Goal: Task Accomplishment & Management: Manage account settings

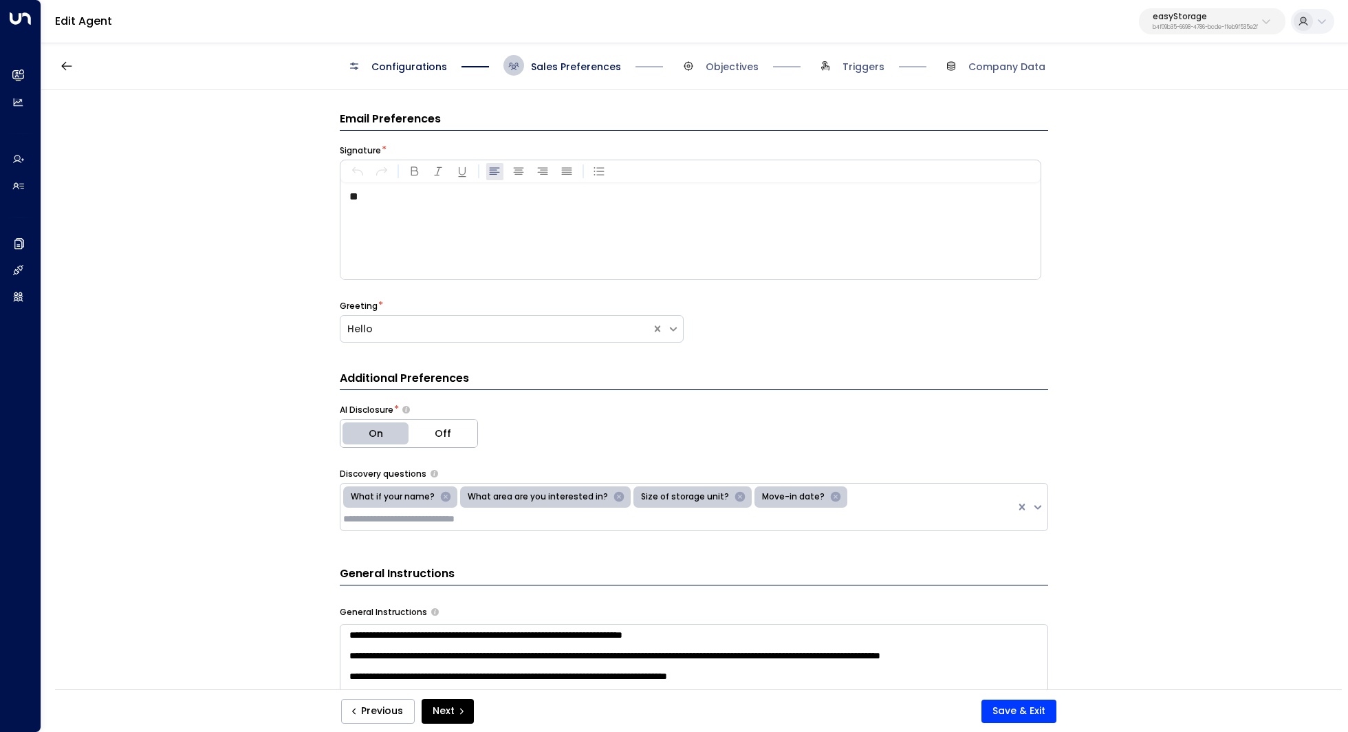
scroll to position [94, 0]
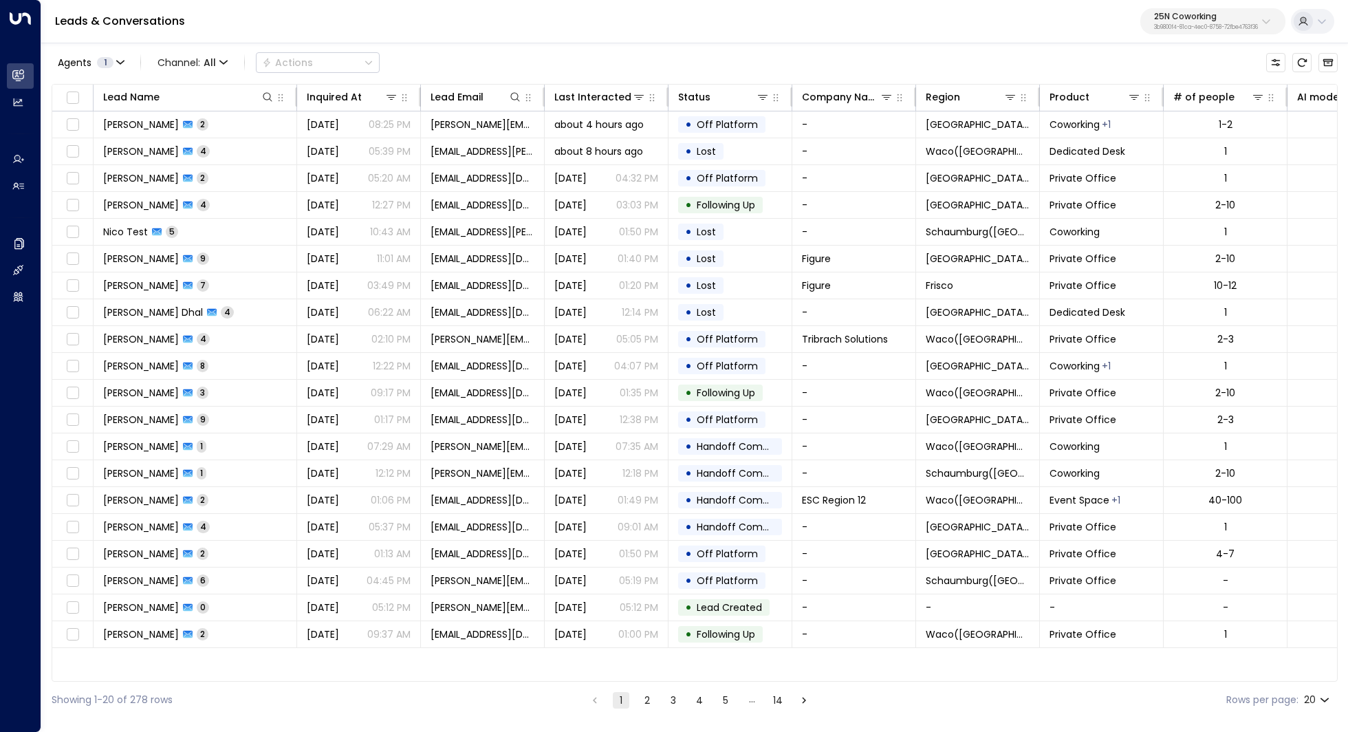
click at [1209, 19] on p "25N Coworking" at bounding box center [1206, 16] width 104 height 8
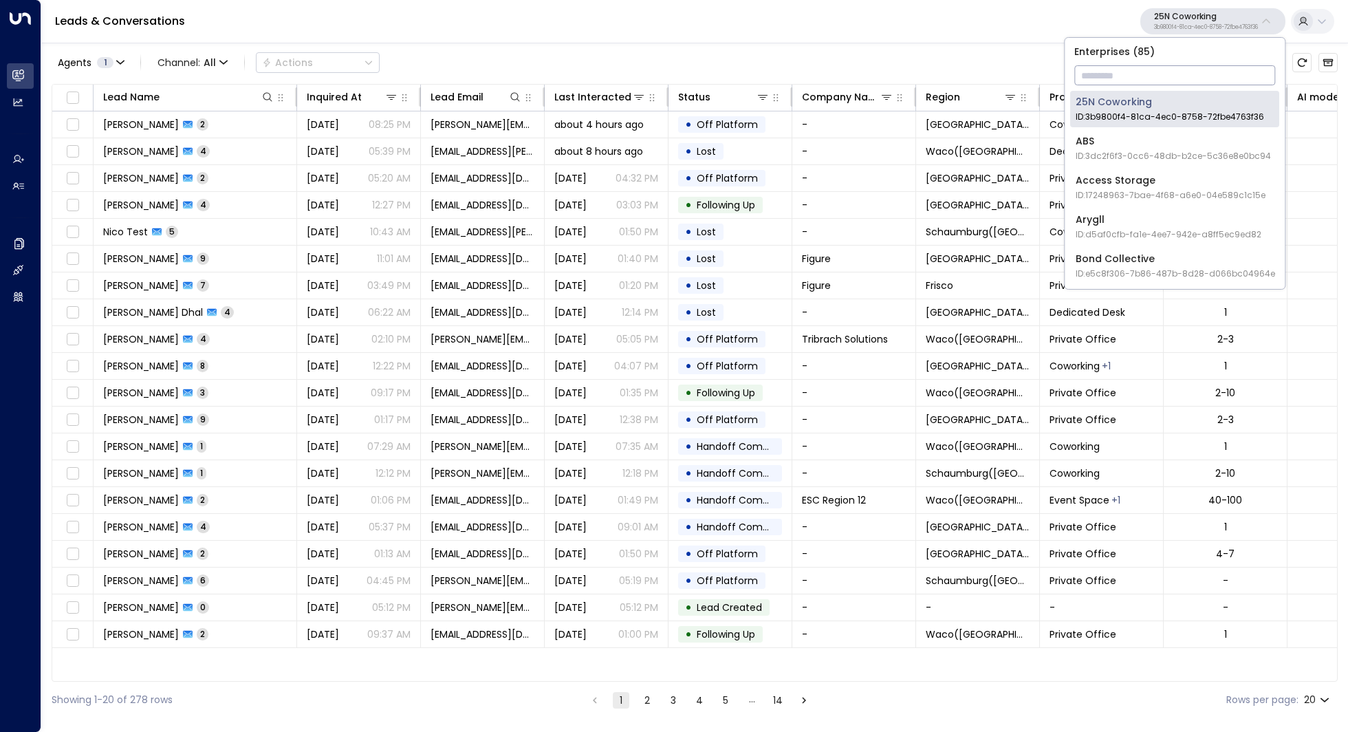
click at [1108, 83] on input "text" at bounding box center [1174, 75] width 201 height 25
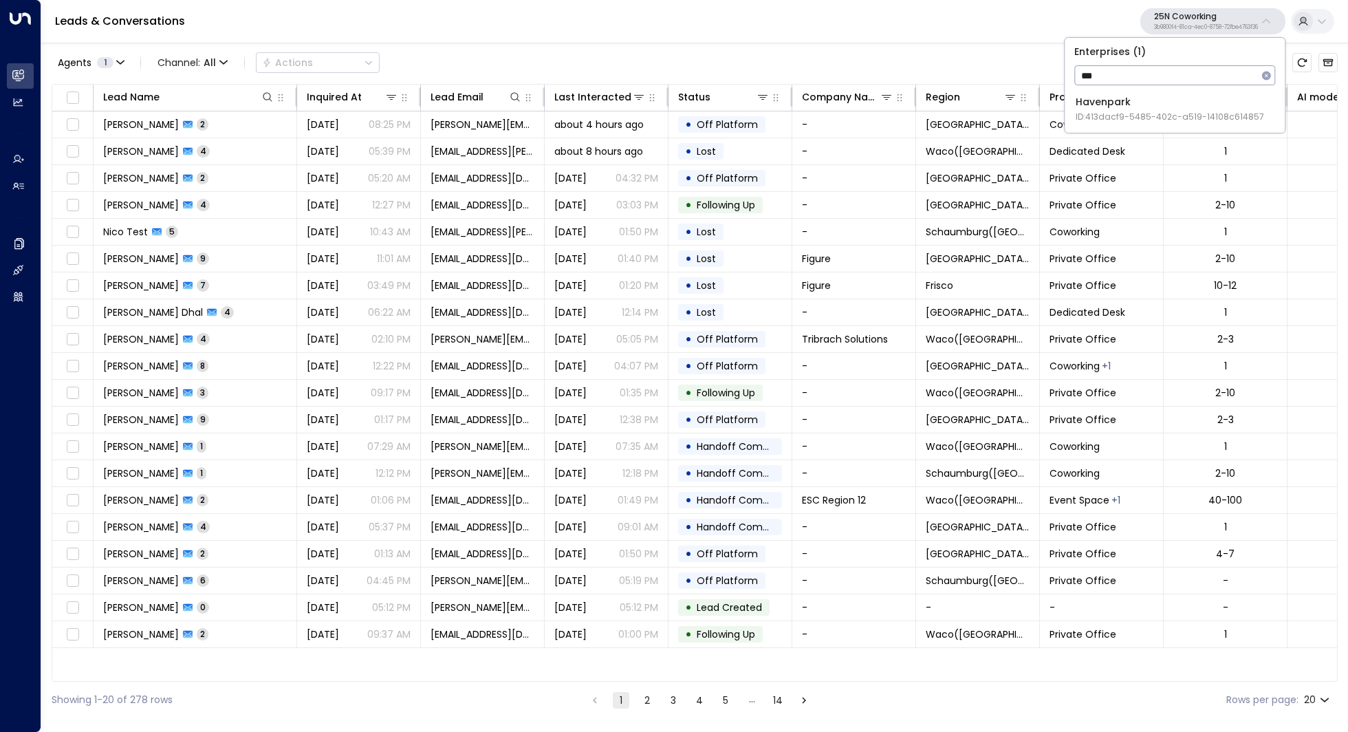
type input "***"
click at [1104, 115] on span "ID: 413dacf9-5485-402c-a519-14108c614857" at bounding box center [1169, 117] width 188 height 12
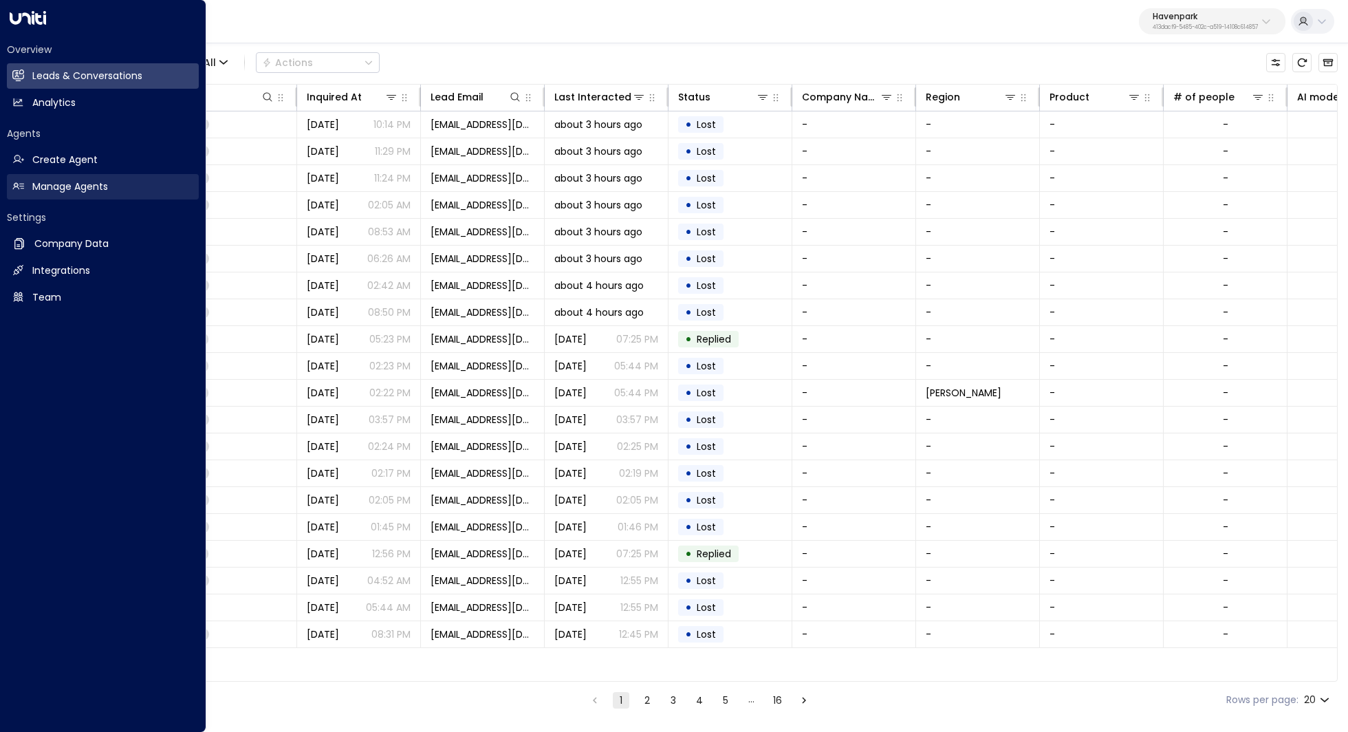
click at [71, 189] on h2 "Manage Agents" at bounding box center [70, 186] width 76 height 14
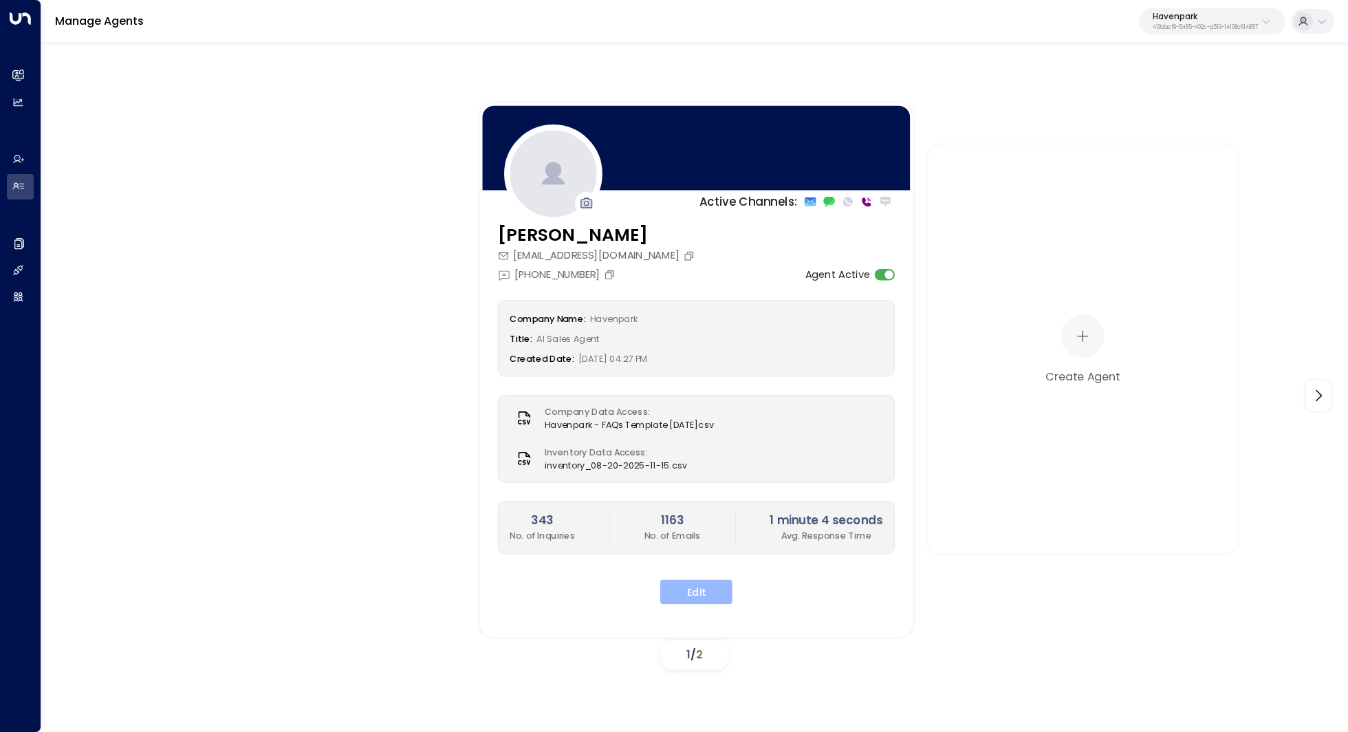
click at [695, 585] on button "Edit" at bounding box center [696, 591] width 72 height 25
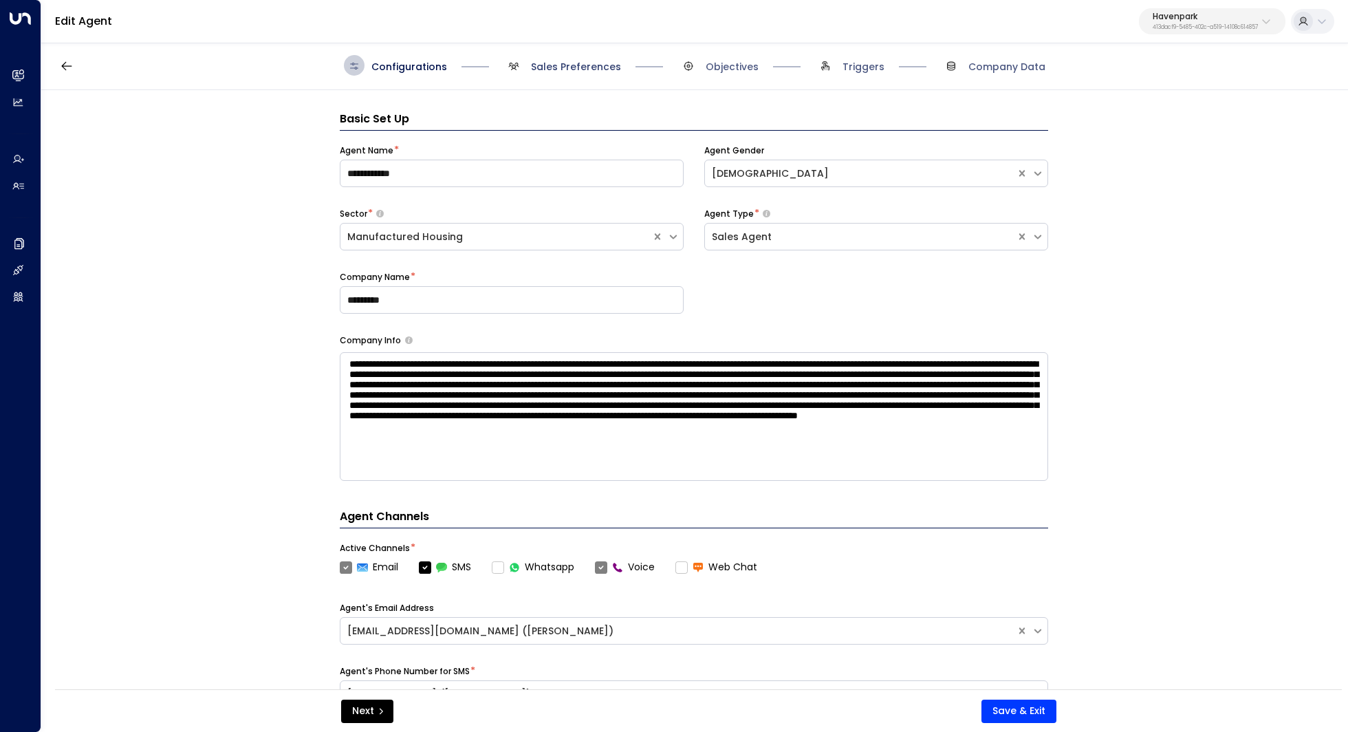
click at [575, 65] on span "Sales Preferences" at bounding box center [576, 67] width 90 height 14
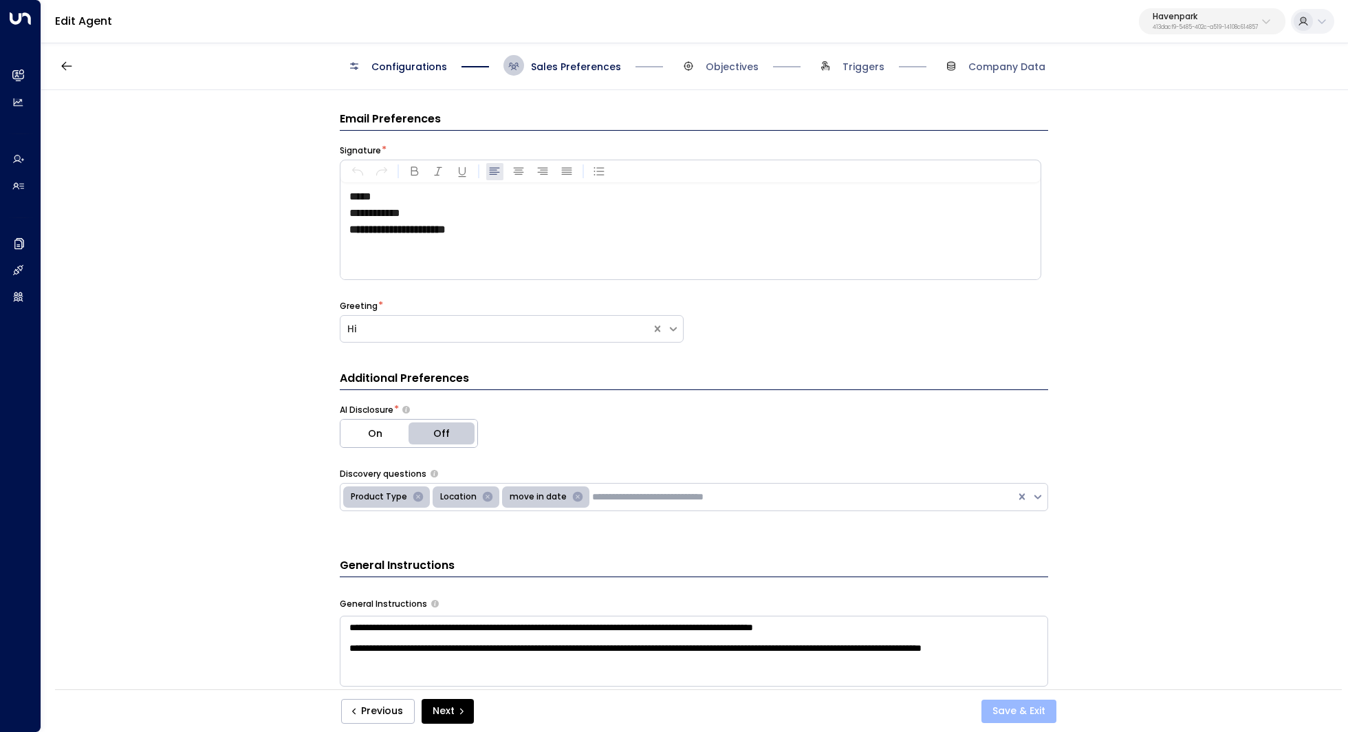
click at [1037, 704] on button "Save & Exit" at bounding box center [1018, 710] width 75 height 23
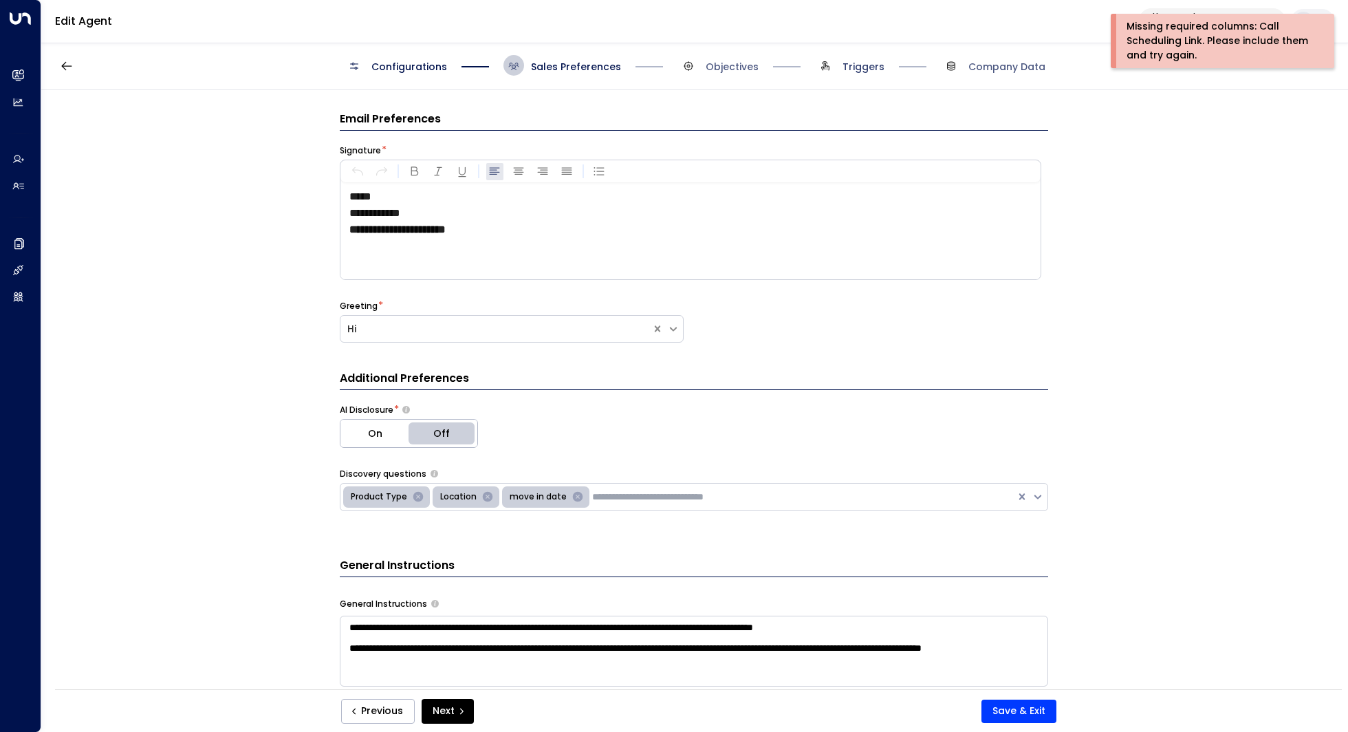
click at [850, 62] on span "Triggers" at bounding box center [863, 67] width 42 height 14
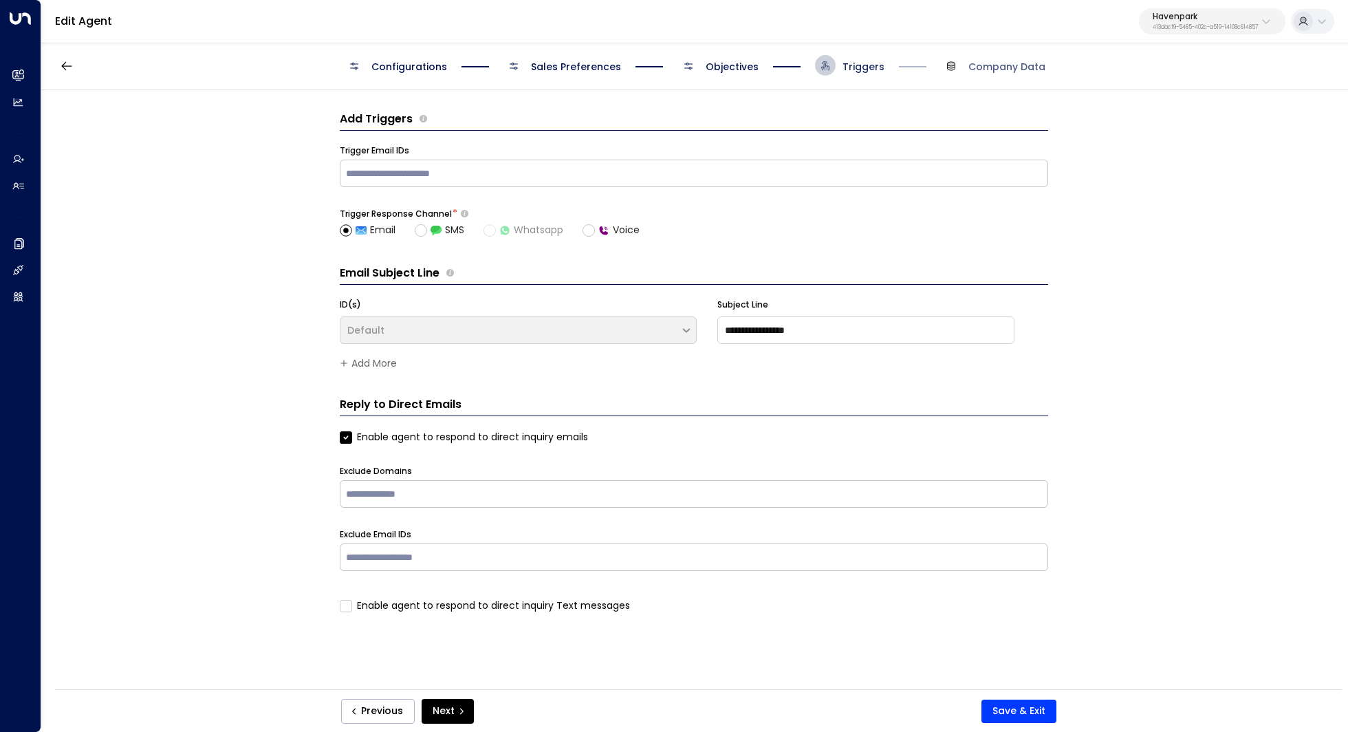
click at [845, 60] on span "Triggers" at bounding box center [863, 67] width 42 height 14
click at [743, 62] on span "Objectives" at bounding box center [731, 67] width 53 height 14
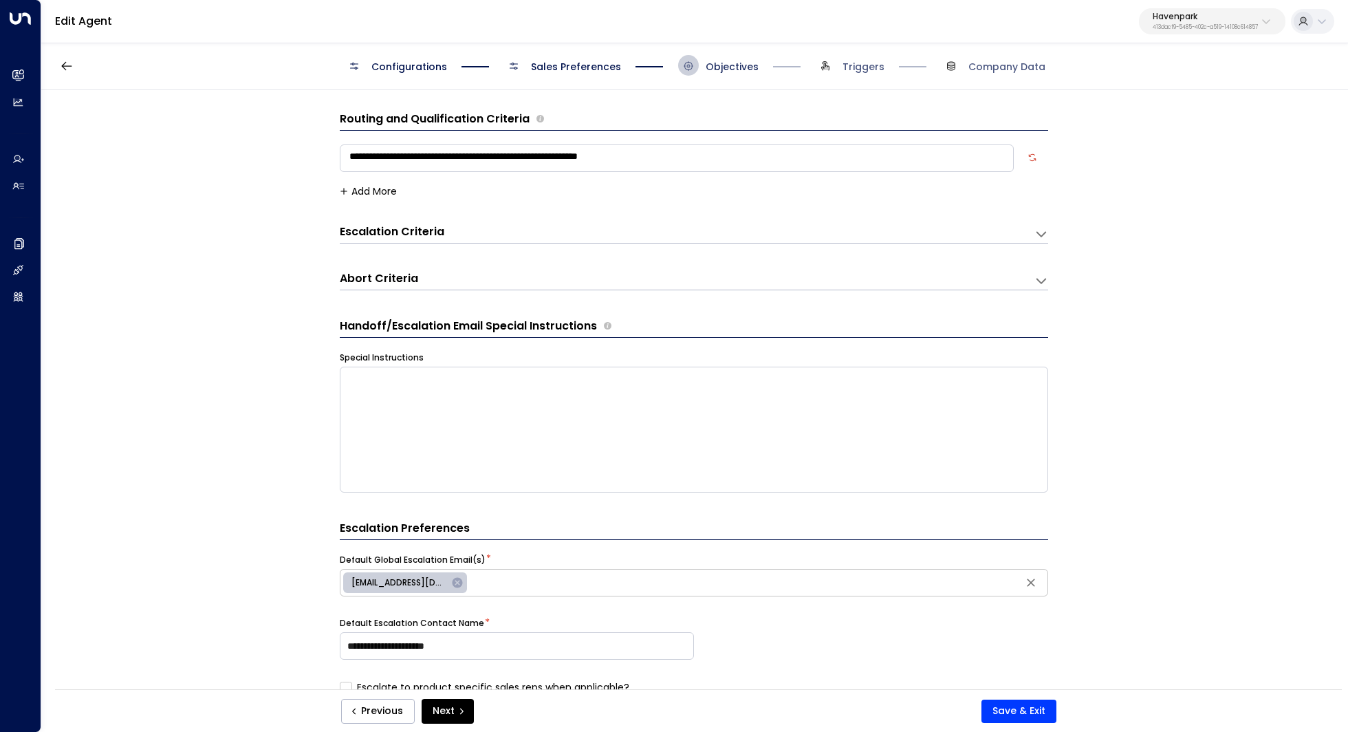
scroll to position [21, 0]
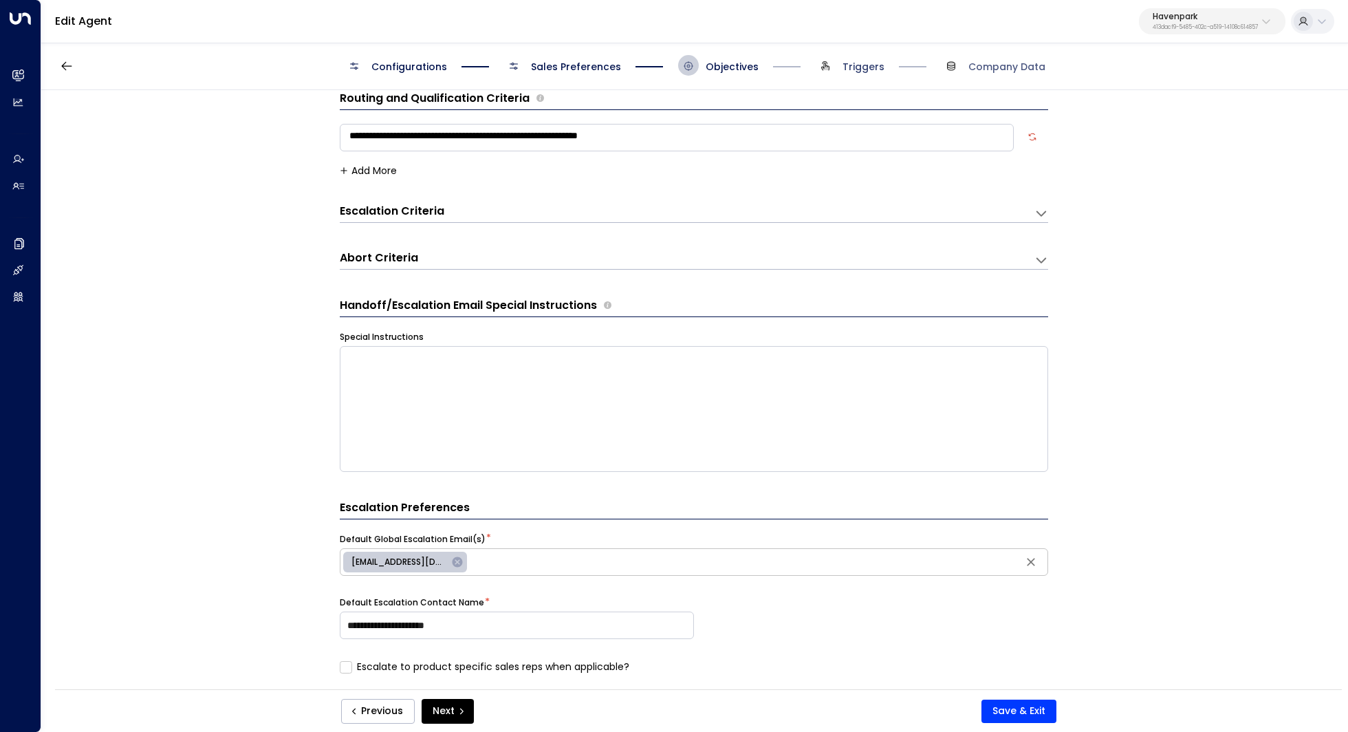
click at [855, 60] on span "Triggers" at bounding box center [863, 67] width 42 height 14
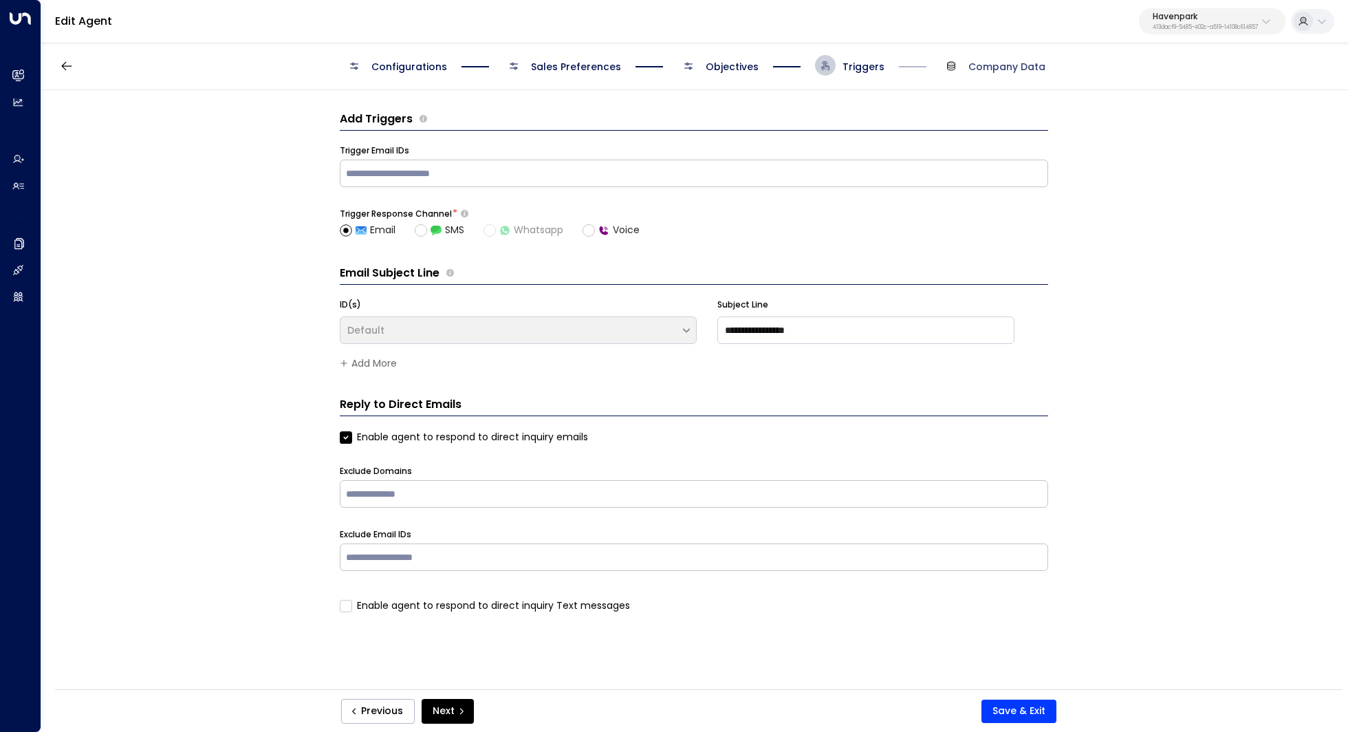
click at [988, 61] on span "Company Data" at bounding box center [1006, 67] width 77 height 14
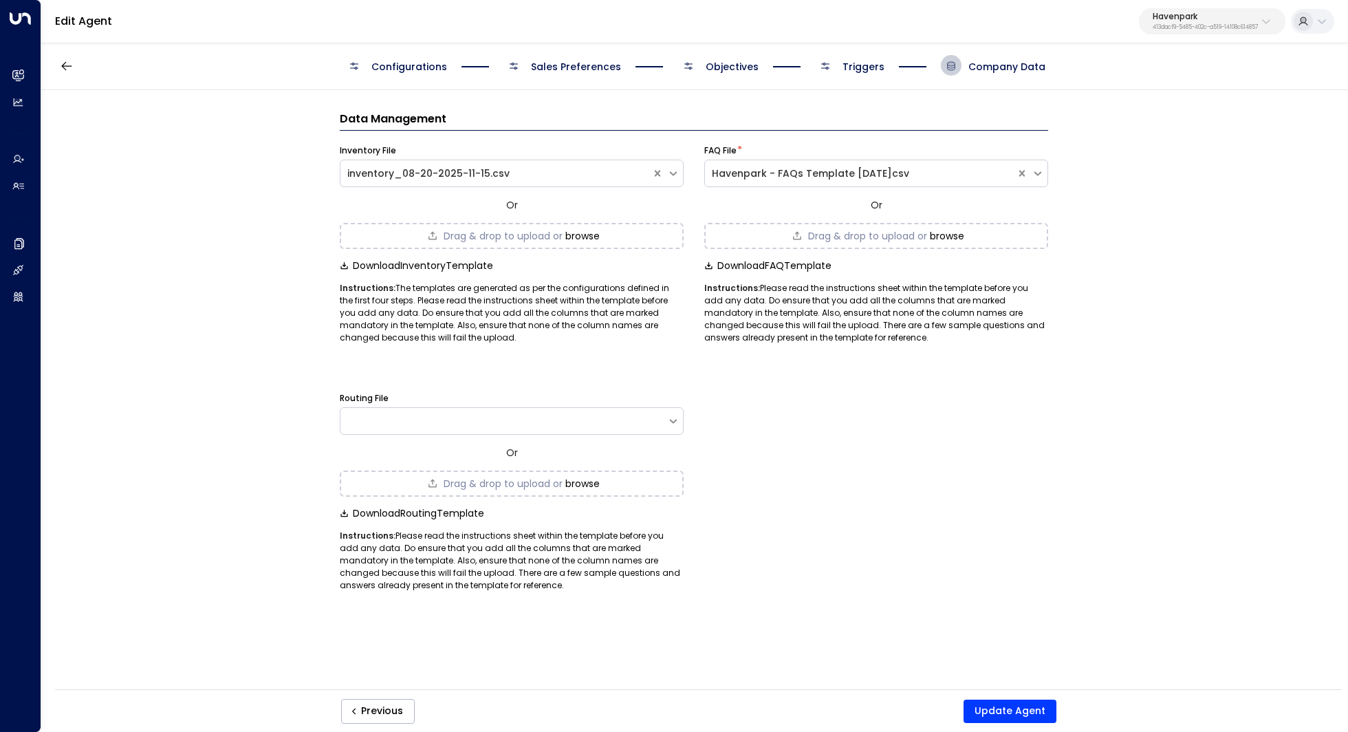
click at [866, 66] on span "Triggers" at bounding box center [863, 67] width 42 height 14
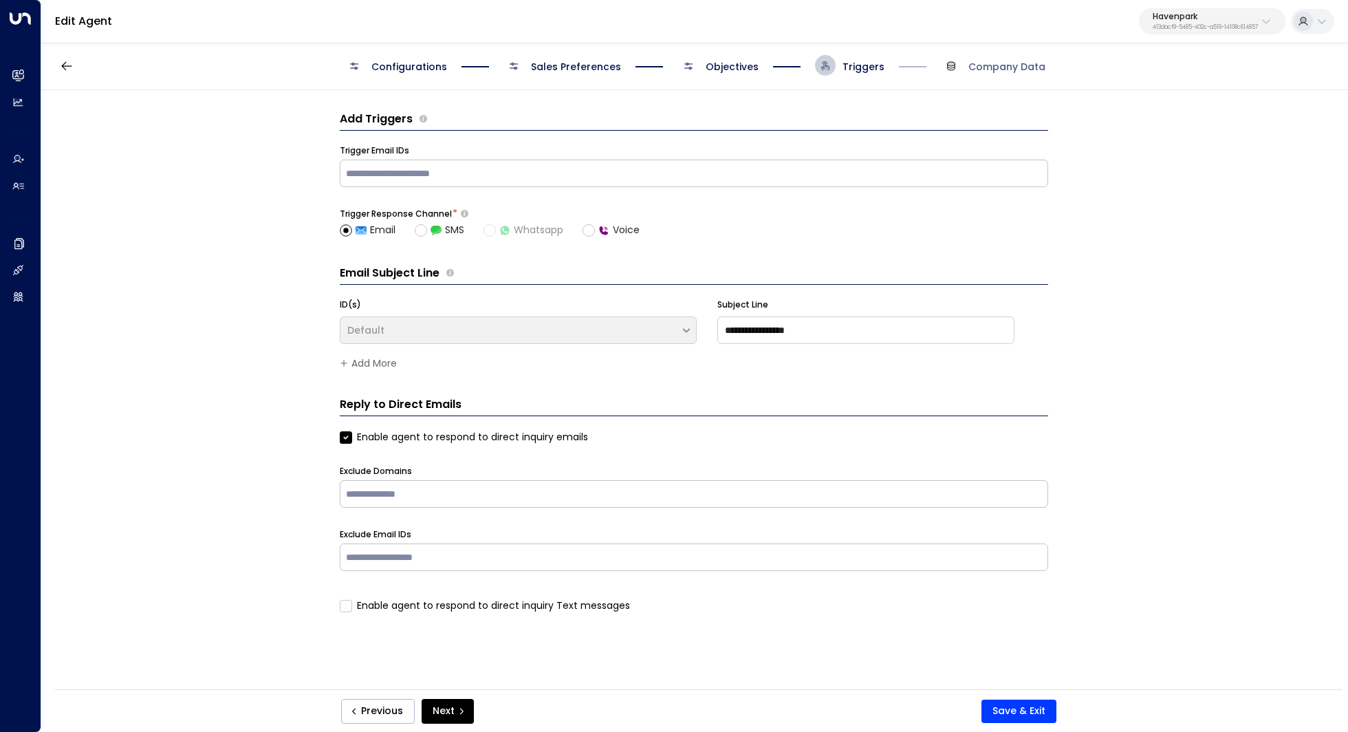
click at [723, 63] on span "Objectives" at bounding box center [731, 67] width 53 height 14
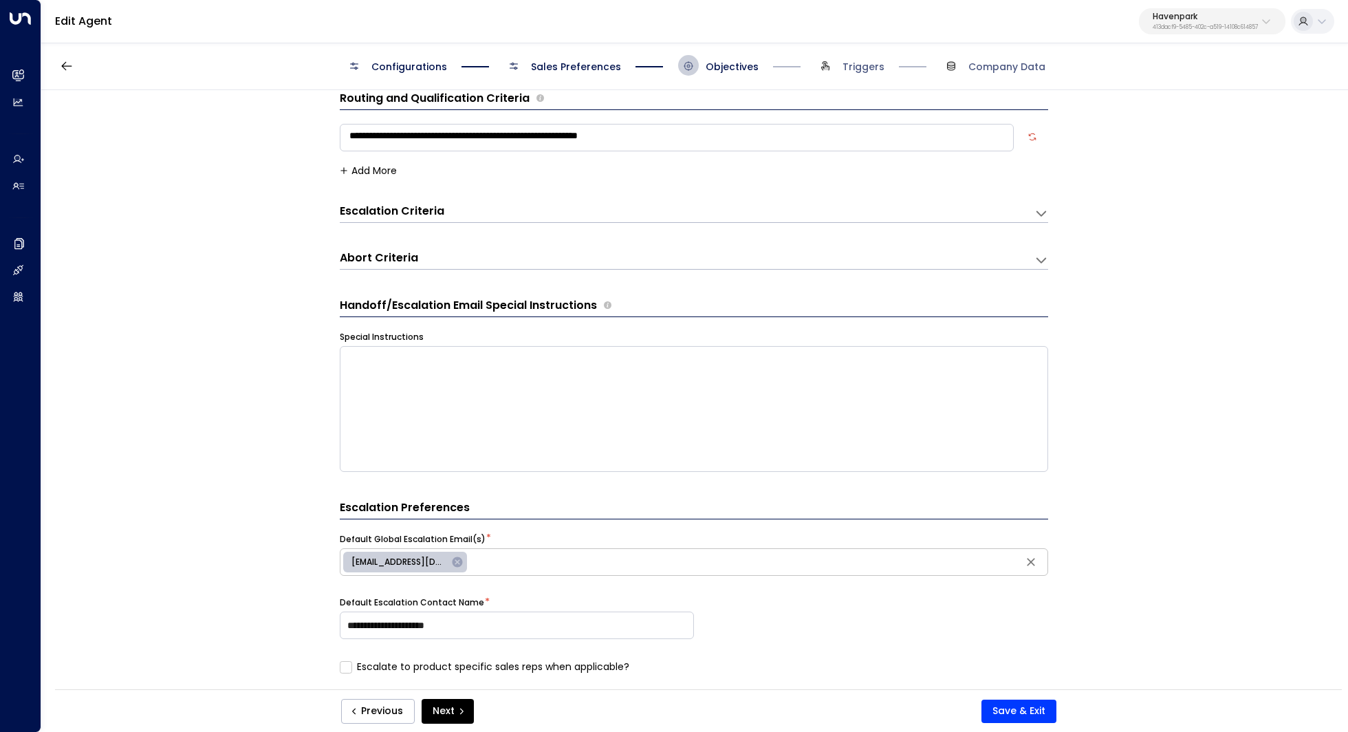
scroll to position [527, 0]
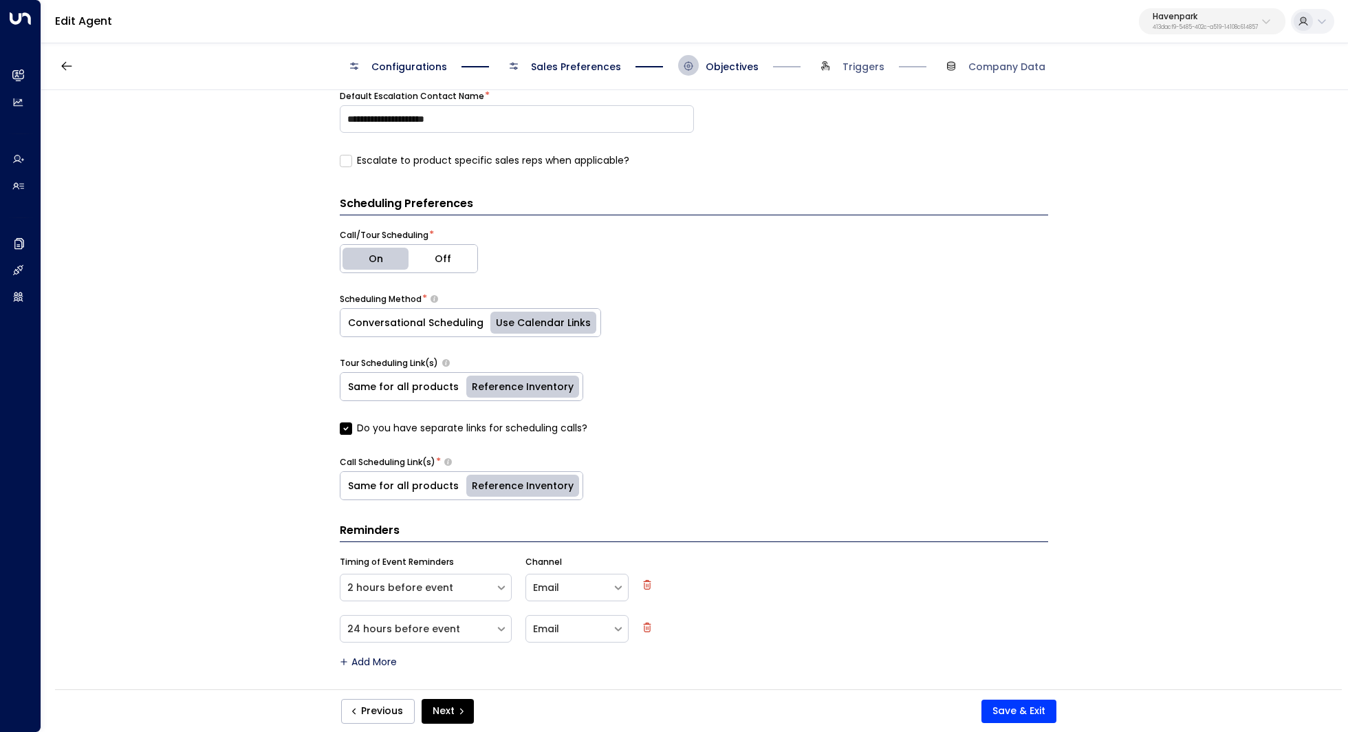
click at [350, 428] on label "Do you have separate links for scheduling calls?" at bounding box center [464, 428] width 248 height 14
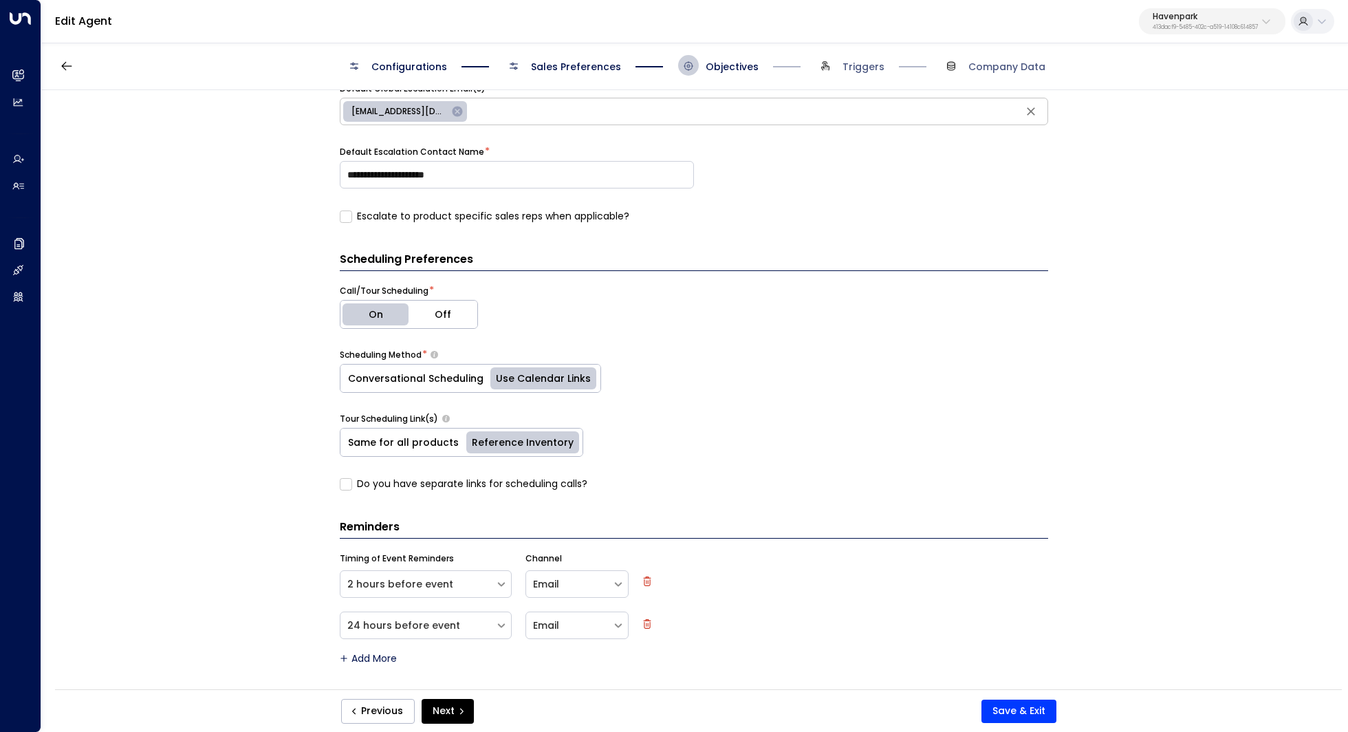
scroll to position [468, 0]
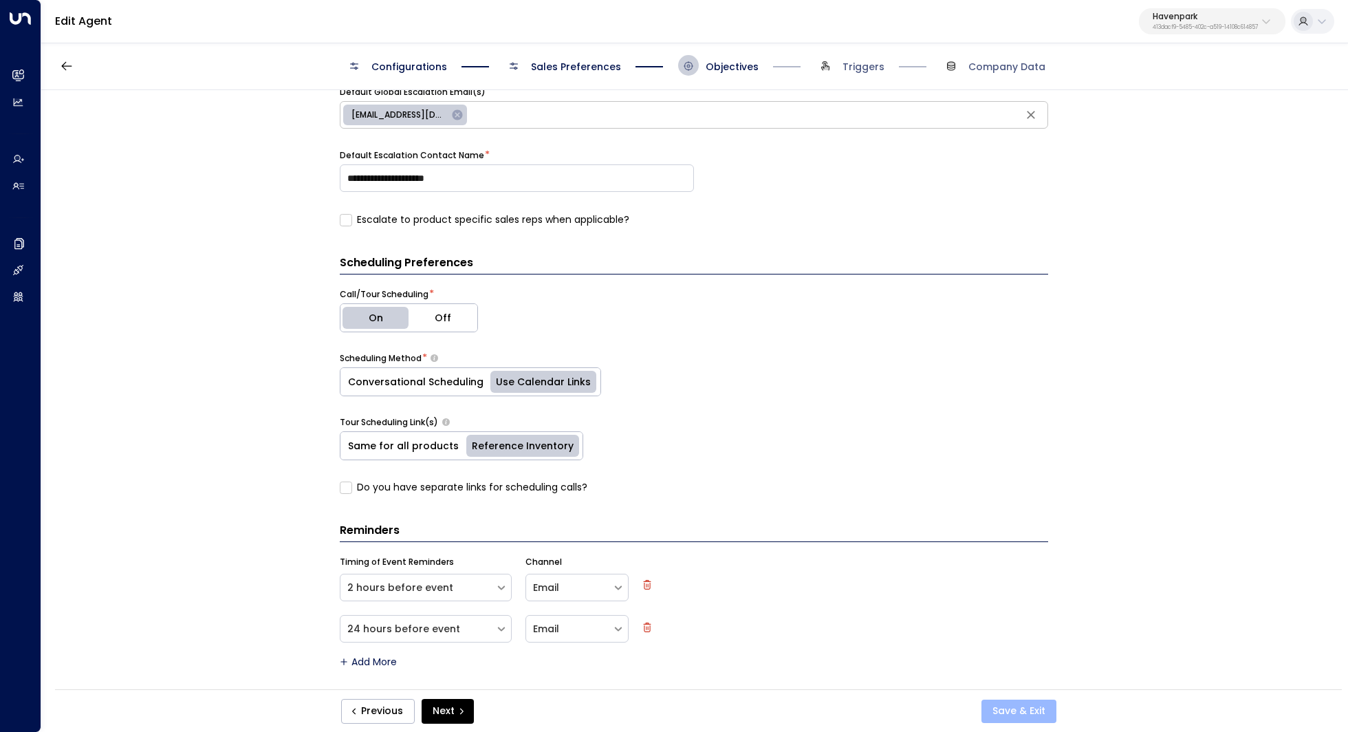
click at [1027, 712] on button "Save & Exit" at bounding box center [1018, 710] width 75 height 23
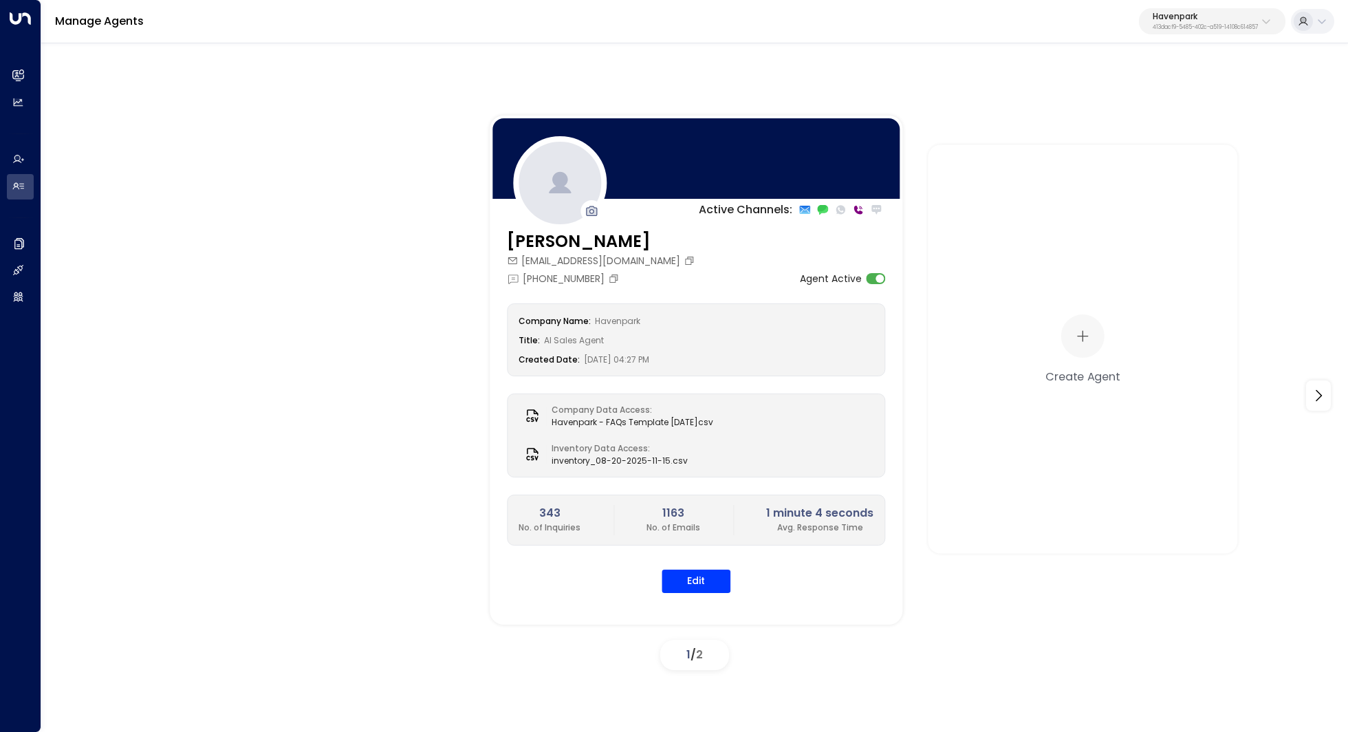
click at [415, 237] on div "Active Channels: Taylor Smith taylorsmith@havenparkmgmt.com +1 (313) 395-1311 A…" at bounding box center [695, 396] width 1238 height 560
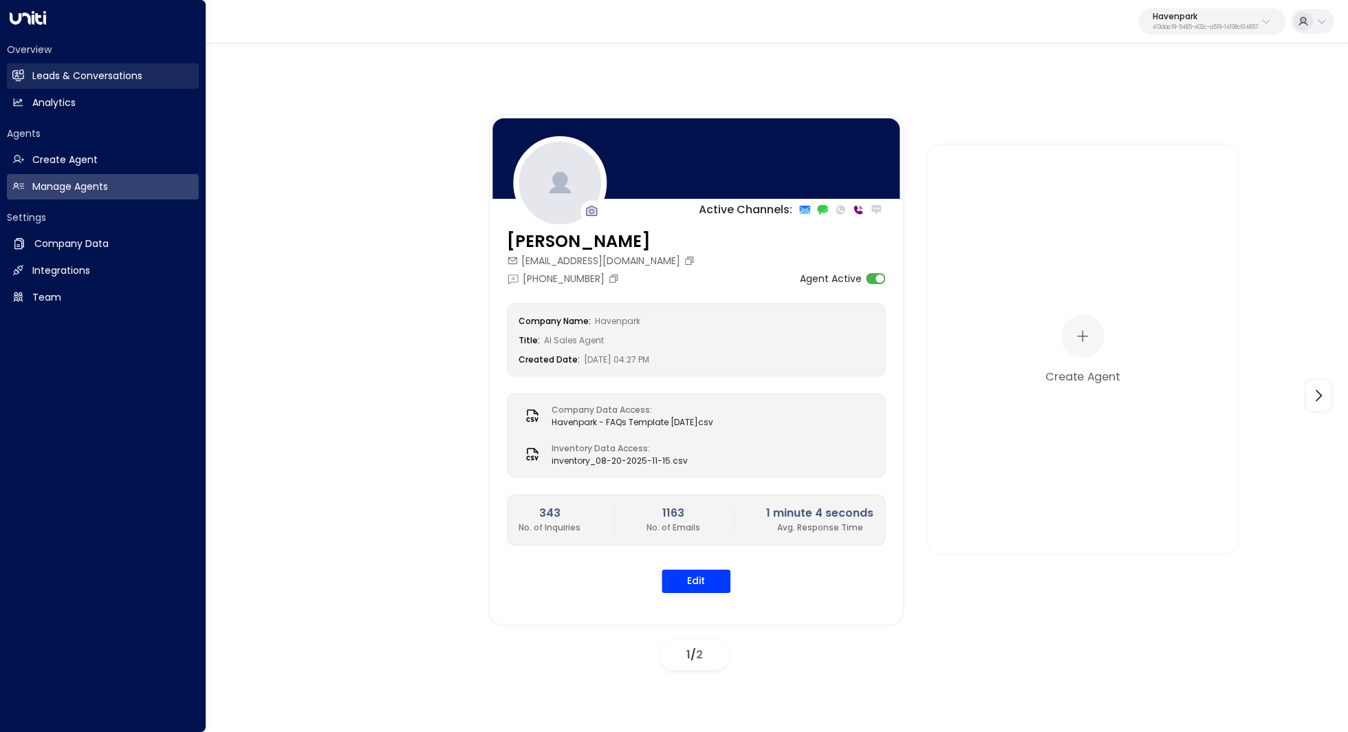
click at [58, 65] on link "Leads & Conversations Leads & Conversations" at bounding box center [103, 75] width 192 height 25
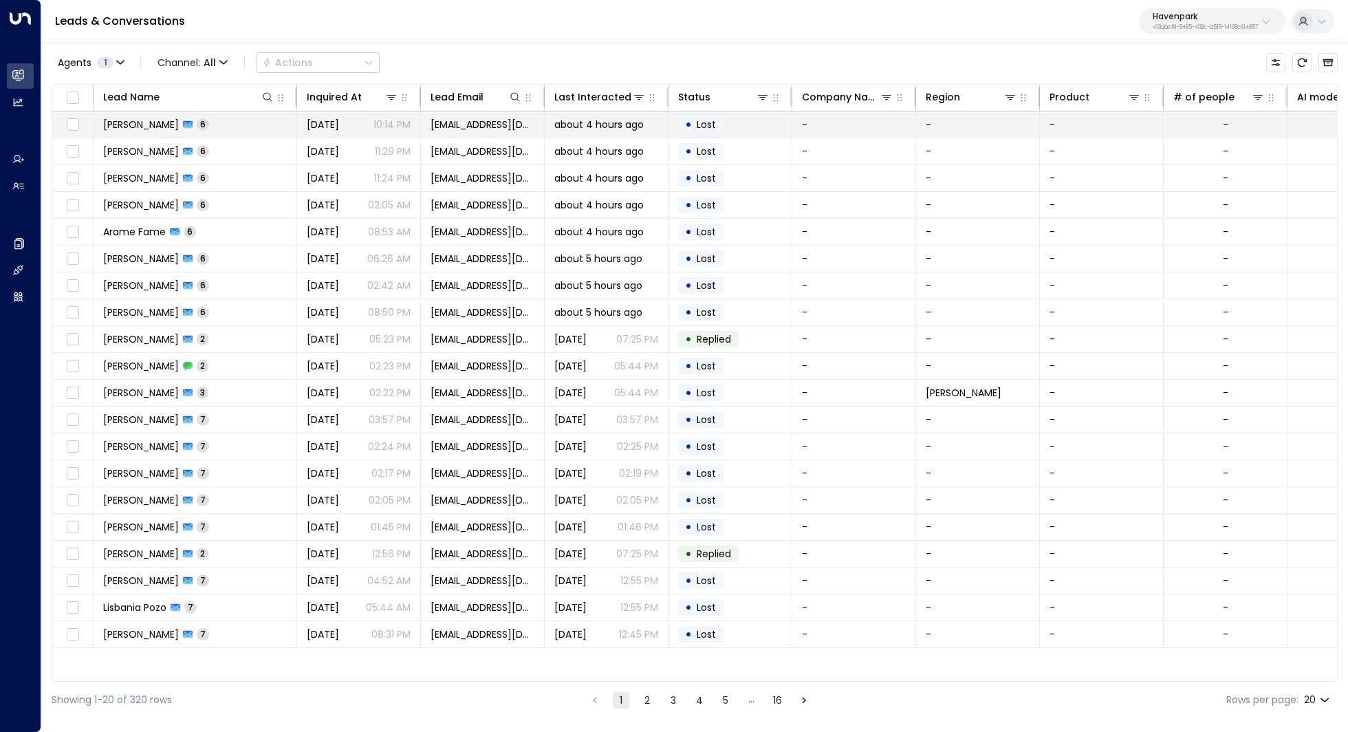
click at [133, 120] on span "Brandy Portrey" at bounding box center [141, 125] width 76 height 14
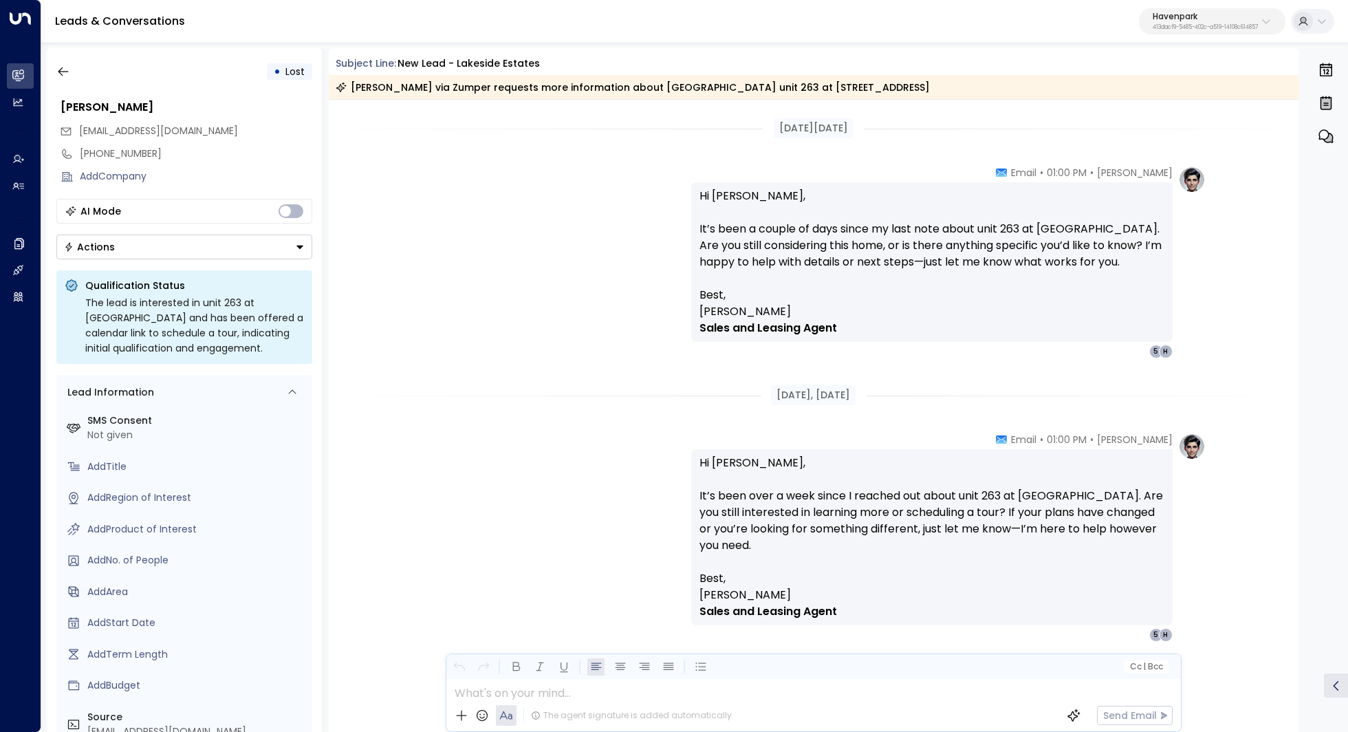
scroll to position [2152, 0]
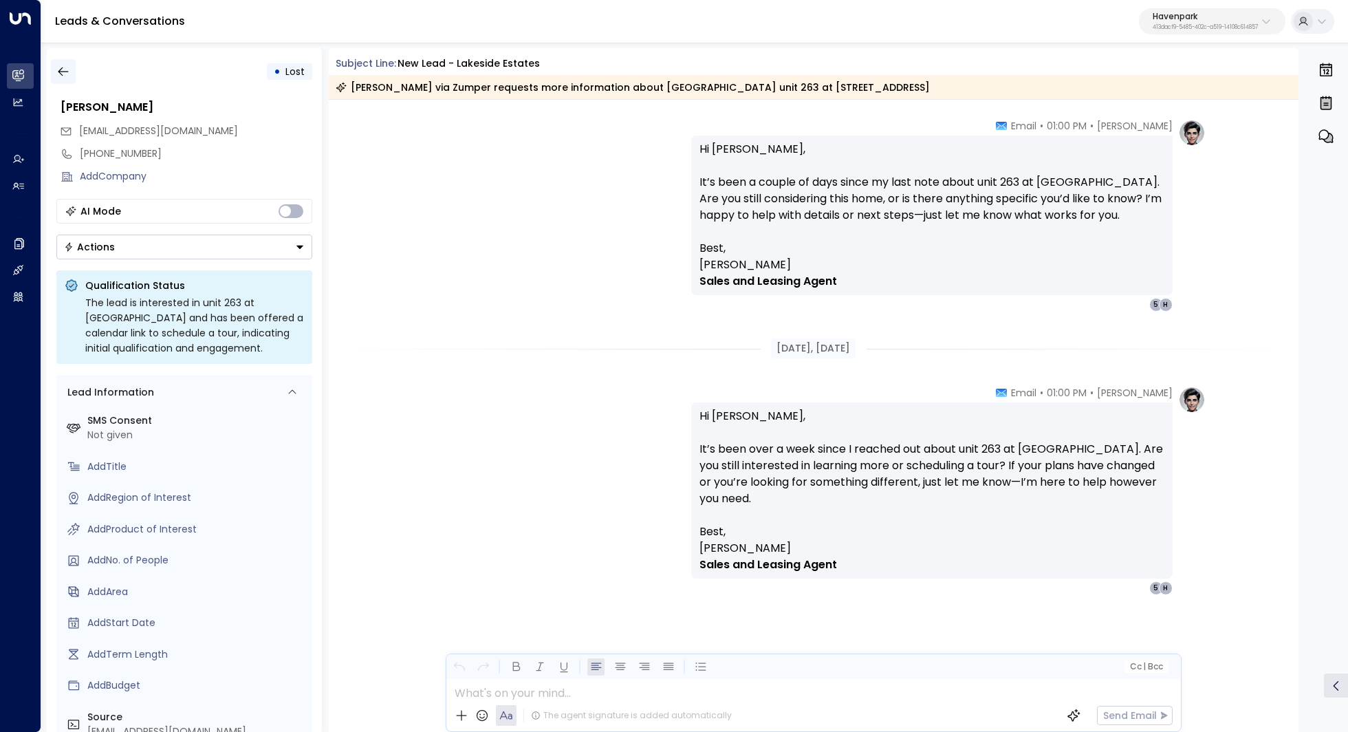
click at [65, 68] on icon "button" at bounding box center [63, 72] width 14 height 14
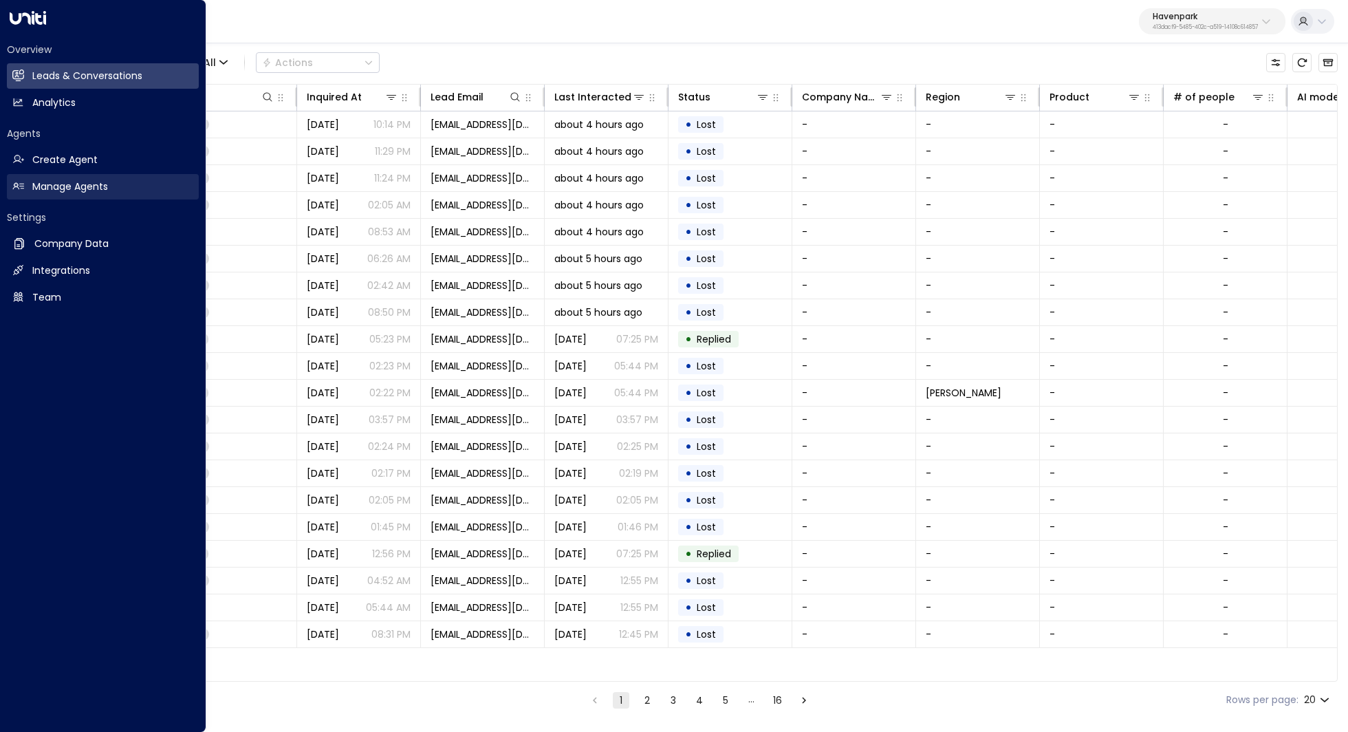
click at [67, 184] on h2 "Manage Agents" at bounding box center [70, 186] width 76 height 14
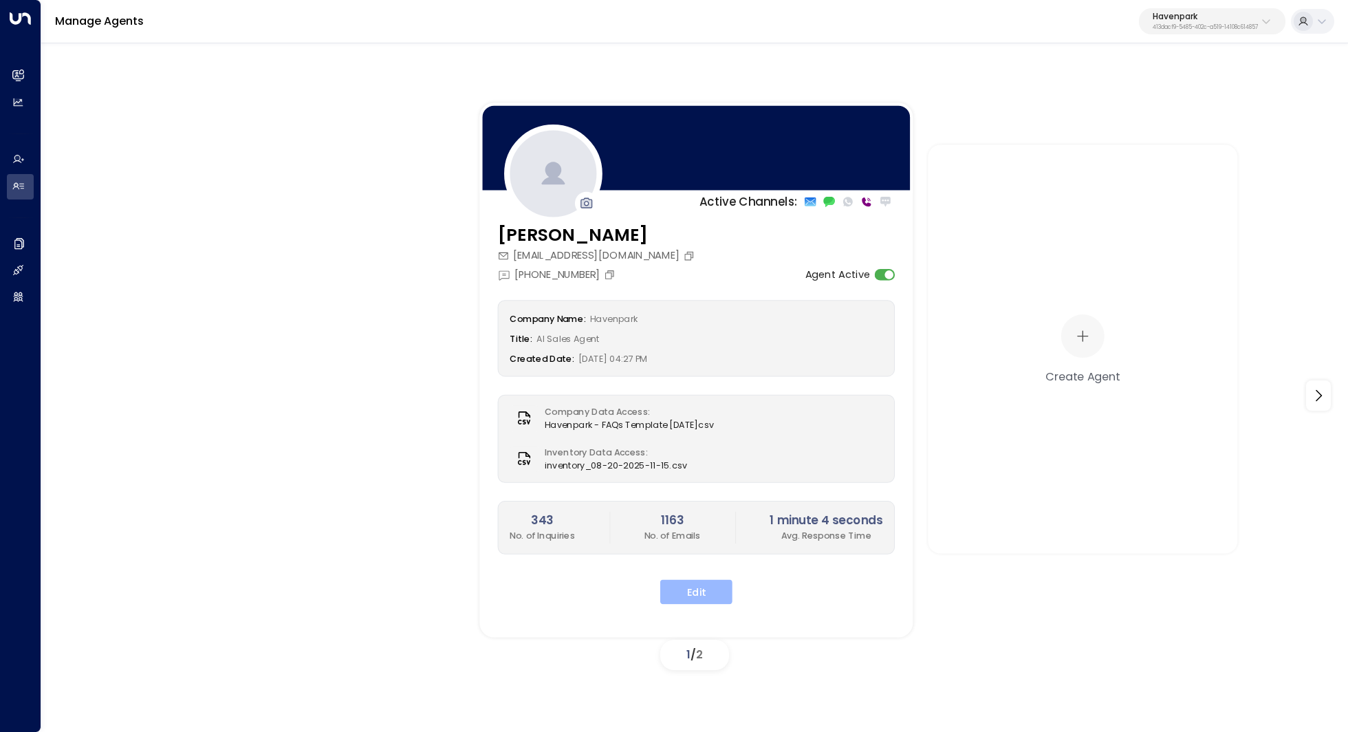
click at [710, 593] on button "Edit" at bounding box center [696, 591] width 72 height 25
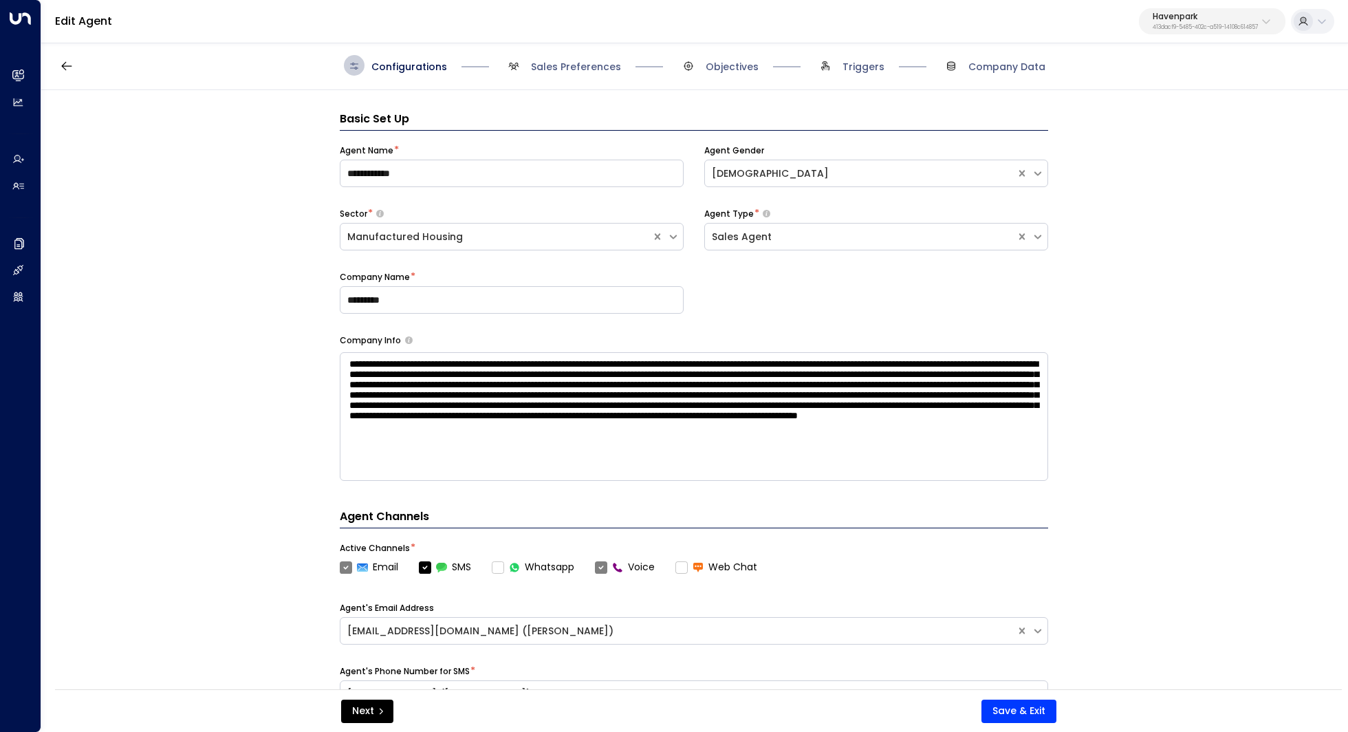
scroll to position [21, 0]
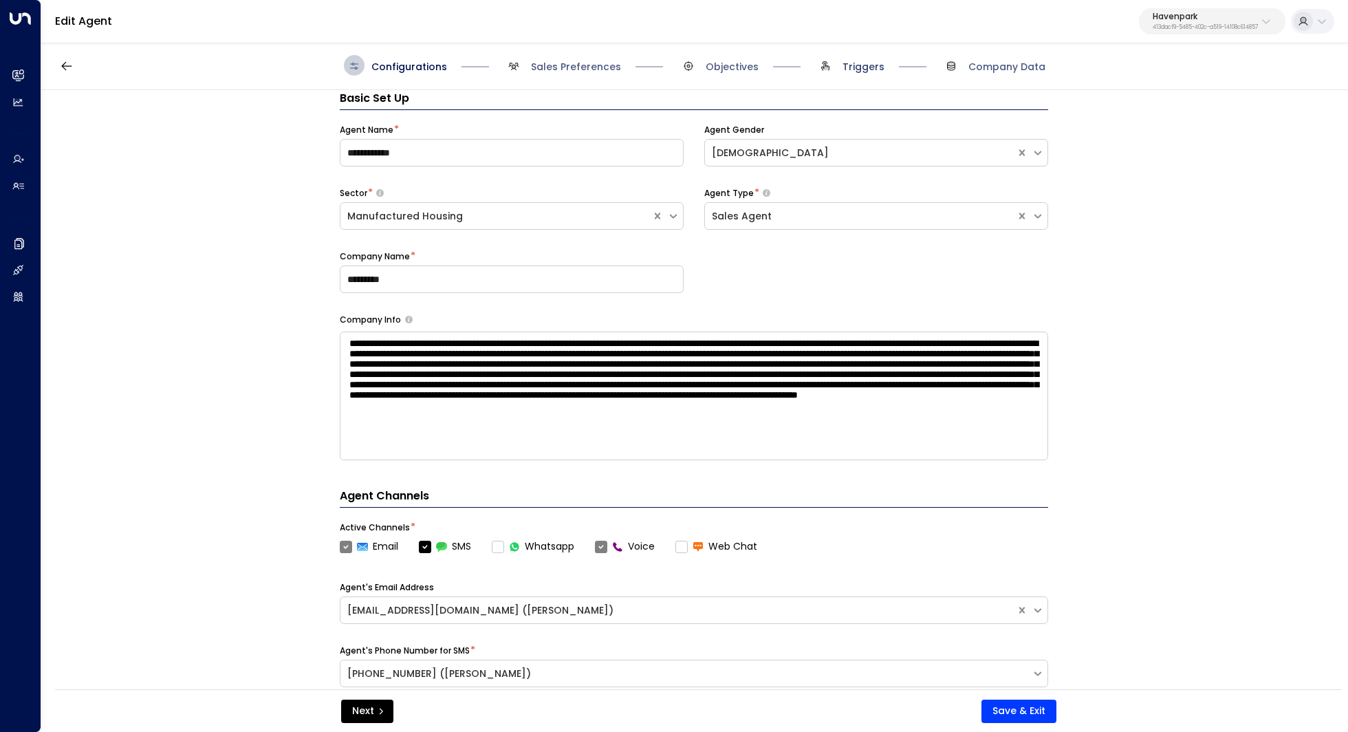
click at [868, 63] on span "Triggers" at bounding box center [863, 67] width 42 height 14
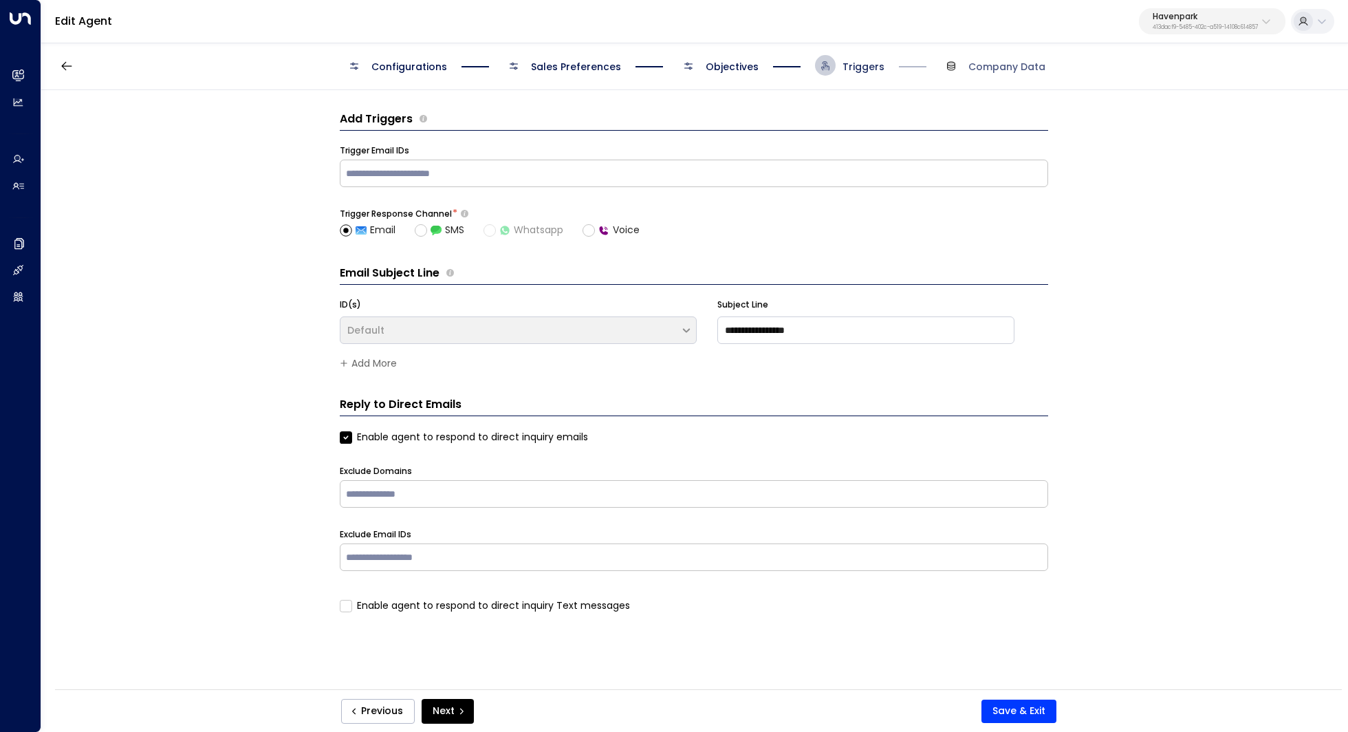
scroll to position [0, 0]
click at [591, 171] on input "text" at bounding box center [693, 173] width 701 height 21
click at [611, 174] on input "text" at bounding box center [693, 173] width 701 height 21
click at [529, 164] on input "text" at bounding box center [693, 173] width 701 height 21
paste input "**********"
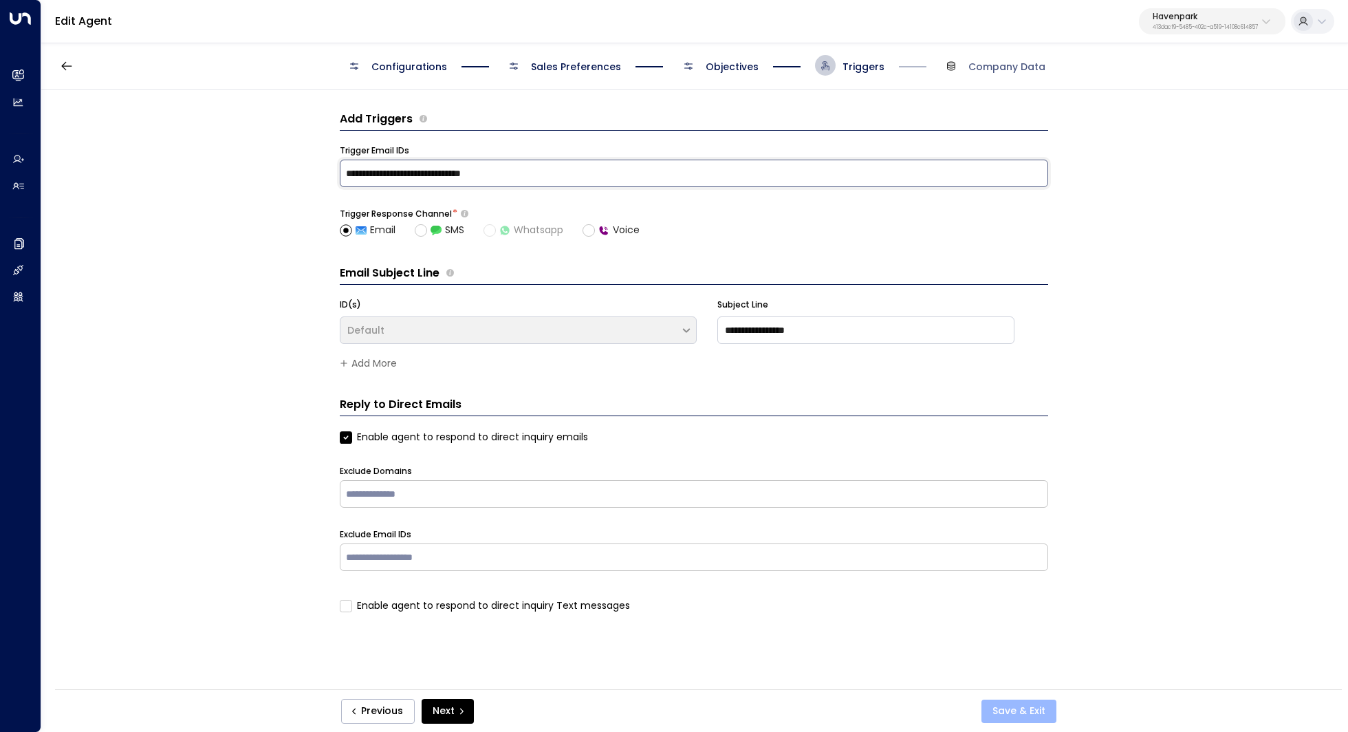
type input "**********"
click at [1009, 708] on button "Save & Exit" at bounding box center [1018, 710] width 75 height 23
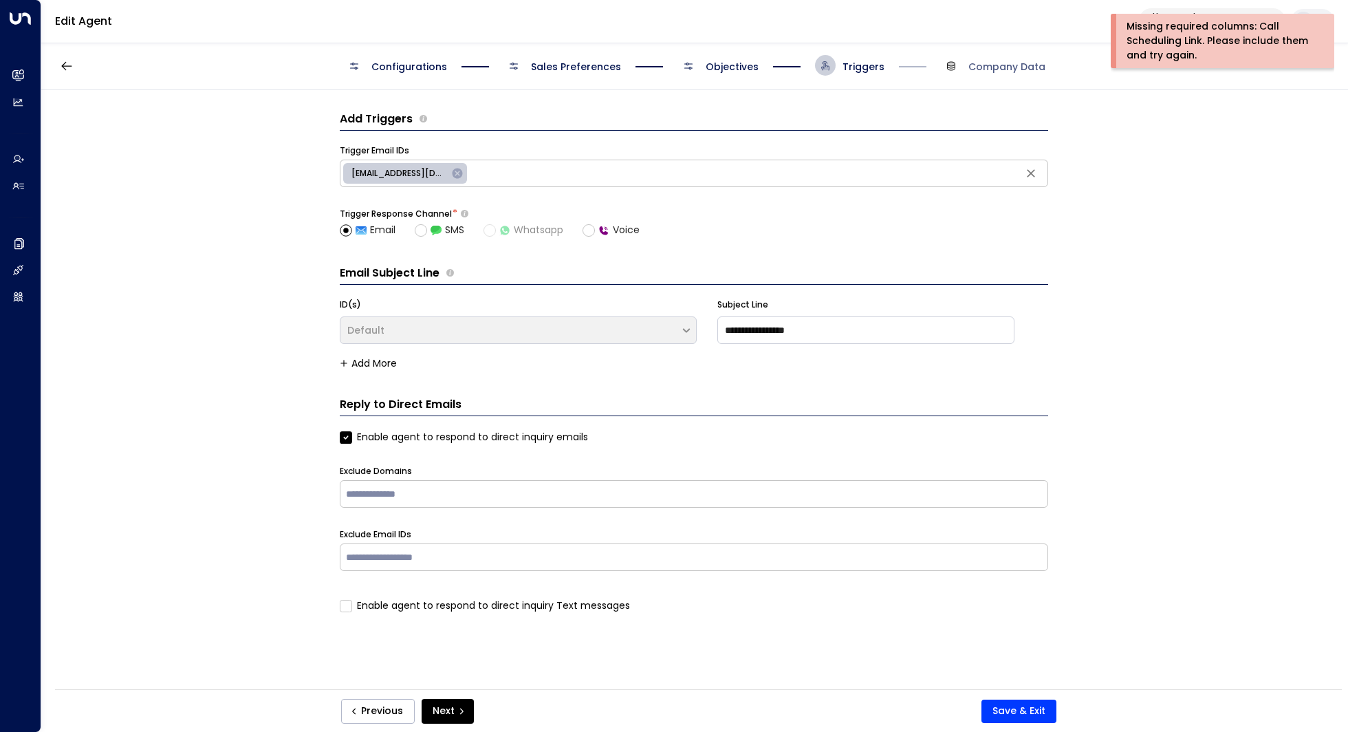
click at [725, 68] on span "Objectives" at bounding box center [731, 67] width 53 height 14
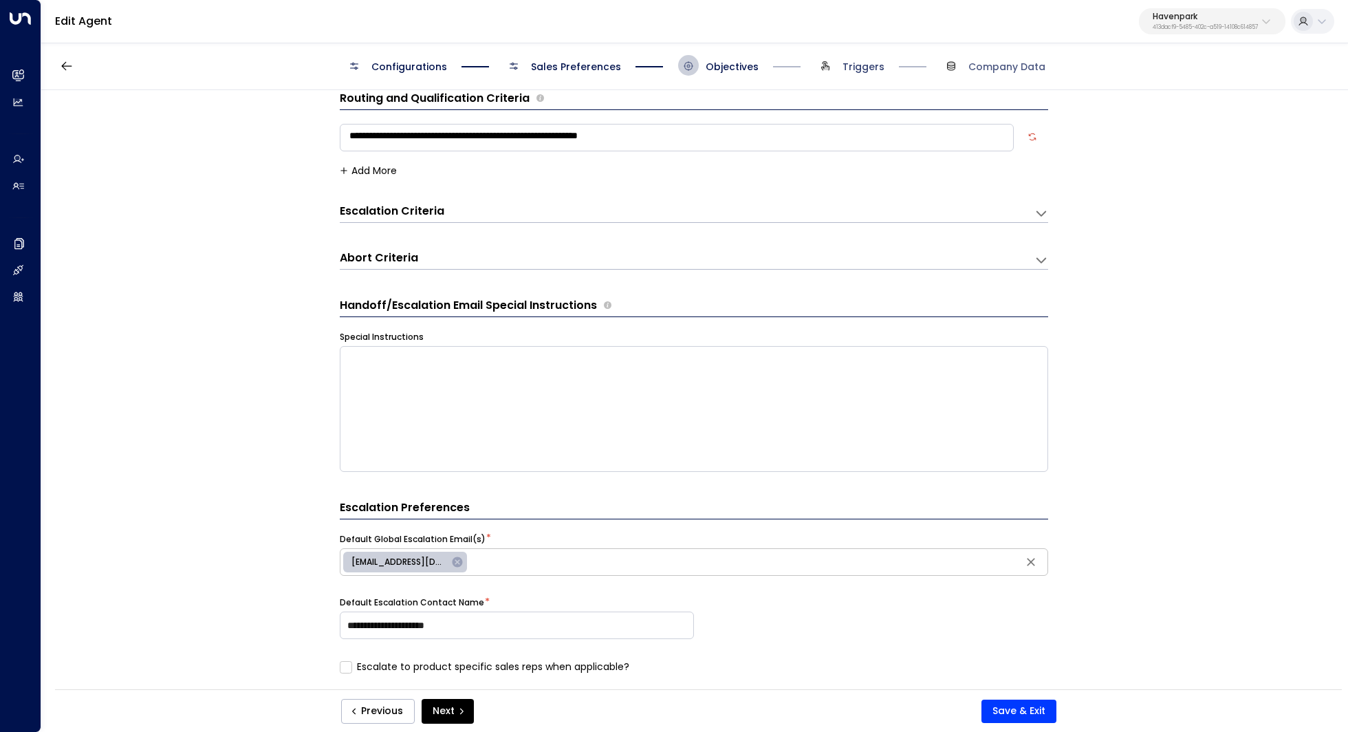
click at [859, 66] on span "Triggers" at bounding box center [863, 67] width 42 height 14
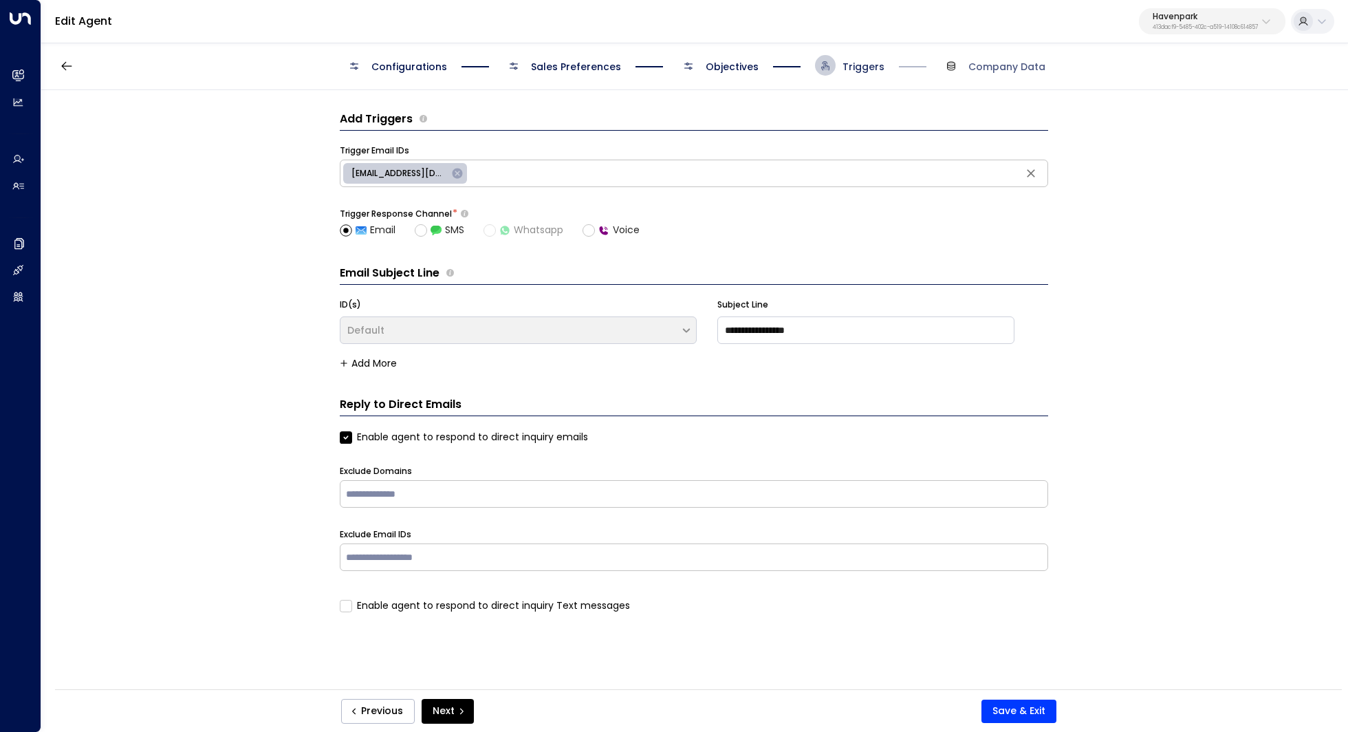
scroll to position [0, 0]
click at [731, 61] on span "Objectives" at bounding box center [731, 67] width 53 height 14
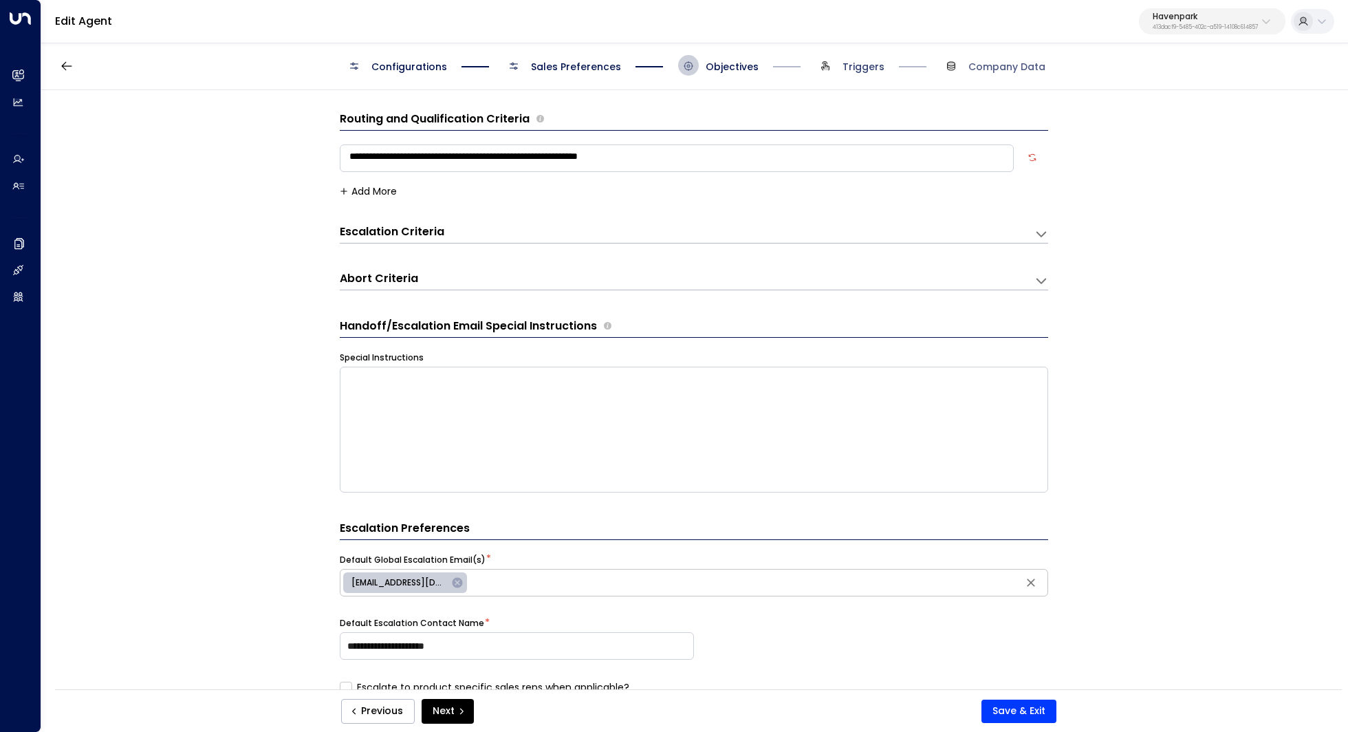
click at [870, 60] on span "Triggers" at bounding box center [863, 67] width 42 height 14
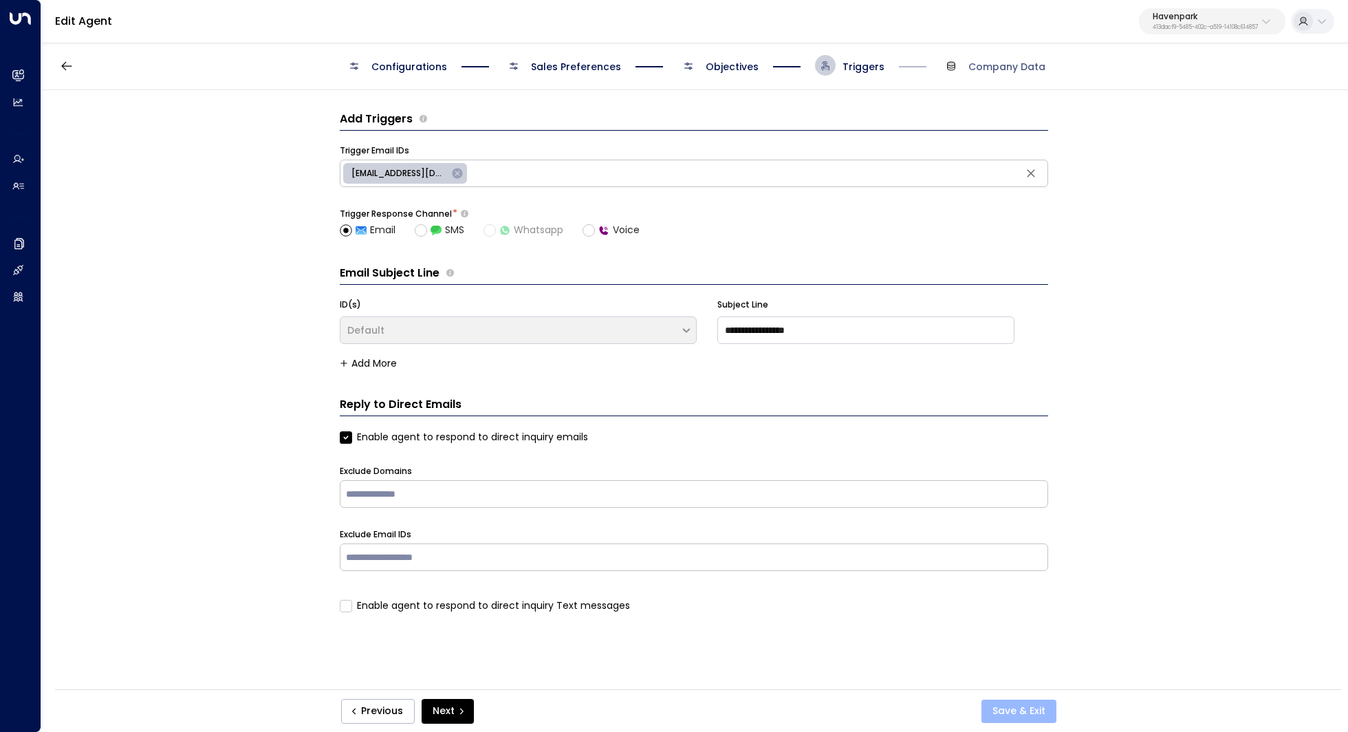
click at [1027, 703] on button "Save & Exit" at bounding box center [1018, 710] width 75 height 23
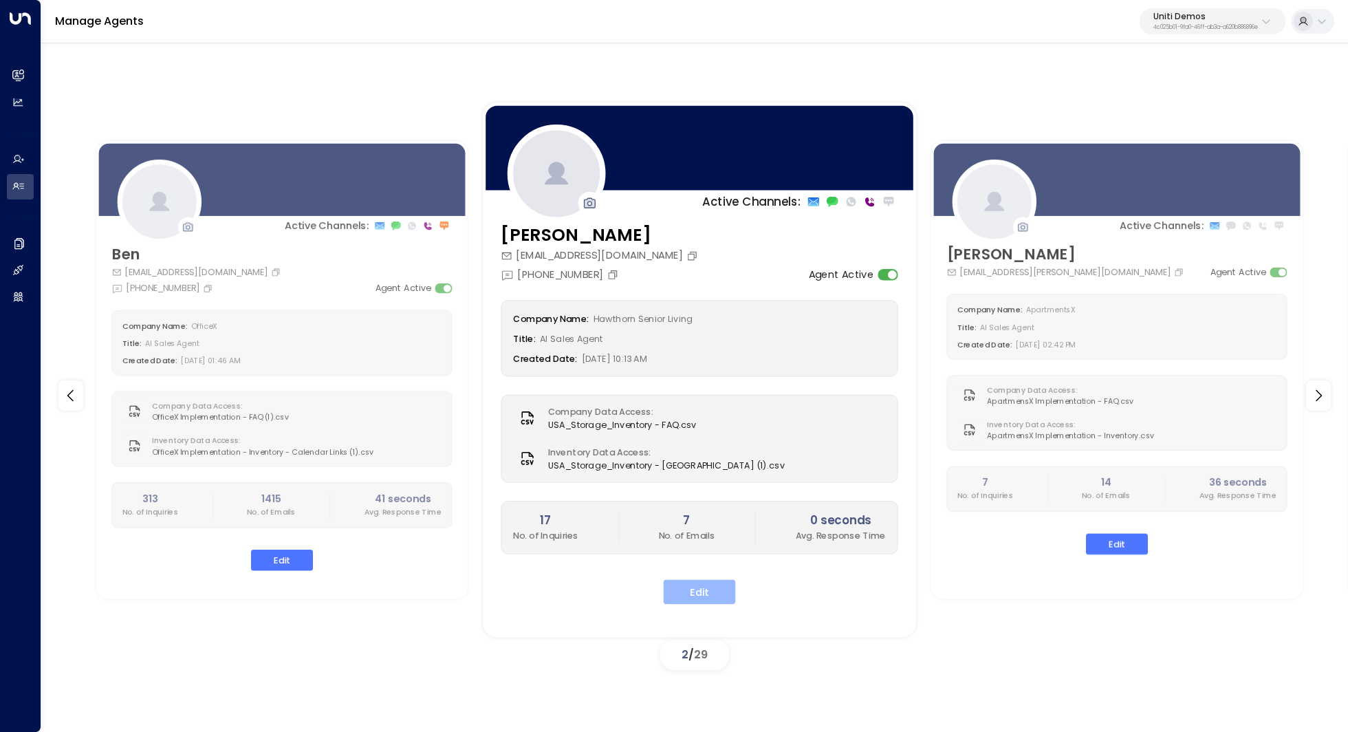
click at [702, 594] on button "Edit" at bounding box center [699, 591] width 72 height 25
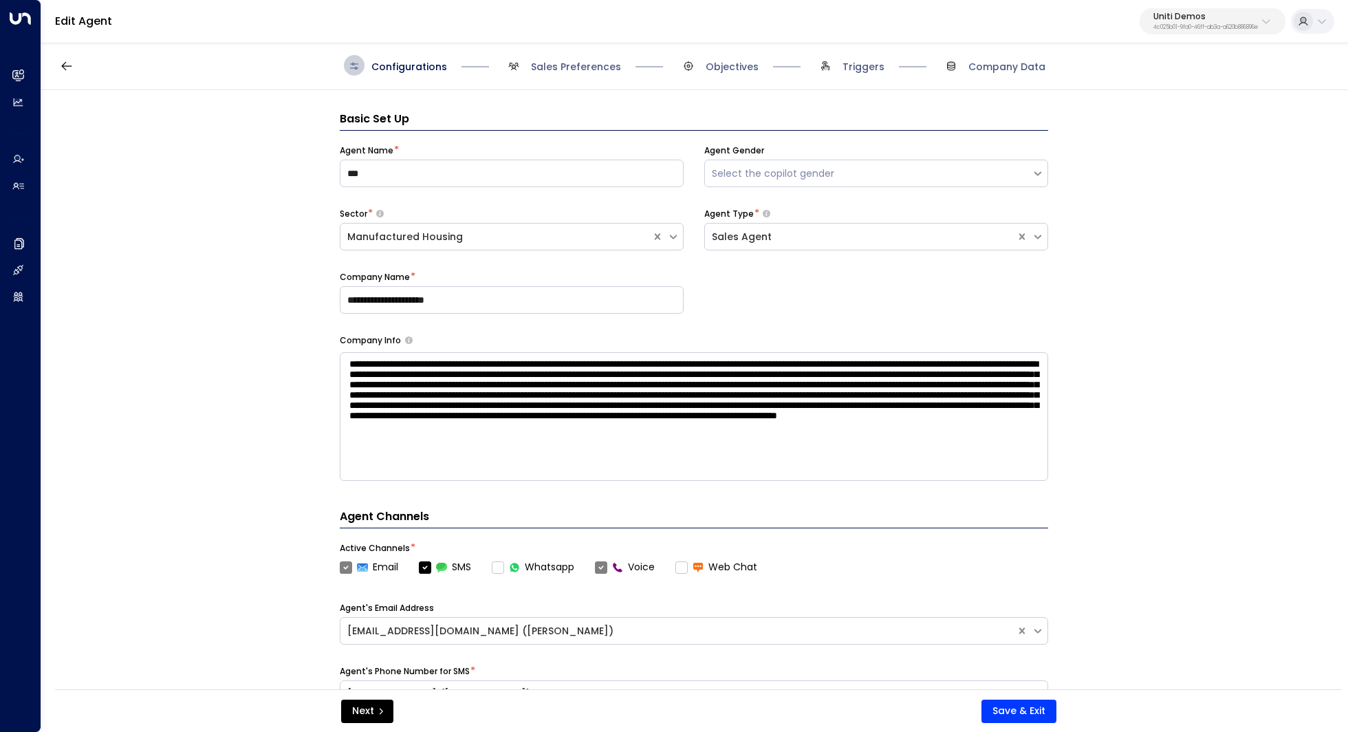
scroll to position [21, 0]
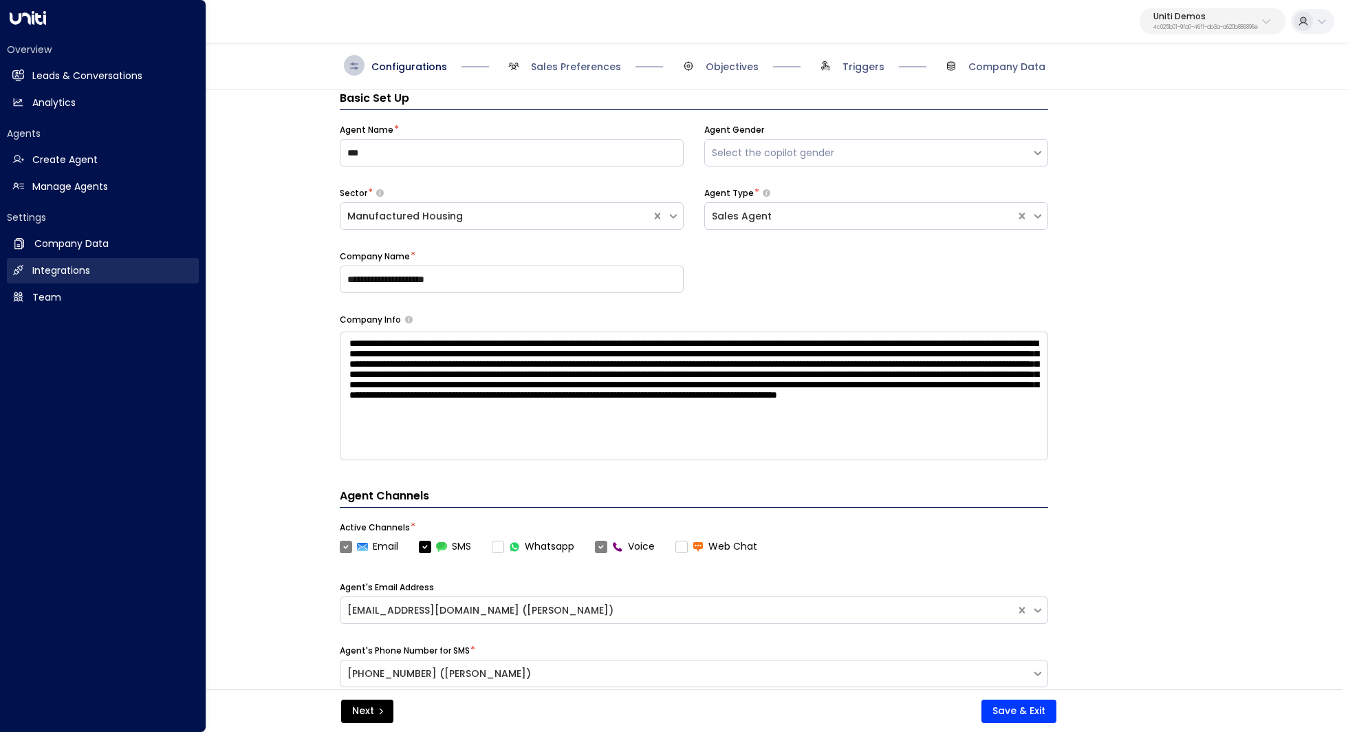
click at [45, 277] on h2 "Integrations" at bounding box center [61, 270] width 58 height 14
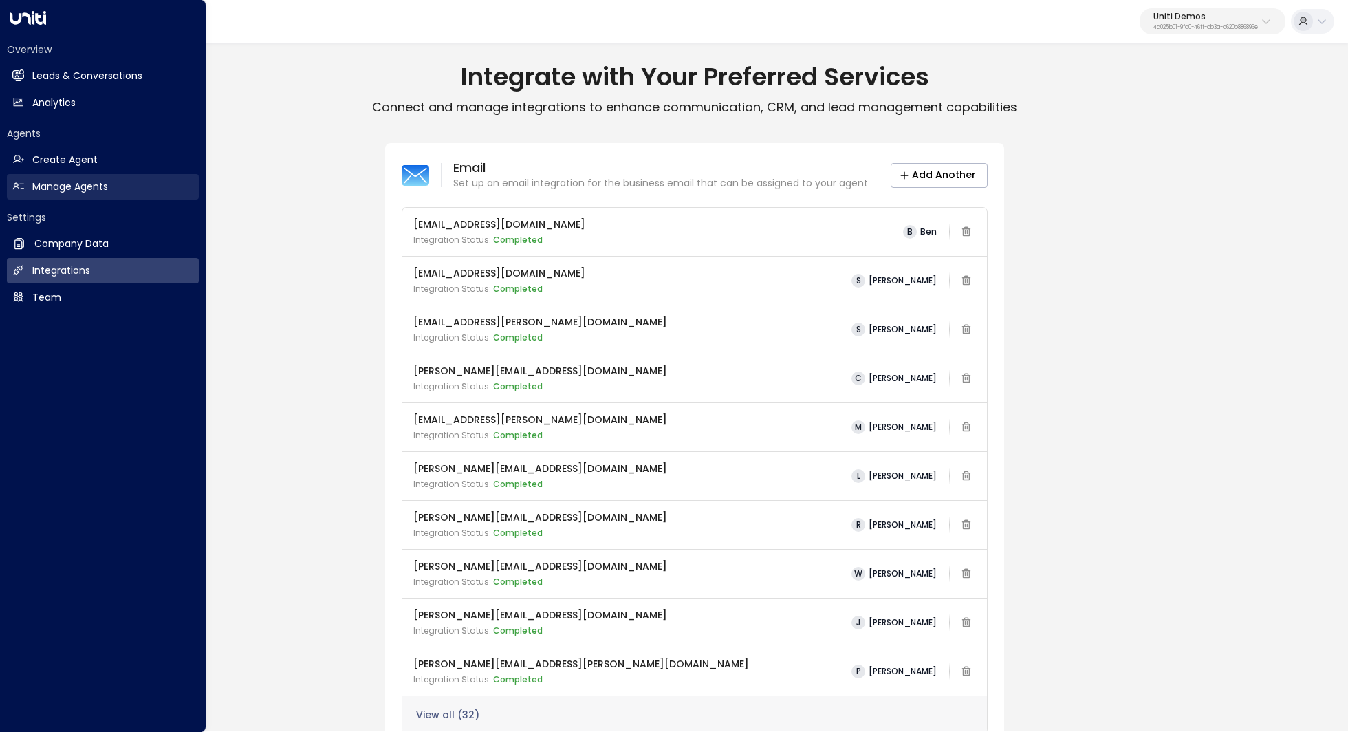
click at [83, 184] on h2 "Manage Agents" at bounding box center [70, 186] width 76 height 14
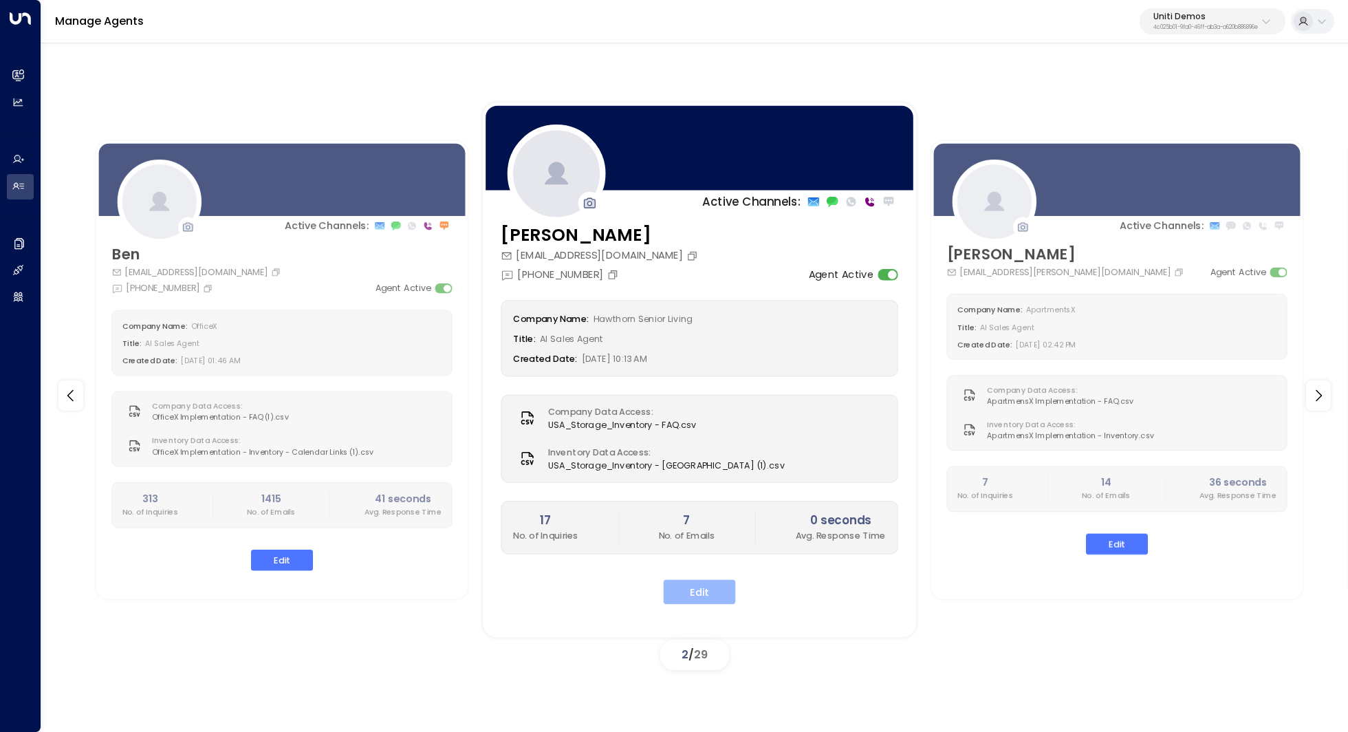
click at [695, 579] on button "Edit" at bounding box center [699, 591] width 72 height 25
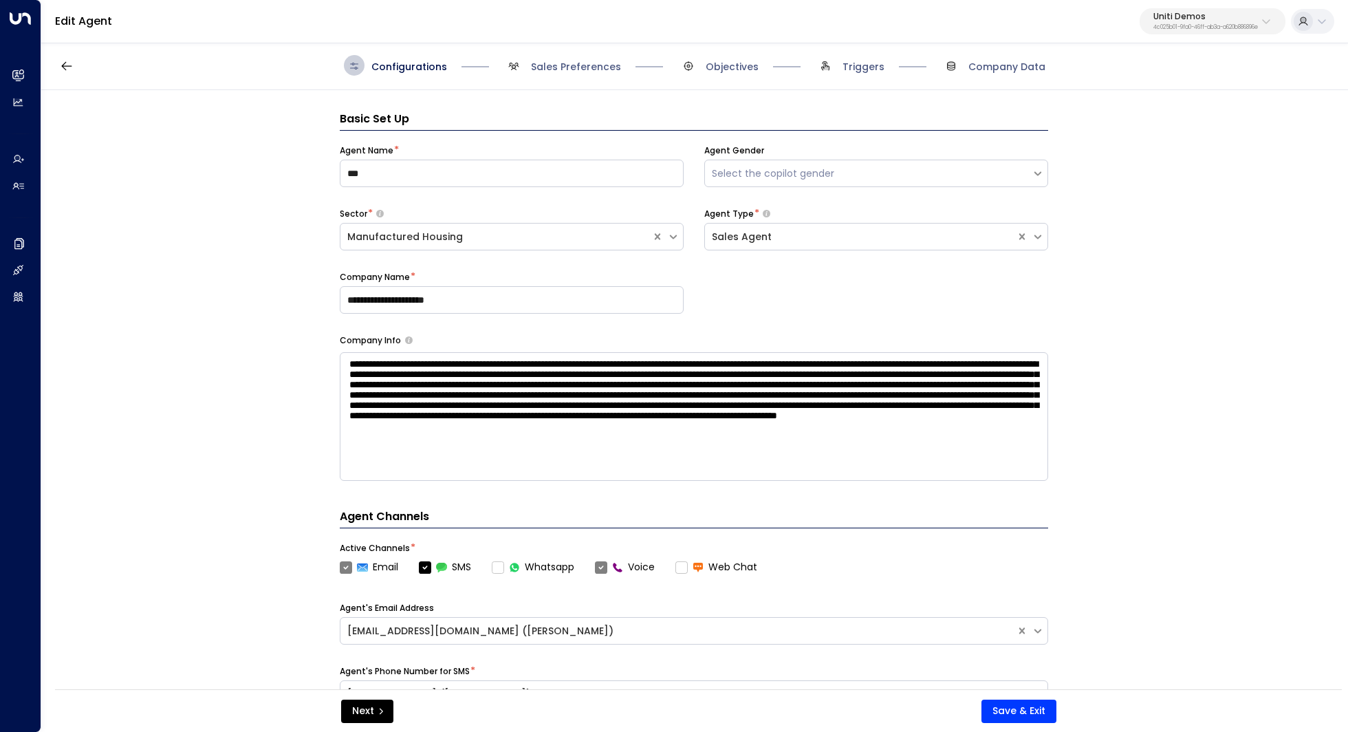
scroll to position [21, 0]
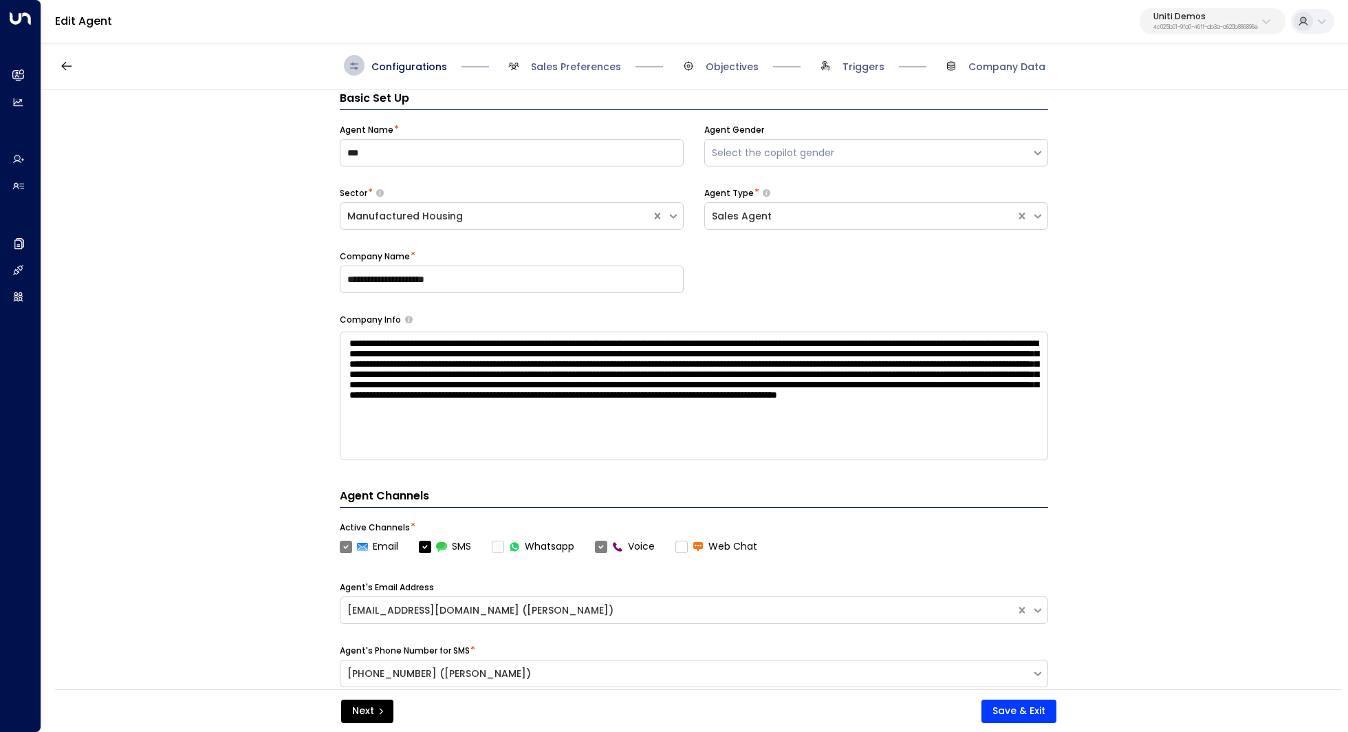
click at [1012, 75] on span "Company Data" at bounding box center [993, 65] width 105 height 21
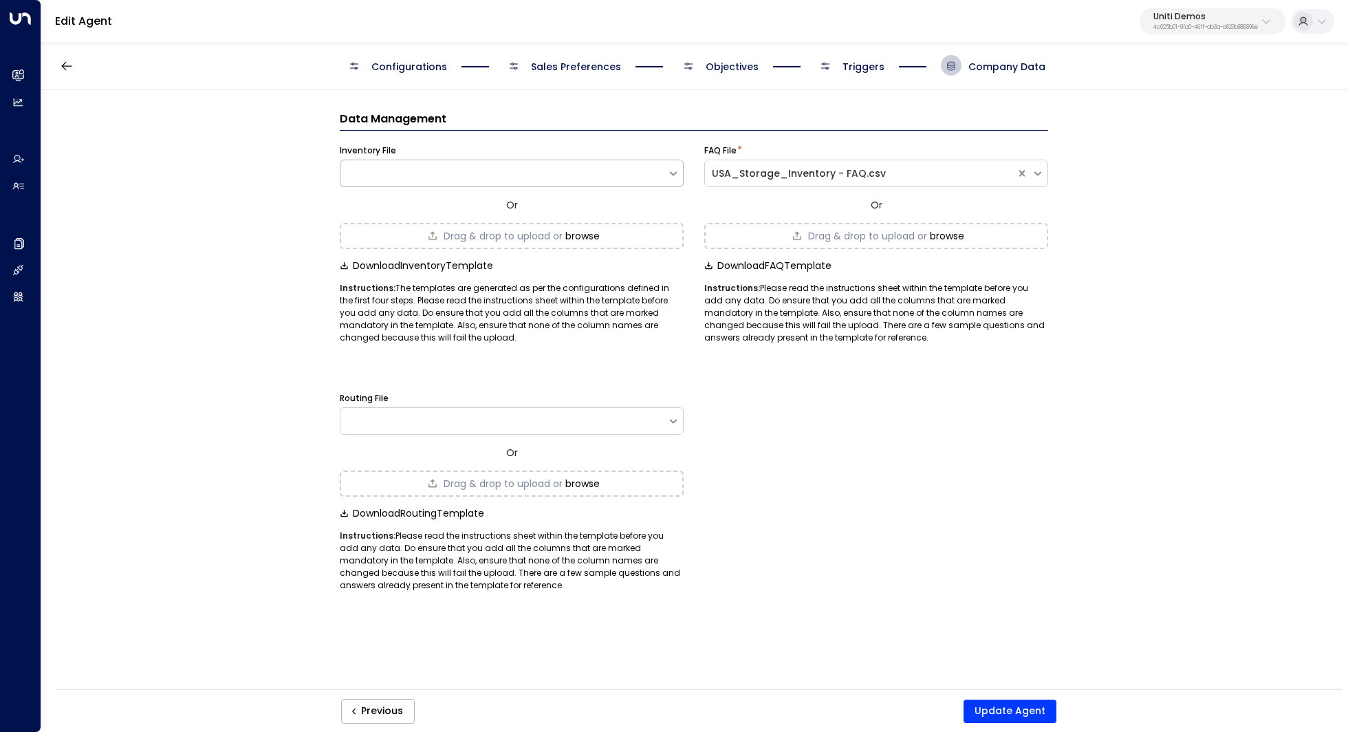
click at [584, 231] on button "browse" at bounding box center [582, 235] width 34 height 11
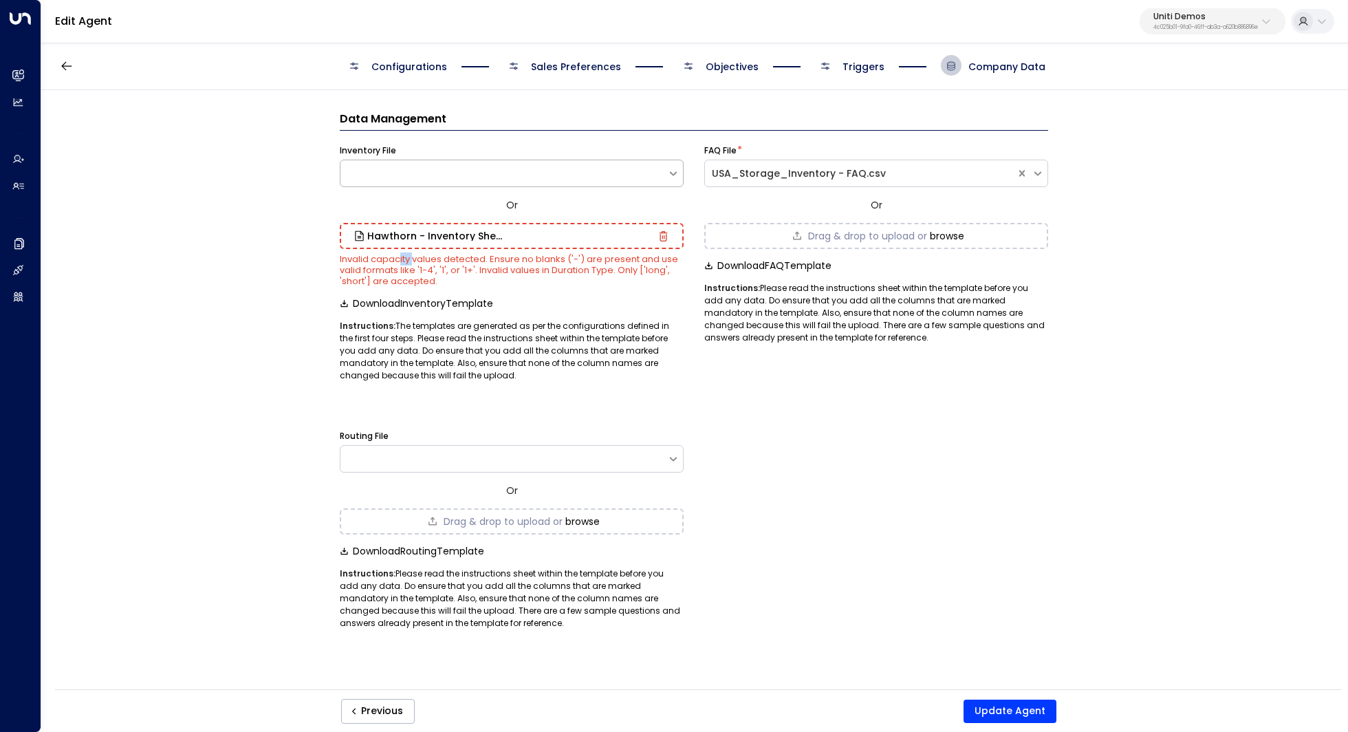
drag, startPoint x: 399, startPoint y: 259, endPoint x: 415, endPoint y: 259, distance: 15.1
click at [415, 259] on small "Invalid capacity values detected. Ensure no blanks ('-') are present and use va…" at bounding box center [509, 269] width 338 height 35
drag, startPoint x: 380, startPoint y: 259, endPoint x: 424, endPoint y: 259, distance: 44.0
click at [424, 259] on small "Invalid capacity values detected. Ensure no blanks ('-') are present and use va…" at bounding box center [509, 269] width 338 height 35
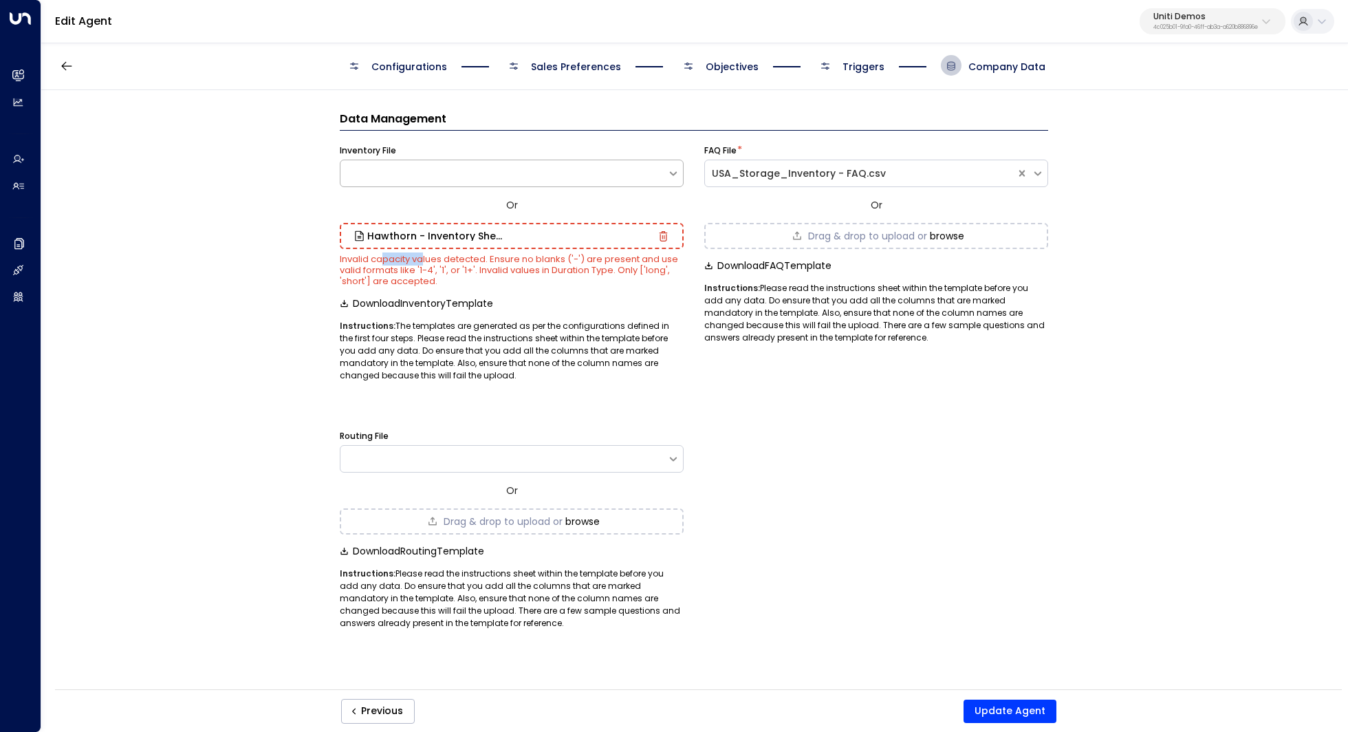
click at [424, 259] on small "Invalid capacity values detected. Ensure no blanks ('-') are present and use va…" at bounding box center [509, 269] width 338 height 35
drag, startPoint x: 482, startPoint y: 259, endPoint x: 456, endPoint y: 259, distance: 26.1
click at [456, 259] on small "Invalid capacity values detected. Ensure no blanks ('-') are present and use va…" at bounding box center [509, 269] width 338 height 35
drag, startPoint x: 421, startPoint y: 259, endPoint x: 448, endPoint y: 259, distance: 27.5
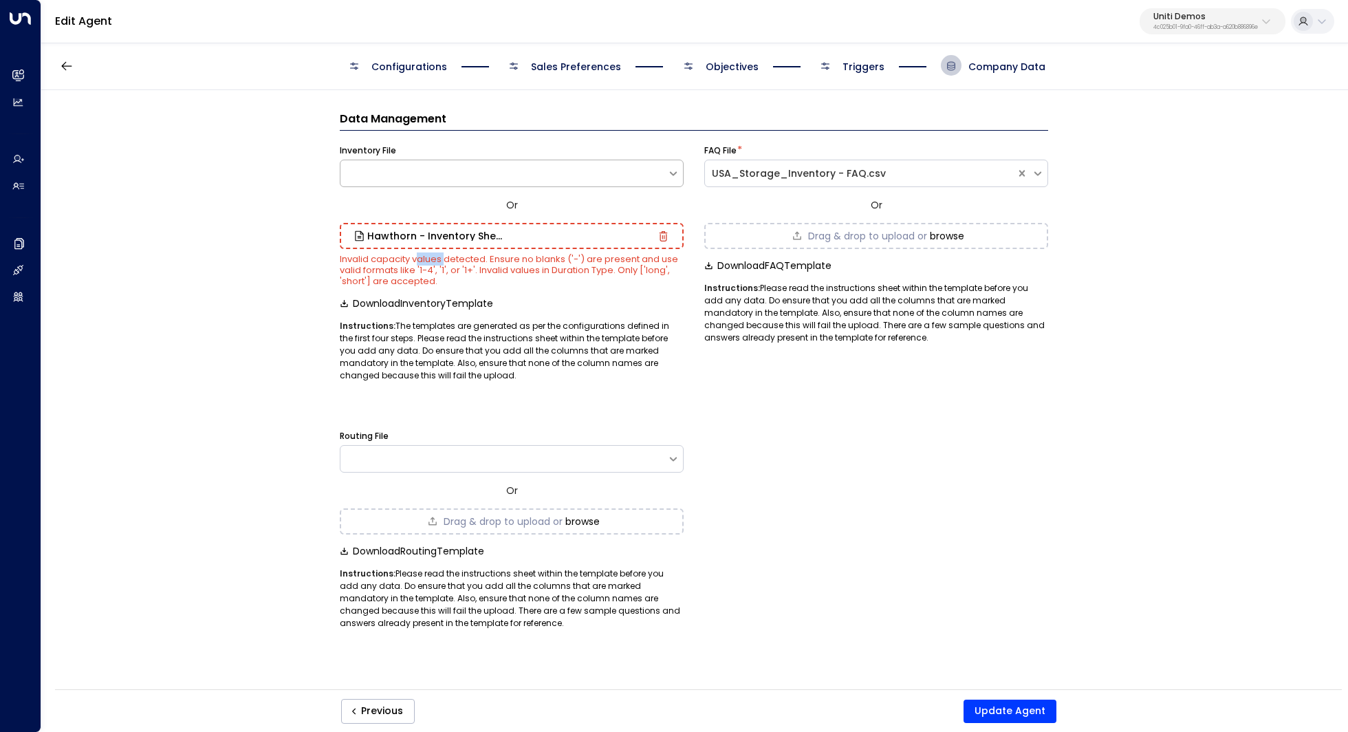
click at [448, 259] on small "Invalid capacity values detected. Ensure no blanks ('-') are present and use va…" at bounding box center [509, 269] width 338 height 35
drag, startPoint x: 493, startPoint y: 259, endPoint x: 509, endPoint y: 259, distance: 15.8
click at [507, 259] on small "Invalid capacity values detected. Ensure no blanks ('-') are present and use va…" at bounding box center [509, 269] width 338 height 35
click at [509, 259] on small "Invalid capacity values detected. Ensure no blanks ('-') are present and use va…" at bounding box center [509, 269] width 338 height 35
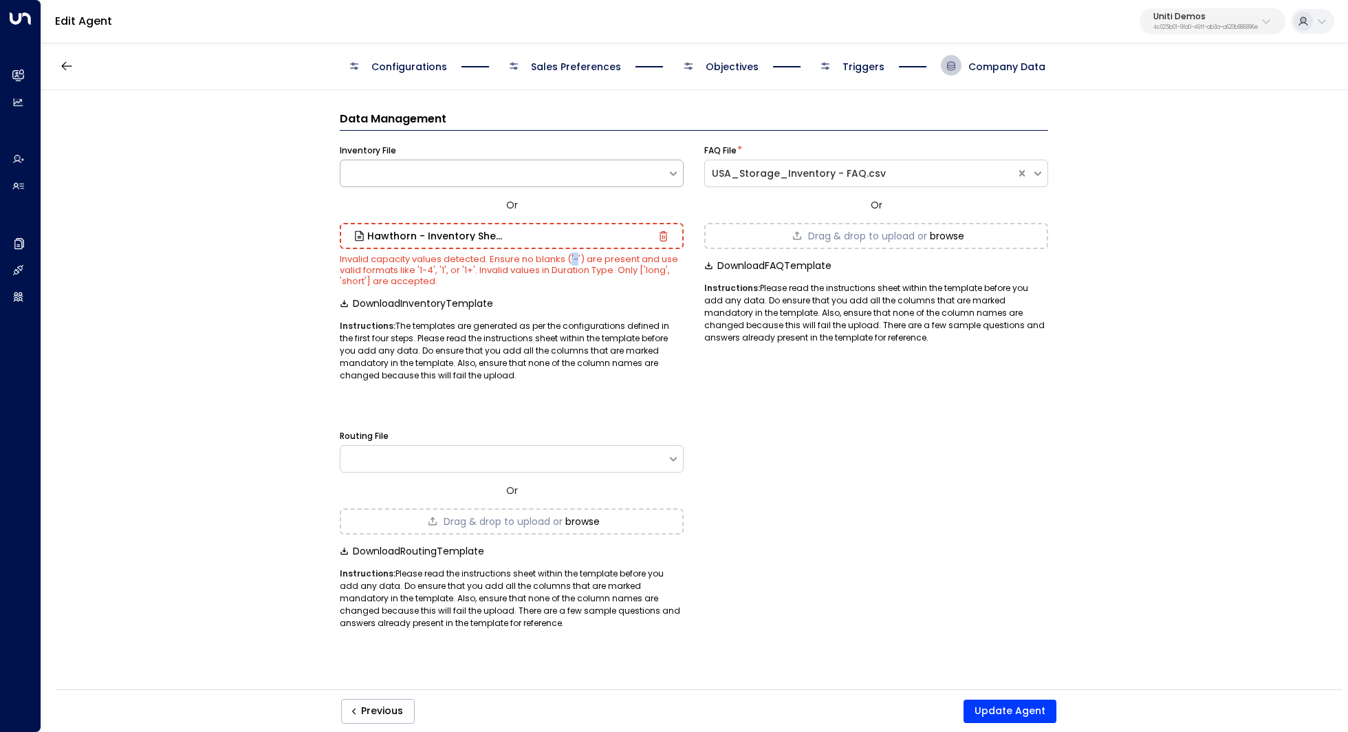
click at [577, 262] on small "Invalid capacity values detected. Ensure no blanks ('-') are present and use va…" at bounding box center [509, 269] width 338 height 35
click at [578, 262] on small "Invalid capacity values detected. Ensure no blanks ('-') are present and use va…" at bounding box center [509, 269] width 338 height 35
click at [661, 237] on icon "button" at bounding box center [663, 236] width 10 height 10
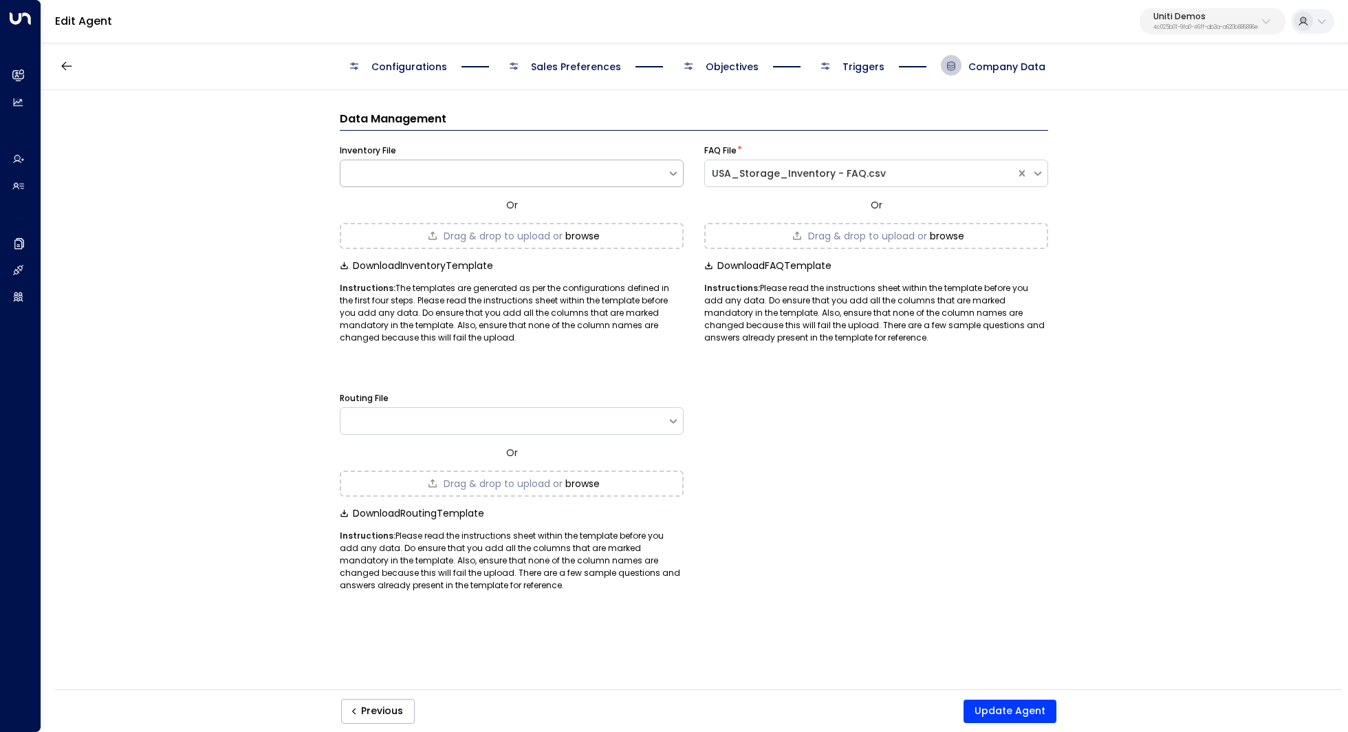
click at [577, 233] on button "browse" at bounding box center [582, 235] width 34 height 11
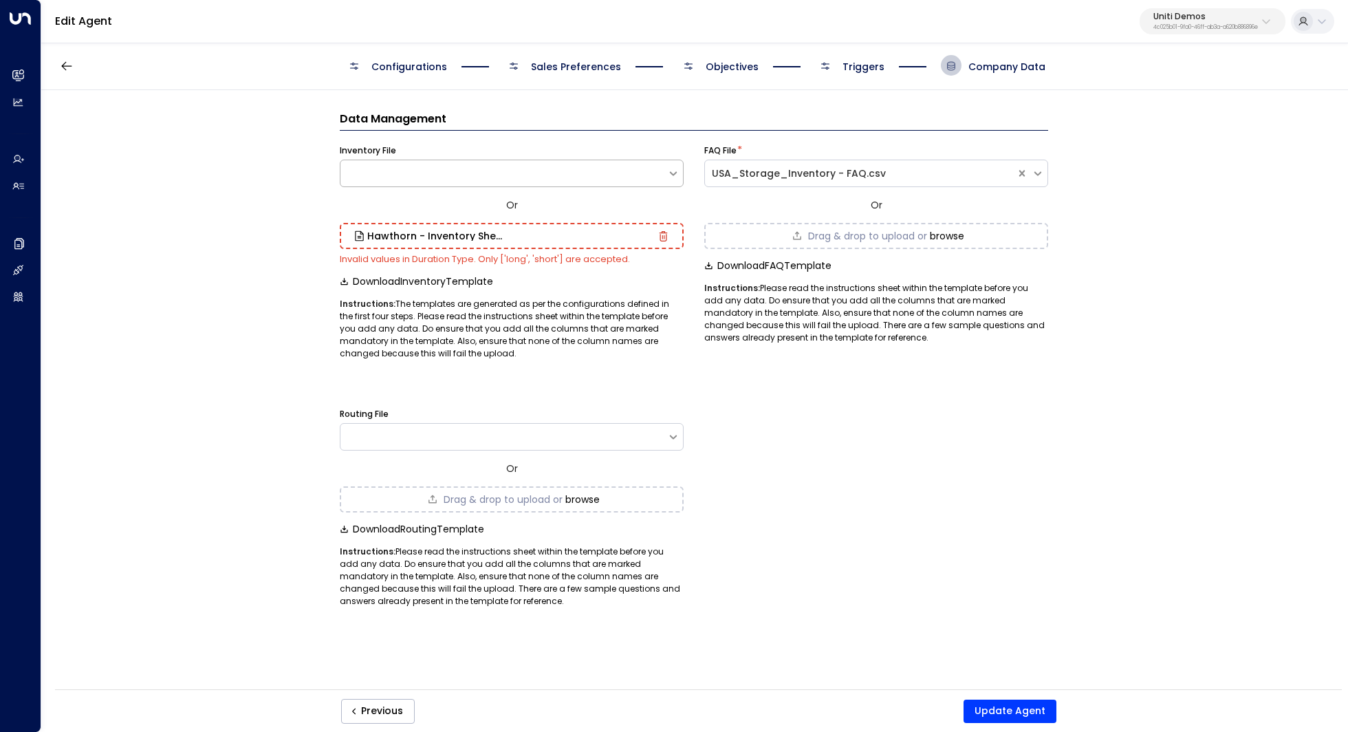
click at [669, 232] on div "Hawthorn - Inventory Sheet.csv" at bounding box center [512, 236] width 344 height 26
click at [662, 239] on icon "button" at bounding box center [663, 236] width 8 height 10
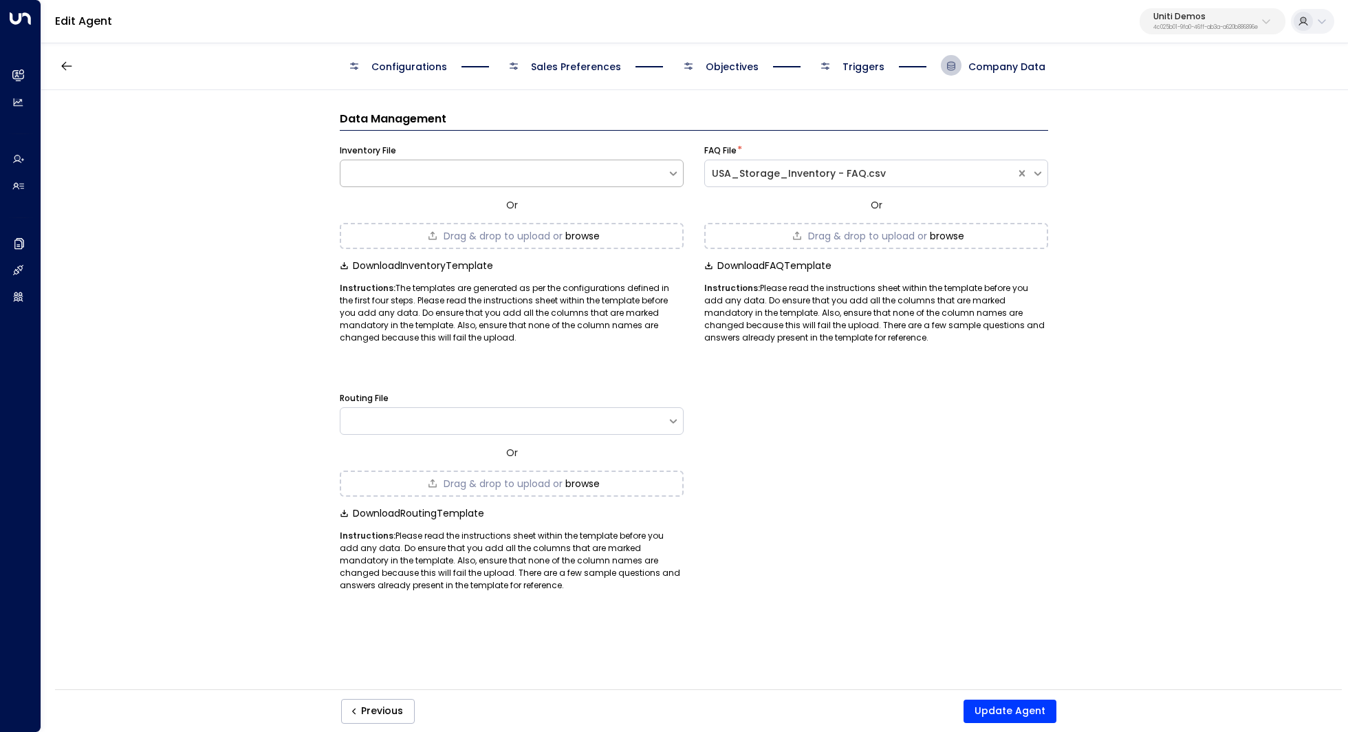
click at [597, 237] on button "browse" at bounding box center [582, 235] width 34 height 11
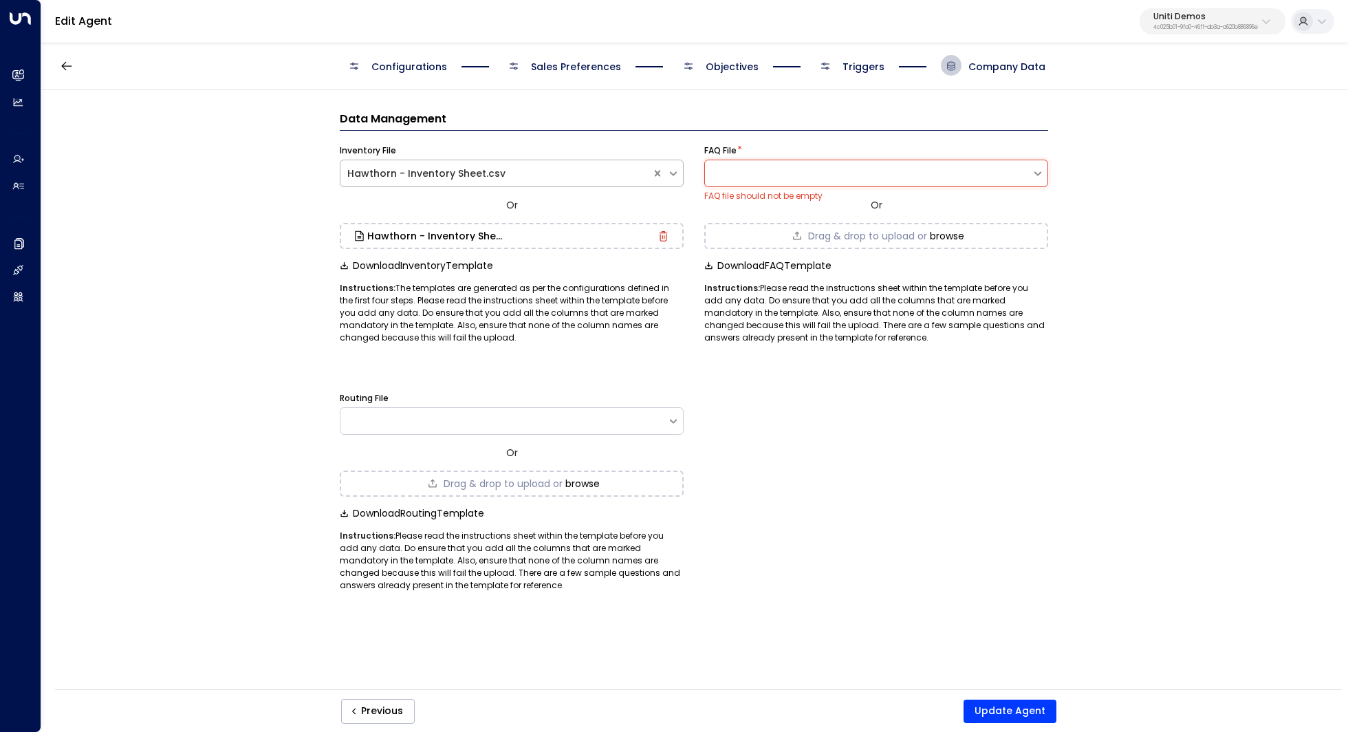
click at [943, 234] on button "browse" at bounding box center [947, 235] width 34 height 11
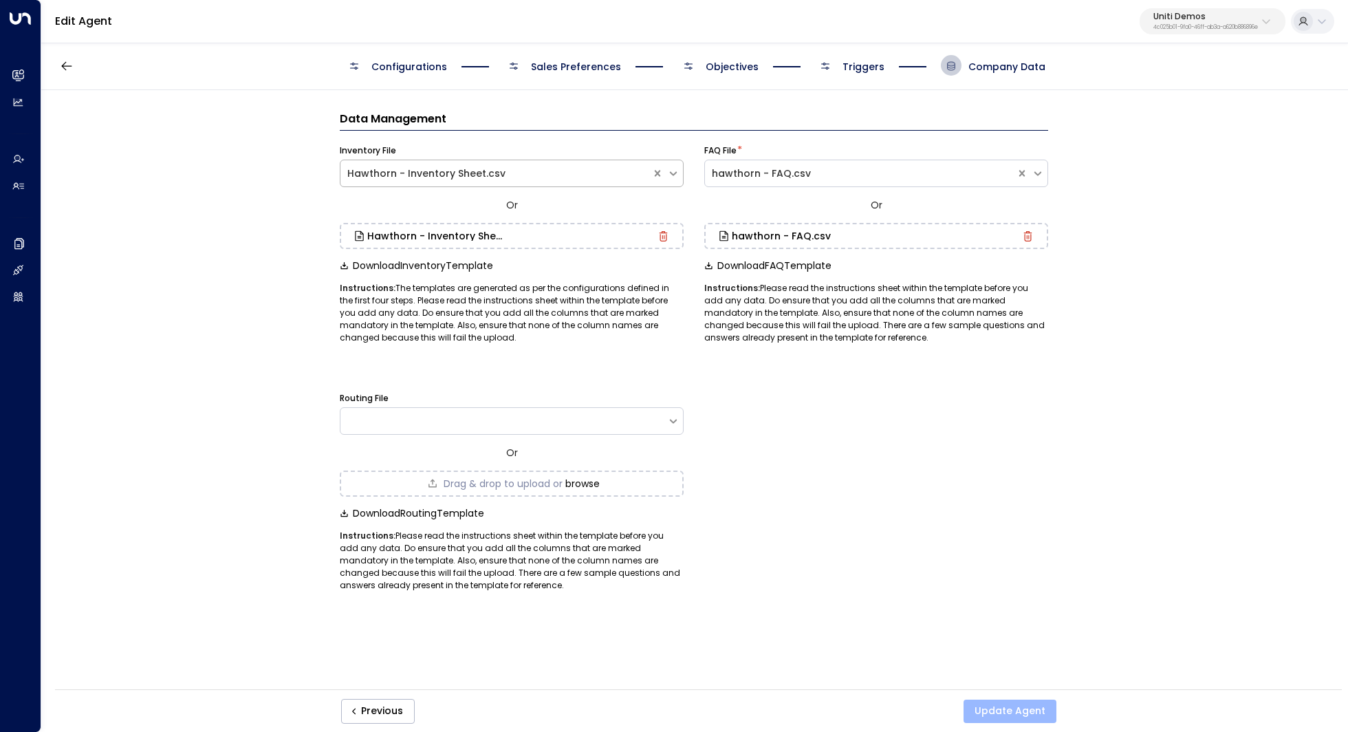
click at [1013, 705] on button "Update Agent" at bounding box center [1009, 710] width 93 height 23
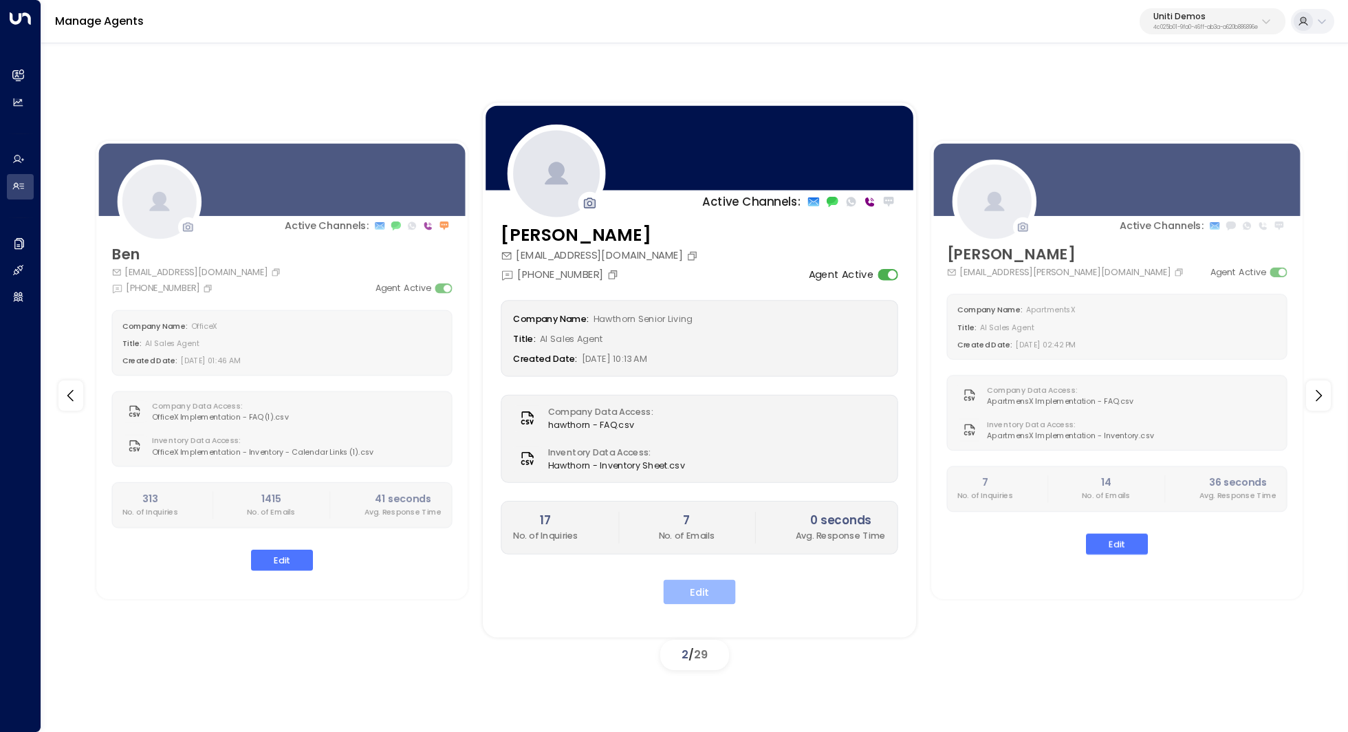
click at [691, 582] on button "Edit" at bounding box center [699, 591] width 72 height 25
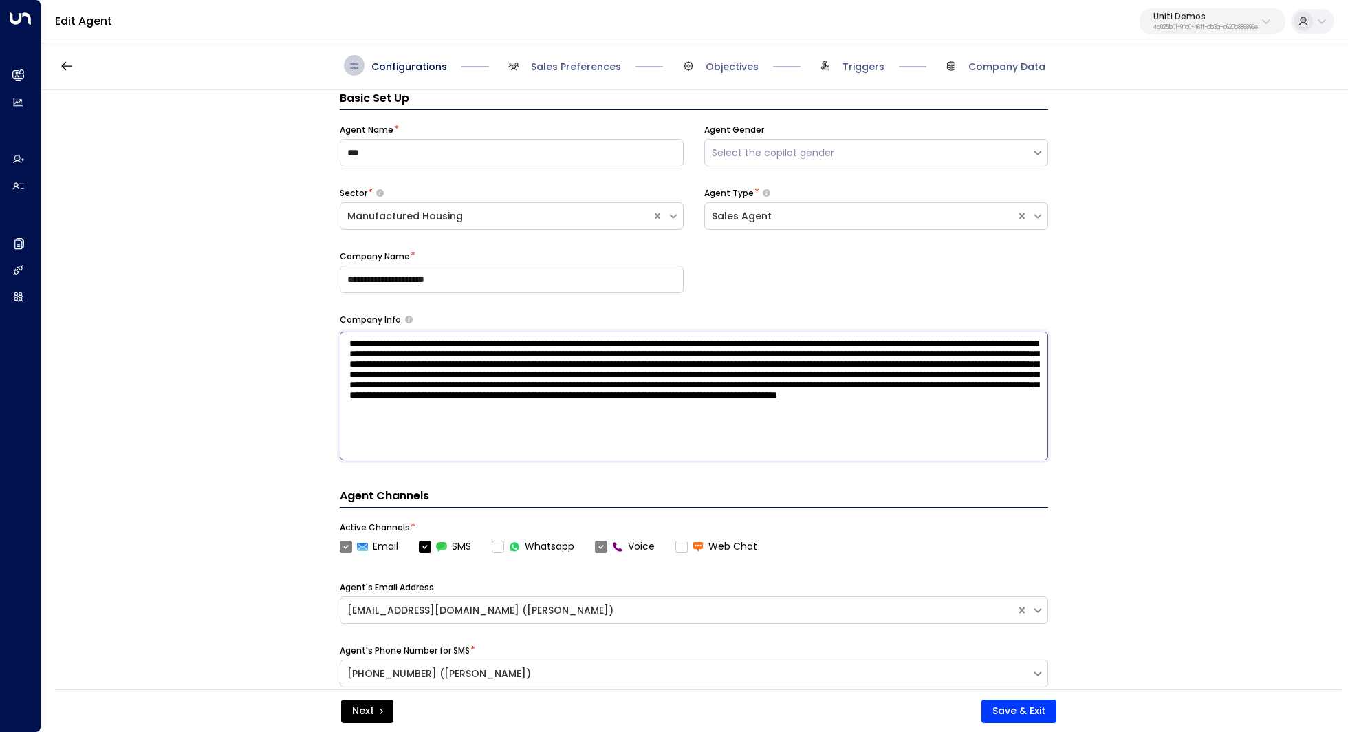
drag, startPoint x: 477, startPoint y: 445, endPoint x: 295, endPoint y: 314, distance: 224.6
click at [295, 314] on div "**********" at bounding box center [693, 394] width 1305 height 608
paste textarea
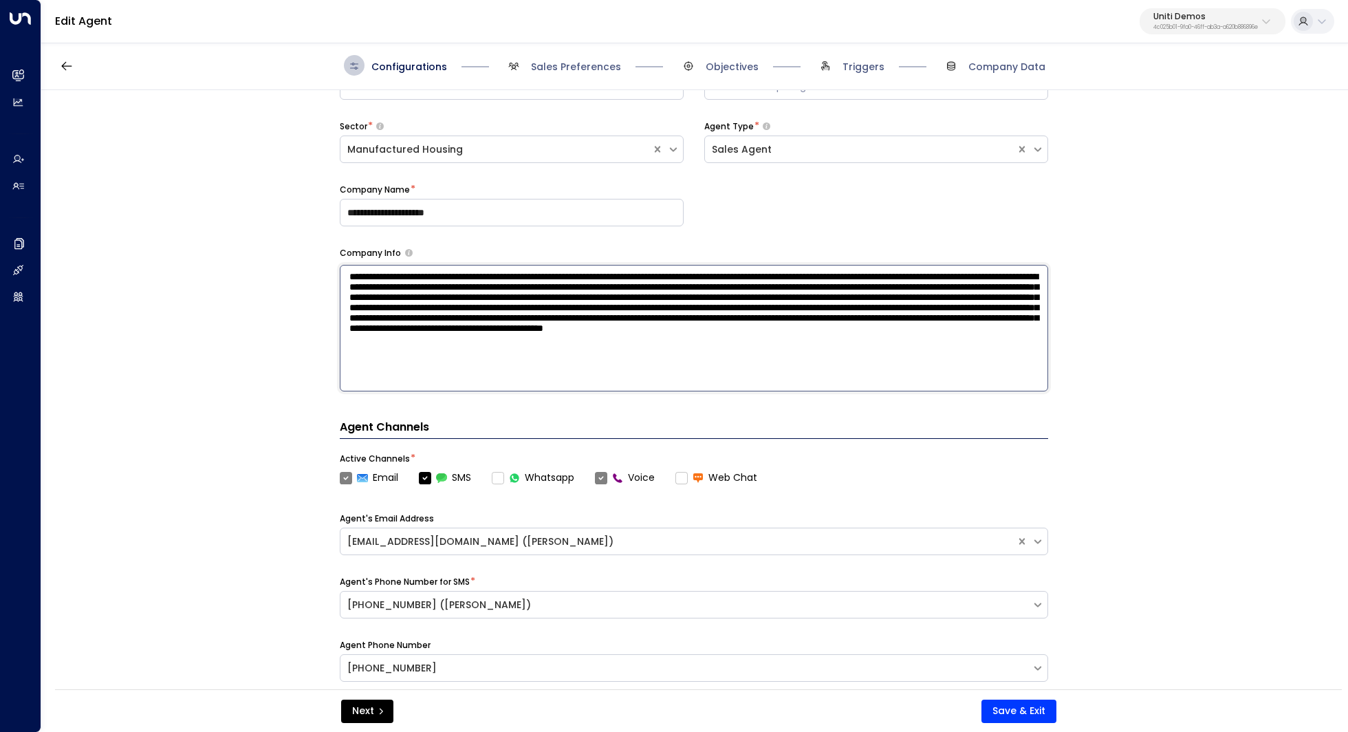
scroll to position [105, 0]
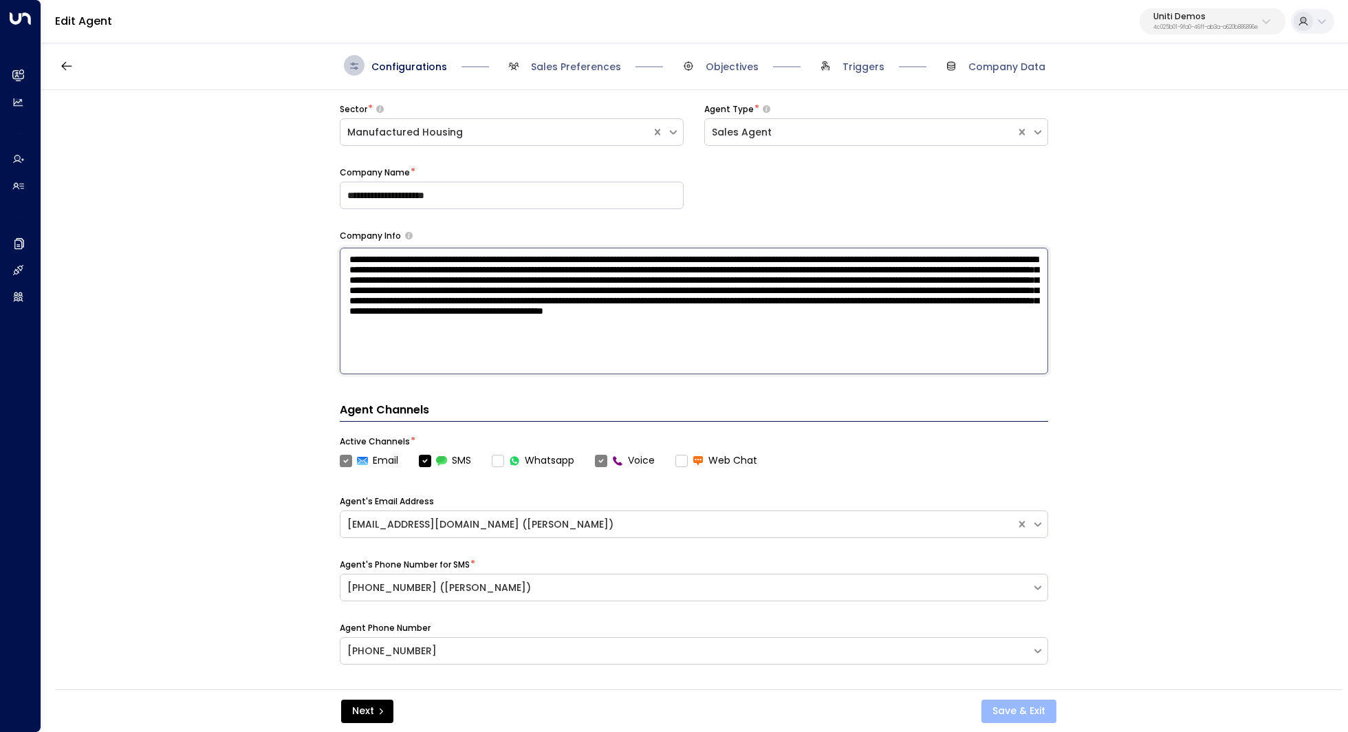
type textarea "**********"
click at [1035, 705] on button "Save & Exit" at bounding box center [1018, 710] width 75 height 23
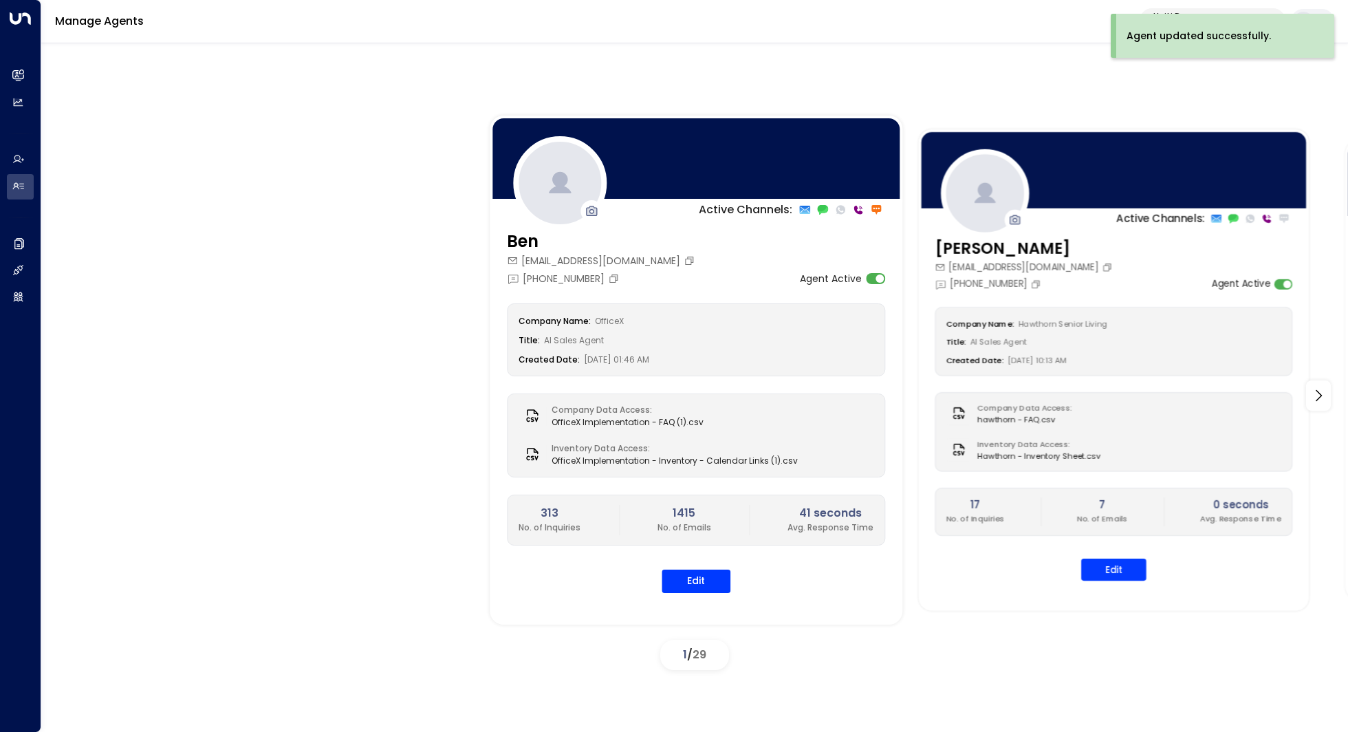
click at [1106, 250] on div "Sam unitidemoagent@gmail.com +1 (205) 878-3404 Agent Active" at bounding box center [1113, 264] width 358 height 54
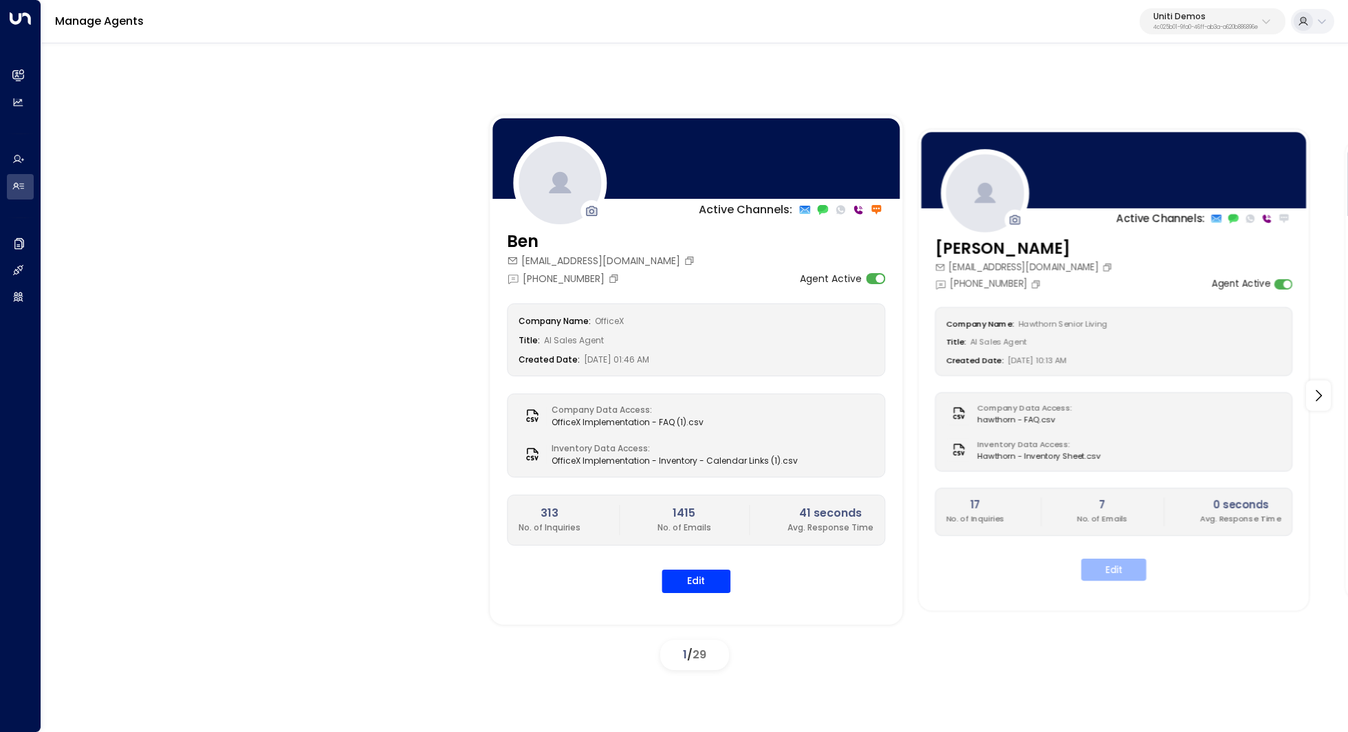
click at [1117, 559] on button "Edit" at bounding box center [1113, 569] width 65 height 22
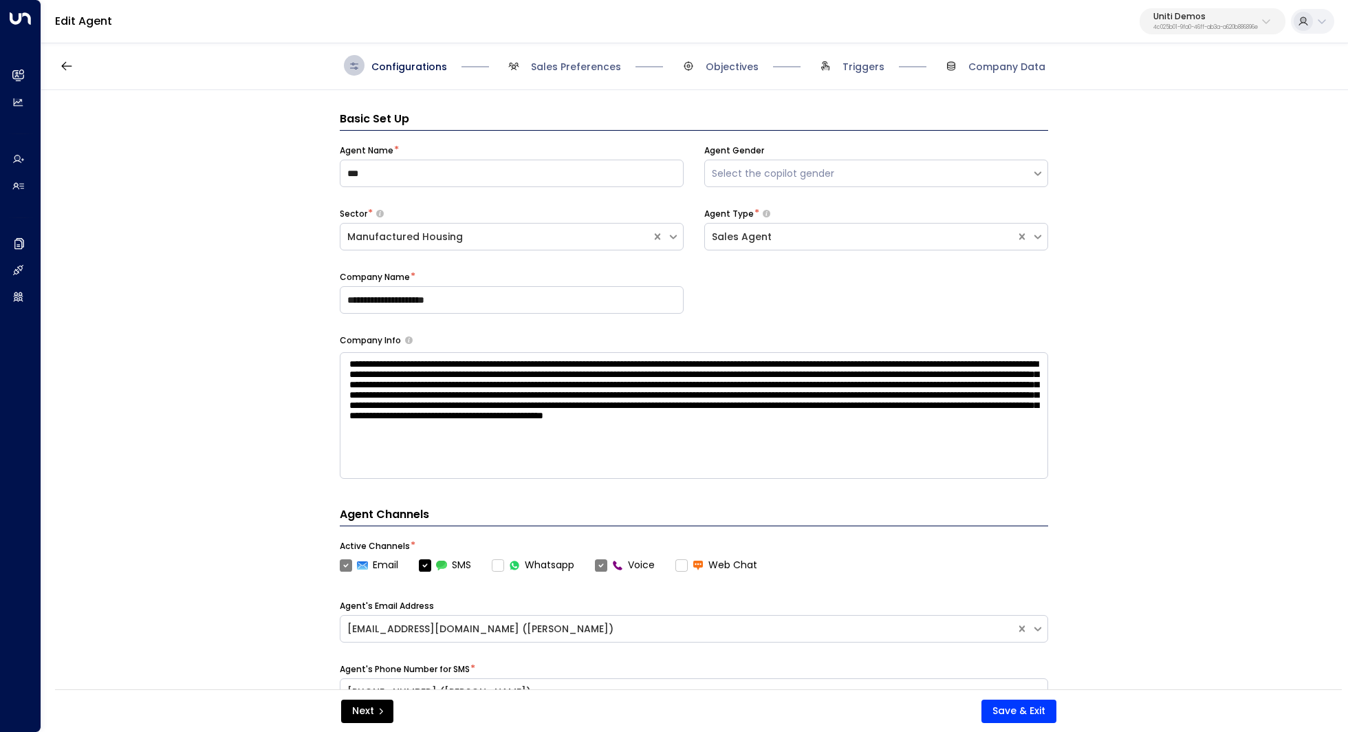
click at [592, 58] on span "Sales Preferences" at bounding box center [562, 65] width 118 height 21
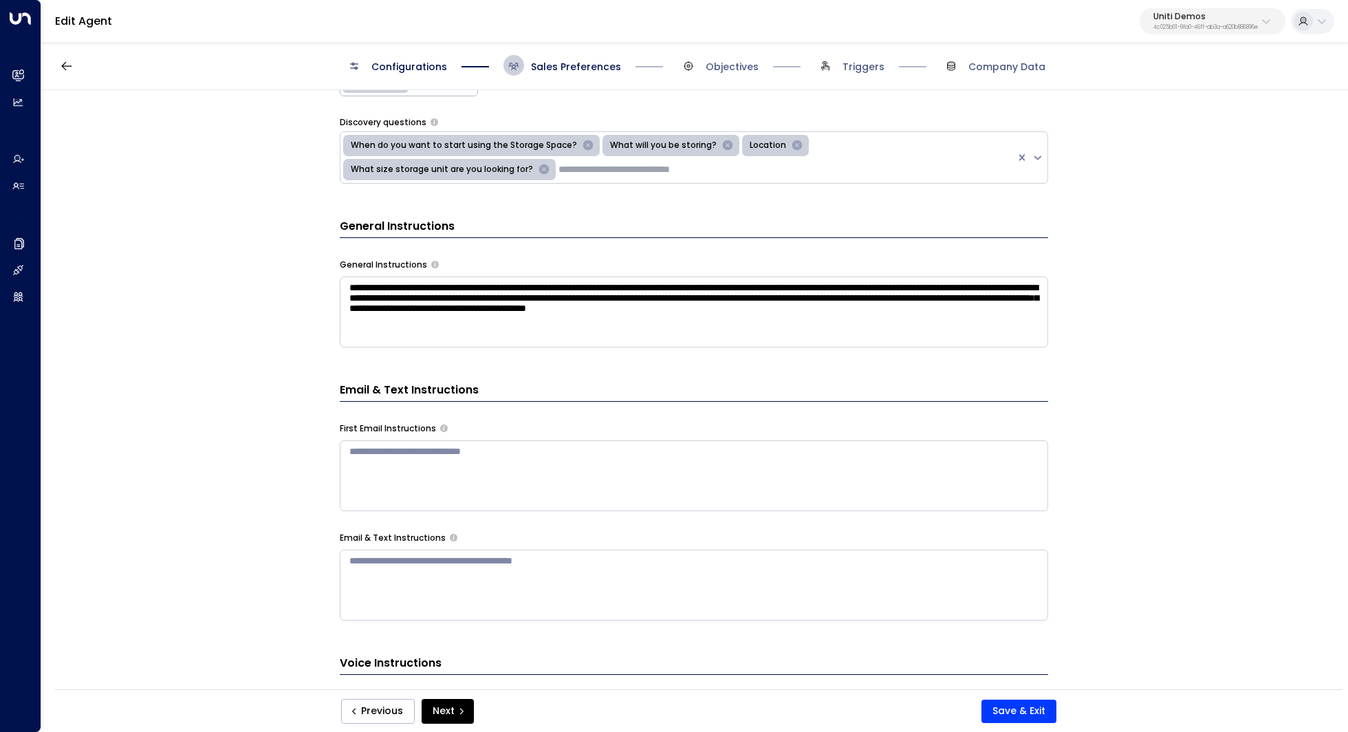
scroll to position [348, 0]
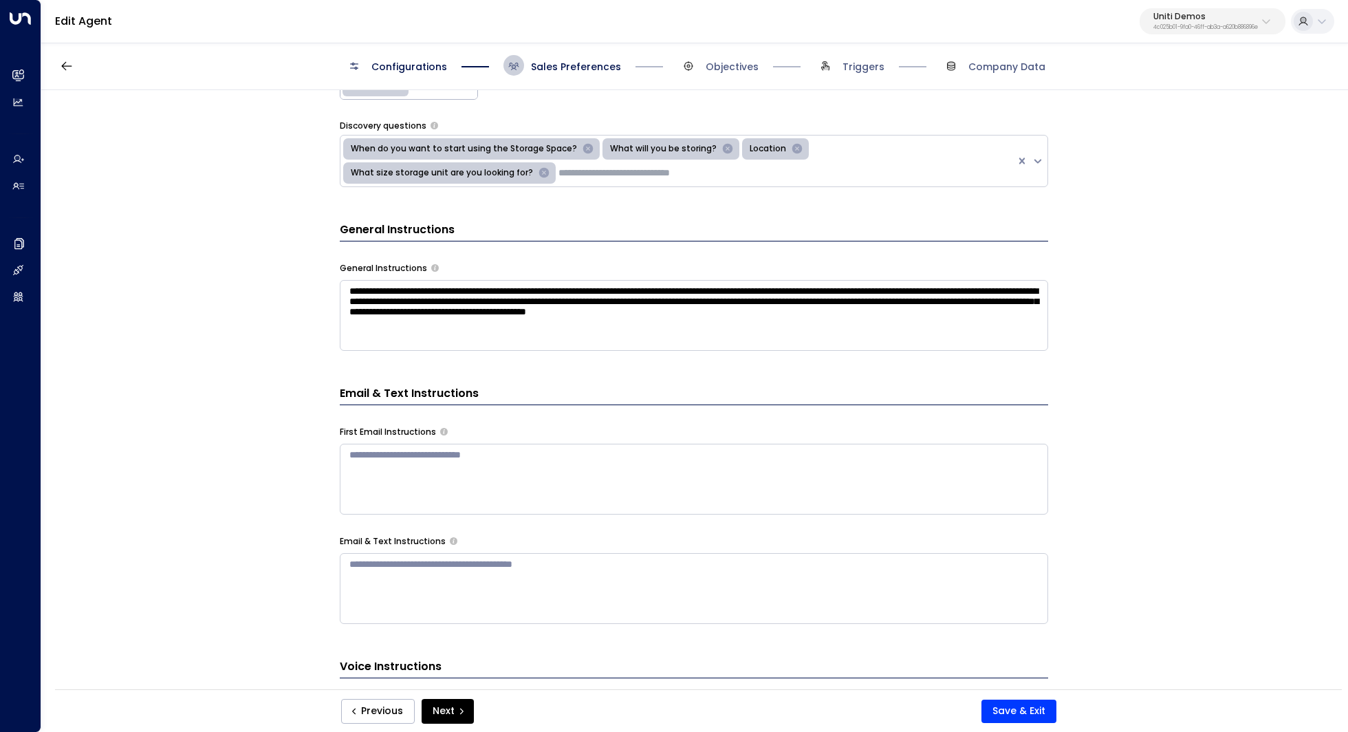
click at [683, 331] on textarea "**********" at bounding box center [694, 315] width 708 height 71
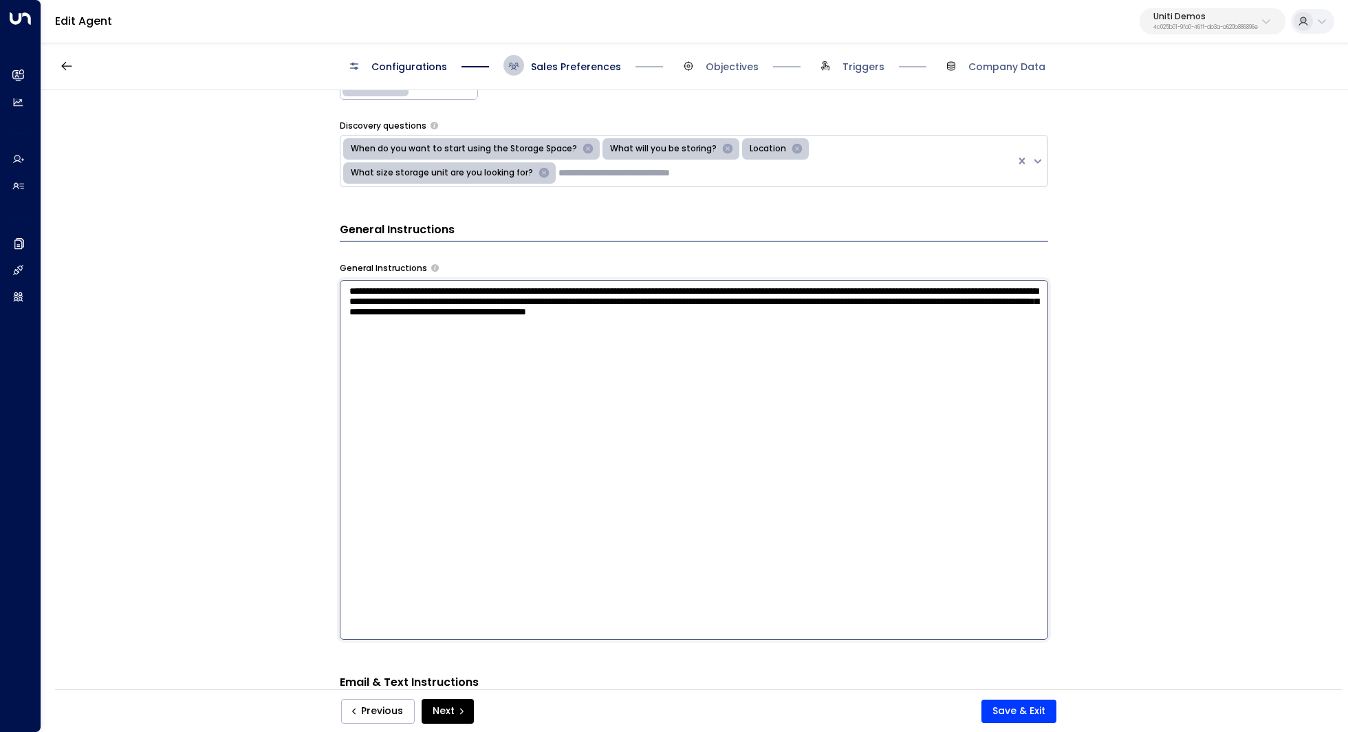
drag, startPoint x: 528, startPoint y: 353, endPoint x: 303, endPoint y: 268, distance: 240.8
click at [303, 268] on div "**********" at bounding box center [693, 394] width 1305 height 608
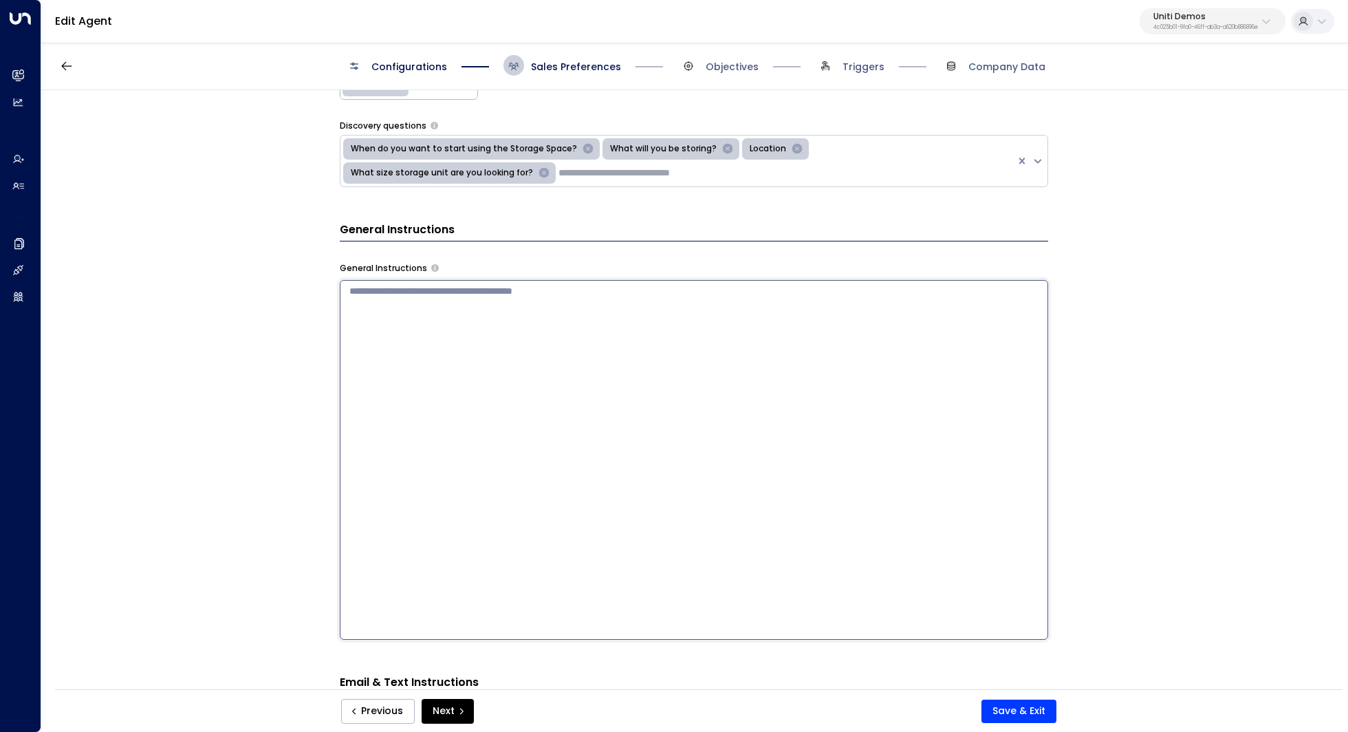
scroll to position [205, 0]
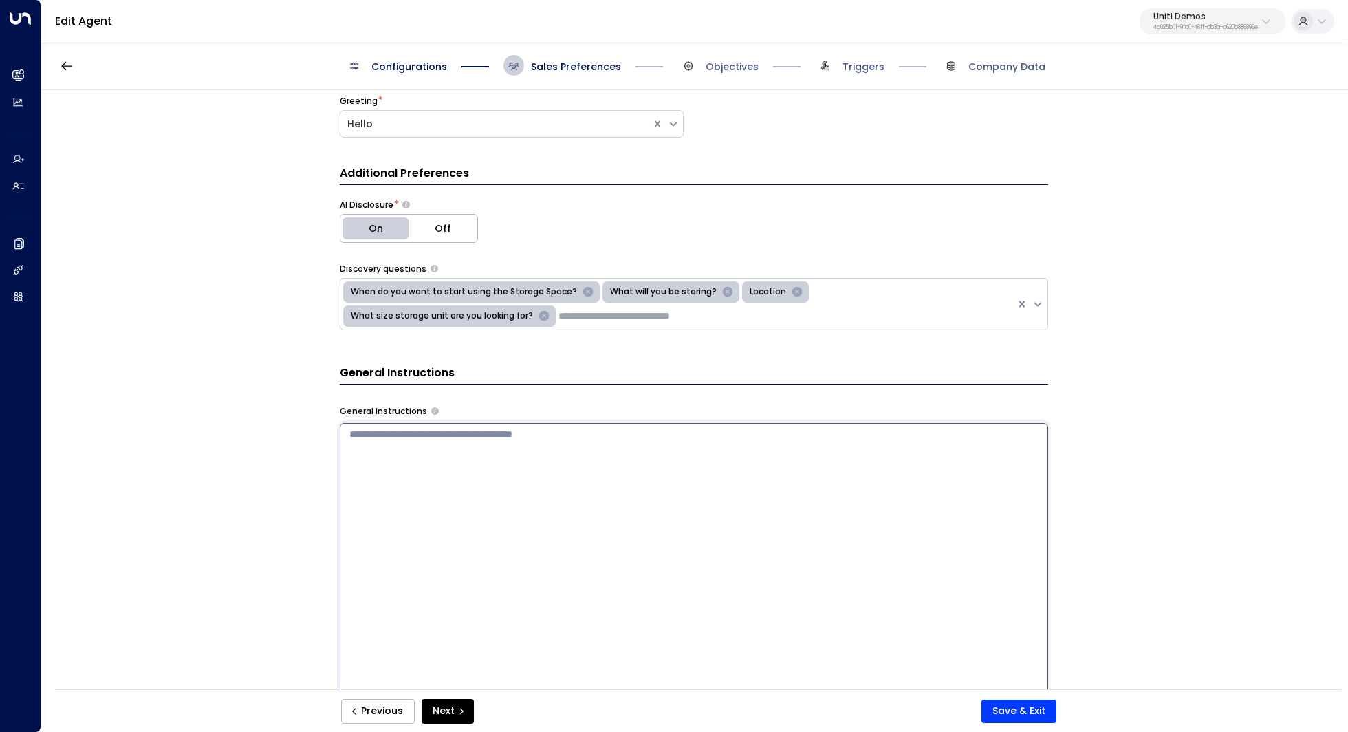
click at [583, 291] on icon "Remove When do you want to start using the Storage Space?" at bounding box center [588, 292] width 10 height 10
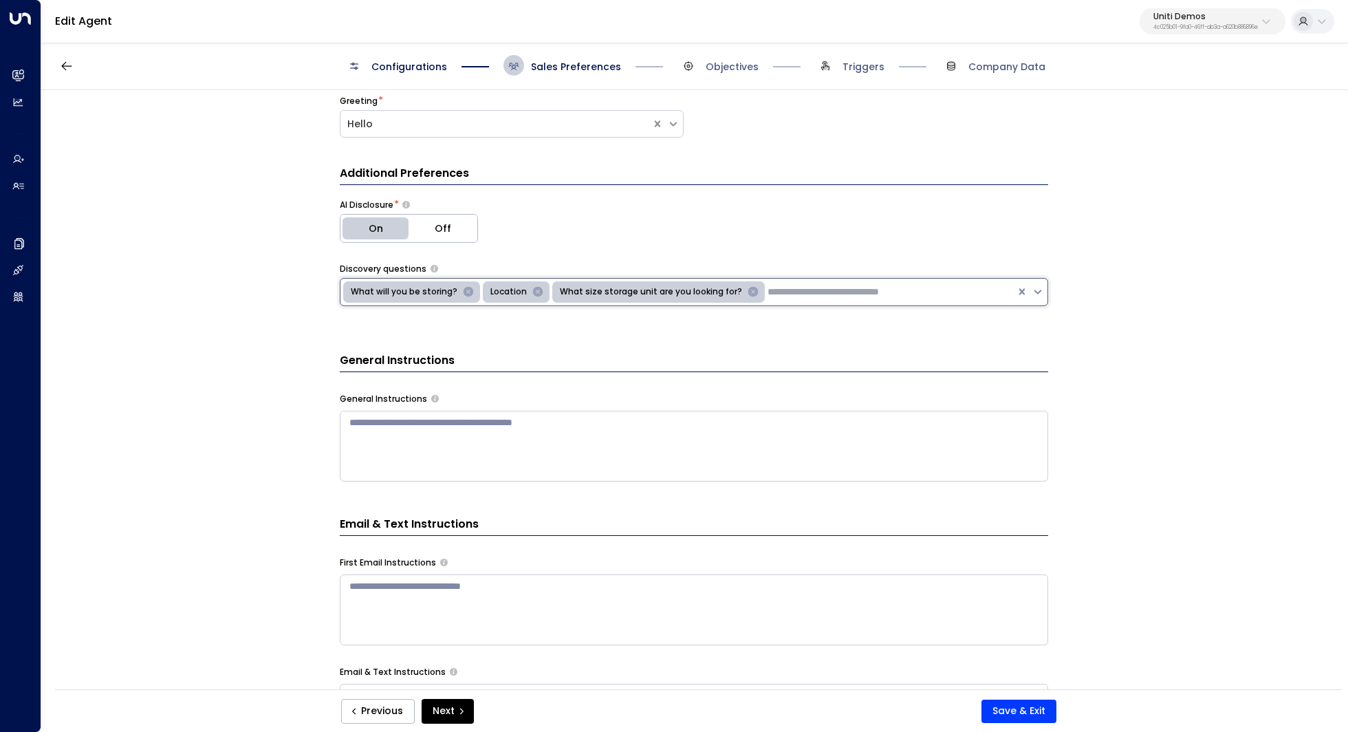
click at [462, 289] on icon "Remove What will you be storing?" at bounding box center [468, 291] width 12 height 12
click at [608, 292] on icon "Remove What size storage unit are you looking for?" at bounding box center [613, 292] width 10 height 10
click at [393, 289] on icon "Remove Location" at bounding box center [398, 291] width 12 height 12
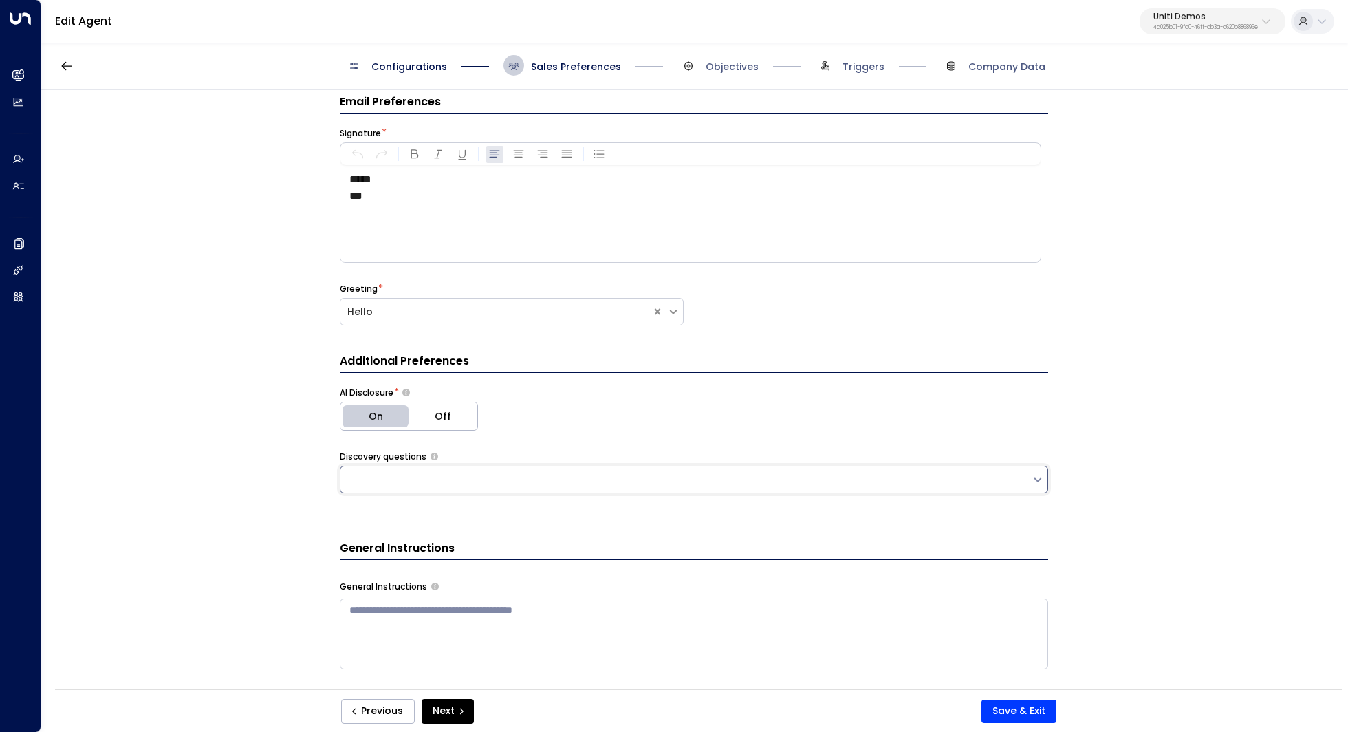
scroll to position [0, 0]
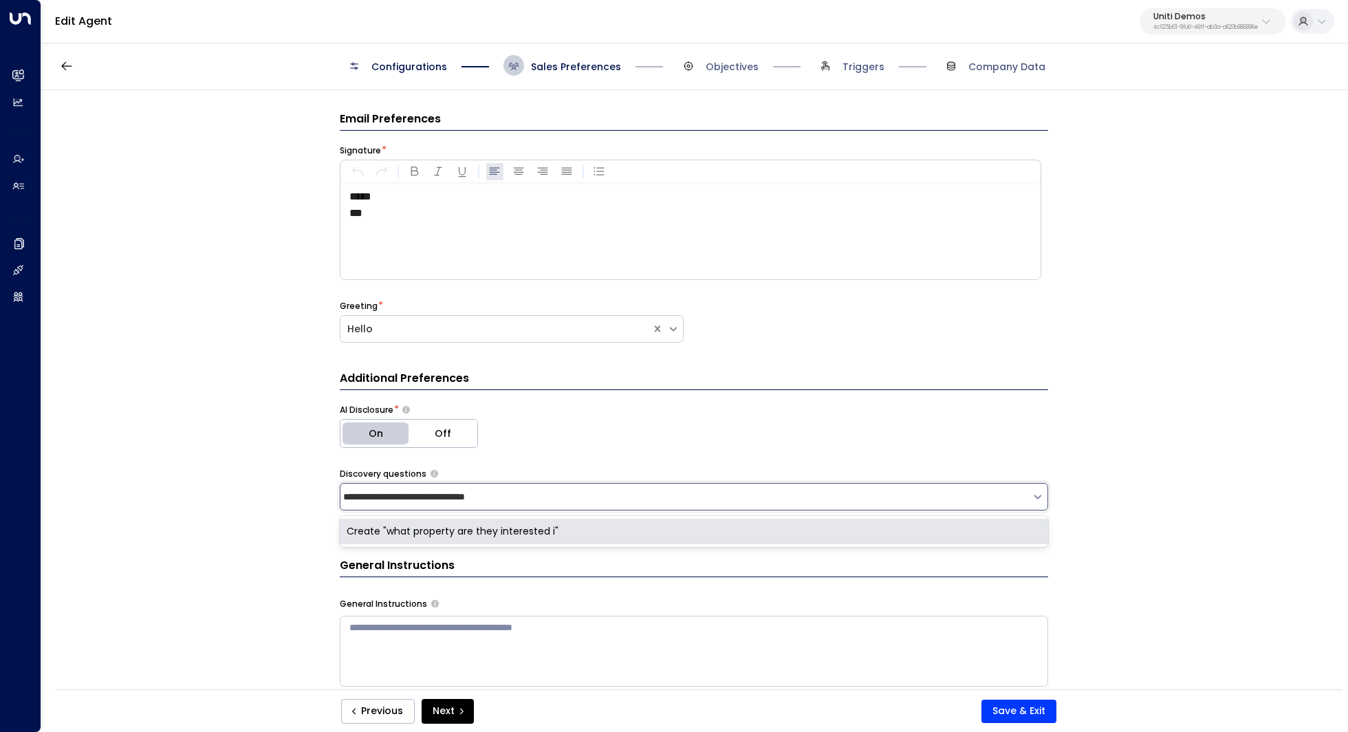
type input "**********"
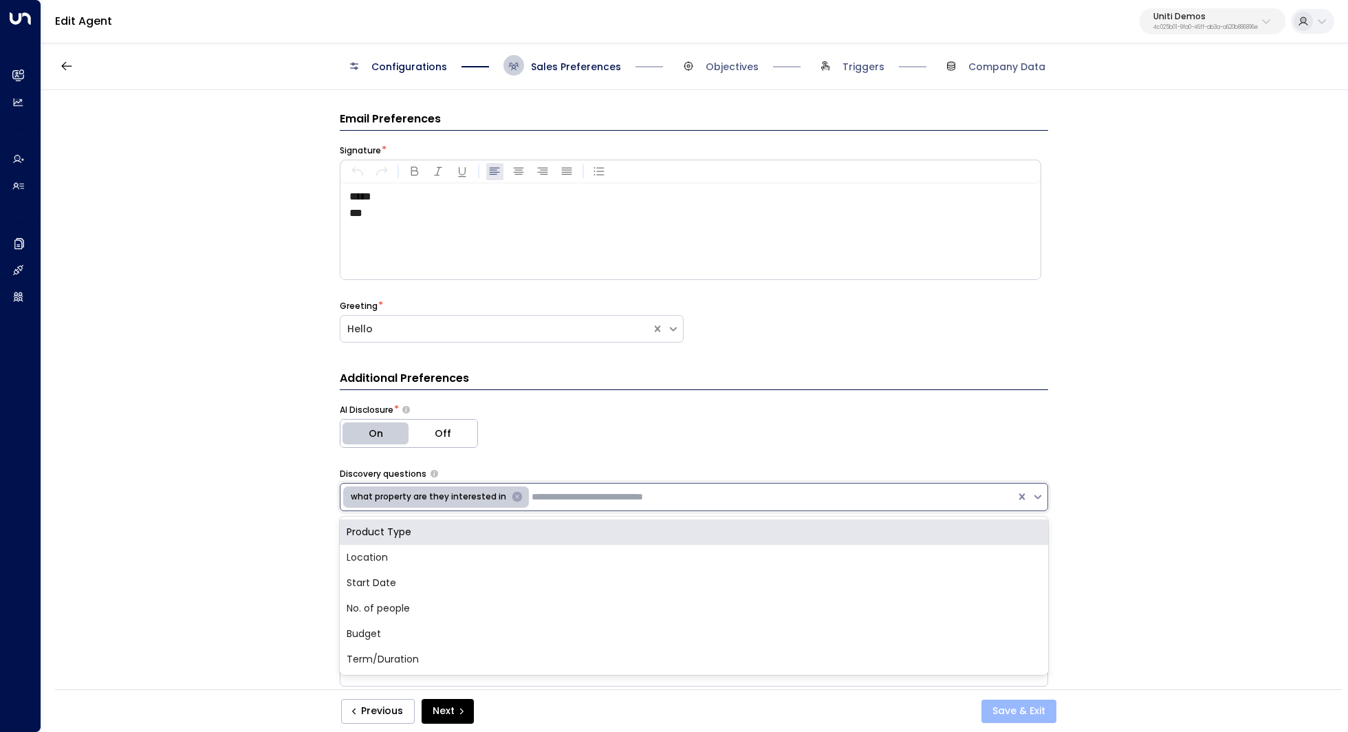
click at [1030, 716] on button "Save & Exit" at bounding box center [1018, 710] width 75 height 23
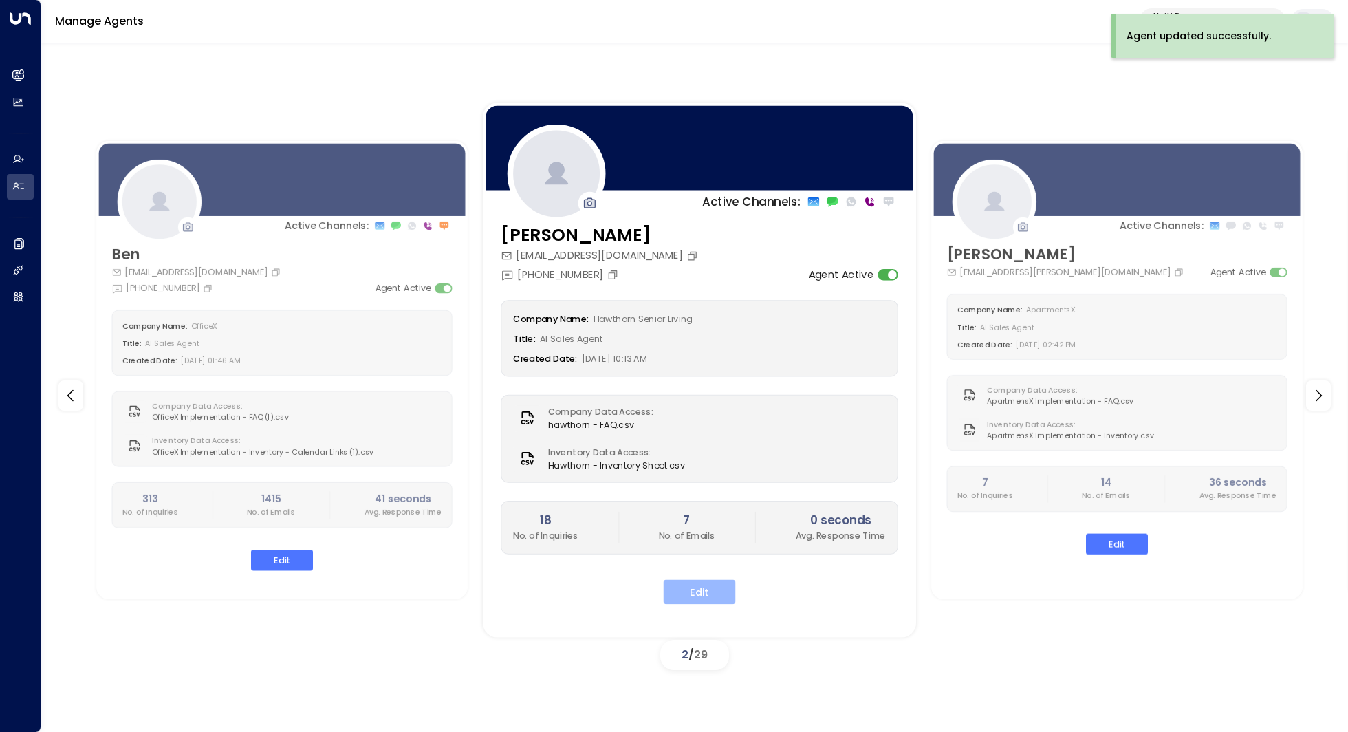
click at [714, 588] on button "Edit" at bounding box center [699, 591] width 72 height 25
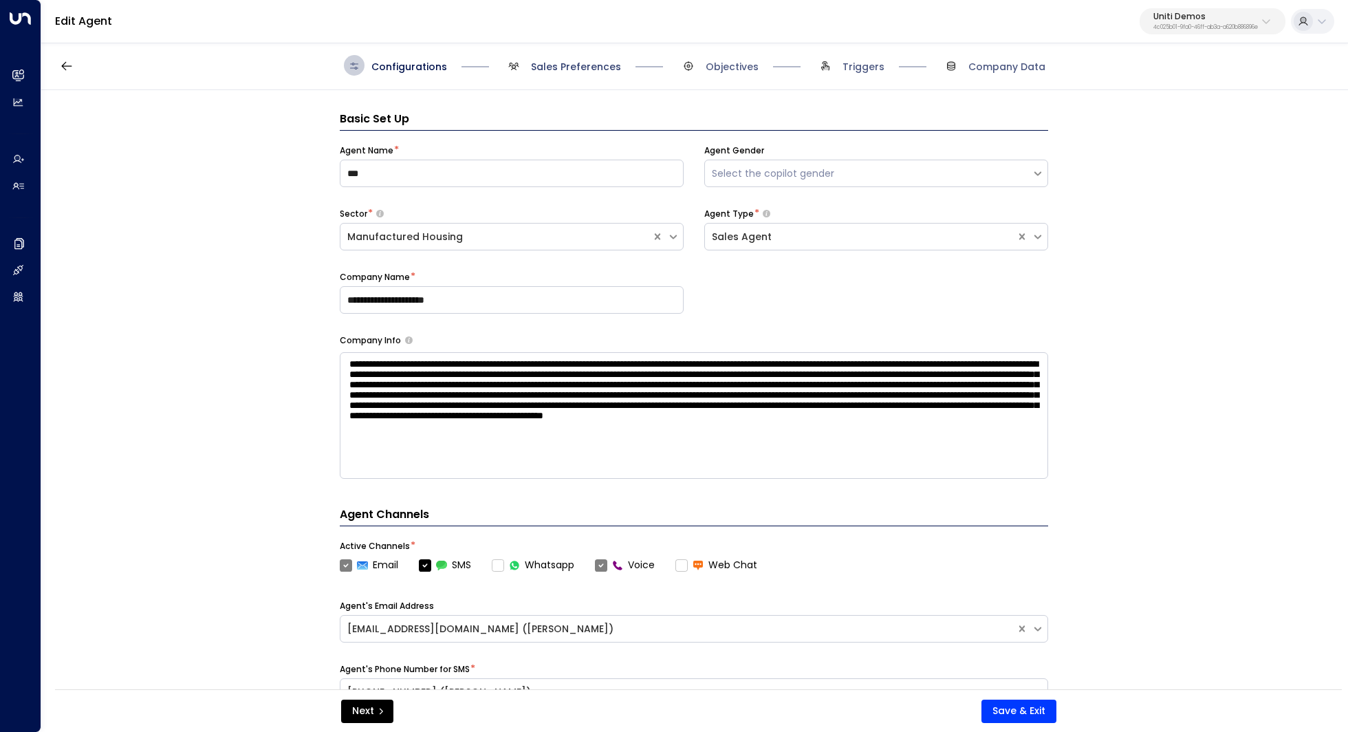
click at [549, 69] on span "Sales Preferences" at bounding box center [576, 67] width 90 height 14
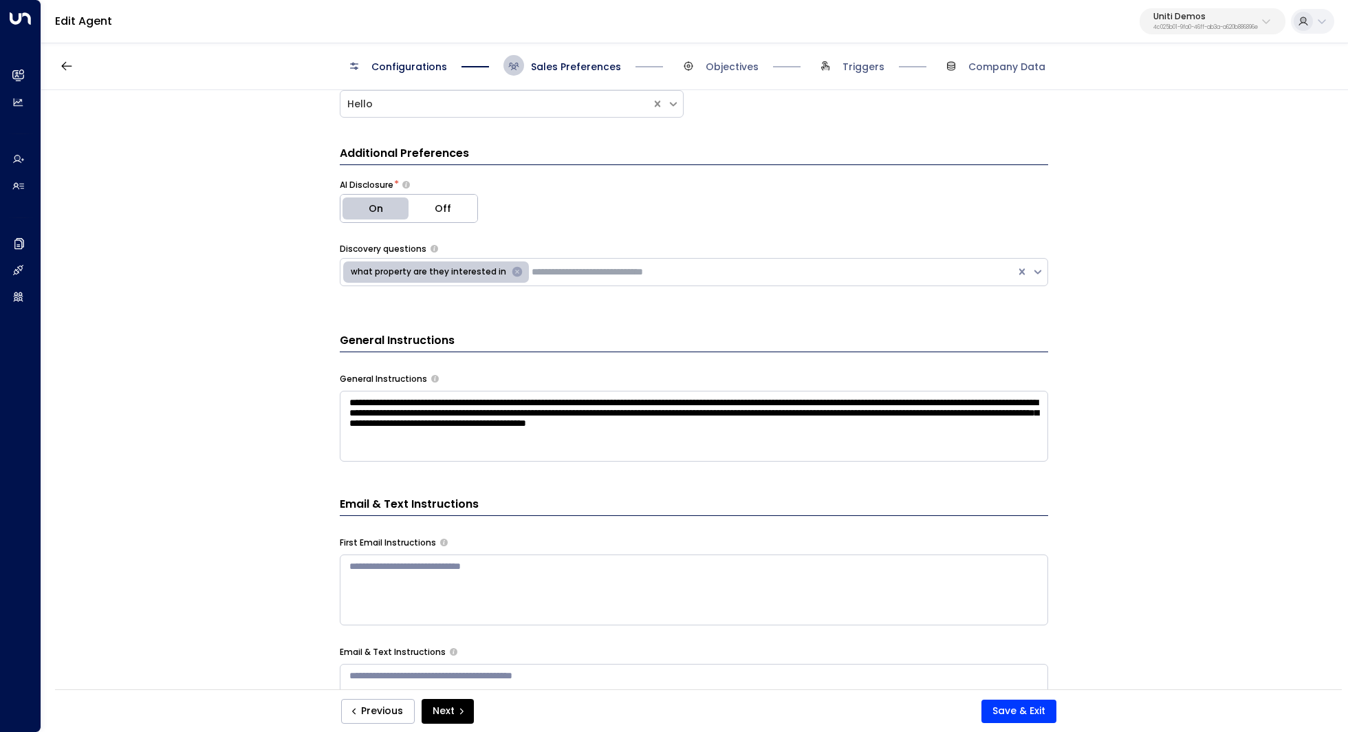
scroll to position [301, 0]
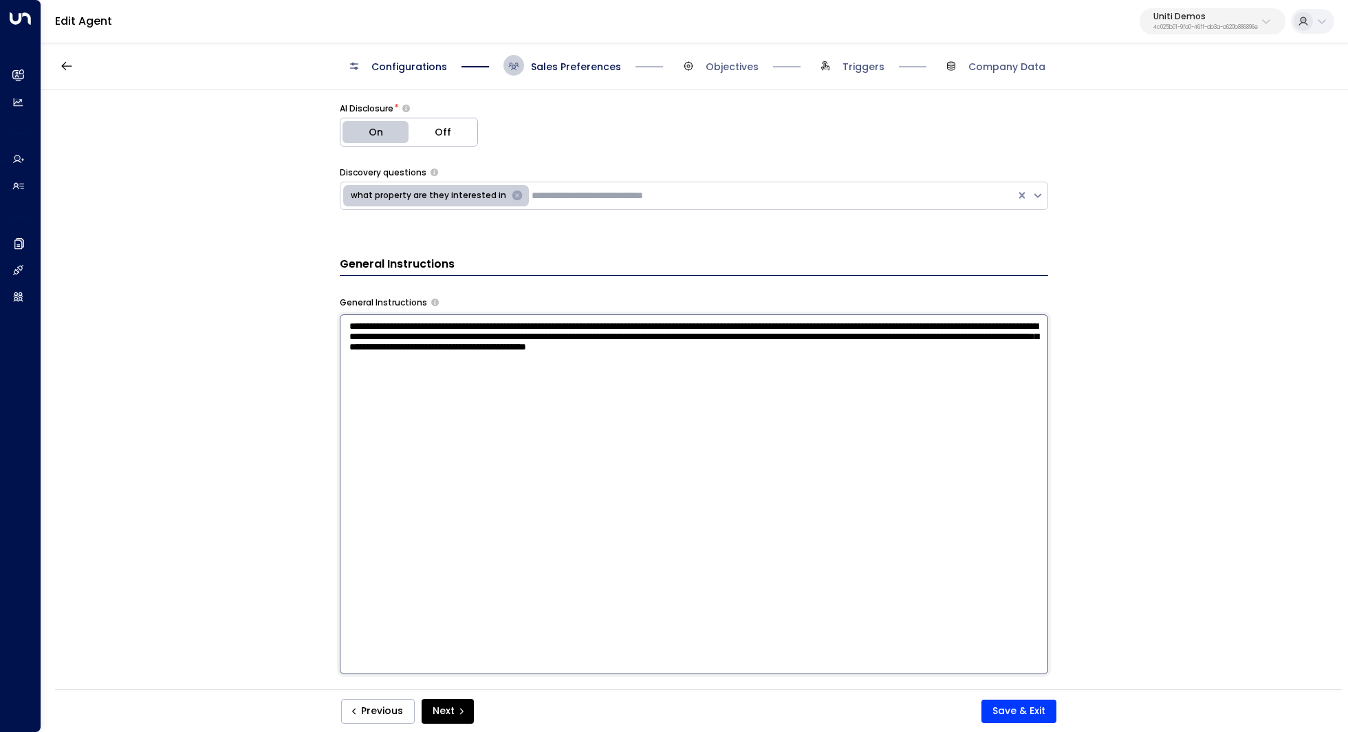
drag, startPoint x: 512, startPoint y: 369, endPoint x: 292, endPoint y: 317, distance: 225.5
click at [292, 317] on div "**********" at bounding box center [693, 394] width 1305 height 608
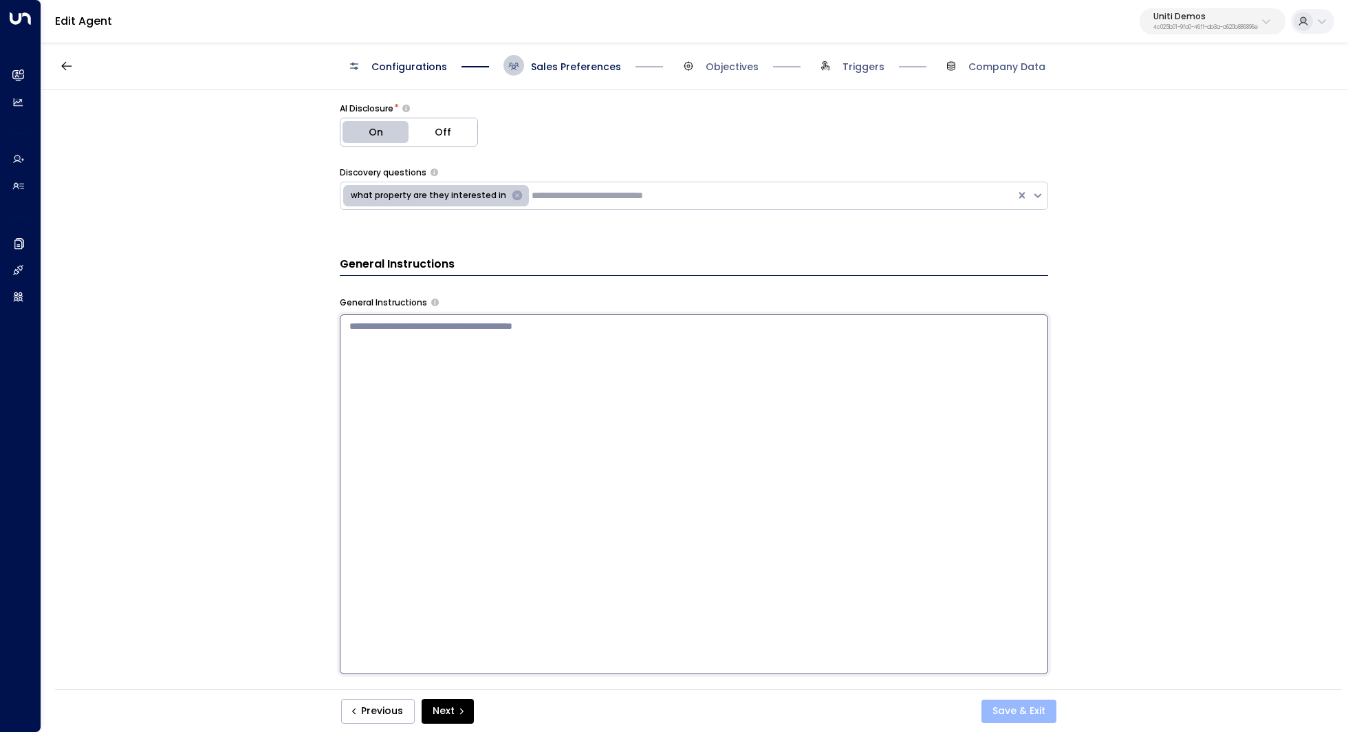
click at [1025, 705] on button "Save & Exit" at bounding box center [1018, 710] width 75 height 23
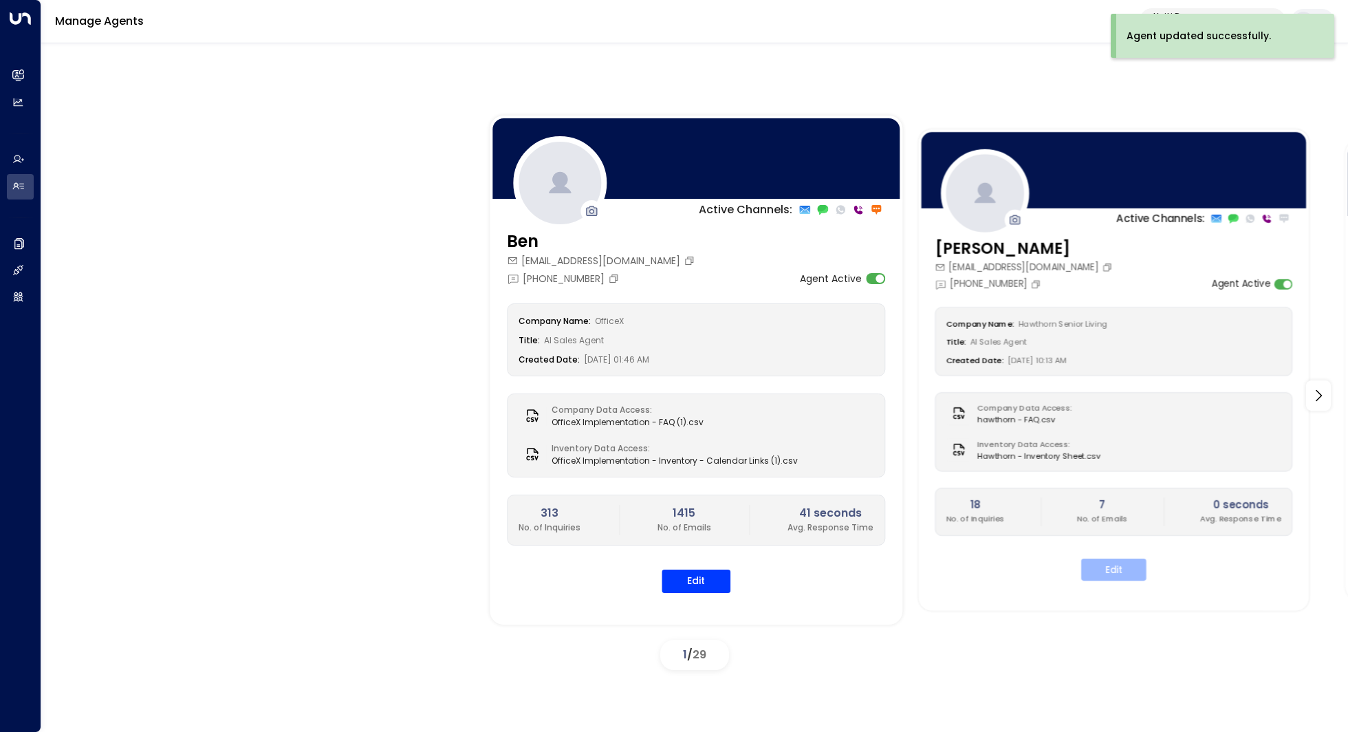
click at [1106, 563] on button "Edit" at bounding box center [1113, 569] width 65 height 22
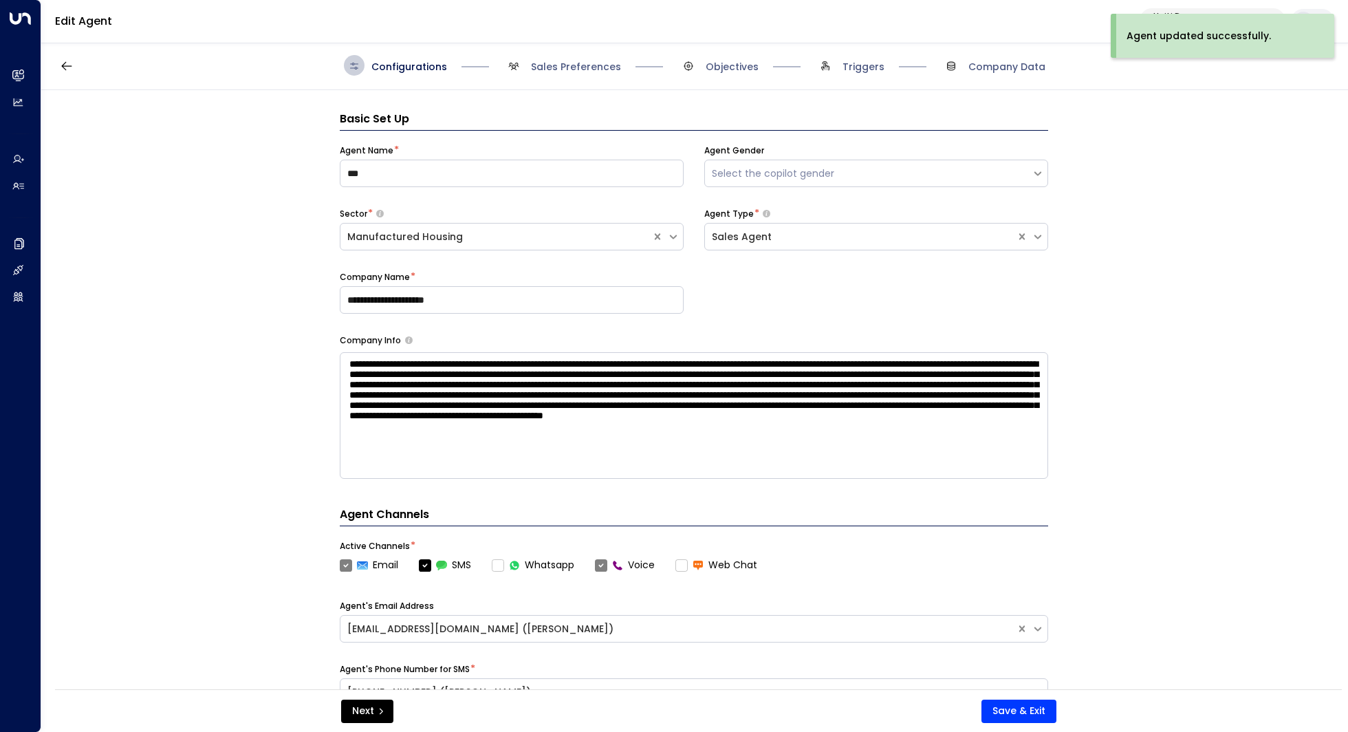
scroll to position [21, 0]
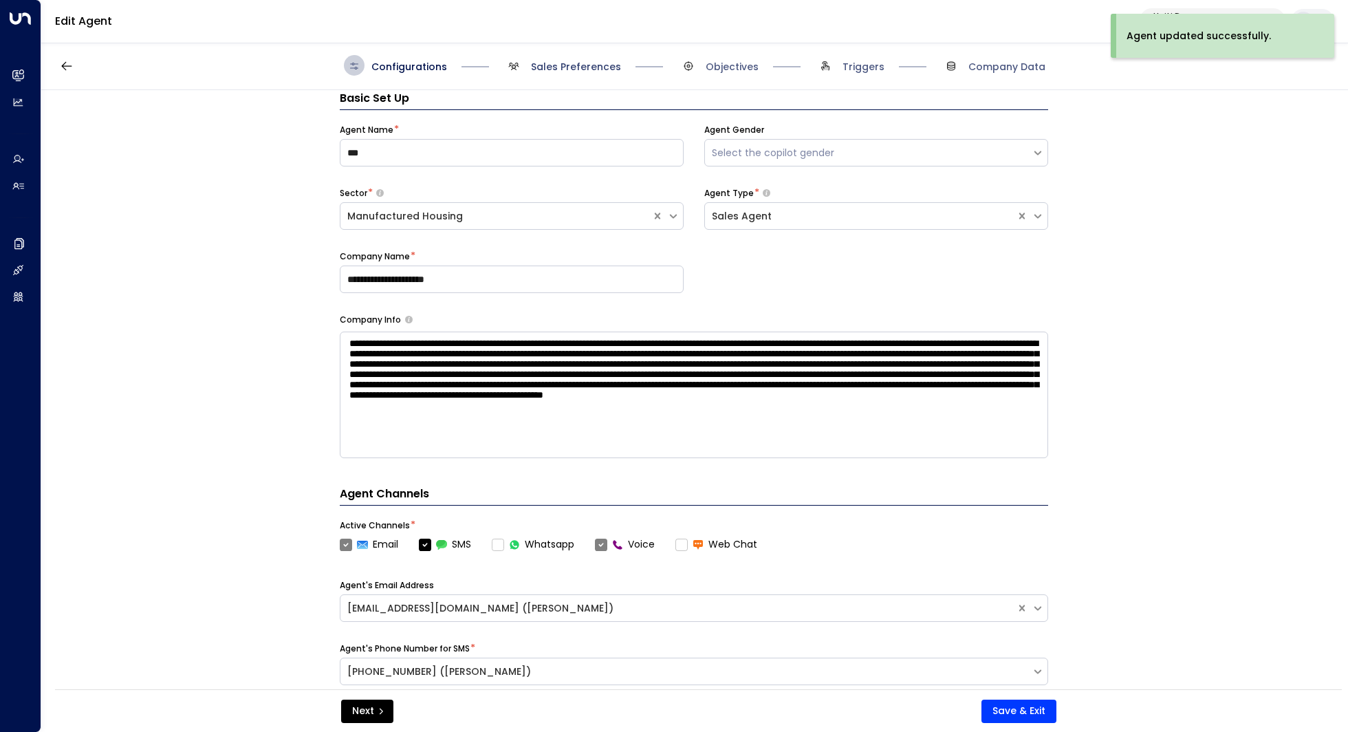
click at [594, 68] on span "Sales Preferences" at bounding box center [576, 67] width 90 height 14
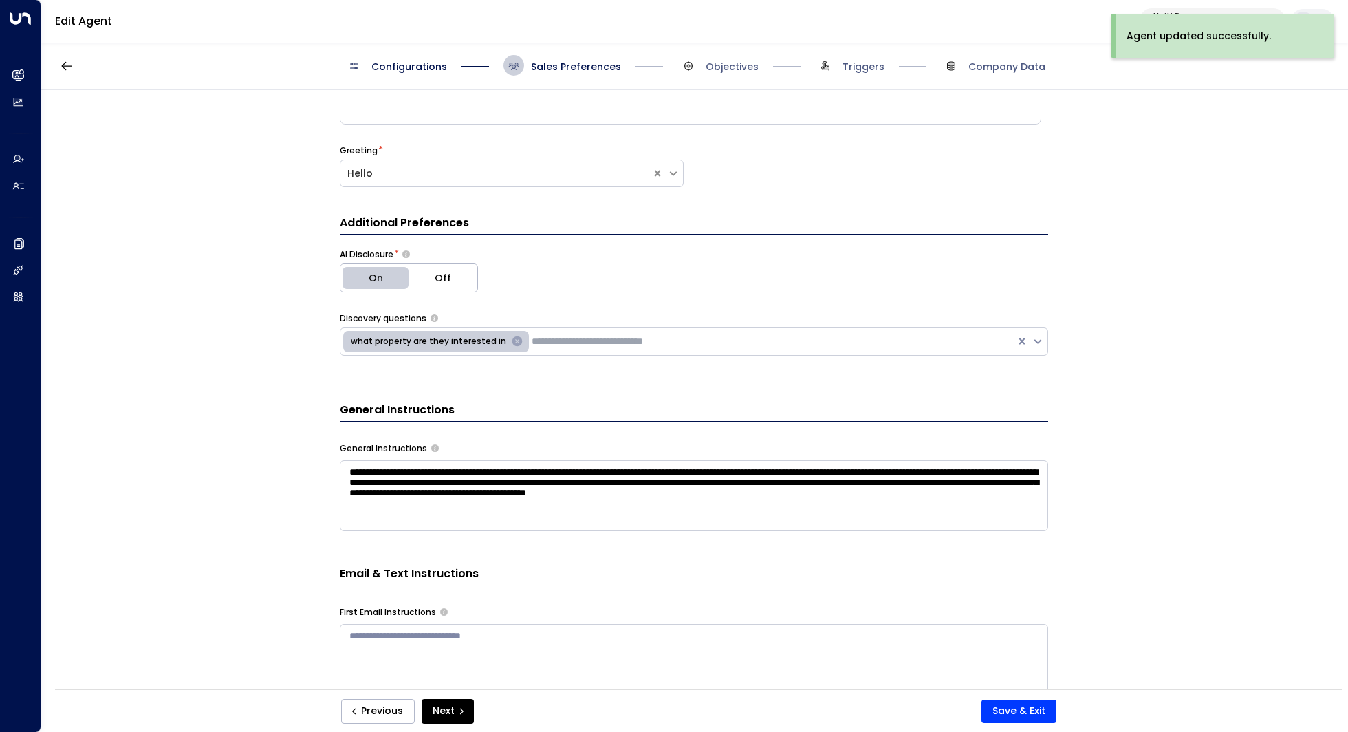
scroll to position [177, 0]
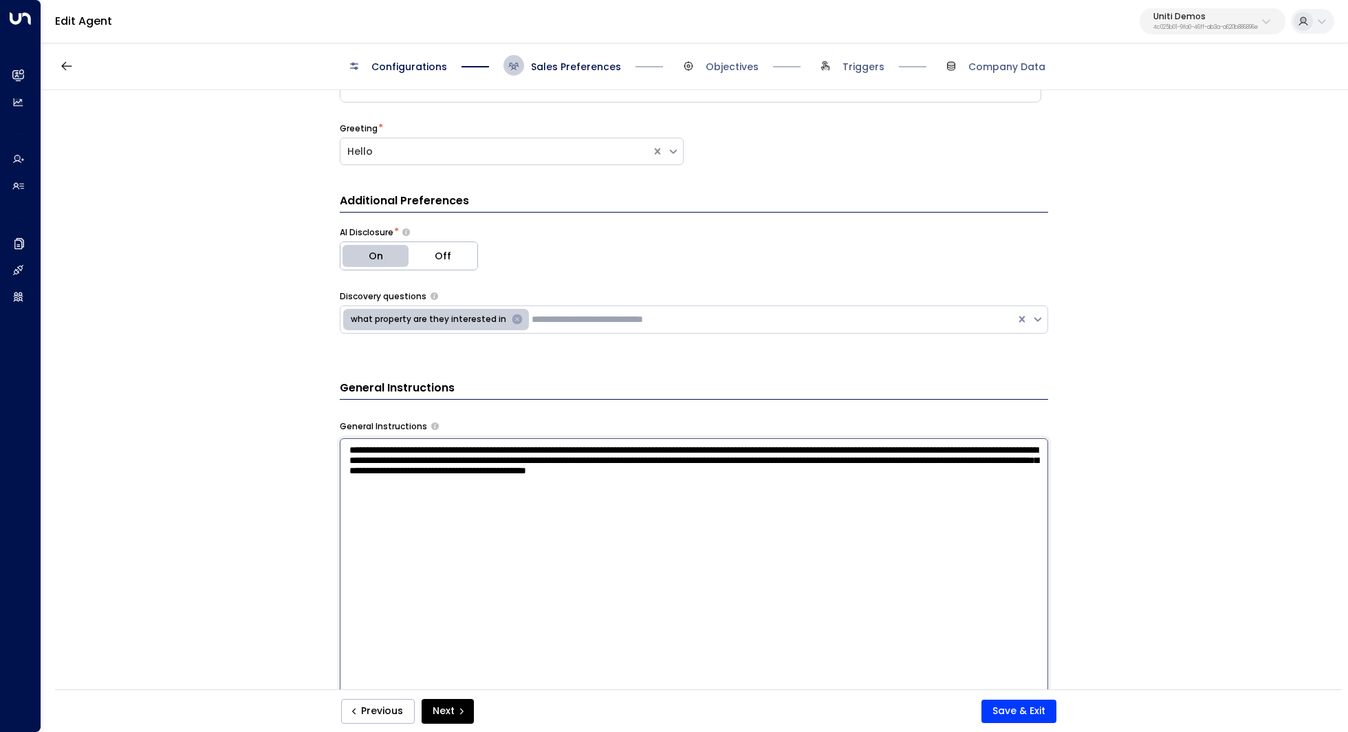
drag, startPoint x: 500, startPoint y: 497, endPoint x: 481, endPoint y: 491, distance: 20.2
click at [481, 491] on textarea "**********" at bounding box center [694, 618] width 708 height 360
drag, startPoint x: 505, startPoint y: 501, endPoint x: 347, endPoint y: 445, distance: 167.9
click at [347, 445] on textarea "**********" at bounding box center [694, 618] width 708 height 360
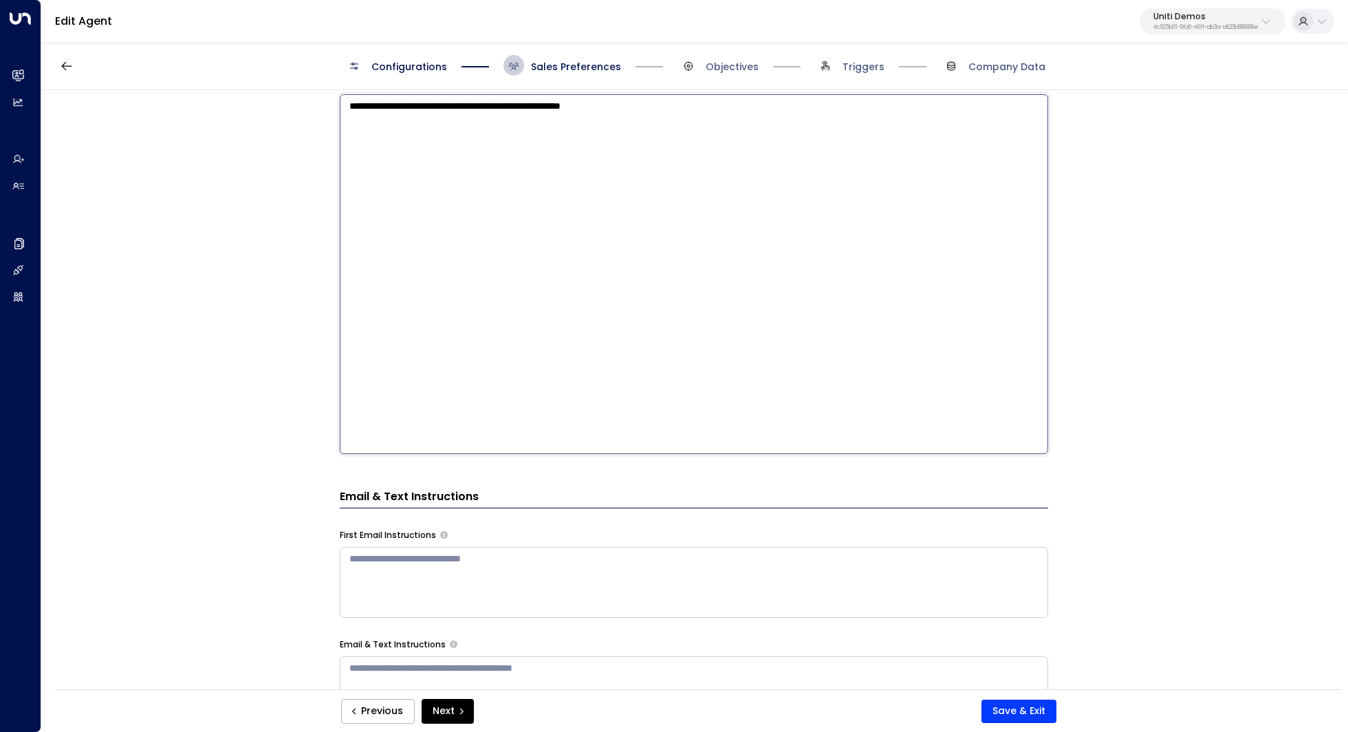
scroll to position [299, 0]
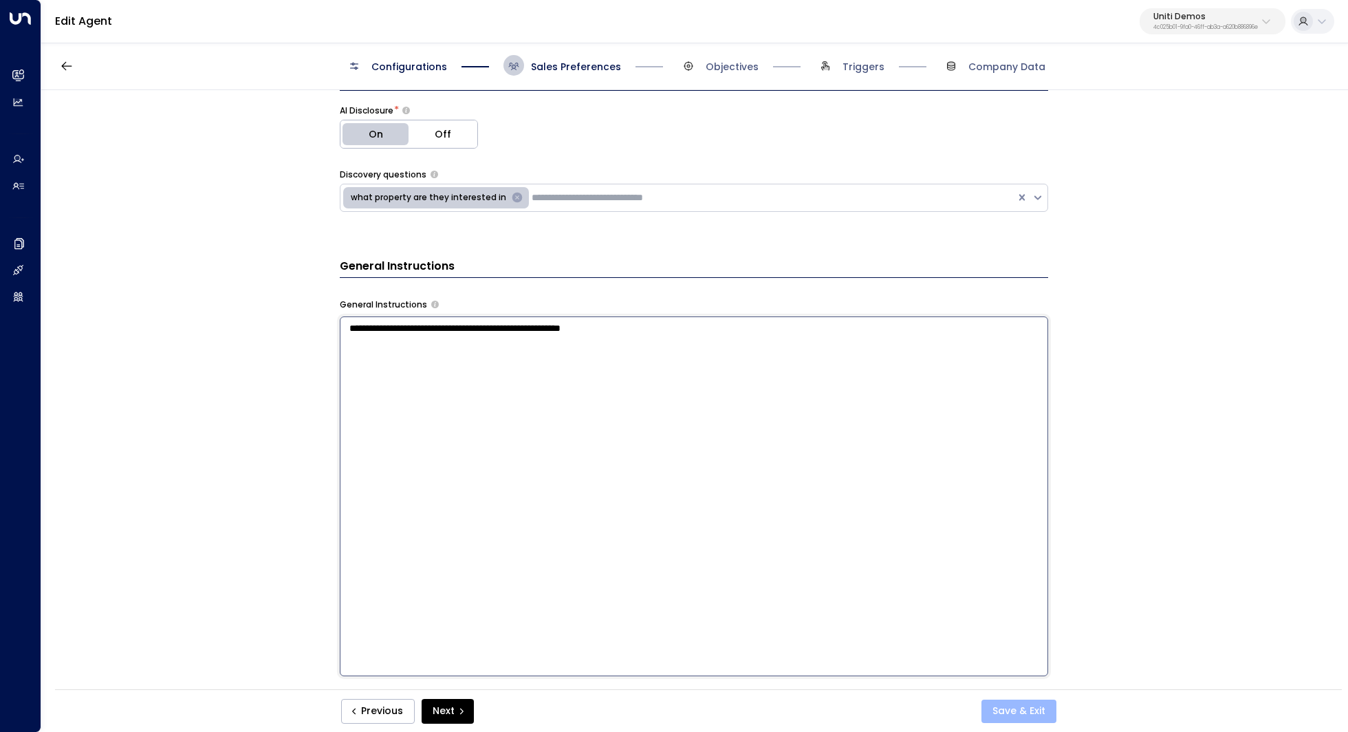
type textarea "**********"
click at [1027, 703] on button "Save & Exit" at bounding box center [1018, 710] width 75 height 23
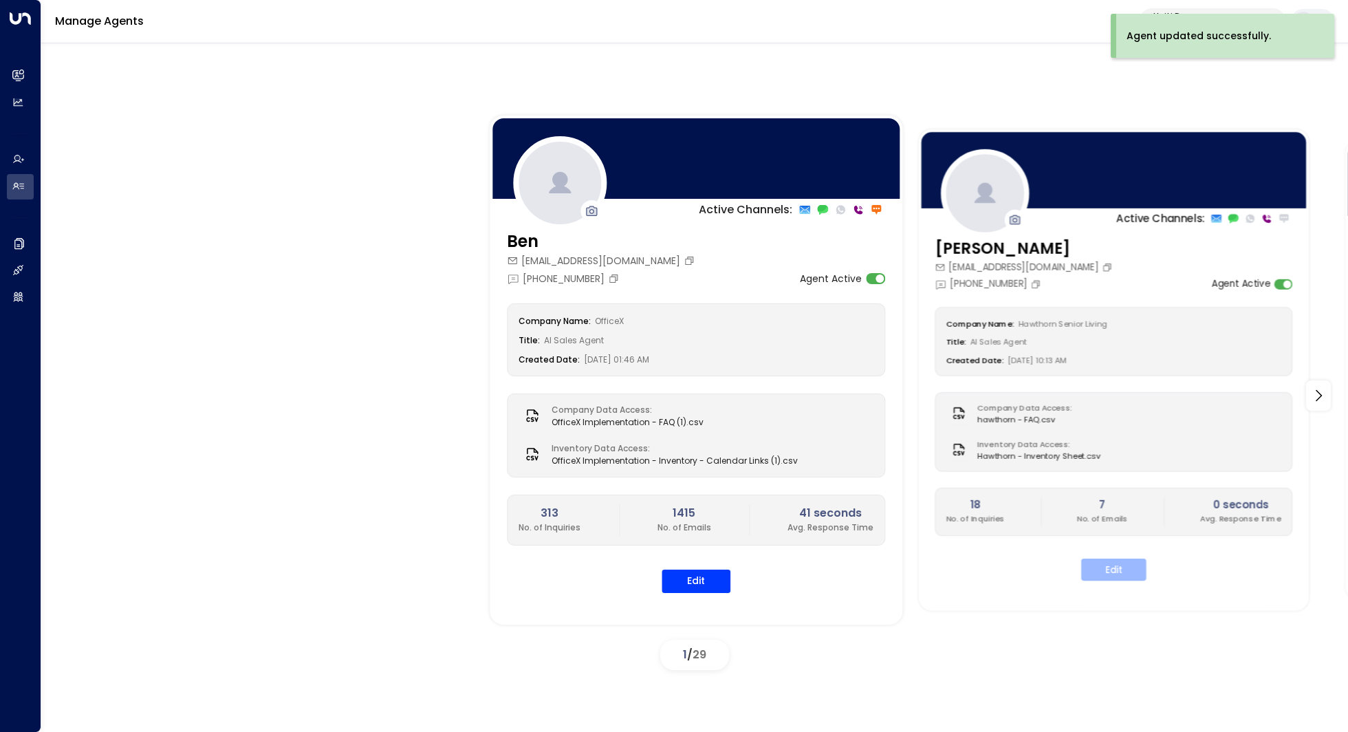
click at [1128, 576] on button "Edit" at bounding box center [1113, 569] width 65 height 22
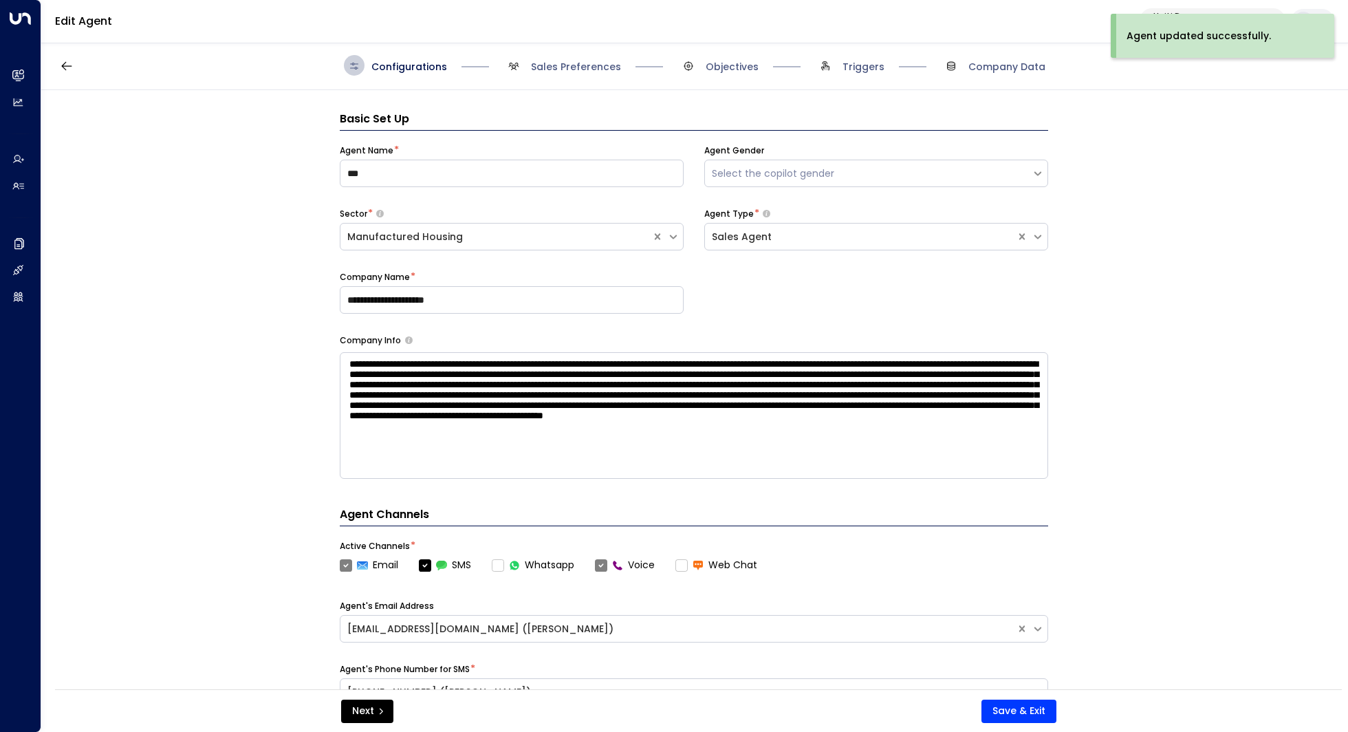
scroll to position [21, 0]
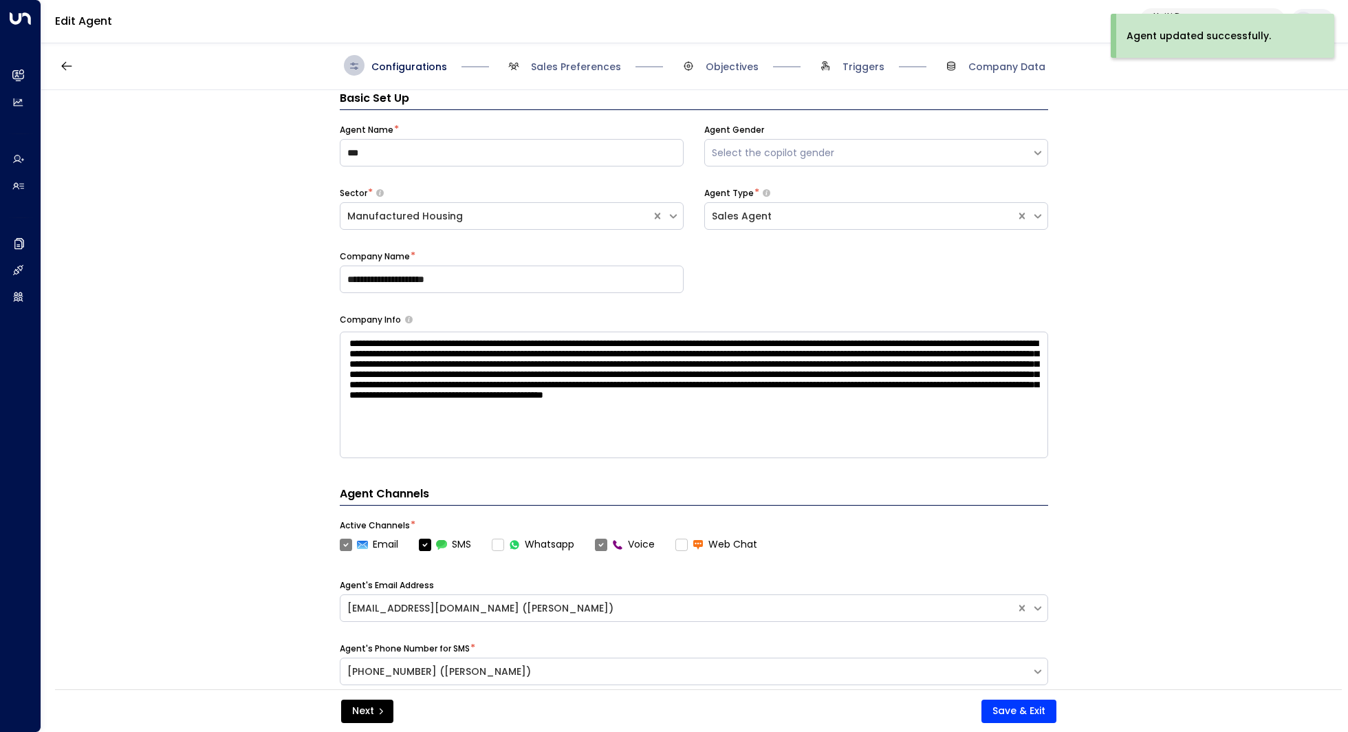
click at [571, 74] on span "Sales Preferences" at bounding box center [562, 65] width 118 height 21
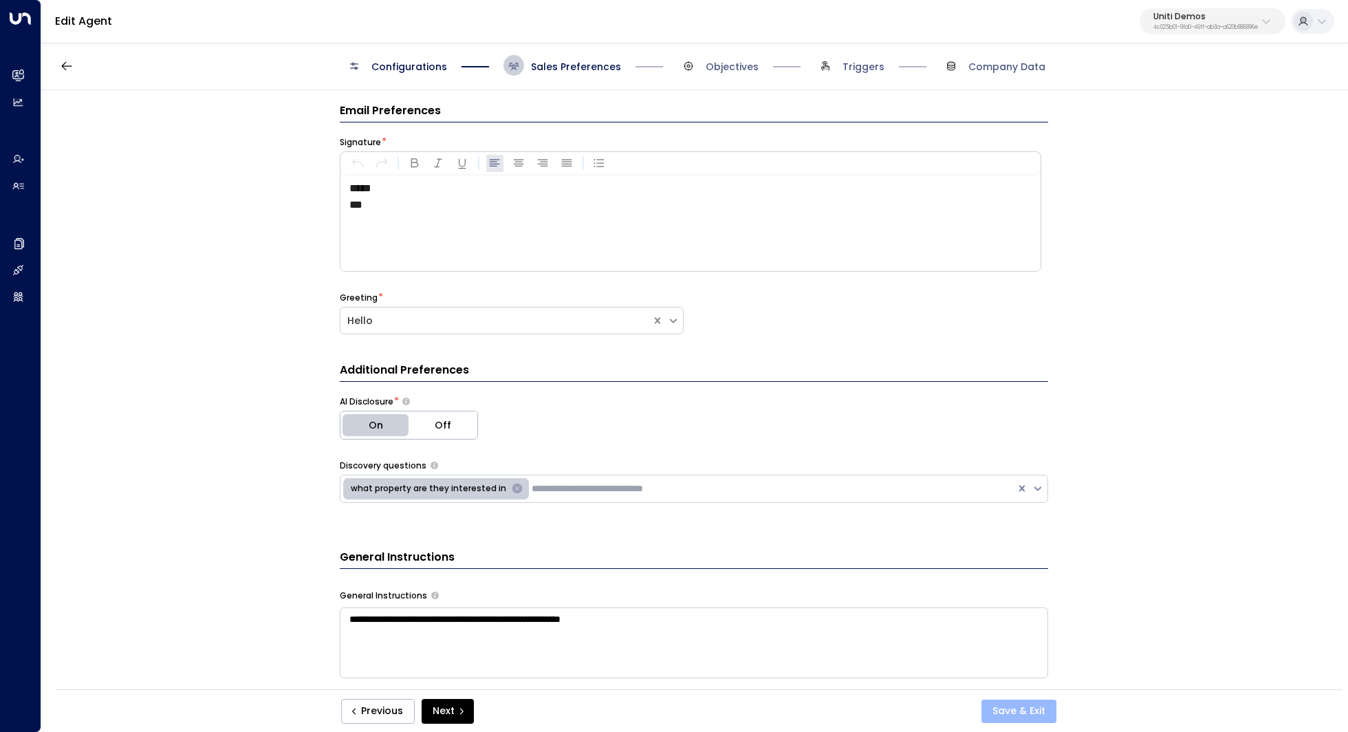
scroll to position [0, 0]
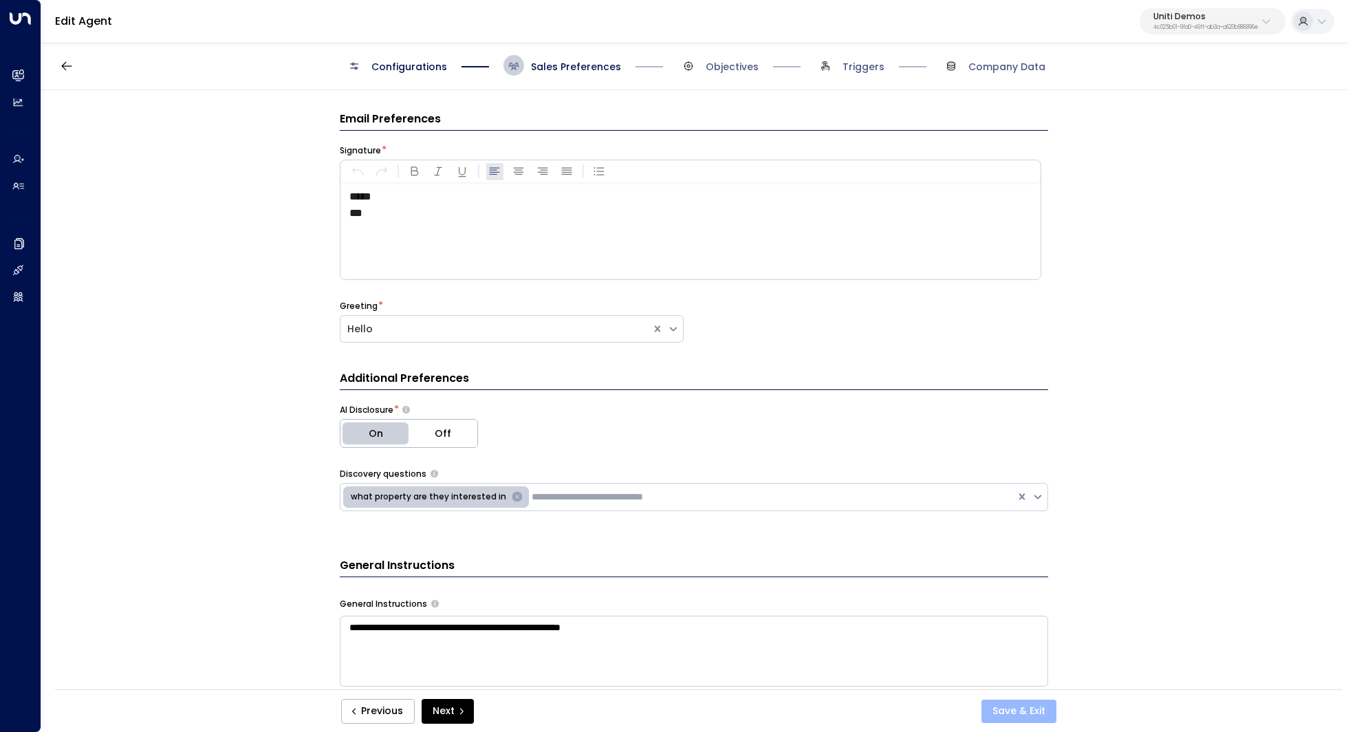
click at [1022, 712] on button "Save & Exit" at bounding box center [1018, 710] width 75 height 23
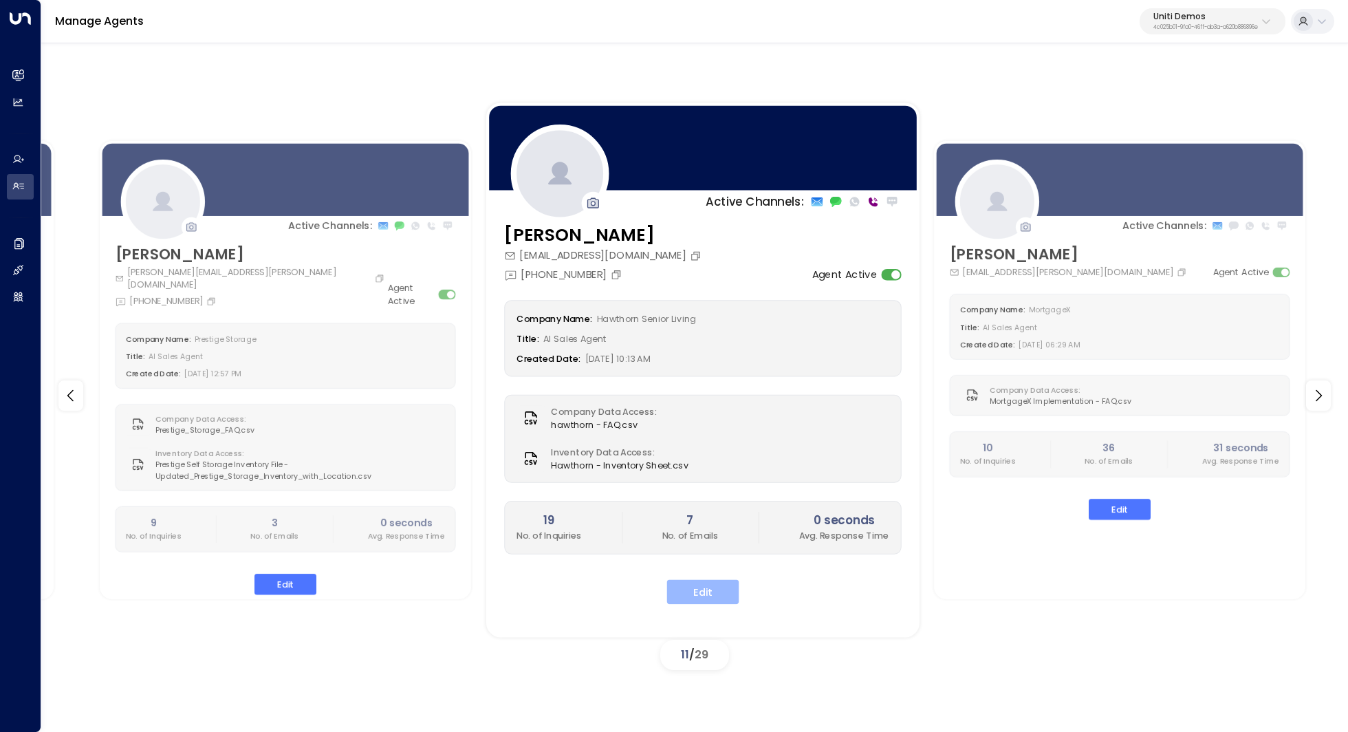
click at [703, 583] on button "Edit" at bounding box center [702, 591] width 72 height 25
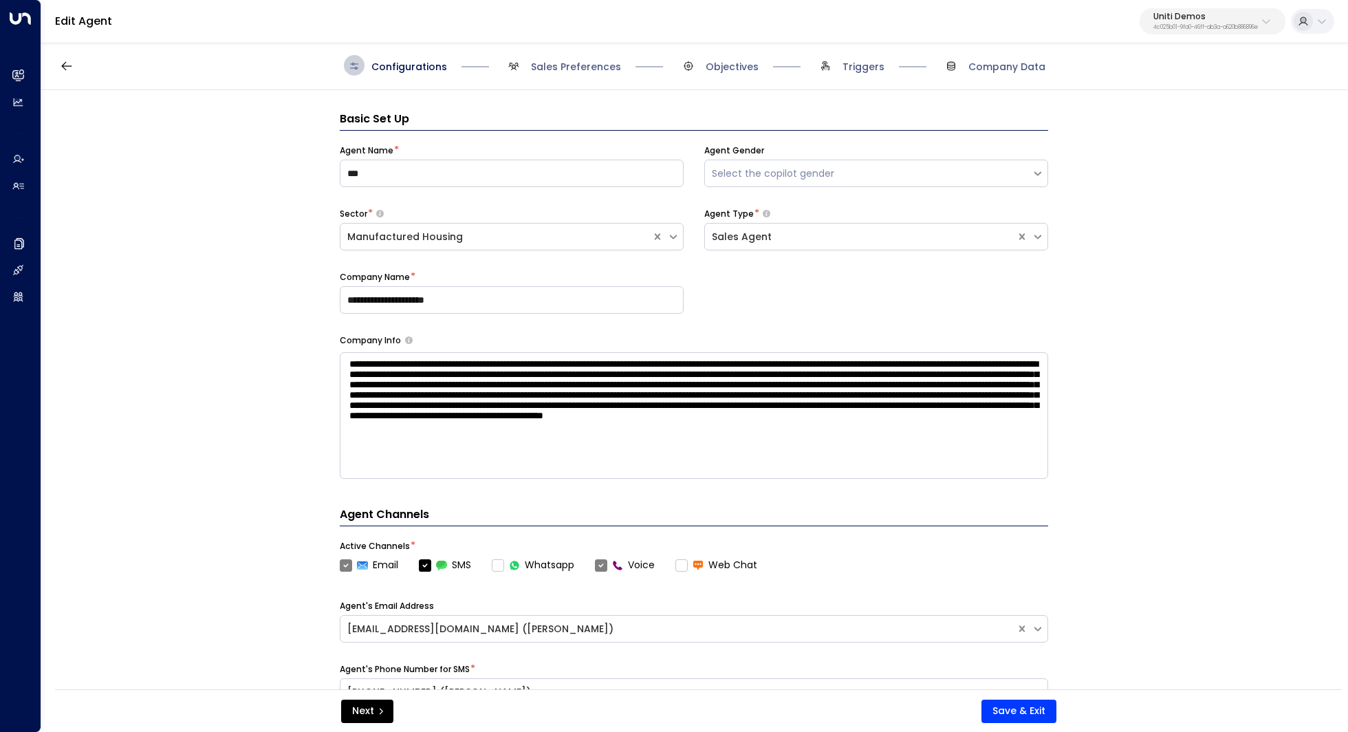
scroll to position [21, 0]
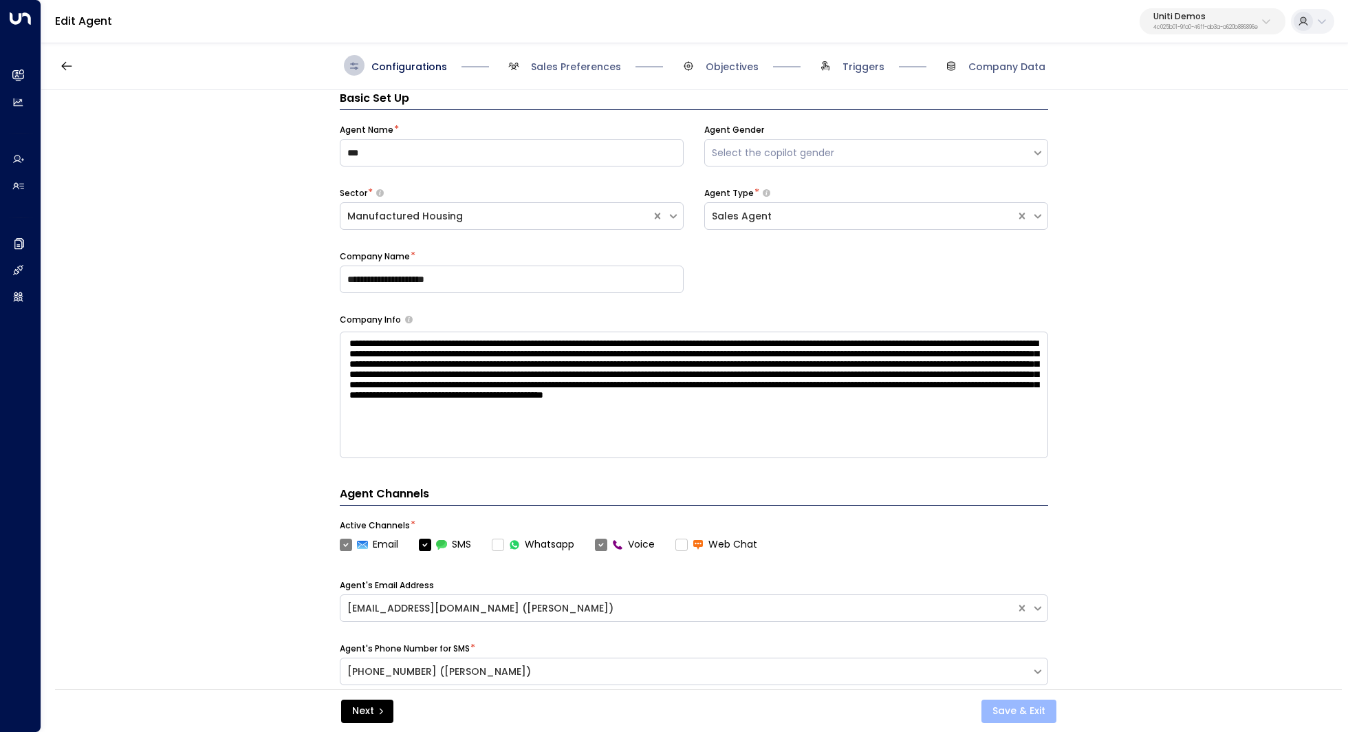
click at [1015, 709] on button "Save & Exit" at bounding box center [1018, 710] width 75 height 23
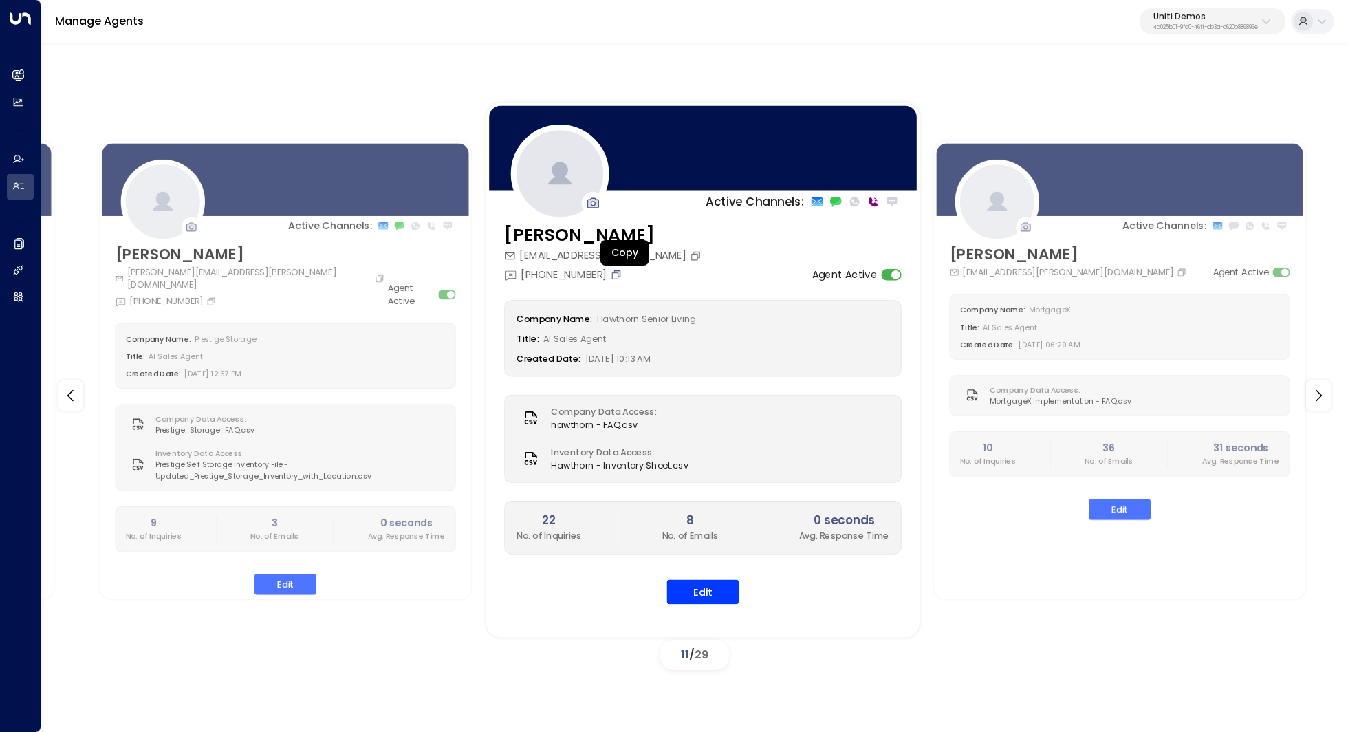
click at [619, 274] on icon "Copy" at bounding box center [617, 273] width 6 height 6
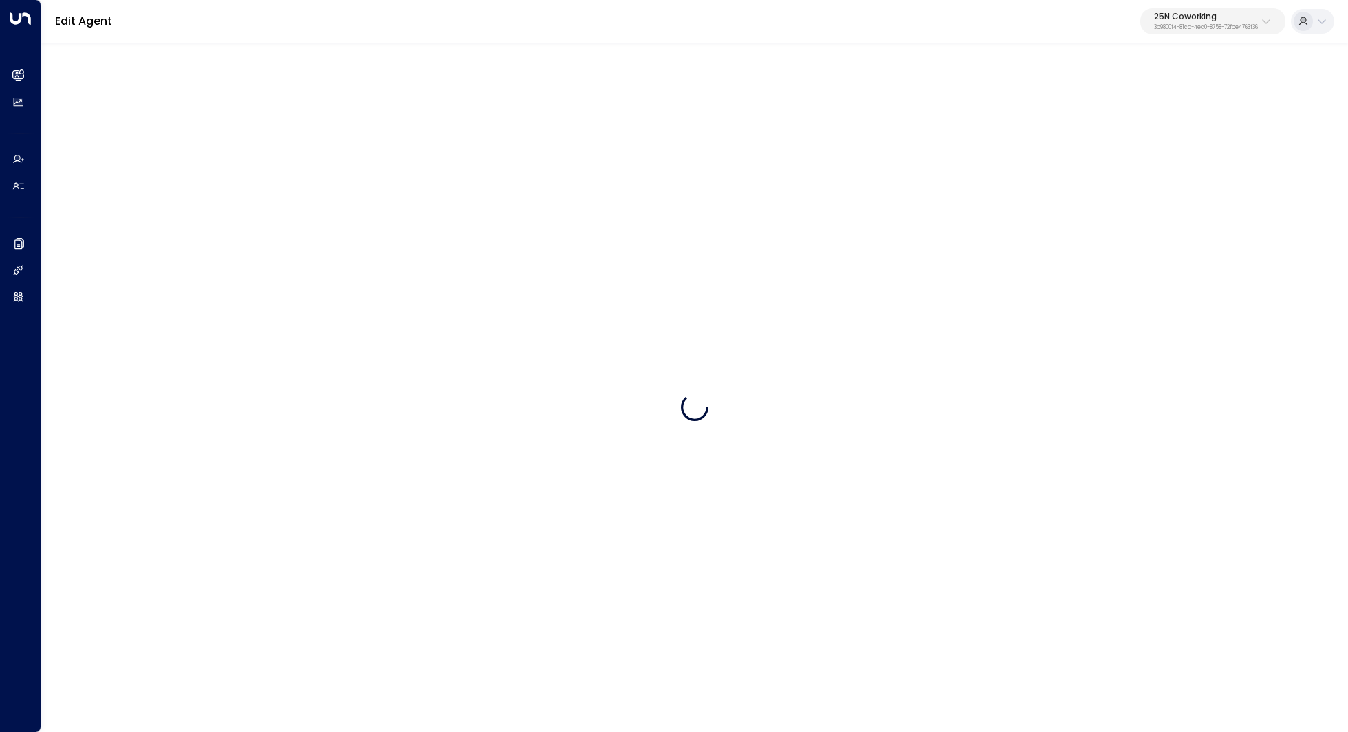
click at [1235, 15] on p "25N Coworking" at bounding box center [1206, 16] width 104 height 8
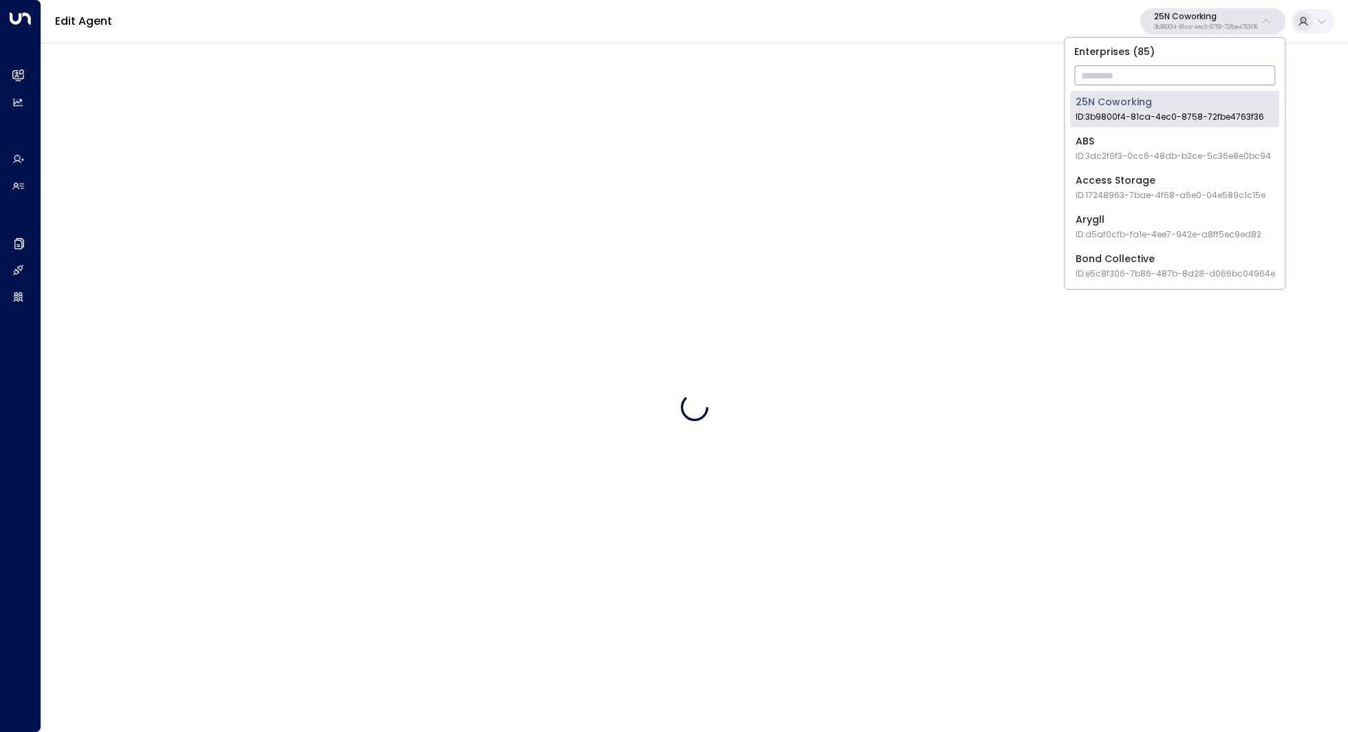
click at [1201, 78] on input "text" at bounding box center [1174, 75] width 201 height 25
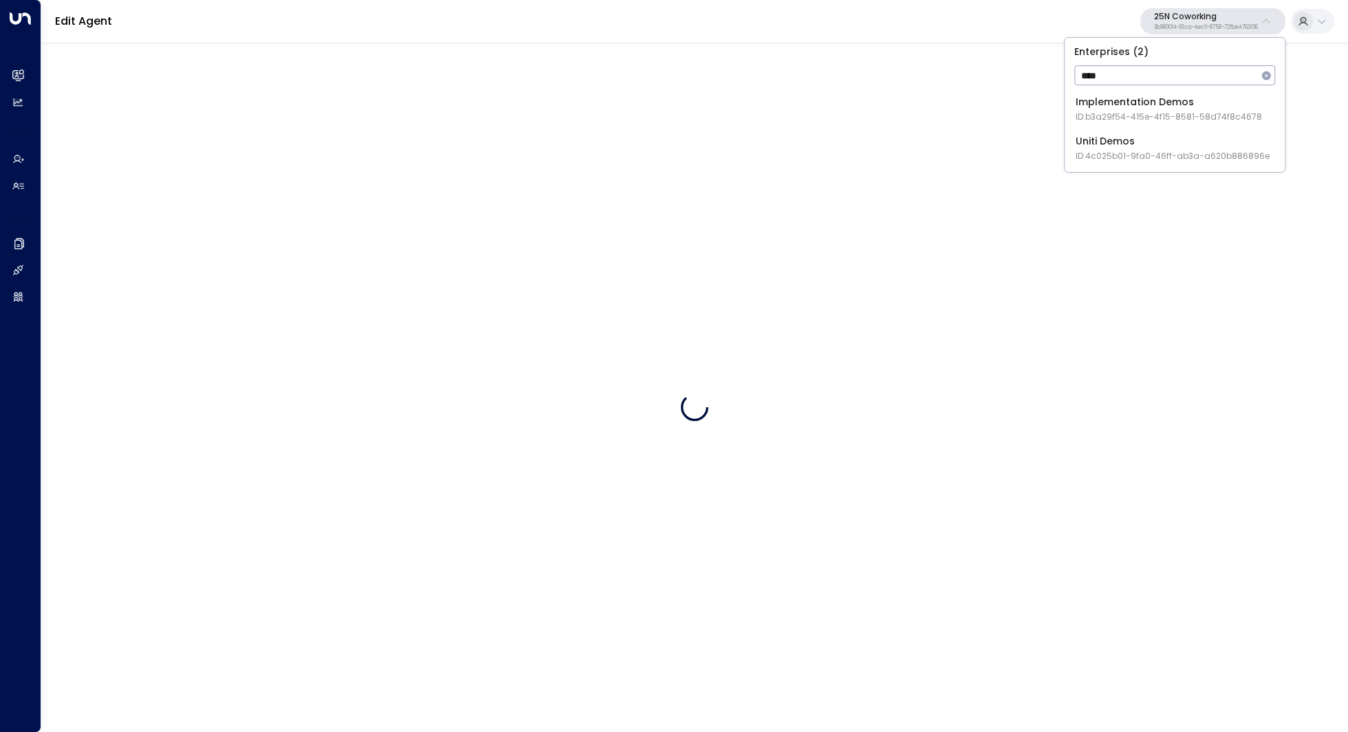
type input "****"
click at [1145, 107] on div "Implementation Demos ID: b3a29f54-415e-4f15-8581-58d74f8c4678" at bounding box center [1168, 109] width 186 height 28
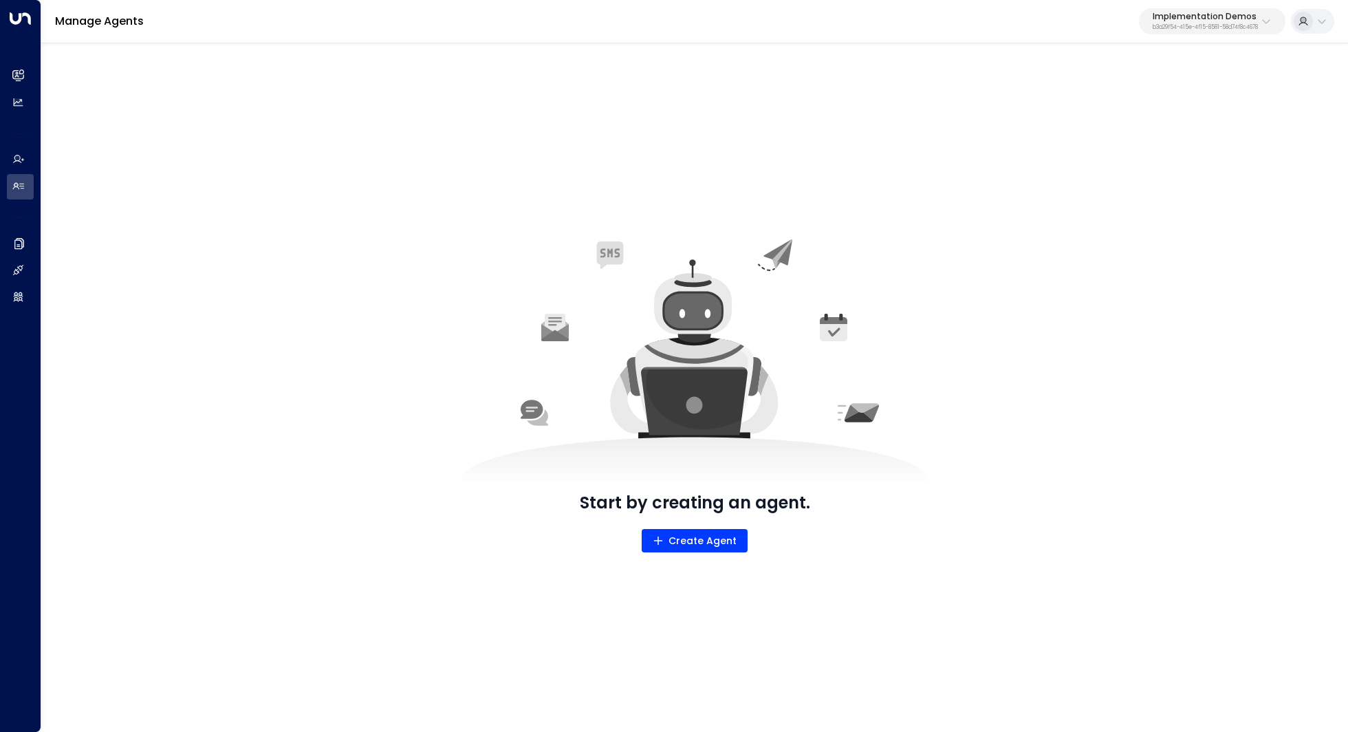
click at [1229, 19] on p "Implementation Demos" at bounding box center [1204, 16] width 105 height 8
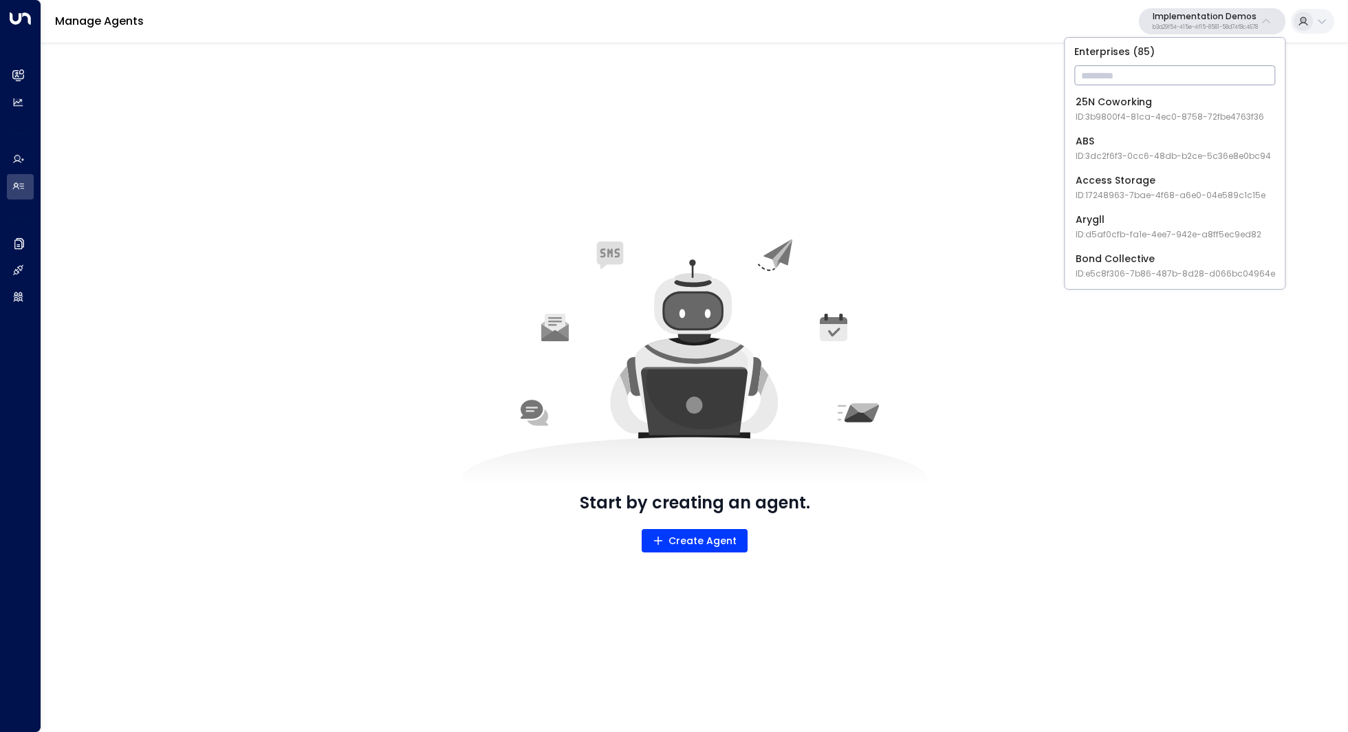
click at [1221, 80] on input "text" at bounding box center [1174, 75] width 201 height 25
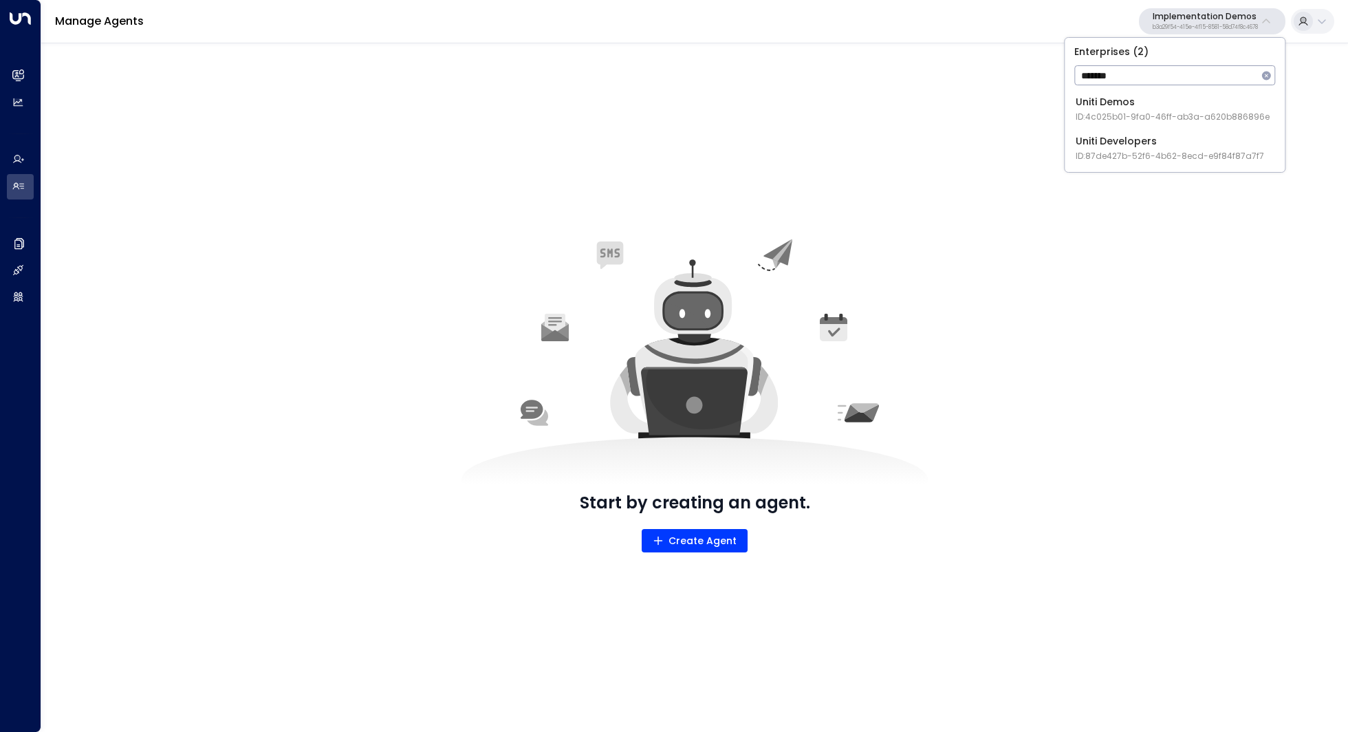
type input "*******"
click at [1169, 116] on span "ID: 4c025b01-9fa0-46ff-ab3a-a620b886896e" at bounding box center [1172, 117] width 194 height 12
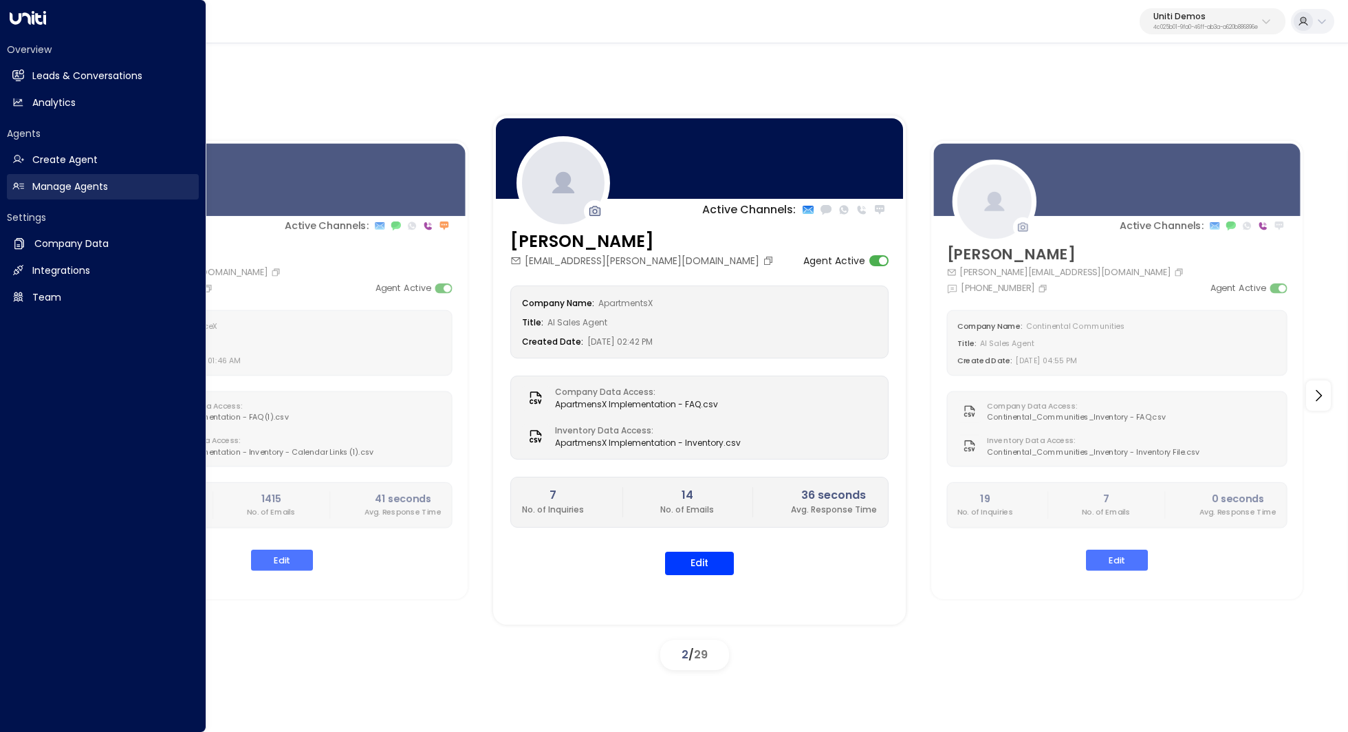
click at [80, 195] on link "Manage Agents Manage Agents" at bounding box center [103, 186] width 192 height 25
click at [94, 184] on h2 "Manage Agents" at bounding box center [70, 186] width 76 height 14
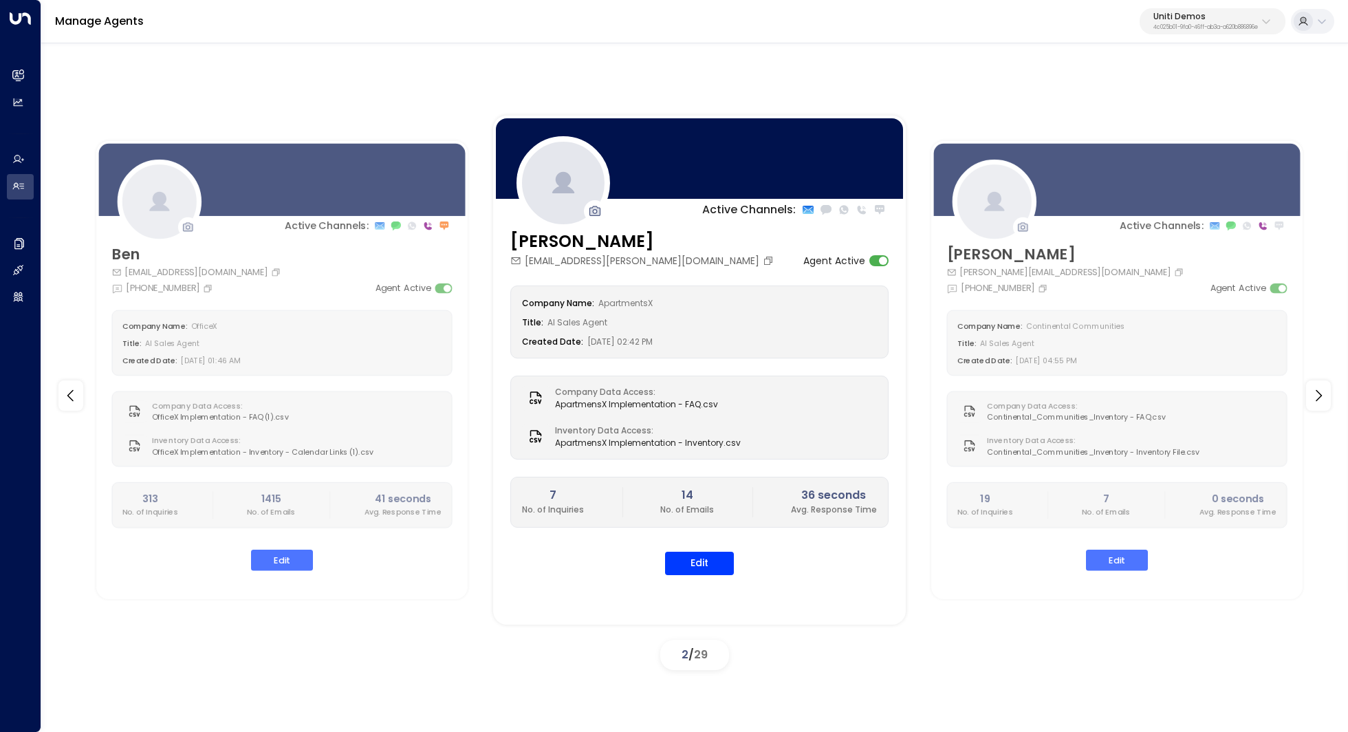
click at [1220, 17] on p "Uniti Demos" at bounding box center [1205, 16] width 105 height 8
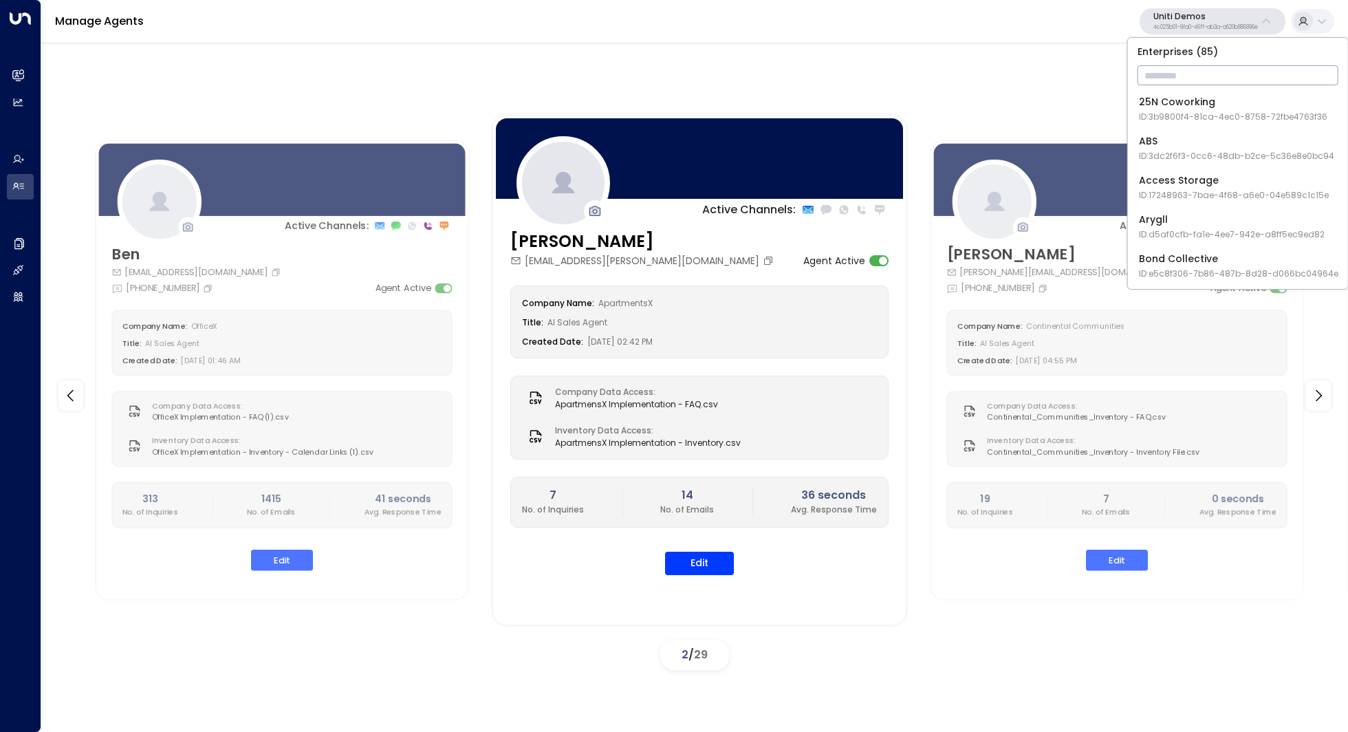
click at [1184, 76] on input "text" at bounding box center [1237, 75] width 201 height 25
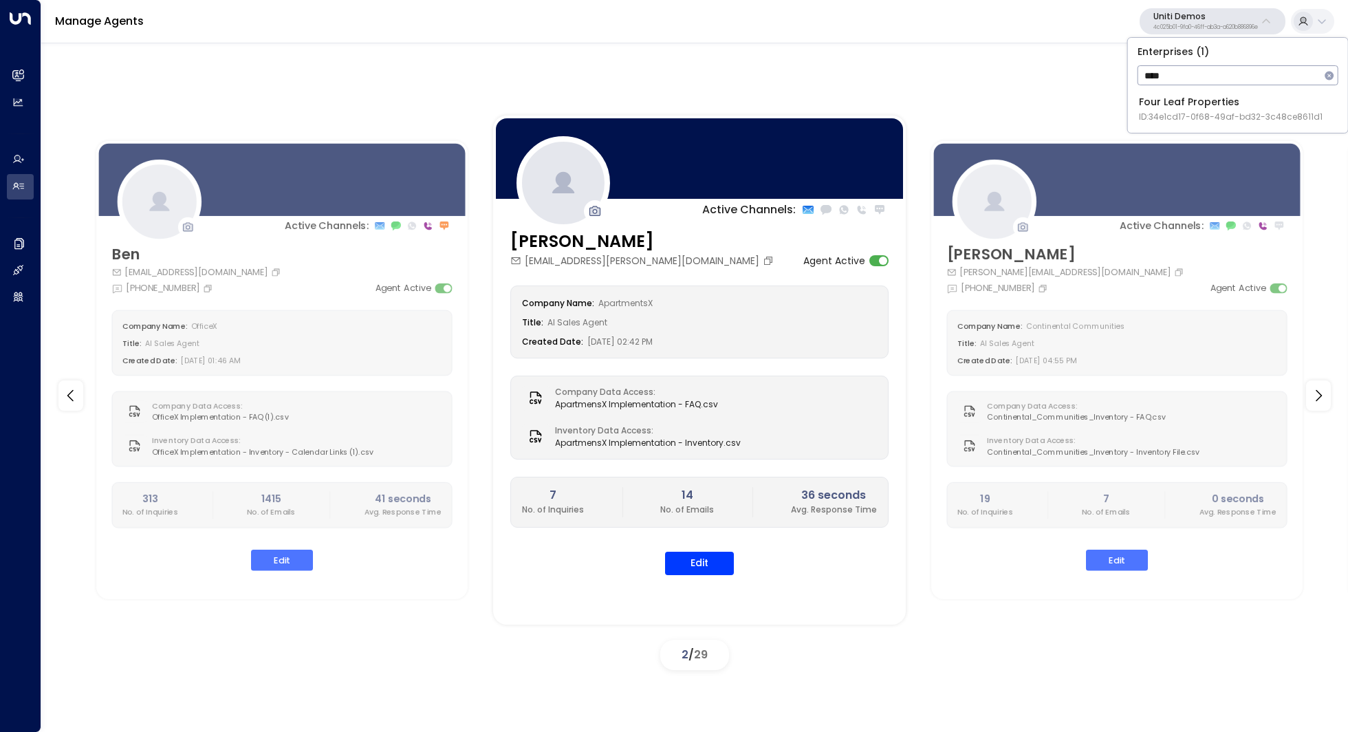
type input "****"
click at [1178, 100] on div "Four Leaf Properties ID: 34e1cd17-0f68-49af-bd32-3c48ce8611d1" at bounding box center [1231, 109] width 184 height 28
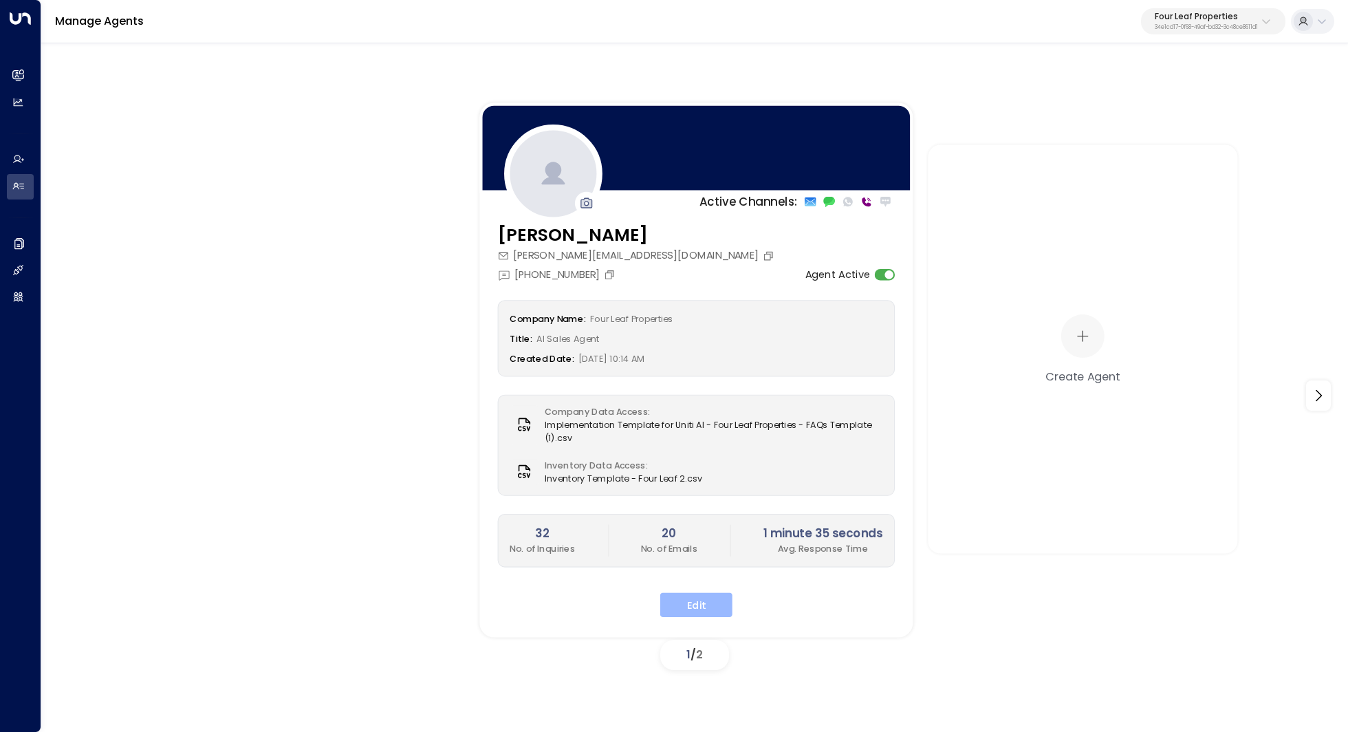
click at [694, 595] on button "Edit" at bounding box center [696, 604] width 72 height 25
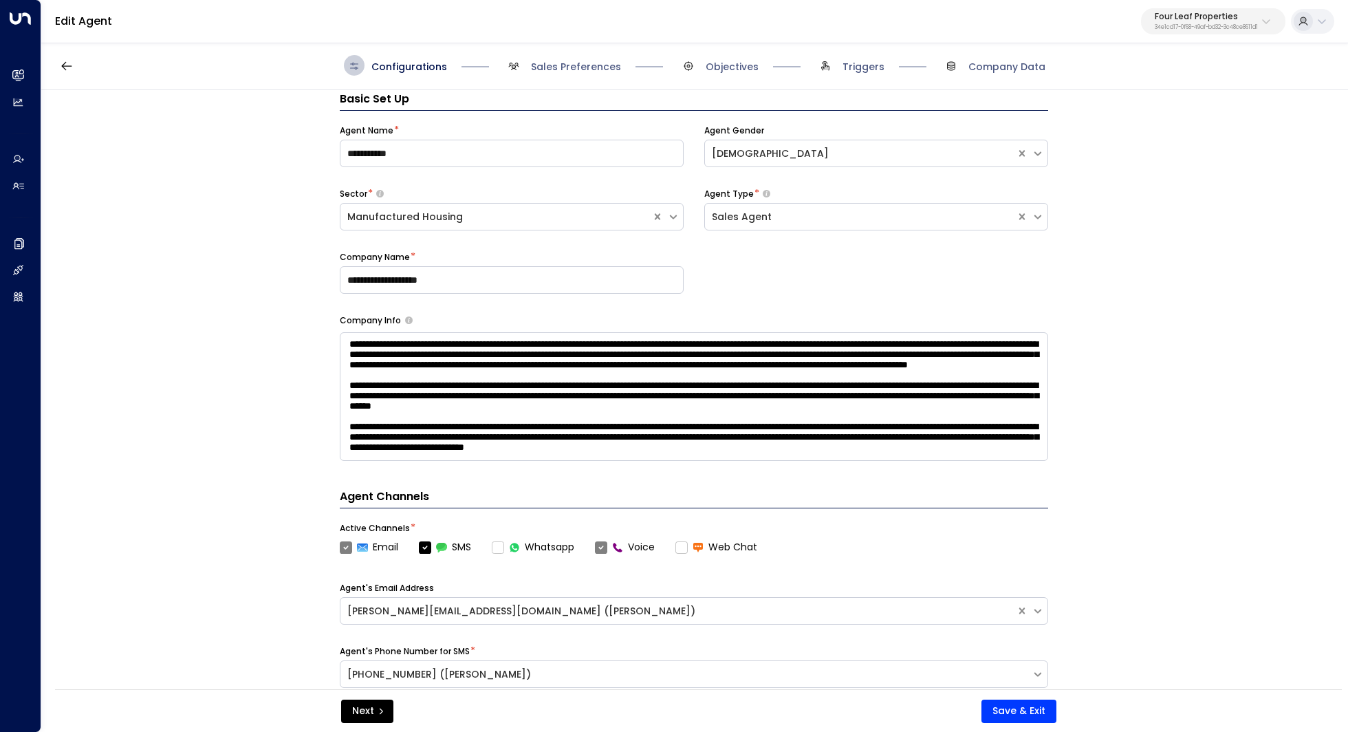
scroll to position [21, 0]
click at [564, 67] on span "Sales Preferences" at bounding box center [576, 67] width 90 height 14
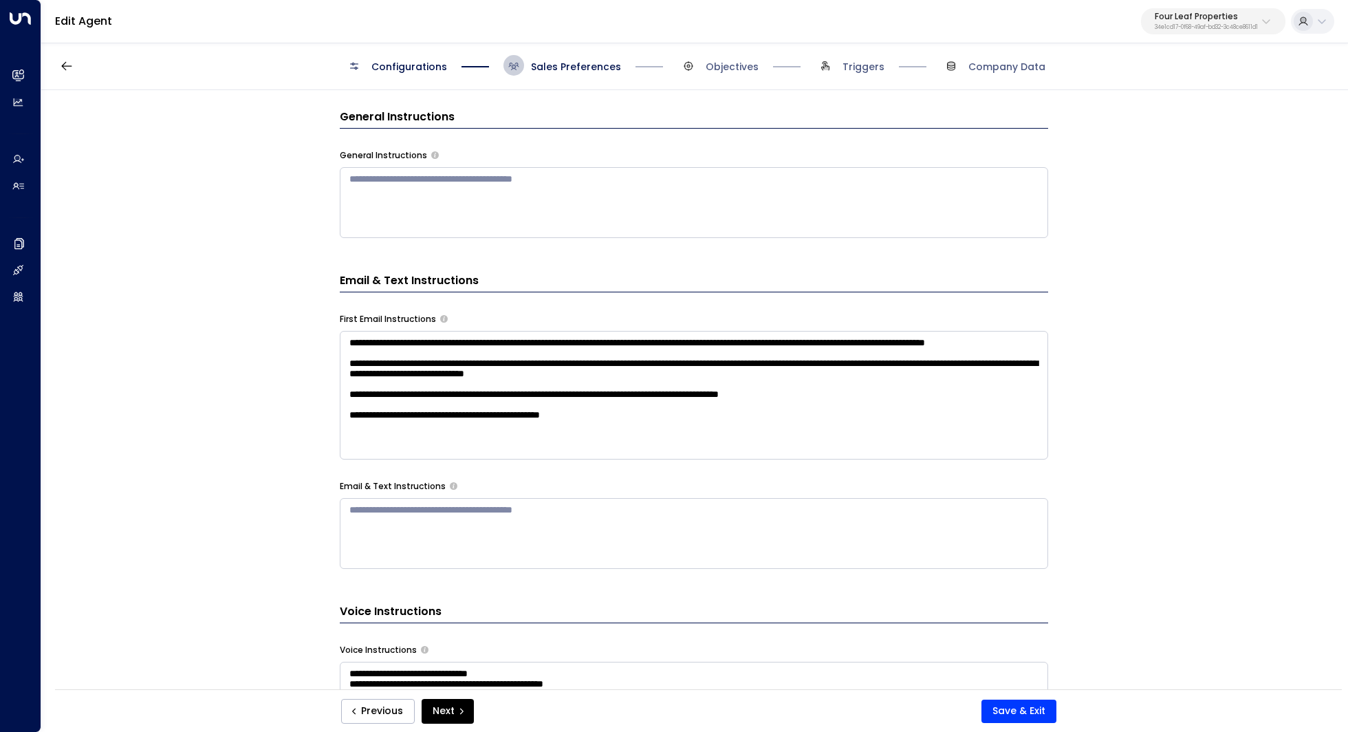
scroll to position [0, 0]
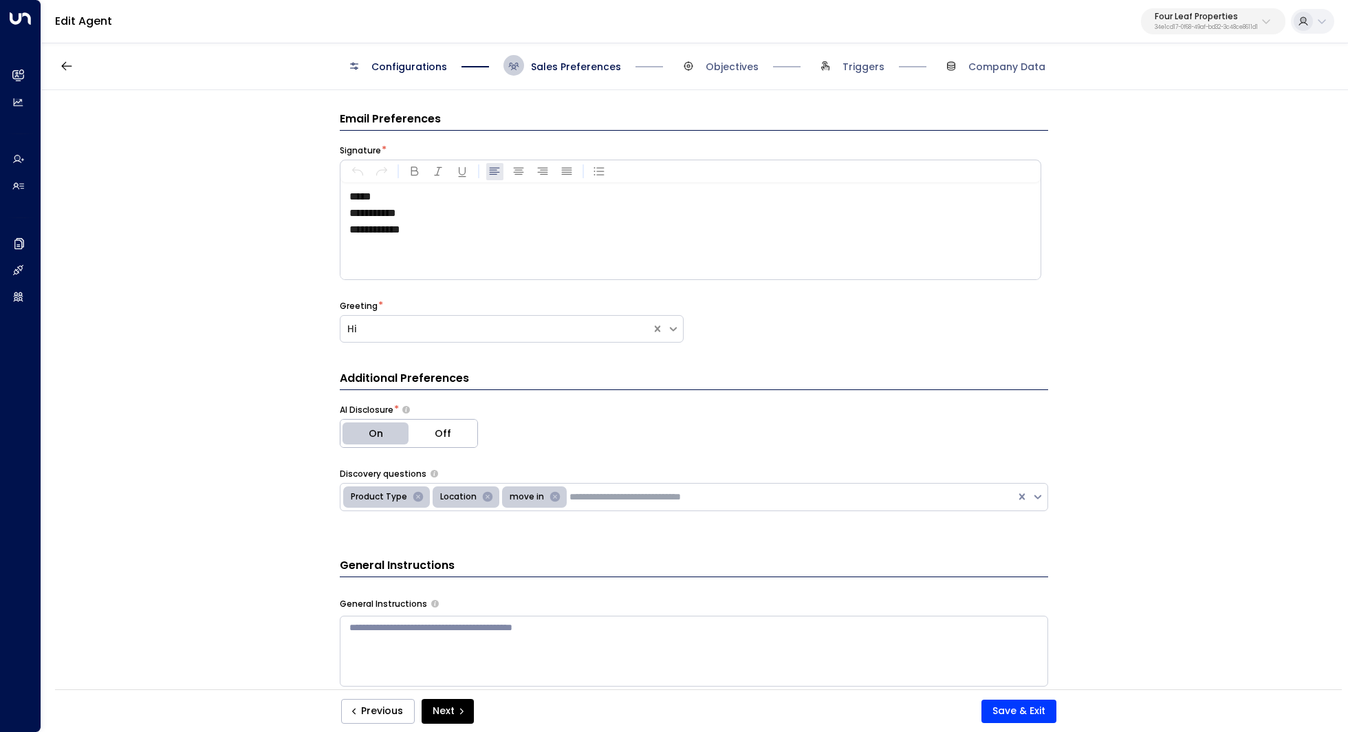
click at [1207, 17] on p "Four Leaf Properties" at bounding box center [1205, 16] width 103 height 8
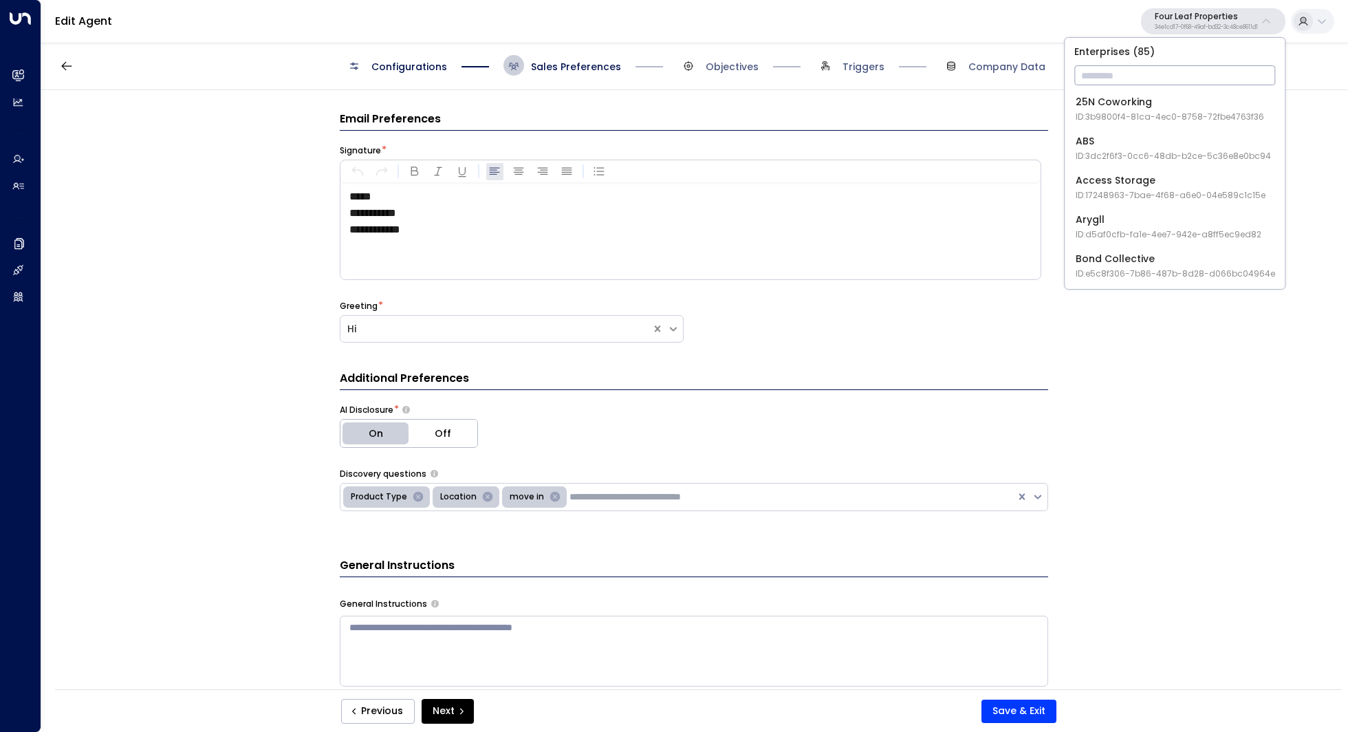
click at [1141, 66] on input "text" at bounding box center [1174, 75] width 201 height 25
type input "****"
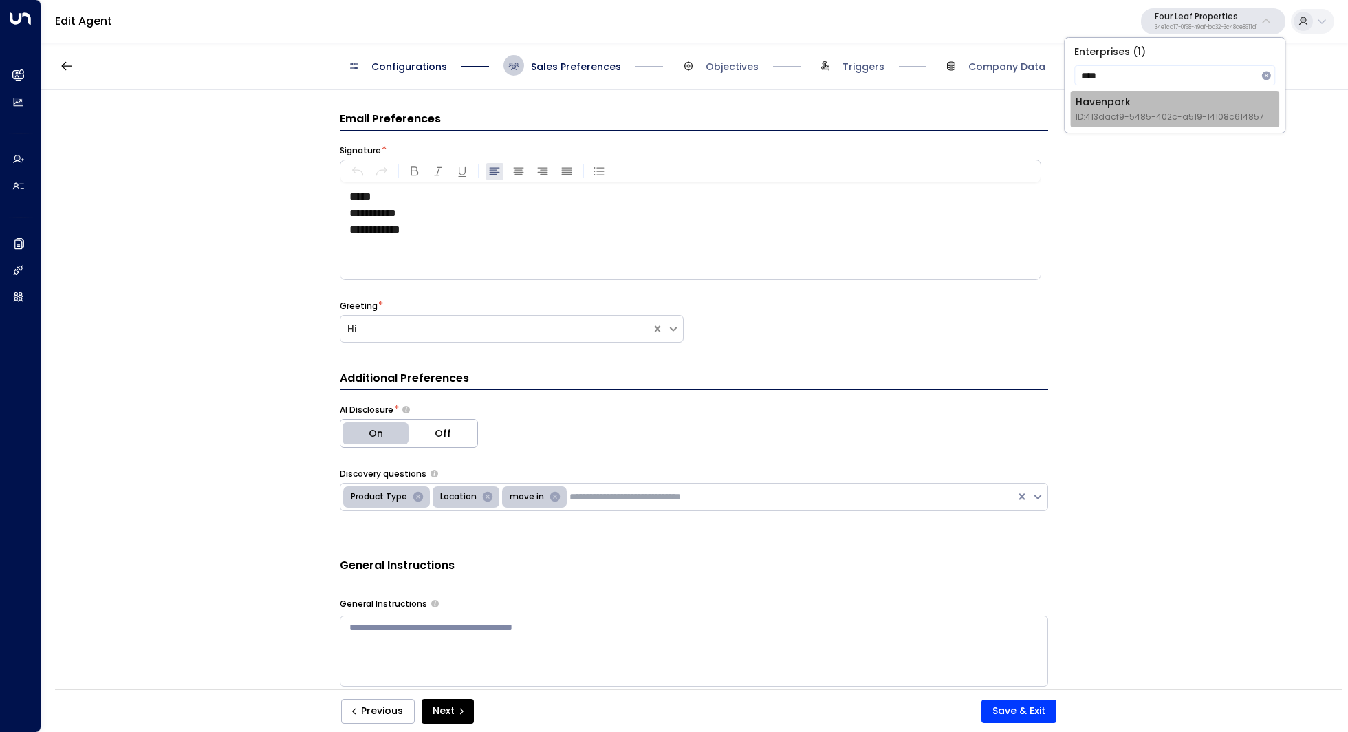
click at [1143, 109] on div "Havenpark ID: 413dacf9-5485-402c-a519-14108c614857" at bounding box center [1169, 109] width 188 height 28
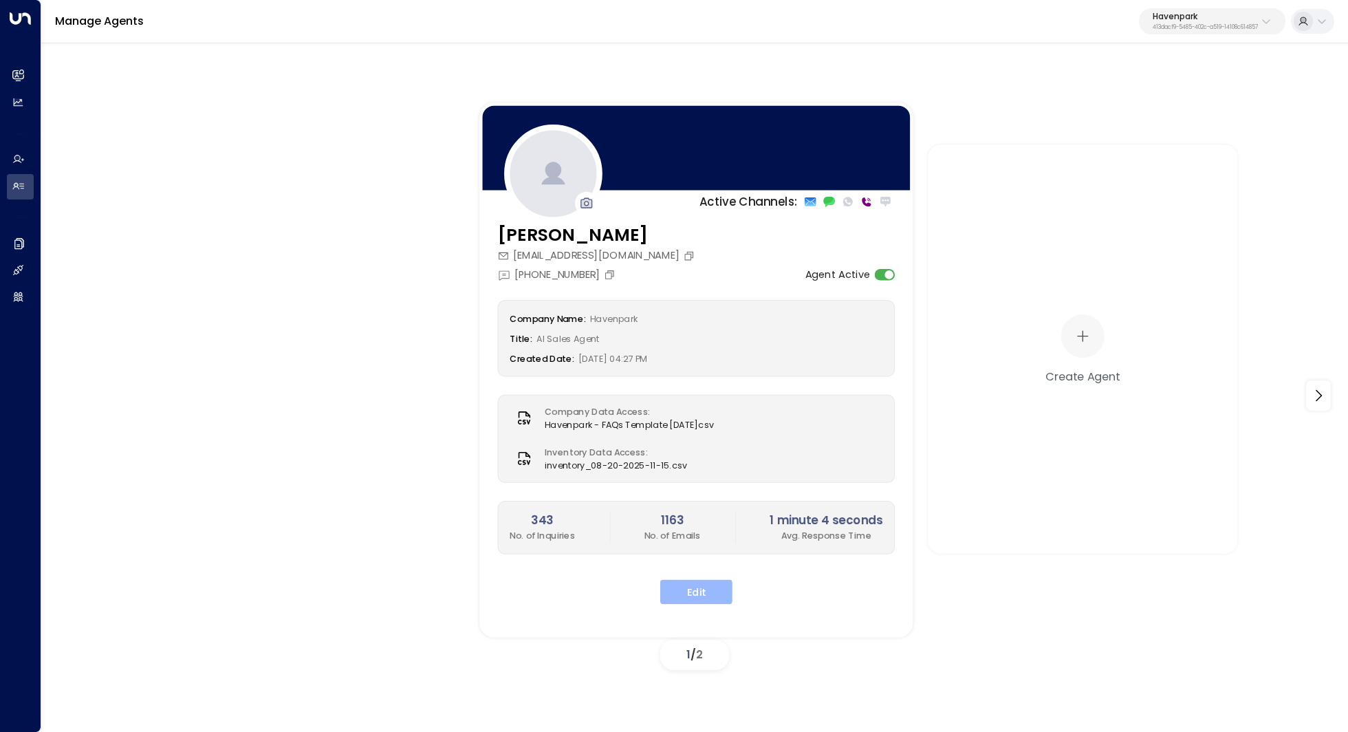
click at [718, 594] on button "Edit" at bounding box center [696, 591] width 72 height 25
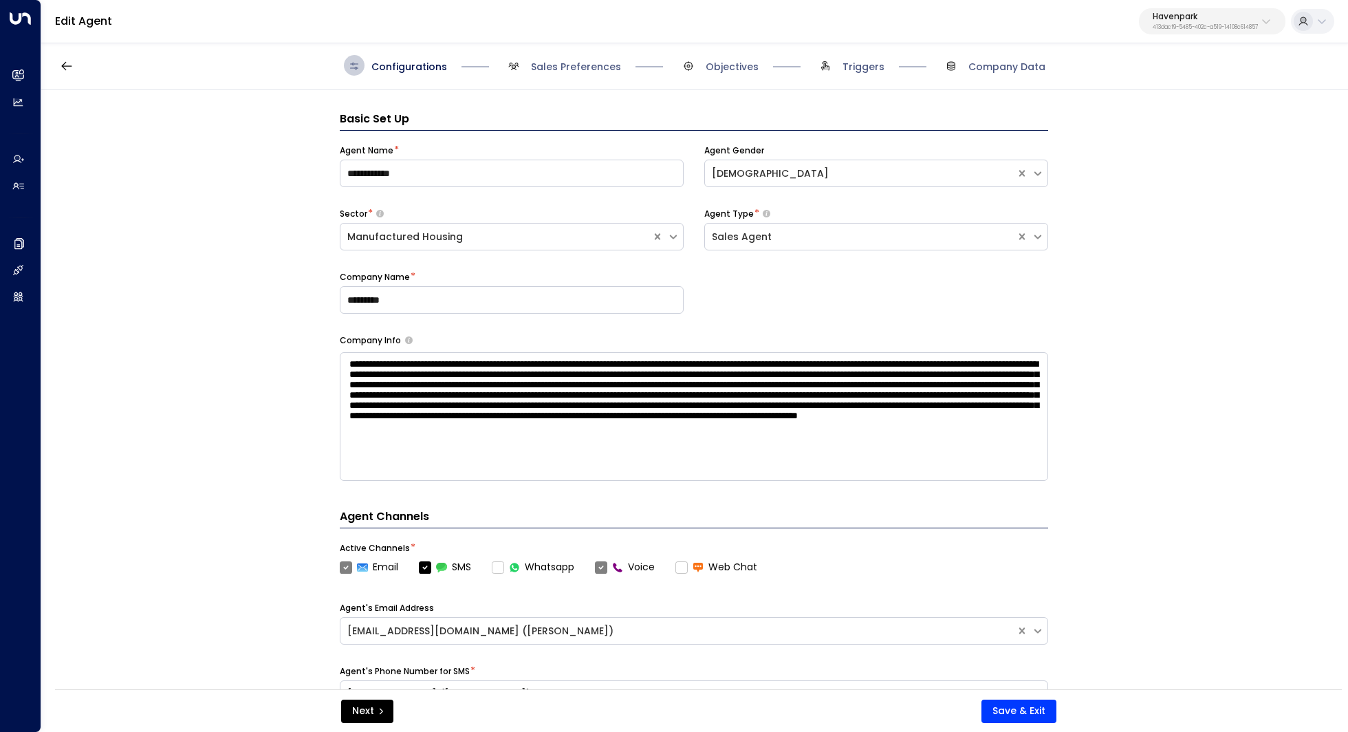
scroll to position [21, 0]
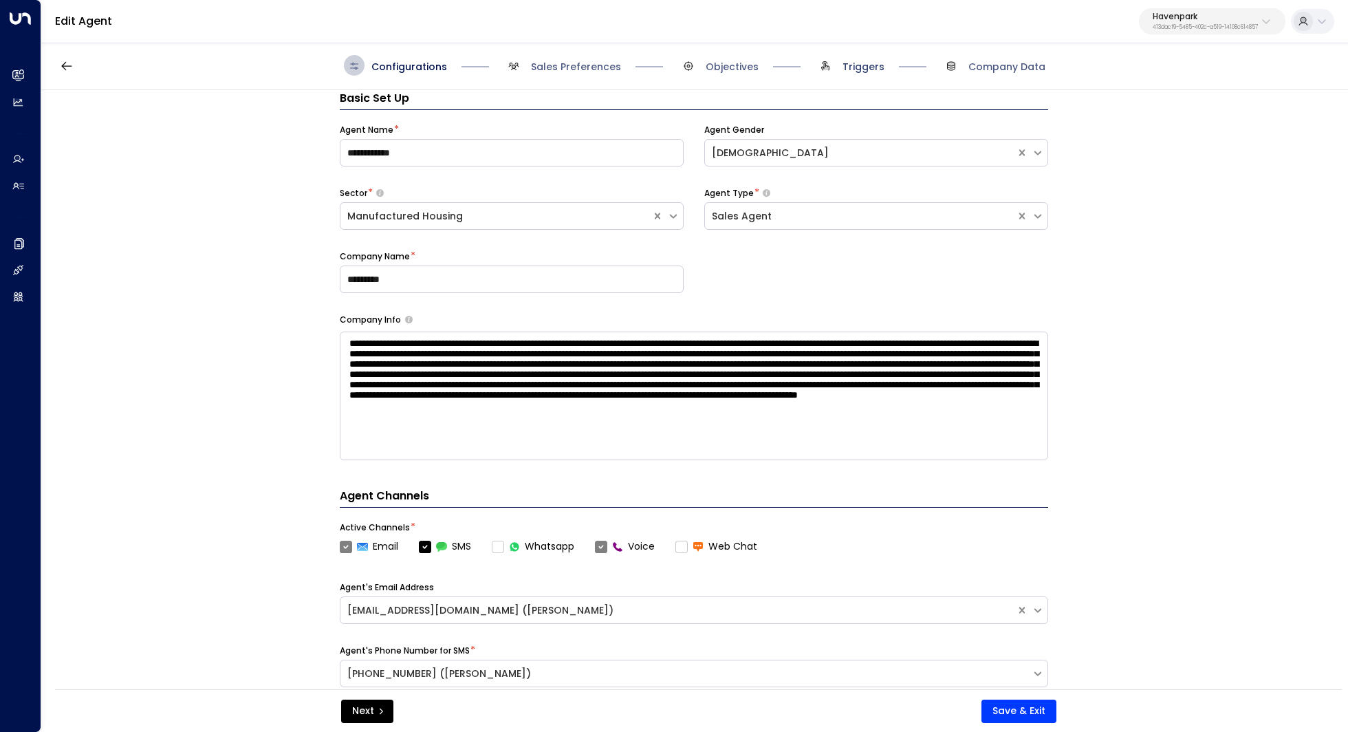
click at [866, 70] on span "Triggers" at bounding box center [863, 67] width 42 height 14
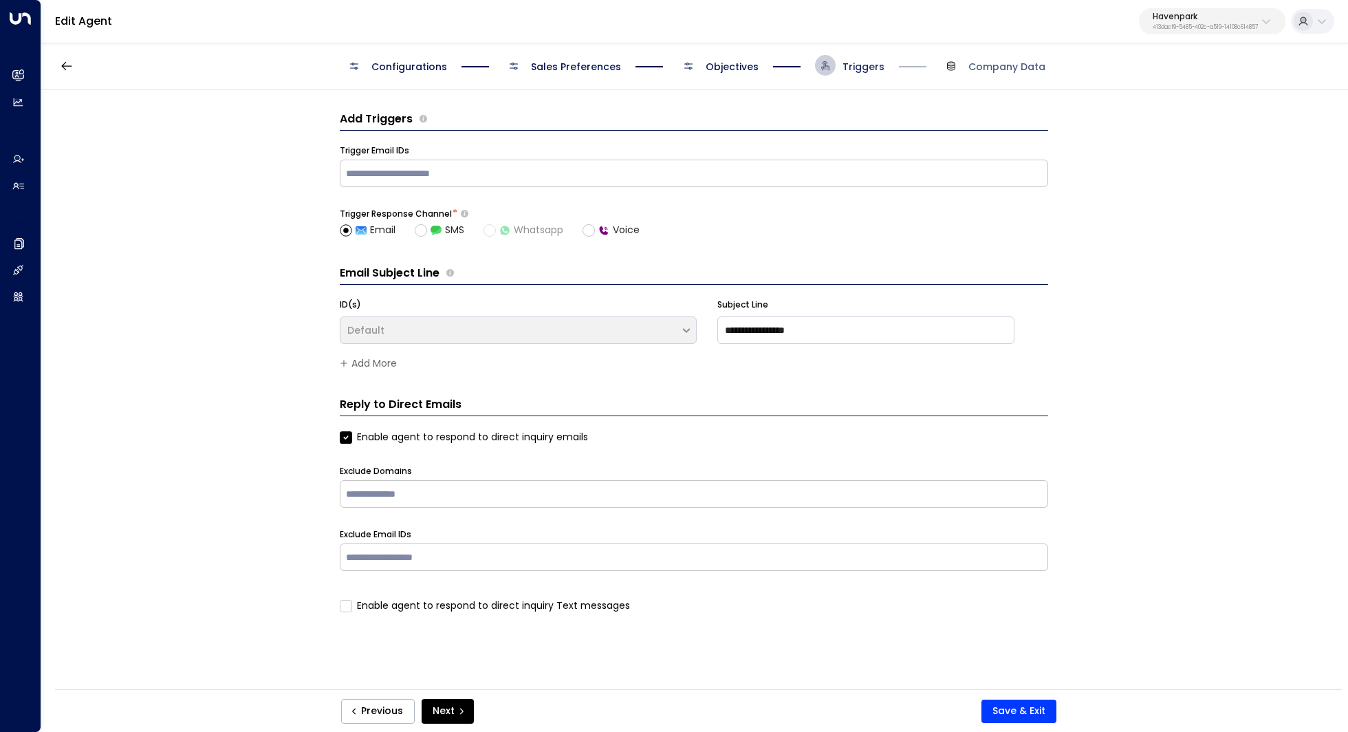
click at [866, 70] on span "Triggers" at bounding box center [863, 67] width 42 height 14
click at [637, 151] on div "Trigger Email IDs" at bounding box center [694, 150] width 708 height 12
click at [610, 166] on input "text" at bounding box center [693, 173] width 701 height 21
click at [197, 287] on div "**********" at bounding box center [693, 394] width 1305 height 608
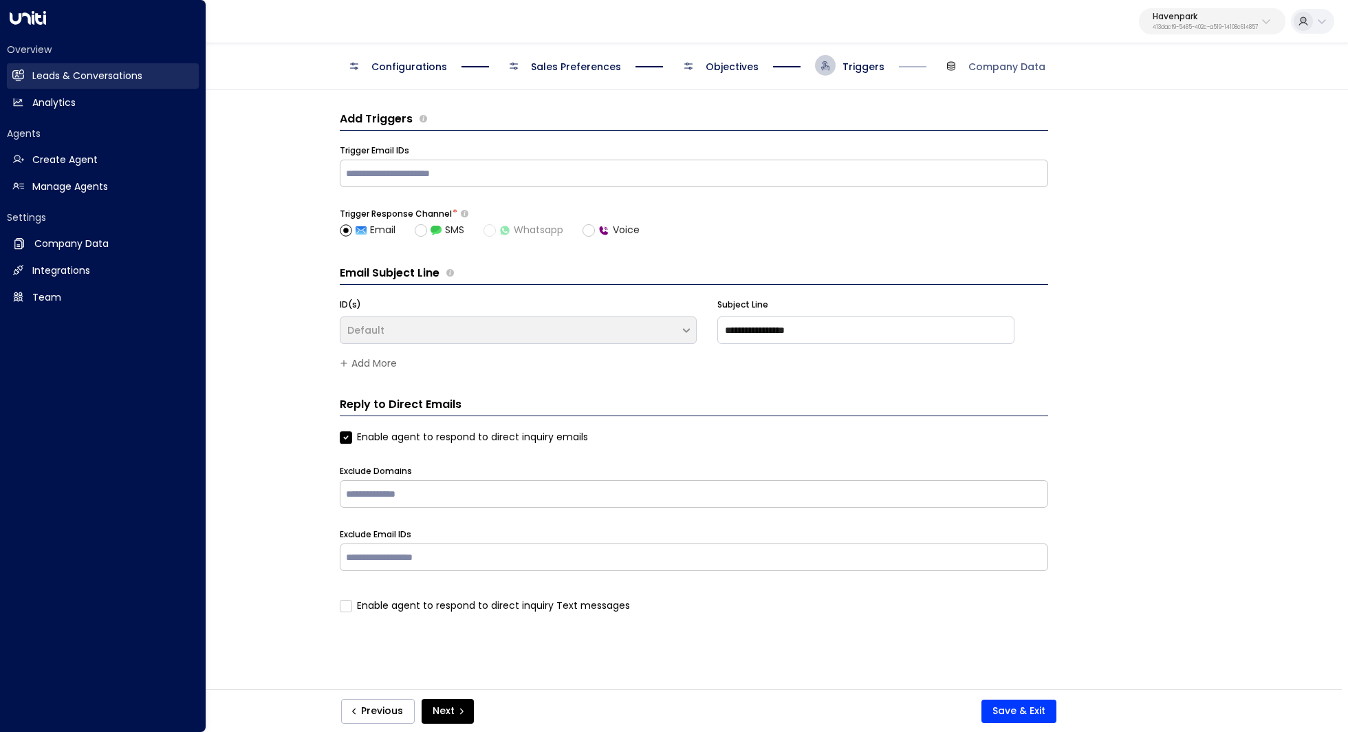
click at [122, 80] on h2 "Leads & Conversations" at bounding box center [87, 76] width 110 height 14
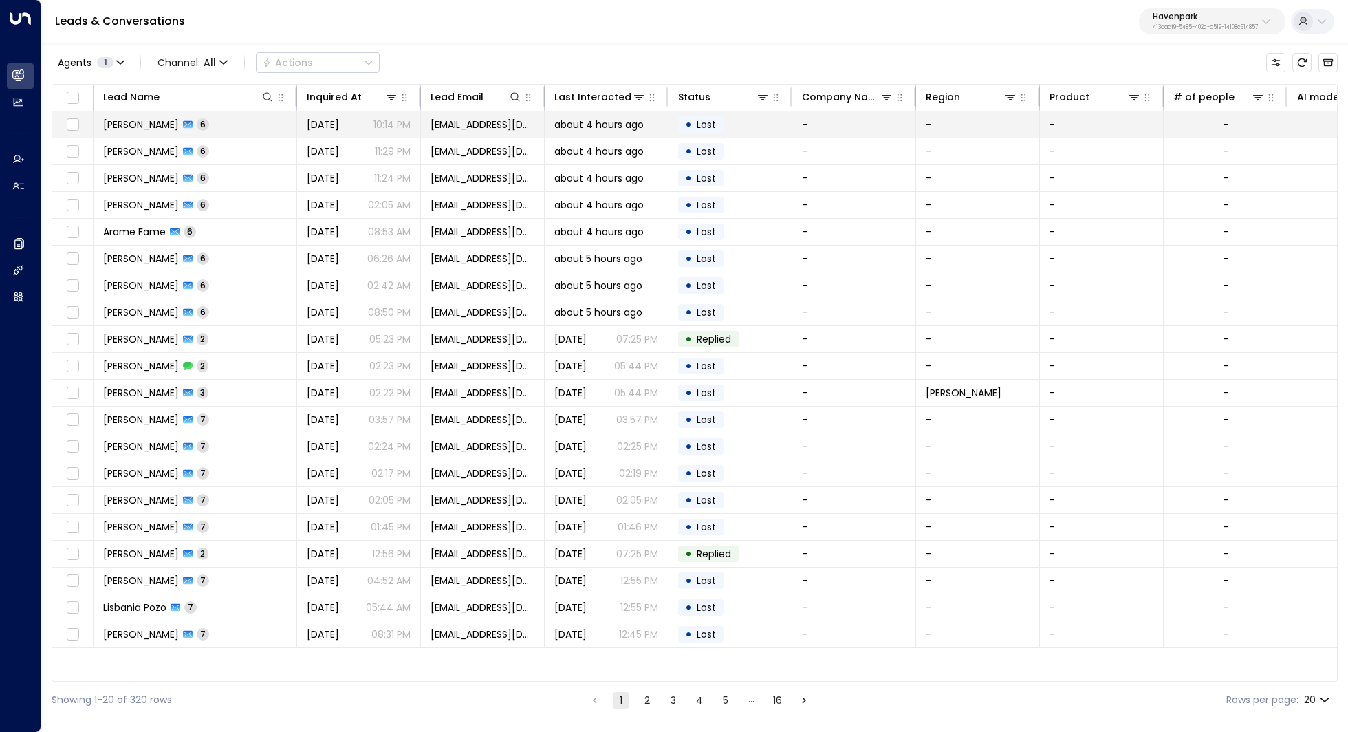
click at [138, 121] on span "[PERSON_NAME]" at bounding box center [141, 125] width 76 height 14
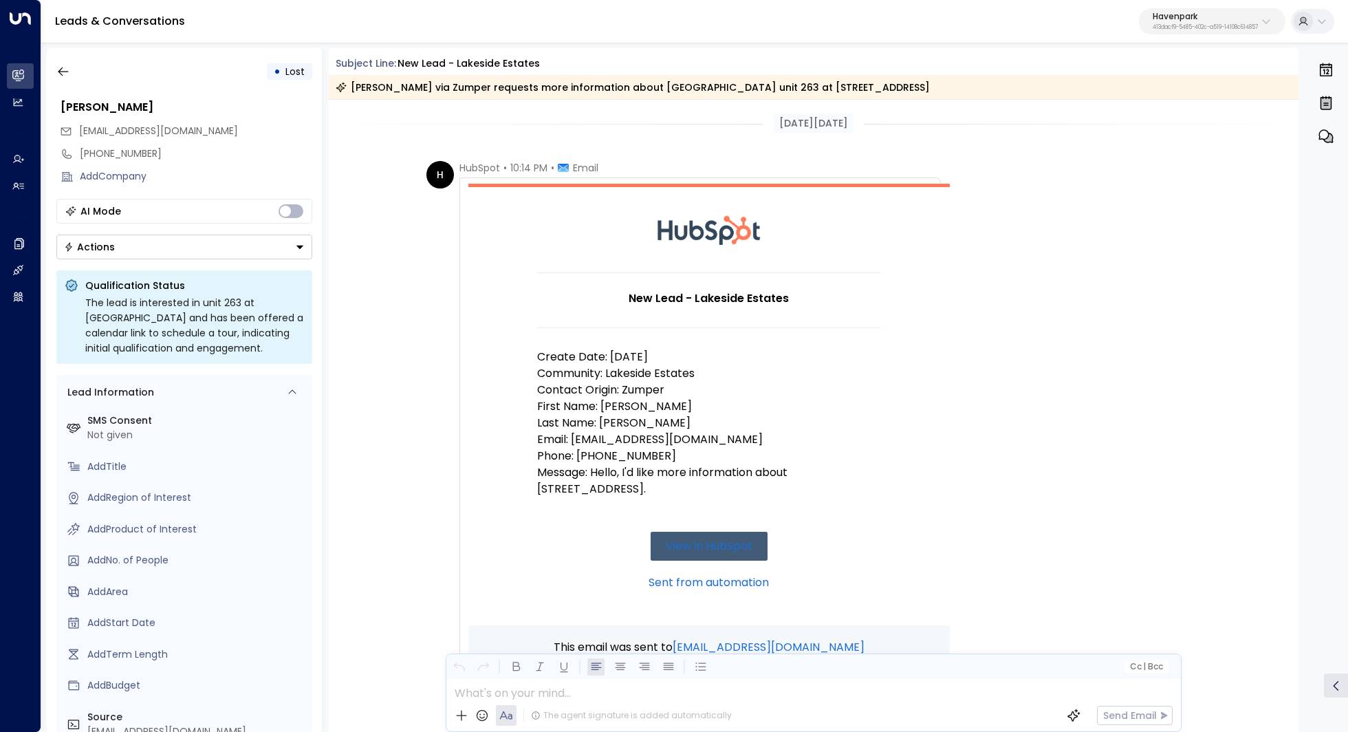
click at [567, 166] on icon at bounding box center [563, 168] width 11 height 8
click at [63, 75] on icon "button" at bounding box center [63, 72] width 14 height 14
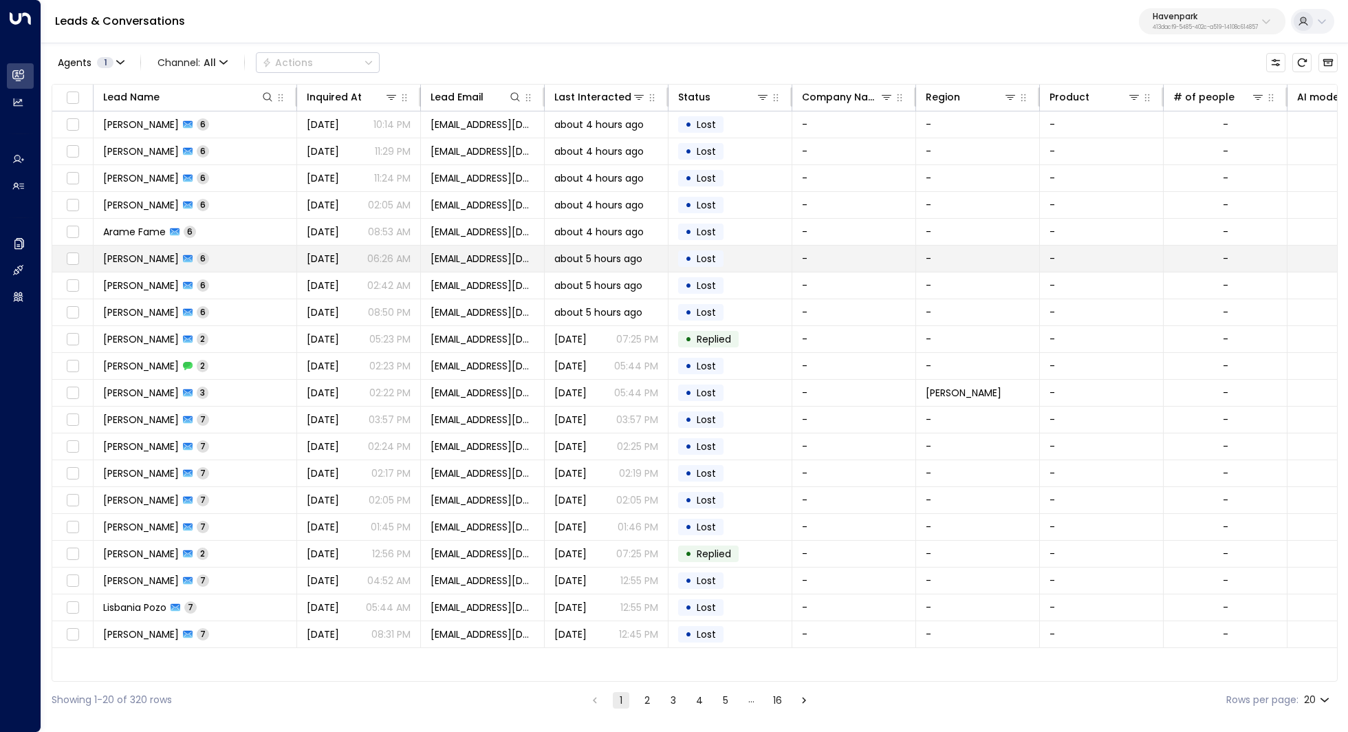
click at [152, 252] on span "[PERSON_NAME]" at bounding box center [141, 259] width 76 height 14
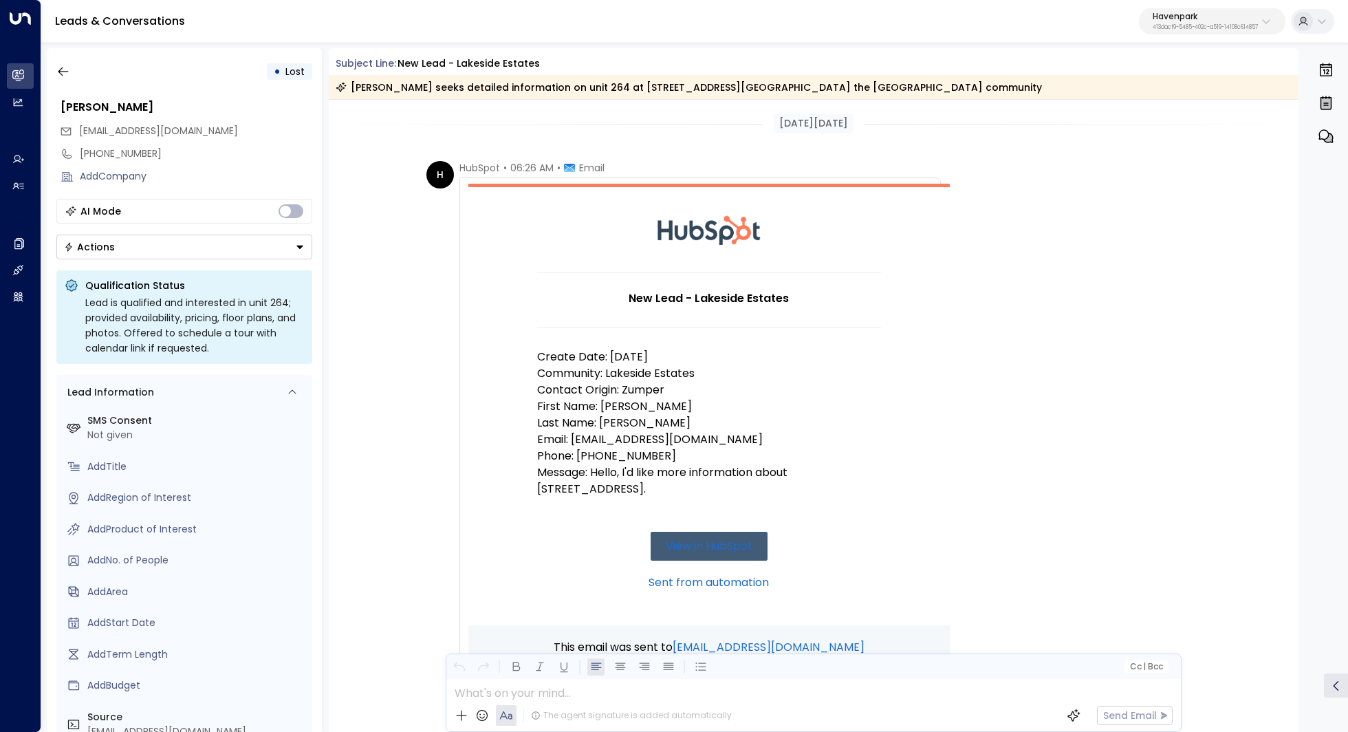
click at [591, 171] on span "Email" at bounding box center [591, 168] width 25 height 14
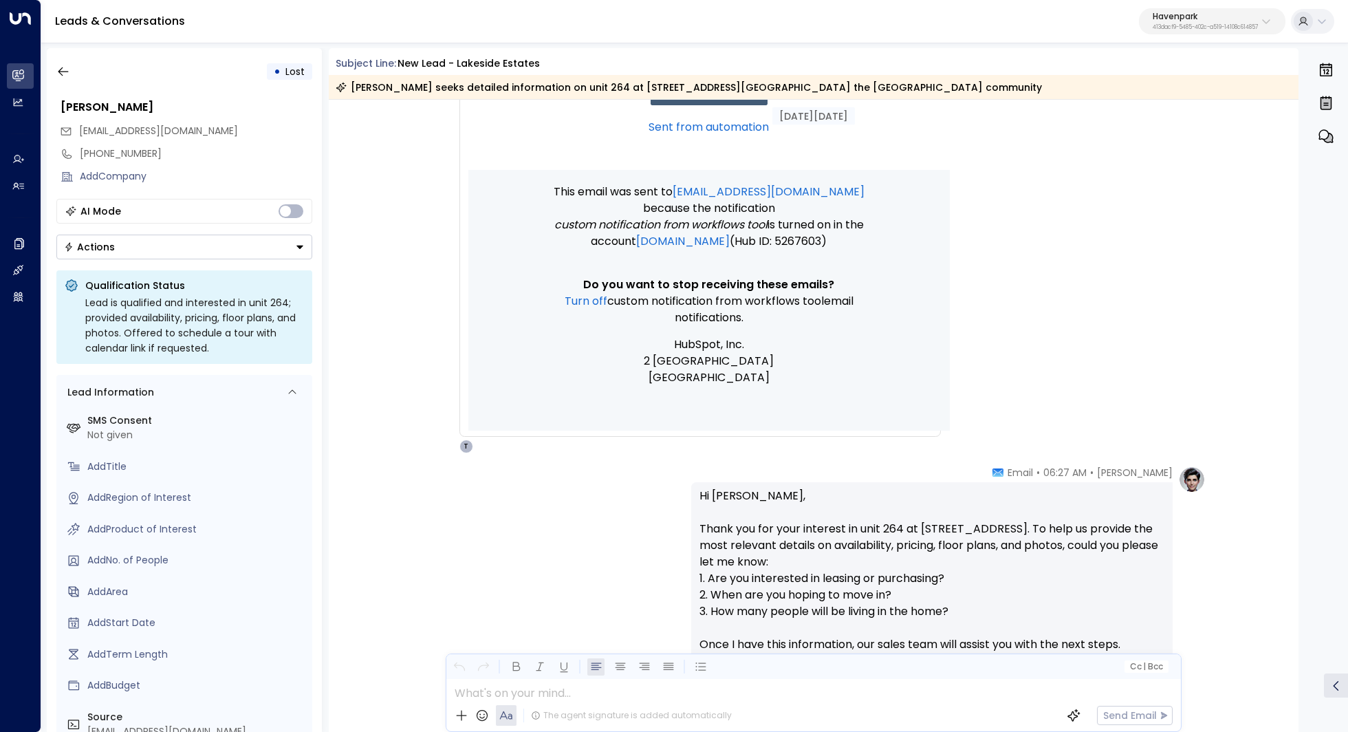
scroll to position [617, 0]
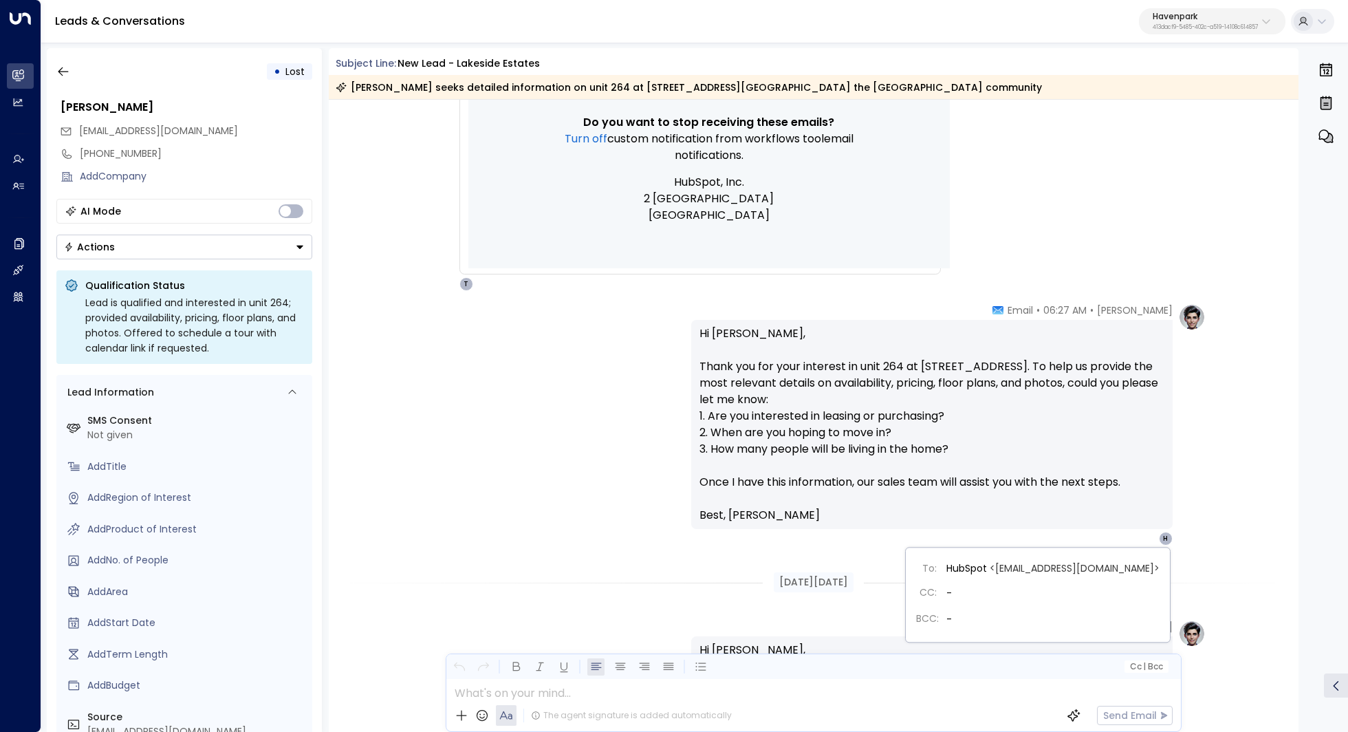
click at [1163, 538] on div "H" at bounding box center [1165, 538] width 14 height 14
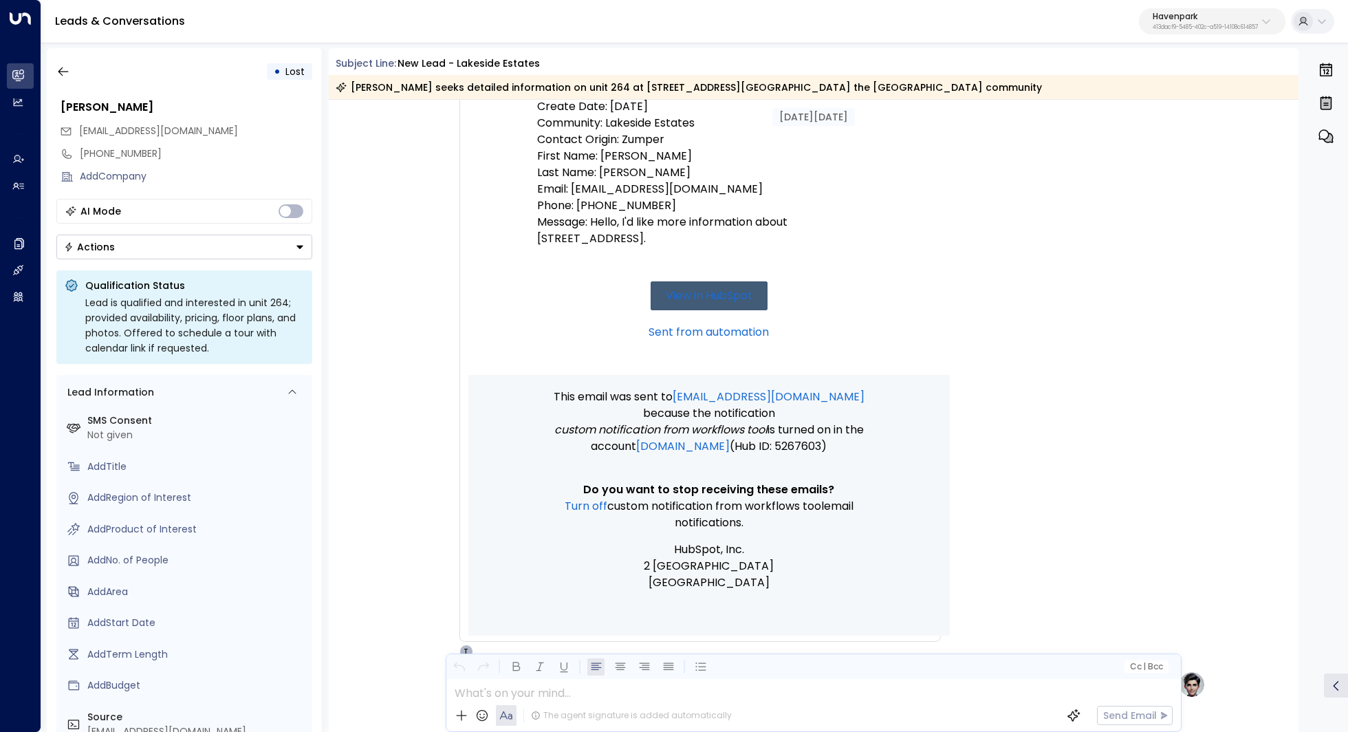
scroll to position [0, 0]
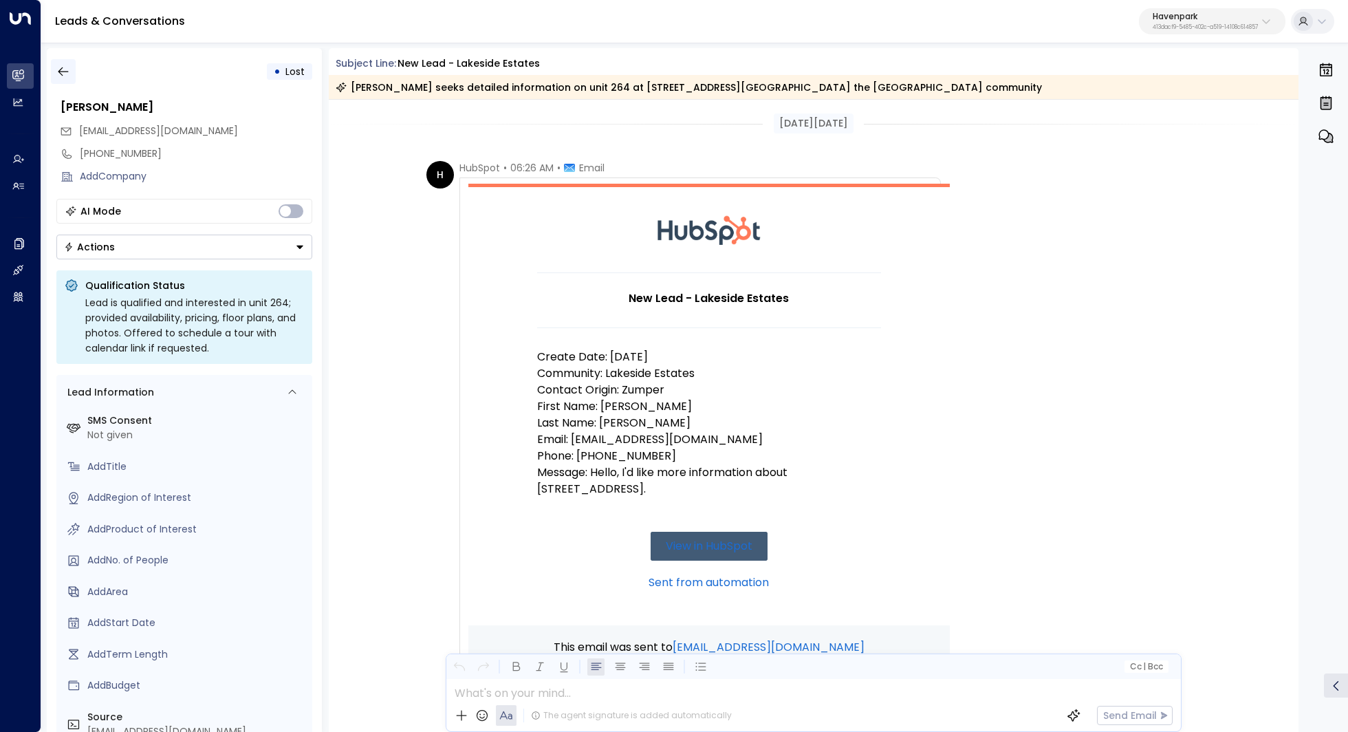
click at [67, 74] on icon "button" at bounding box center [63, 72] width 14 height 14
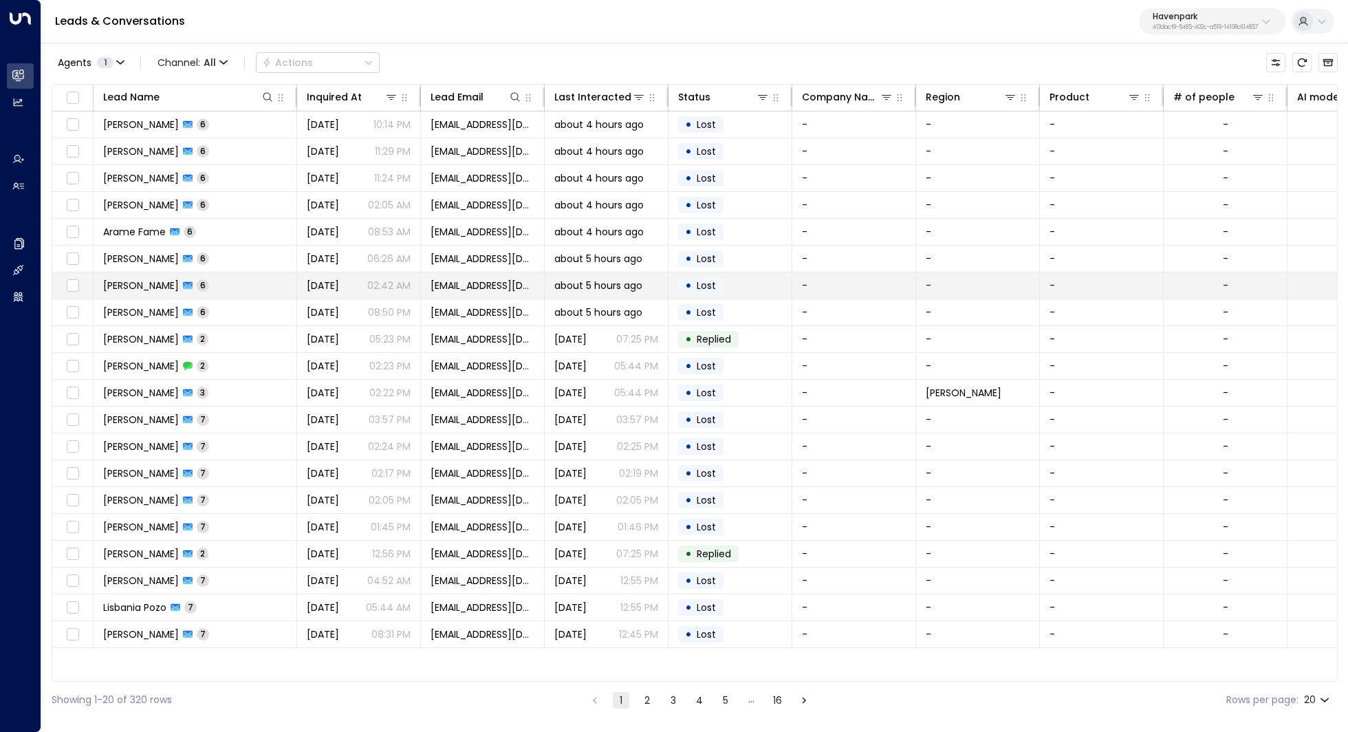
click at [157, 284] on span "Crystal Valadez" at bounding box center [141, 285] width 76 height 14
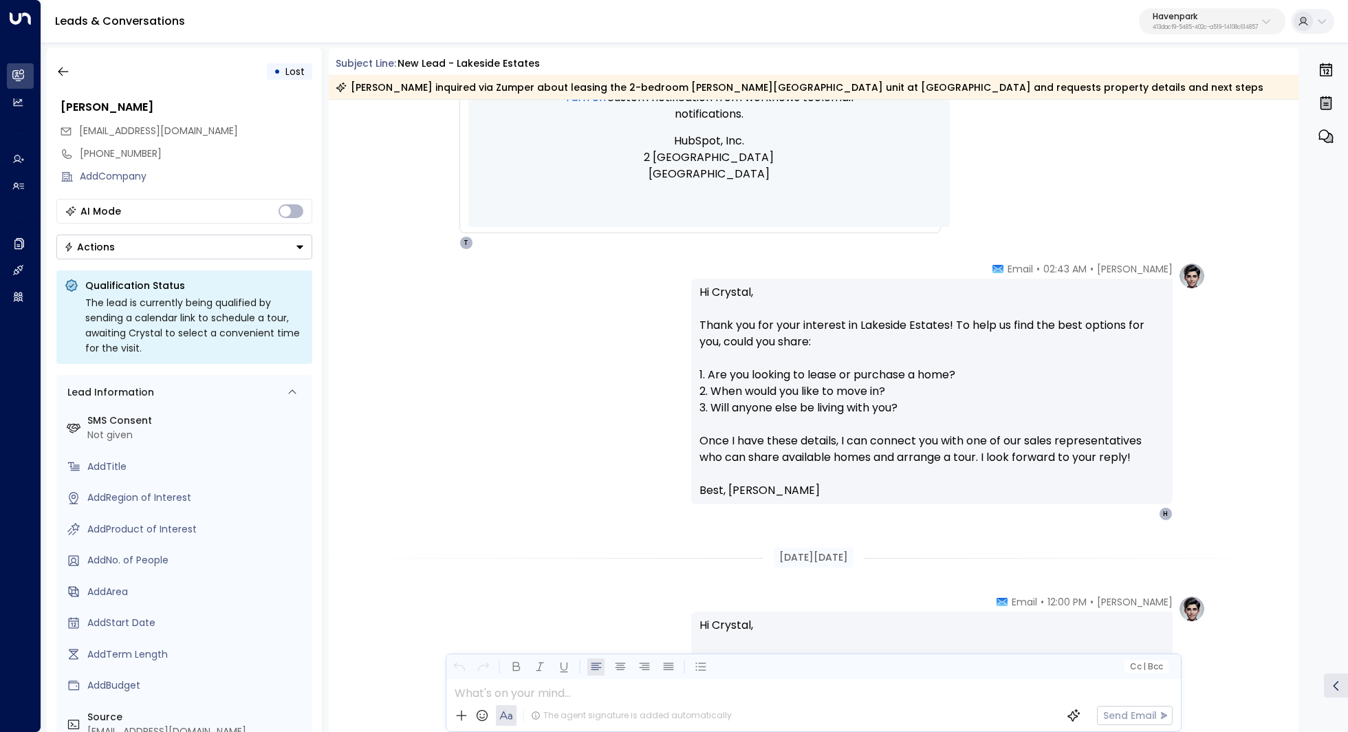
scroll to position [762, 0]
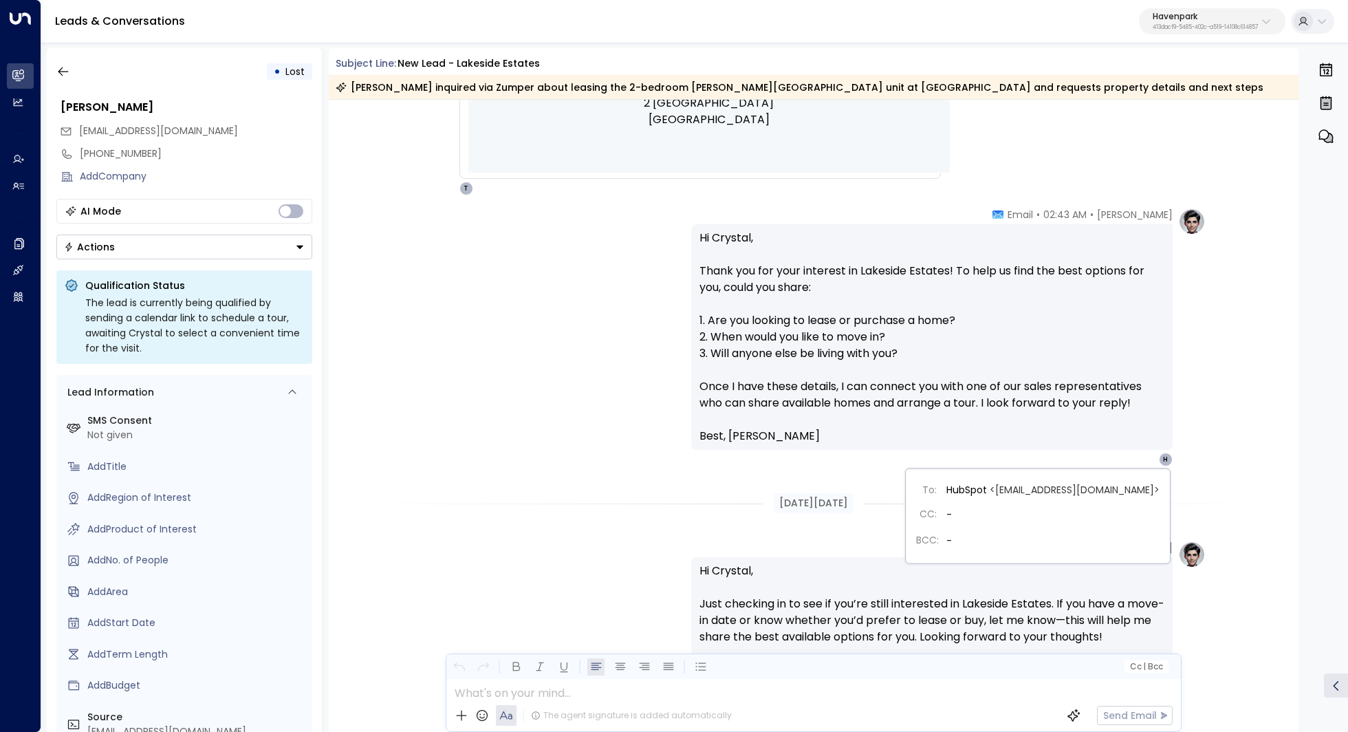
click at [1163, 459] on div "H" at bounding box center [1165, 459] width 14 height 14
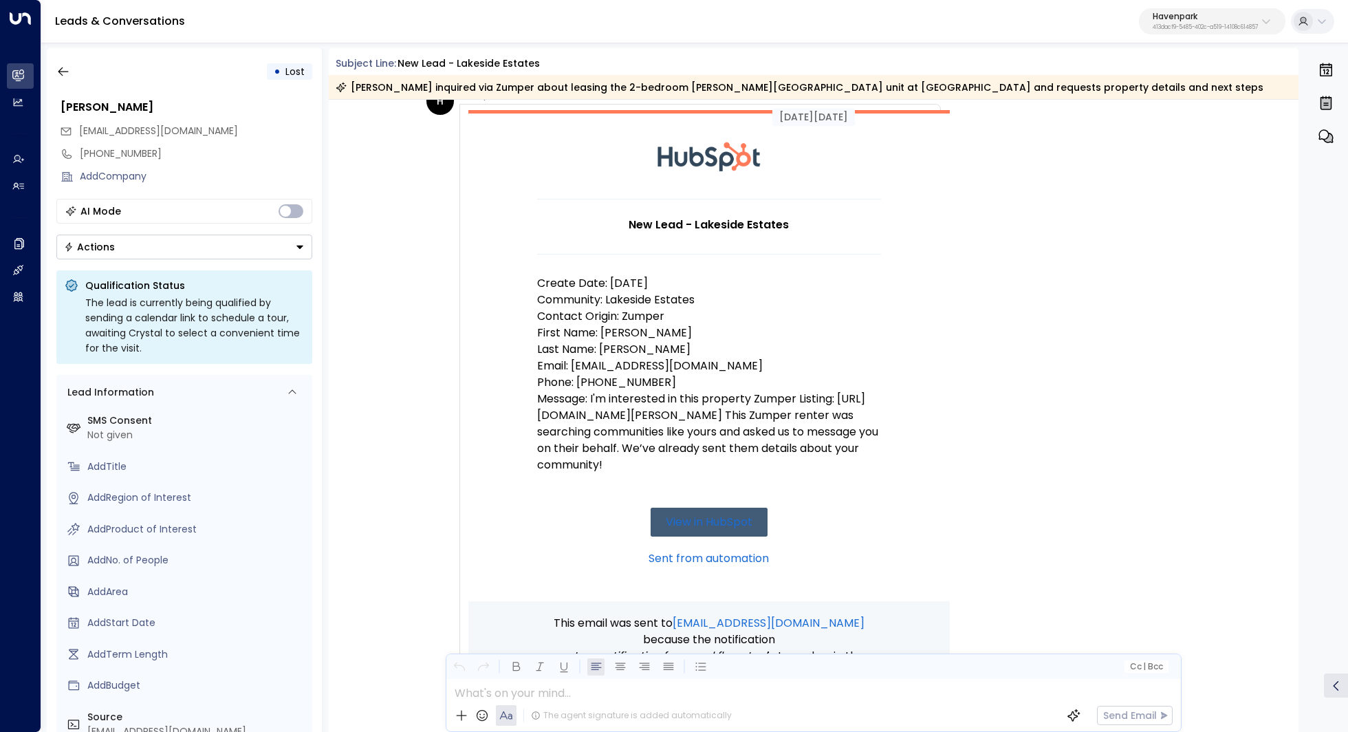
scroll to position [0, 0]
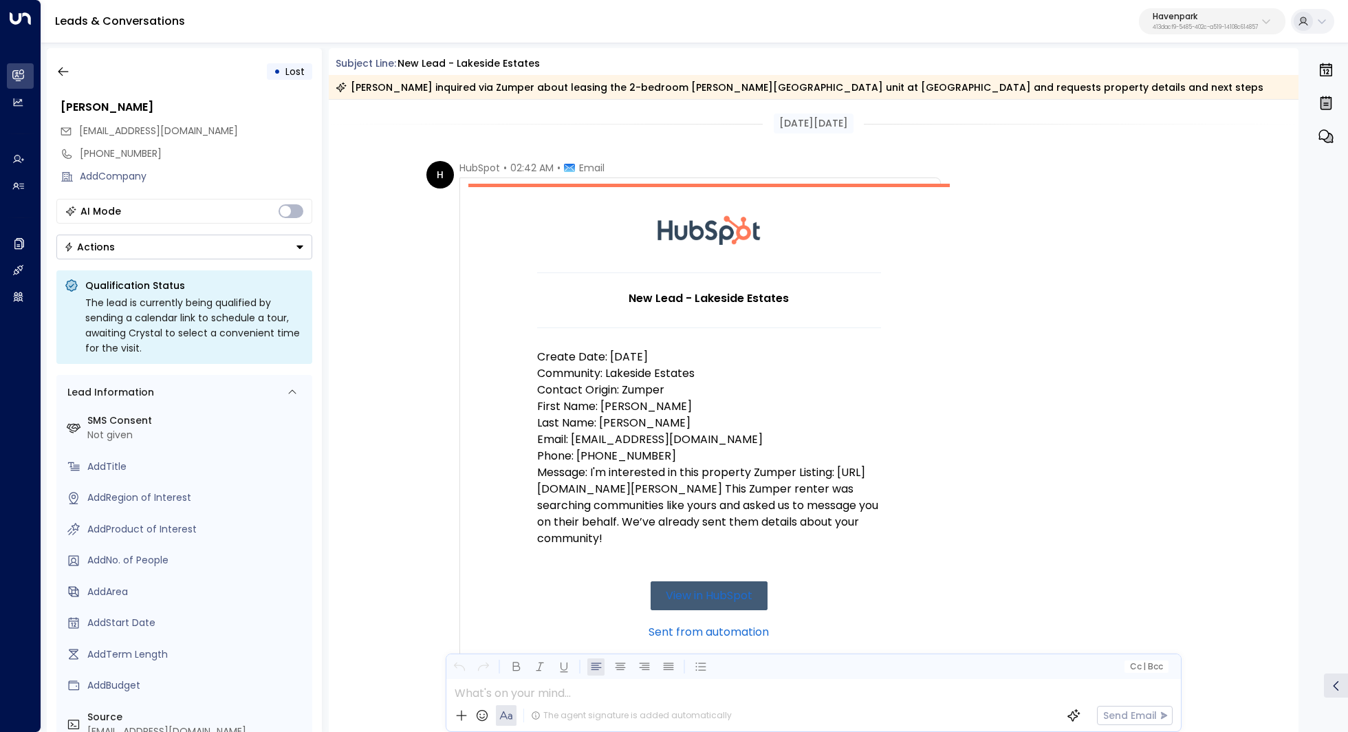
click at [1242, 13] on p "Havenpark" at bounding box center [1204, 16] width 105 height 8
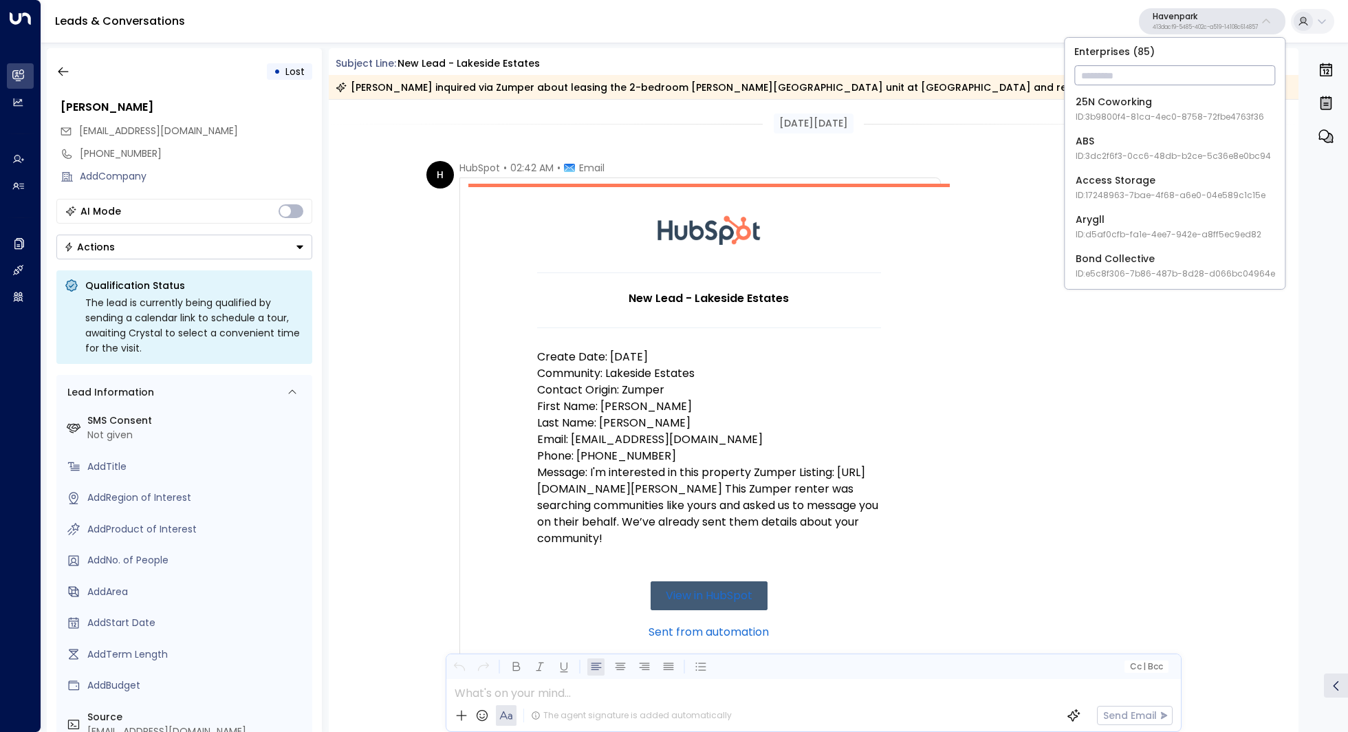
click at [1190, 74] on input "text" at bounding box center [1174, 75] width 201 height 25
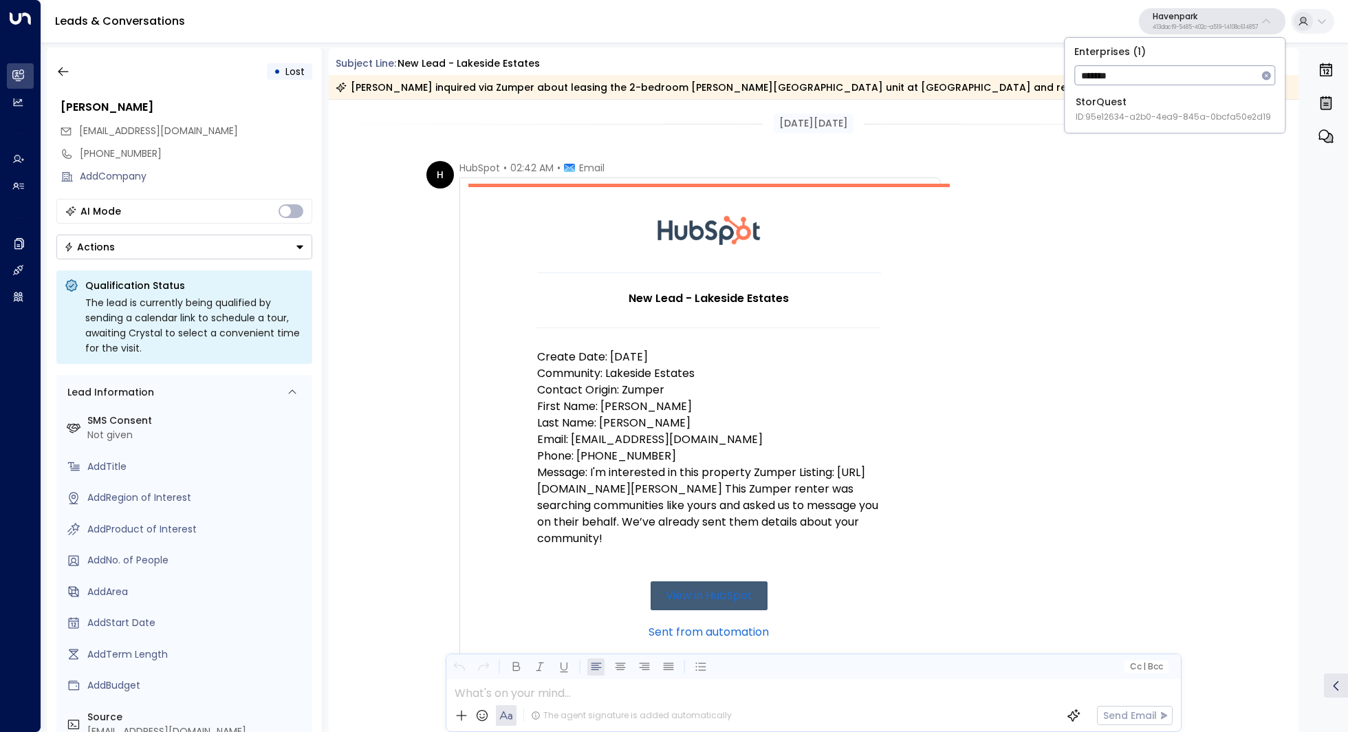
type input "*******"
click at [1174, 116] on span "ID: 95e12634-a2b0-4ea9-845a-0bcfa50e2d19" at bounding box center [1172, 117] width 195 height 12
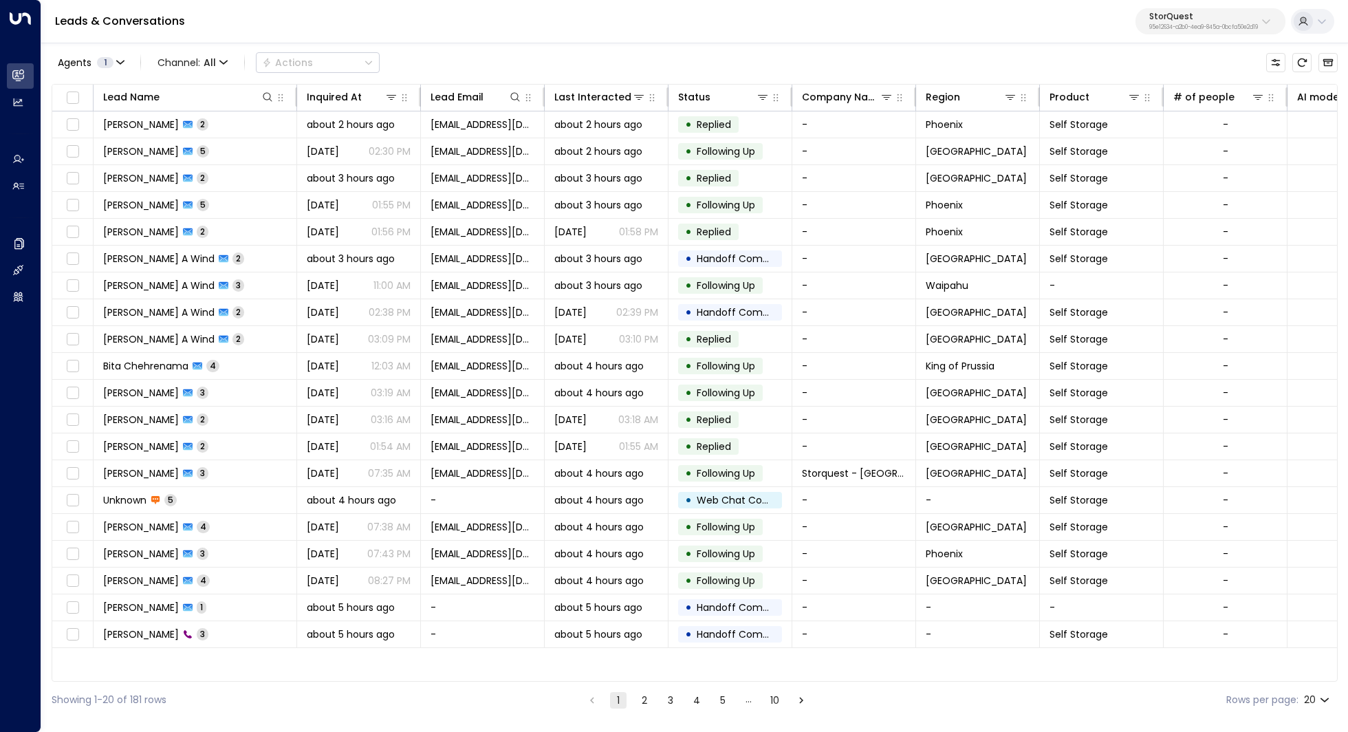
click at [1314, 23] on button at bounding box center [1311, 21] width 43 height 25
click at [1221, 13] on div at bounding box center [674, 366] width 1348 height 732
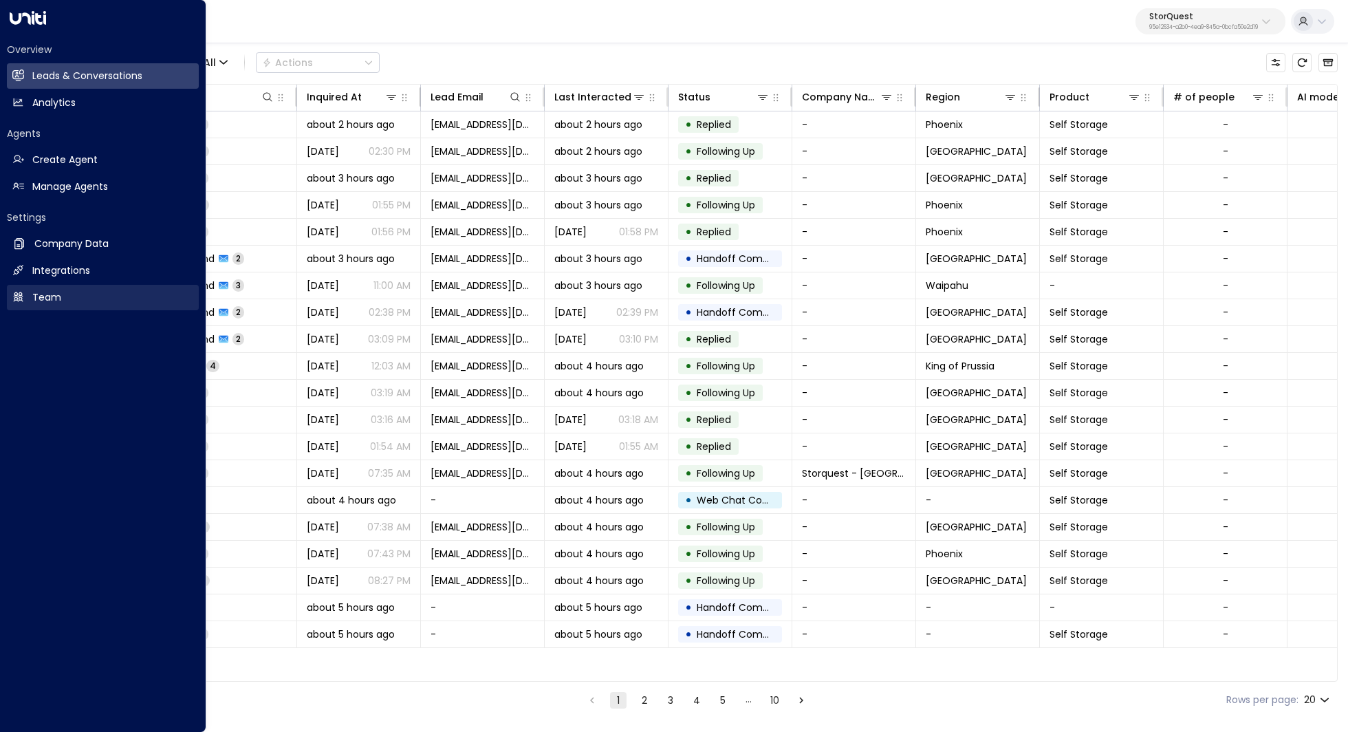
click at [75, 292] on link "Team Team" at bounding box center [103, 297] width 192 height 25
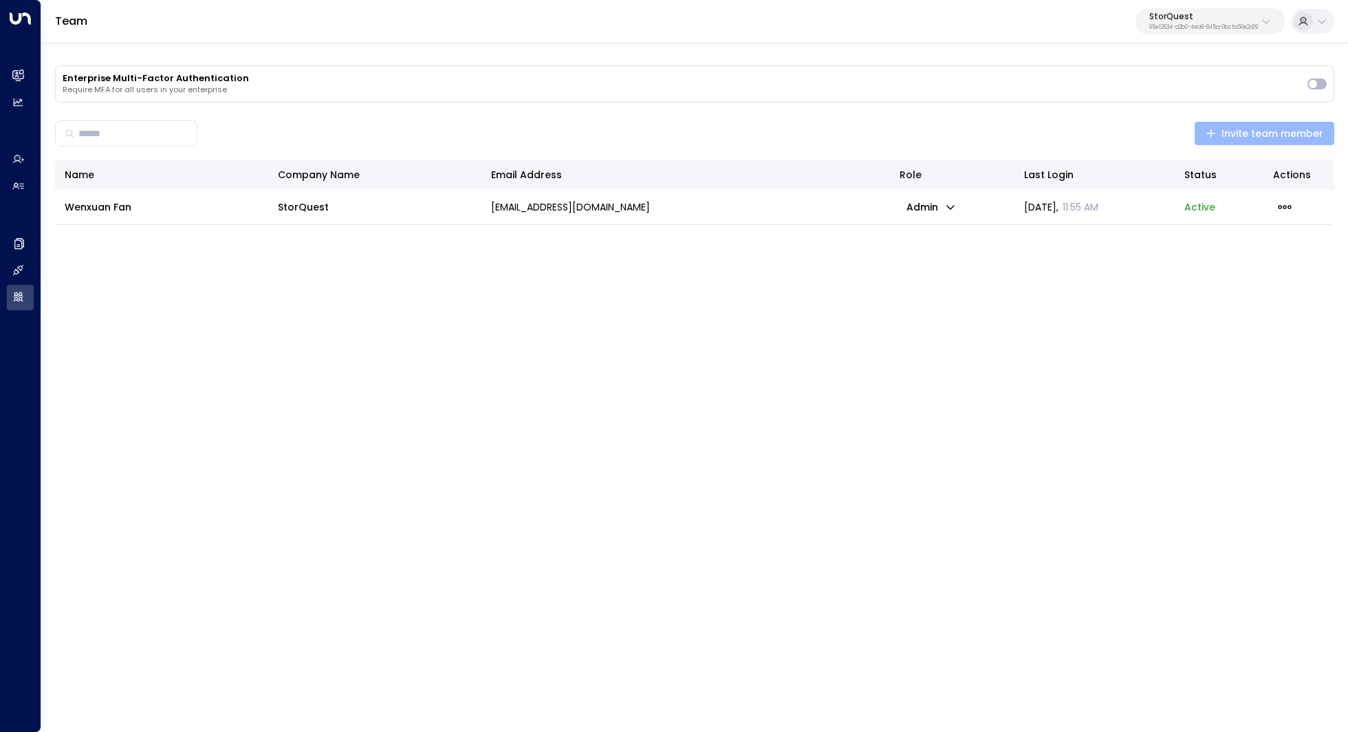
click at [1251, 131] on span "Invite team member" at bounding box center [1264, 133] width 118 height 17
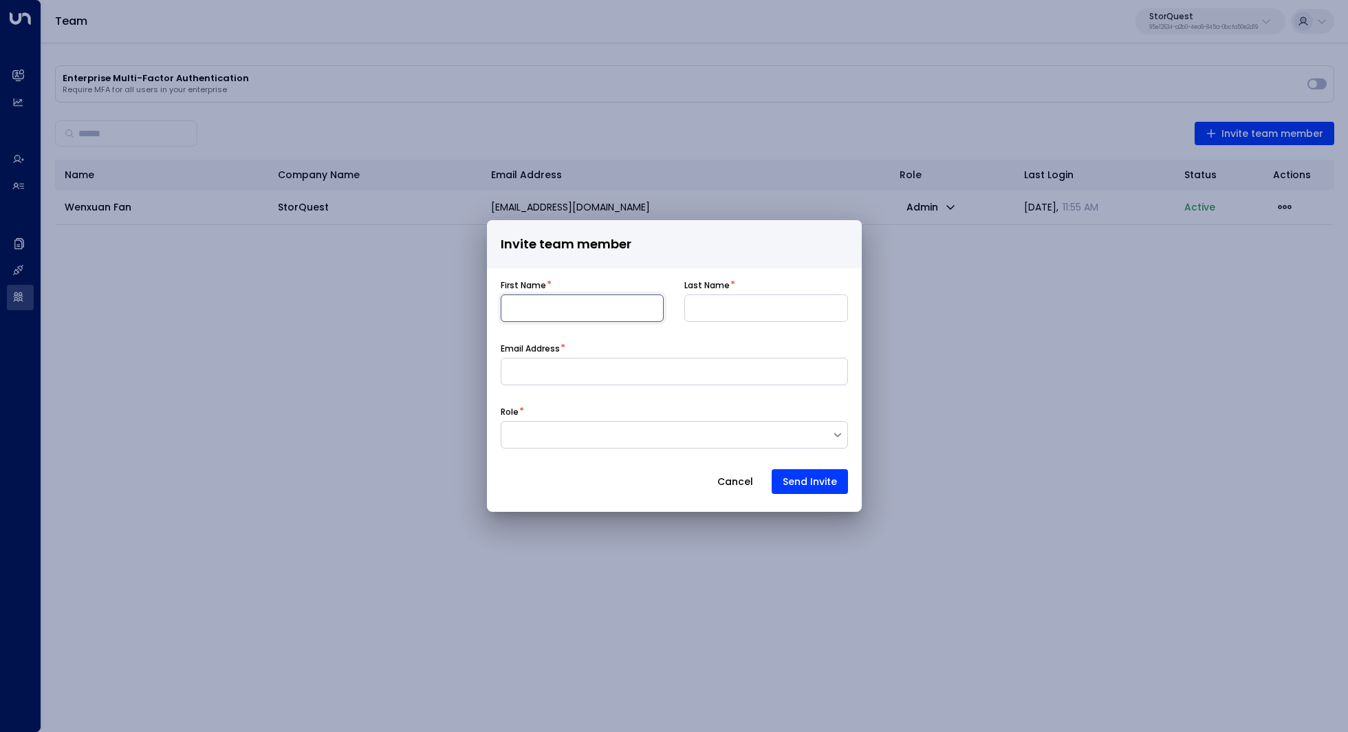
click at [572, 309] on input at bounding box center [583, 308] width 164 height 28
click at [526, 376] on input at bounding box center [674, 372] width 347 height 28
paste input "**********"
click at [577, 371] on input "**********" at bounding box center [674, 372] width 347 height 28
drag, startPoint x: 530, startPoint y: 371, endPoint x: 470, endPoint y: 371, distance: 60.5
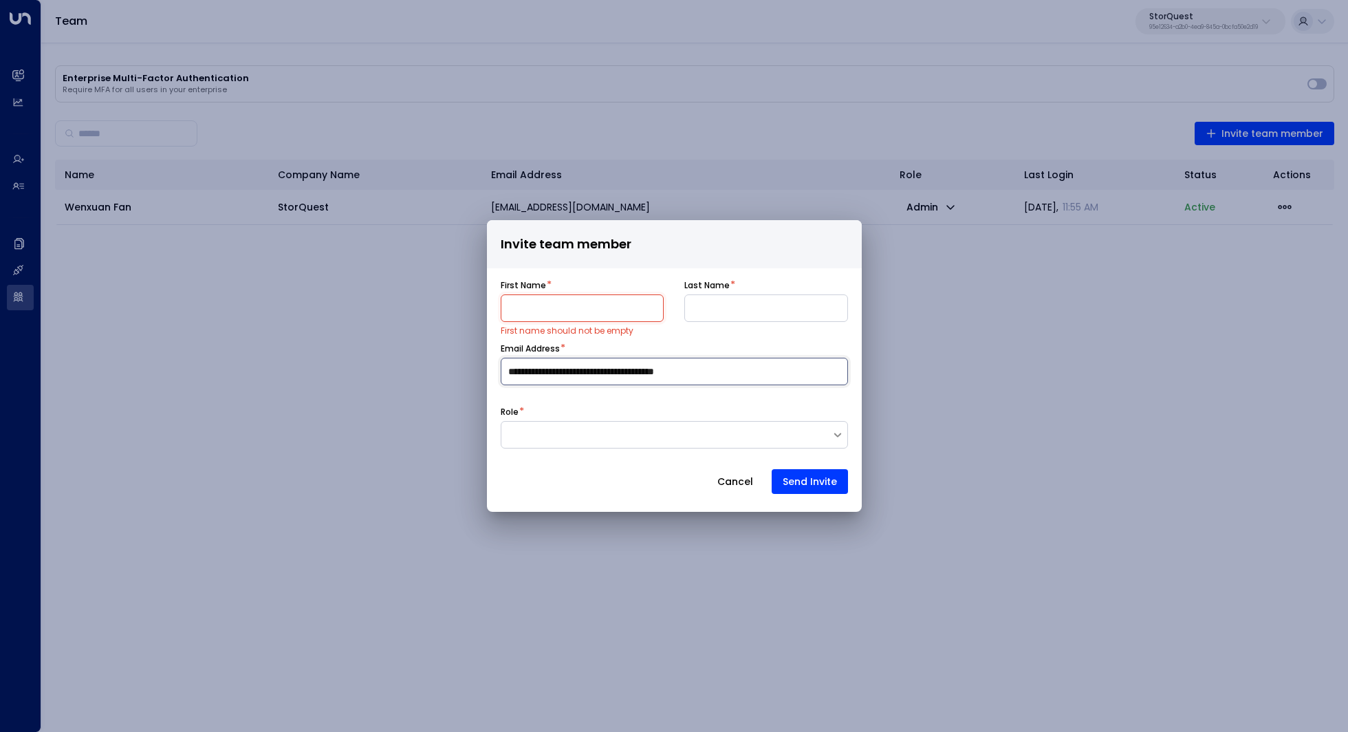
click at [470, 371] on div "**********" at bounding box center [674, 366] width 1348 height 732
type input "**********"
click at [524, 310] on input at bounding box center [583, 308] width 164 height 28
paste input "****"
type input "****"
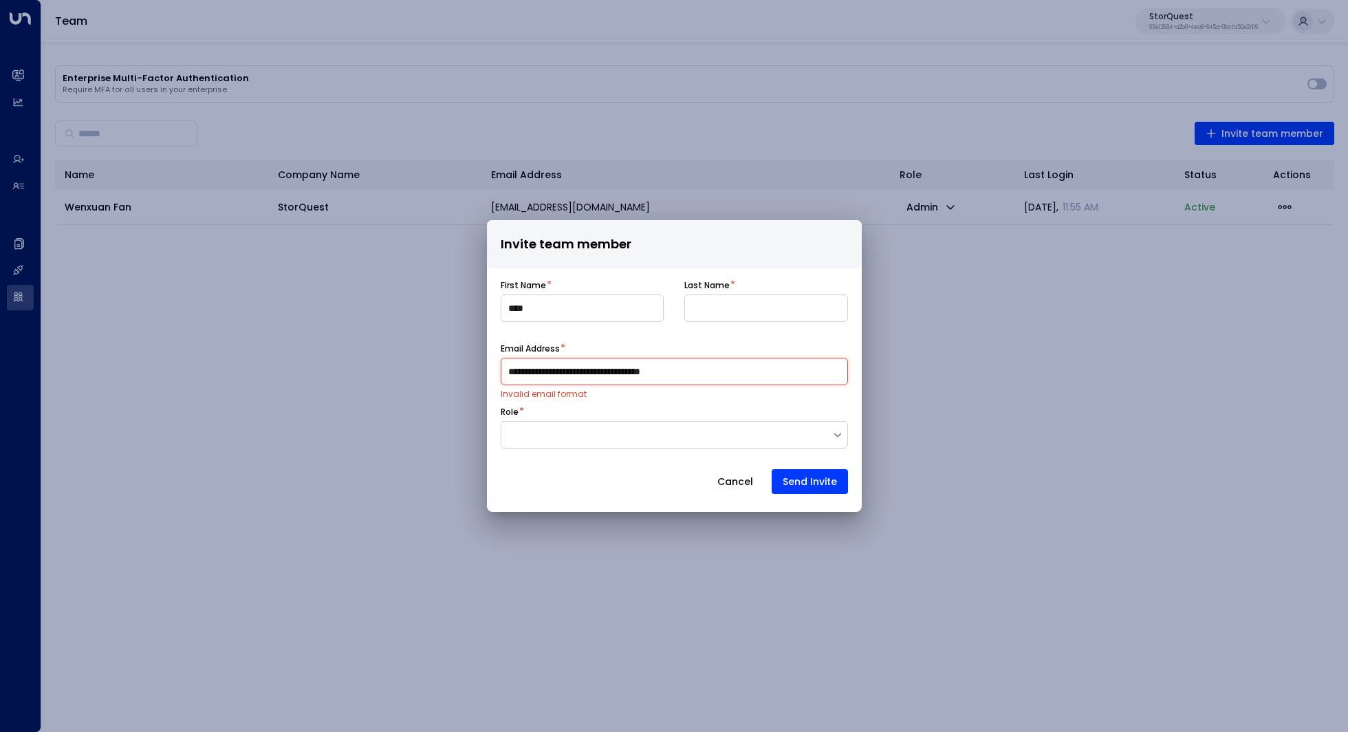
drag, startPoint x: 546, startPoint y: 373, endPoint x: 463, endPoint y: 373, distance: 83.2
click at [463, 373] on div "**********" at bounding box center [674, 366] width 1348 height 732
type input "**********"
click at [738, 308] on input at bounding box center [766, 308] width 164 height 28
paste input "*******"
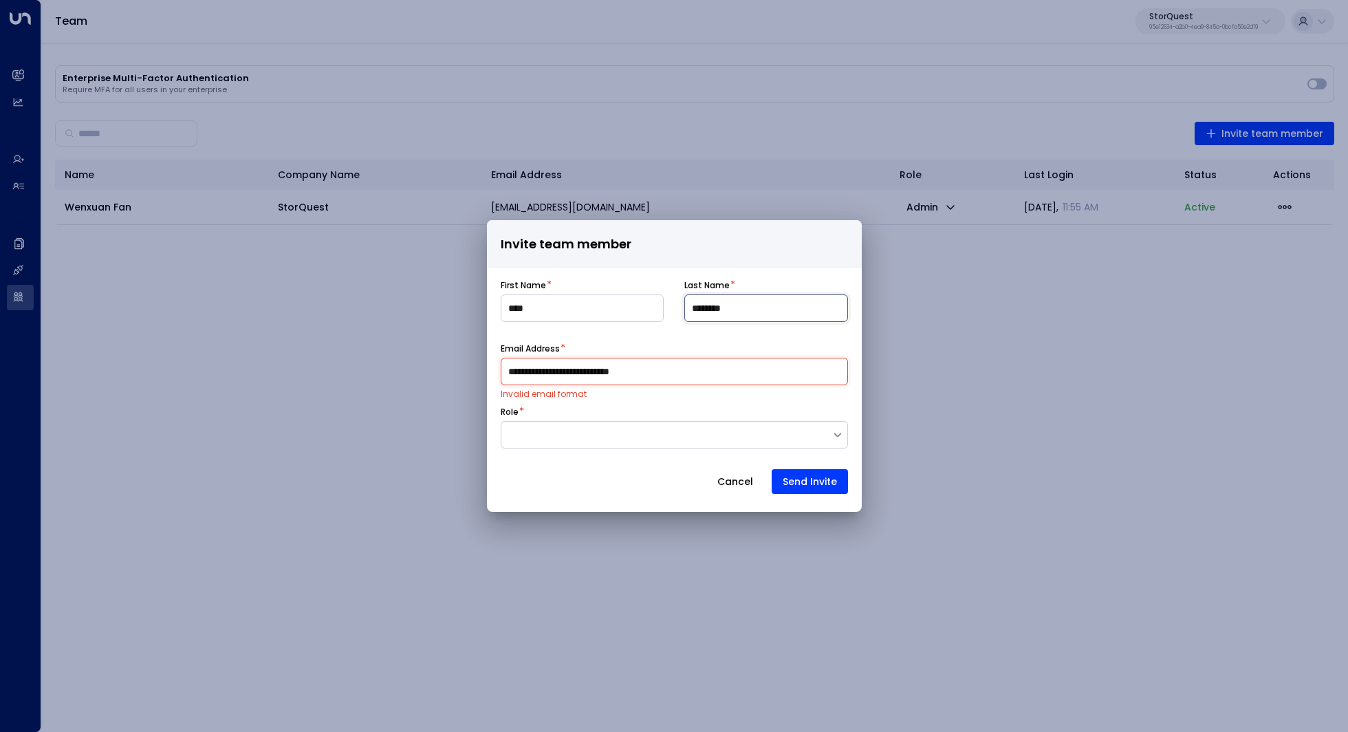
type input "*******"
click at [514, 372] on input "**********" at bounding box center [674, 372] width 347 height 28
click at [682, 369] on input "**********" at bounding box center [674, 372] width 347 height 28
type input "**********"
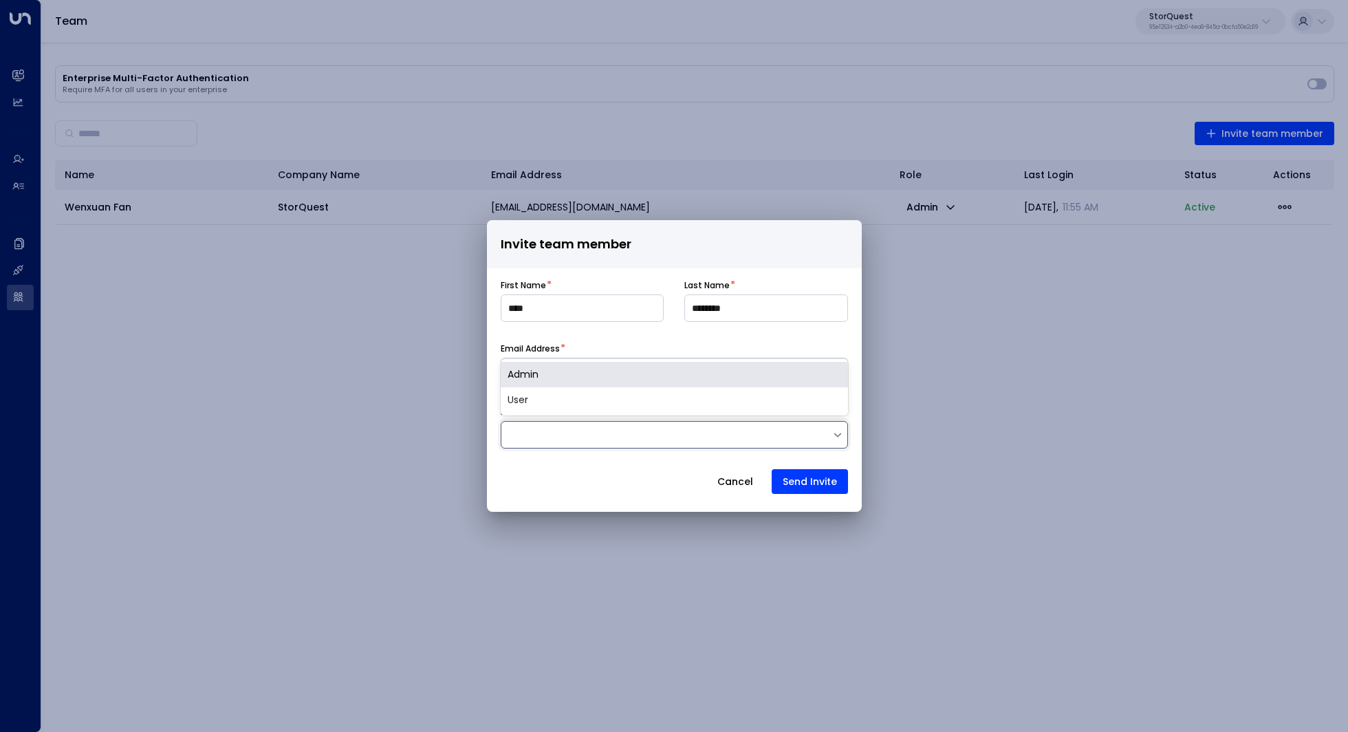
click at [705, 434] on div at bounding box center [666, 435] width 330 height 14
click at [655, 382] on div "Admin" at bounding box center [674, 374] width 347 height 25
click at [606, 315] on input "****" at bounding box center [583, 308] width 164 height 28
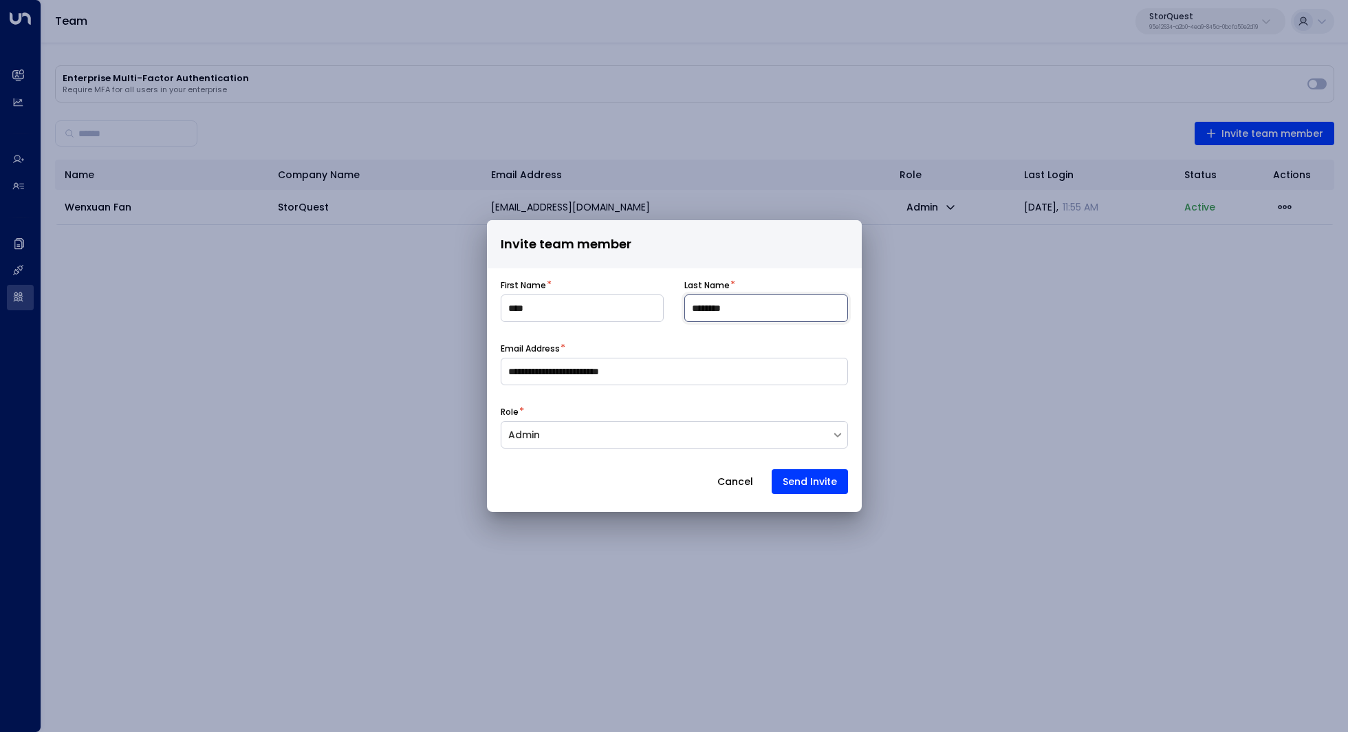
click at [791, 315] on input "*******" at bounding box center [766, 308] width 164 height 28
click at [837, 489] on button "Send Invite" at bounding box center [809, 481] width 76 height 25
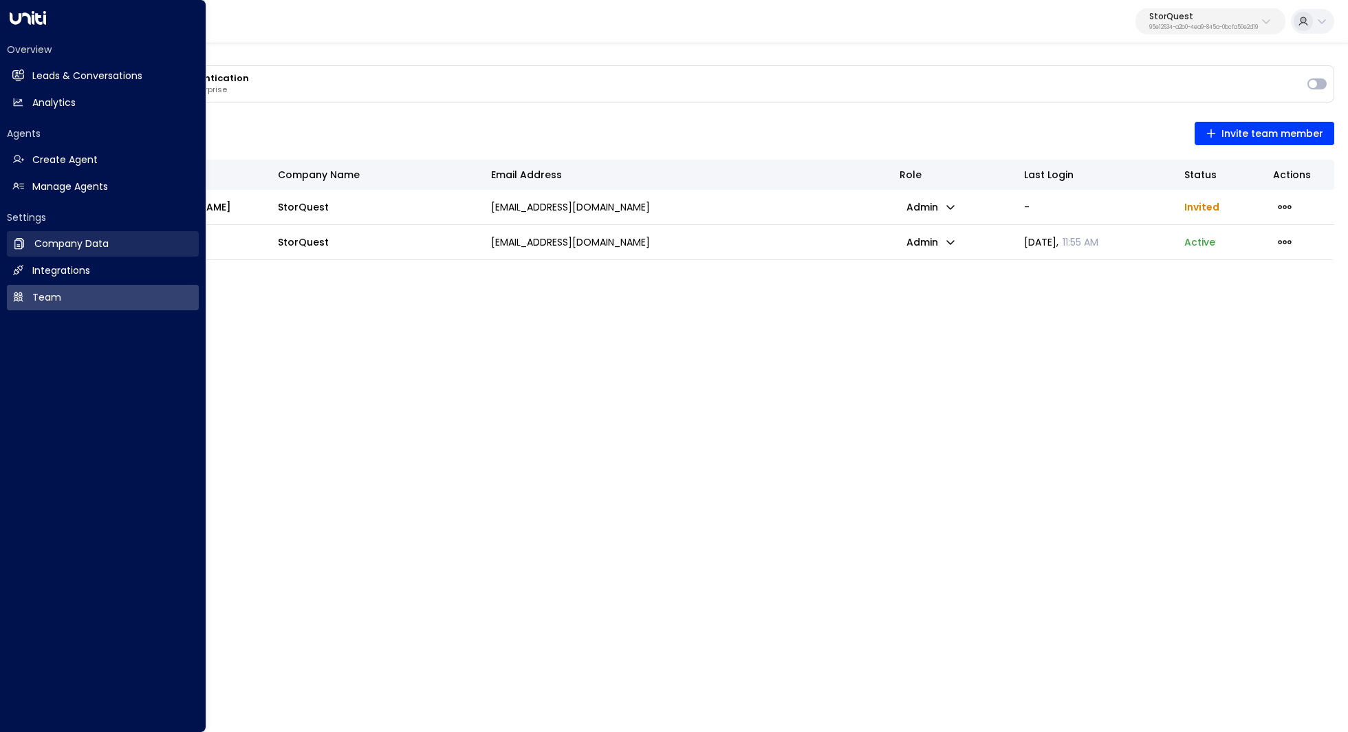
click at [81, 253] on link "Company Data Company Data" at bounding box center [103, 243] width 192 height 25
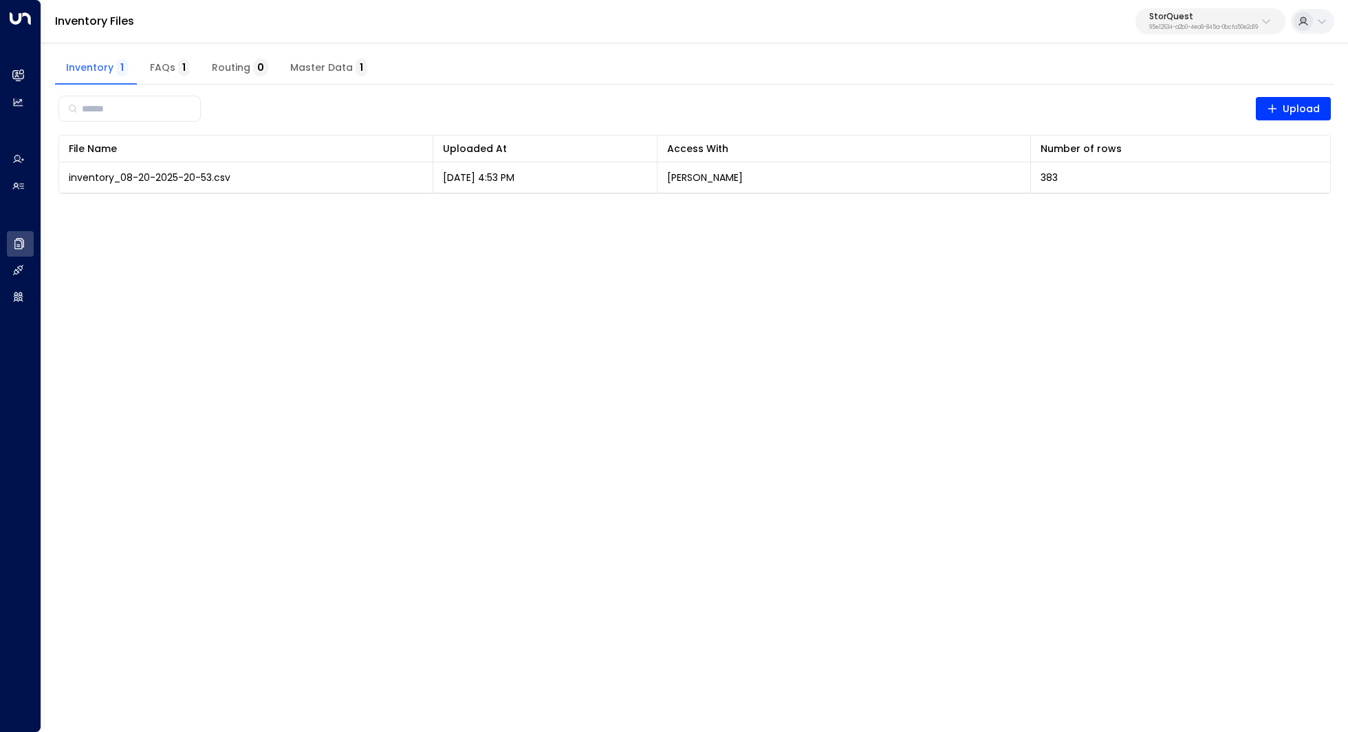
click at [335, 64] on span "Master Data 1" at bounding box center [328, 68] width 77 height 12
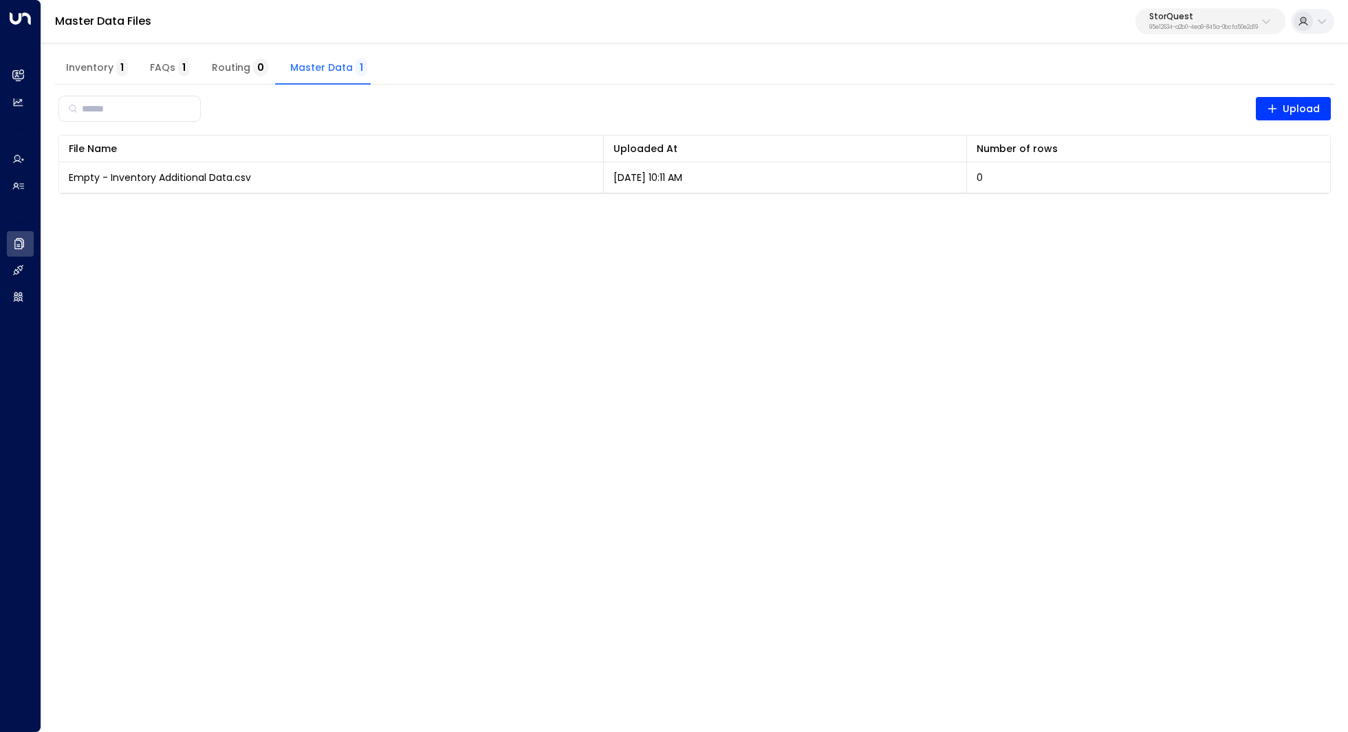
click at [102, 73] on span "Inventory 1" at bounding box center [97, 68] width 62 height 12
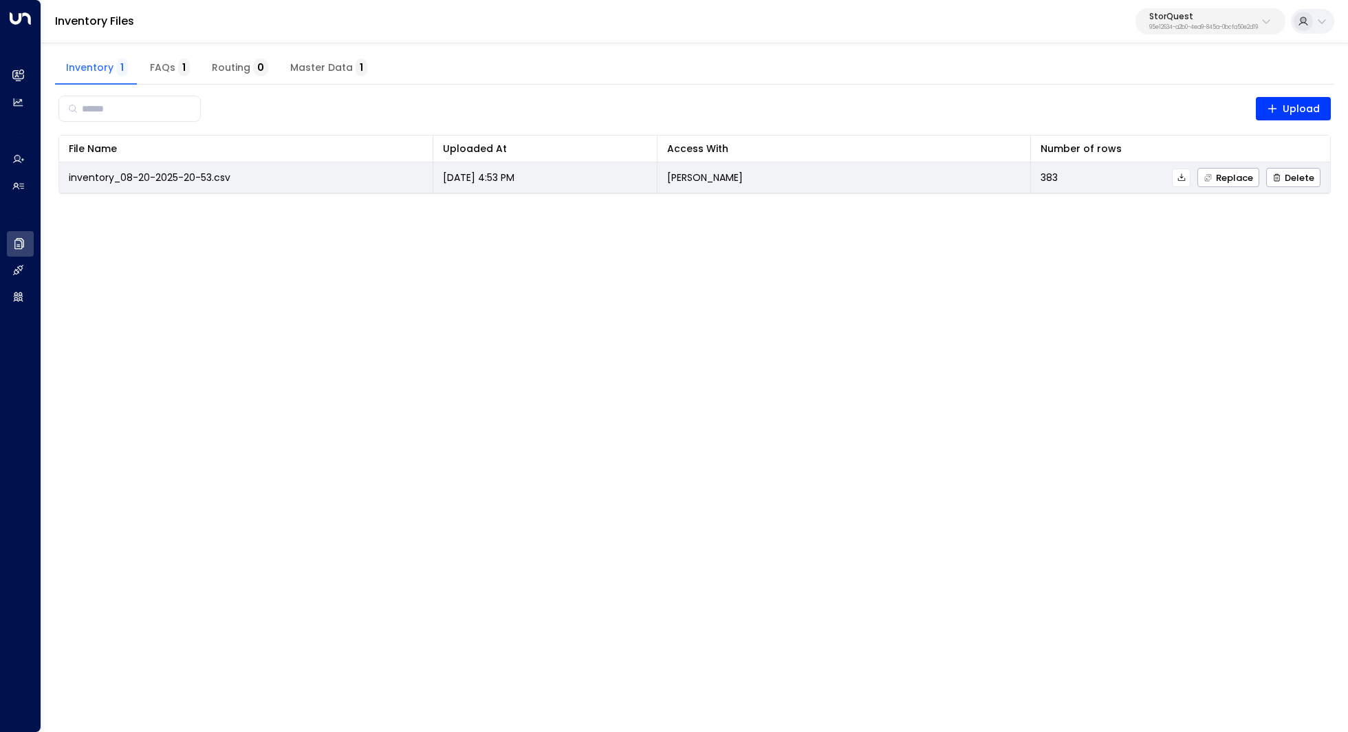
click at [215, 172] on span "inventory_08-20-2025-20-53.csv" at bounding box center [150, 178] width 162 height 14
click at [1183, 178] on icon at bounding box center [1181, 178] width 10 height 10
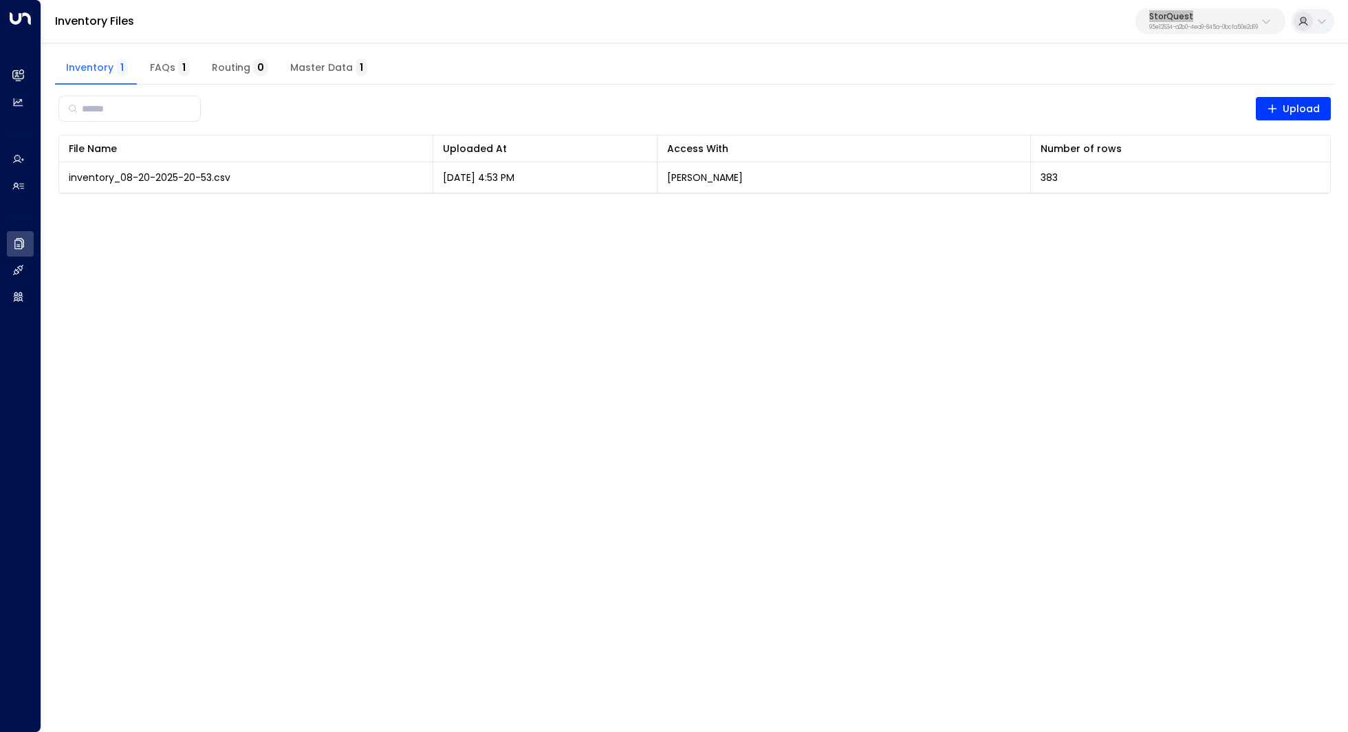
click at [943, 1] on div "Inventory Files StorQuest 95e12634-a2b0-4ea9-845a-0bcfa50e2d19" at bounding box center [694, 21] width 1306 height 43
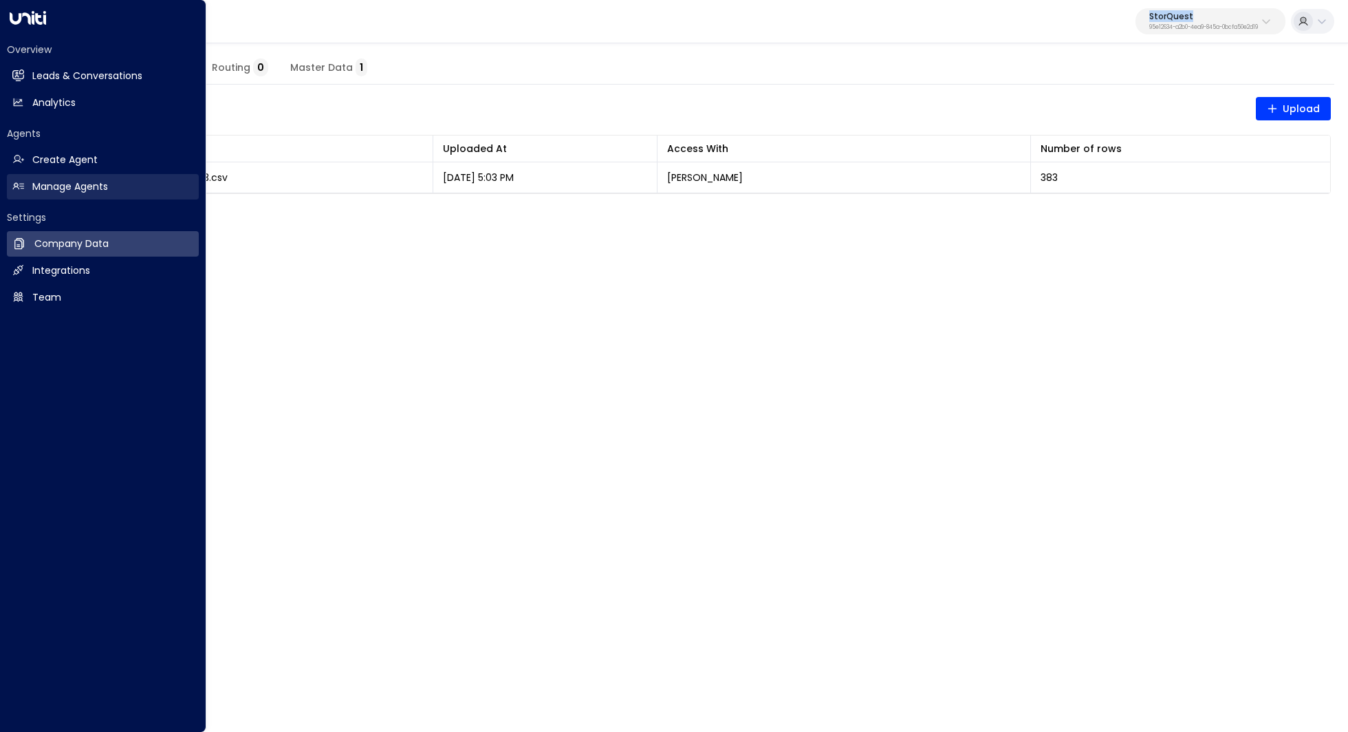
click at [40, 186] on h2 "Manage Agents" at bounding box center [70, 186] width 76 height 14
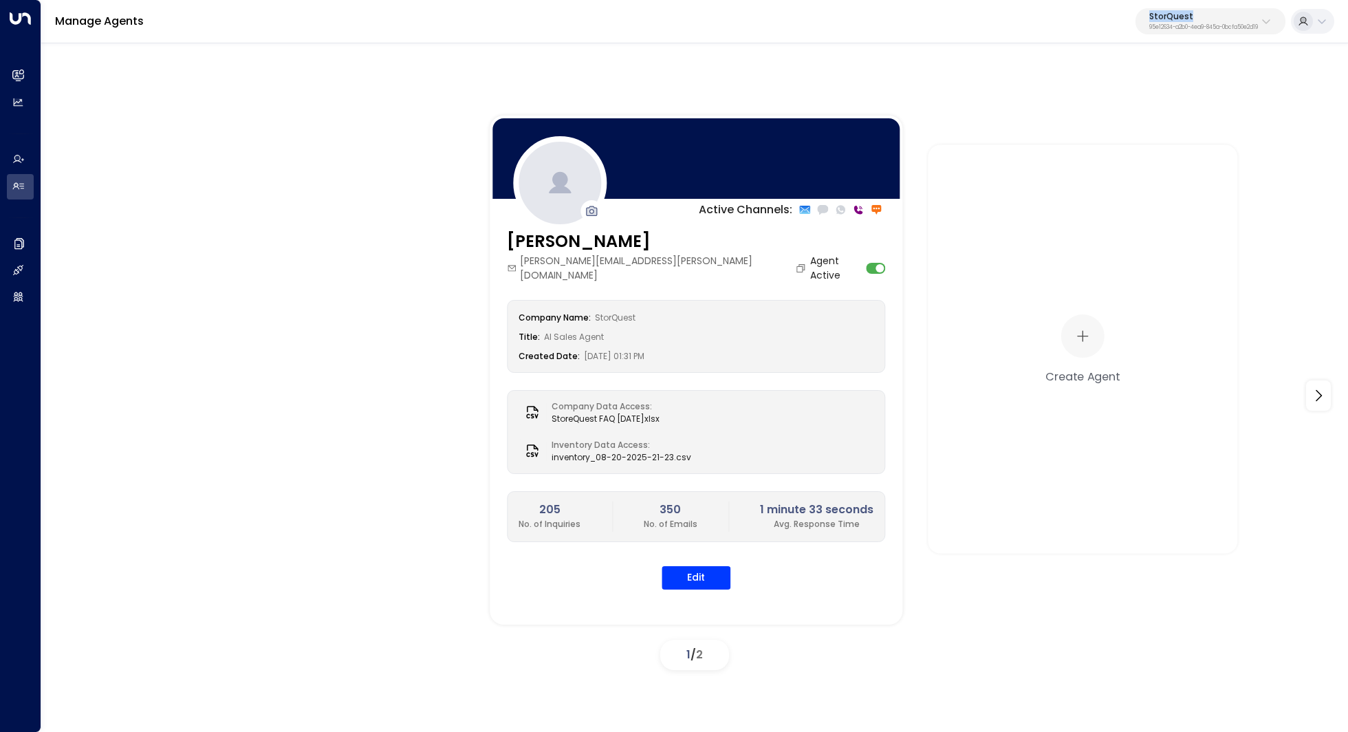
click at [1273, 17] on button "StorQuest 95e12634-a2b0-4ea9-845a-0bcfa50e2d19" at bounding box center [1210, 21] width 150 height 26
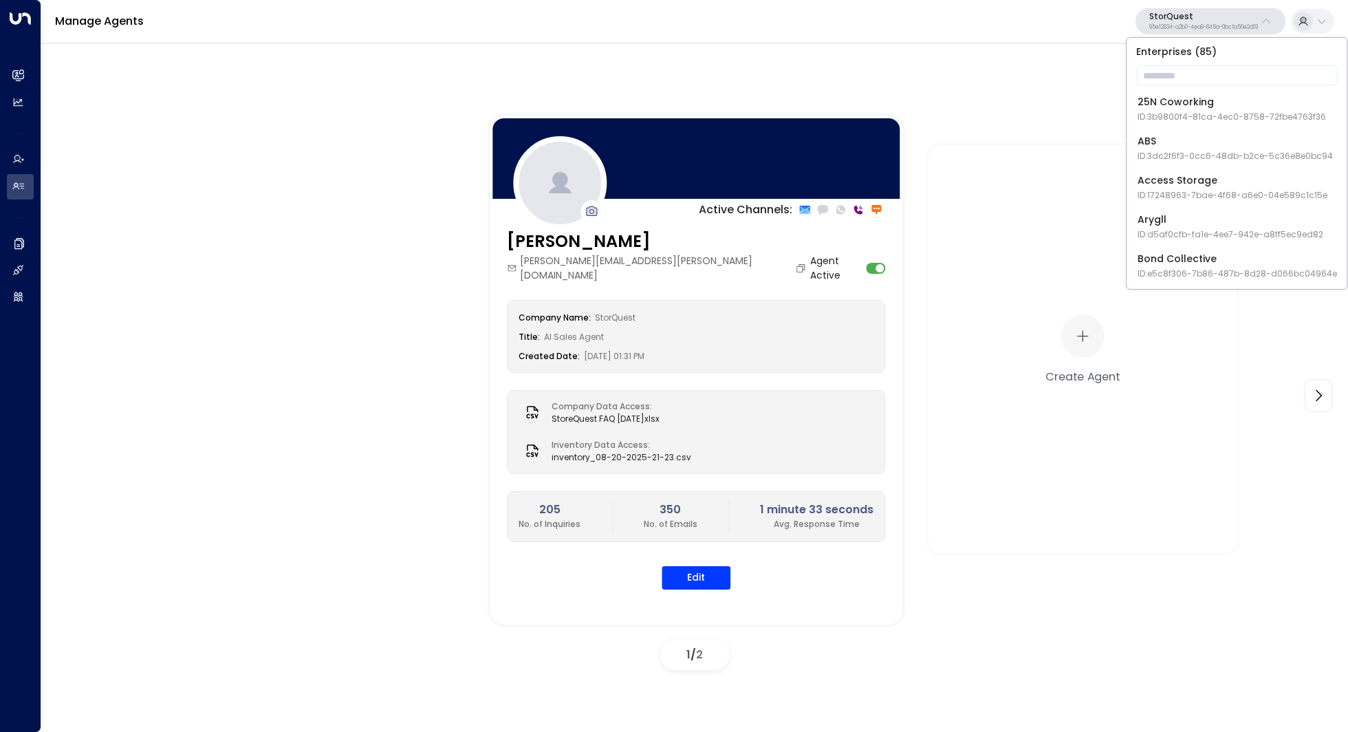
click at [1191, 58] on p "Enterprises ( 85 )" at bounding box center [1236, 51] width 209 height 17
click at [1174, 77] on input "text" at bounding box center [1236, 75] width 201 height 25
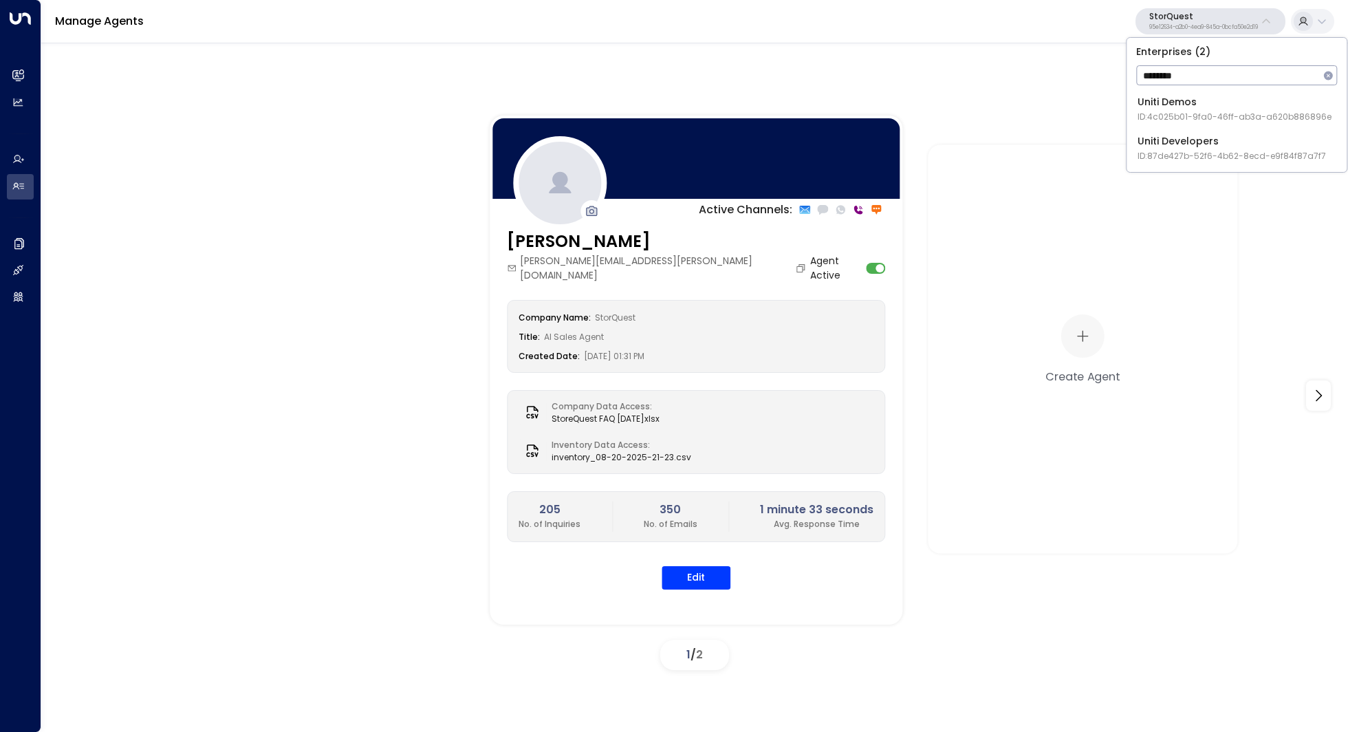
type input "********"
click at [1213, 103] on div "Uniti Demos ID: 4c025b01-9fa0-46ff-ab3a-a620b886896e" at bounding box center [1234, 109] width 194 height 28
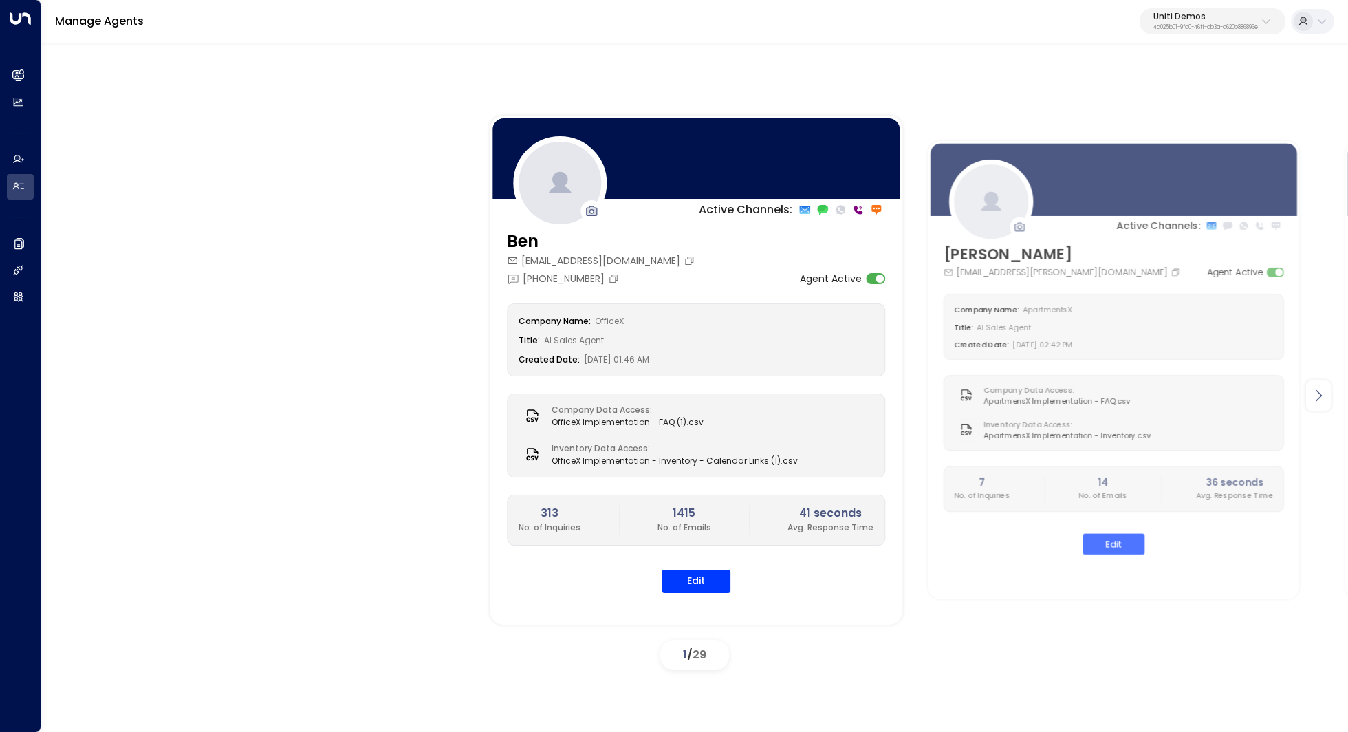
click at [1320, 395] on icon at bounding box center [1318, 395] width 6 height 12
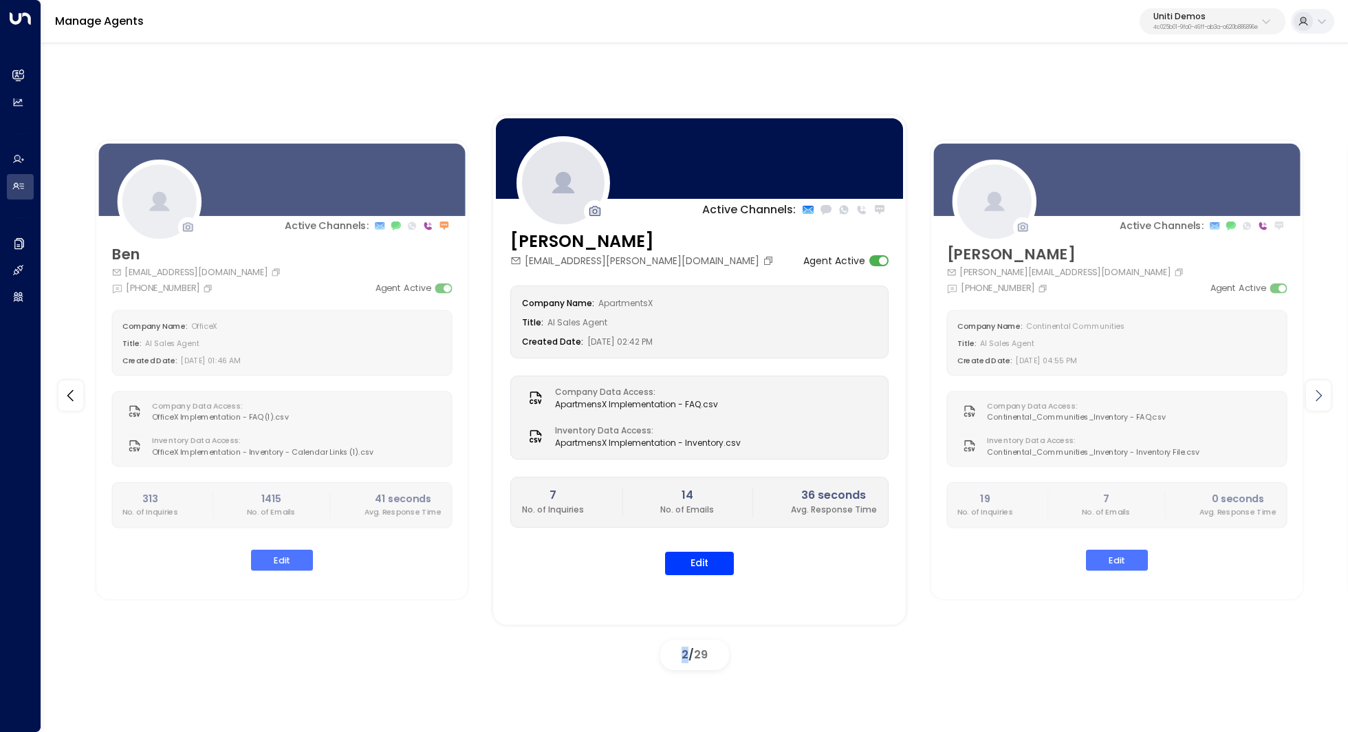
click at [1320, 395] on icon at bounding box center [1318, 395] width 6 height 12
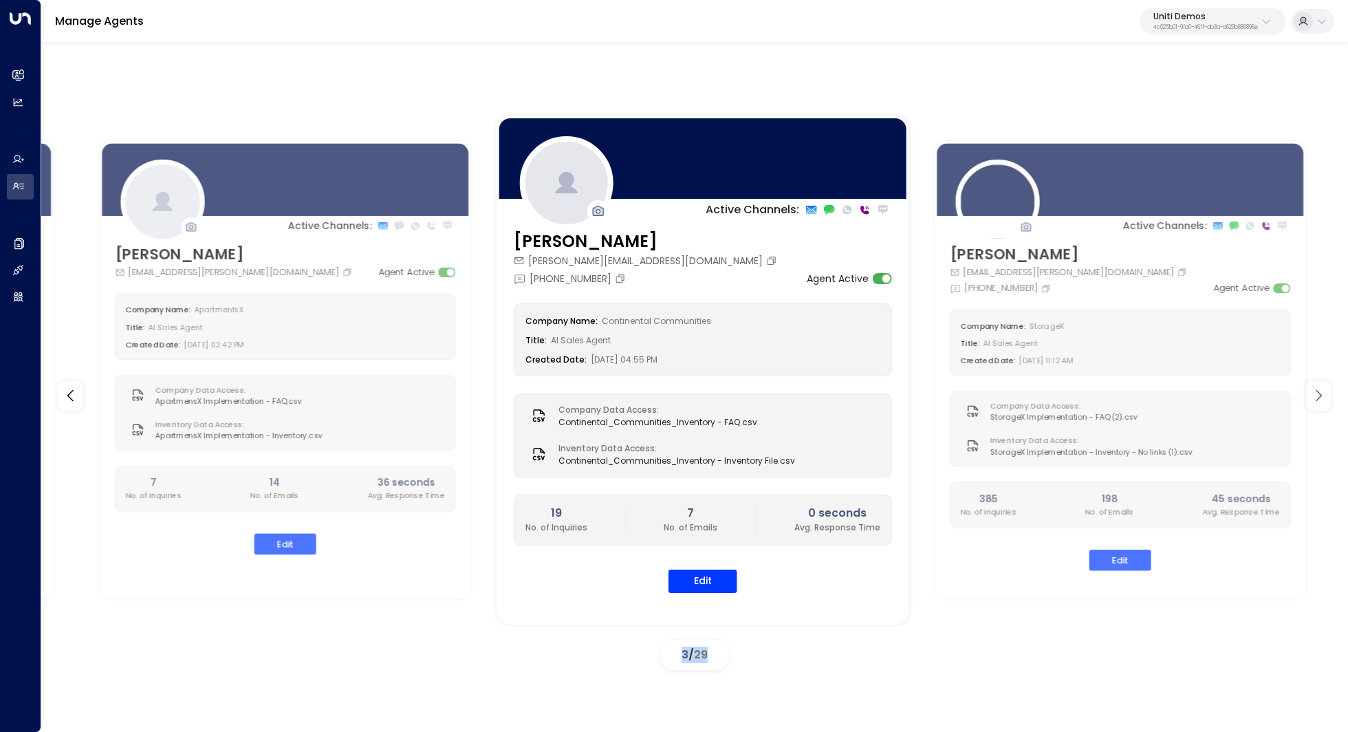
click at [1320, 395] on icon at bounding box center [1318, 395] width 6 height 12
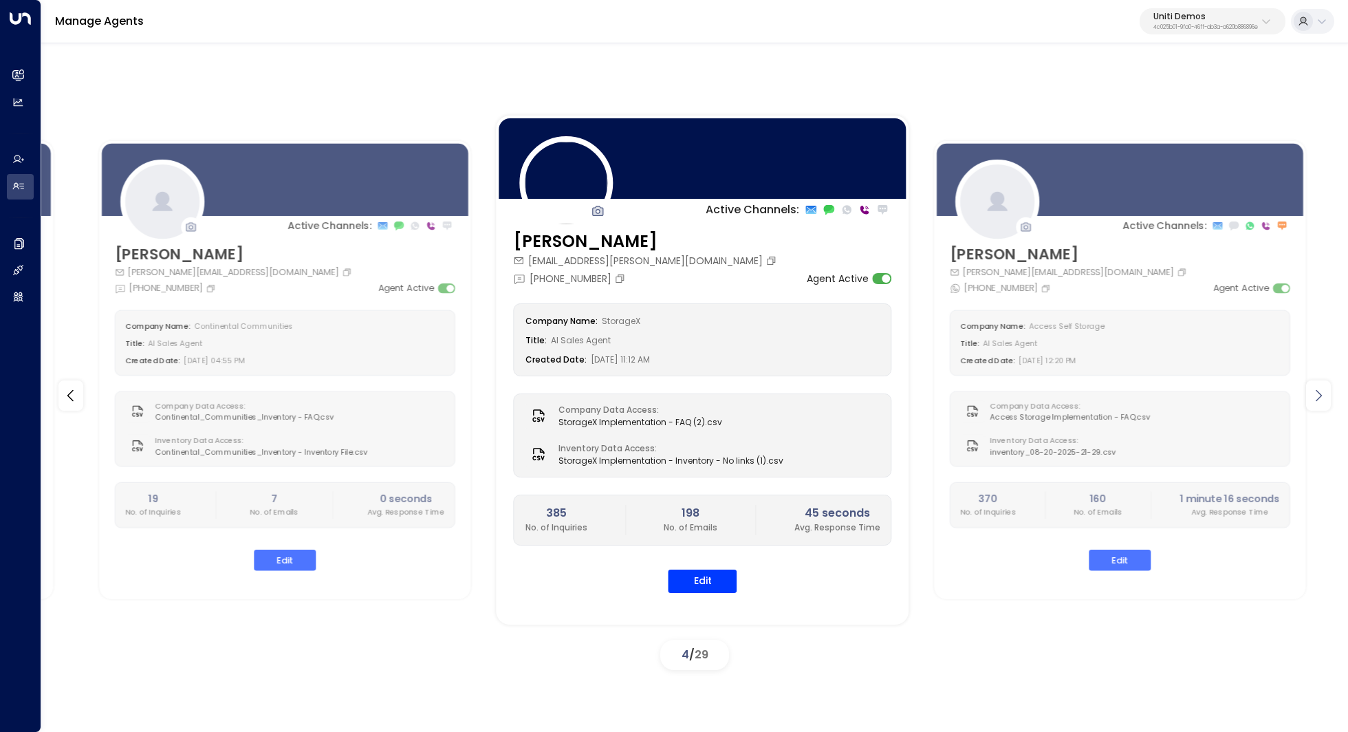
click at [1320, 395] on icon at bounding box center [1318, 395] width 6 height 12
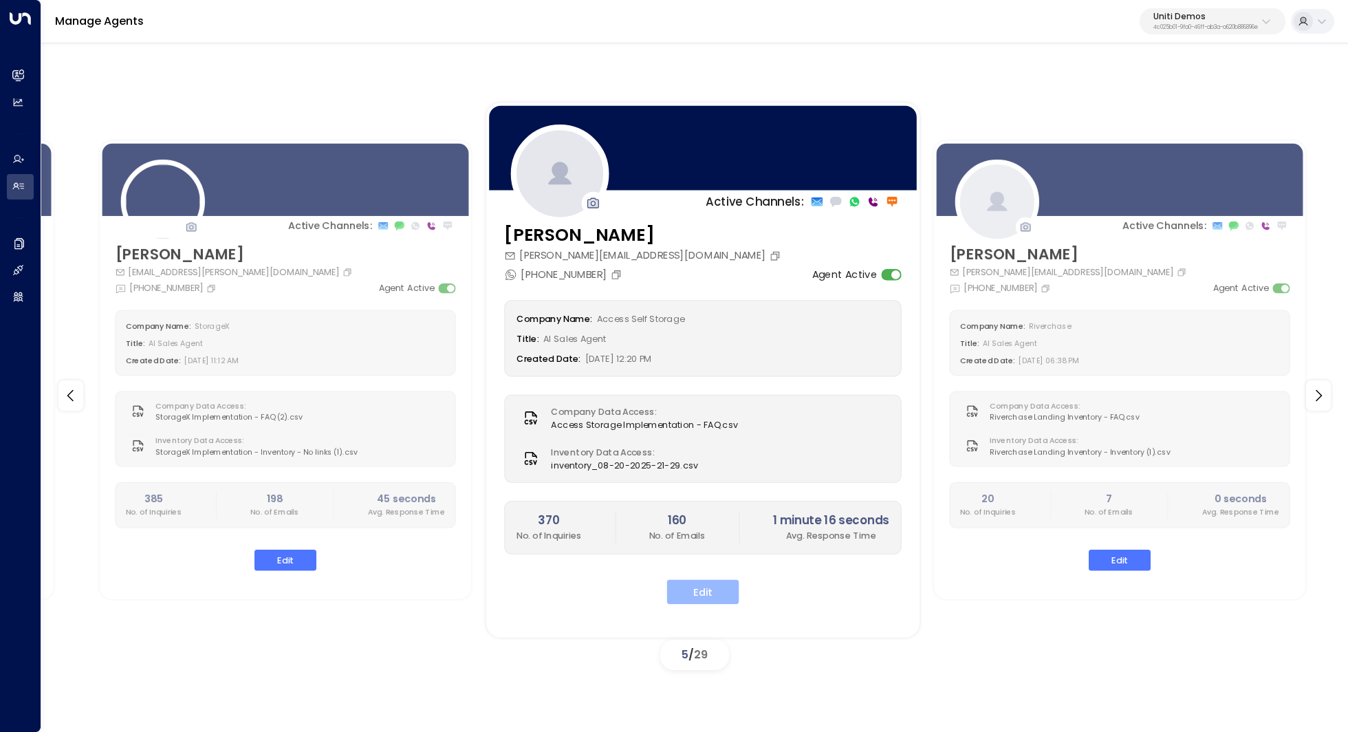
click at [694, 586] on button "Edit" at bounding box center [702, 591] width 72 height 25
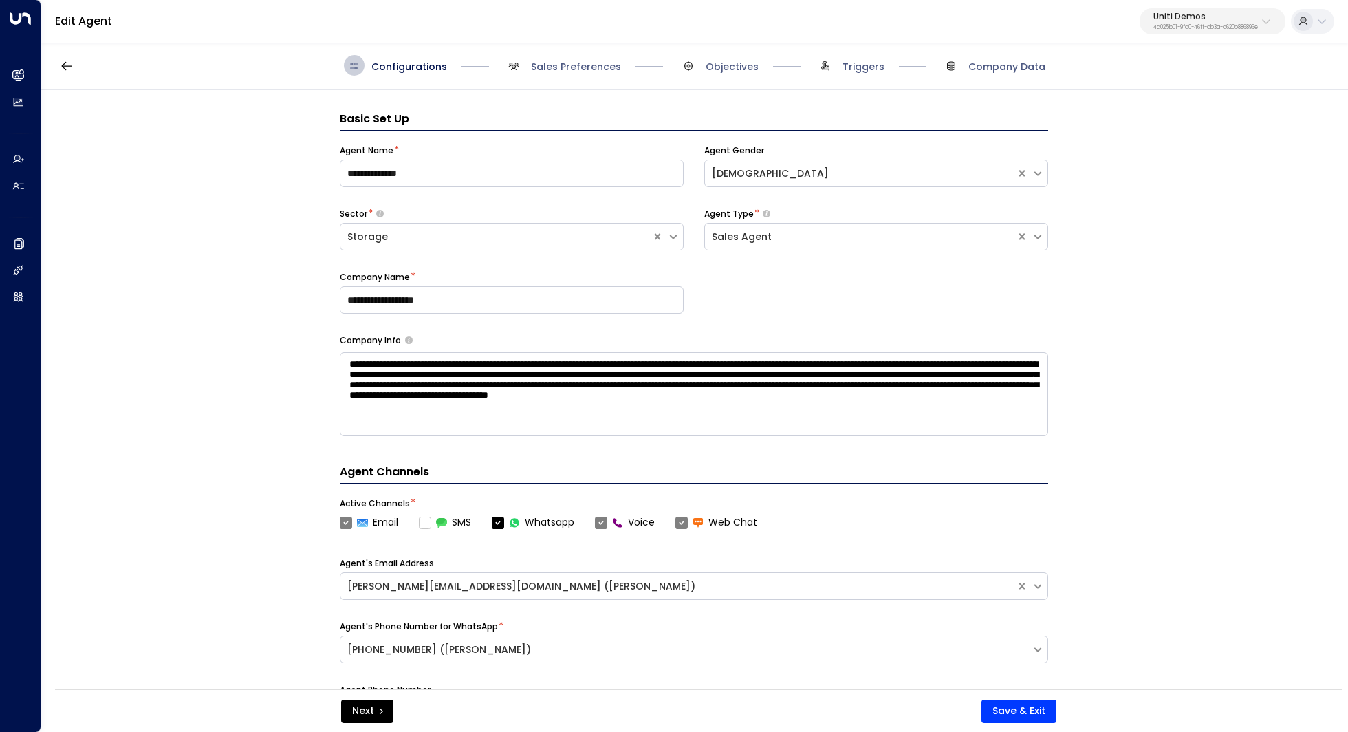
scroll to position [21, 0]
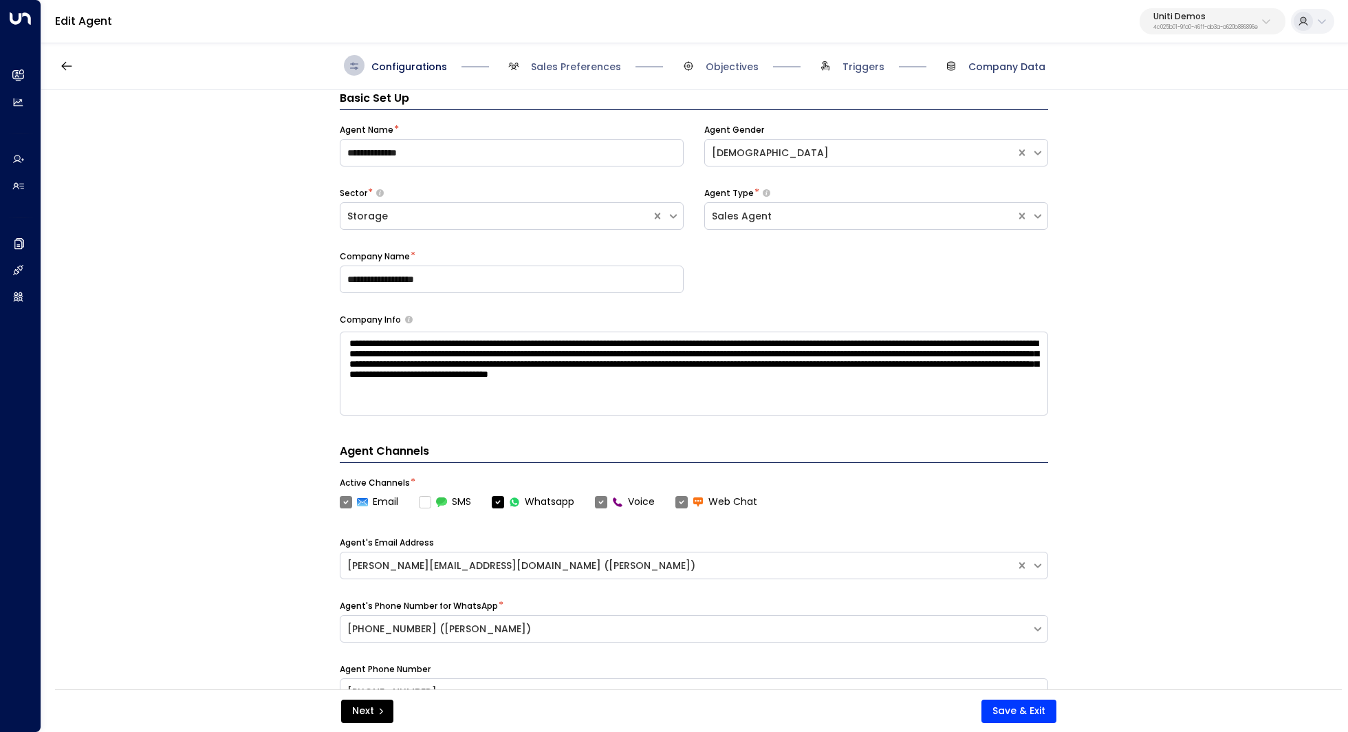
click at [998, 66] on span "Company Data" at bounding box center [1006, 67] width 77 height 14
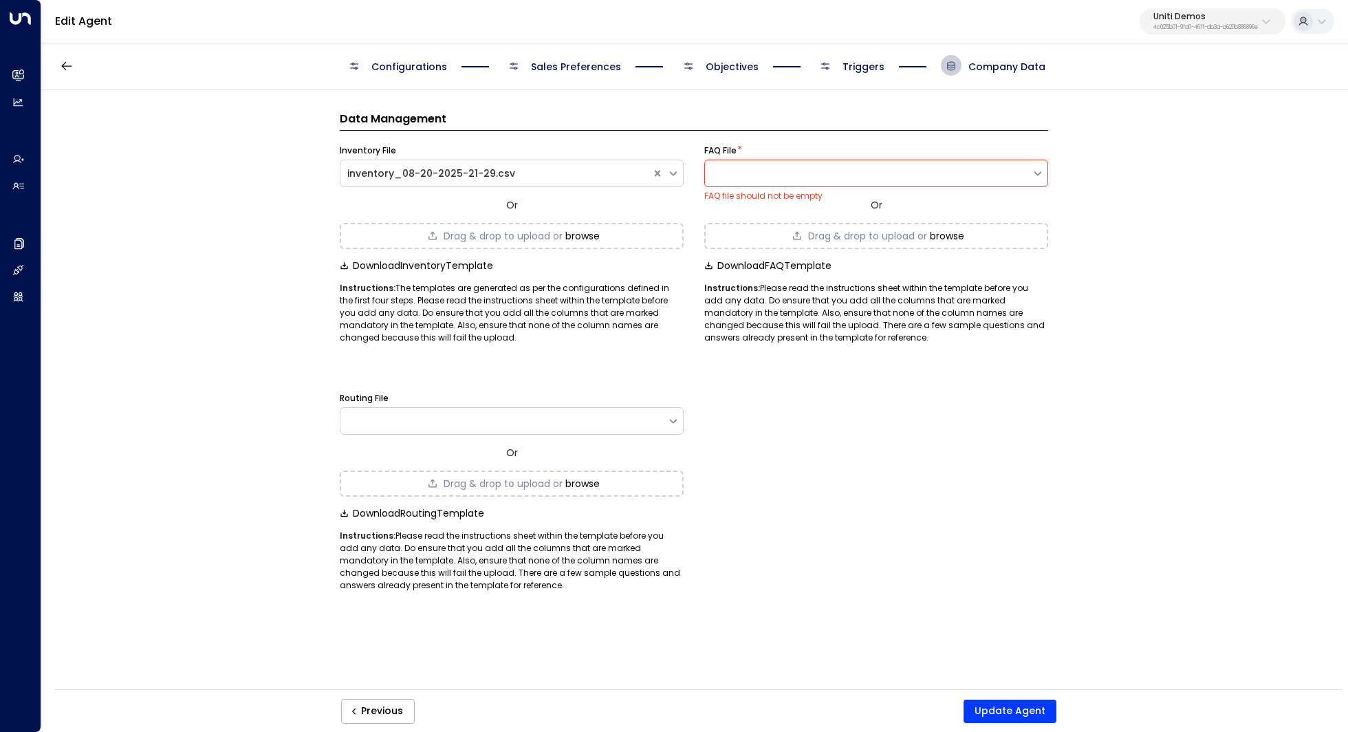
click at [600, 239] on button "browse" at bounding box center [582, 235] width 34 height 11
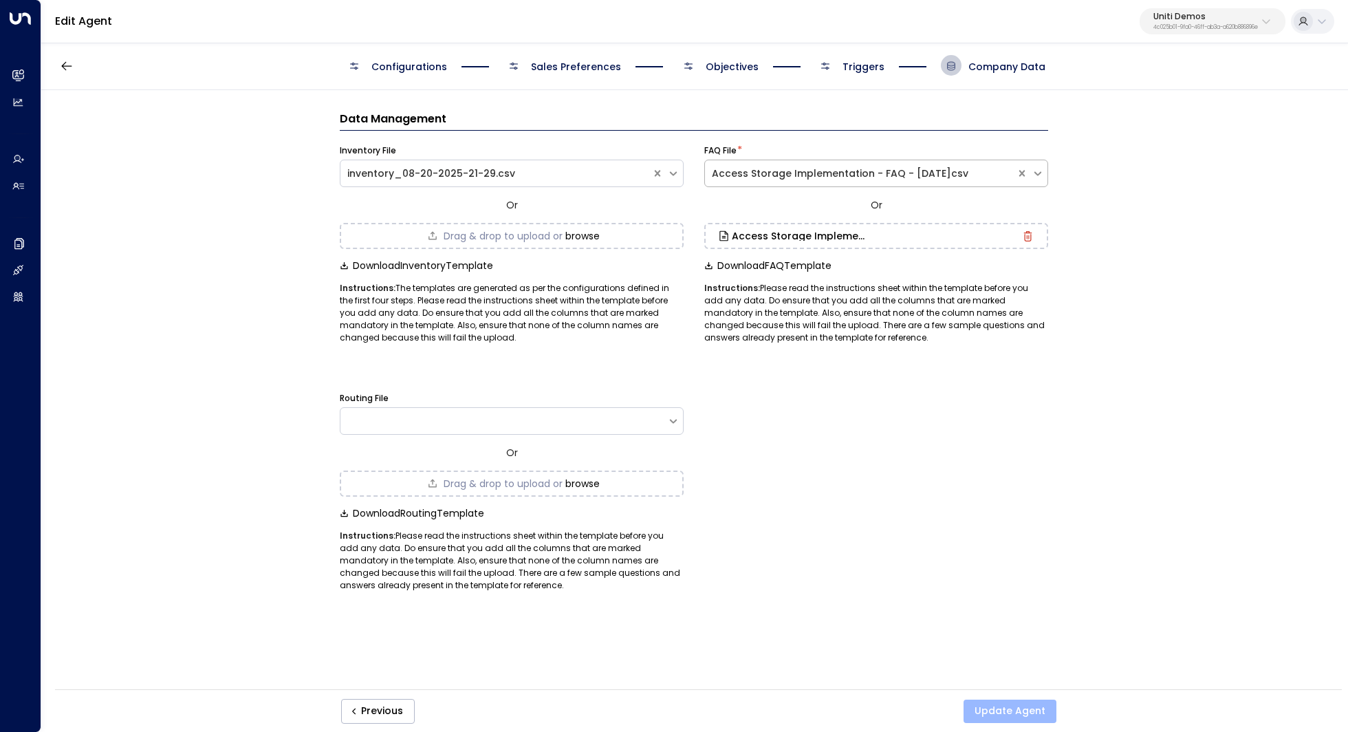
click at [1013, 710] on button "Update Agent" at bounding box center [1009, 710] width 93 height 23
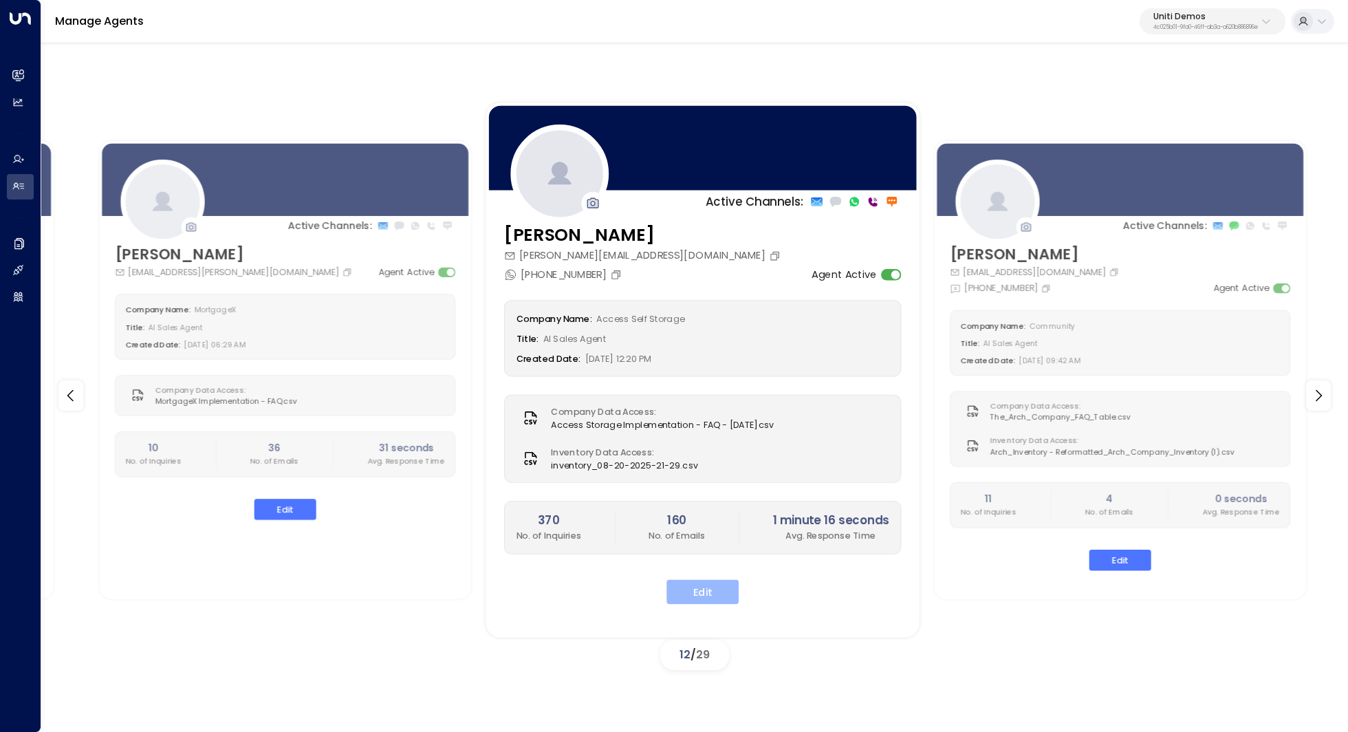
click at [705, 589] on button "Edit" at bounding box center [702, 591] width 72 height 25
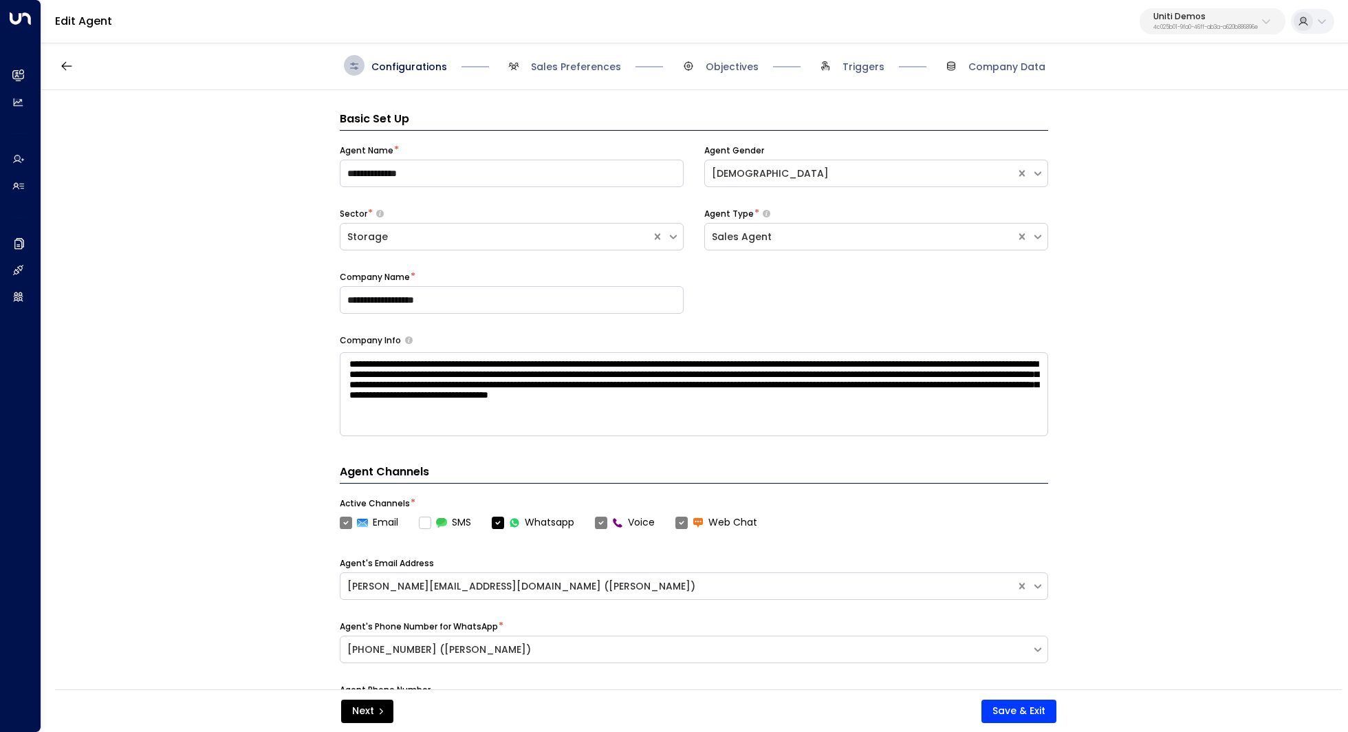
scroll to position [21, 0]
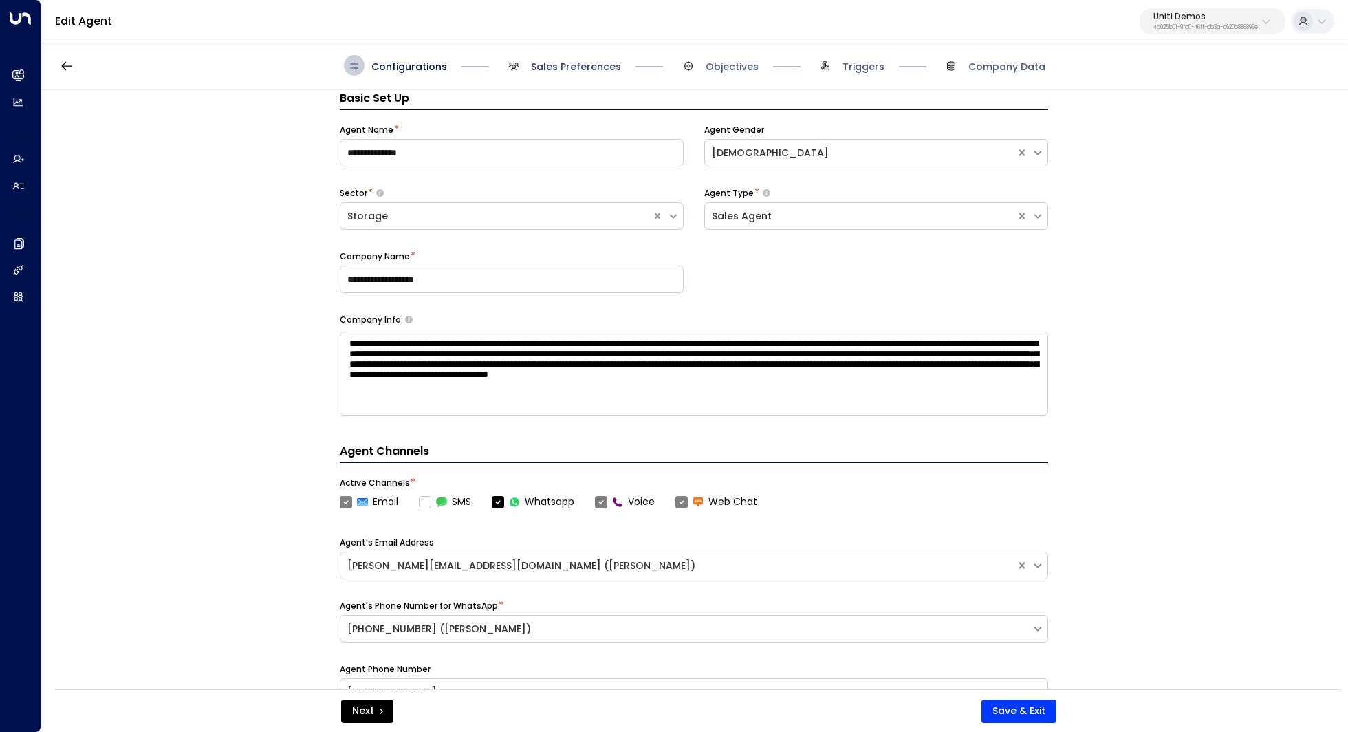
click at [603, 68] on span "Sales Preferences" at bounding box center [576, 67] width 90 height 14
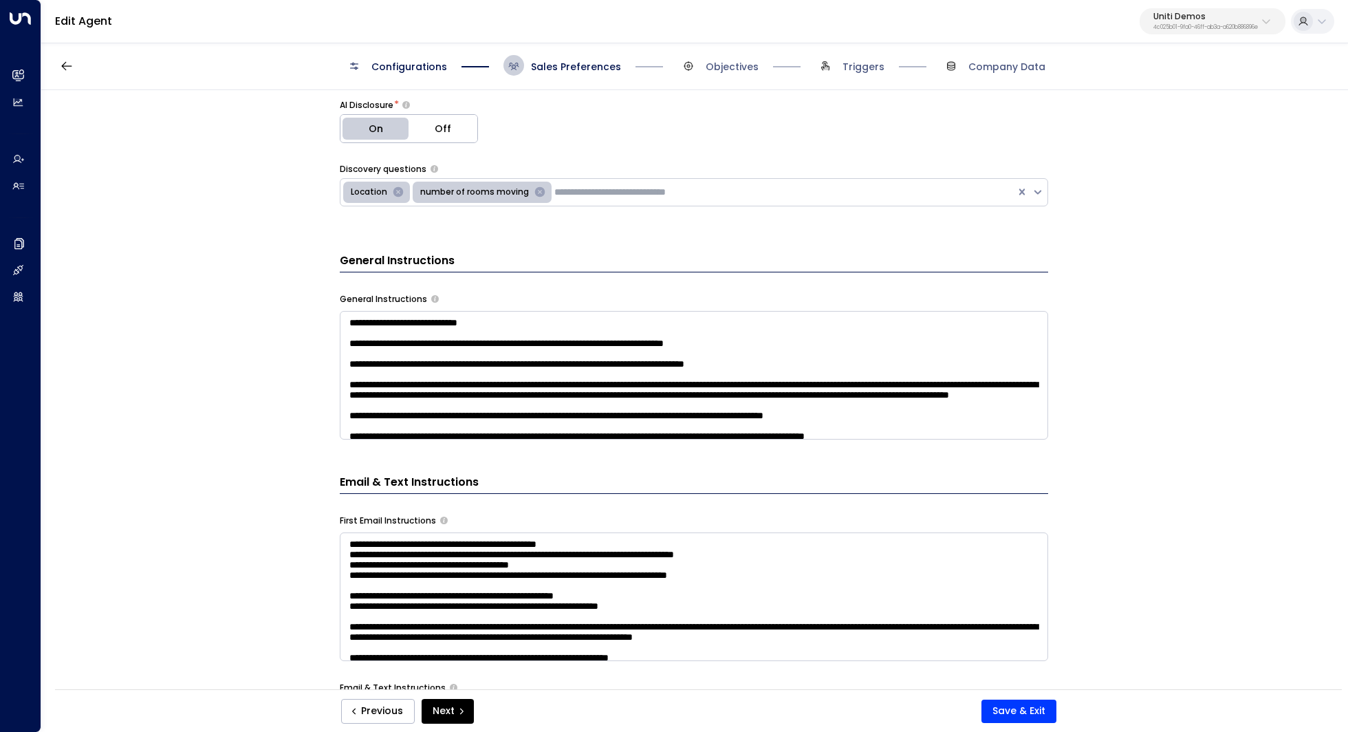
scroll to position [17, 0]
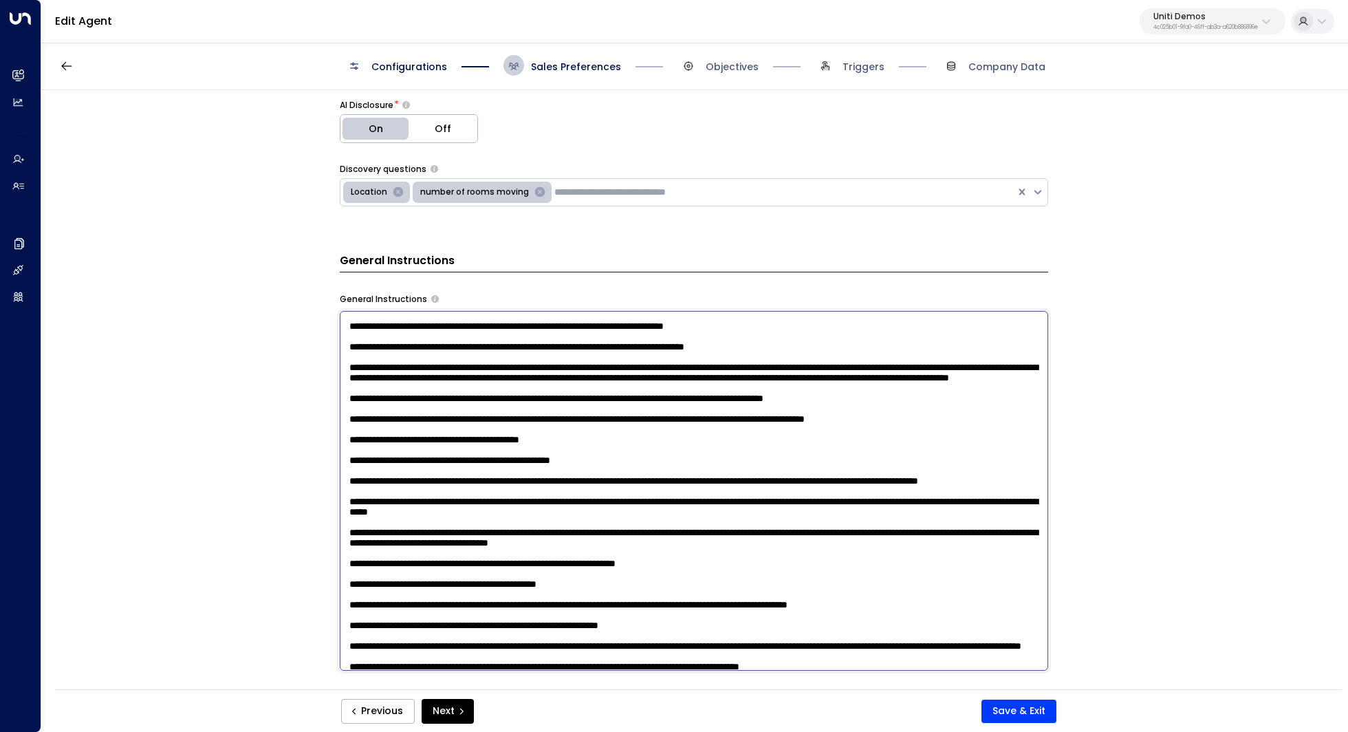
click at [591, 382] on textarea at bounding box center [694, 491] width 708 height 360
click at [678, 574] on textarea at bounding box center [694, 491] width 708 height 360
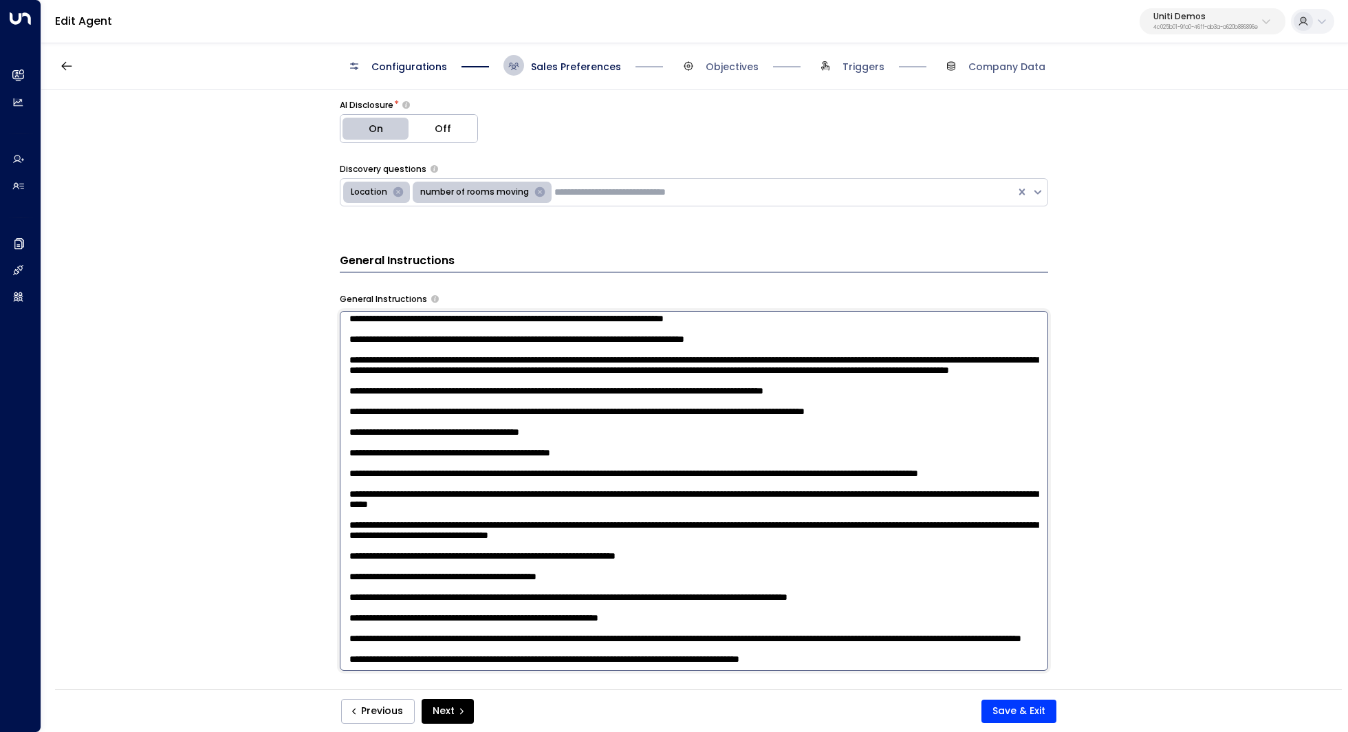
scroll to position [208, 0]
click at [917, 653] on textarea at bounding box center [694, 491] width 708 height 360
click at [936, 655] on textarea at bounding box center [694, 491] width 708 height 360
drag, startPoint x: 936, startPoint y: 655, endPoint x: 353, endPoint y: 320, distance: 672.0
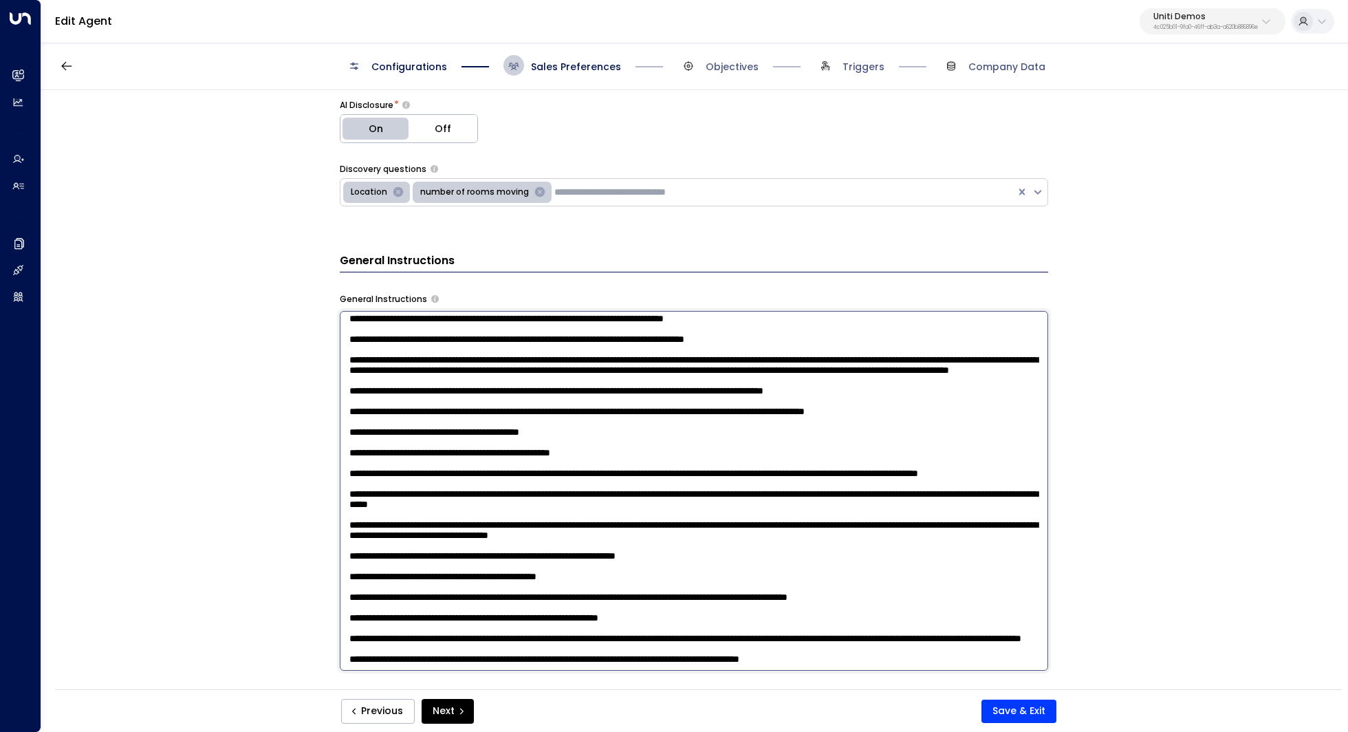
click at [353, 320] on textarea at bounding box center [694, 491] width 708 height 360
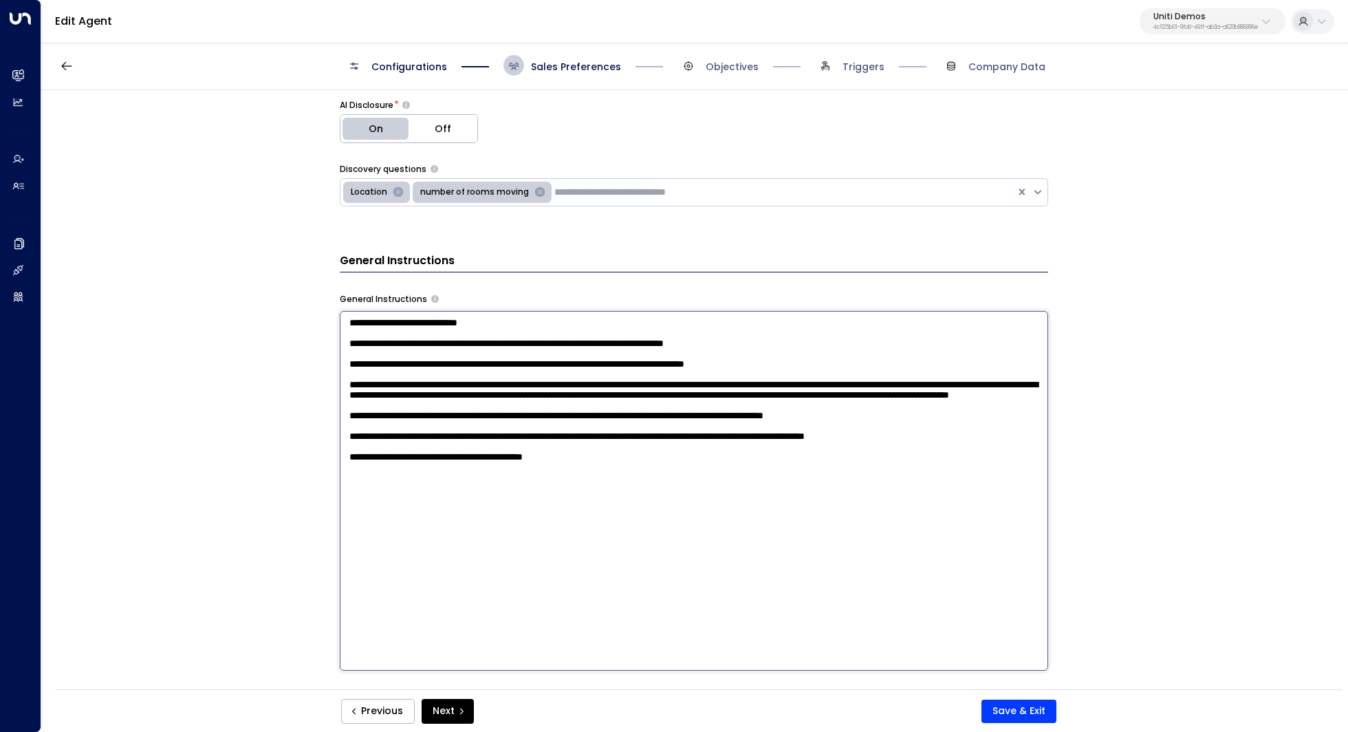
scroll to position [0, 0]
drag, startPoint x: 618, startPoint y: 535, endPoint x: 232, endPoint y: 273, distance: 466.2
click at [232, 273] on div "**********" at bounding box center [693, 394] width 1305 height 608
paste textarea "**********"
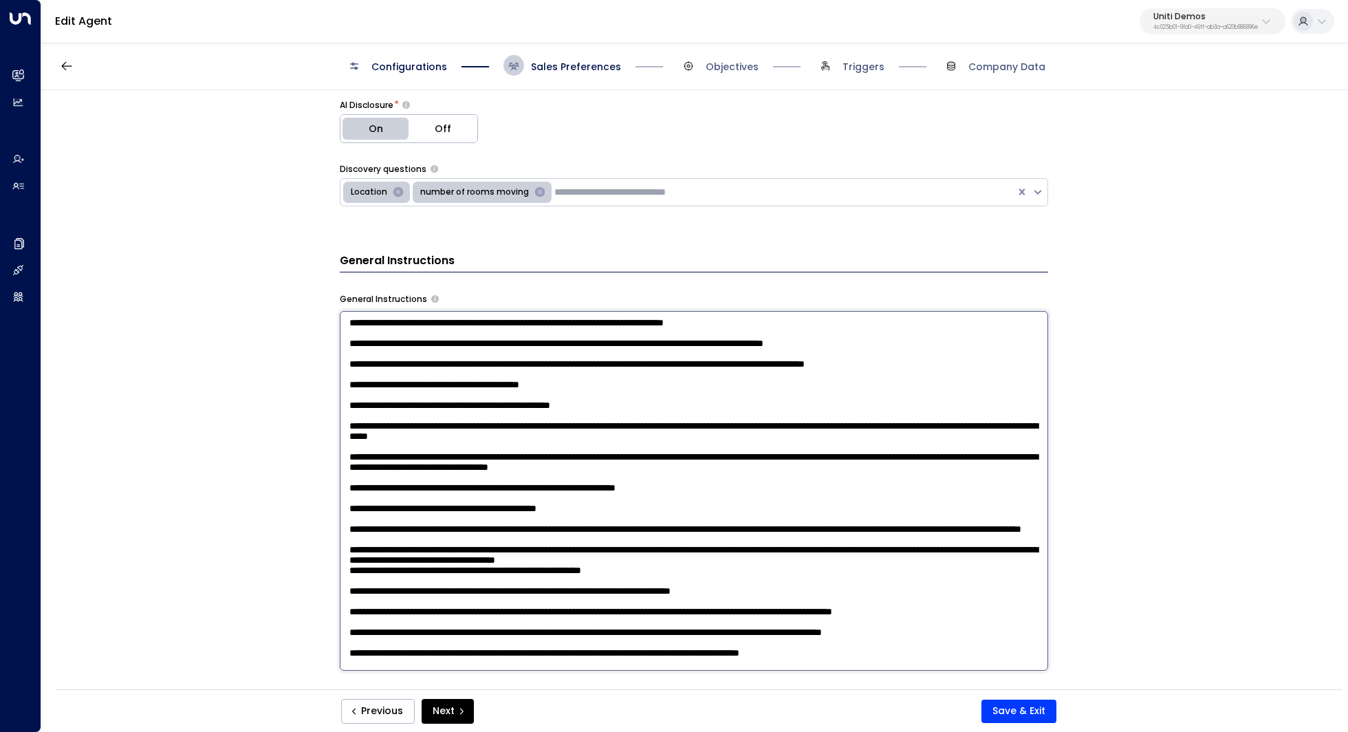
scroll to position [144, 0]
type textarea "**********"
click at [1099, 411] on div "**********" at bounding box center [693, 394] width 1305 height 608
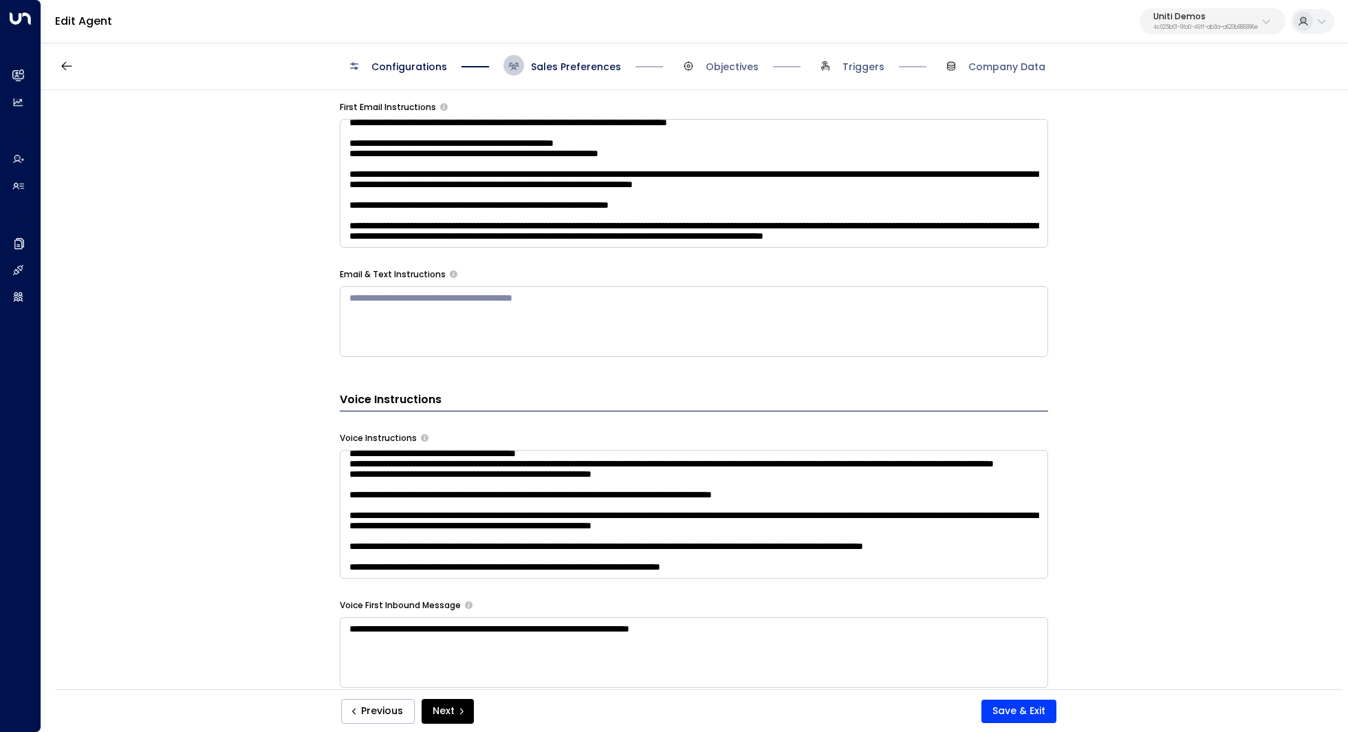
scroll to position [452, 0]
click at [1024, 705] on button "Save & Exit" at bounding box center [1018, 710] width 75 height 23
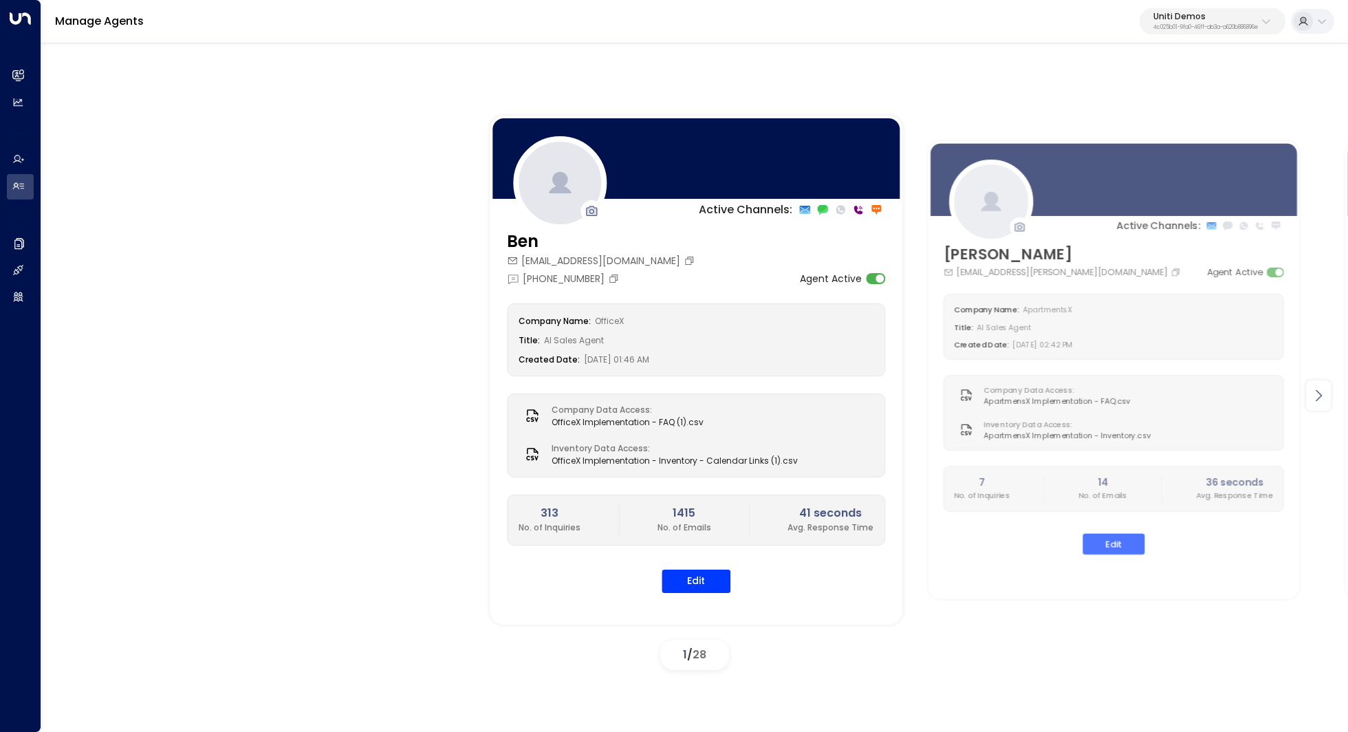
click at [1326, 394] on div at bounding box center [1318, 395] width 25 height 30
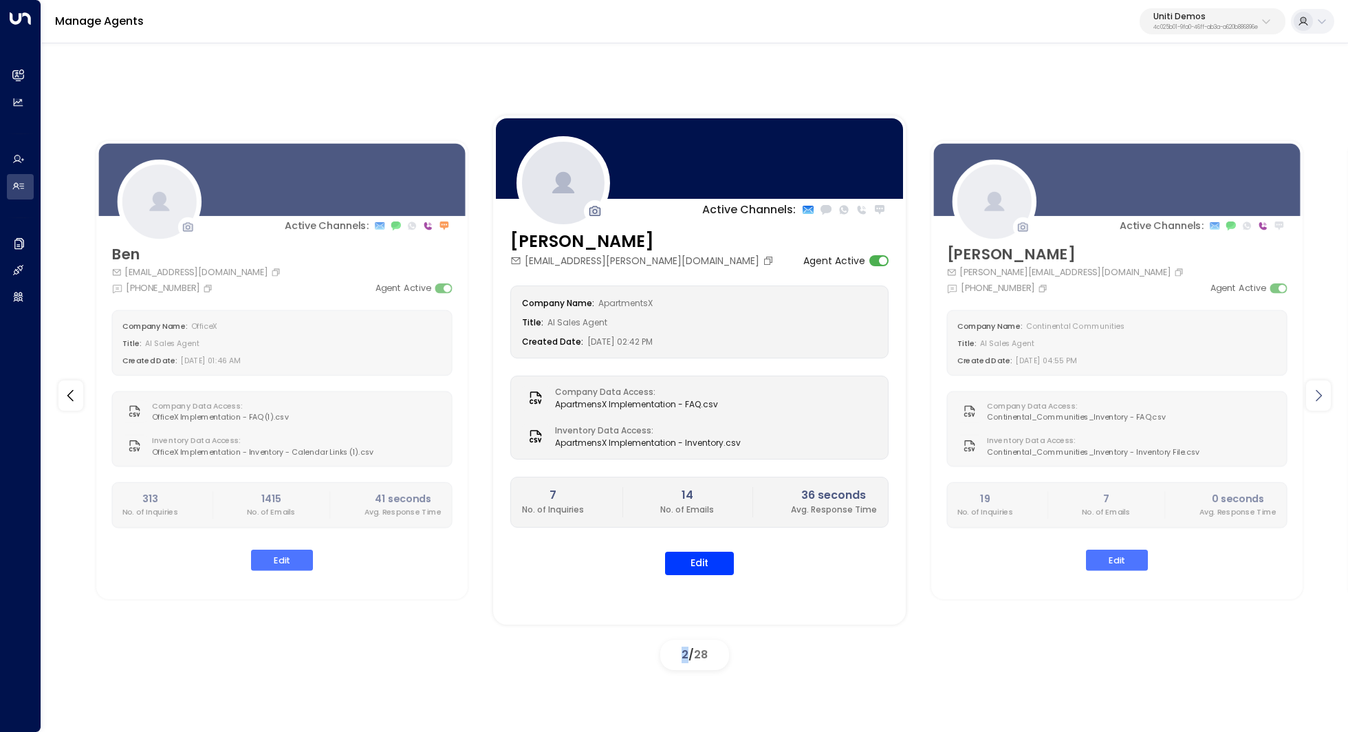
click at [1326, 394] on div at bounding box center [1318, 395] width 25 height 30
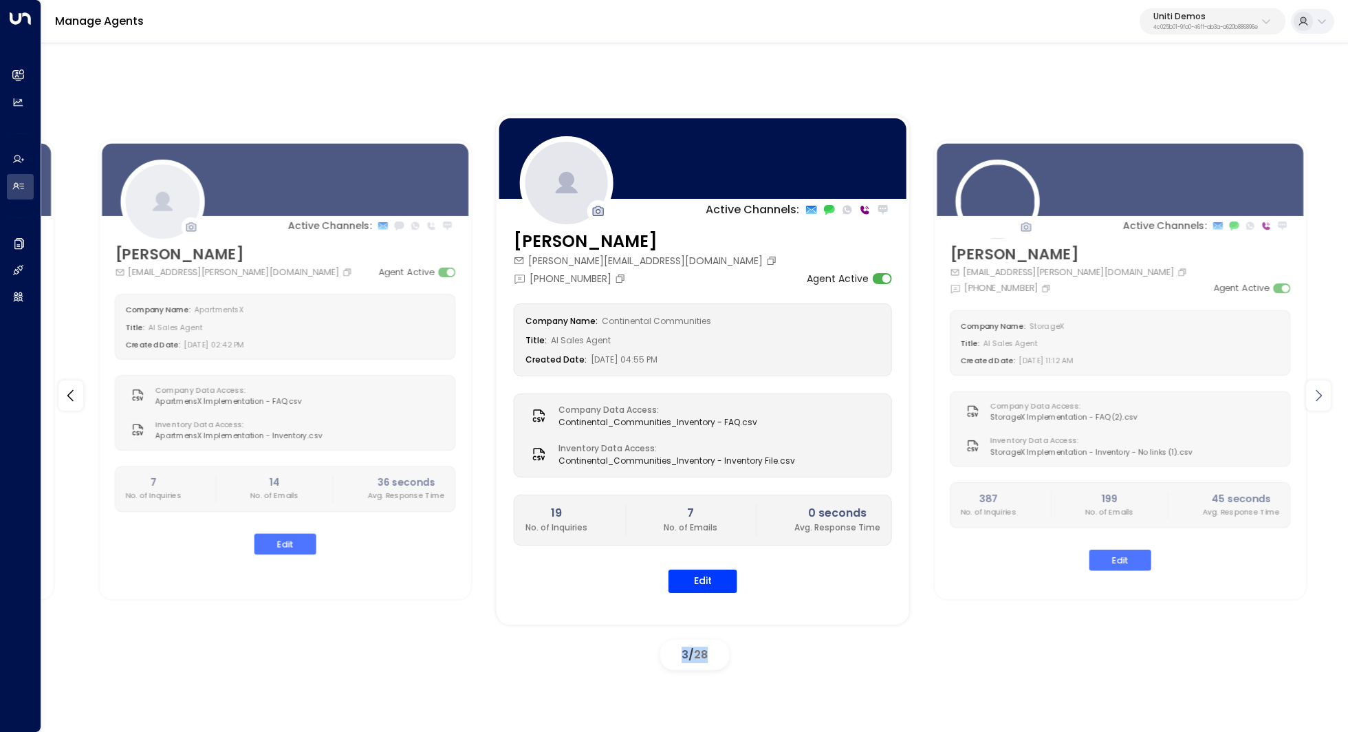
click at [1326, 394] on div at bounding box center [1318, 395] width 25 height 30
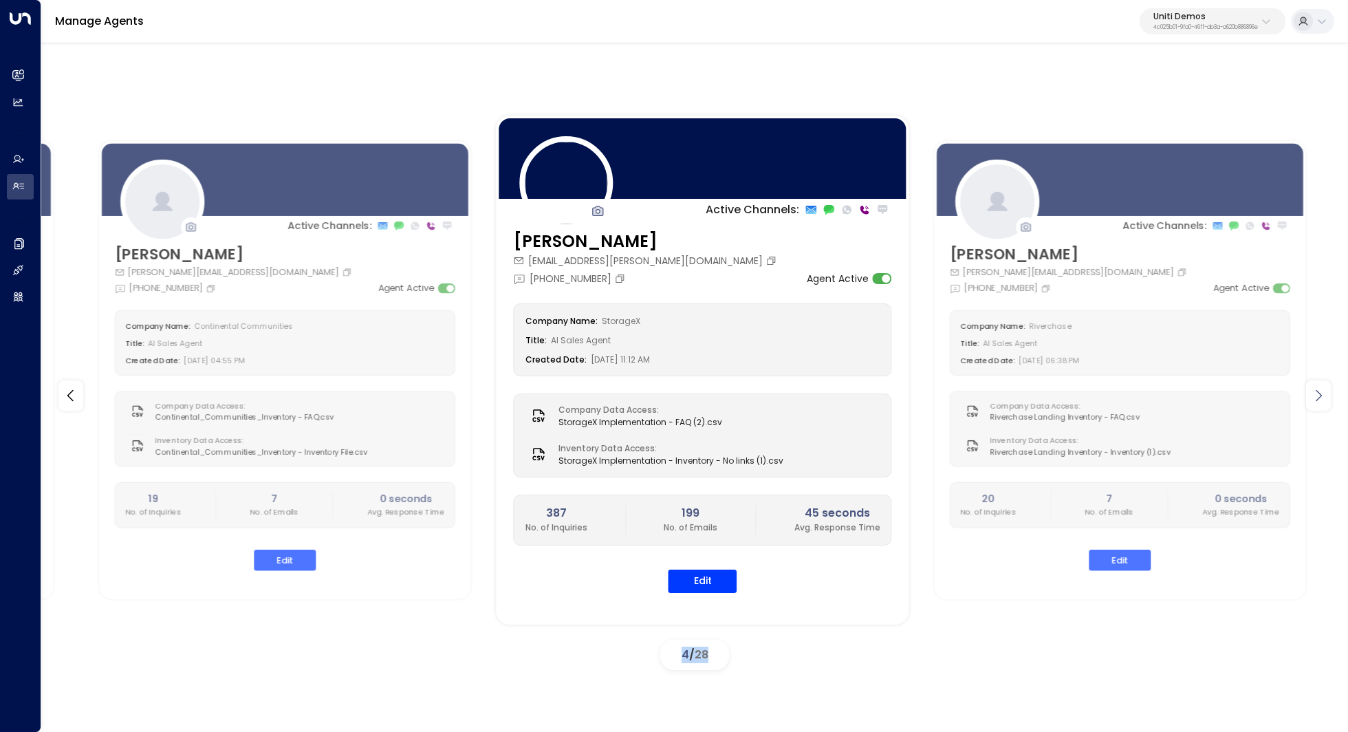
click at [1326, 394] on div at bounding box center [1318, 395] width 25 height 30
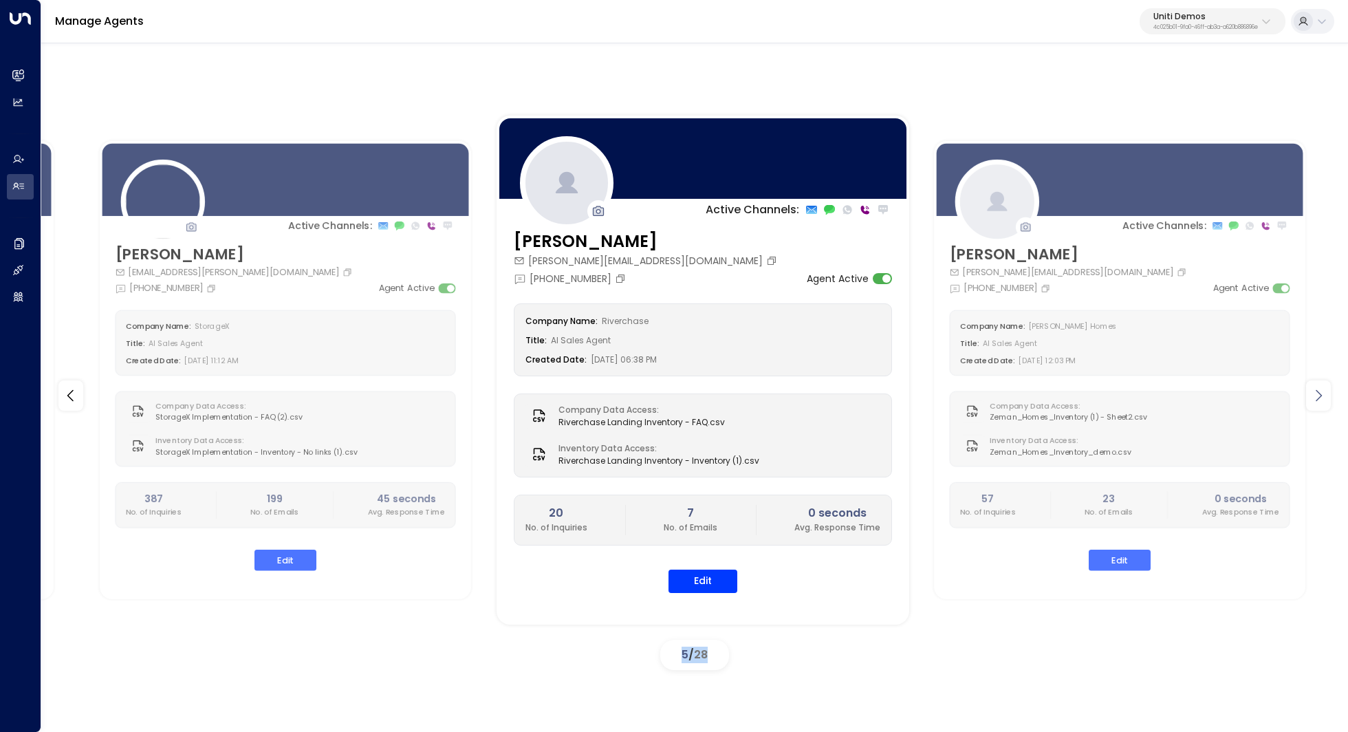
click at [1326, 394] on div at bounding box center [1318, 395] width 25 height 30
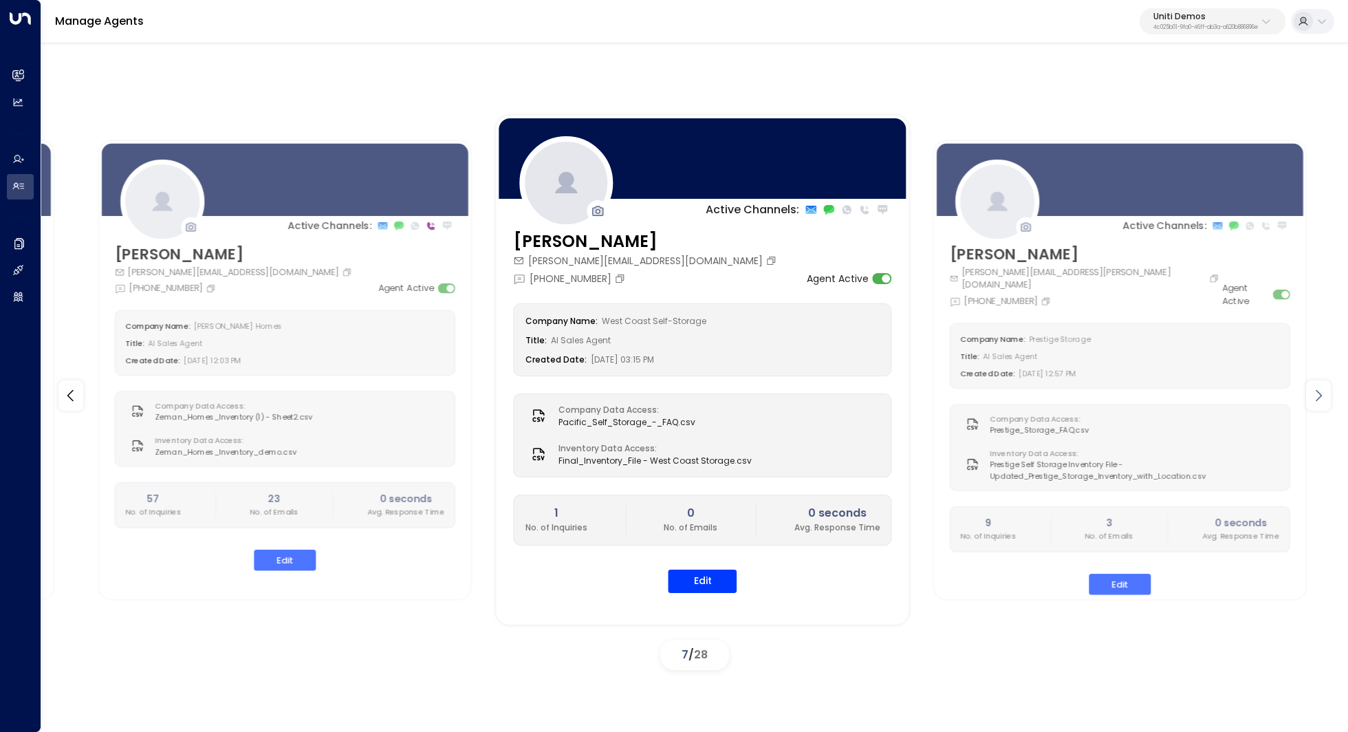
click at [1326, 394] on div at bounding box center [1318, 395] width 25 height 30
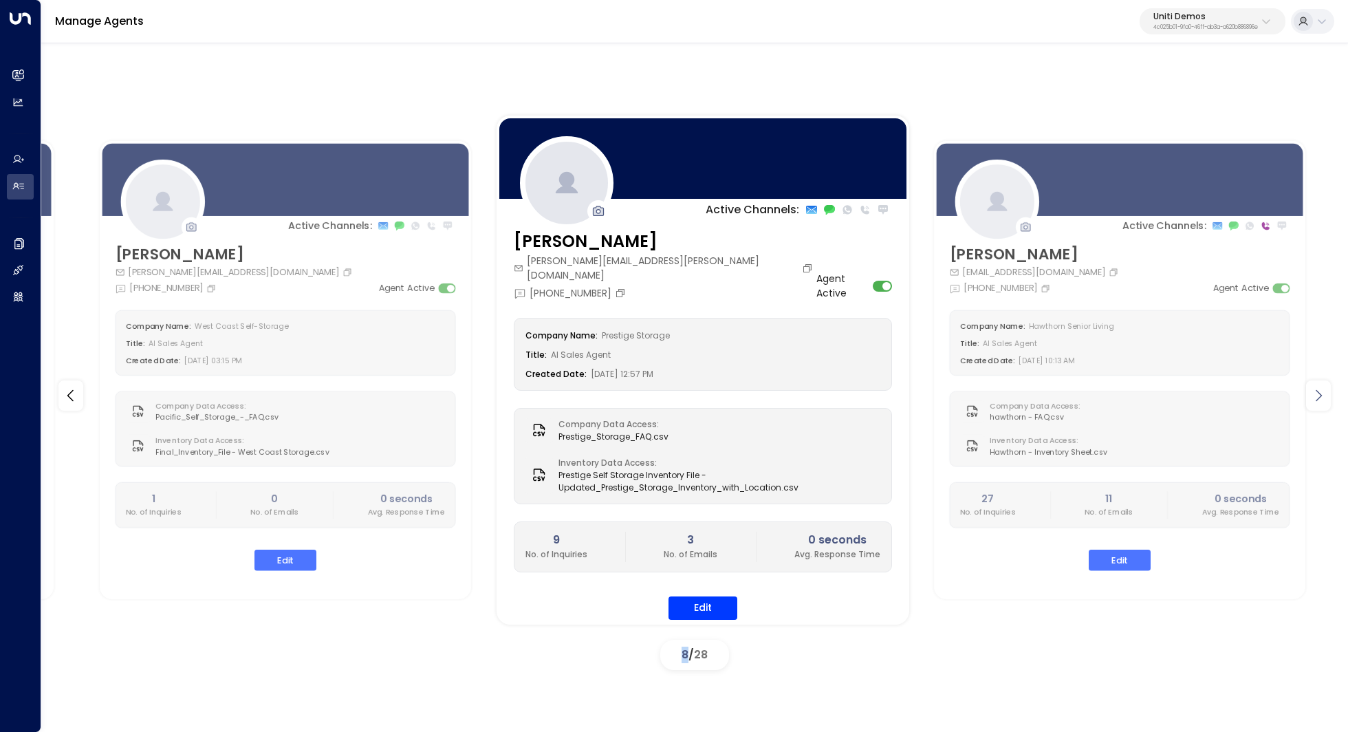
click at [1326, 394] on div at bounding box center [1318, 395] width 25 height 30
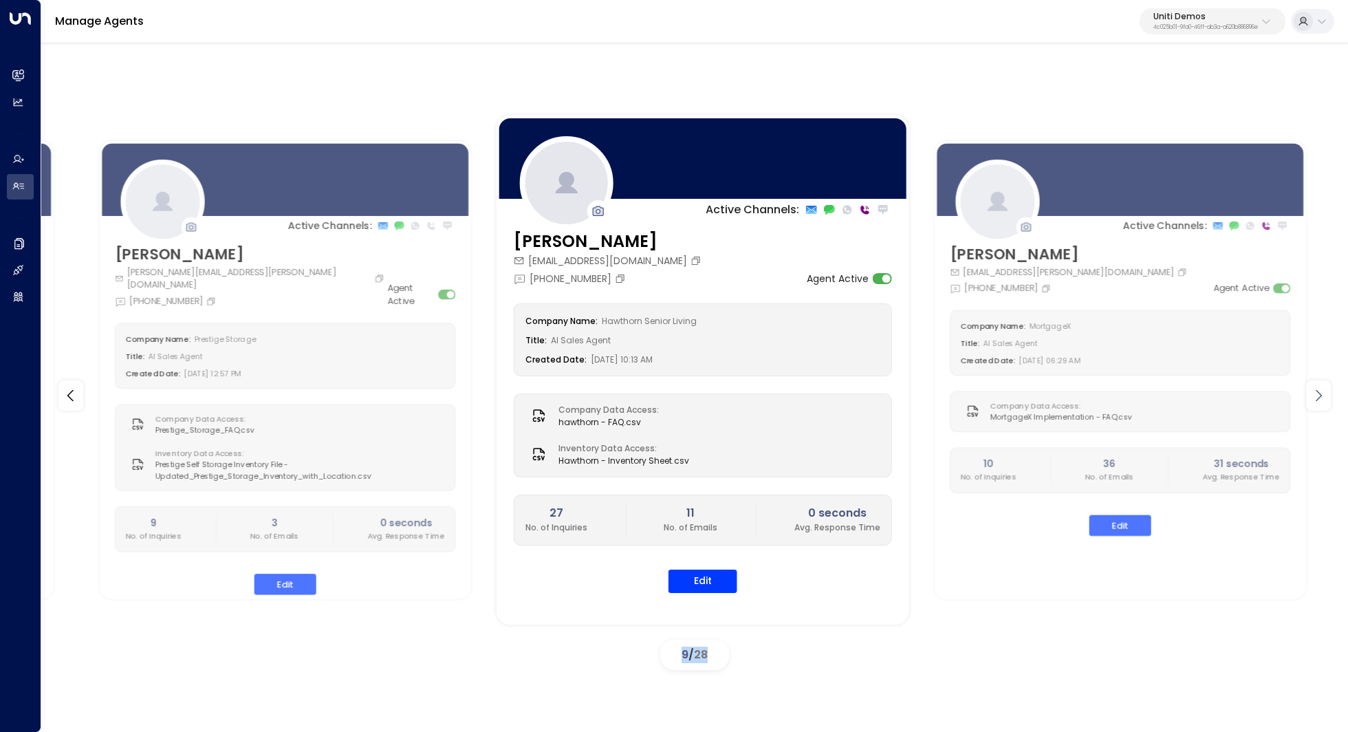
click at [1326, 394] on div at bounding box center [1318, 395] width 25 height 30
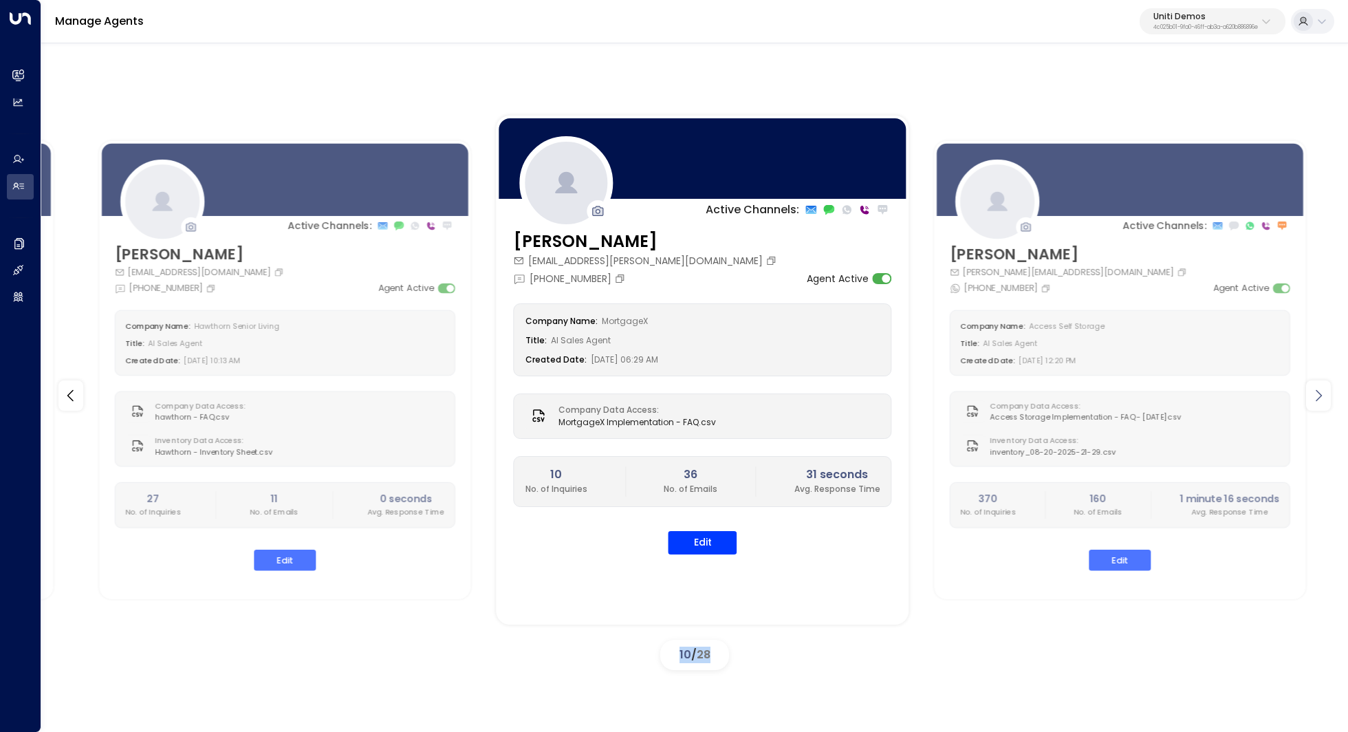
click at [1326, 394] on div at bounding box center [1318, 395] width 25 height 30
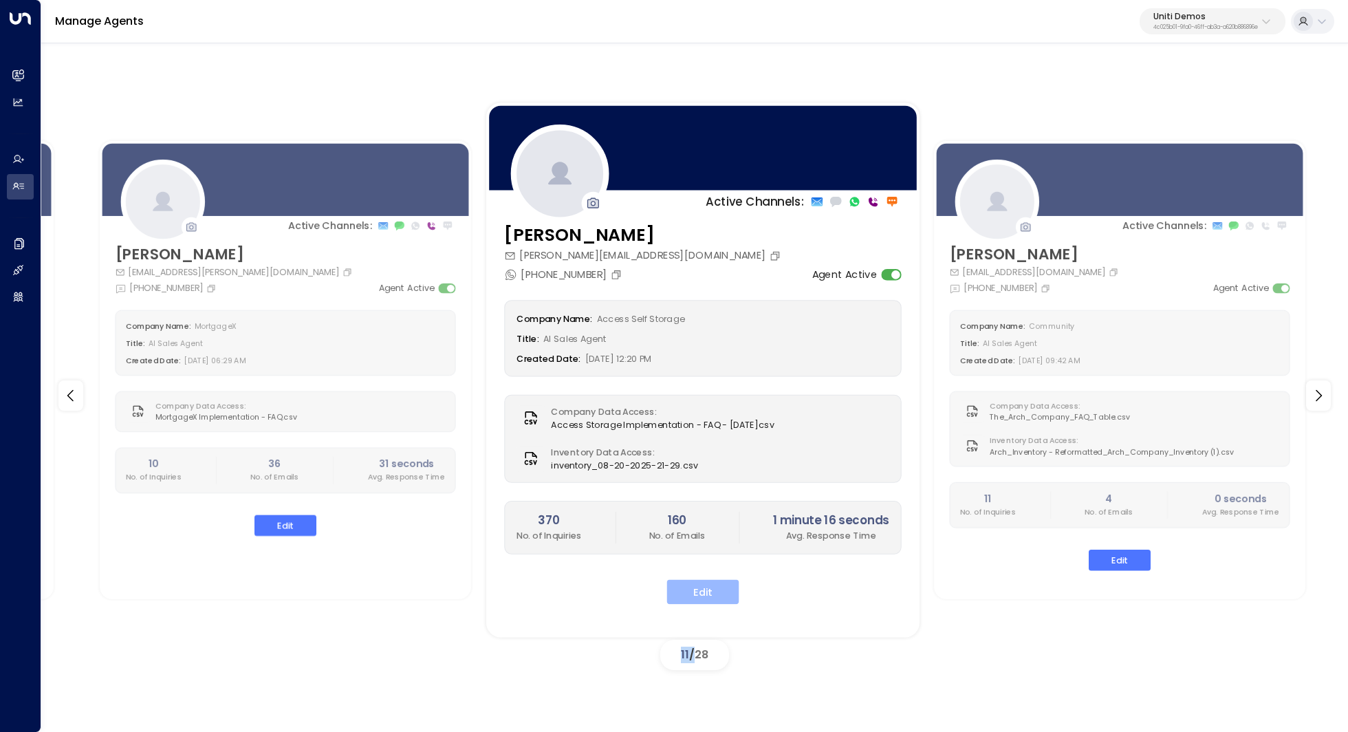
click at [707, 590] on button "Edit" at bounding box center [702, 591] width 72 height 25
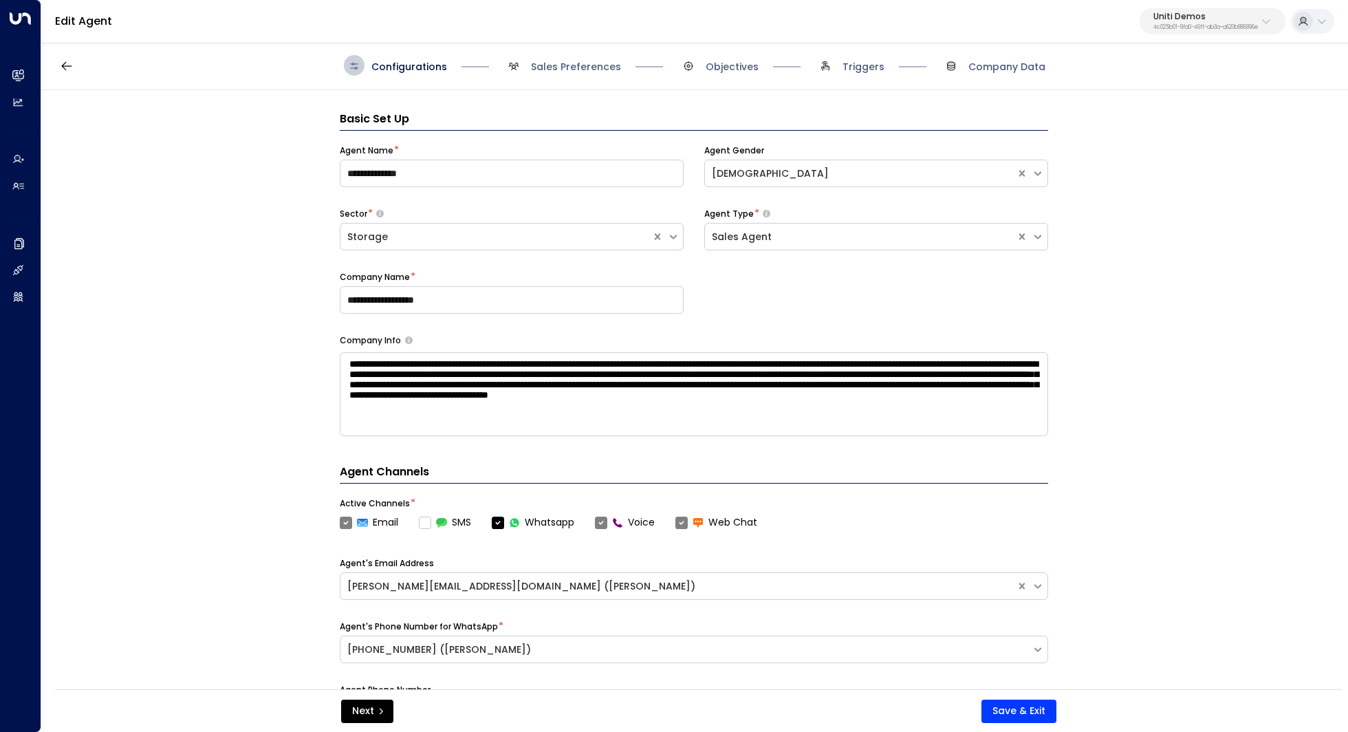
scroll to position [21, 0]
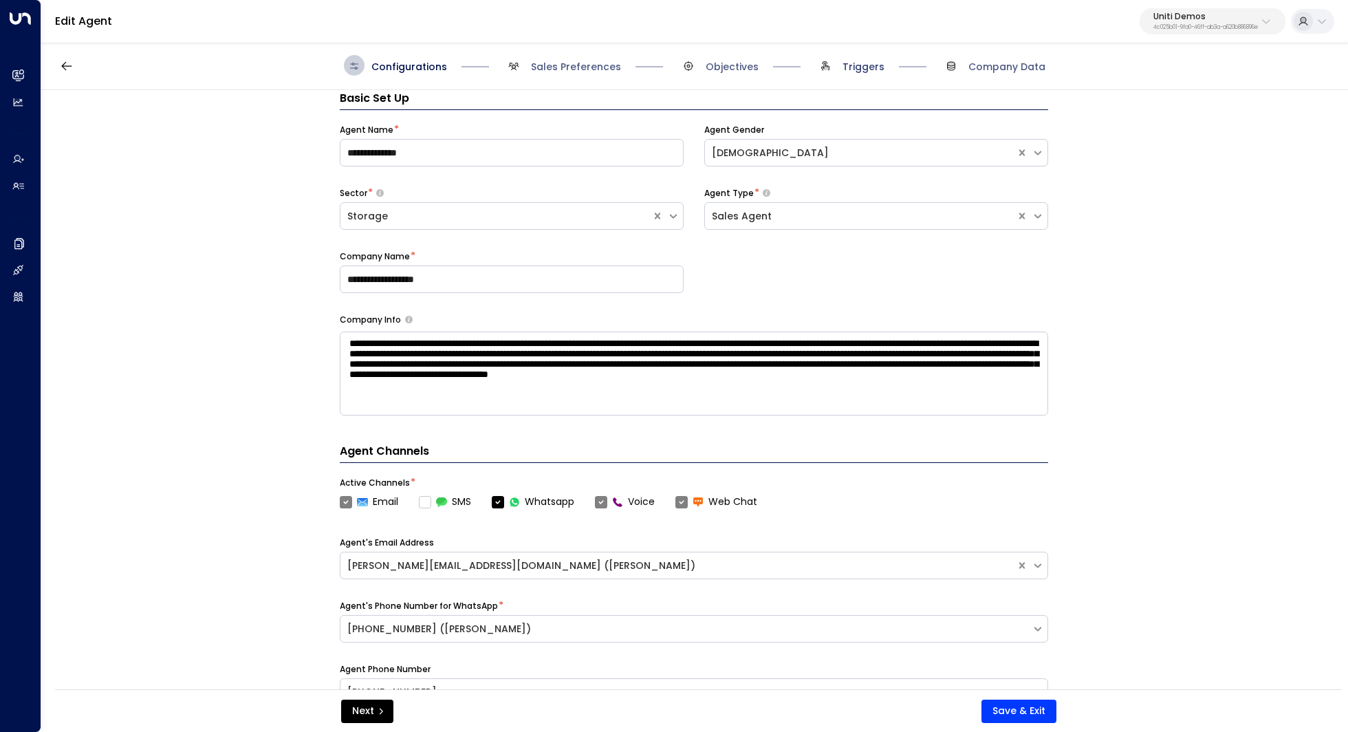
click at [859, 67] on span "Triggers" at bounding box center [863, 67] width 42 height 14
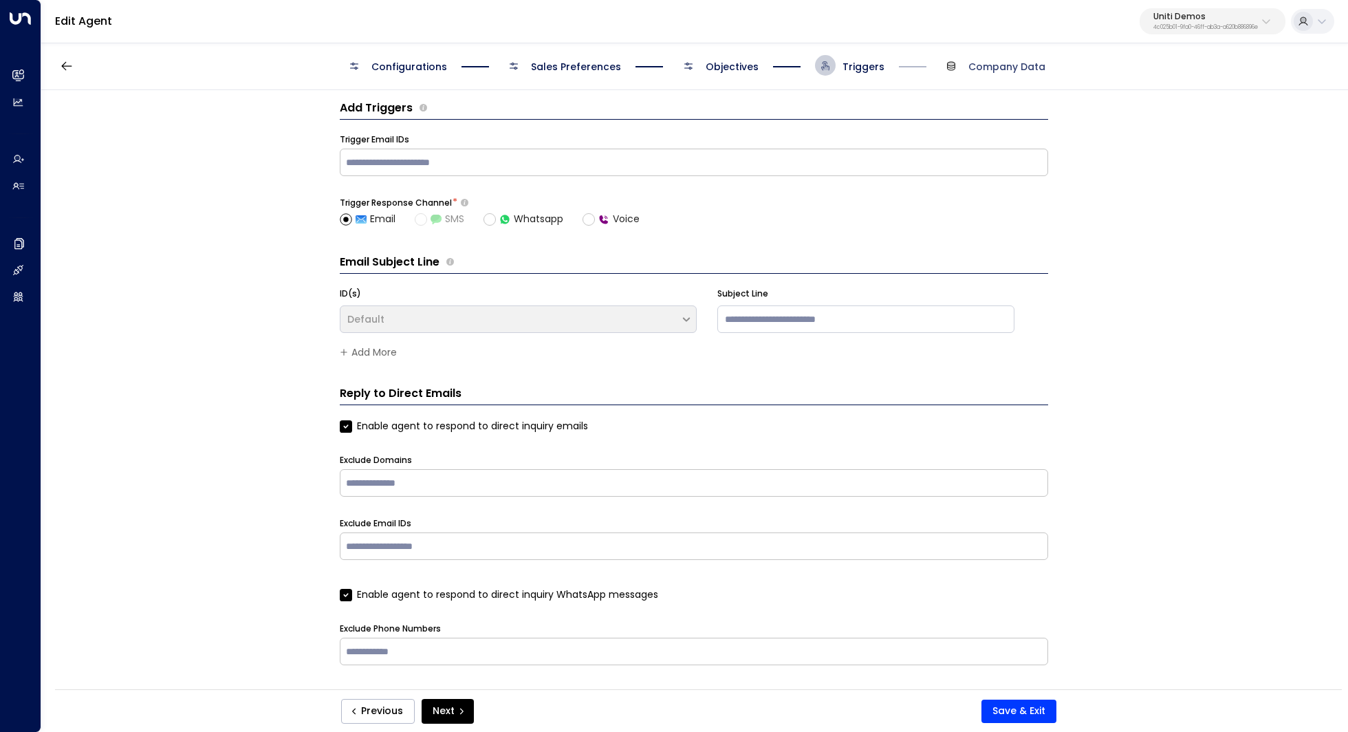
click at [992, 63] on span "Company Data" at bounding box center [1006, 67] width 77 height 14
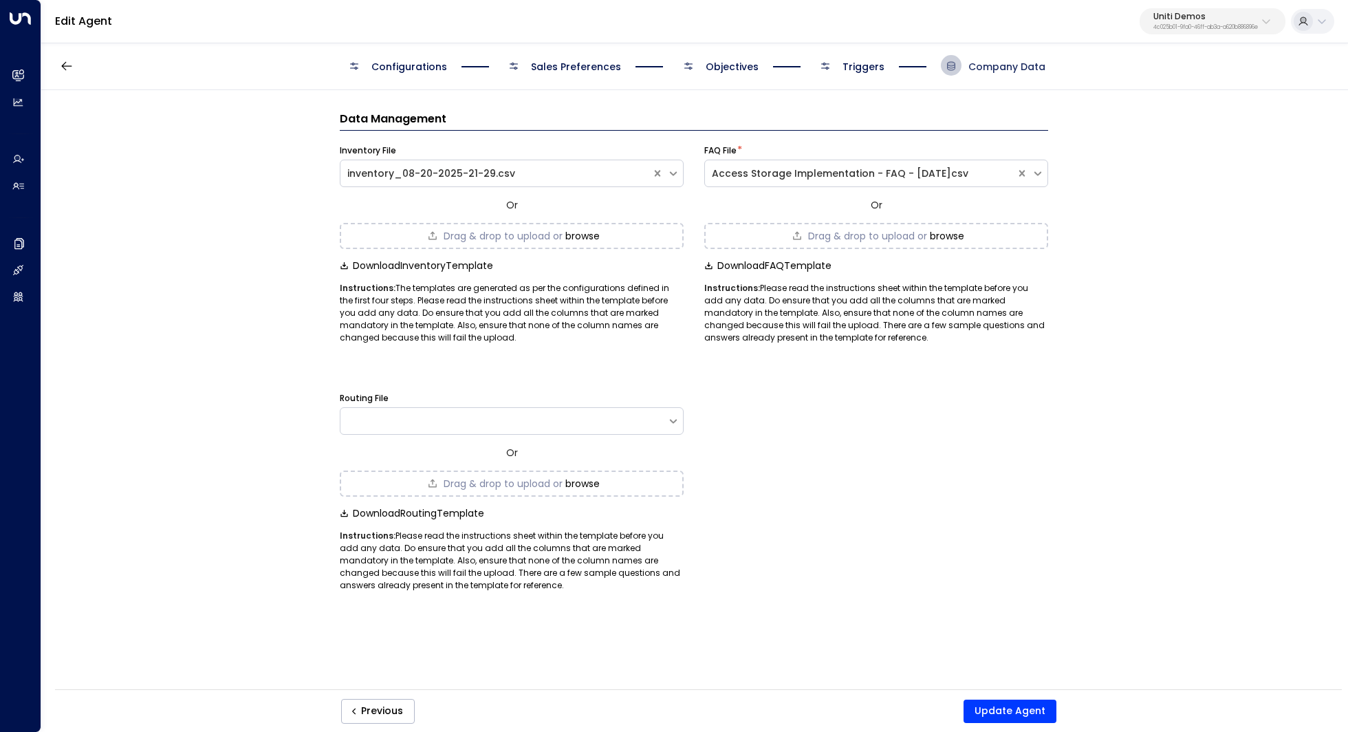
scroll to position [0, 0]
click at [861, 70] on span "Triggers" at bounding box center [863, 67] width 42 height 14
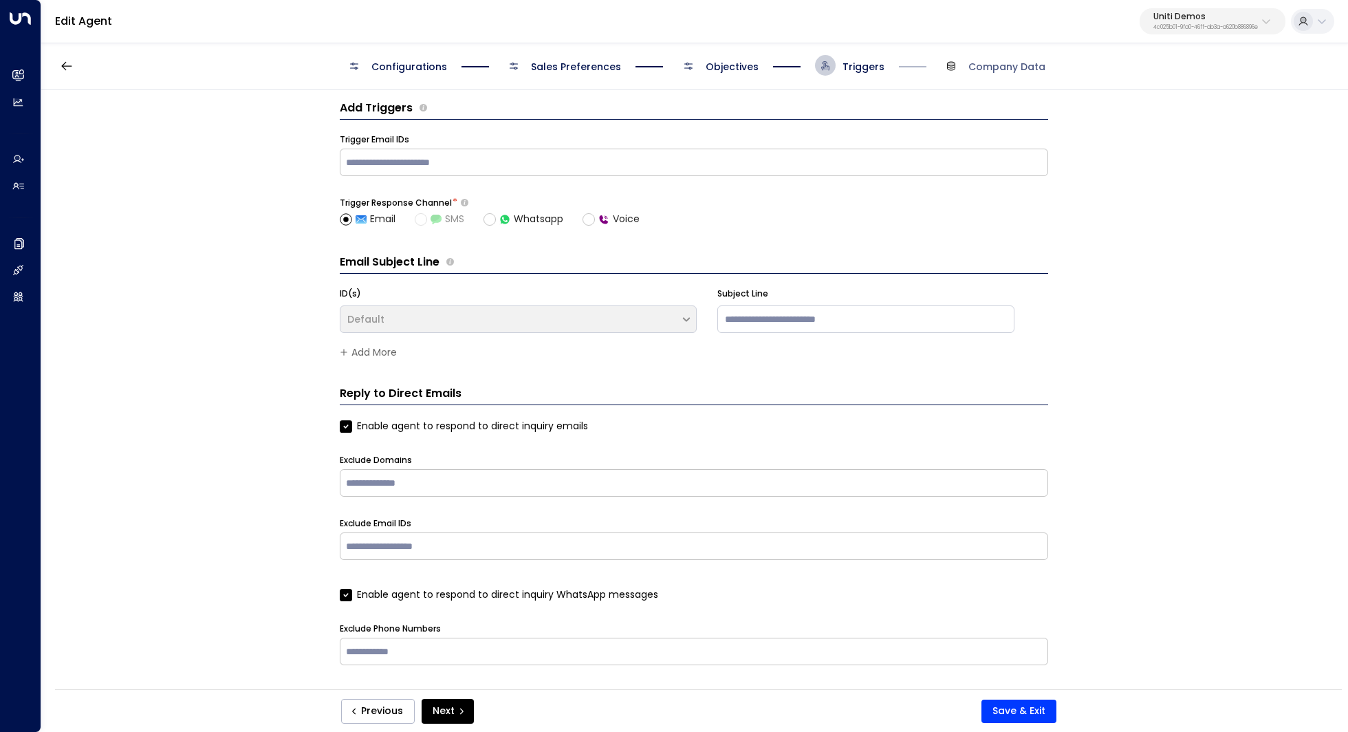
click at [731, 70] on span "Objectives" at bounding box center [731, 67] width 53 height 14
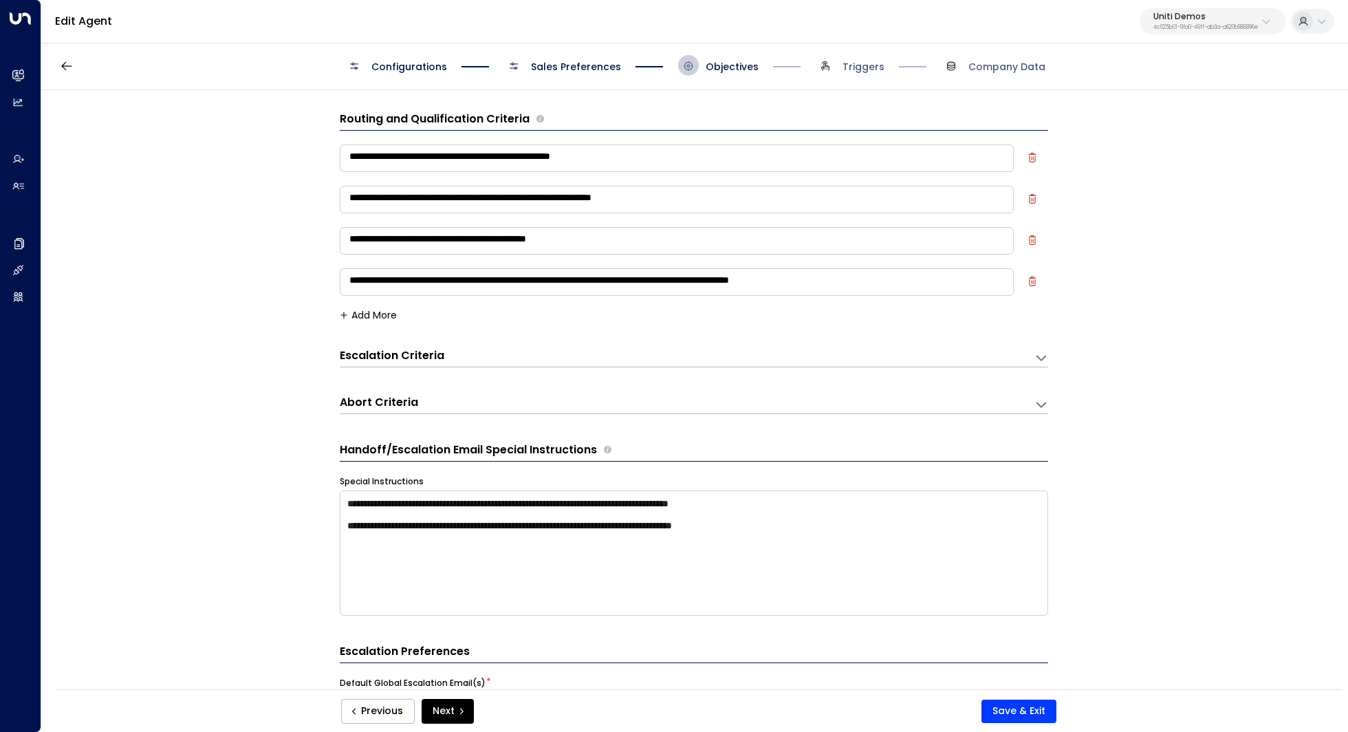
click at [572, 65] on span "Sales Preferences" at bounding box center [576, 67] width 90 height 14
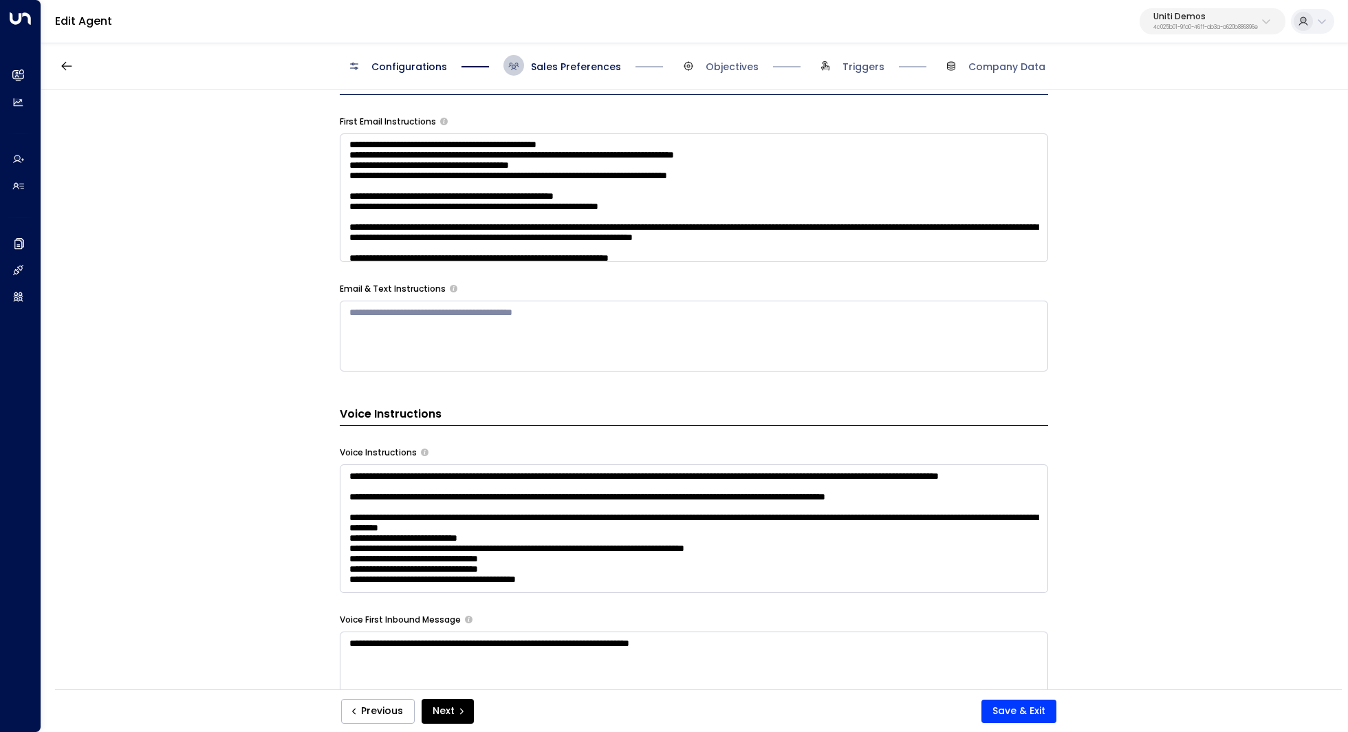
scroll to position [773, 0]
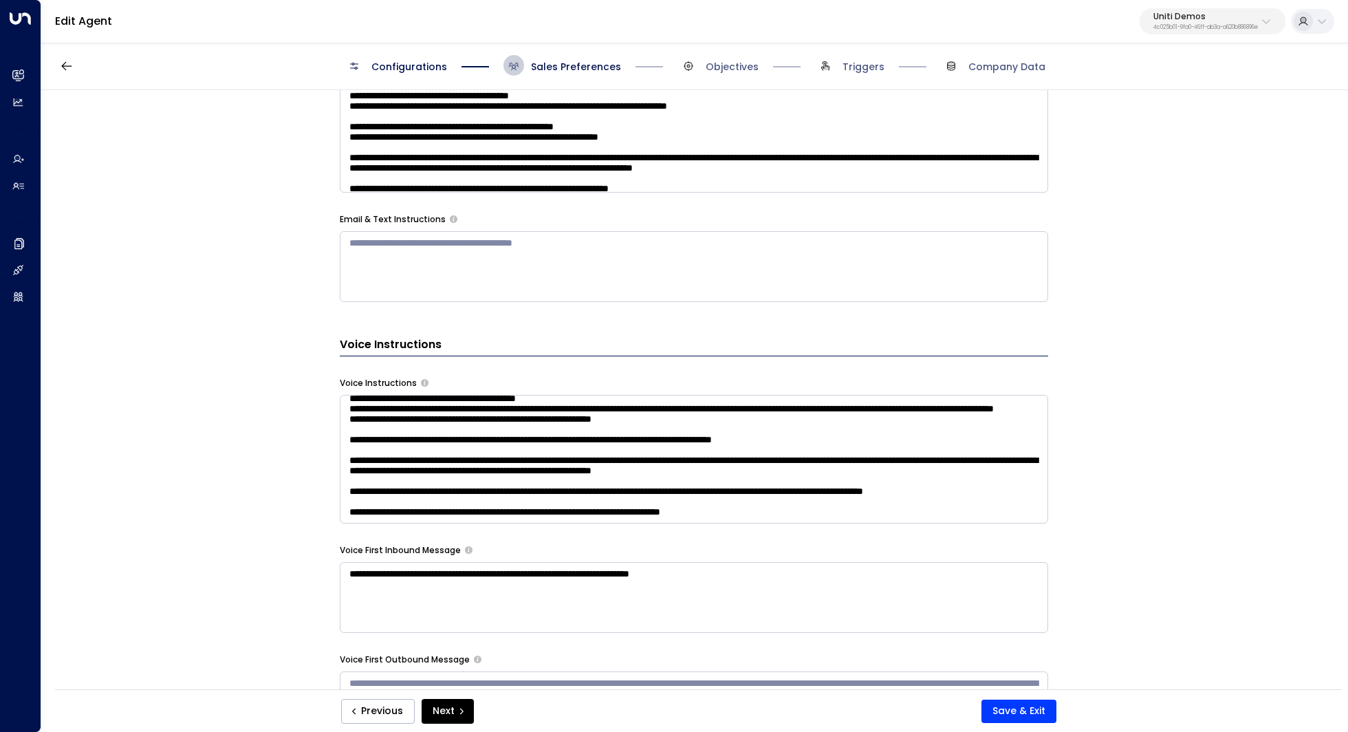
click at [885, 450] on textarea at bounding box center [694, 459] width 708 height 129
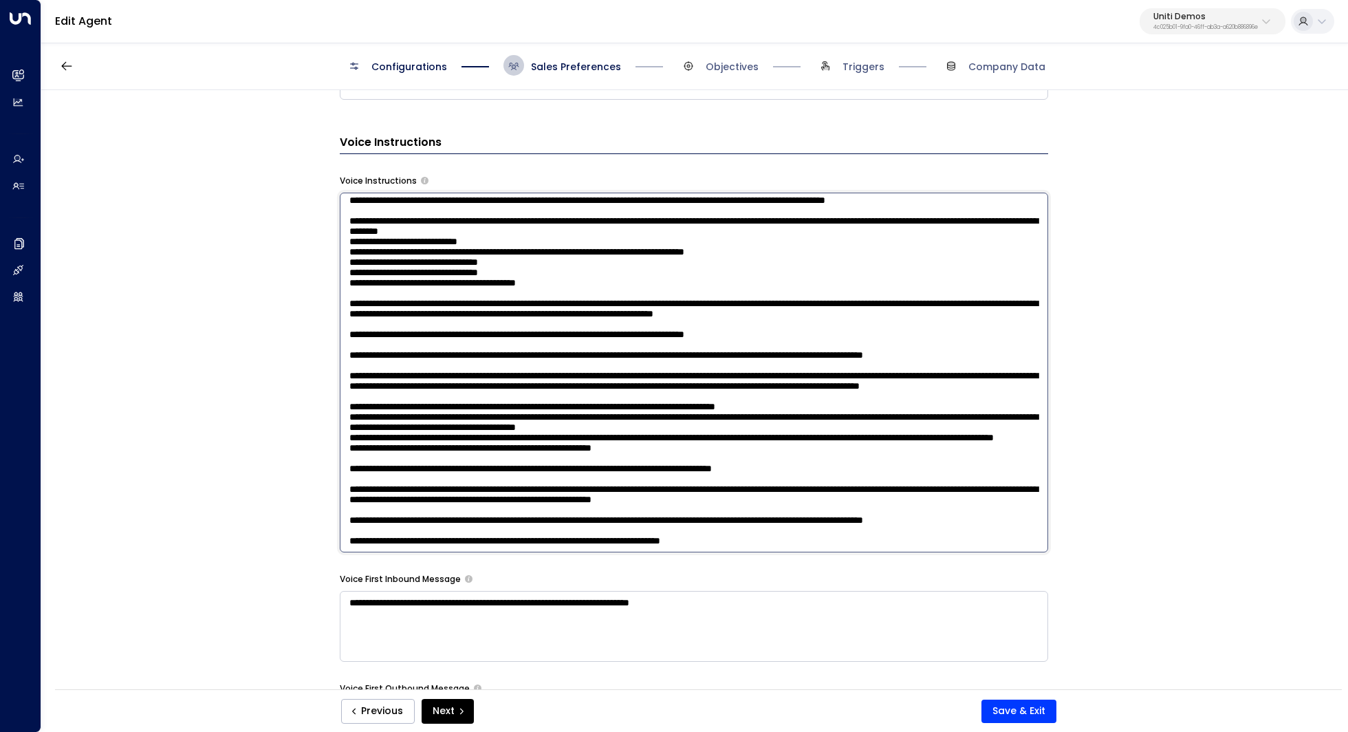
scroll to position [1001, 0]
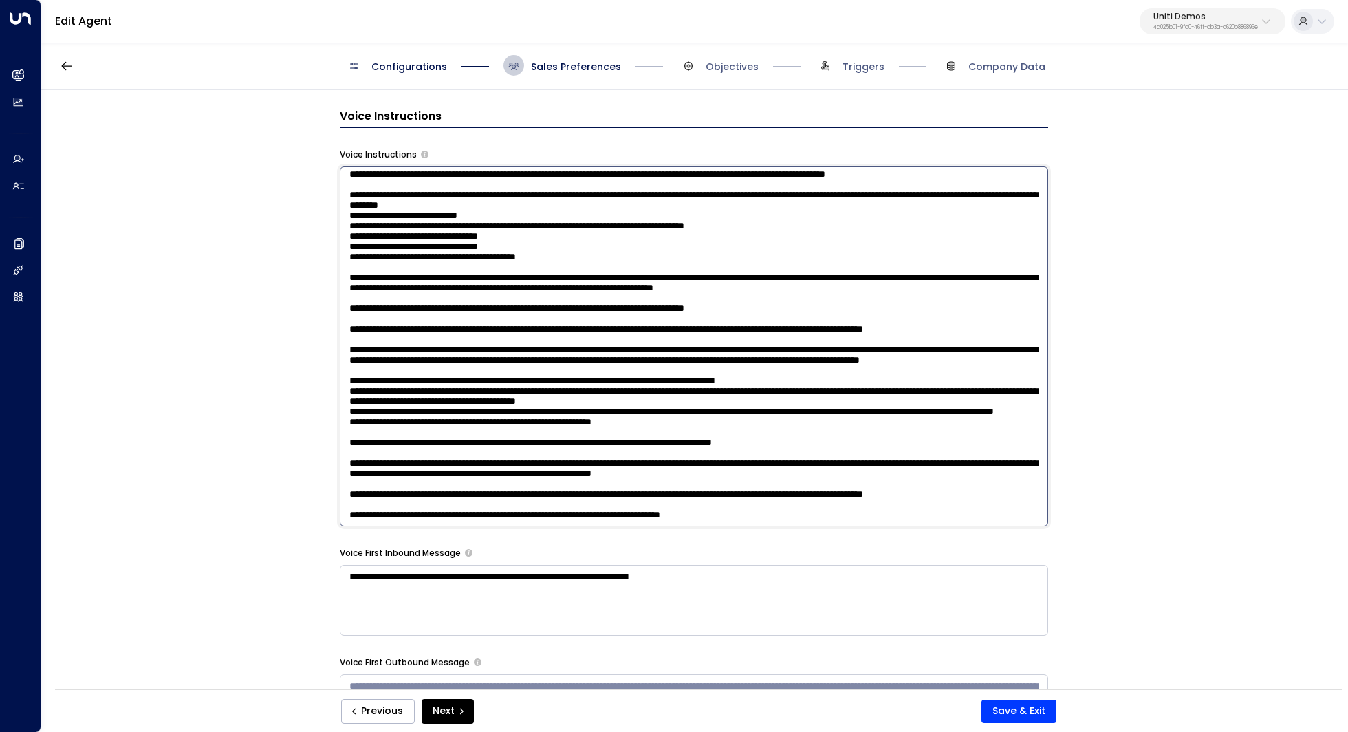
click at [863, 483] on textarea at bounding box center [694, 346] width 708 height 360
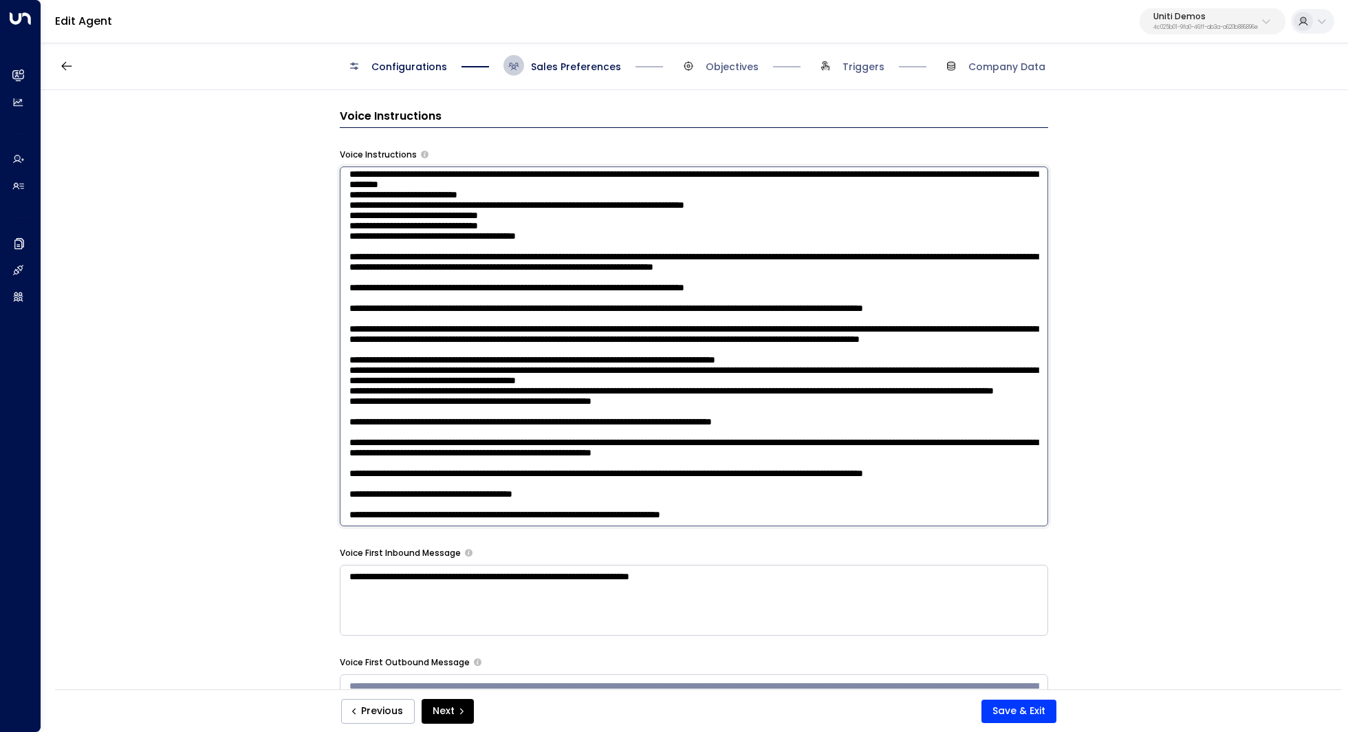
drag, startPoint x: 561, startPoint y: 508, endPoint x: 366, endPoint y: 506, distance: 195.3
click at [366, 506] on textarea at bounding box center [694, 346] width 708 height 360
drag, startPoint x: 494, startPoint y: 512, endPoint x: 525, endPoint y: 512, distance: 31.6
click at [520, 512] on textarea at bounding box center [694, 346] width 708 height 360
click at [525, 512] on textarea at bounding box center [694, 346] width 708 height 360
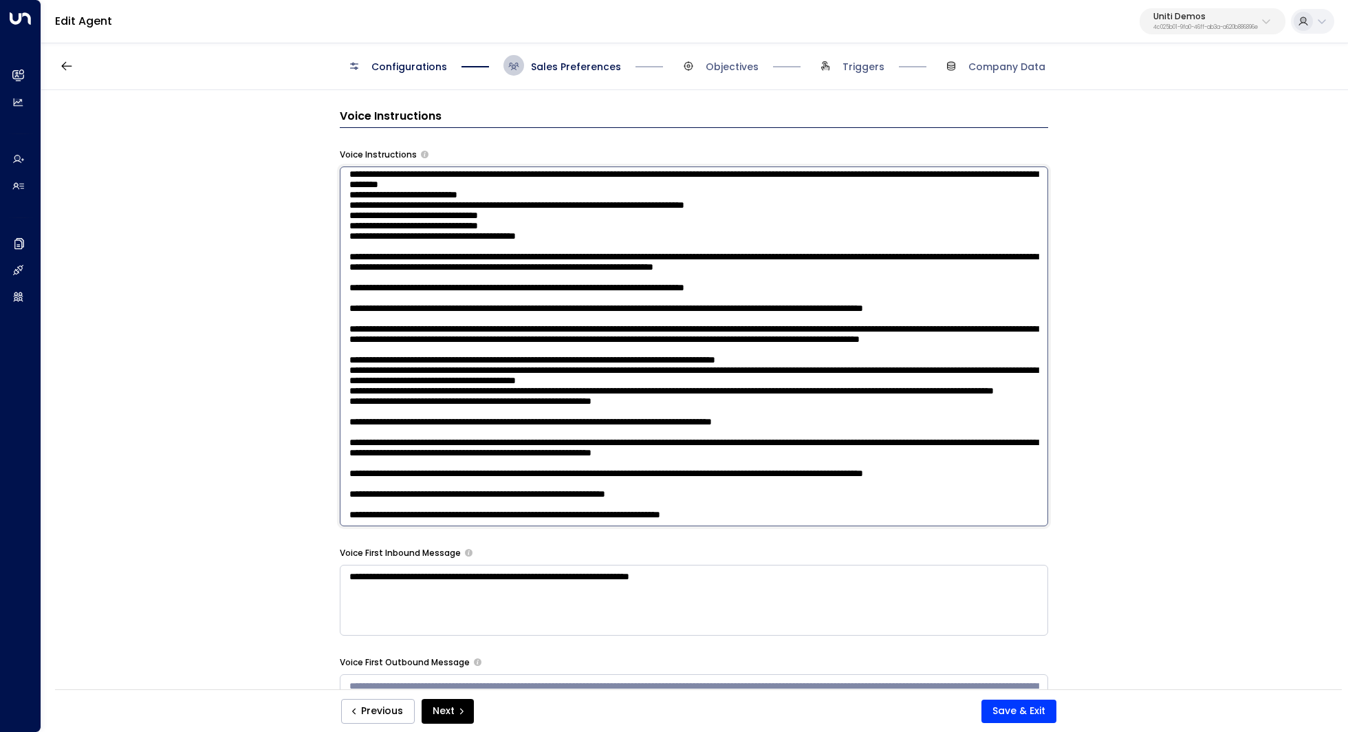
click at [601, 510] on textarea at bounding box center [694, 346] width 708 height 360
drag, startPoint x: 542, startPoint y: 510, endPoint x: 567, endPoint y: 510, distance: 24.1
click at [560, 510] on textarea at bounding box center [694, 346] width 708 height 360
click at [567, 510] on textarea at bounding box center [694, 346] width 708 height 360
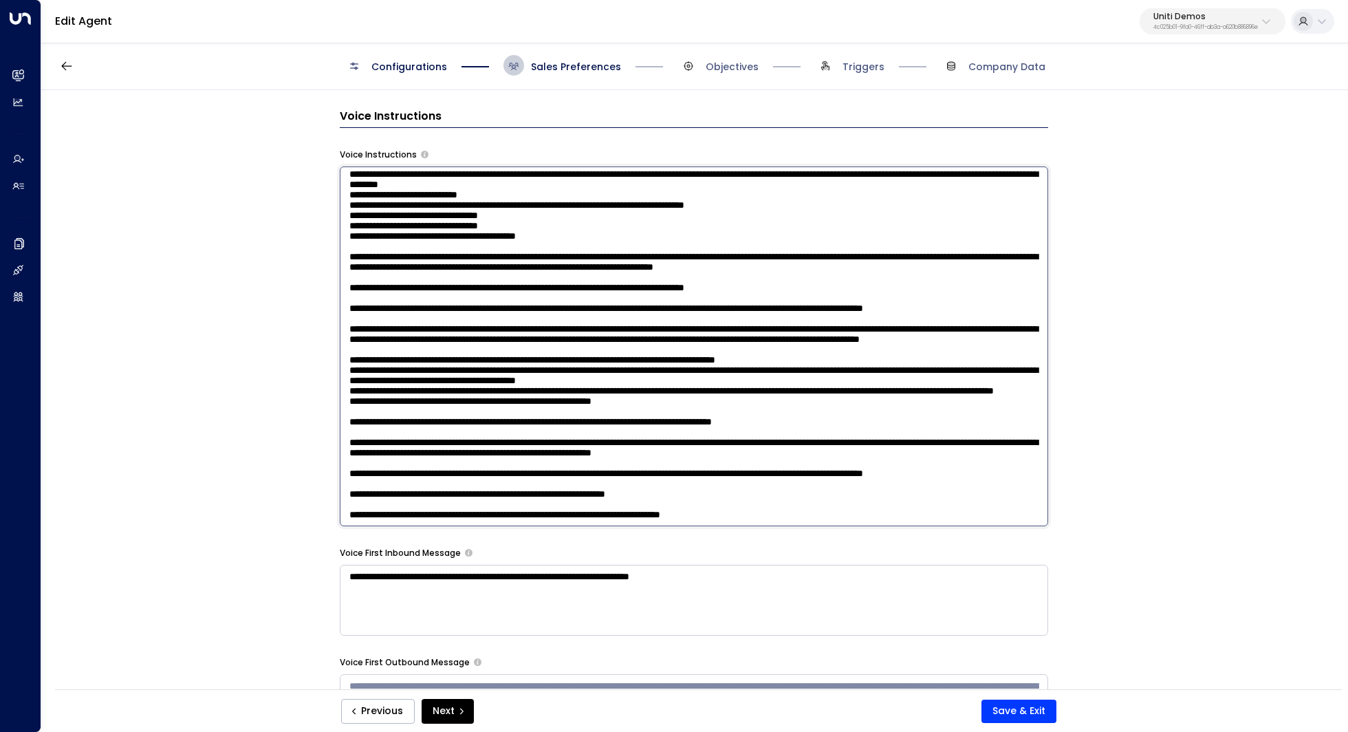
click at [723, 510] on textarea at bounding box center [694, 346] width 708 height 360
drag, startPoint x: 757, startPoint y: 510, endPoint x: 633, endPoint y: 509, distance: 123.8
click at [633, 509] on textarea at bounding box center [694, 346] width 708 height 360
drag, startPoint x: 724, startPoint y: 509, endPoint x: 644, endPoint y: 509, distance: 80.4
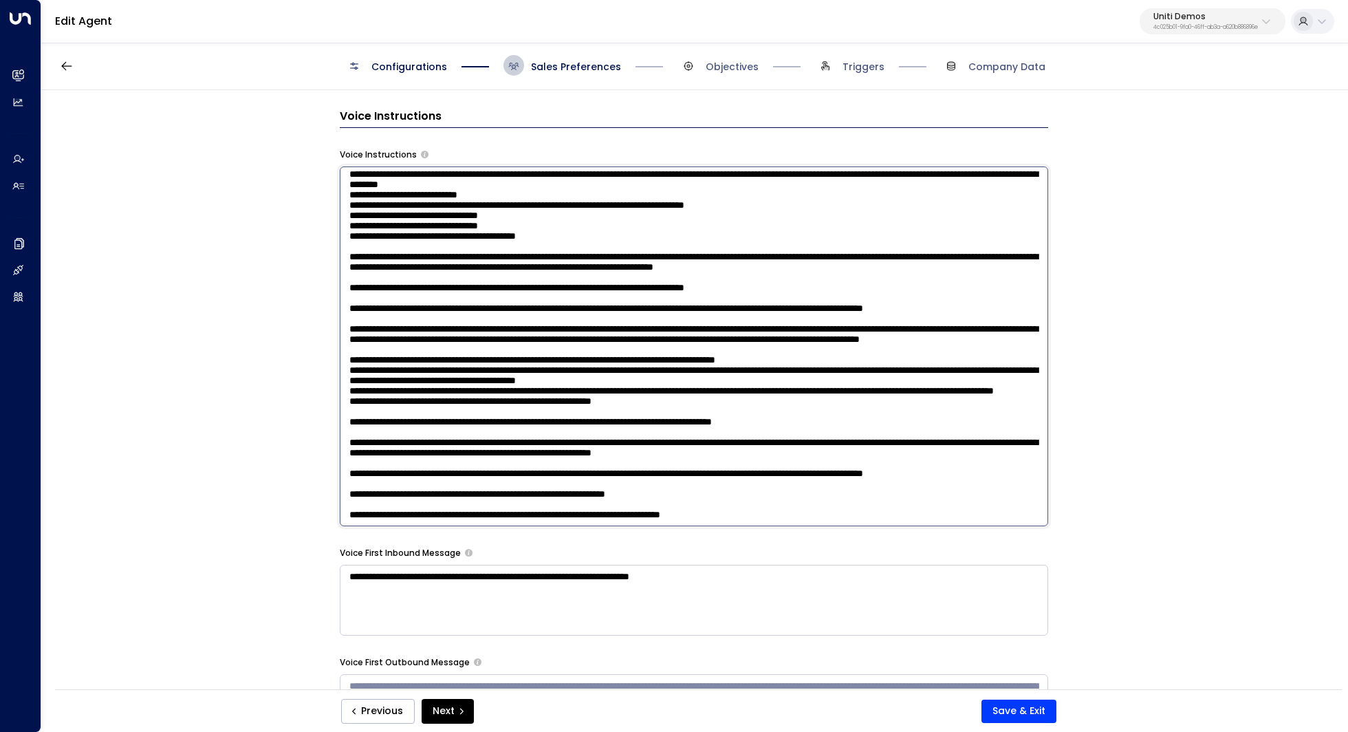
click at [644, 509] on textarea at bounding box center [694, 346] width 708 height 360
type textarea "**********"
click at [620, 337] on textarea at bounding box center [694, 346] width 708 height 360
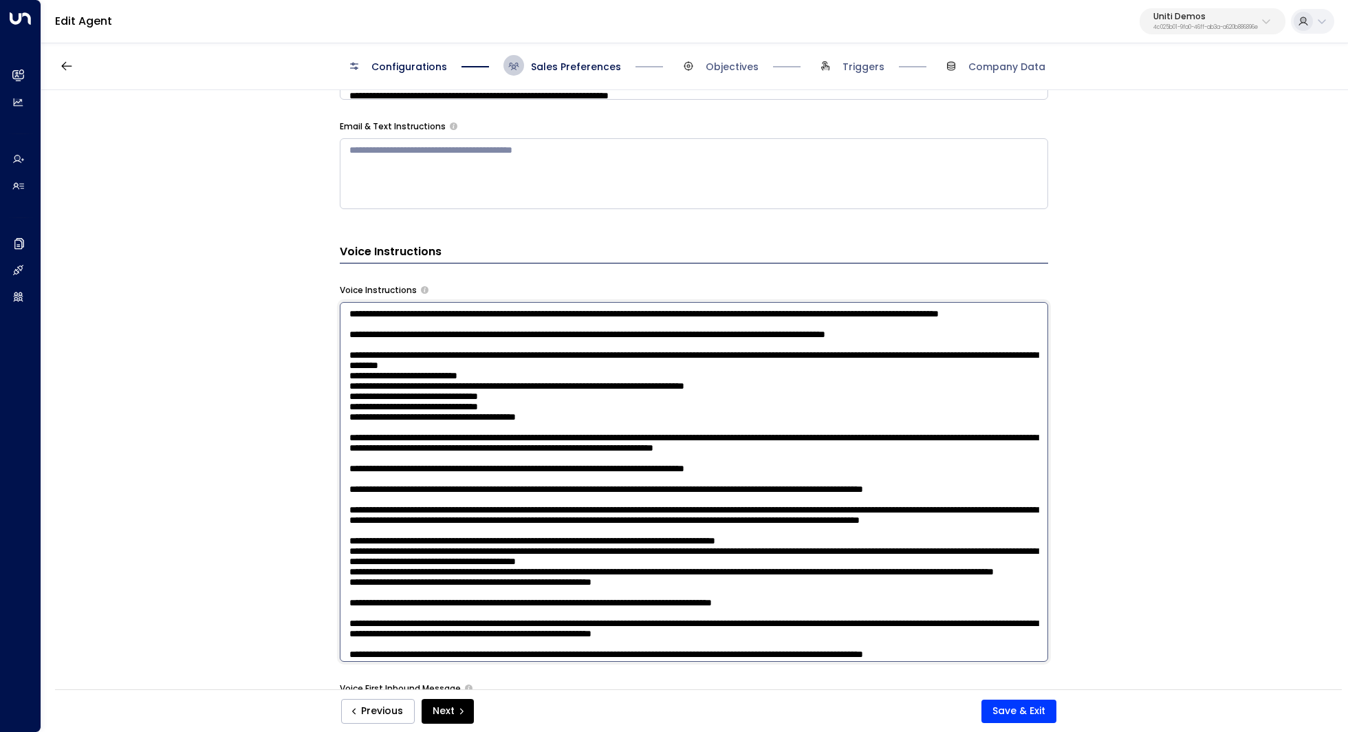
scroll to position [716, 0]
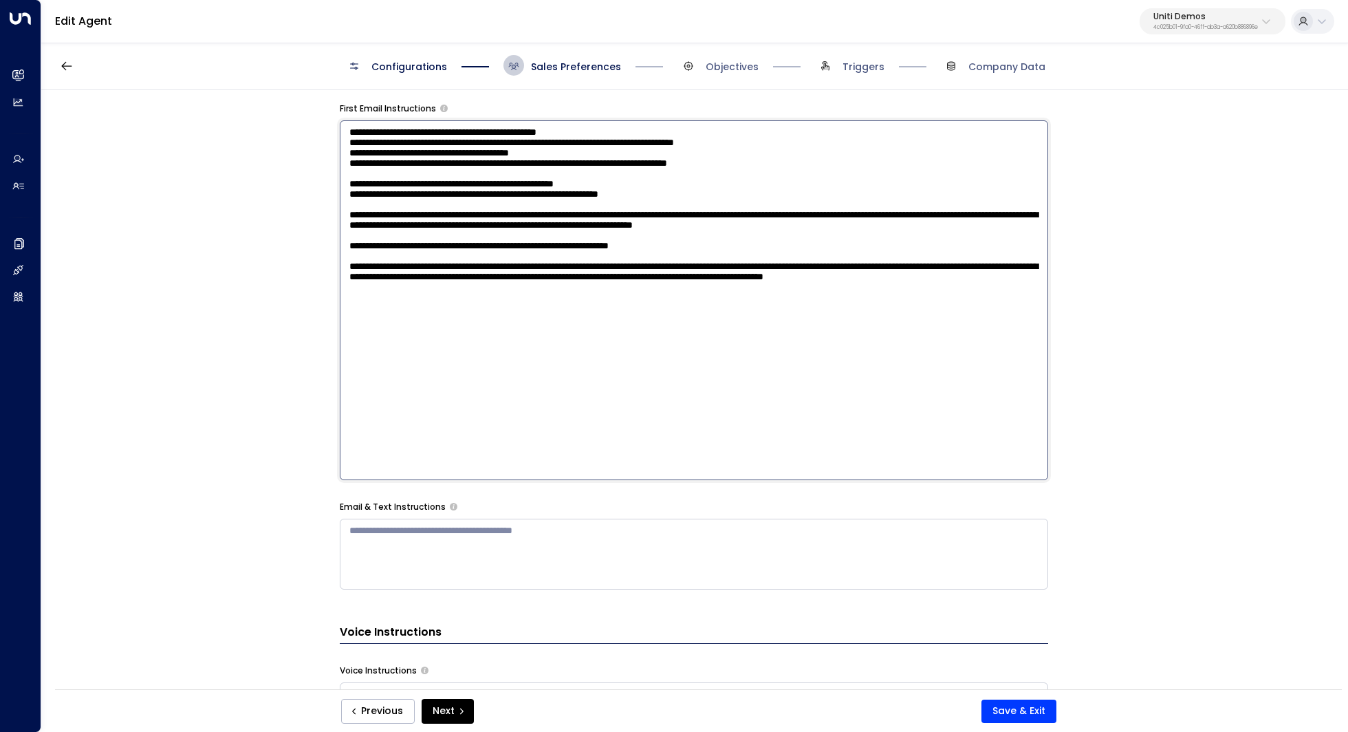
click at [655, 232] on textarea at bounding box center [694, 300] width 708 height 360
click at [627, 347] on textarea at bounding box center [694, 300] width 708 height 360
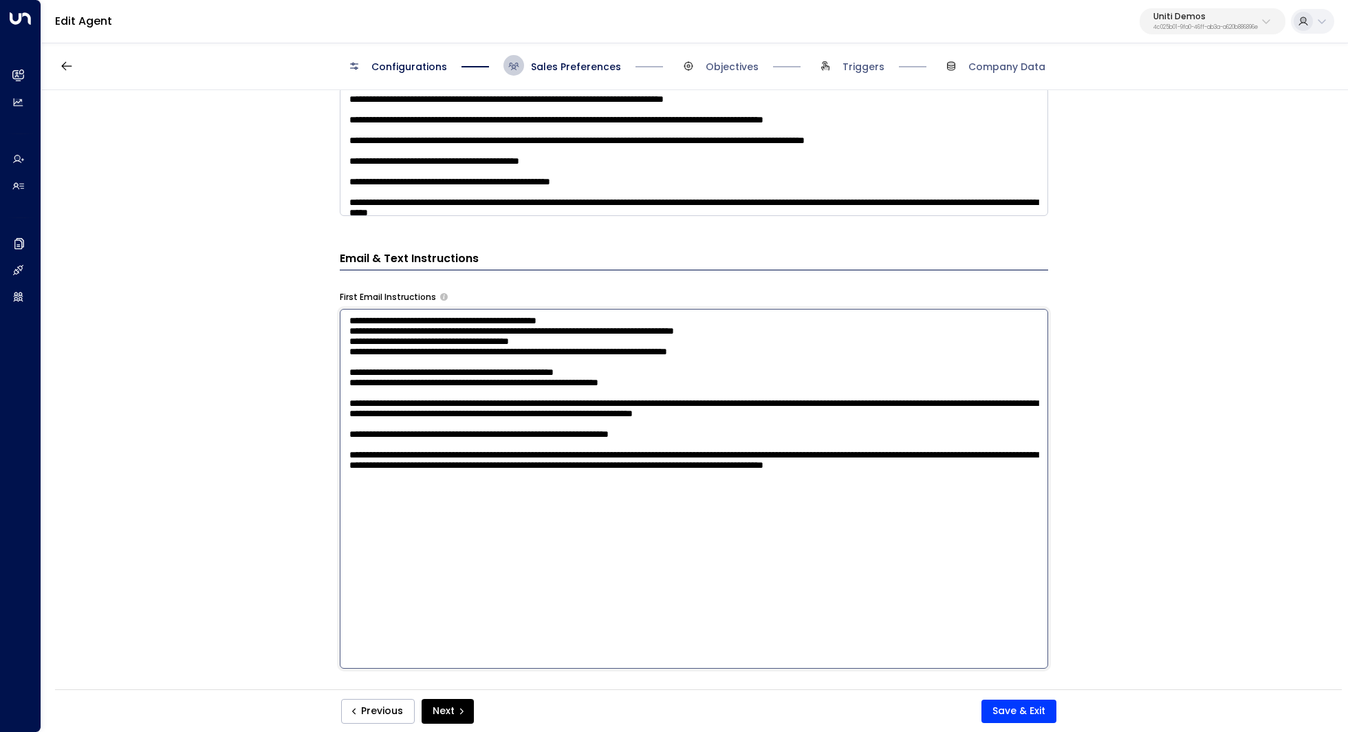
scroll to position [439, 0]
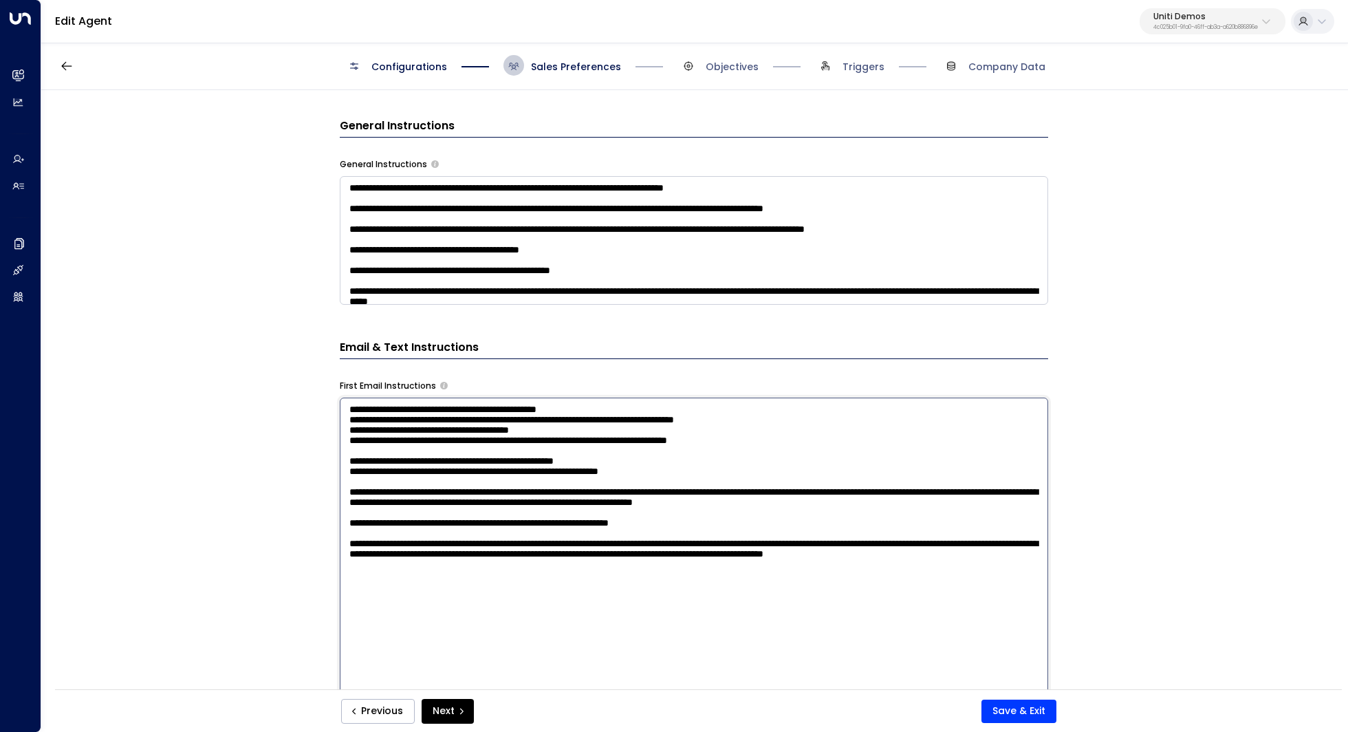
click at [664, 286] on textarea at bounding box center [694, 240] width 708 height 129
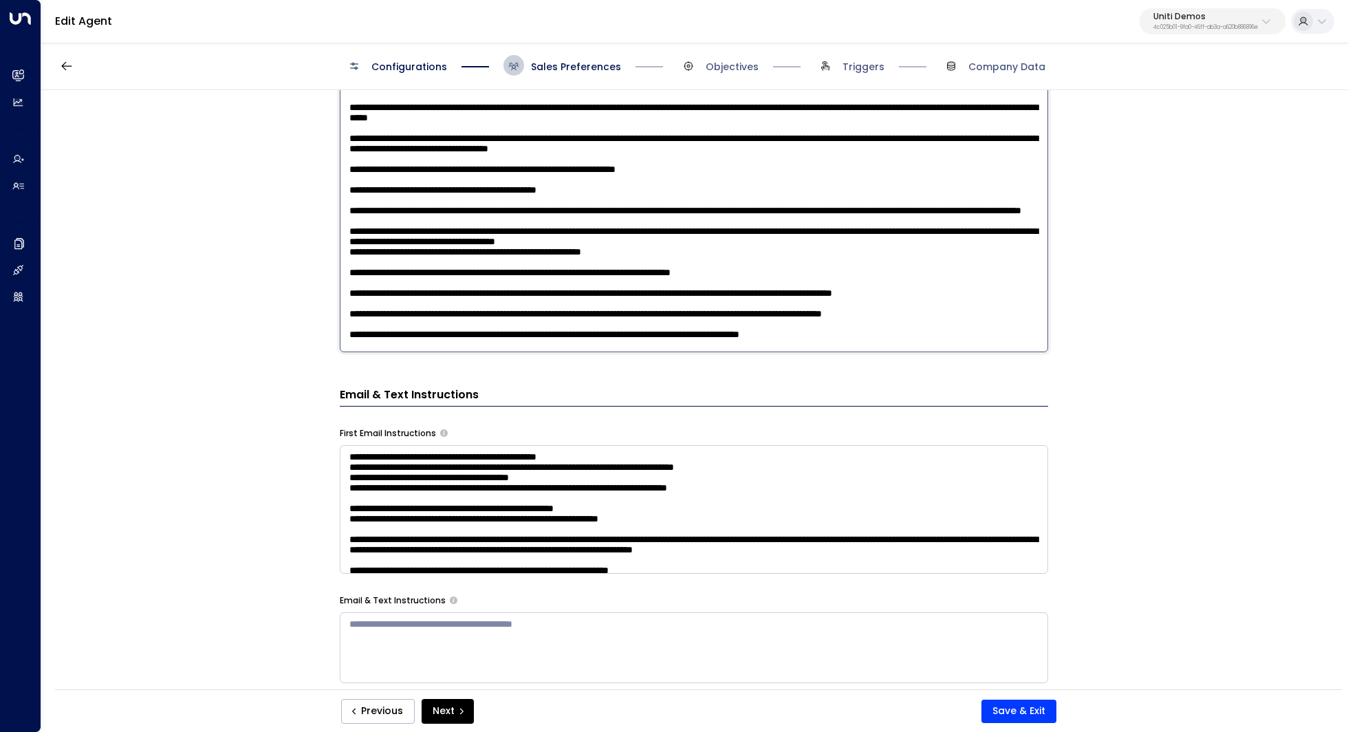
scroll to position [726, 0]
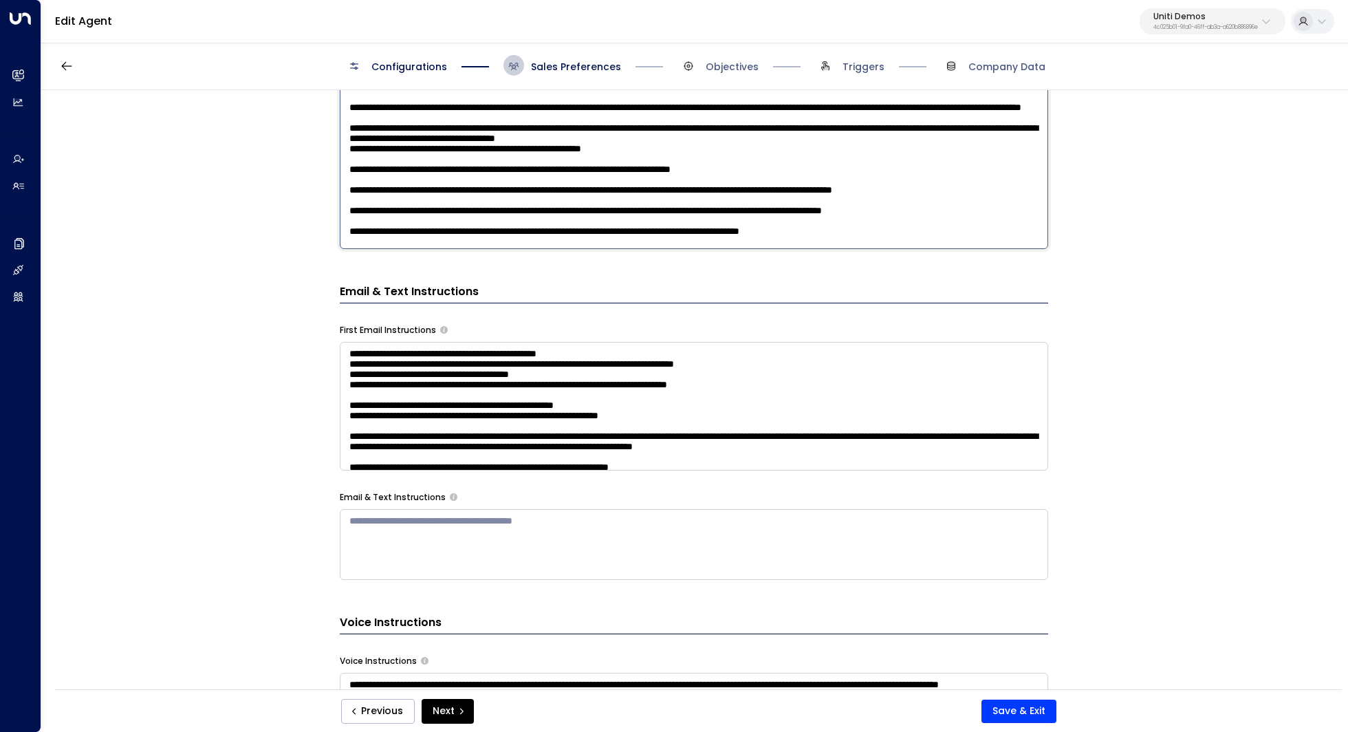
click at [933, 232] on textarea at bounding box center [694, 69] width 708 height 360
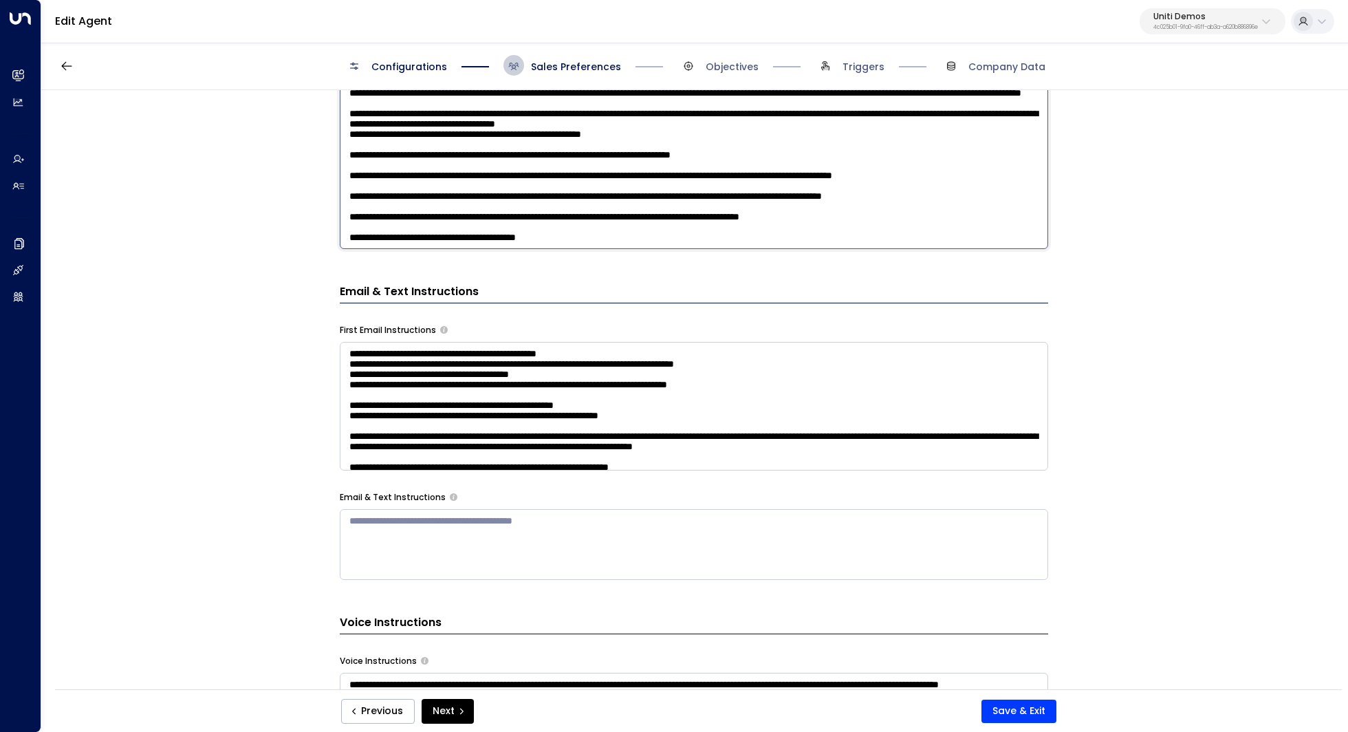
scroll to position [179, 0]
drag, startPoint x: 608, startPoint y: 237, endPoint x: 307, endPoint y: 238, distance: 301.8
click at [306, 238] on div "**********" at bounding box center [693, 394] width 1305 height 608
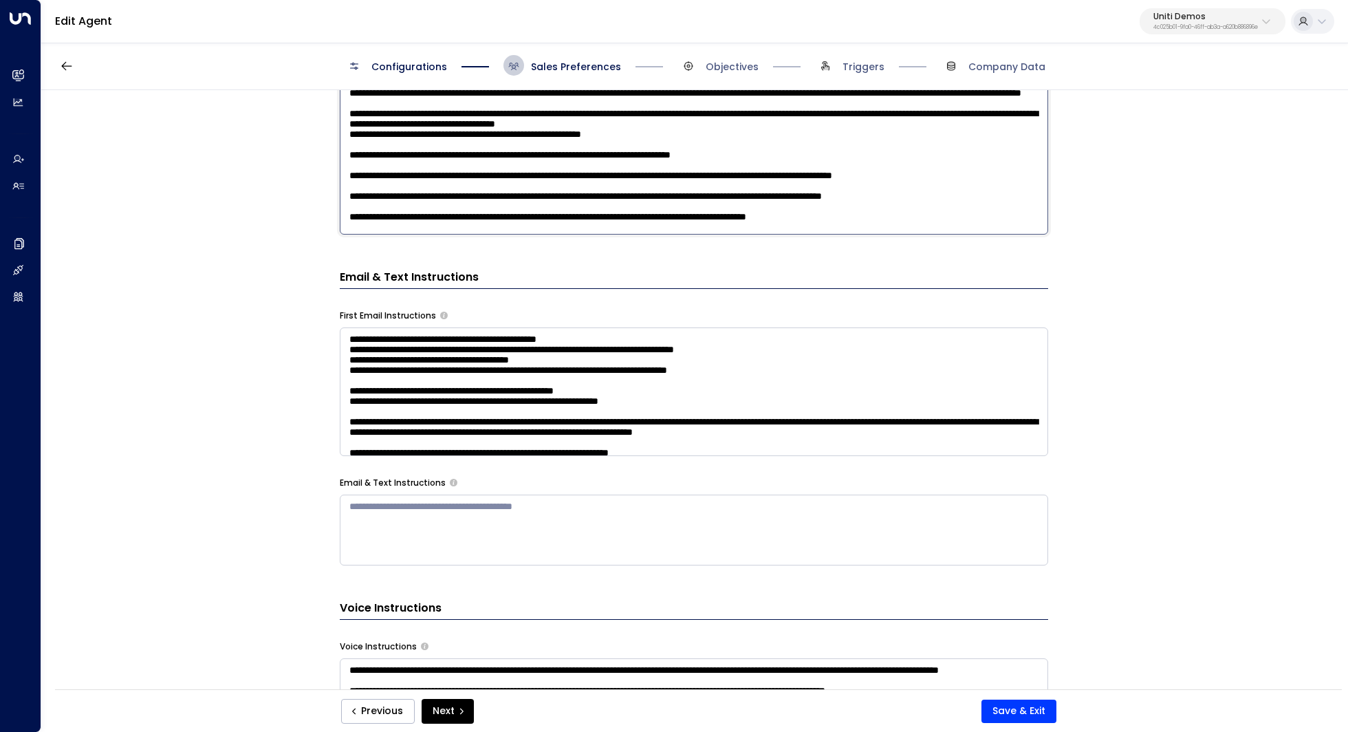
scroll to position [726, 0]
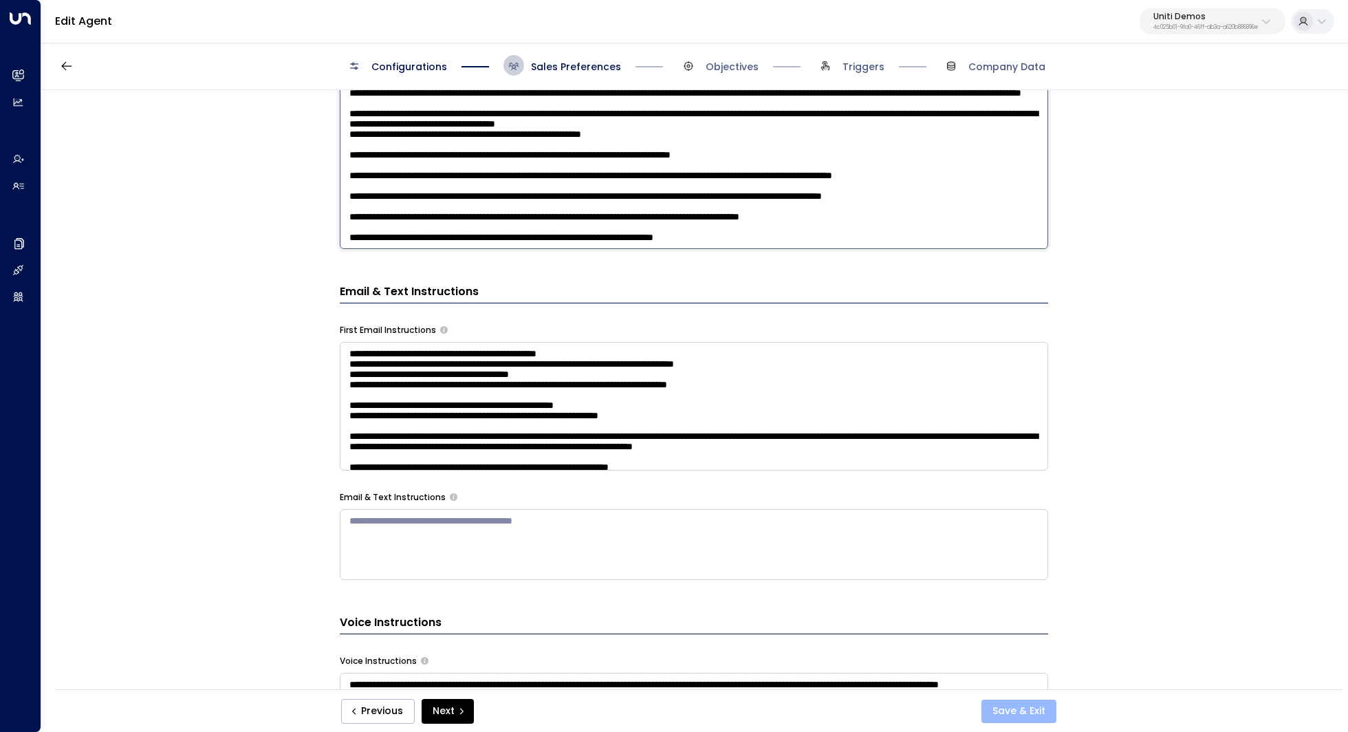
type textarea "**********"
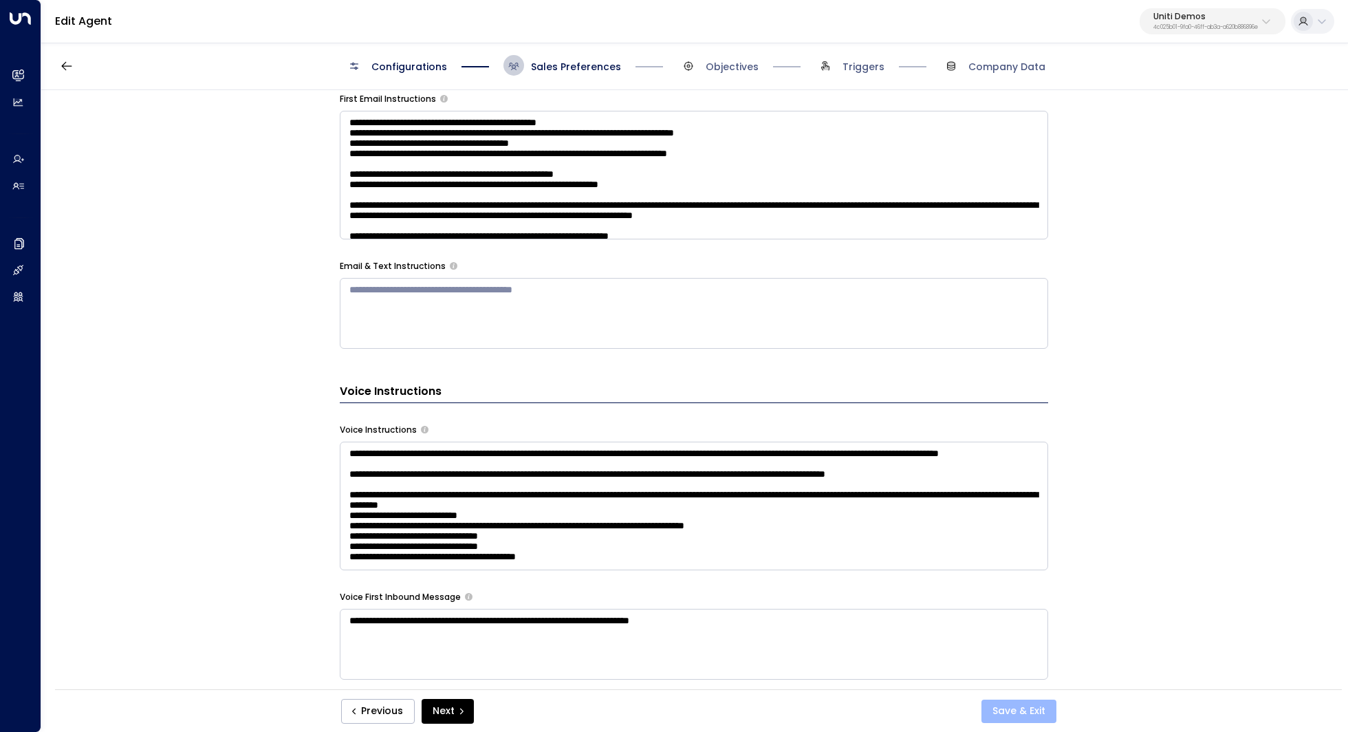
click at [1011, 712] on button "Save & Exit" at bounding box center [1018, 710] width 75 height 23
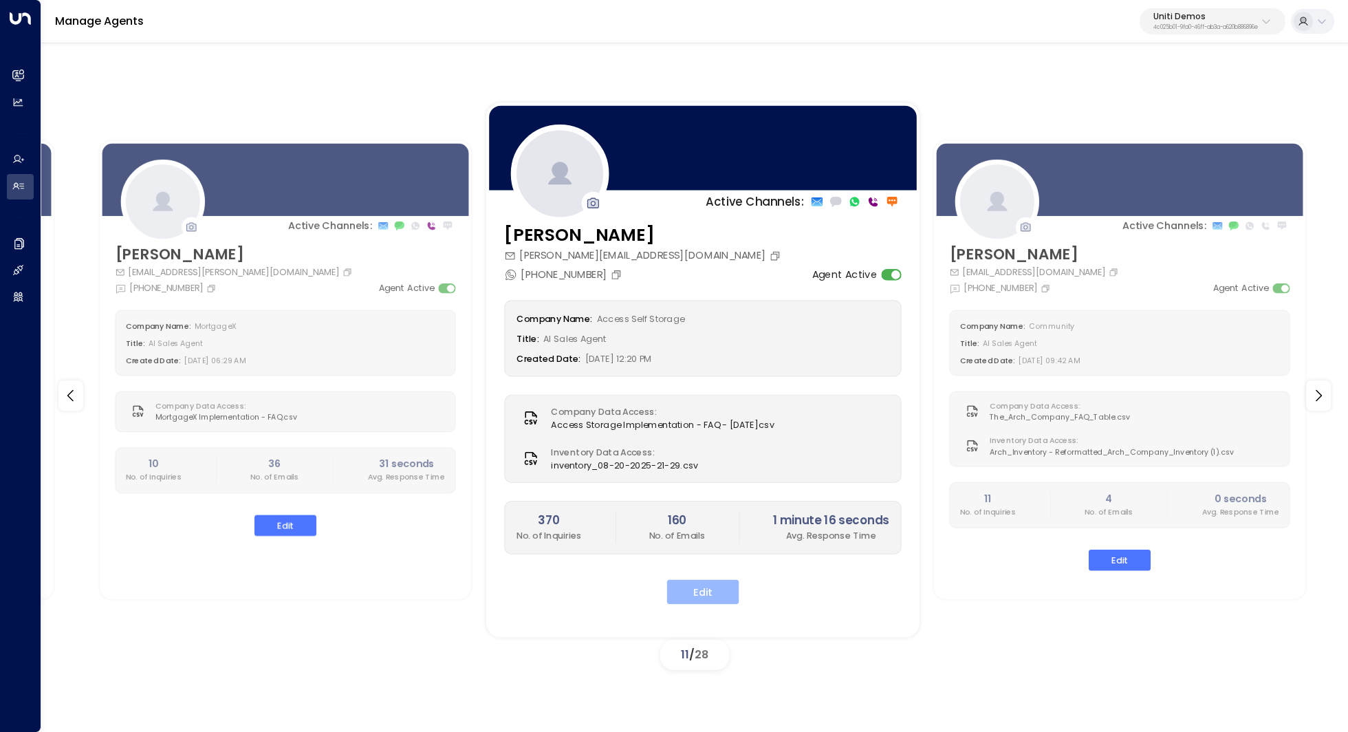
click at [710, 582] on button "Edit" at bounding box center [702, 591] width 72 height 25
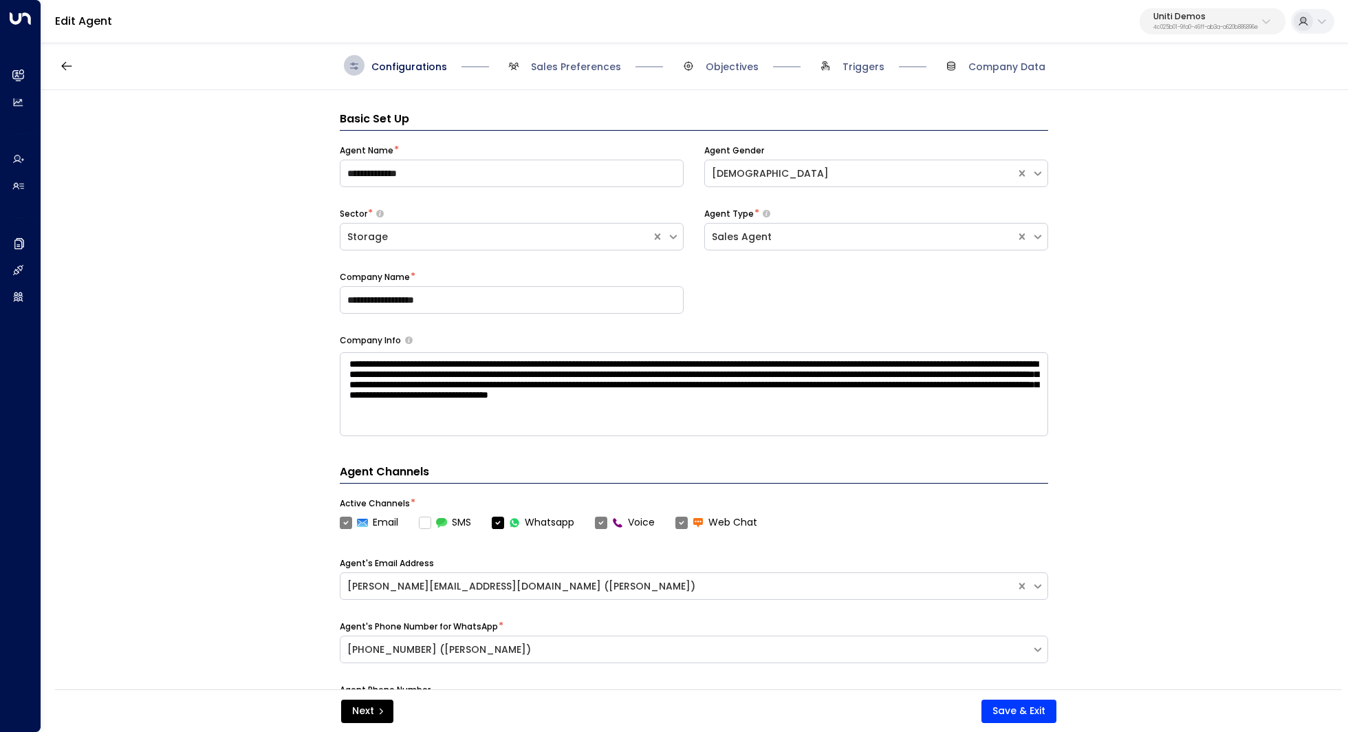
scroll to position [21, 0]
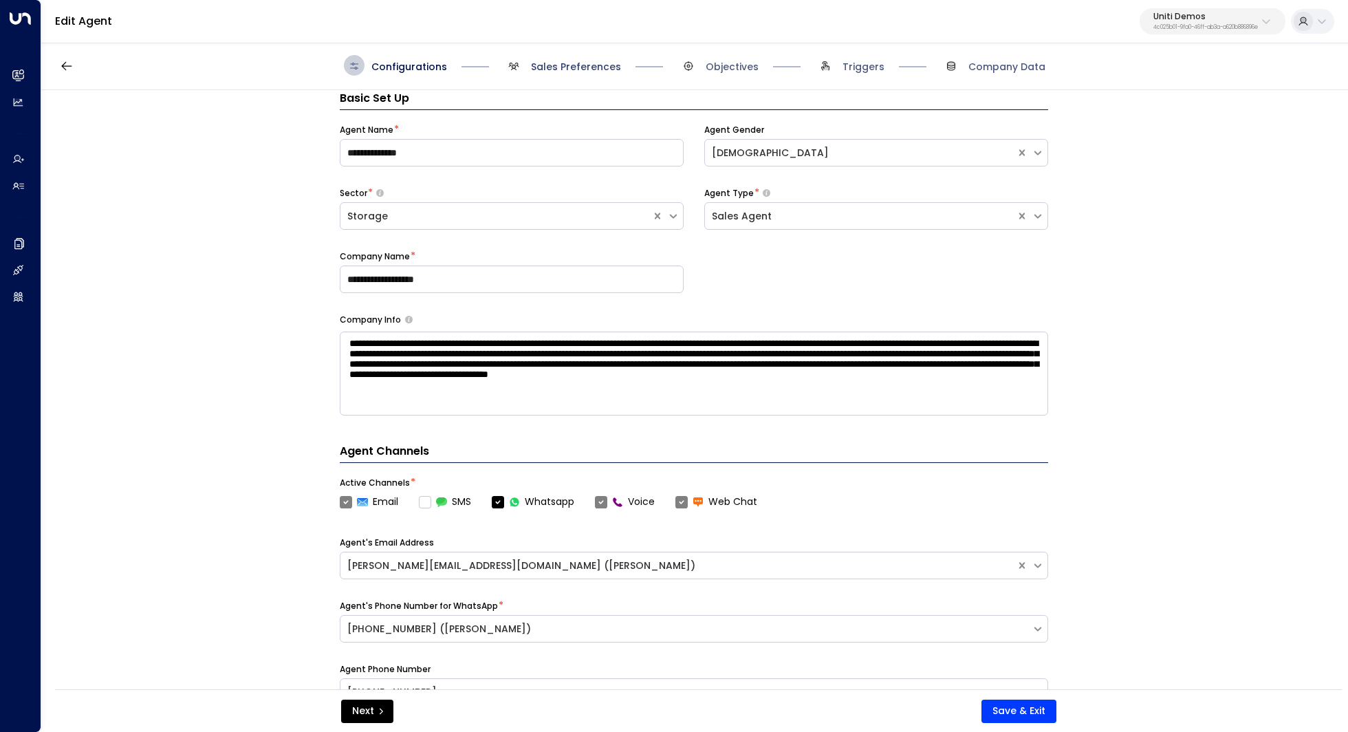
click at [587, 70] on span "Sales Preferences" at bounding box center [576, 67] width 90 height 14
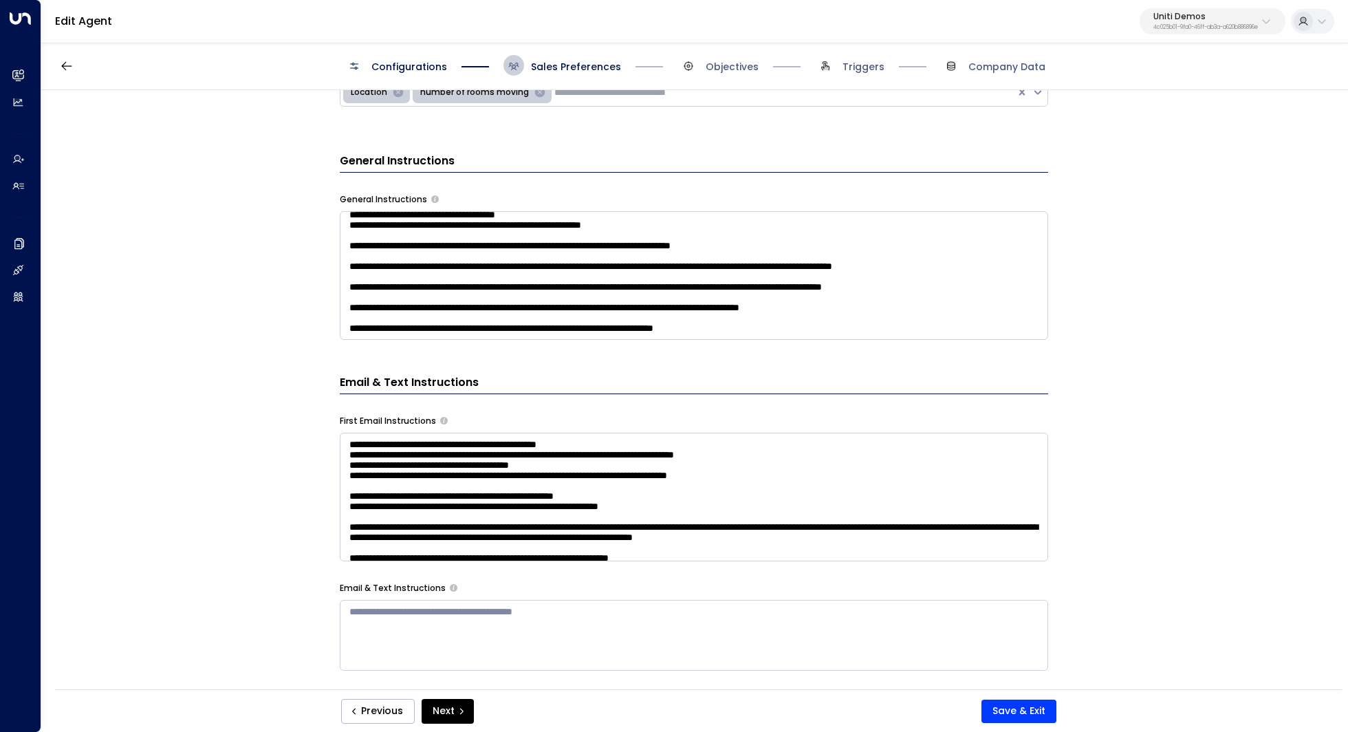
scroll to position [428, 0]
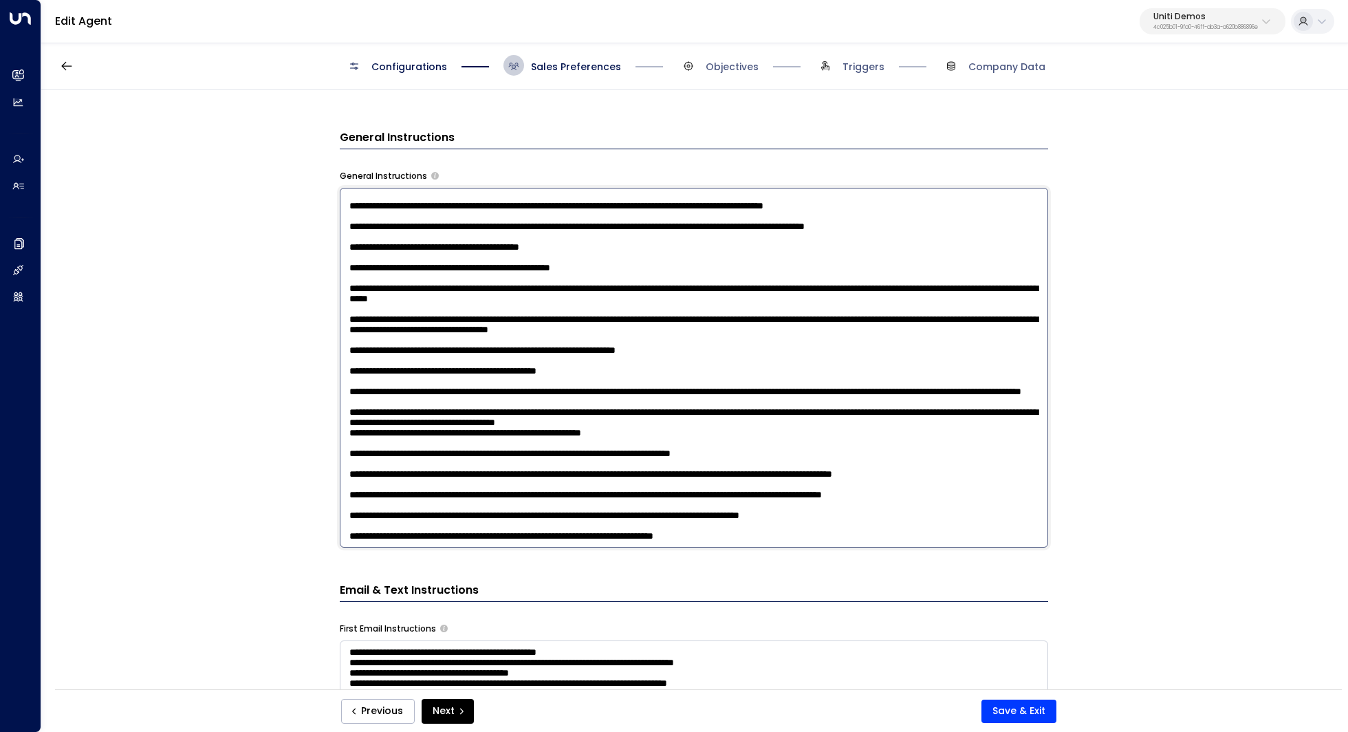
click at [813, 298] on textarea at bounding box center [694, 368] width 708 height 360
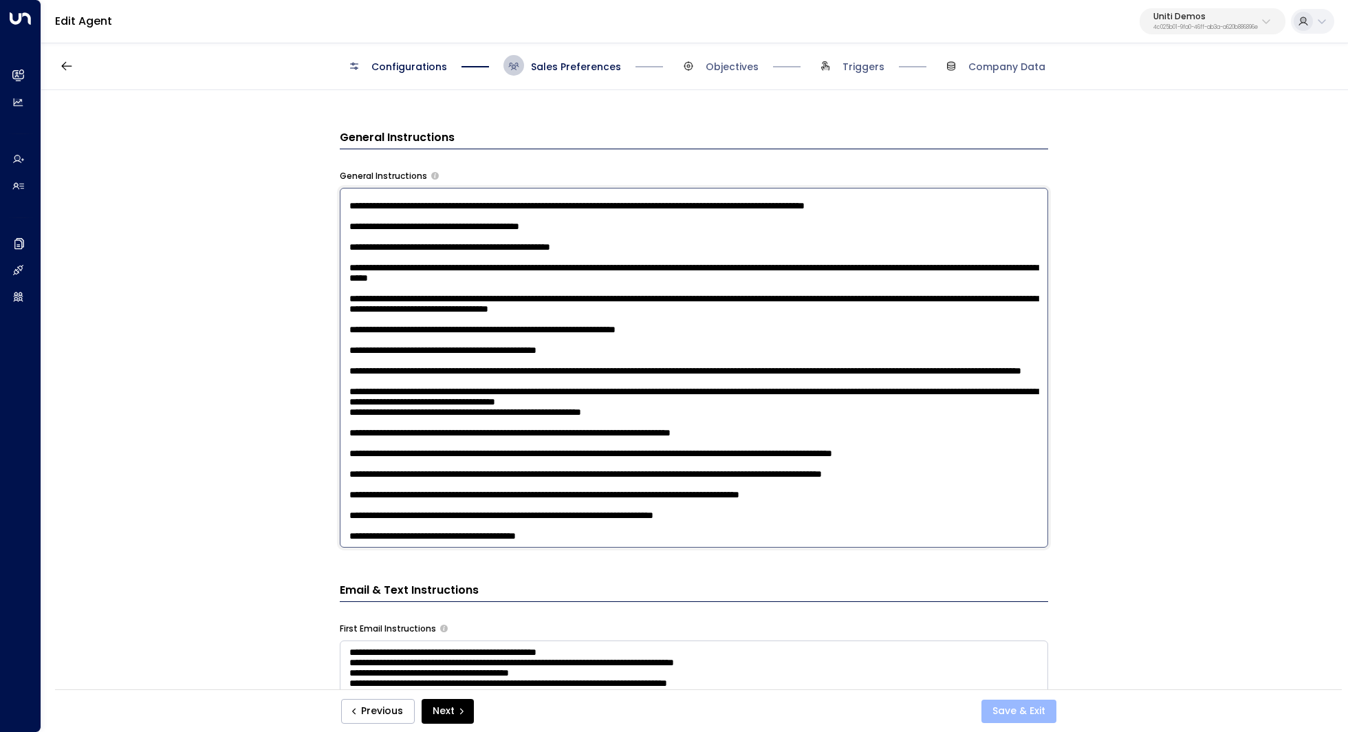
type textarea "**********"
click at [1024, 714] on button "Save & Exit" at bounding box center [1018, 710] width 75 height 23
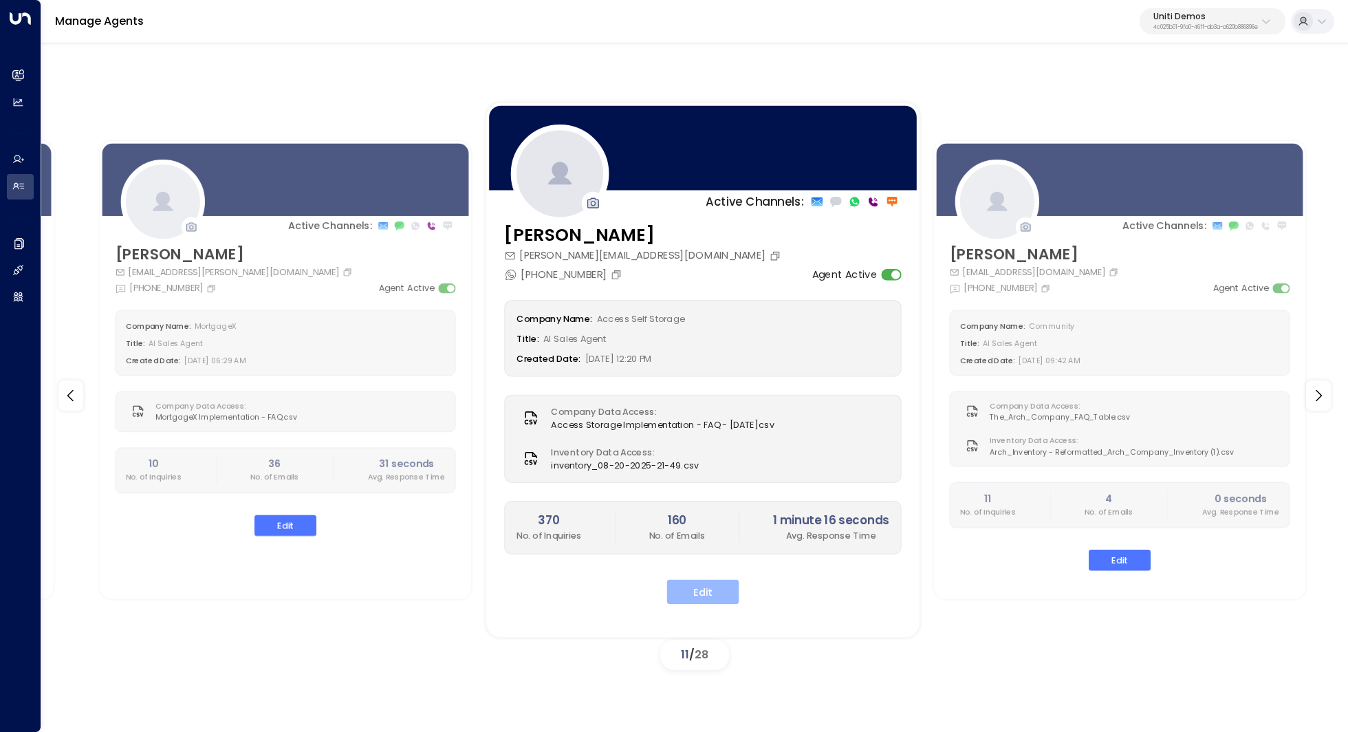
click at [708, 591] on button "Edit" at bounding box center [702, 591] width 72 height 25
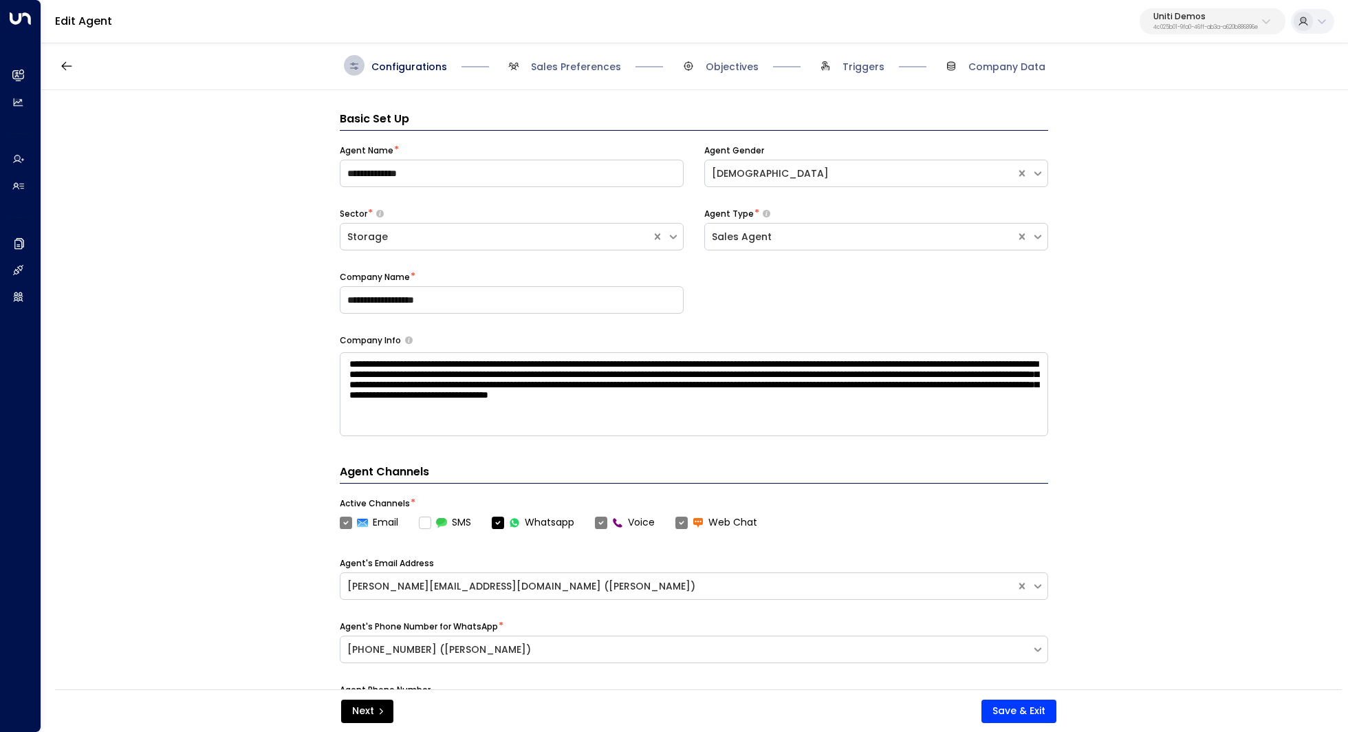
scroll to position [21, 0]
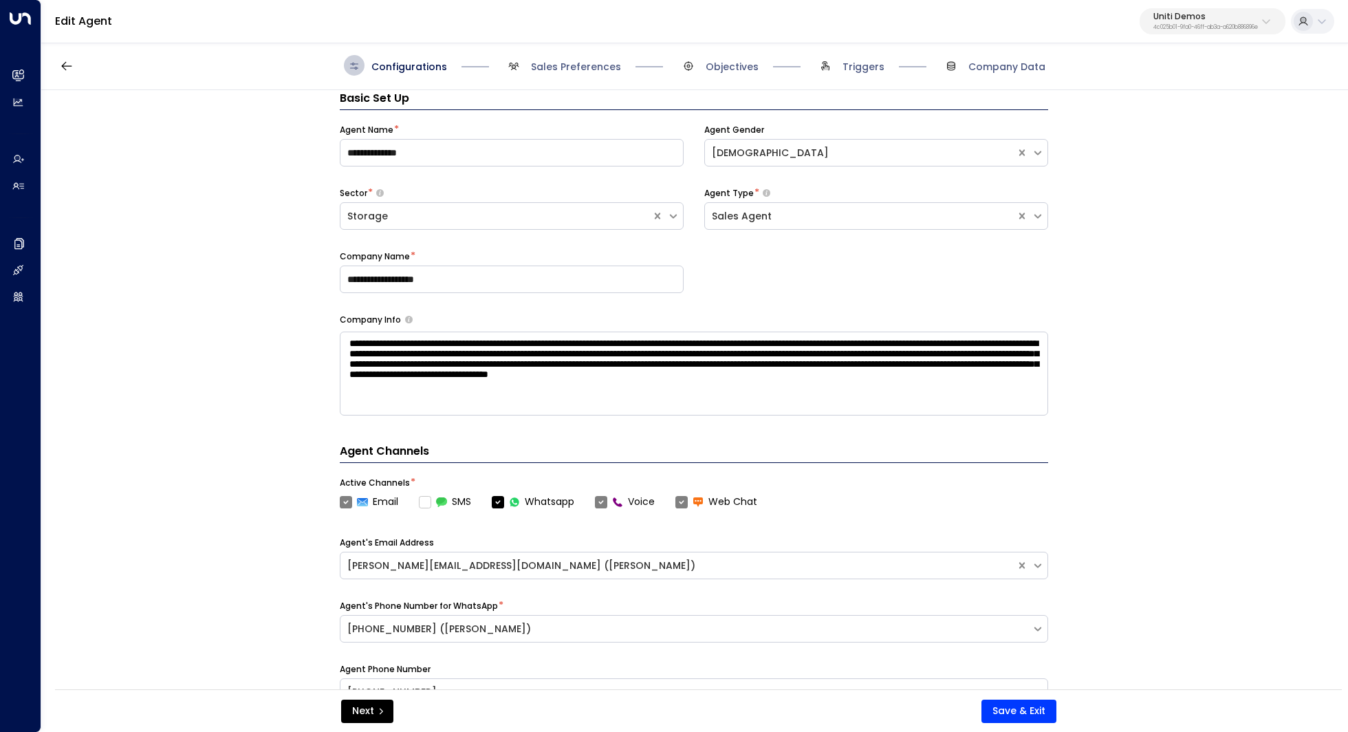
click at [865, 62] on span "Triggers" at bounding box center [863, 67] width 42 height 14
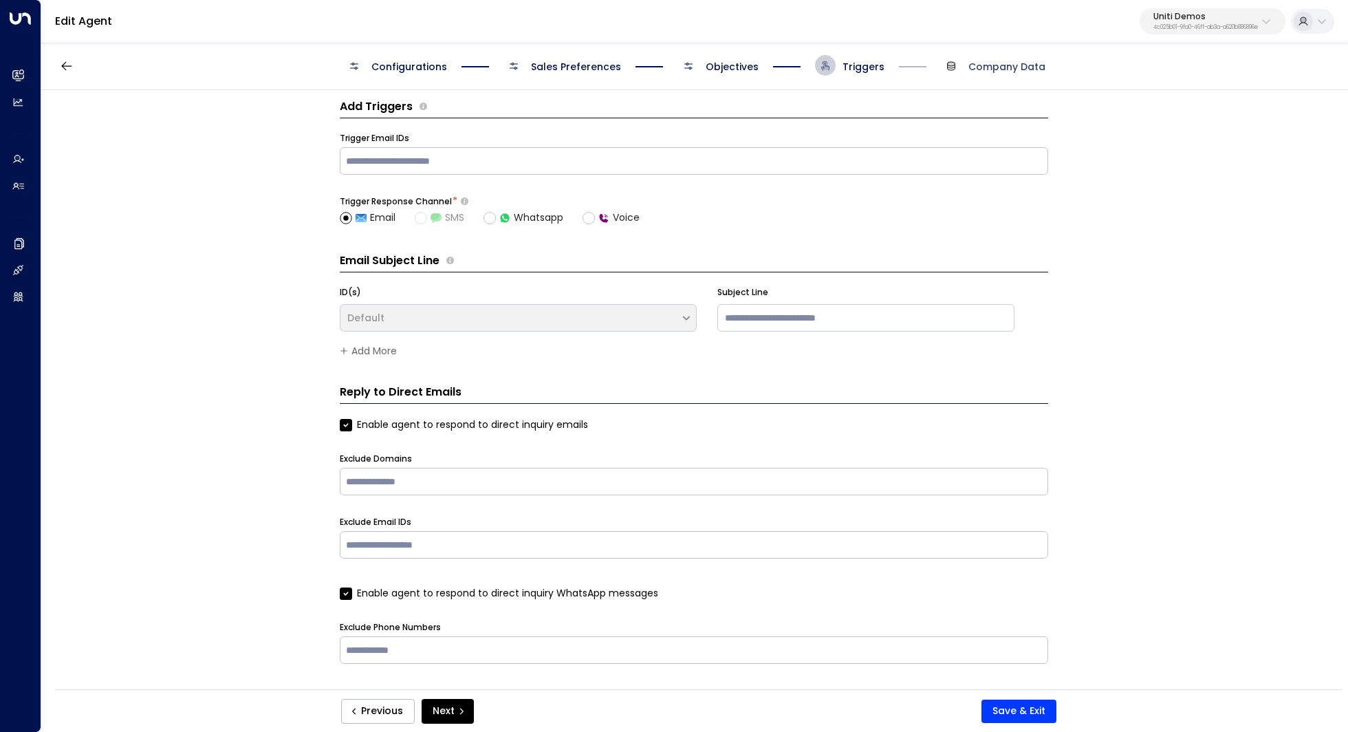
scroll to position [11, 0]
click at [981, 62] on span "Company Data" at bounding box center [1006, 67] width 77 height 14
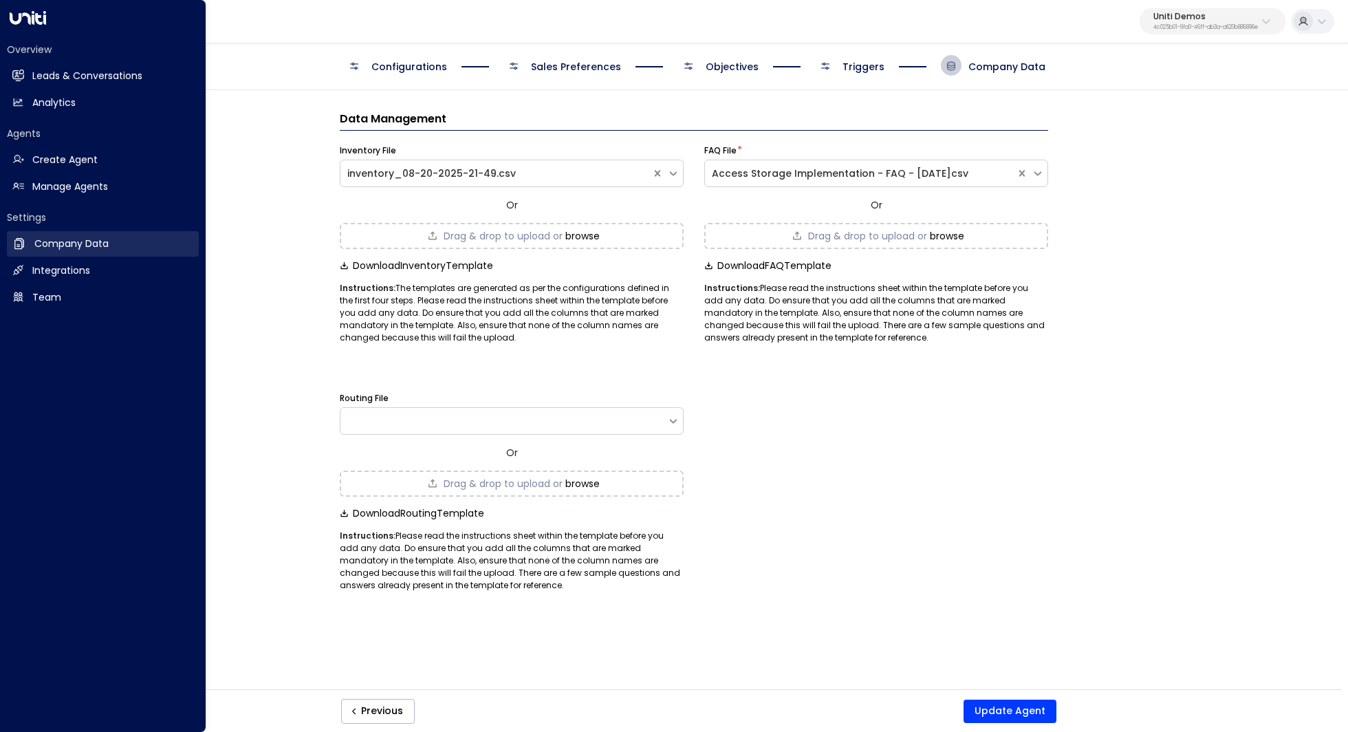
click at [89, 250] on h2 "Company Data" at bounding box center [71, 244] width 74 height 14
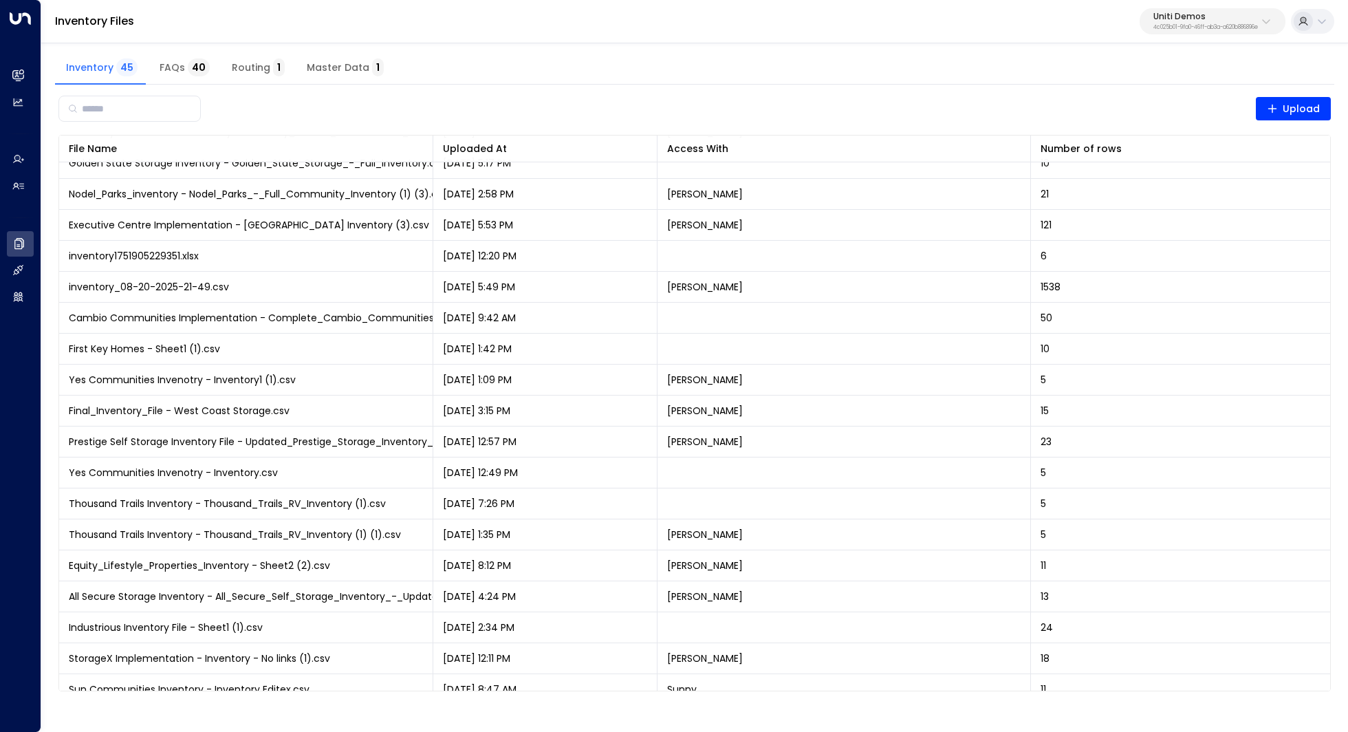
scroll to position [540, 0]
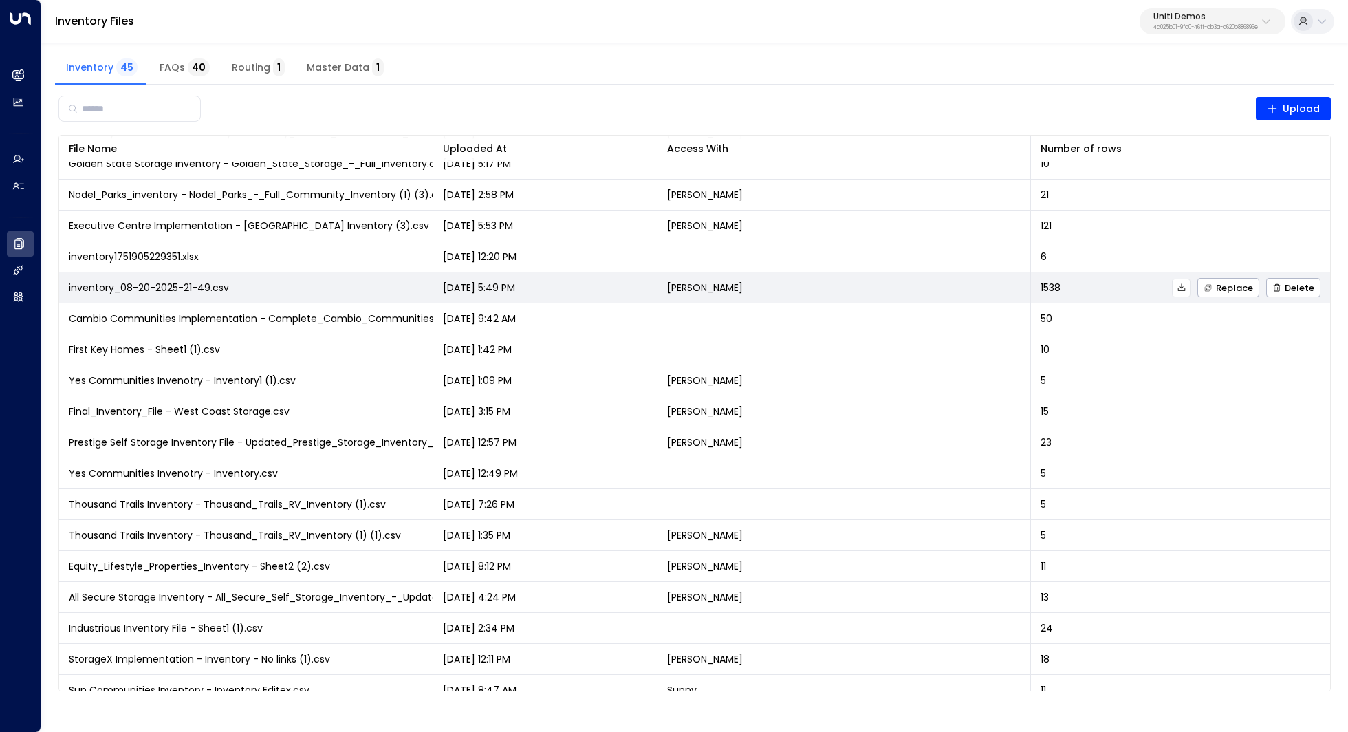
click at [1181, 289] on icon at bounding box center [1181, 287] width 8 height 8
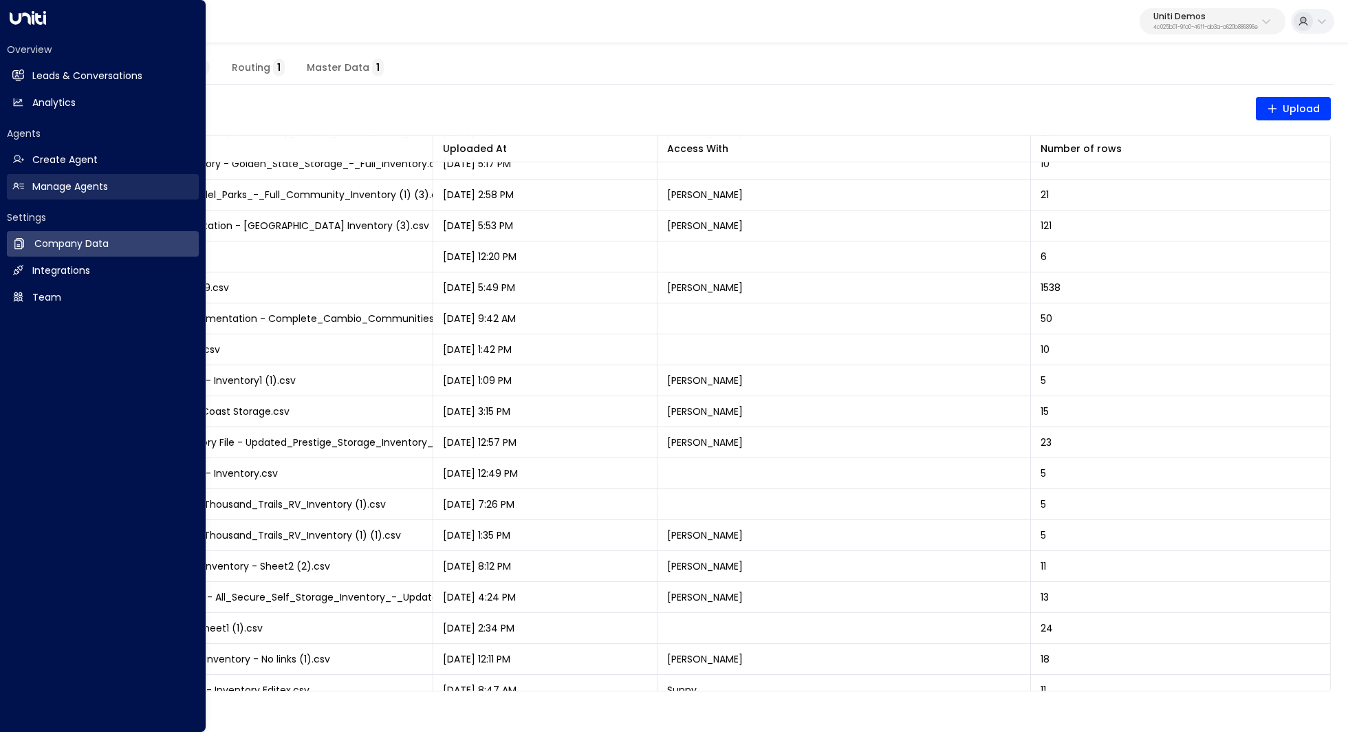
click at [80, 179] on h2 "Manage Agents" at bounding box center [70, 186] width 76 height 14
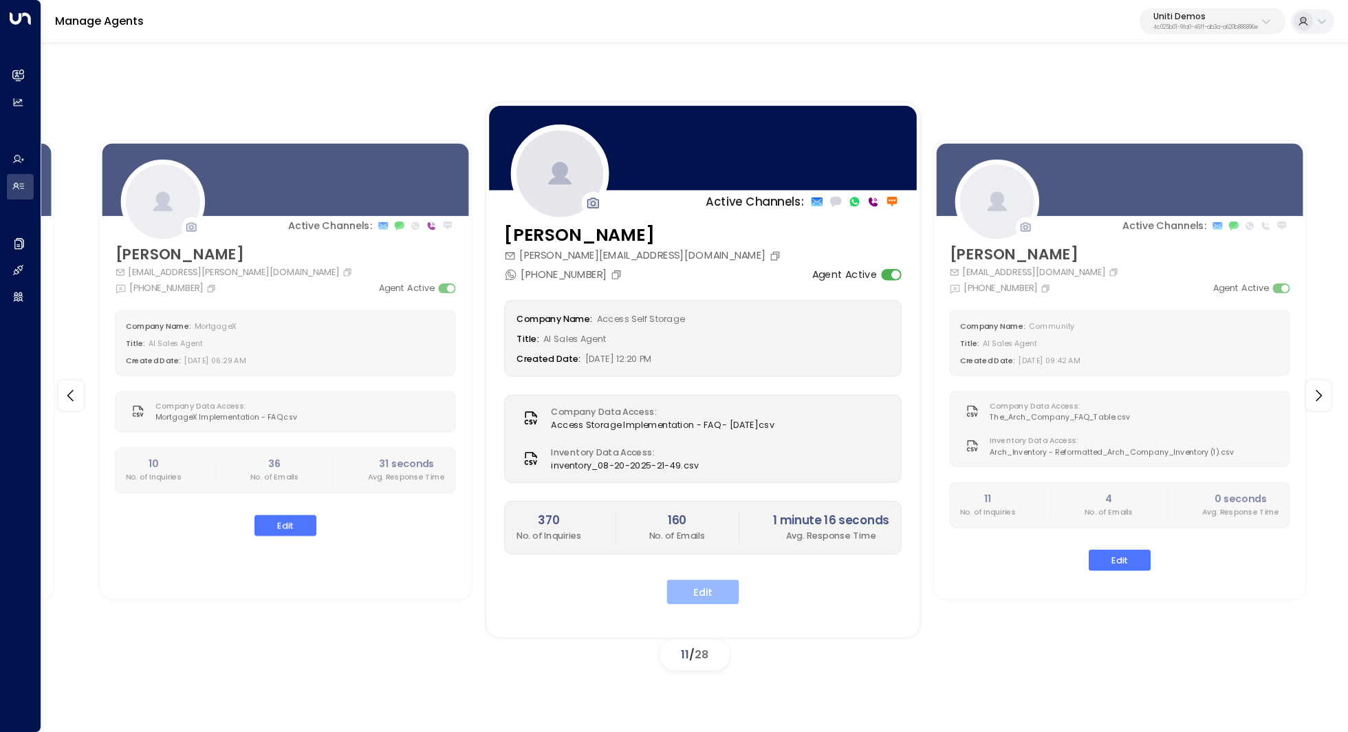
click at [708, 584] on button "Edit" at bounding box center [702, 591] width 72 height 25
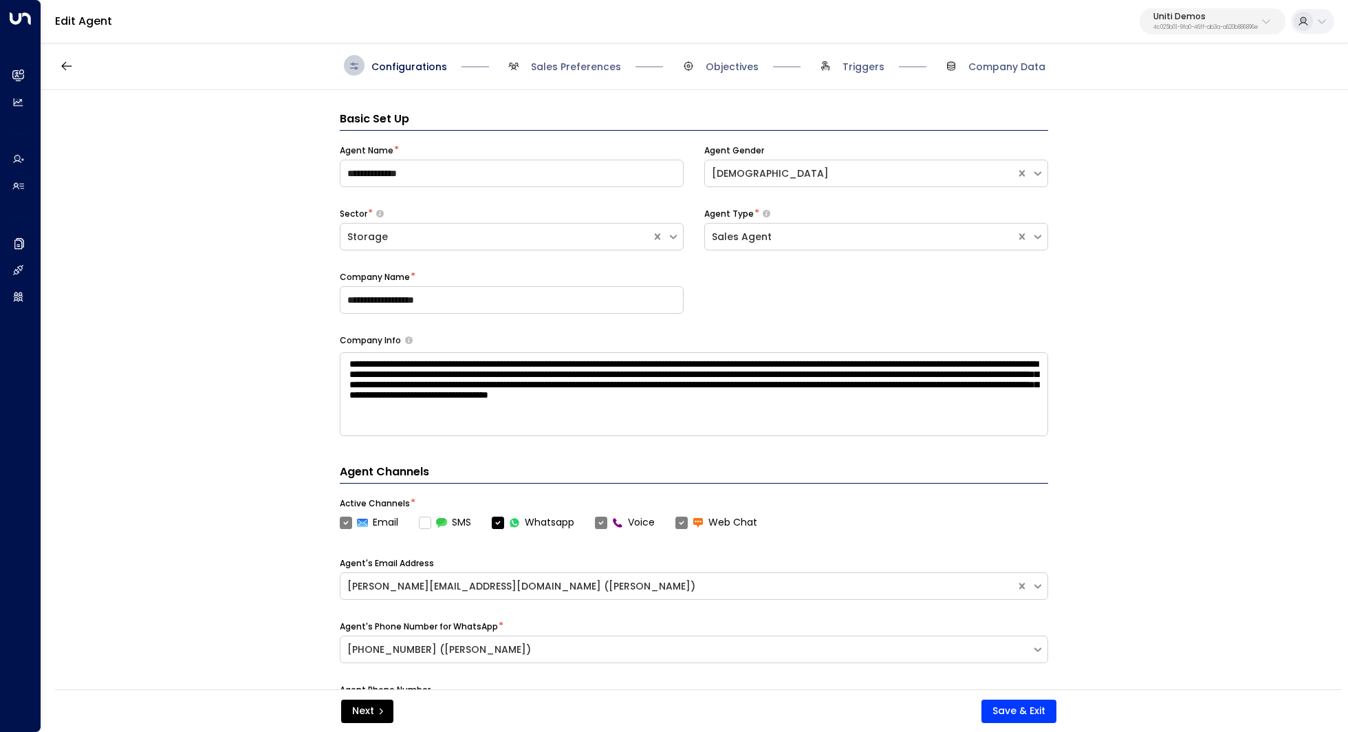
click at [582, 75] on span "Sales Preferences" at bounding box center [562, 65] width 118 height 21
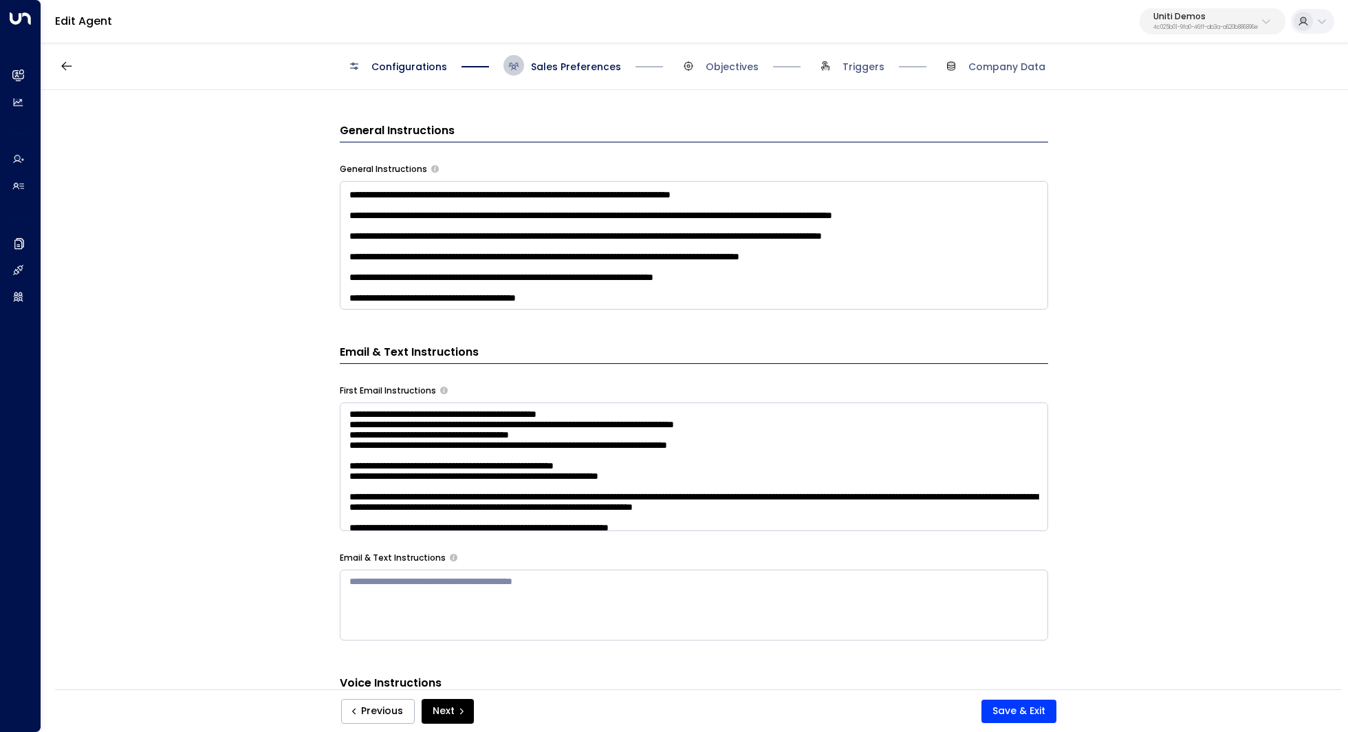
scroll to position [439, 0]
click at [681, 286] on textarea at bounding box center [694, 245] width 708 height 129
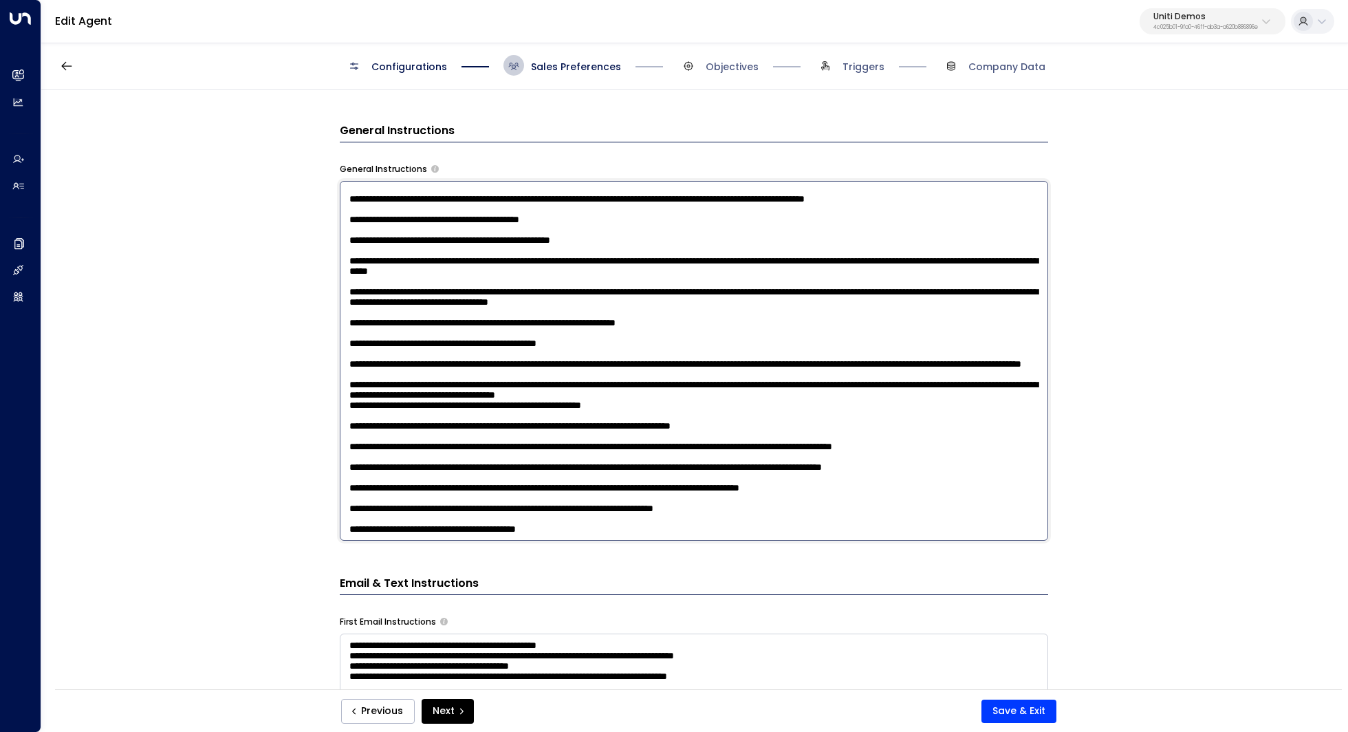
click at [620, 521] on textarea at bounding box center [694, 361] width 708 height 360
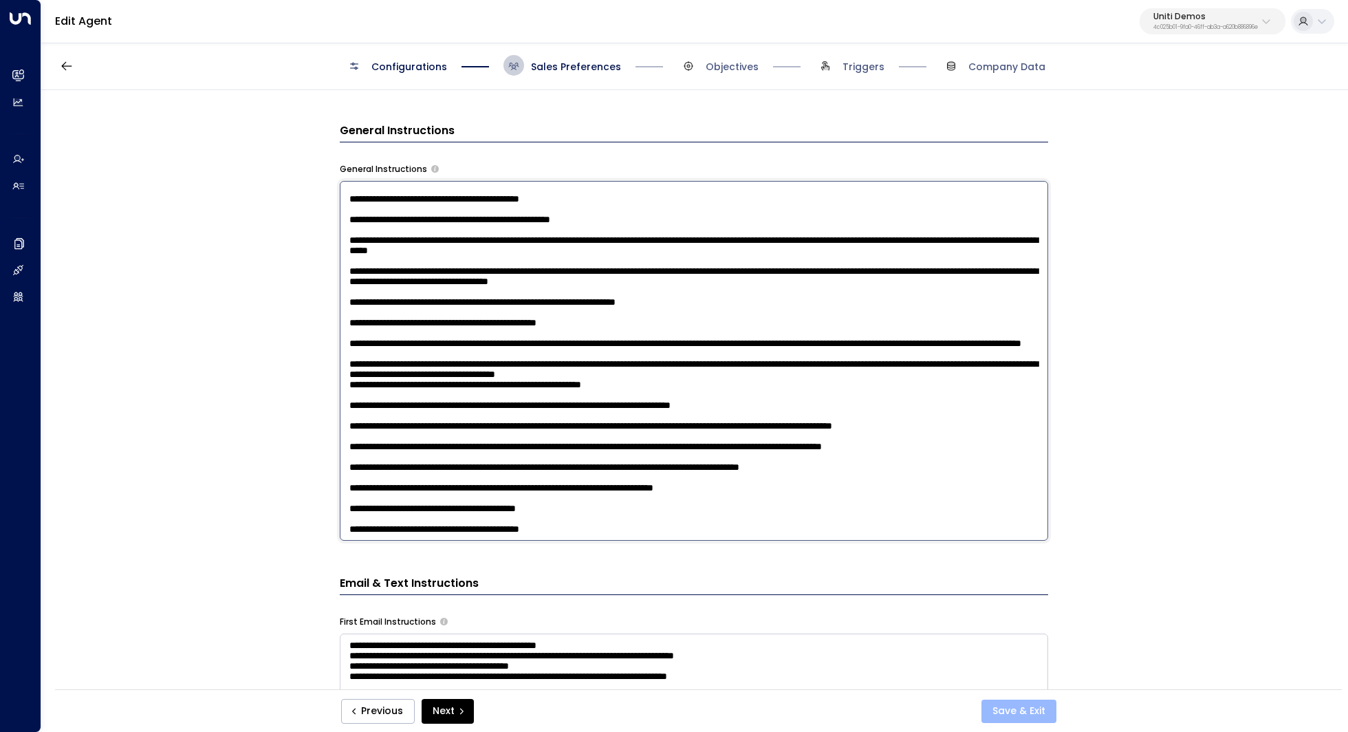
type textarea "**********"
click at [1020, 714] on button "Save & Exit" at bounding box center [1018, 710] width 75 height 23
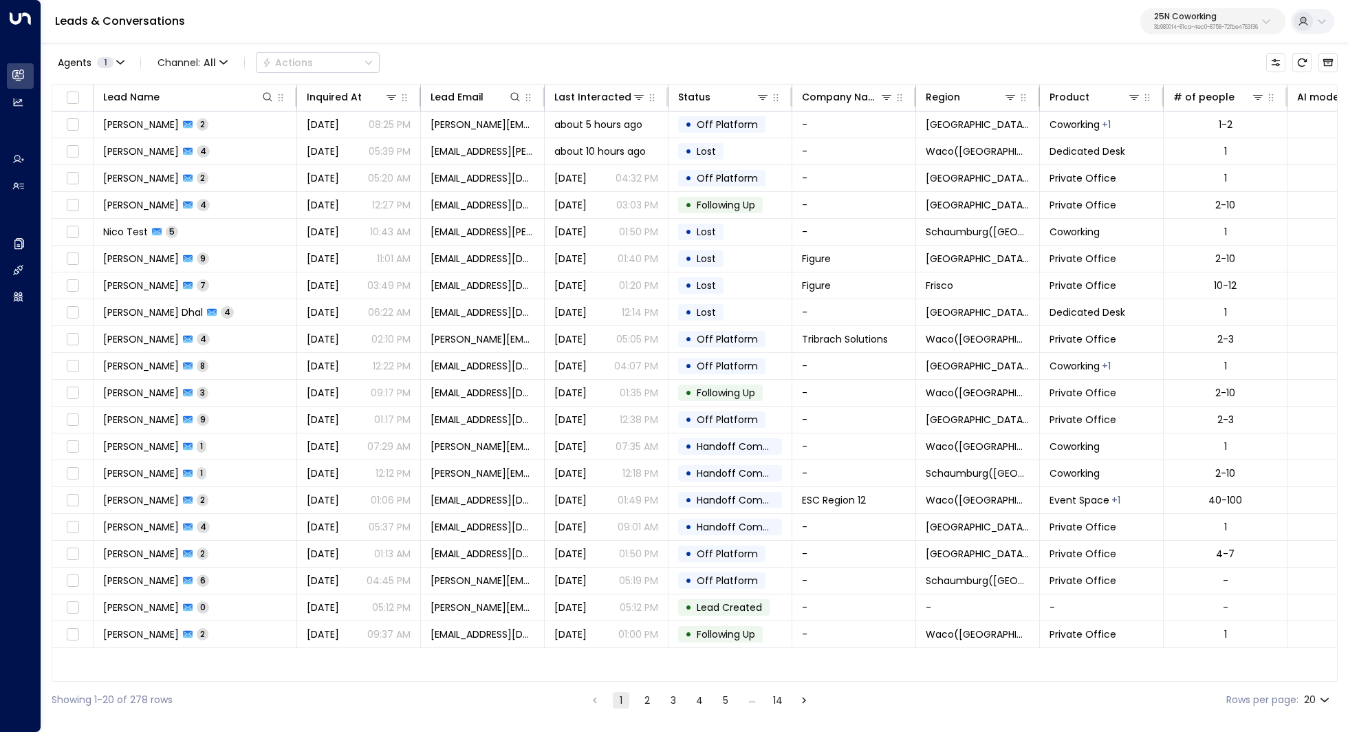
click at [1227, 25] on p "3b9800f4-81ca-4ec0-8758-72fbe4763f36" at bounding box center [1206, 28] width 104 height 6
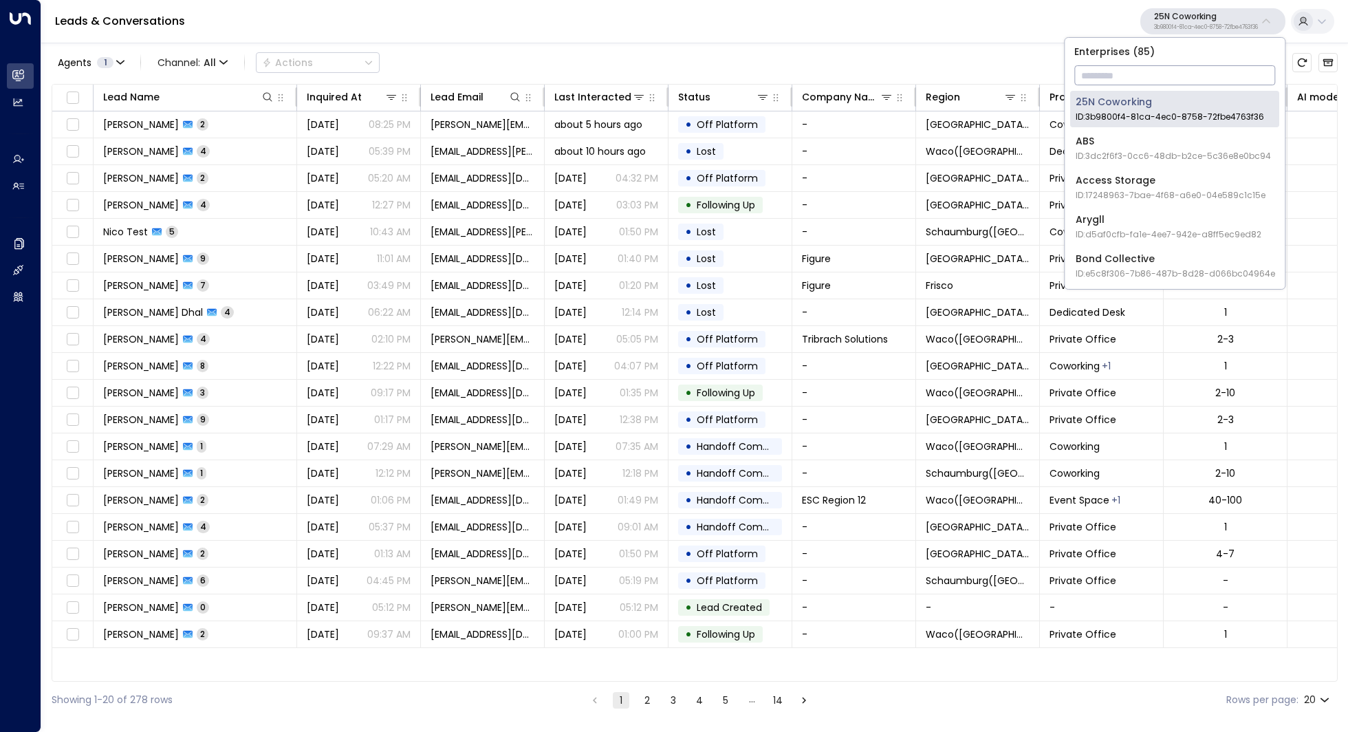
click at [1165, 78] on input "text" at bounding box center [1174, 75] width 201 height 25
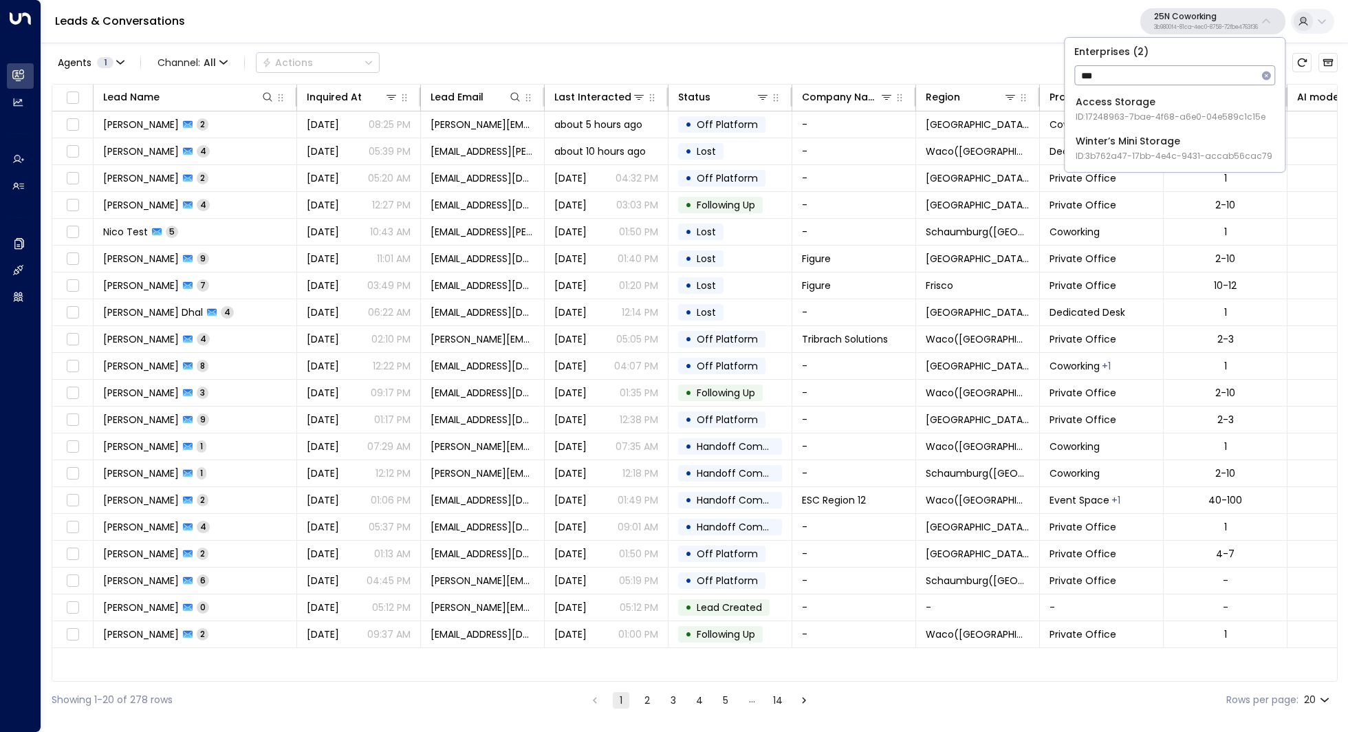
type input "***"
click at [1174, 113] on span "ID: 17248963-7bae-4f68-a6e0-04e589c1c15e" at bounding box center [1170, 117] width 190 height 12
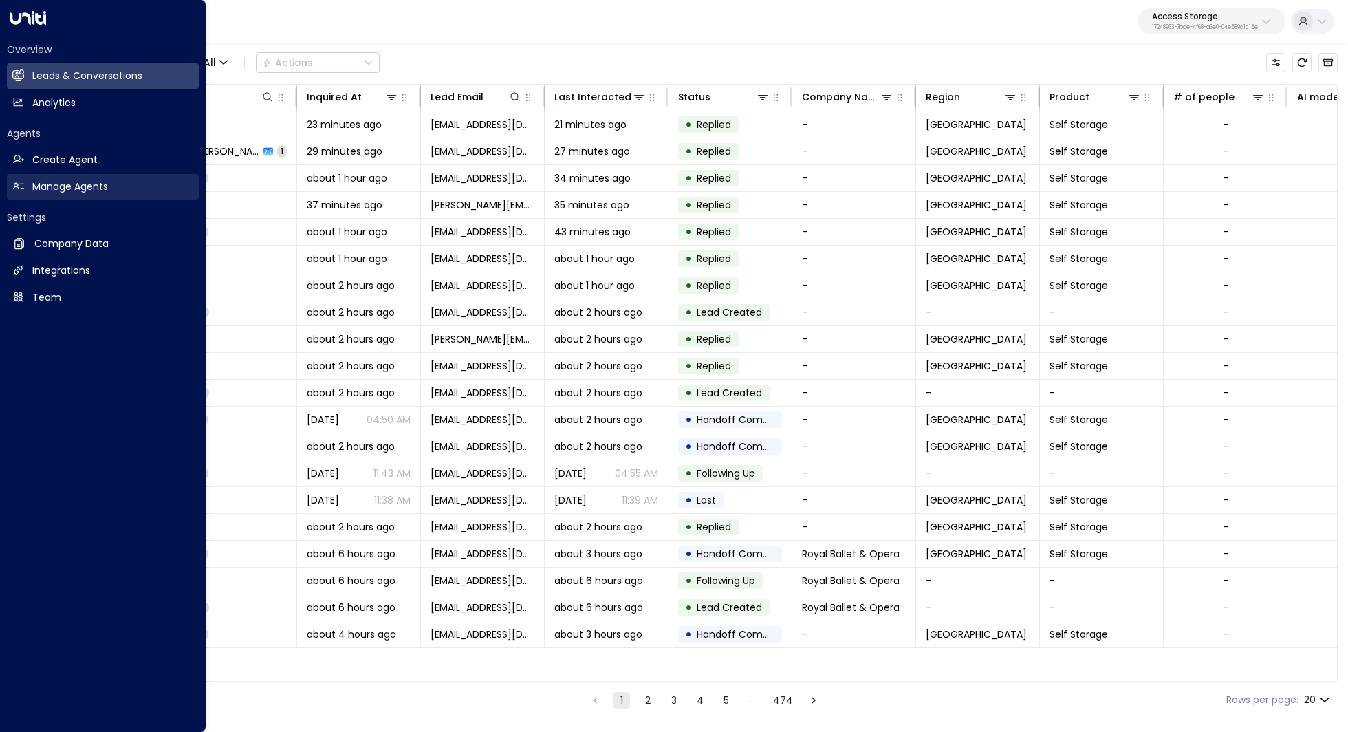
click at [69, 195] on link "Manage Agents Manage Agents" at bounding box center [103, 186] width 192 height 25
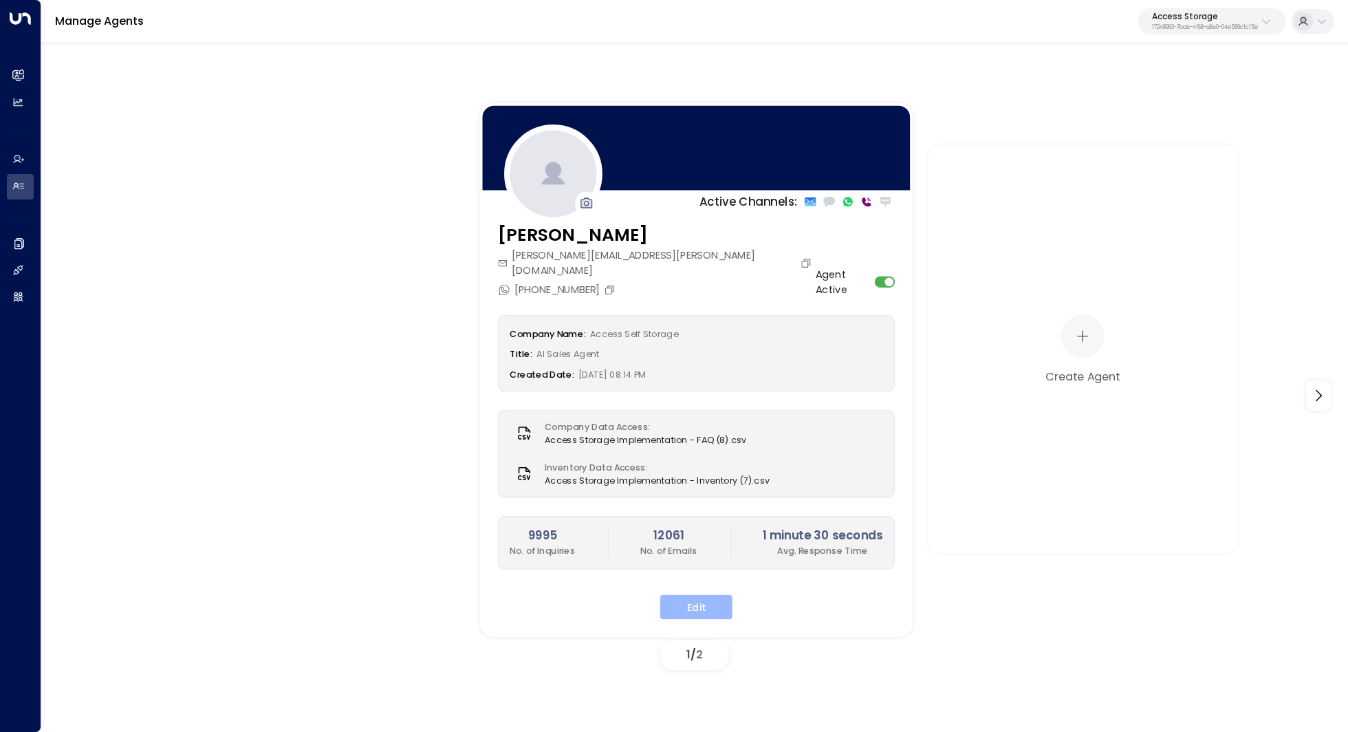
click at [703, 594] on button "Edit" at bounding box center [696, 606] width 72 height 25
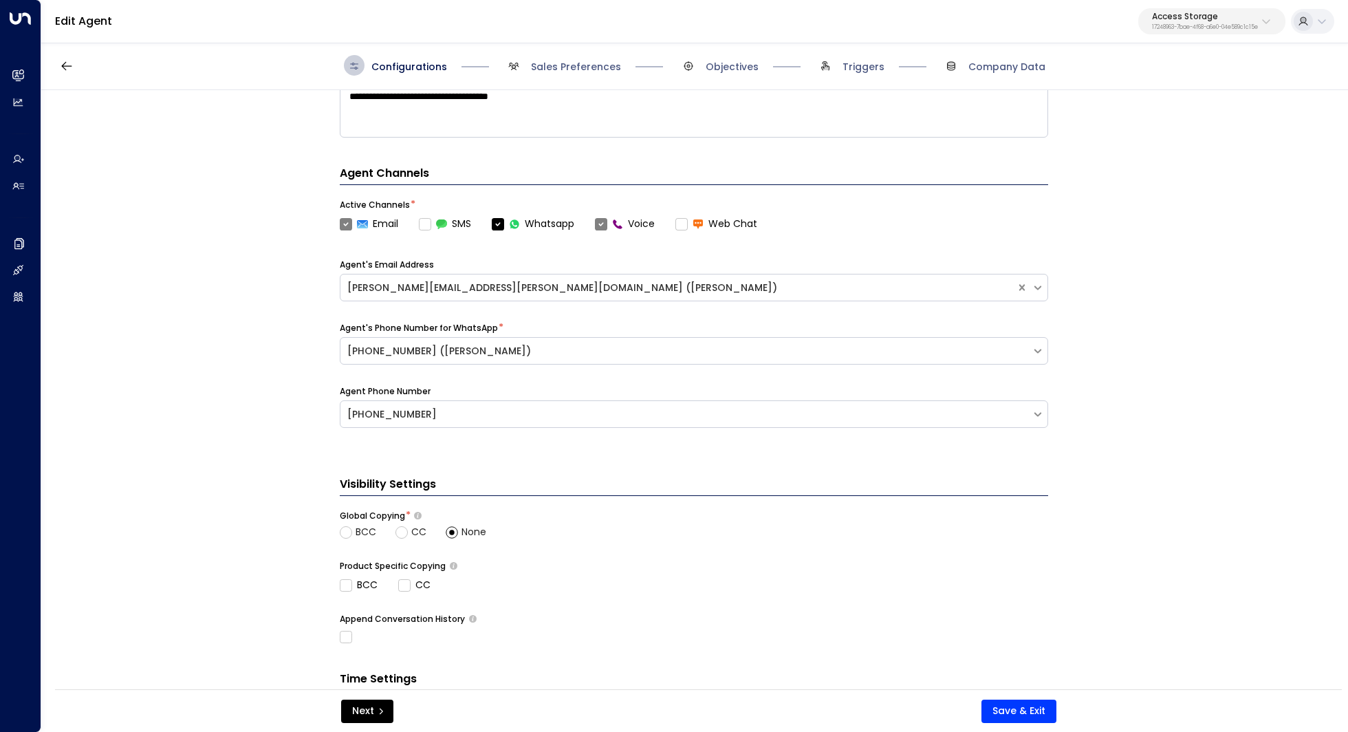
scroll to position [415, 0]
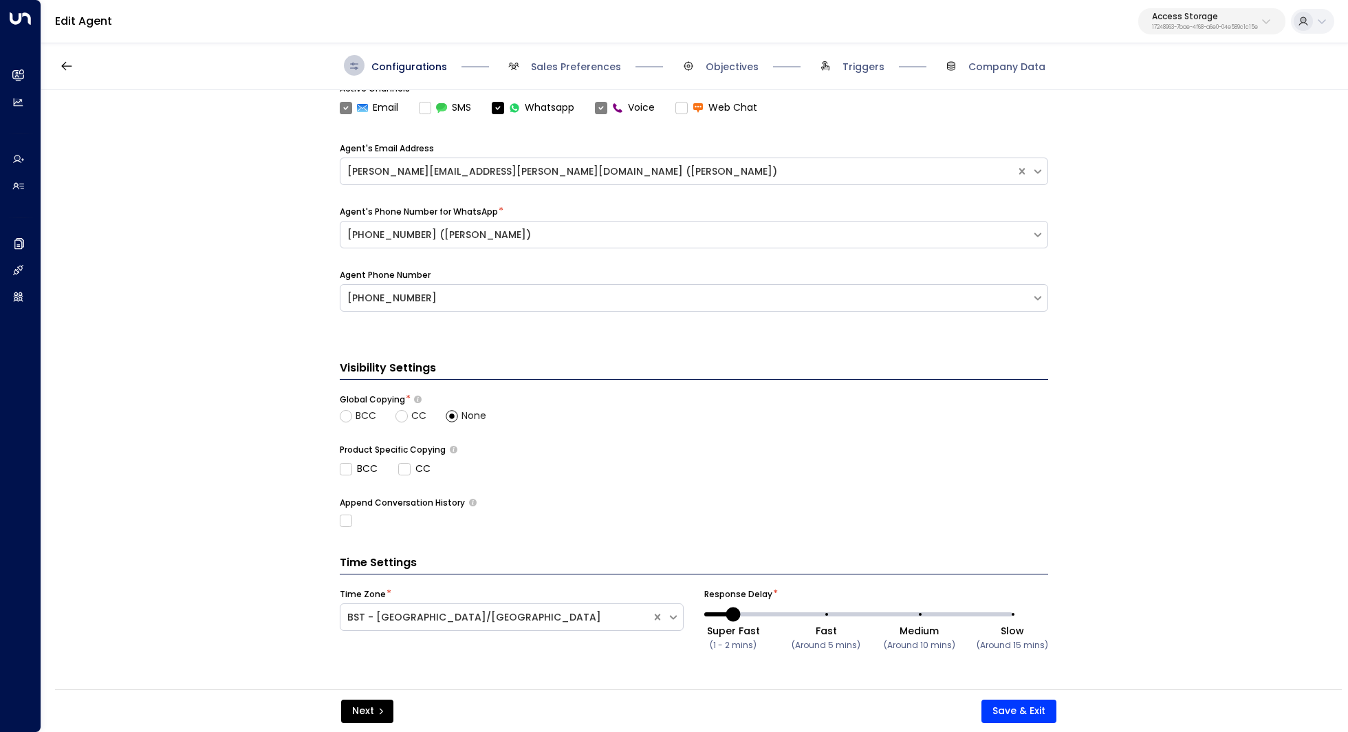
click at [600, 74] on span "Sales Preferences" at bounding box center [562, 65] width 118 height 21
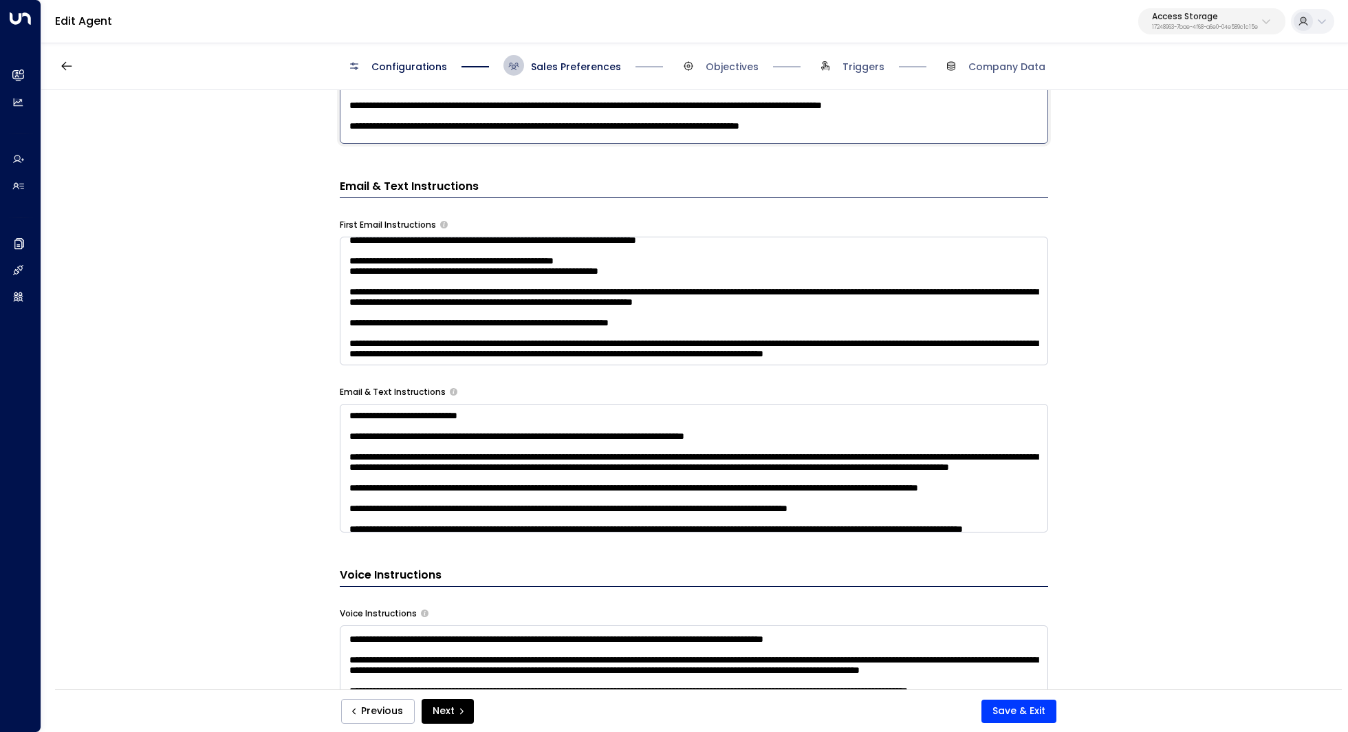
scroll to position [886, 0]
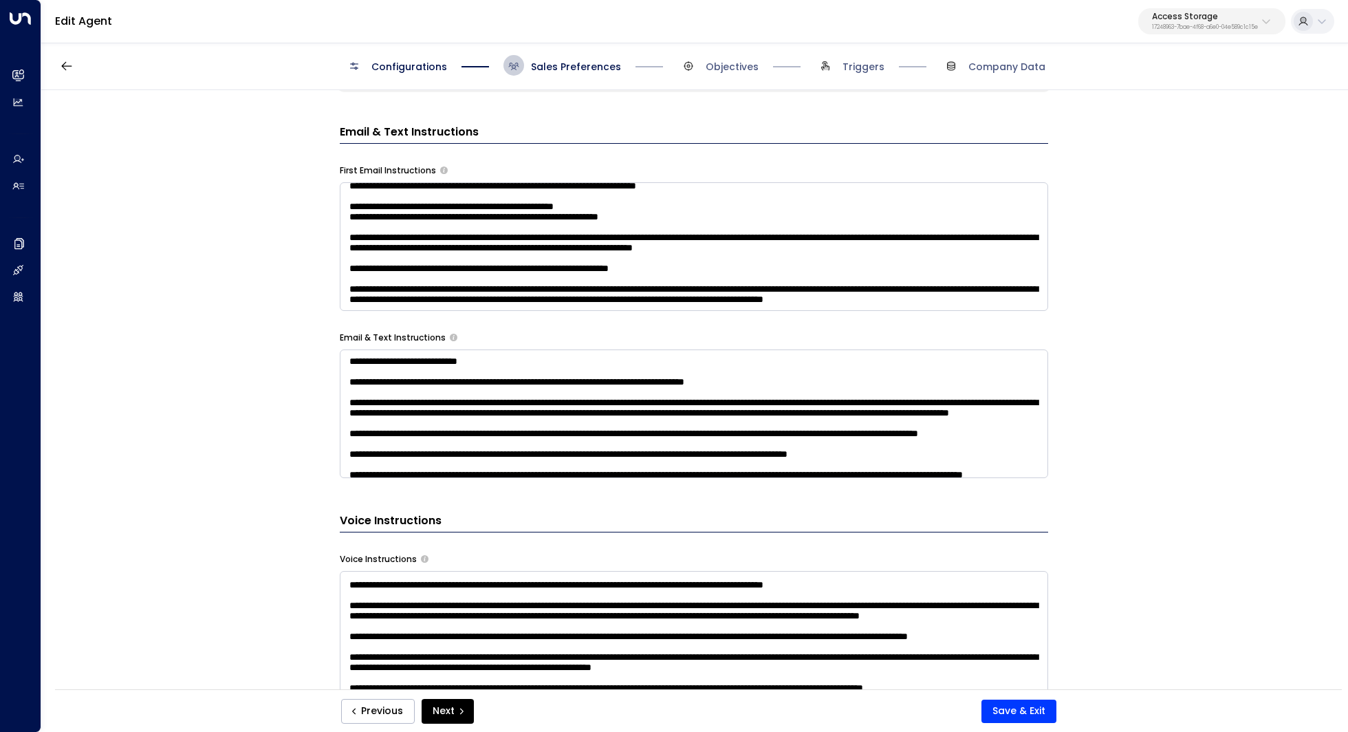
drag, startPoint x: 347, startPoint y: 274, endPoint x: 706, endPoint y: 290, distance: 359.9
click at [706, 290] on div "**********" at bounding box center [694, 200] width 708 height 1433
click at [1194, 320] on div "**********" at bounding box center [693, 394] width 1305 height 608
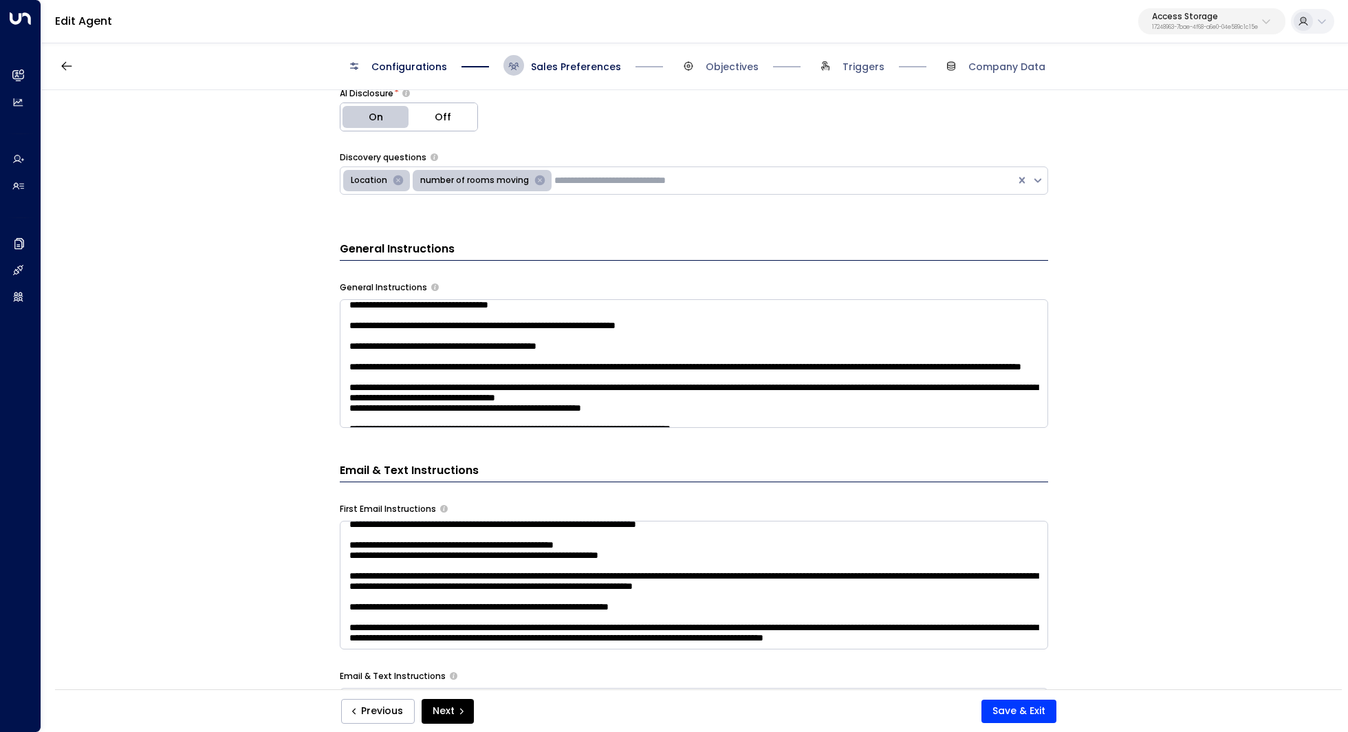
scroll to position [138, 0]
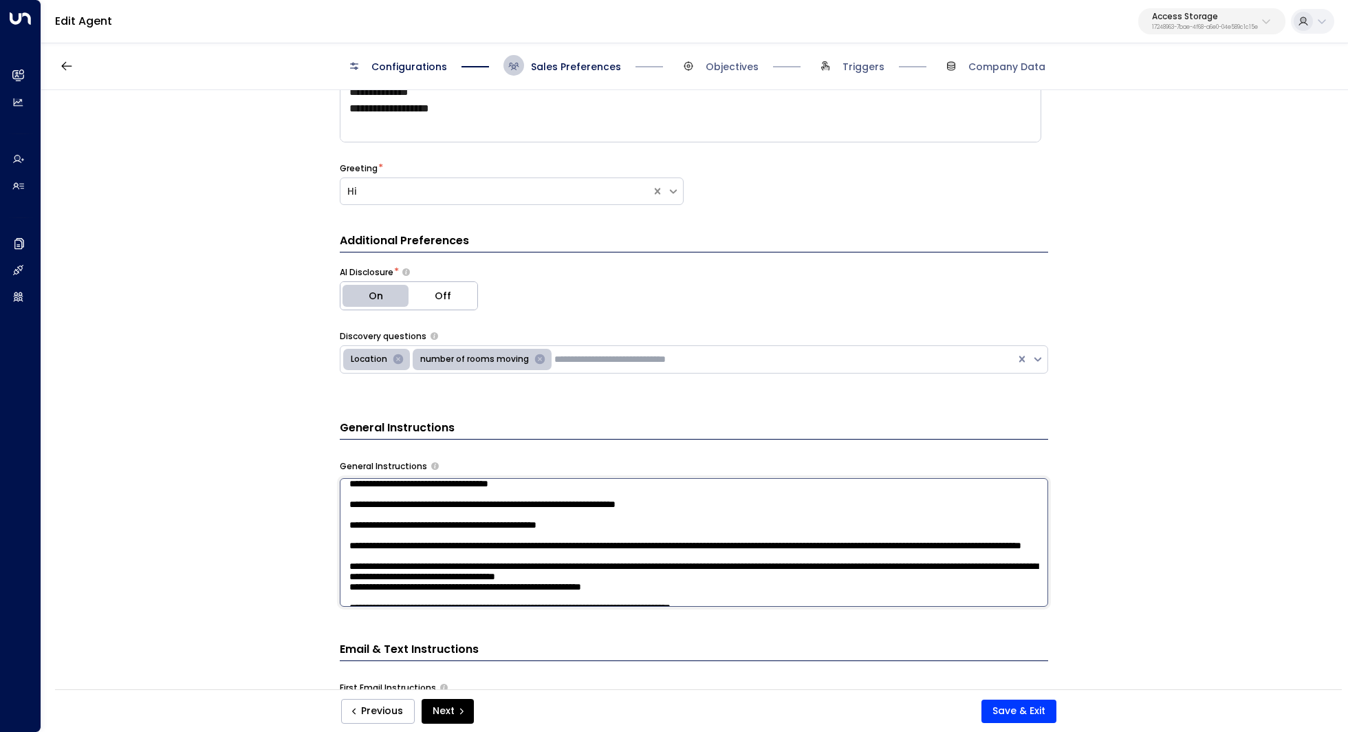
click at [779, 481] on textarea at bounding box center [694, 542] width 708 height 129
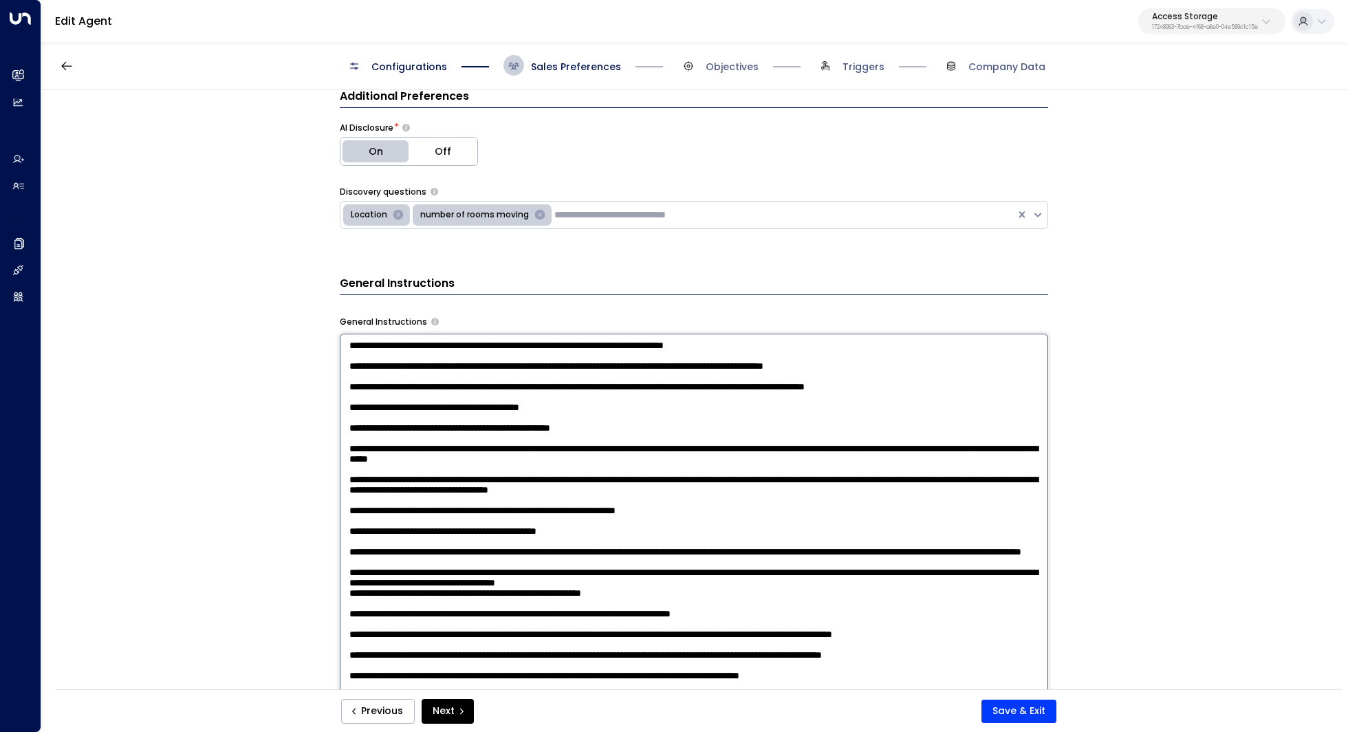
scroll to position [330, 0]
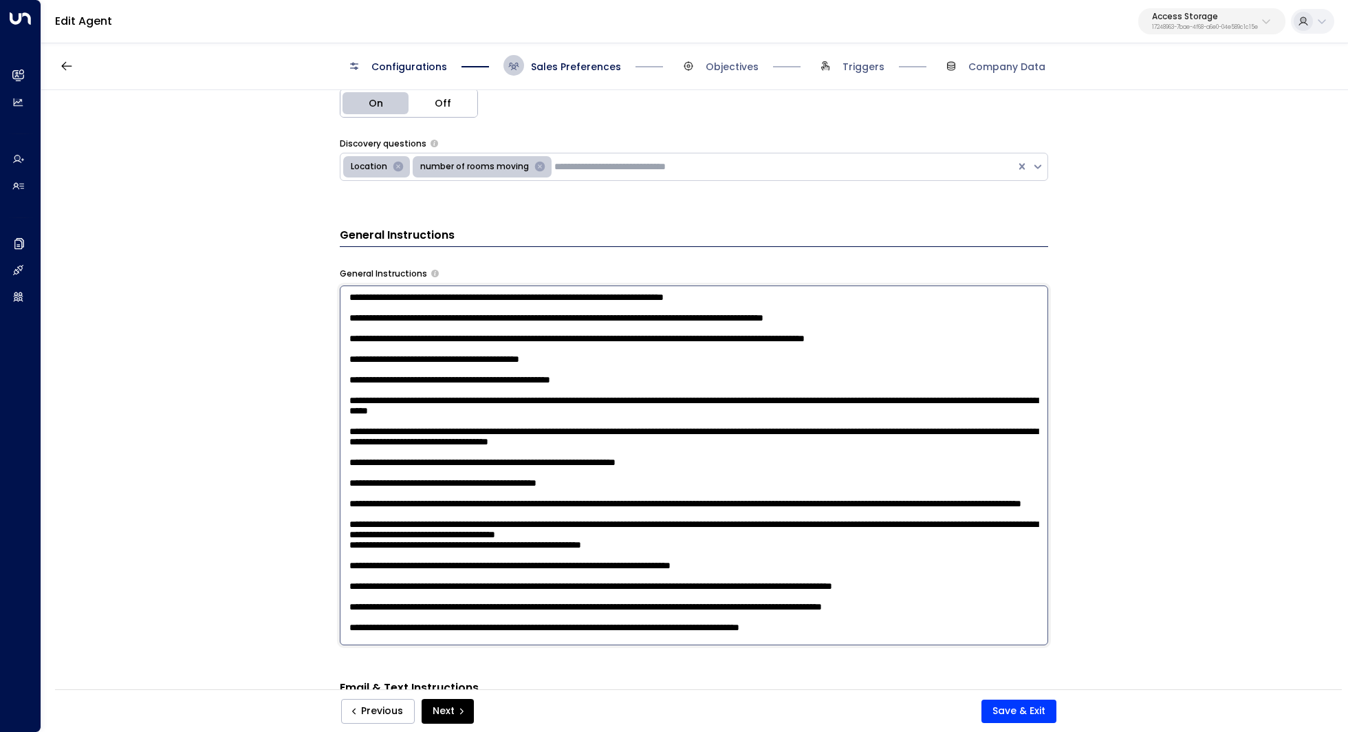
click at [348, 289] on textarea at bounding box center [694, 465] width 708 height 360
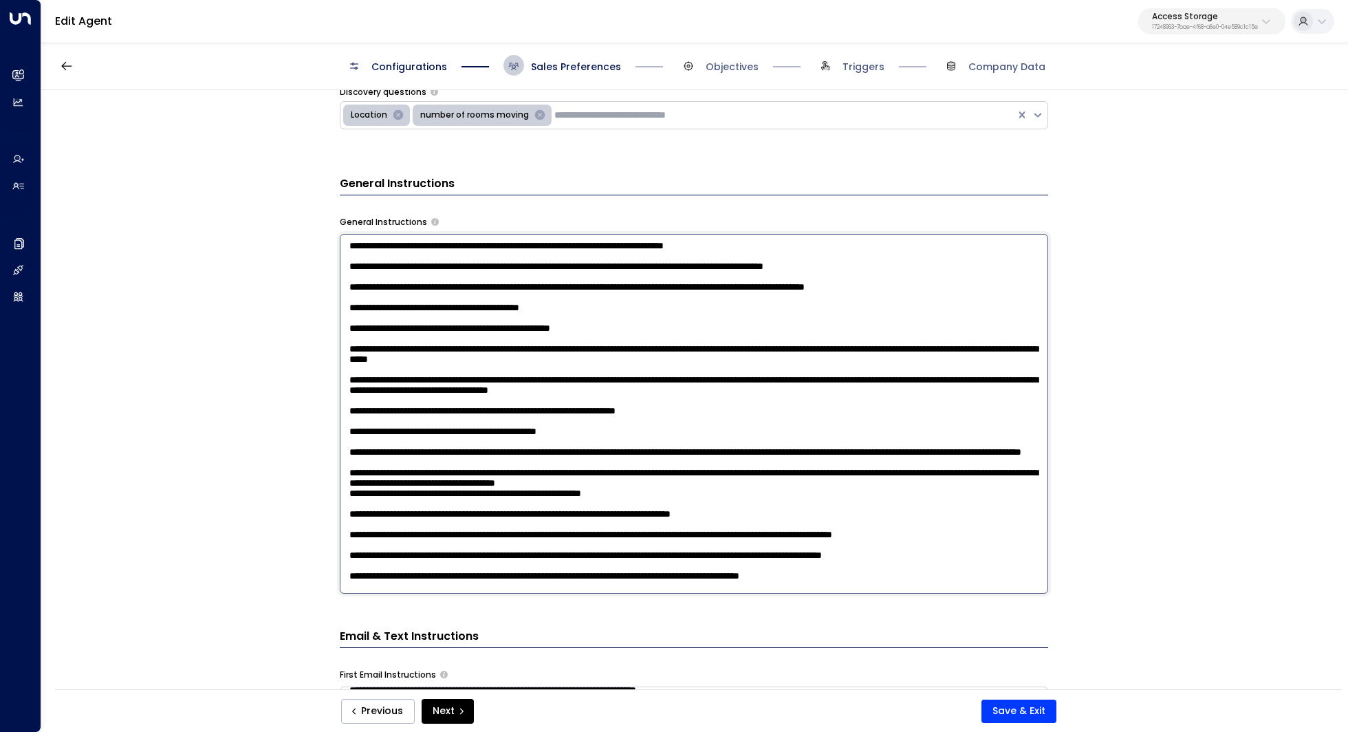
scroll to position [0, 0]
drag, startPoint x: 911, startPoint y: 577, endPoint x: 316, endPoint y: 235, distance: 686.5
click at [316, 235] on div "**********" at bounding box center [693, 394] width 1305 height 608
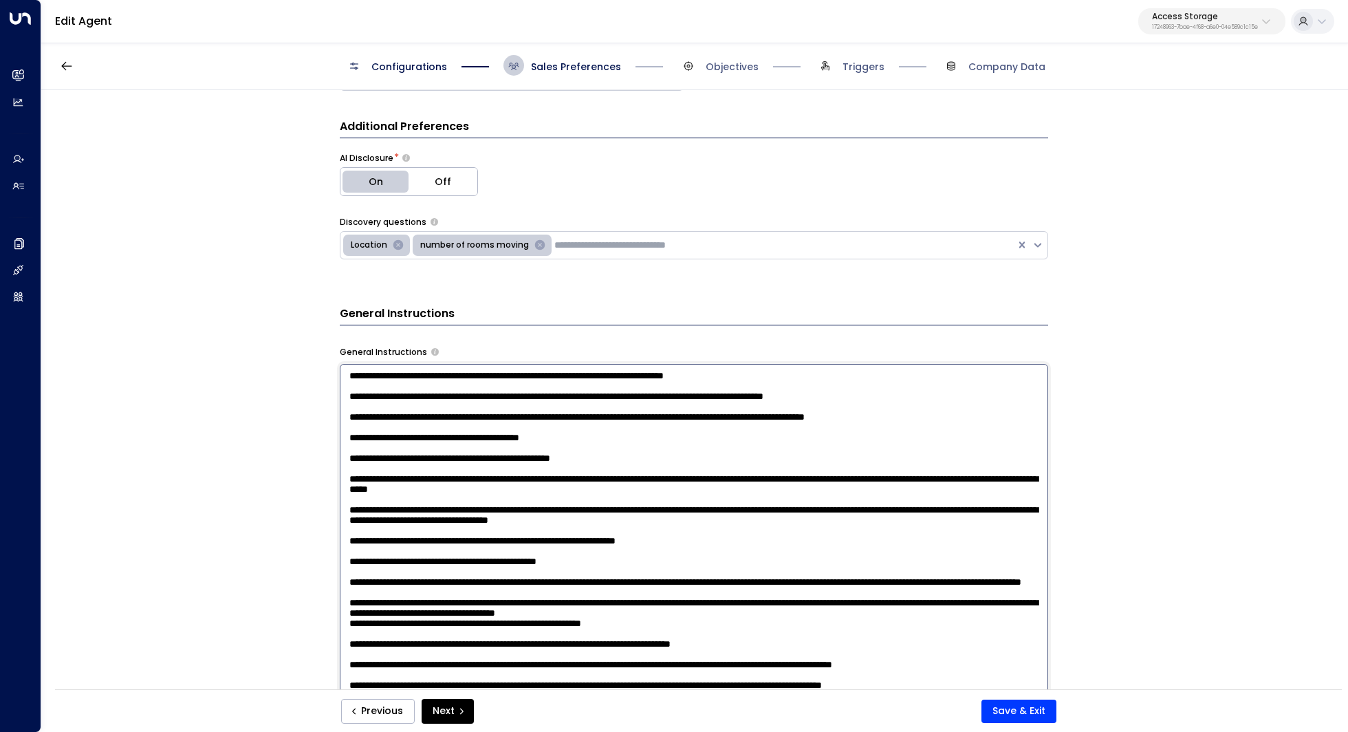
scroll to position [106, 0]
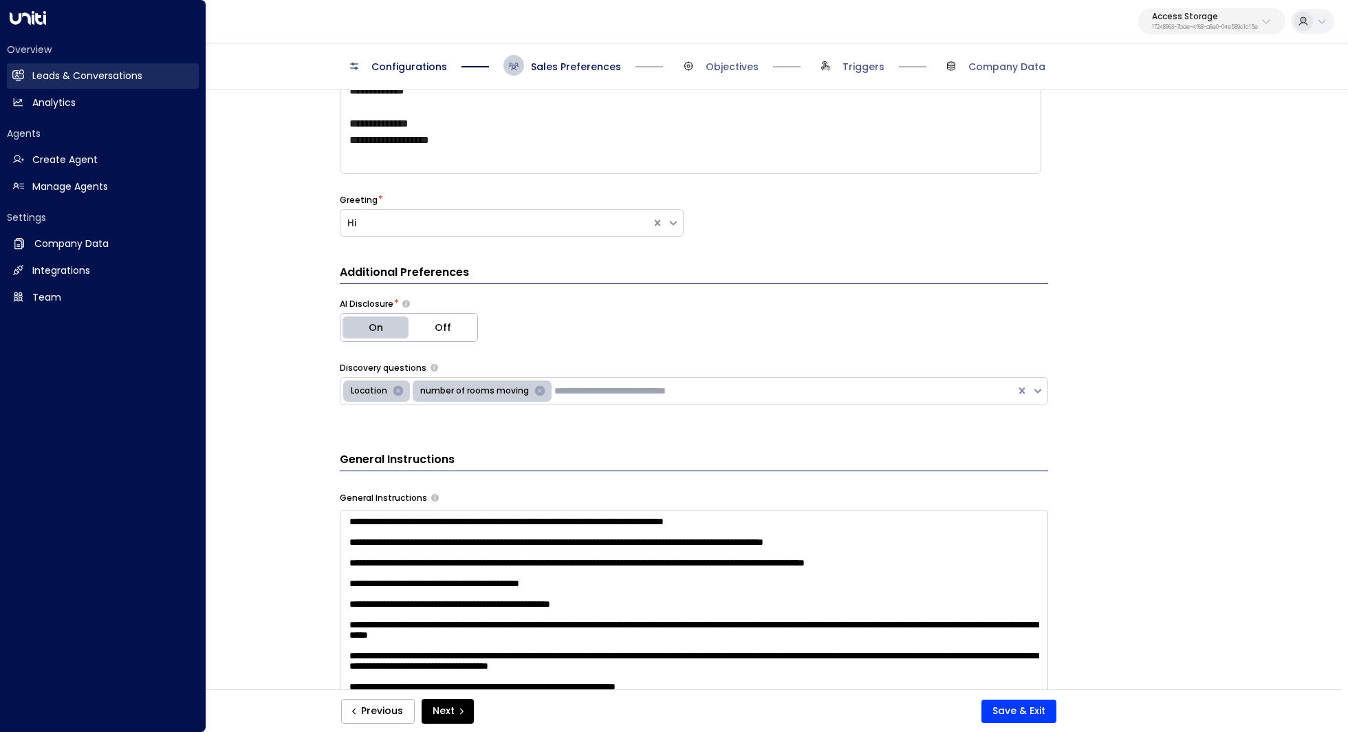
click at [100, 78] on h2 "Leads & Conversations" at bounding box center [87, 76] width 110 height 14
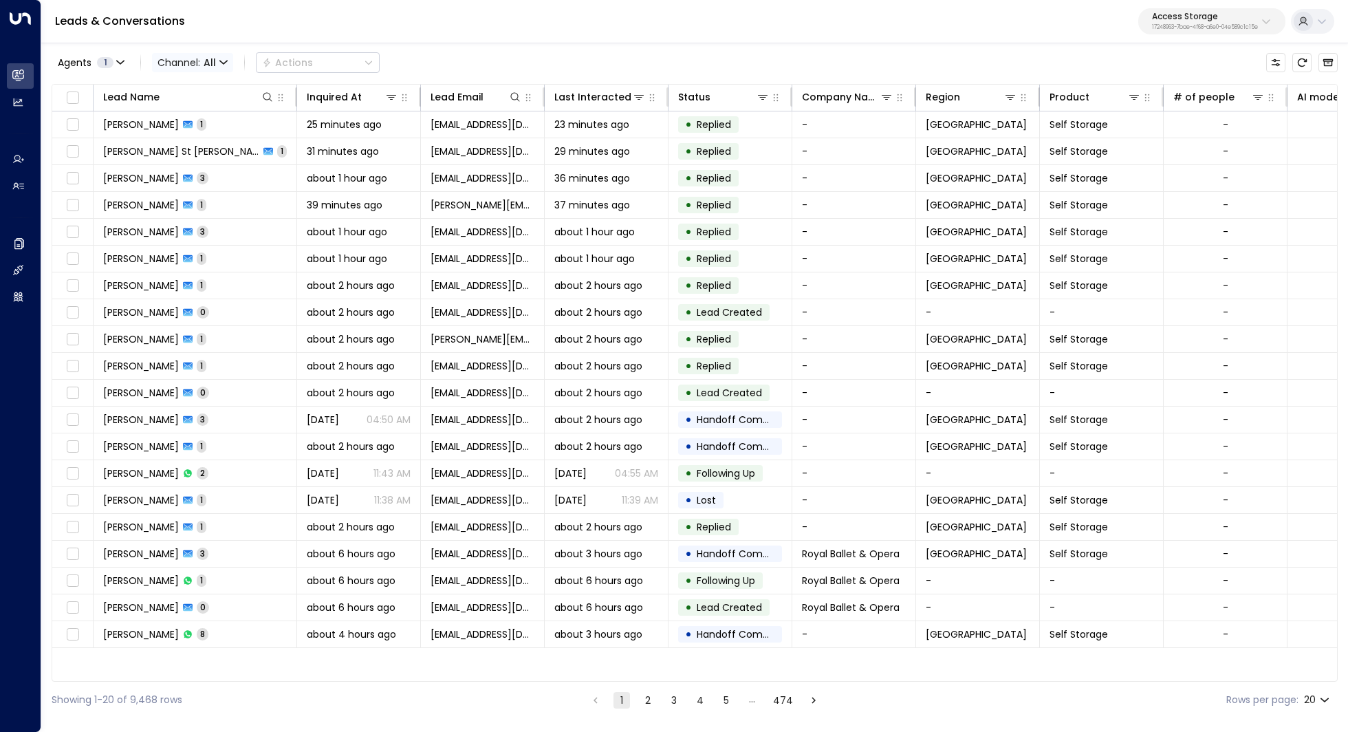
click at [211, 57] on span "All" at bounding box center [210, 62] width 12 height 11
click at [200, 183] on li "Voice" at bounding box center [200, 193] width 88 height 23
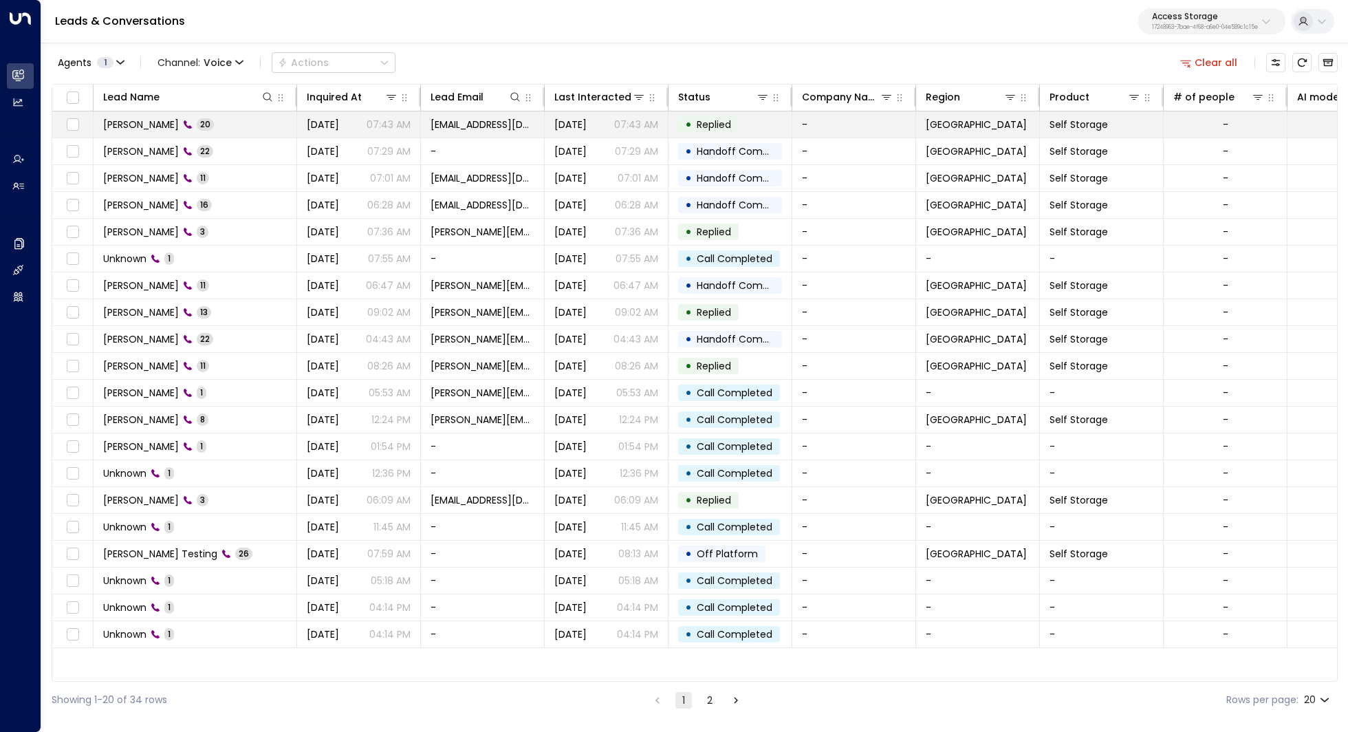
click at [141, 126] on span "elron Barreto" at bounding box center [141, 125] width 76 height 14
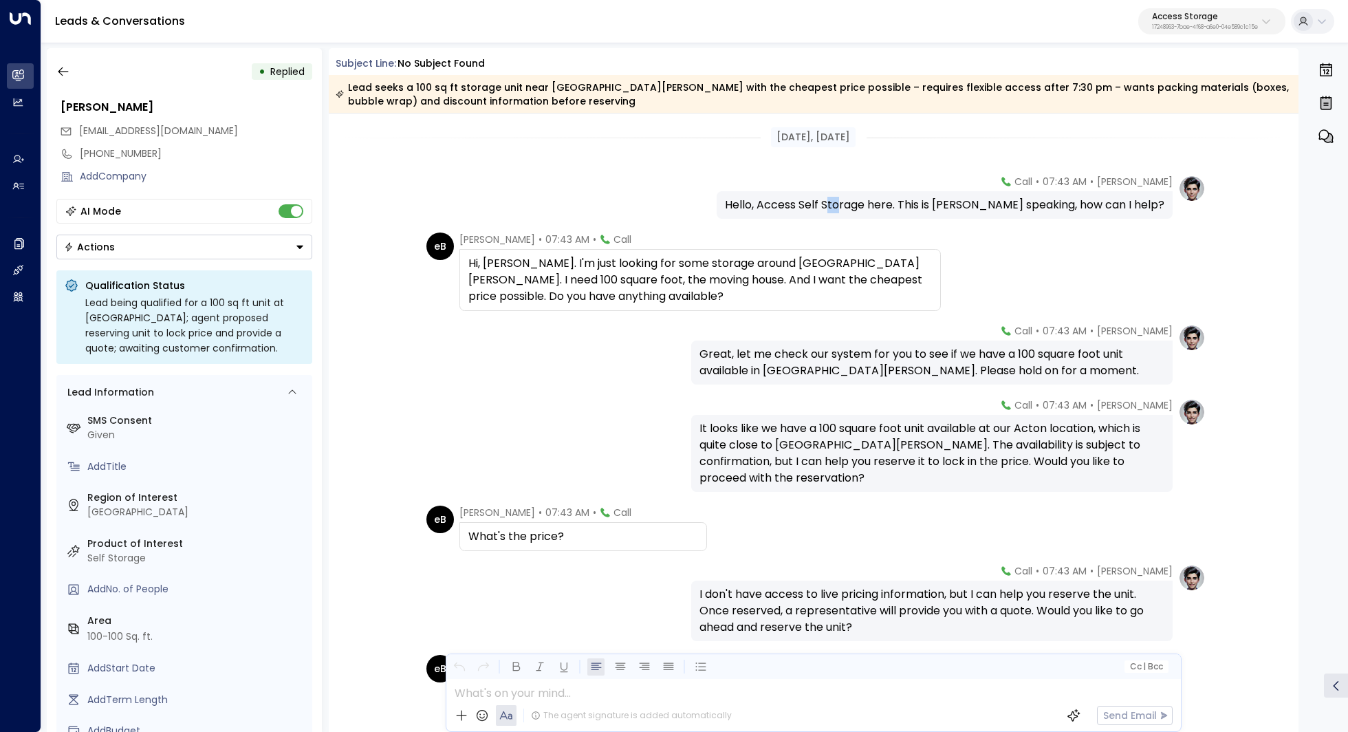
drag, startPoint x: 817, startPoint y: 207, endPoint x: 833, endPoint y: 207, distance: 15.1
click at [833, 207] on div "Hello, Access Self Storage here. This is Laura Chambers speaking, how can I hel…" at bounding box center [944, 205] width 439 height 17
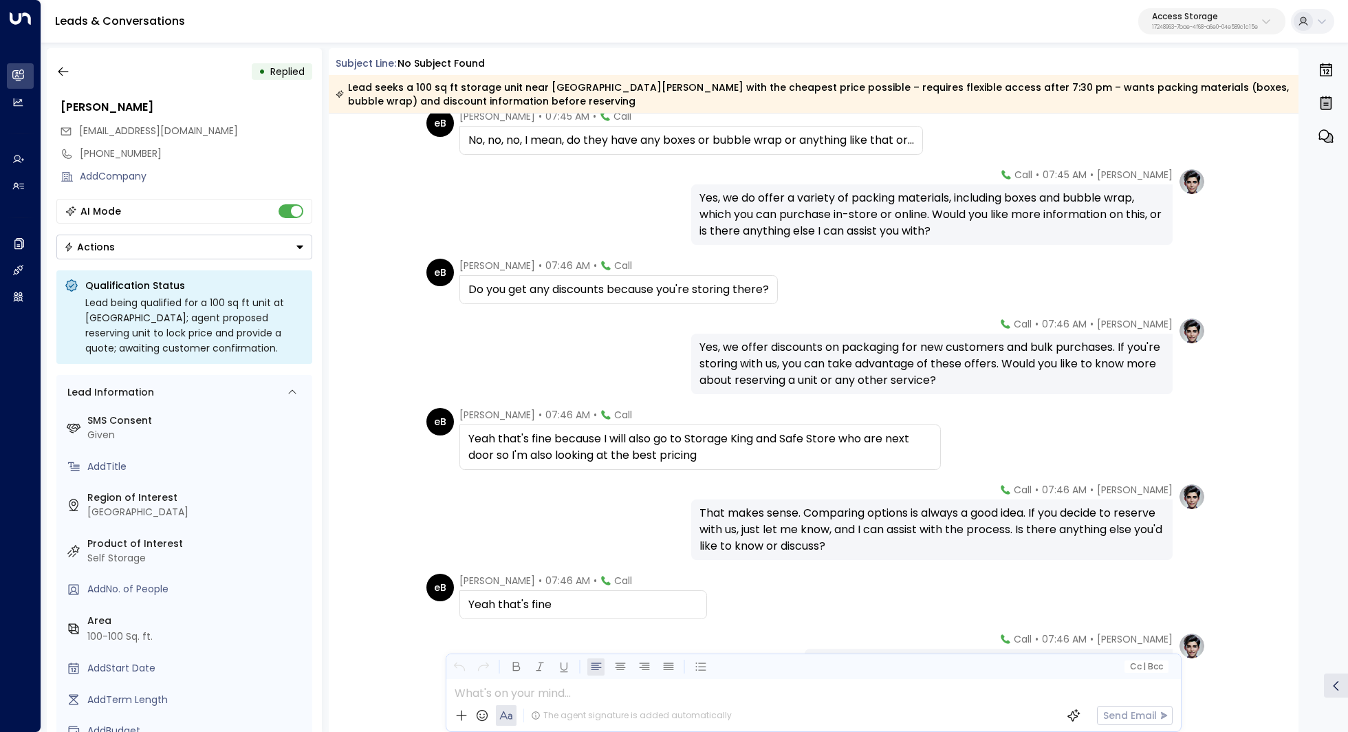
scroll to position [1136, 0]
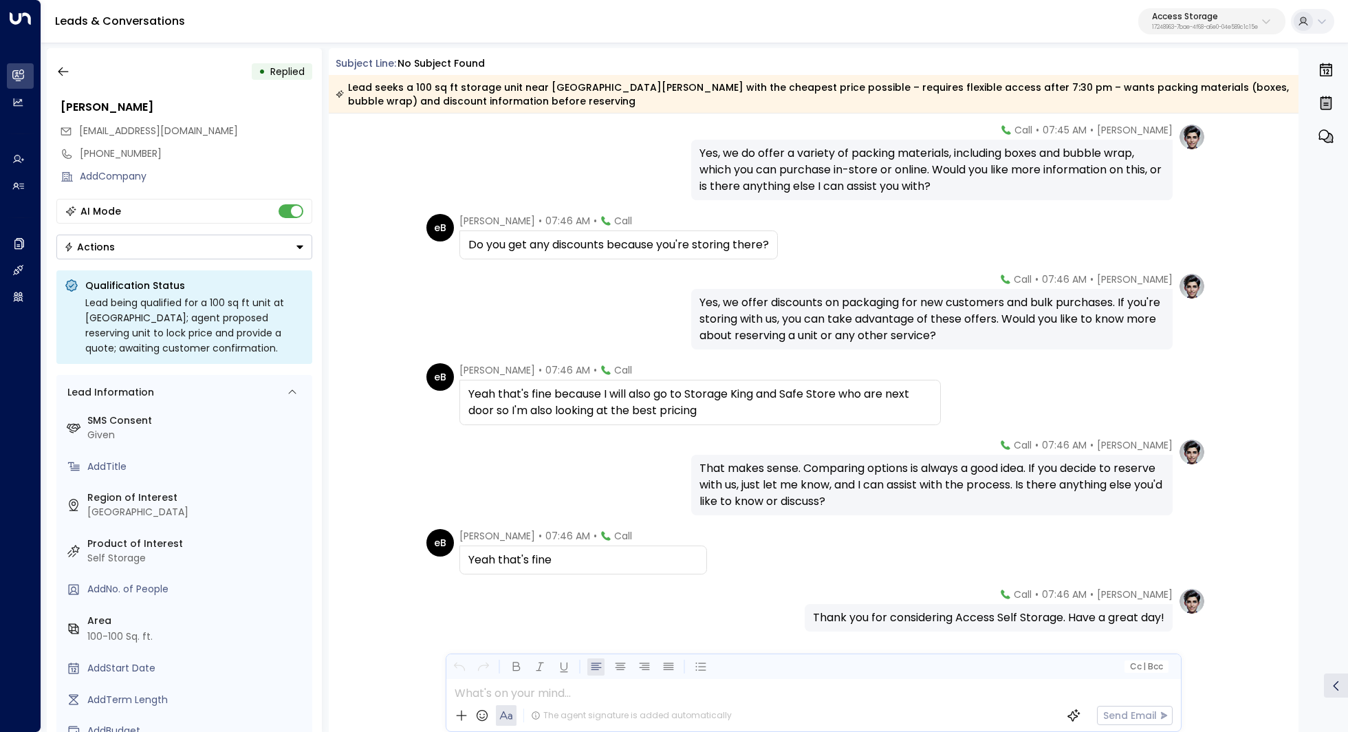
drag, startPoint x: 867, startPoint y: 302, endPoint x: 866, endPoint y: 317, distance: 15.1
click at [866, 316] on div "Yes, we offer discounts on packaging for new customers and bulk purchases. If y…" at bounding box center [931, 319] width 465 height 50
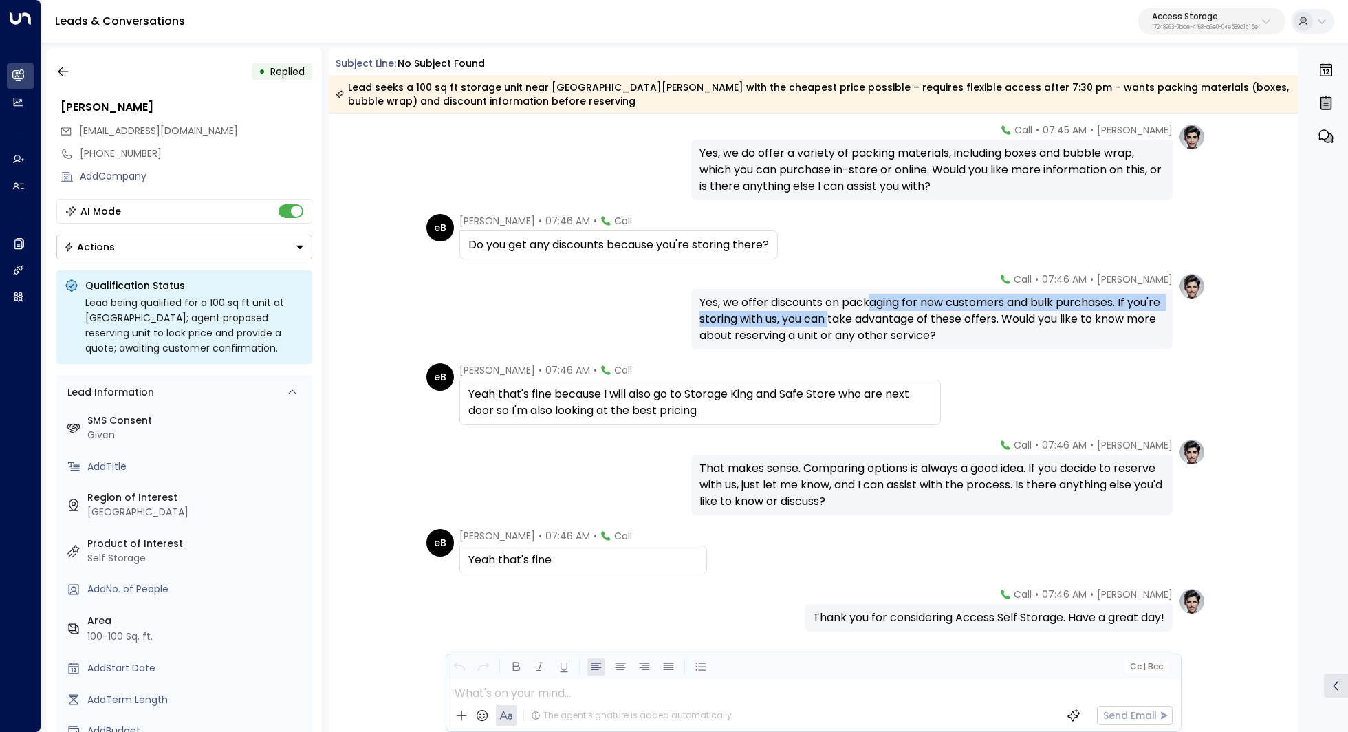
click at [866, 317] on div "Yes, we offer discounts on packaging for new customers and bulk purchases. If y…" at bounding box center [931, 319] width 465 height 50
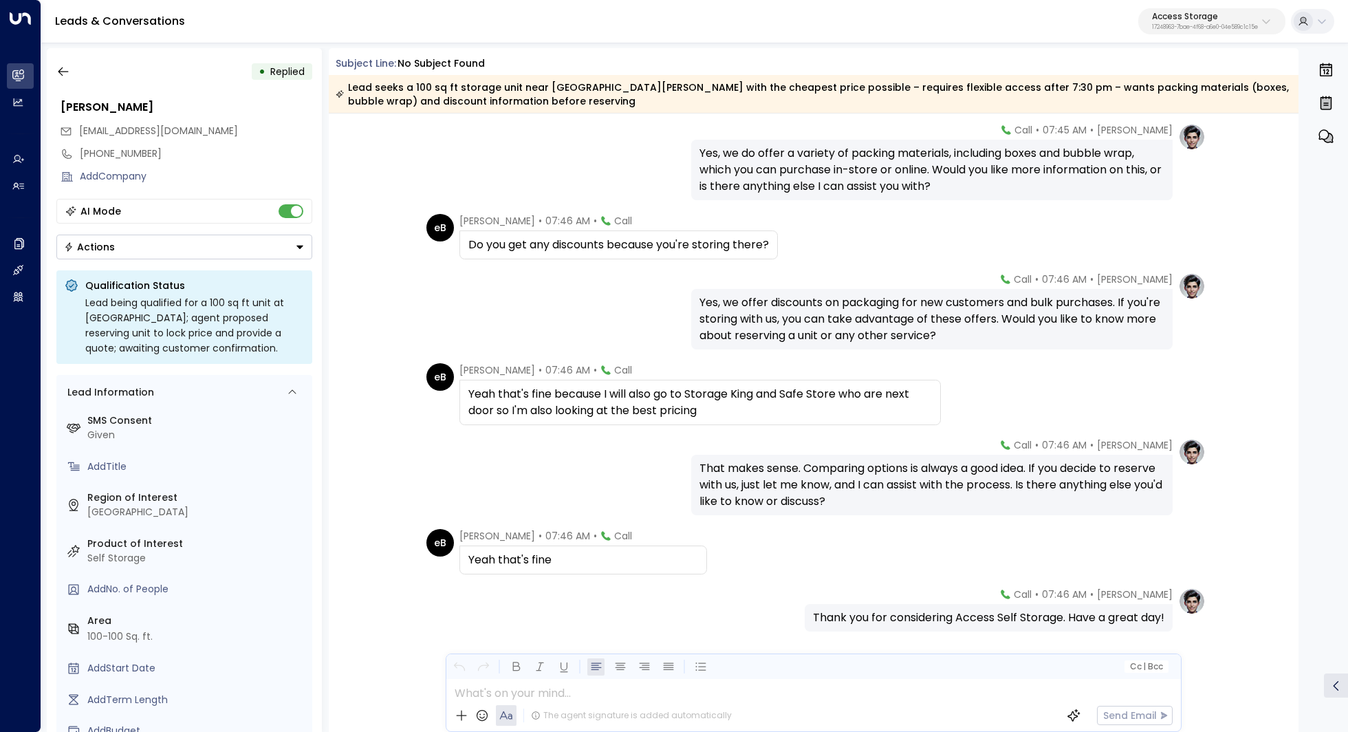
scroll to position [1173, 0]
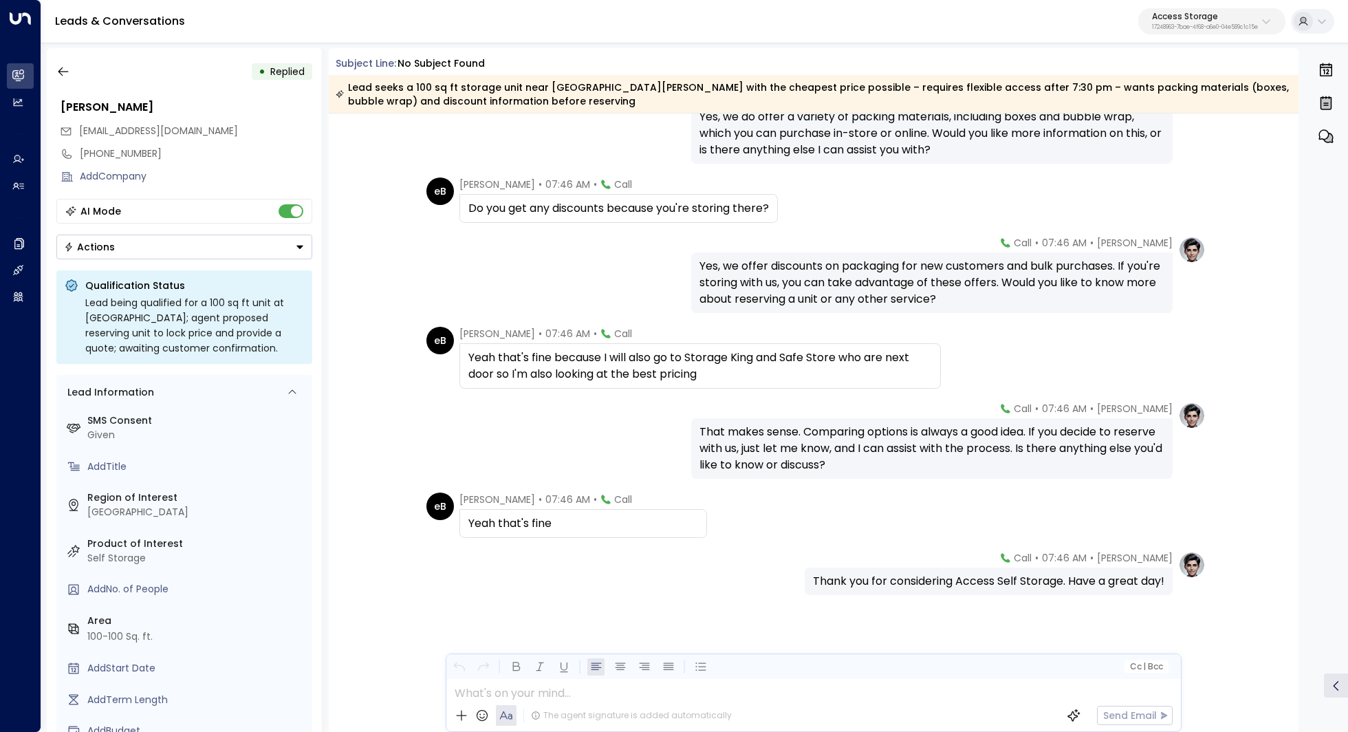
drag, startPoint x: 946, startPoint y: 267, endPoint x: 946, endPoint y: 279, distance: 12.4
click at [946, 278] on div "Yes, we offer discounts on packaging for new customers and bulk purchases. If y…" at bounding box center [931, 283] width 465 height 50
click at [946, 279] on div "Yes, we offer discounts on packaging for new customers and bulk purchases. If y…" at bounding box center [931, 283] width 465 height 50
click at [962, 273] on div "Yes, we offer discounts on packaging for new customers and bulk purchases. If y…" at bounding box center [931, 283] width 465 height 50
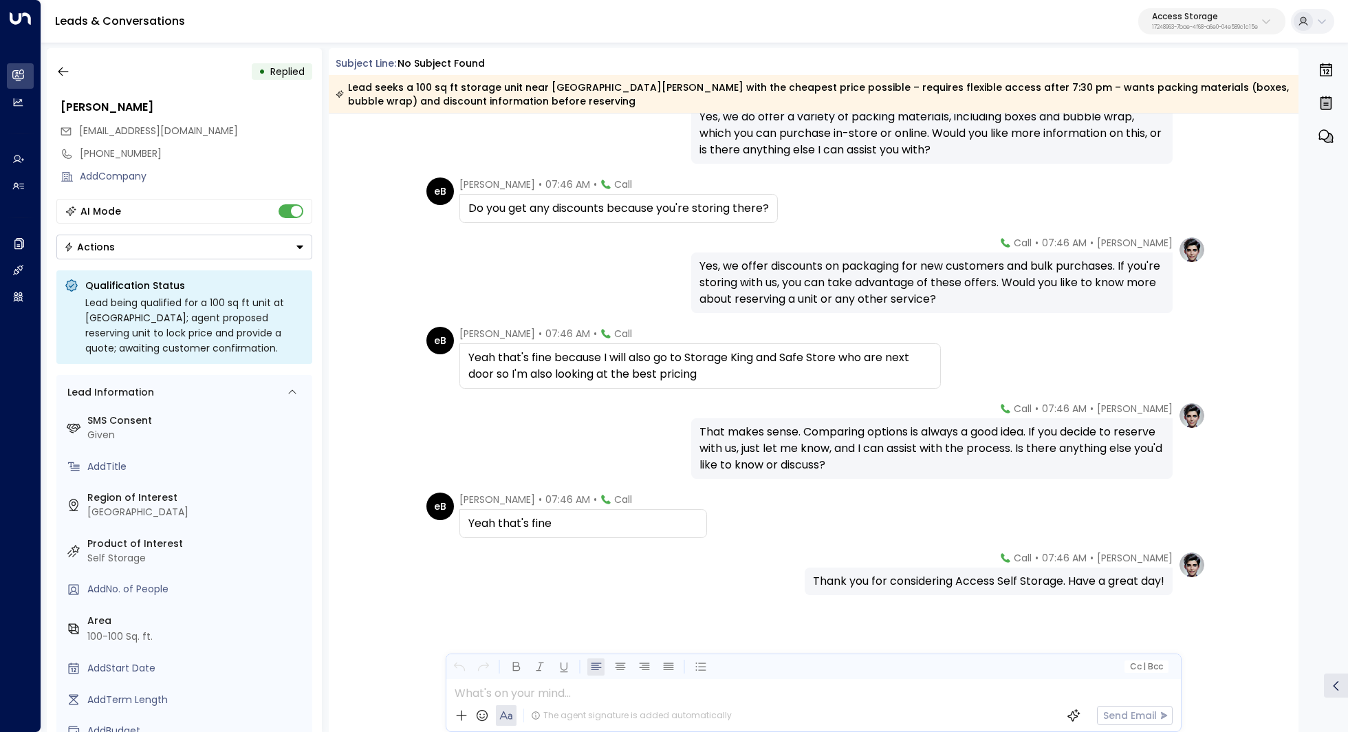
drag, startPoint x: 965, startPoint y: 276, endPoint x: 965, endPoint y: 288, distance: 11.7
click at [965, 288] on div "Yes, we offer discounts on packaging for new customers and bulk purchases. If y…" at bounding box center [931, 283] width 465 height 50
drag, startPoint x: 859, startPoint y: 432, endPoint x: 853, endPoint y: 444, distance: 13.5
click at [853, 444] on div "That makes sense. Comparing options is always a good idea. If you decide to res…" at bounding box center [931, 449] width 465 height 50
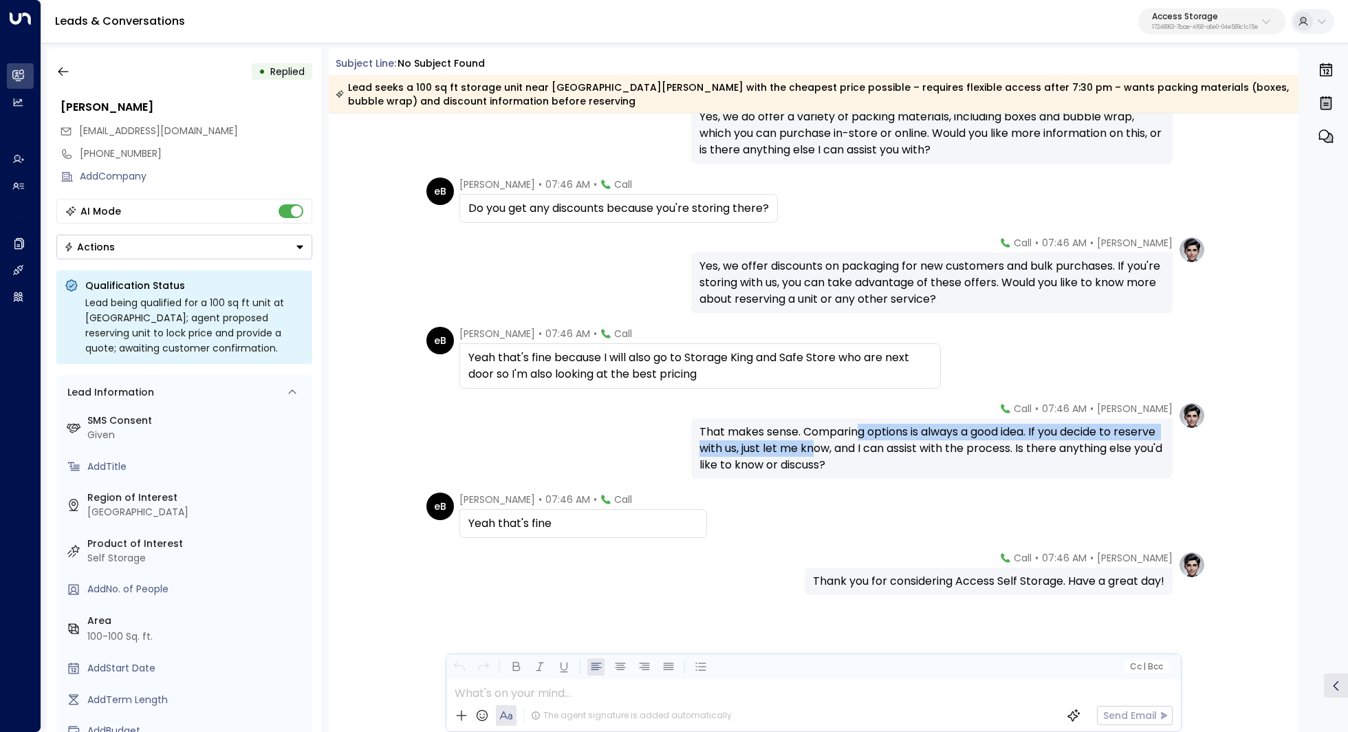
click at [853, 444] on div "That makes sense. Comparing options is always a good idea. If you decide to res…" at bounding box center [931, 449] width 465 height 50
click at [61, 70] on icon "button" at bounding box center [63, 72] width 14 height 14
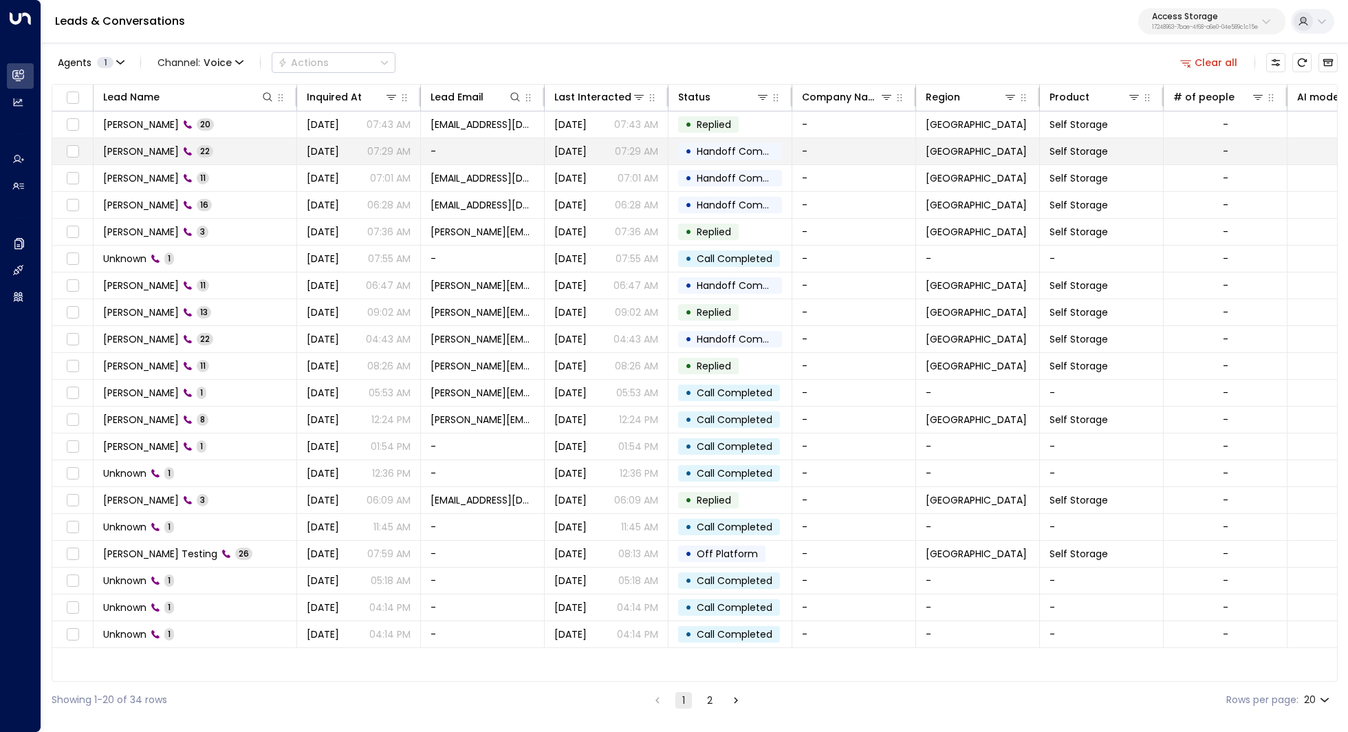
click at [126, 150] on span "John Smith" at bounding box center [141, 151] width 76 height 14
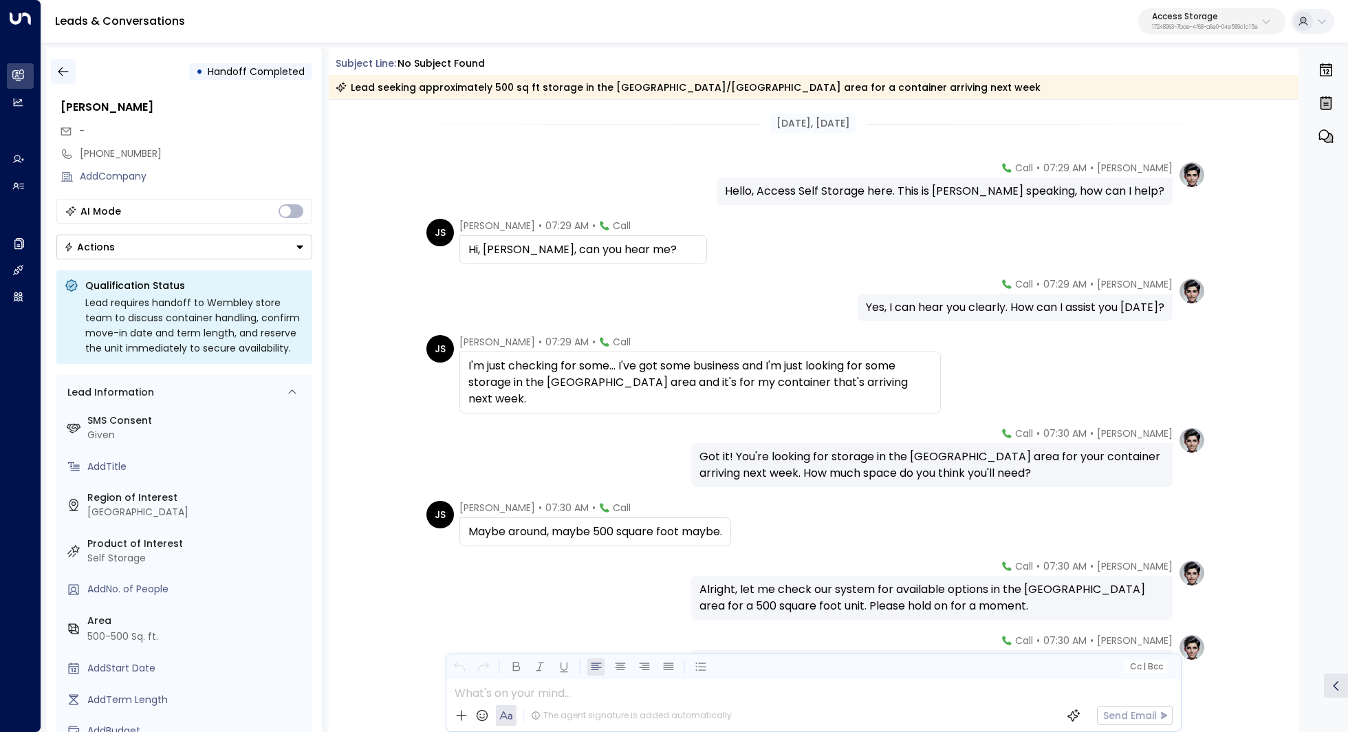
click at [63, 69] on icon "button" at bounding box center [63, 72] width 14 height 14
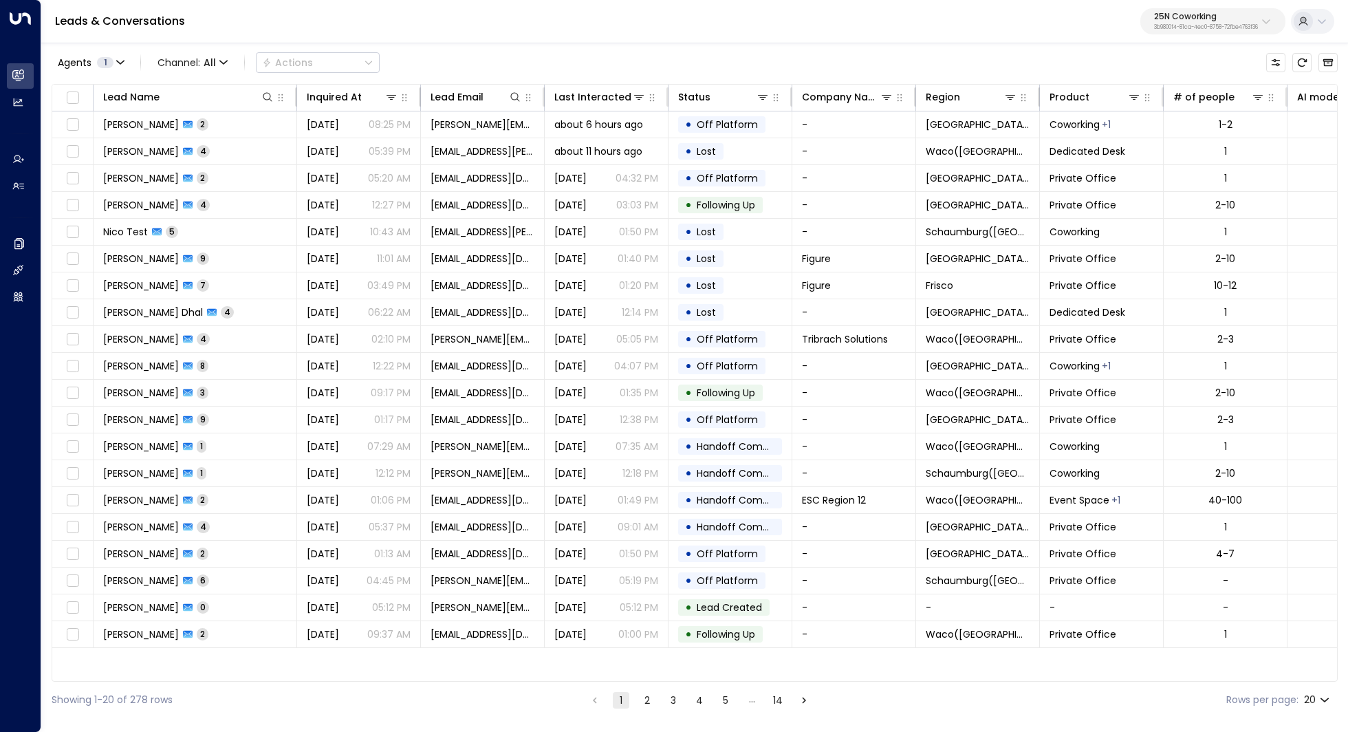
click at [1196, 26] on p "3b9800f4-81ca-4ec0-8758-72fbe4763f36" at bounding box center [1206, 28] width 104 height 6
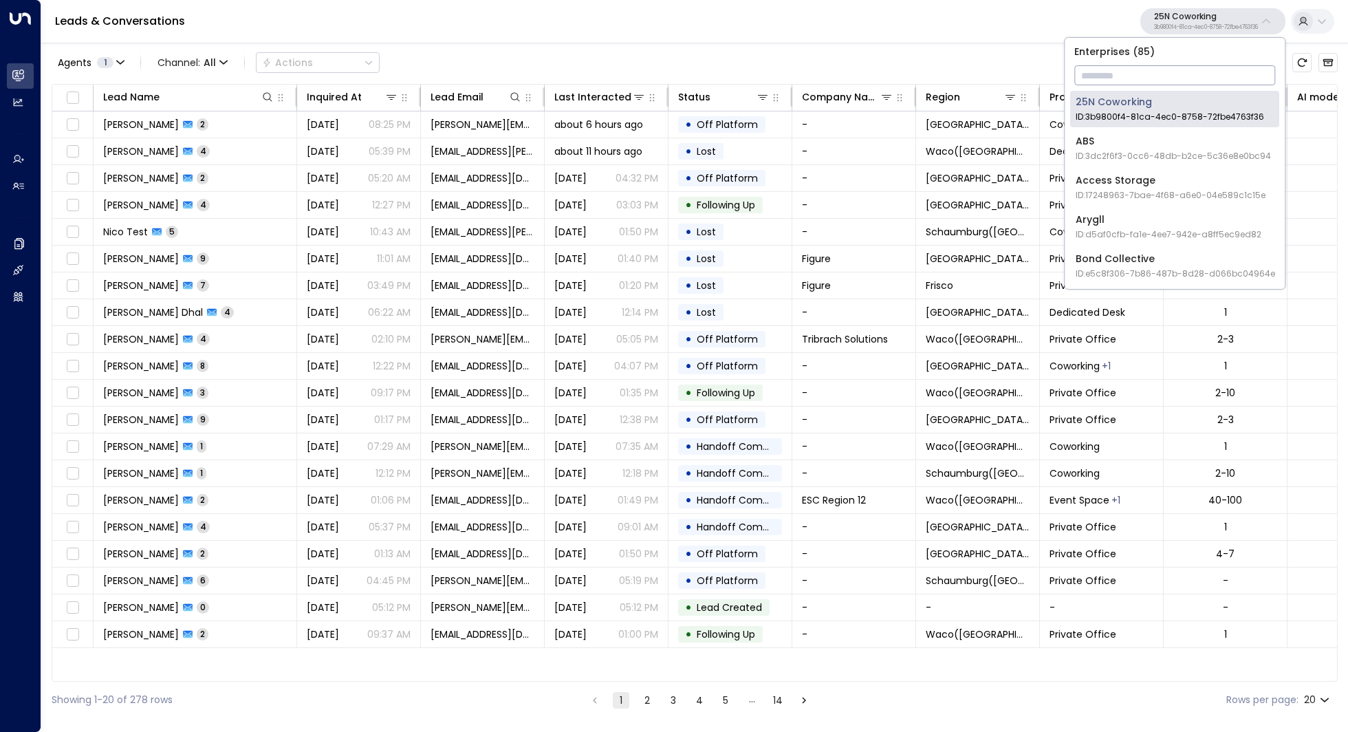
click at [1160, 69] on input "text" at bounding box center [1174, 75] width 201 height 25
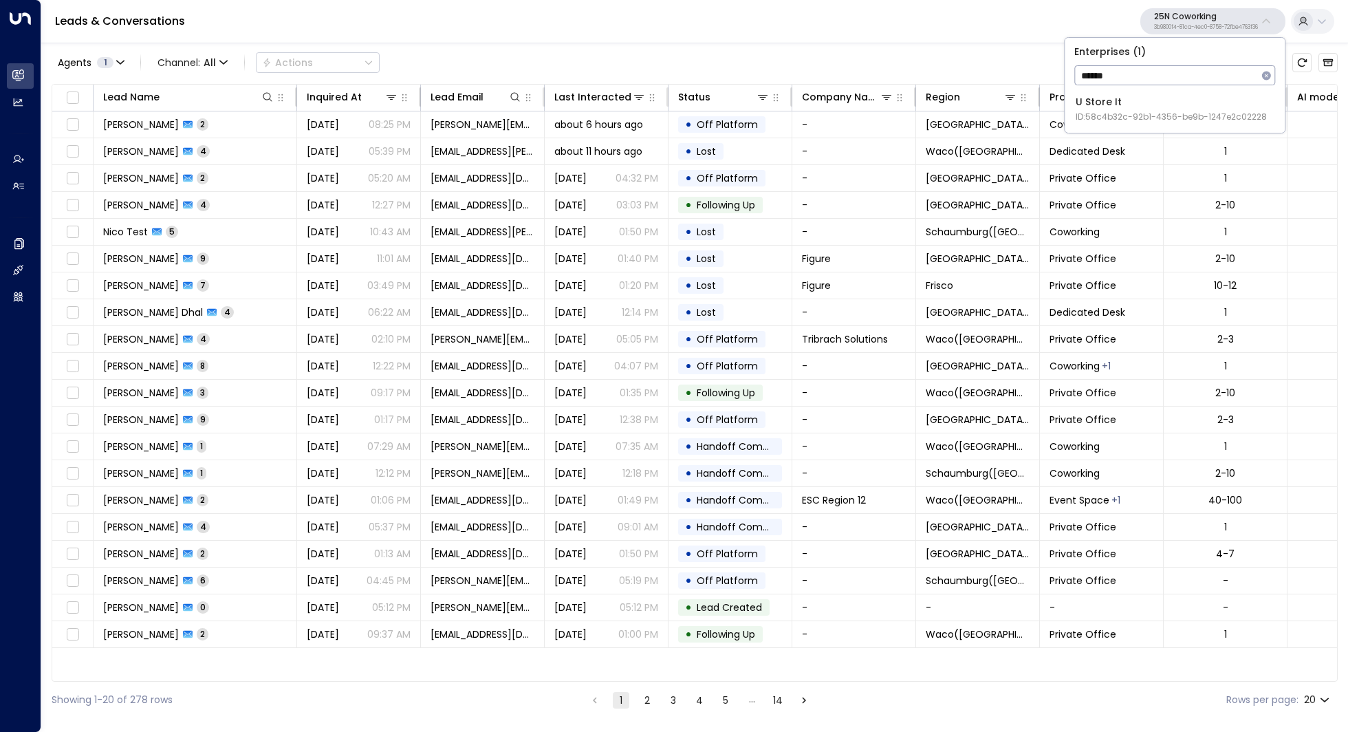
type input "******"
click at [1133, 101] on div "U Store It ID: 58c4b32c-92b1-4356-be9b-1247e2c02228" at bounding box center [1170, 109] width 191 height 28
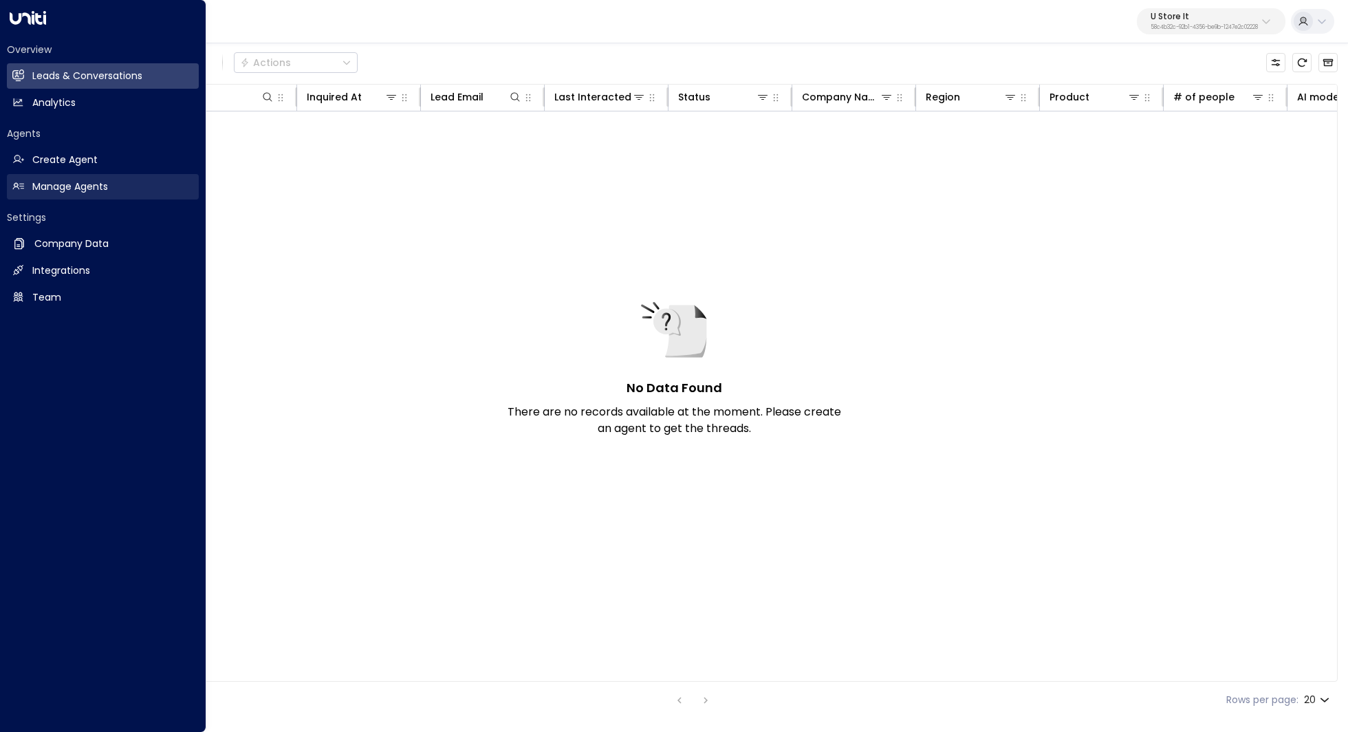
click at [108, 196] on link "Manage Agents Manage Agents" at bounding box center [103, 186] width 192 height 25
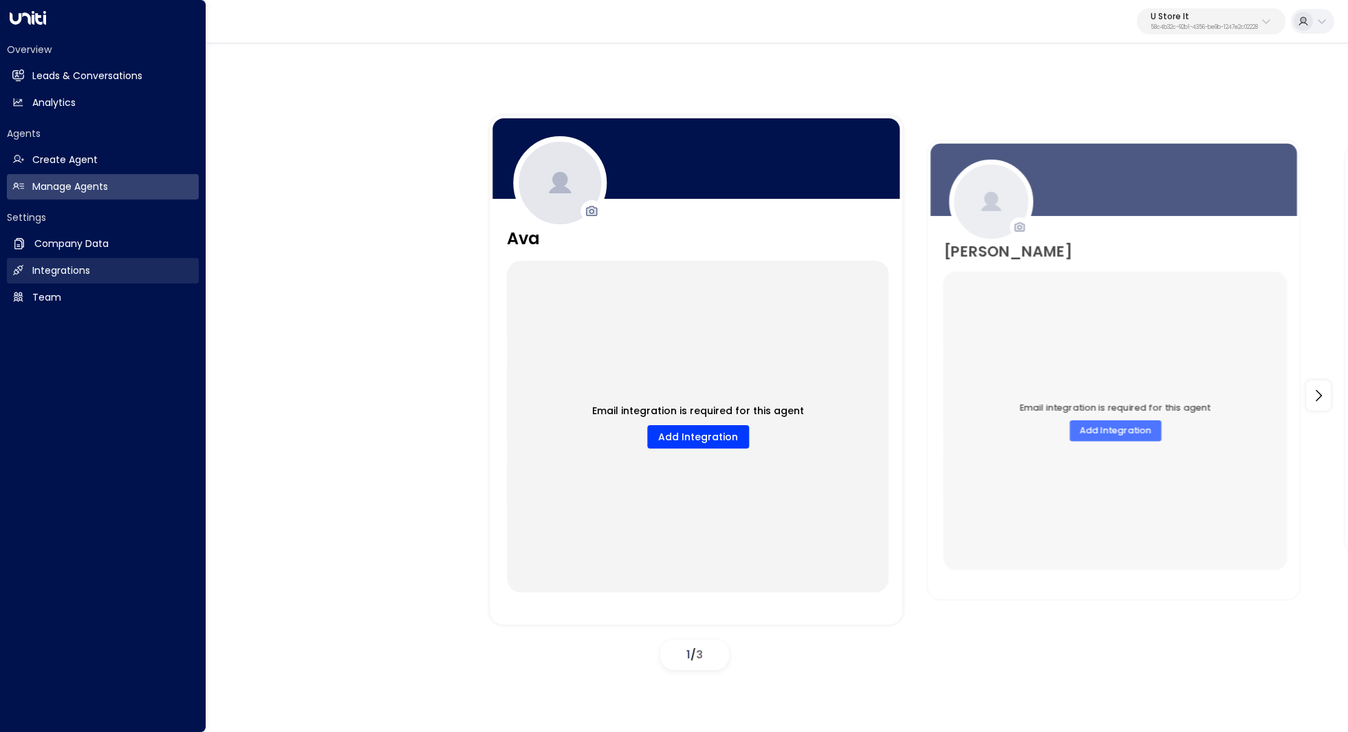
click at [54, 269] on h2 "Integrations" at bounding box center [61, 270] width 58 height 14
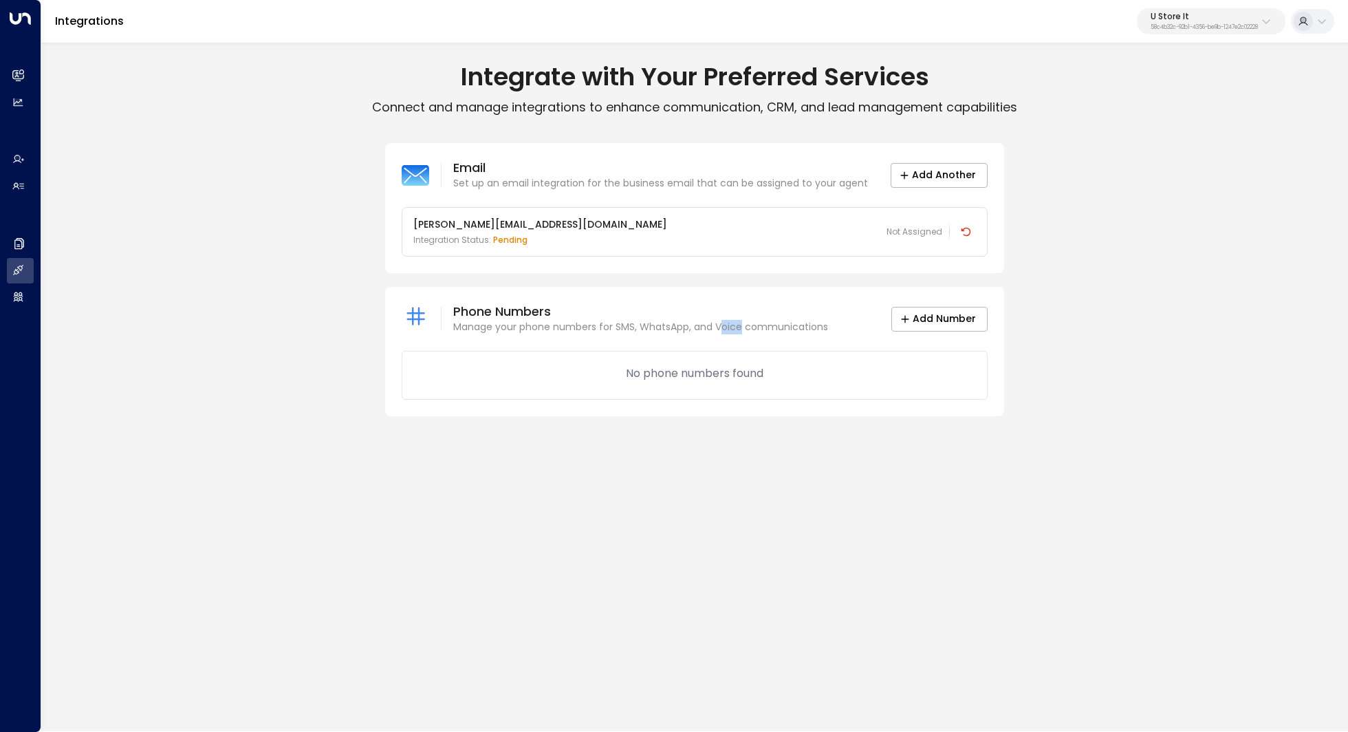
drag, startPoint x: 721, startPoint y: 332, endPoint x: 747, endPoint y: 332, distance: 26.1
click at [747, 332] on p "Manage your phone numbers for SMS, WhatsApp, and Voice communications" at bounding box center [640, 327] width 375 height 14
drag, startPoint x: 727, startPoint y: 377, endPoint x: 744, endPoint y: 377, distance: 17.2
click at [744, 377] on p "No phone numbers found" at bounding box center [695, 373] width 138 height 17
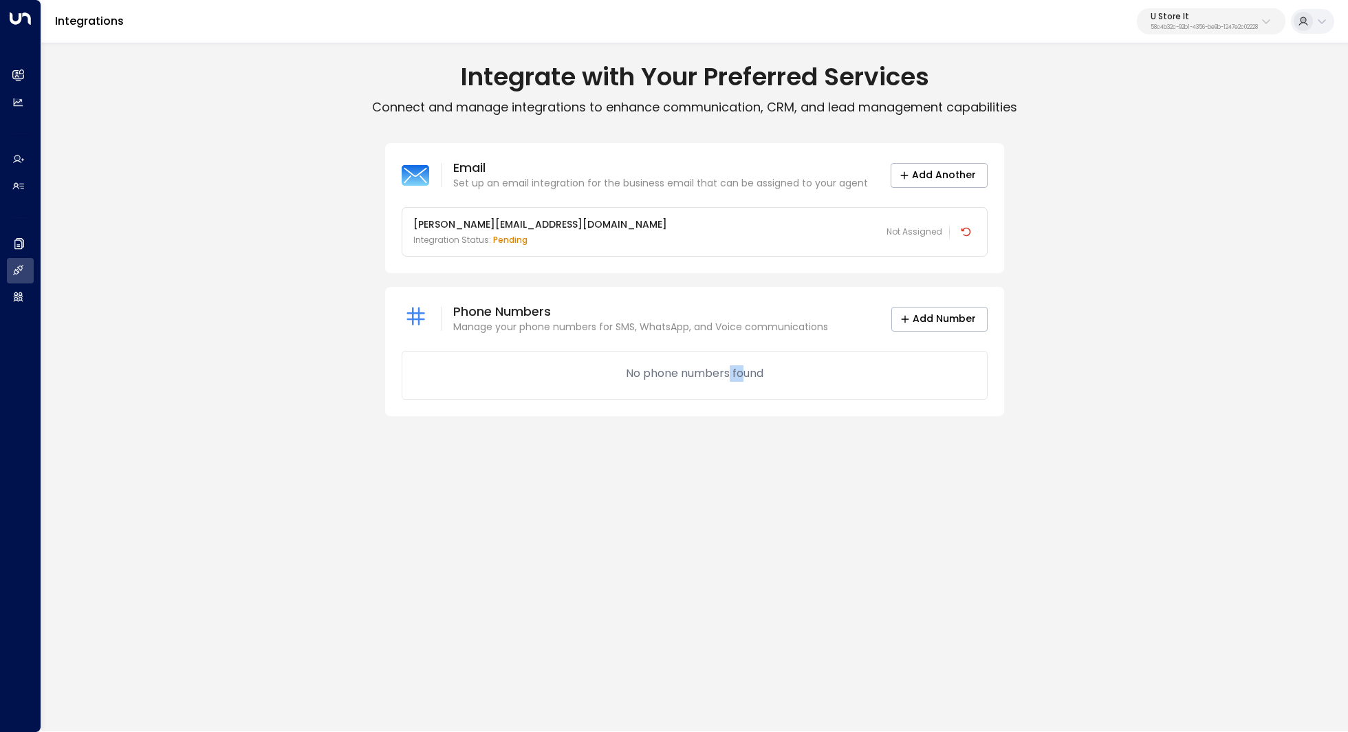
click at [744, 377] on p "No phone numbers found" at bounding box center [695, 373] width 138 height 17
click at [943, 320] on button "Add Number" at bounding box center [939, 319] width 96 height 25
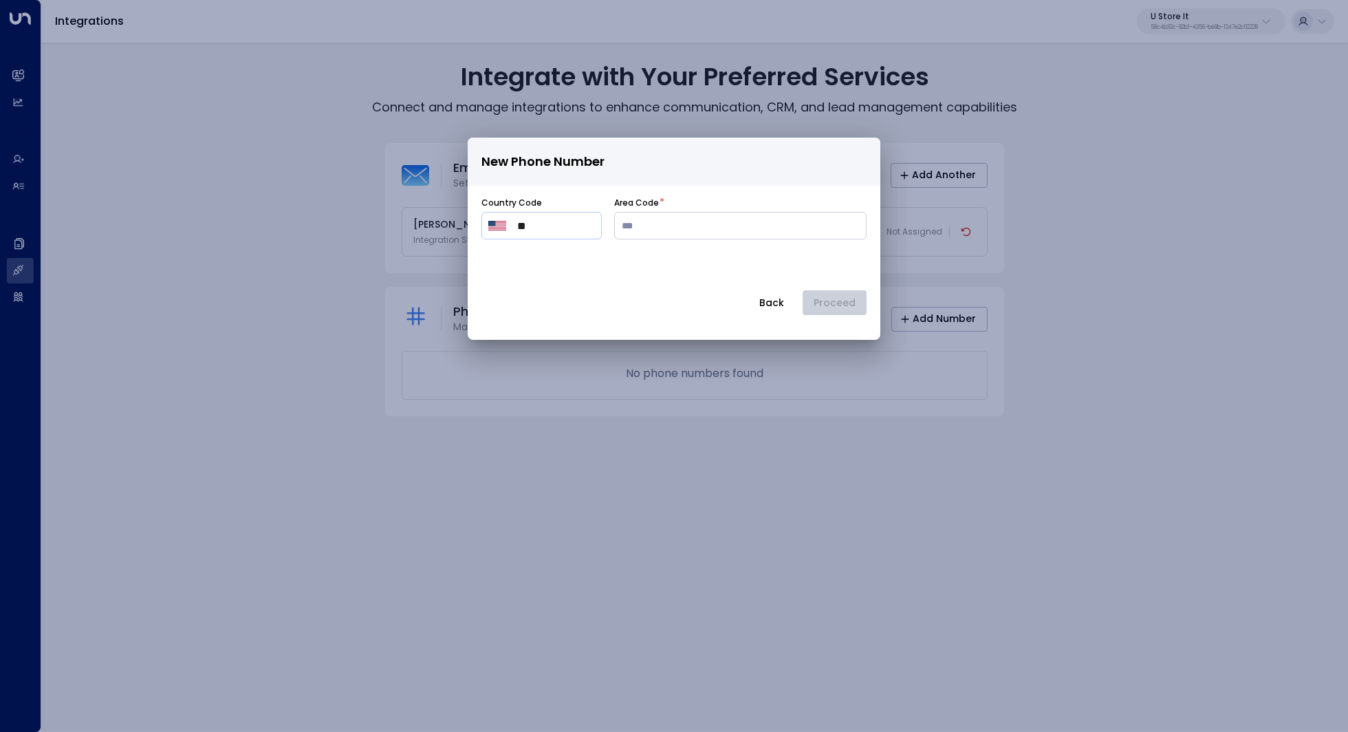
click at [567, 231] on input "**" at bounding box center [556, 225] width 78 height 17
click at [498, 230] on img "Select country" at bounding box center [497, 226] width 18 height 10
click at [527, 276] on span "[GEOGRAPHIC_DATA]" at bounding box center [585, 284] width 121 height 17
type input "***"
click at [841, 296] on button "Proceed" at bounding box center [834, 302] width 64 height 25
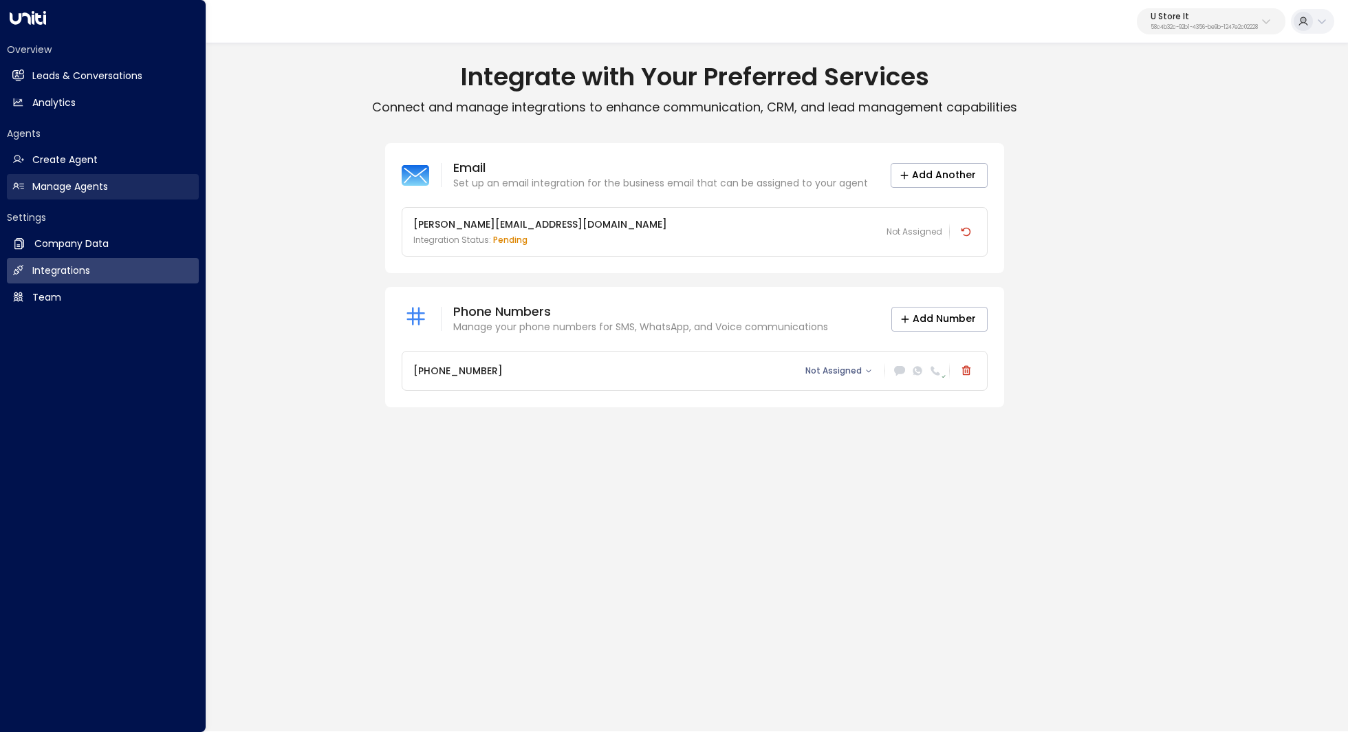
click at [104, 196] on link "Manage Agents Manage Agents" at bounding box center [103, 186] width 192 height 25
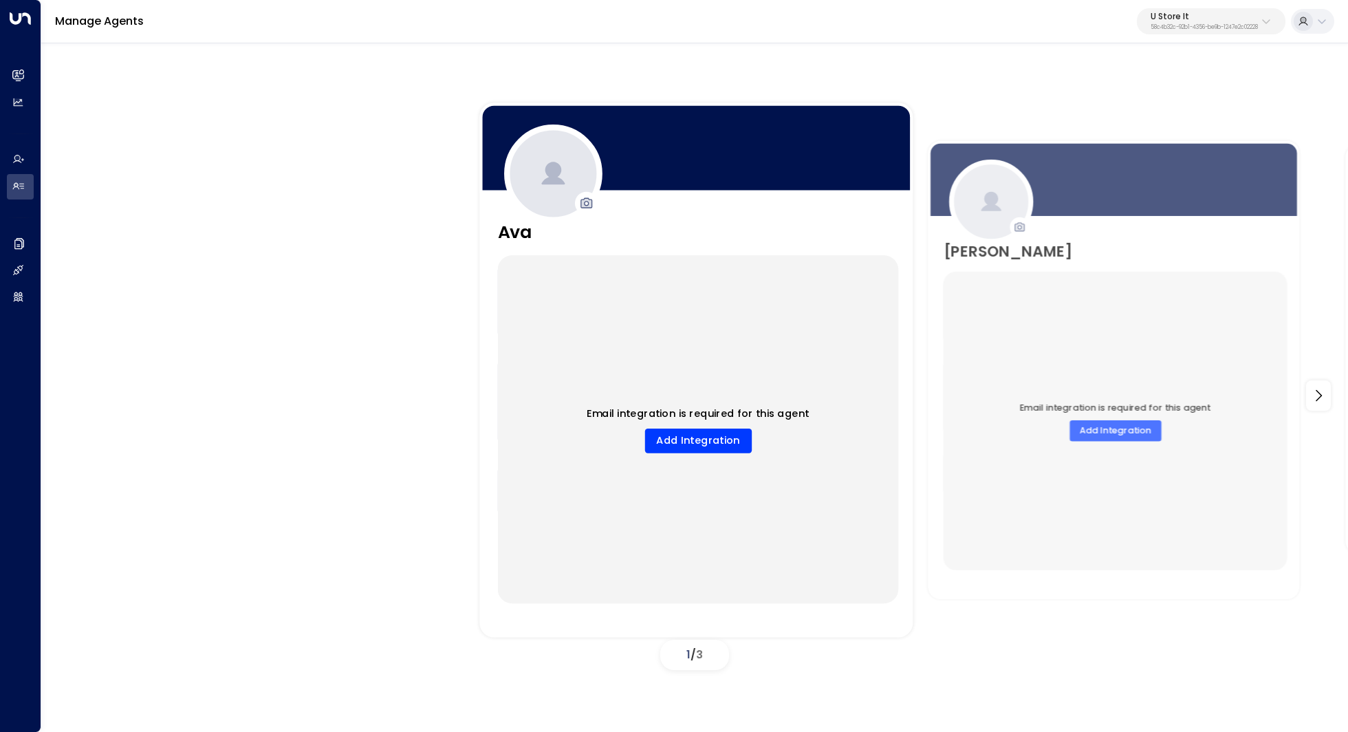
click at [752, 371] on div "Email integration is required for this agent Add Integration" at bounding box center [698, 429] width 401 height 348
click at [722, 440] on button "Add Integration" at bounding box center [697, 440] width 107 height 25
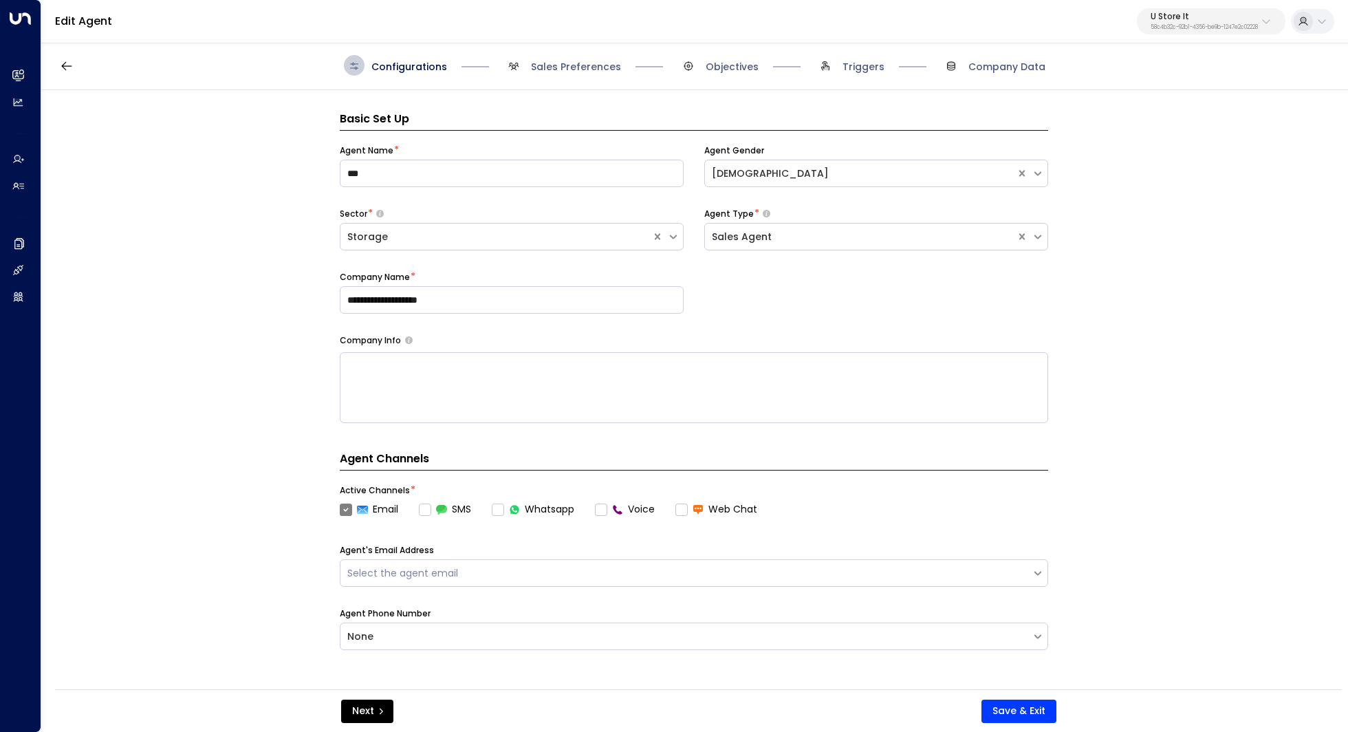
scroll to position [21, 0]
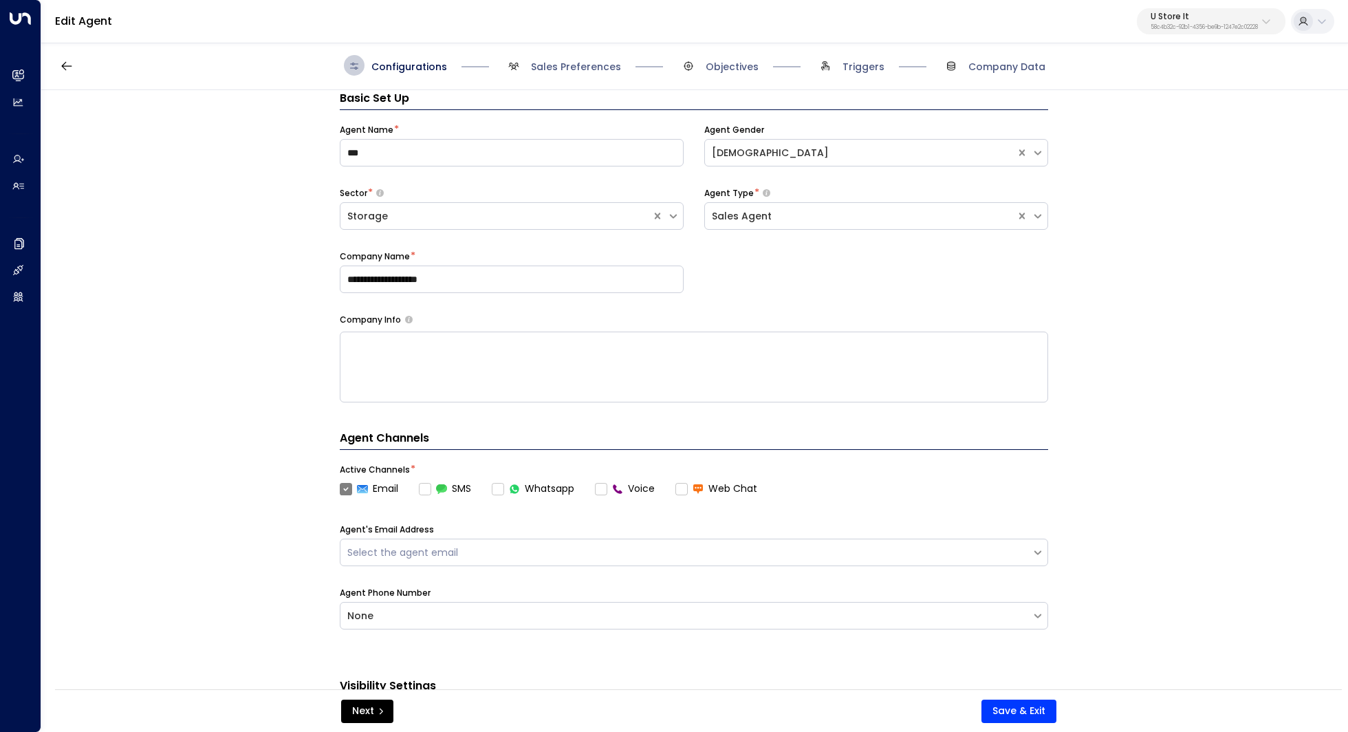
click at [604, 488] on label "Voice" at bounding box center [625, 488] width 60 height 14
click at [604, 491] on label "Voice" at bounding box center [625, 488] width 60 height 14
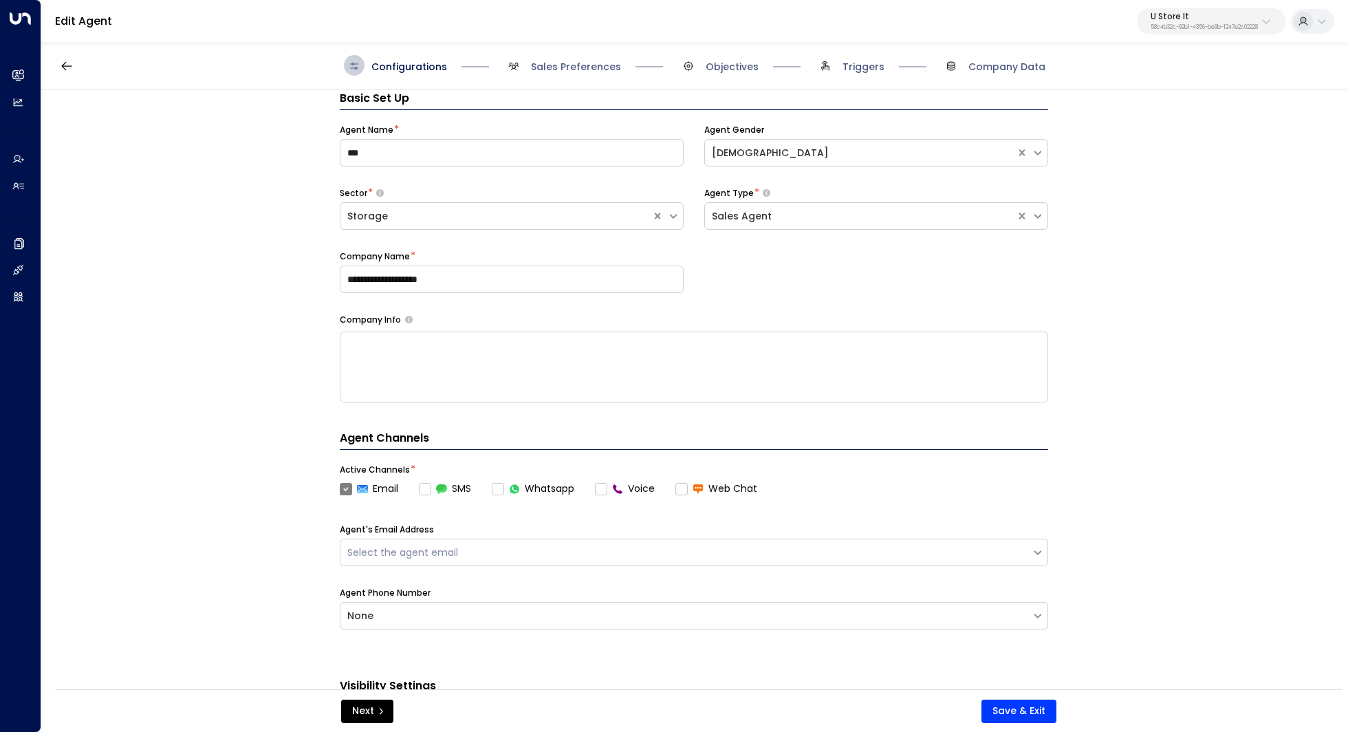
click at [604, 491] on label "Voice" at bounding box center [625, 488] width 60 height 14
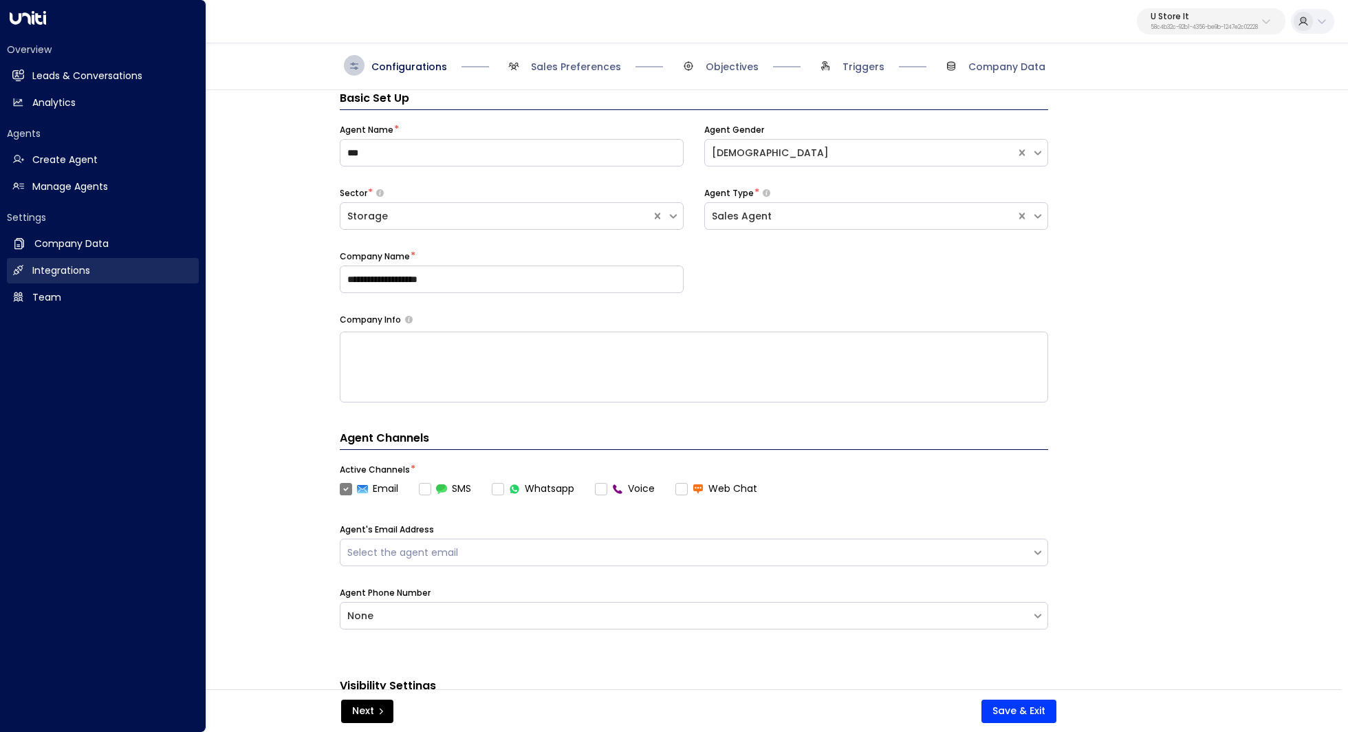
click at [78, 283] on link "Integrations Integrations" at bounding box center [103, 270] width 192 height 25
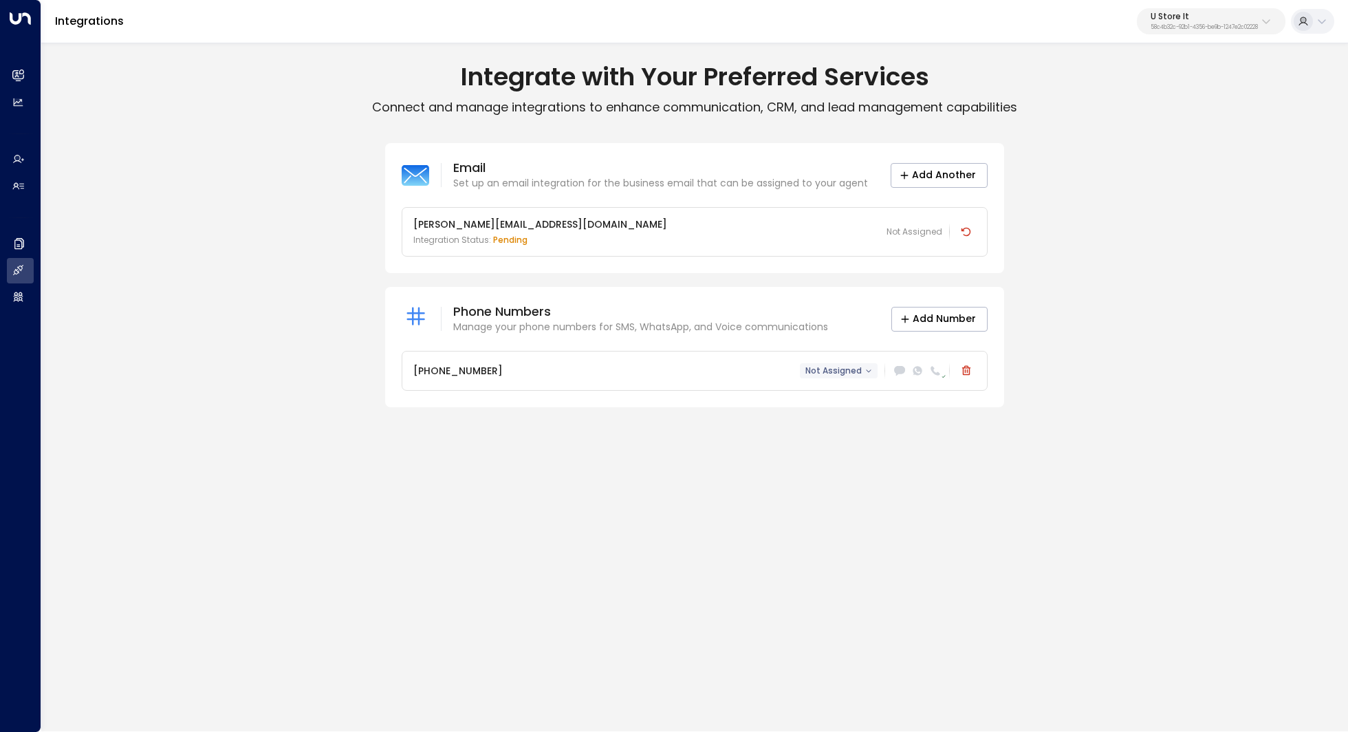
click at [868, 371] on icon "button" at bounding box center [868, 370] width 7 height 7
click at [852, 396] on p "Ava" at bounding box center [858, 396] width 82 height 14
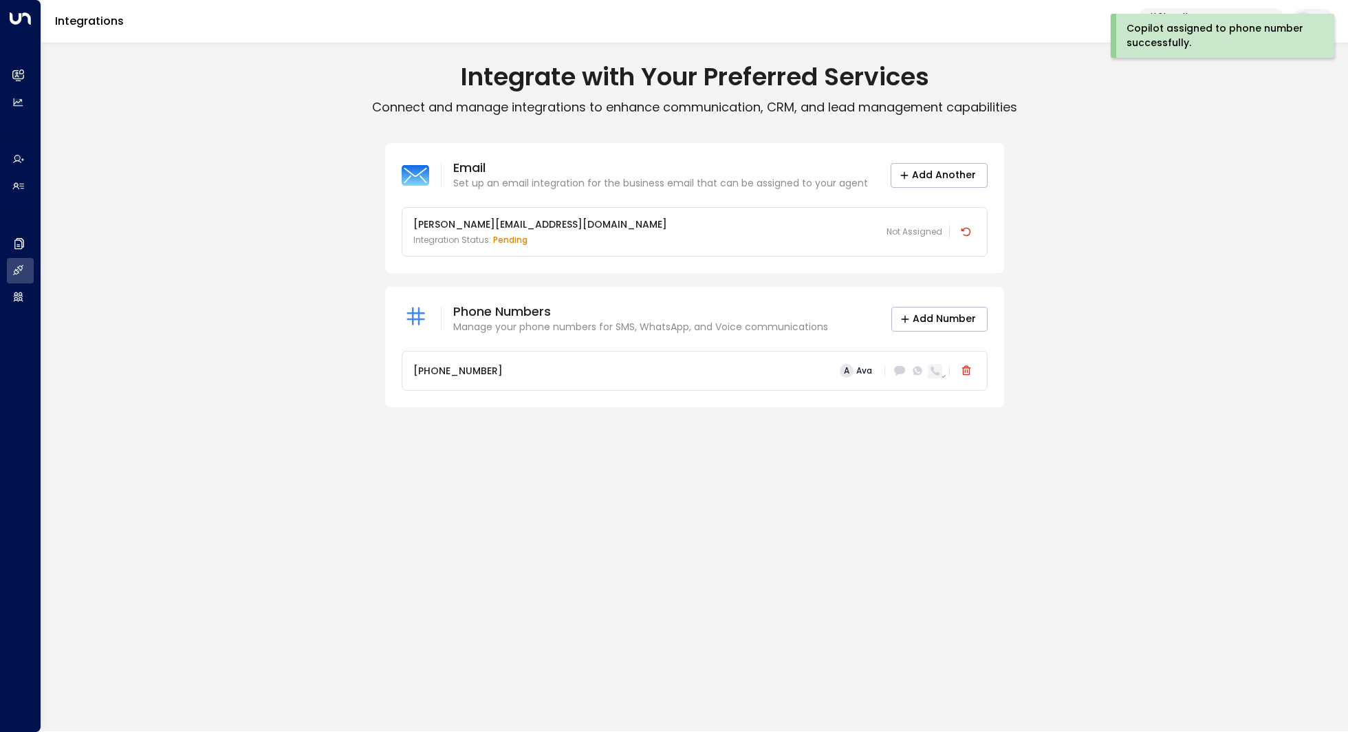
click at [936, 376] on div at bounding box center [934, 371] width 14 height 14
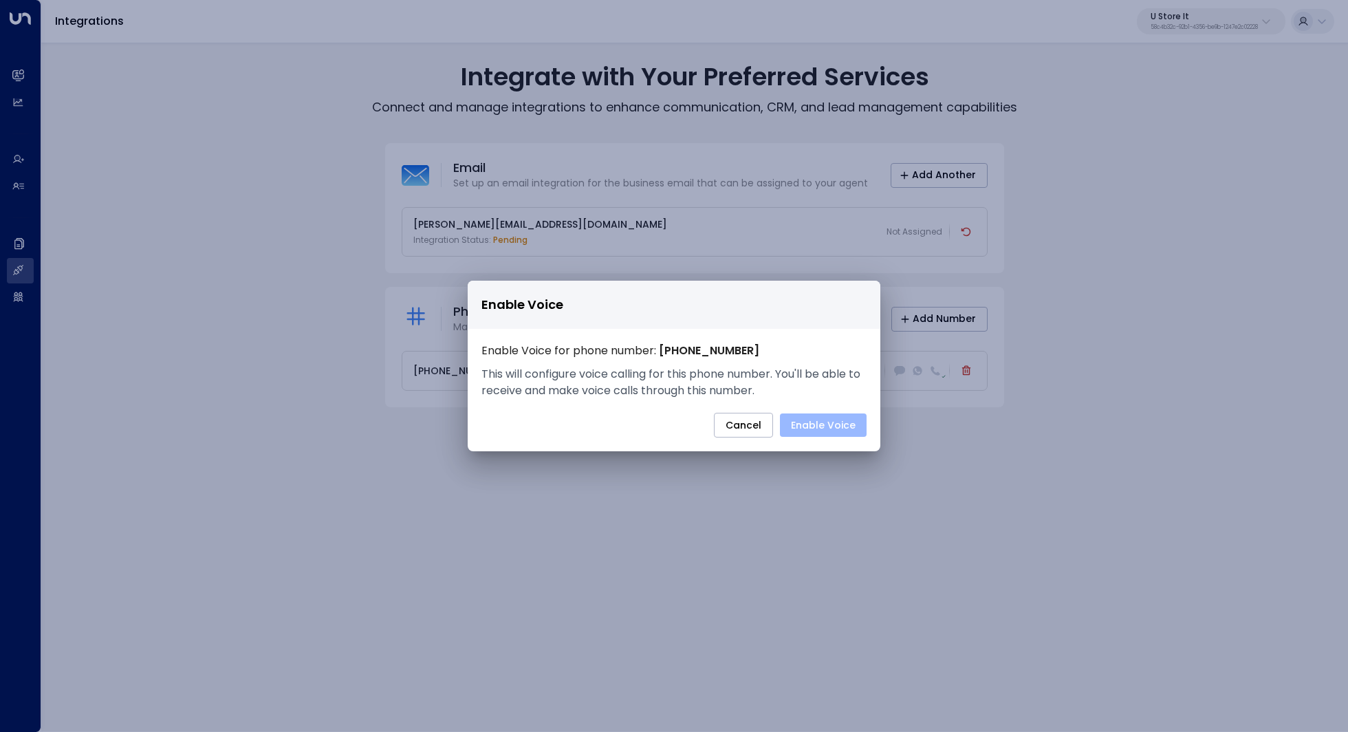
click at [845, 419] on button "Enable Voice" at bounding box center [823, 424] width 87 height 23
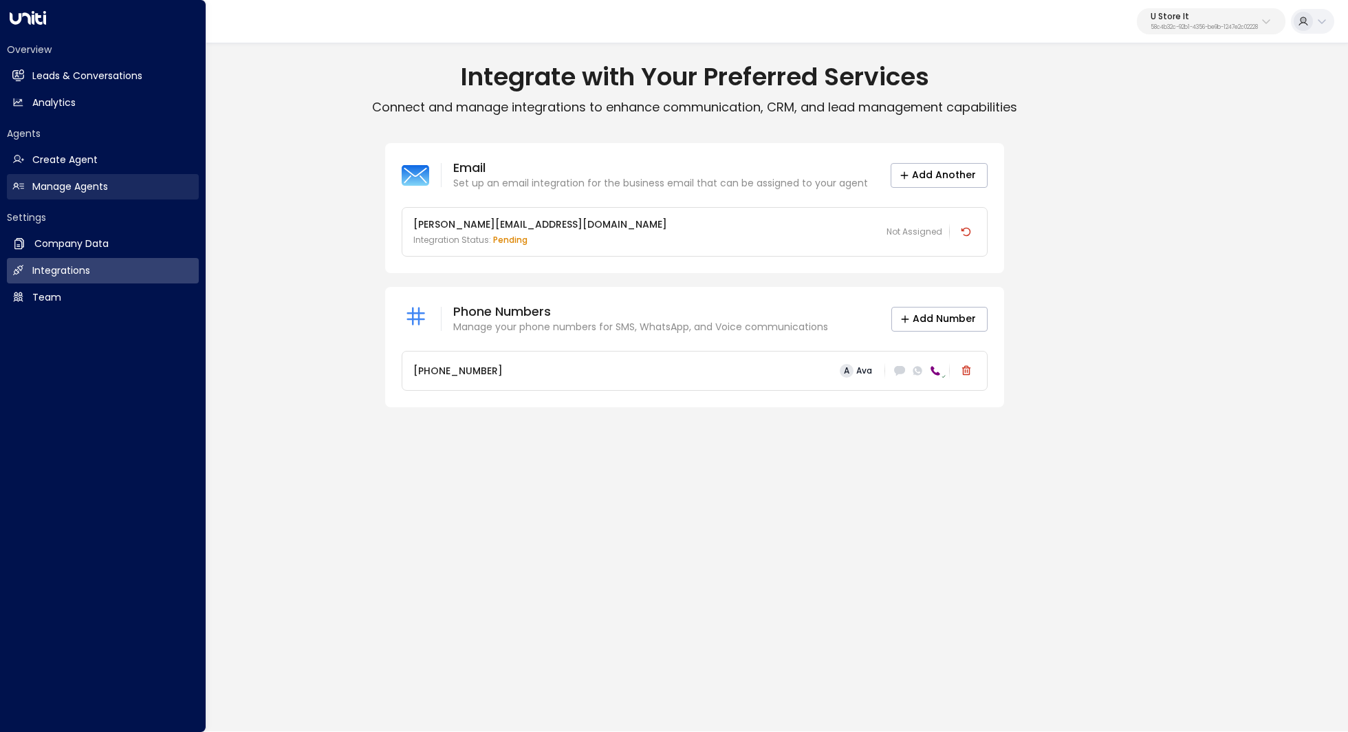
click at [112, 193] on link "Manage Agents Manage Agents" at bounding box center [103, 186] width 192 height 25
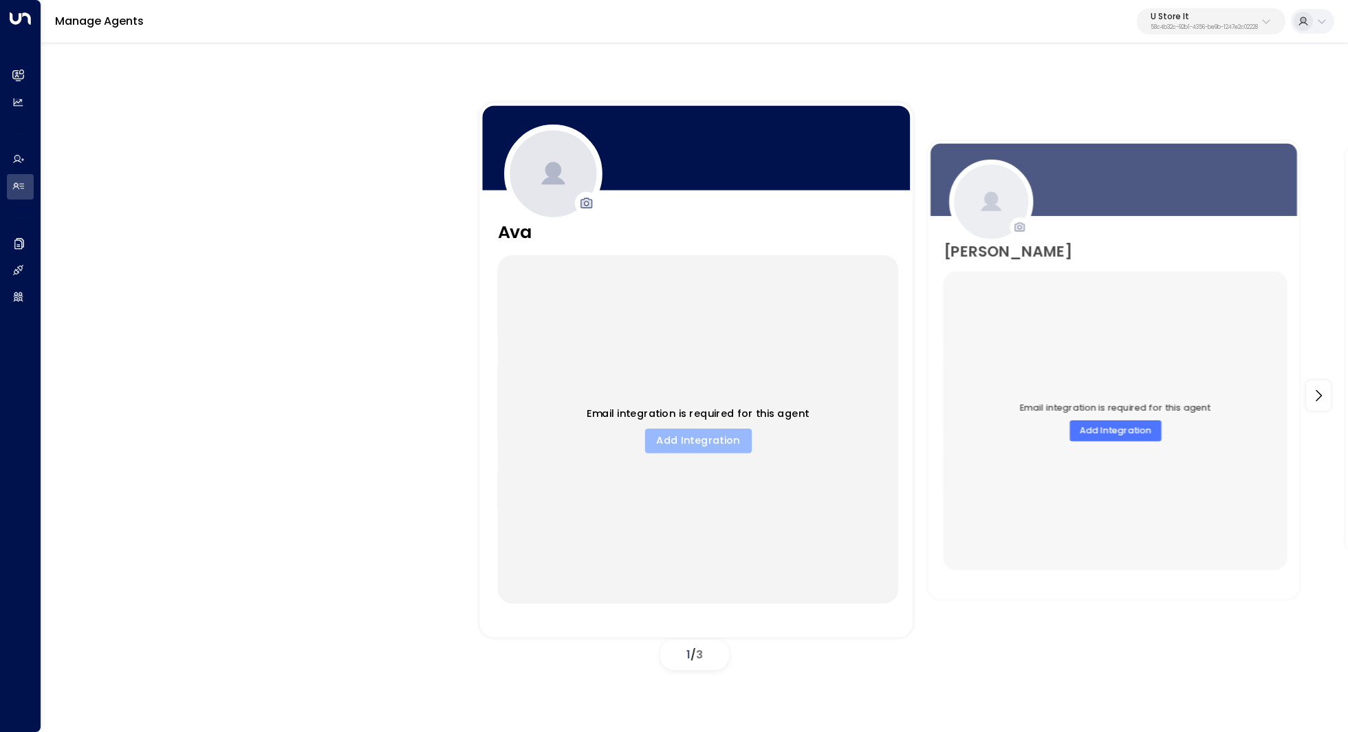
click at [718, 443] on button "Add Integration" at bounding box center [697, 440] width 107 height 25
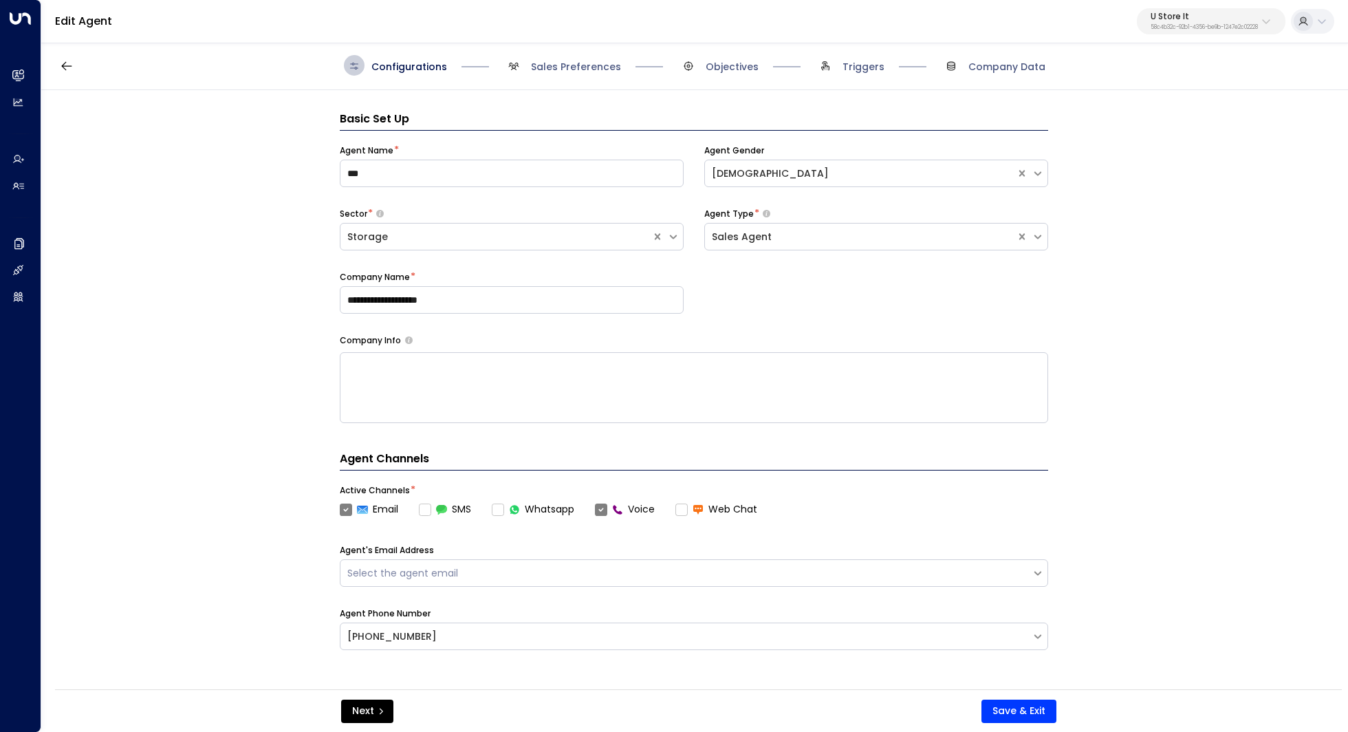
click at [560, 74] on span "Sales Preferences" at bounding box center [562, 65] width 118 height 21
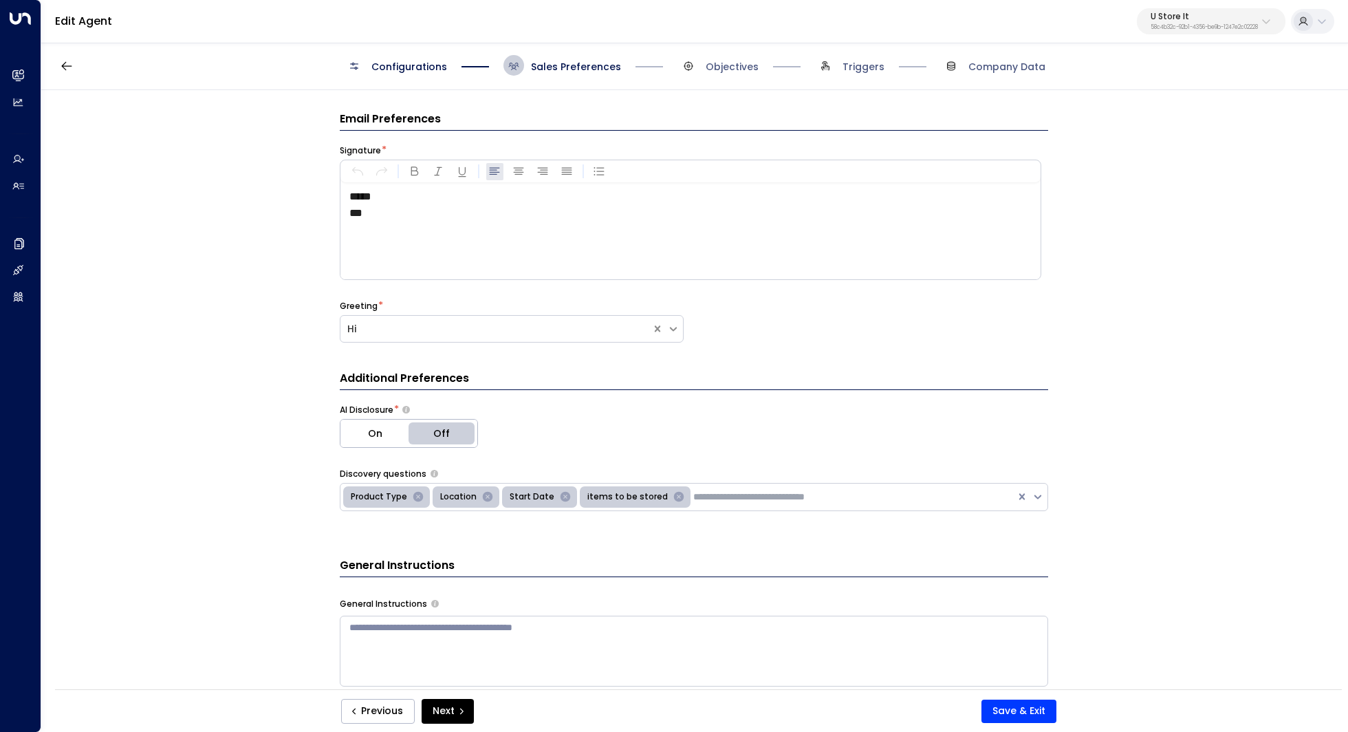
scroll to position [21, 0]
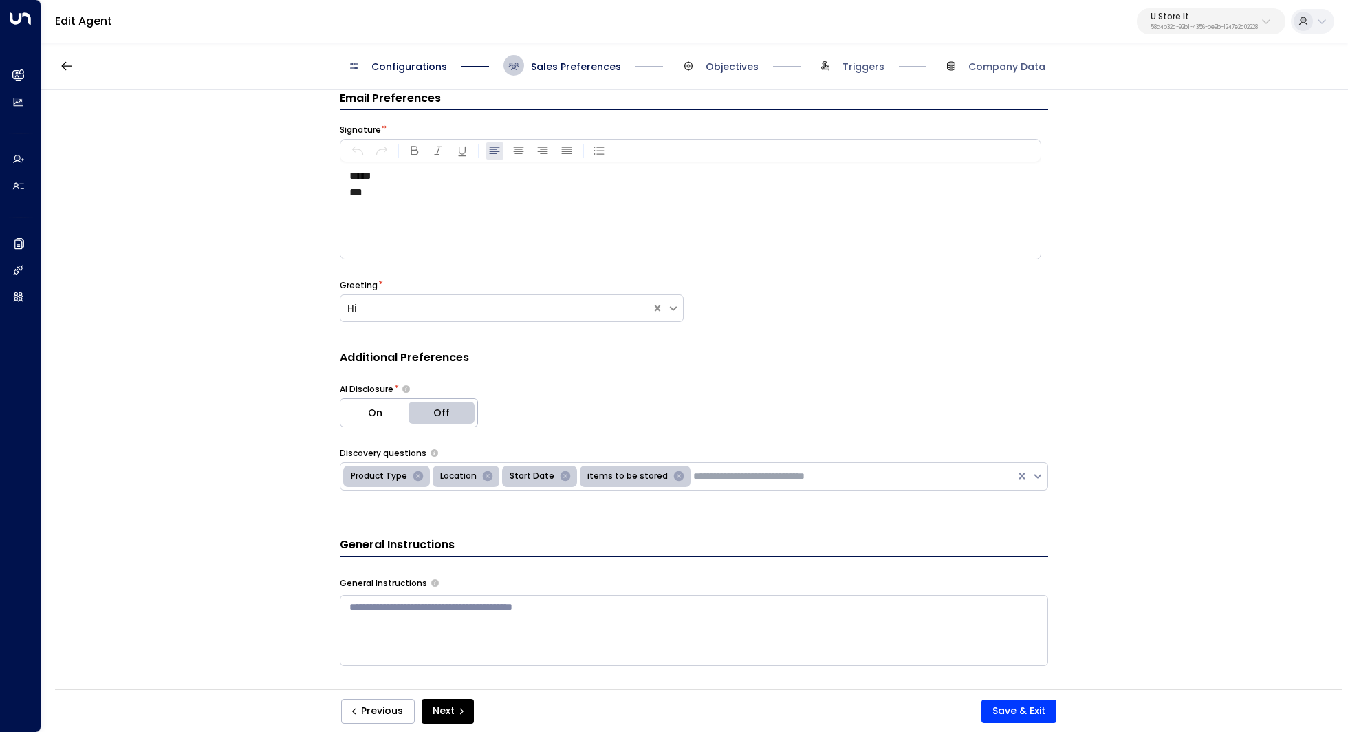
click at [734, 65] on span "Objectives" at bounding box center [731, 67] width 53 height 14
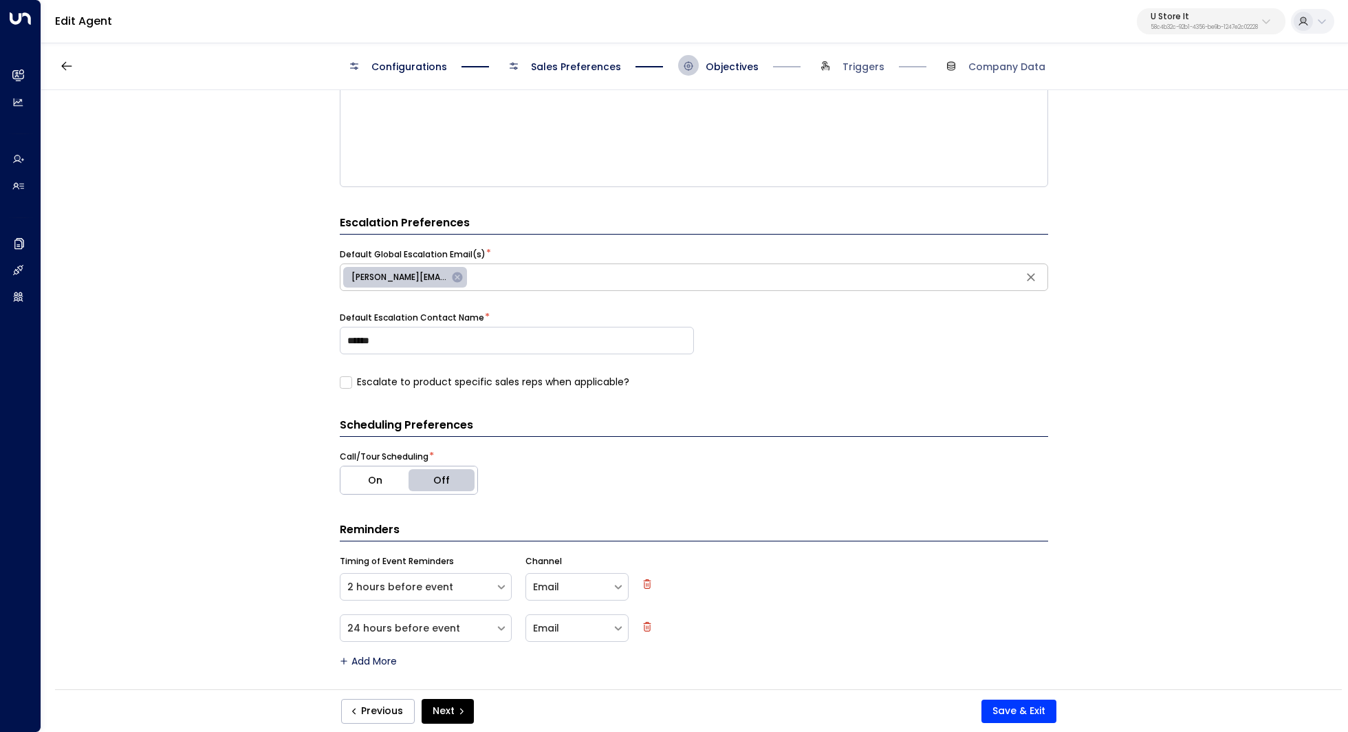
scroll to position [0, 0]
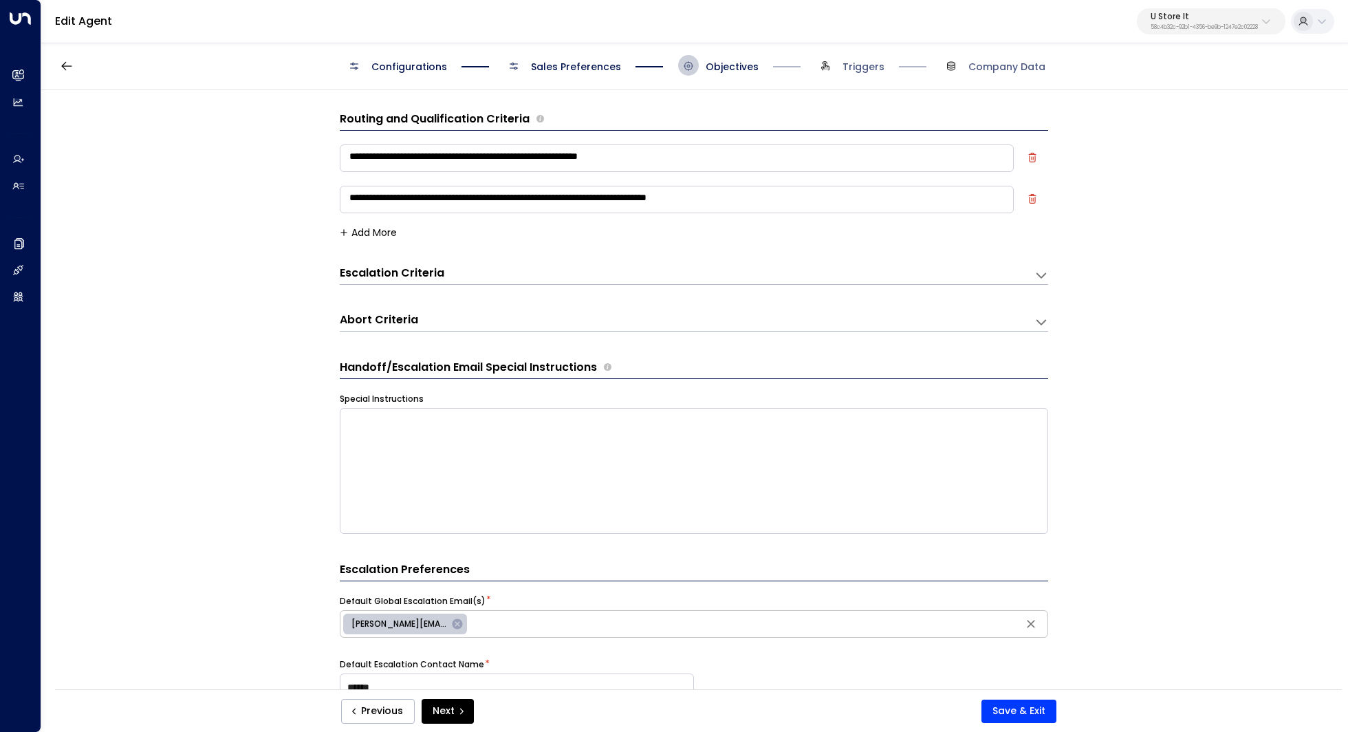
click at [564, 84] on div "Configurations Sales Preferences Objectives Triggers Company Data" at bounding box center [694, 65] width 1306 height 49
click at [570, 71] on span "Sales Preferences" at bounding box center [576, 67] width 90 height 14
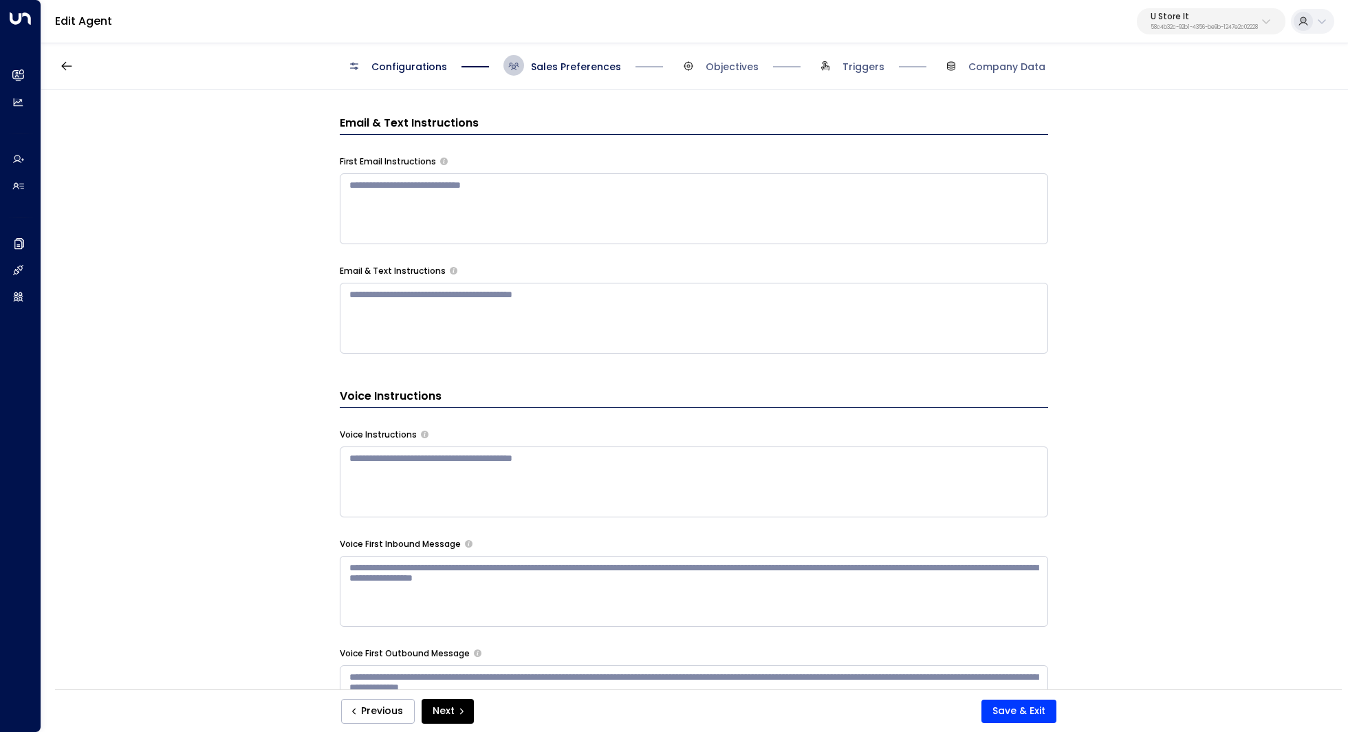
scroll to position [637, 0]
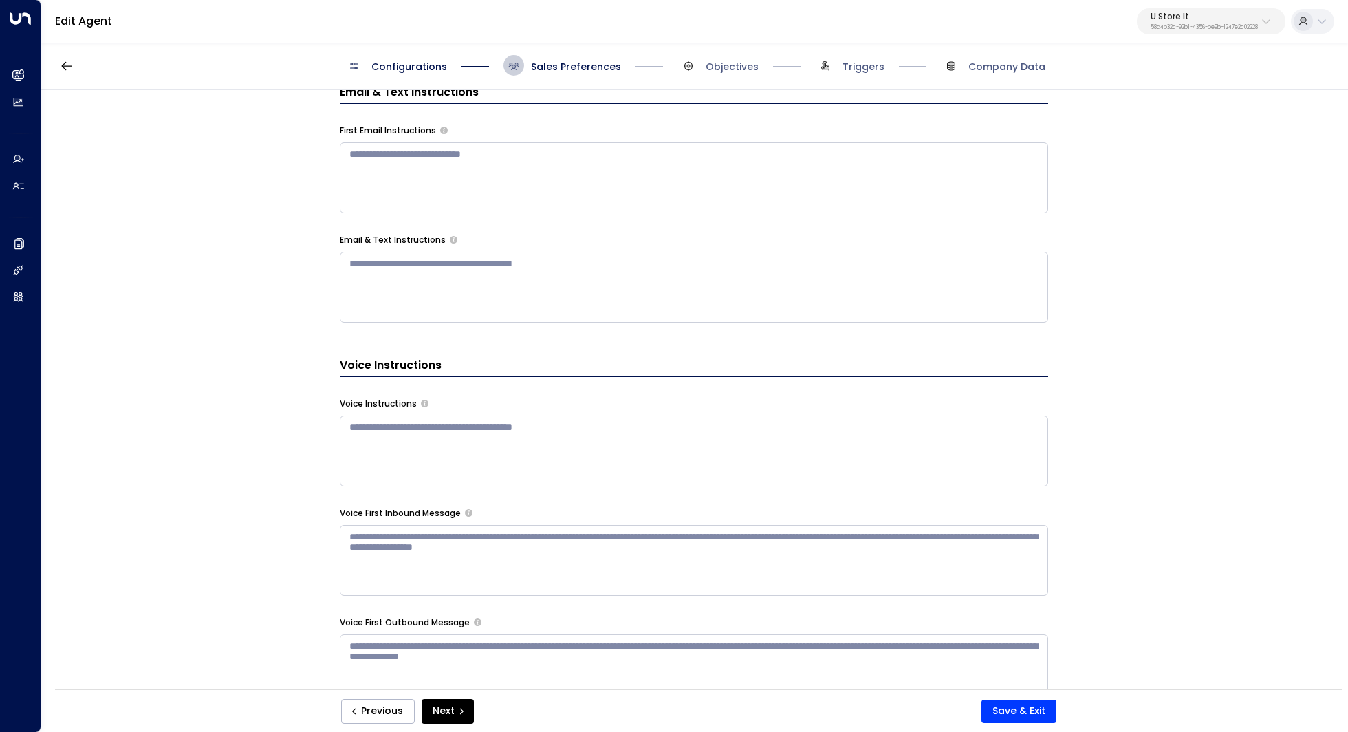
click at [558, 435] on textarea at bounding box center [694, 450] width 708 height 71
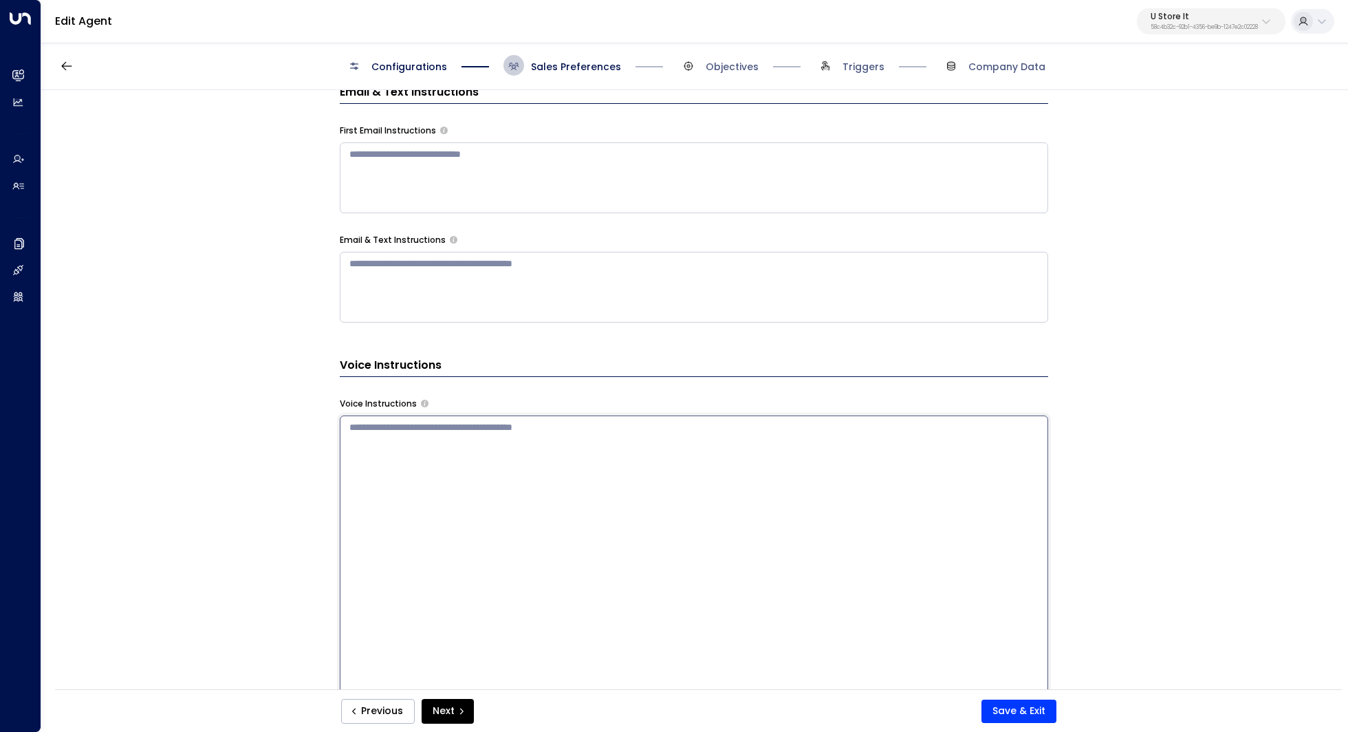
paste textarea "**********"
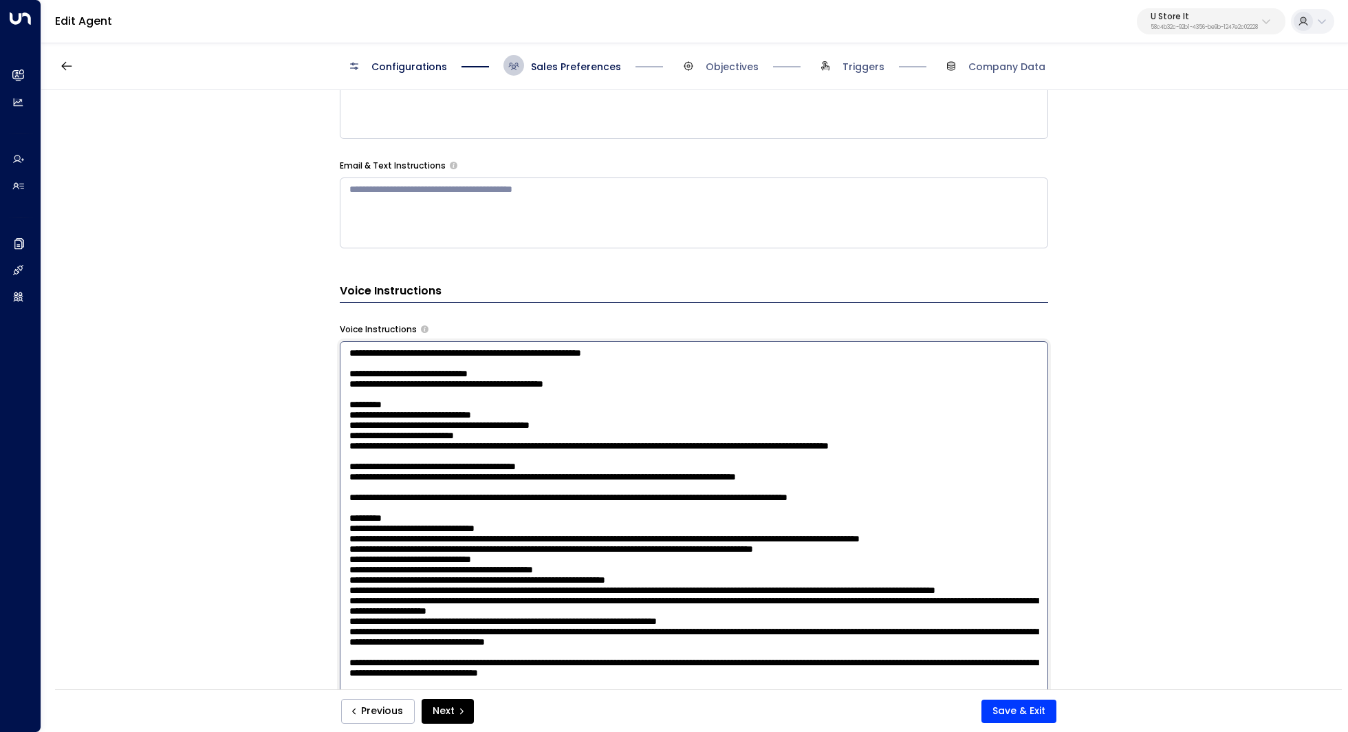
scroll to position [29, 0]
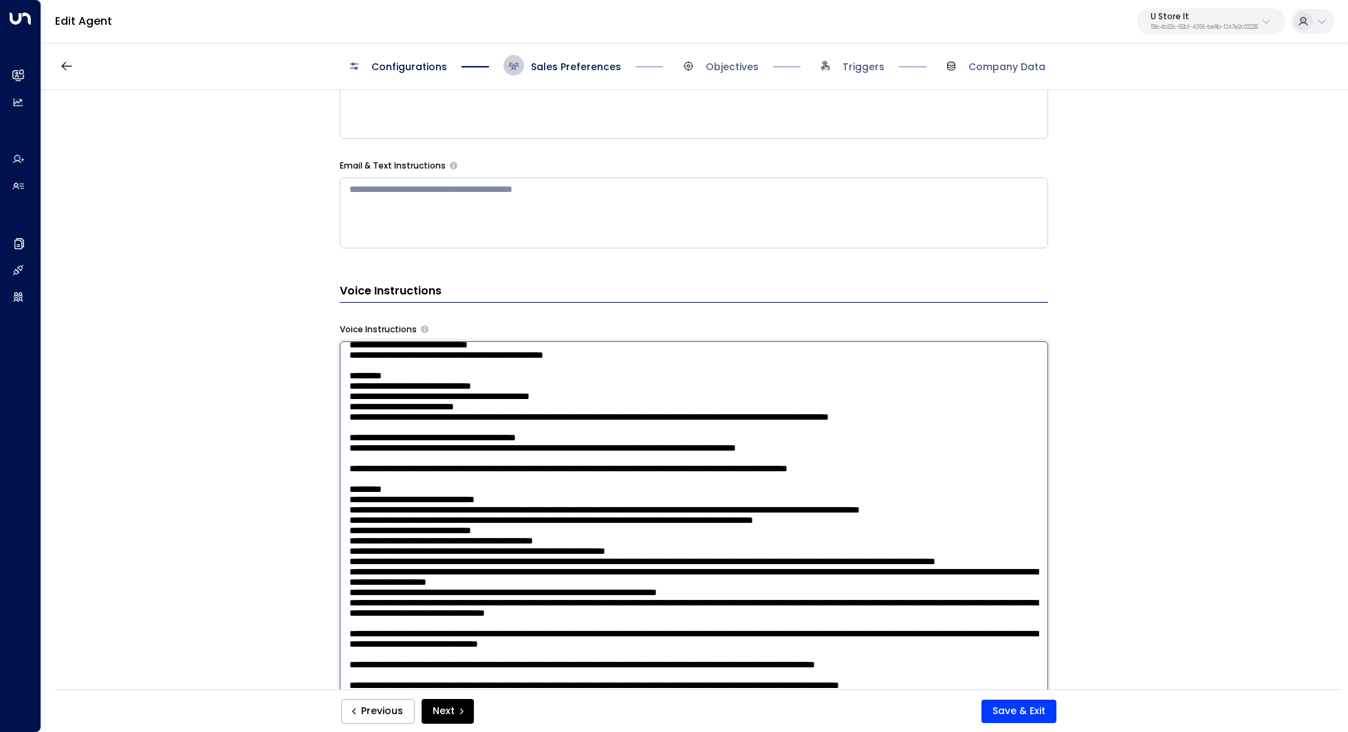
click at [617, 428] on textarea at bounding box center [694, 521] width 708 height 360
click at [610, 441] on textarea at bounding box center [694, 521] width 708 height 360
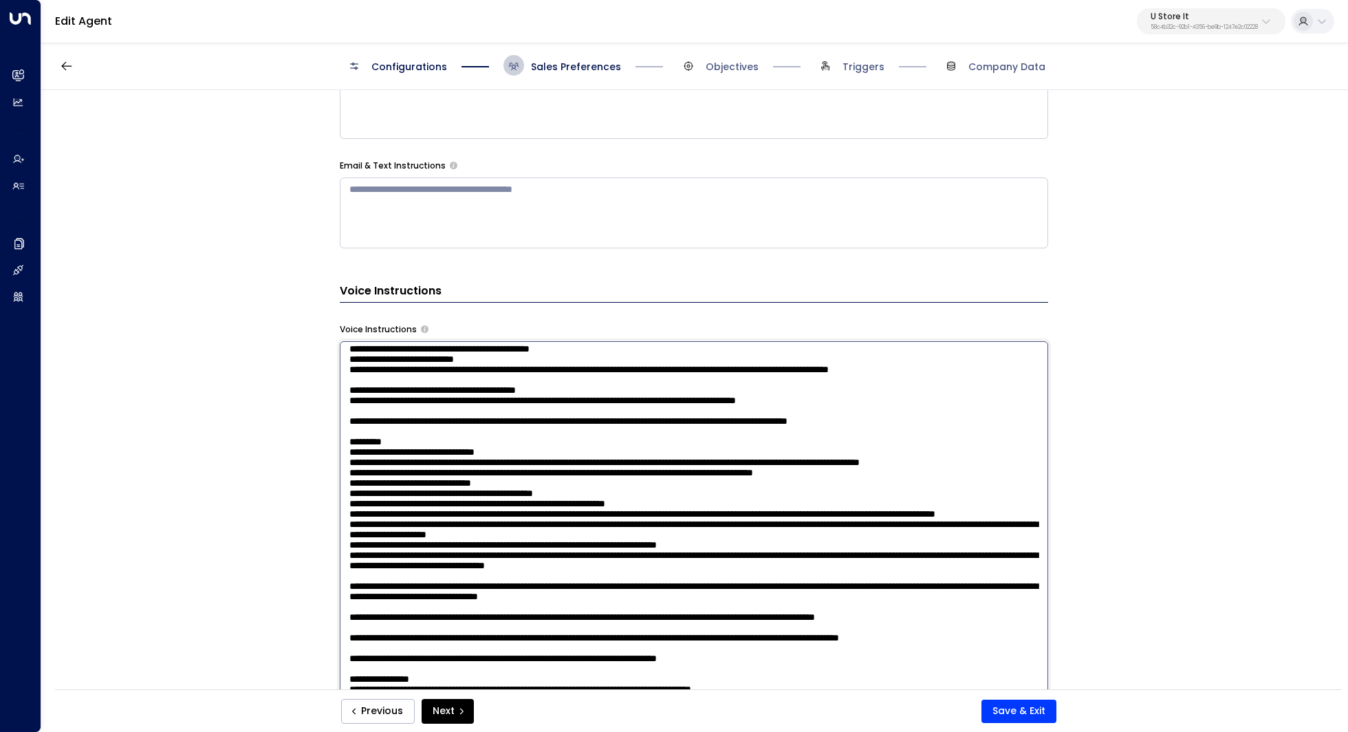
scroll to position [135, 0]
drag, startPoint x: 973, startPoint y: 416, endPoint x: 290, endPoint y: 418, distance: 682.7
click at [290, 418] on div "Email Preferences Signature * ***** *** Greeting * Hi Additional Preferences AI…" at bounding box center [693, 394] width 1305 height 608
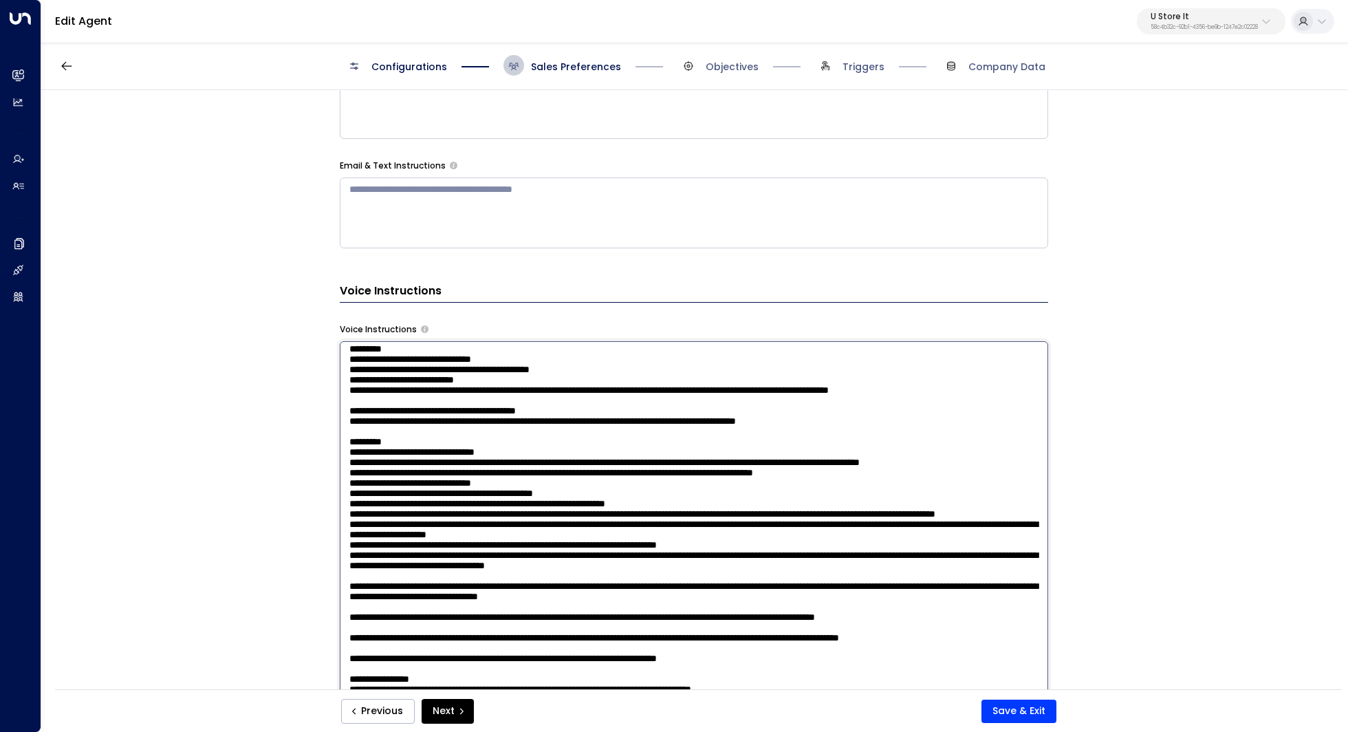
scroll to position [193, 0]
drag, startPoint x: 619, startPoint y: 417, endPoint x: 1024, endPoint y: 408, distance: 405.0
click at [1024, 408] on textarea at bounding box center [694, 521] width 708 height 360
click at [930, 428] on textarea at bounding box center [694, 521] width 708 height 360
drag, startPoint x: 932, startPoint y: 413, endPoint x: 610, endPoint y: 415, distance: 321.8
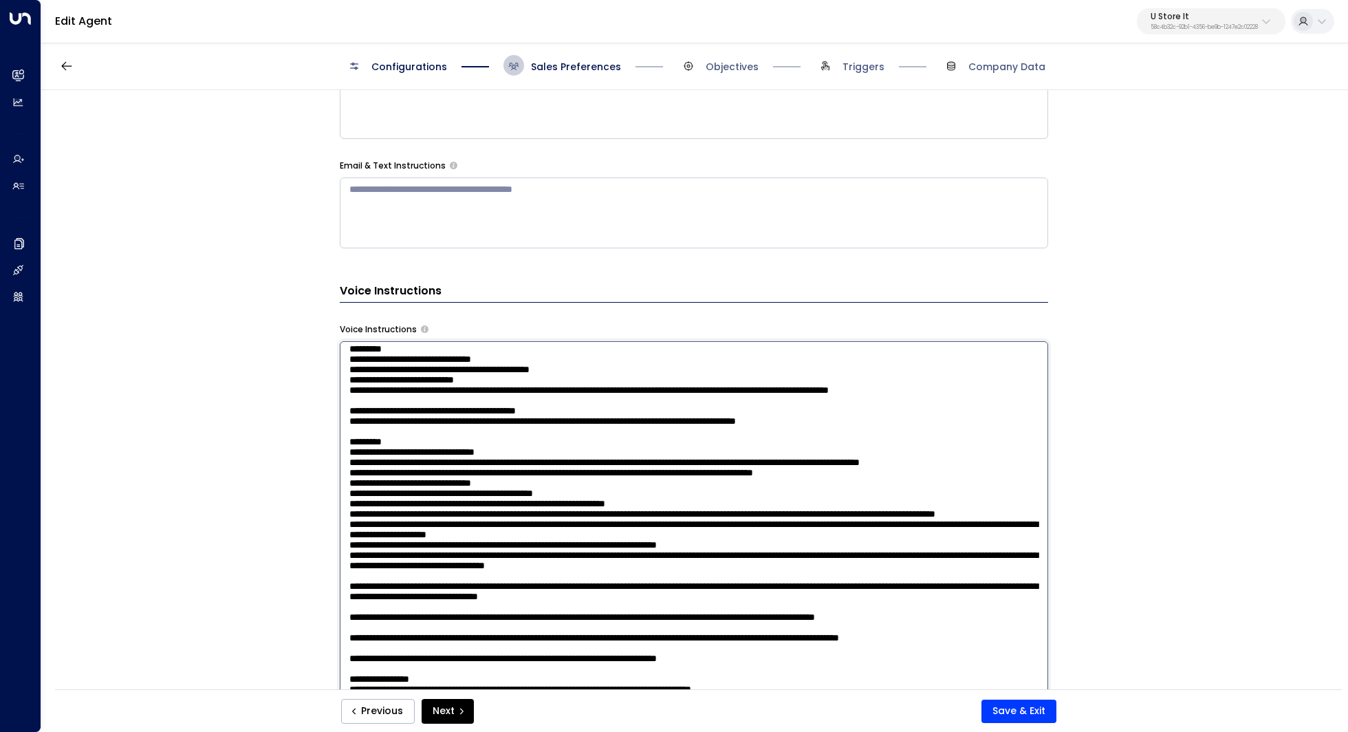
click at [610, 415] on textarea at bounding box center [694, 521] width 708 height 360
click at [601, 430] on textarea at bounding box center [694, 521] width 708 height 360
drag, startPoint x: 722, startPoint y: 397, endPoint x: 334, endPoint y: 366, distance: 388.9
click at [334, 366] on div "Email Preferences Signature * ***** *** Greeting * Hi Additional Preferences AI…" at bounding box center [693, 394] width 1305 height 608
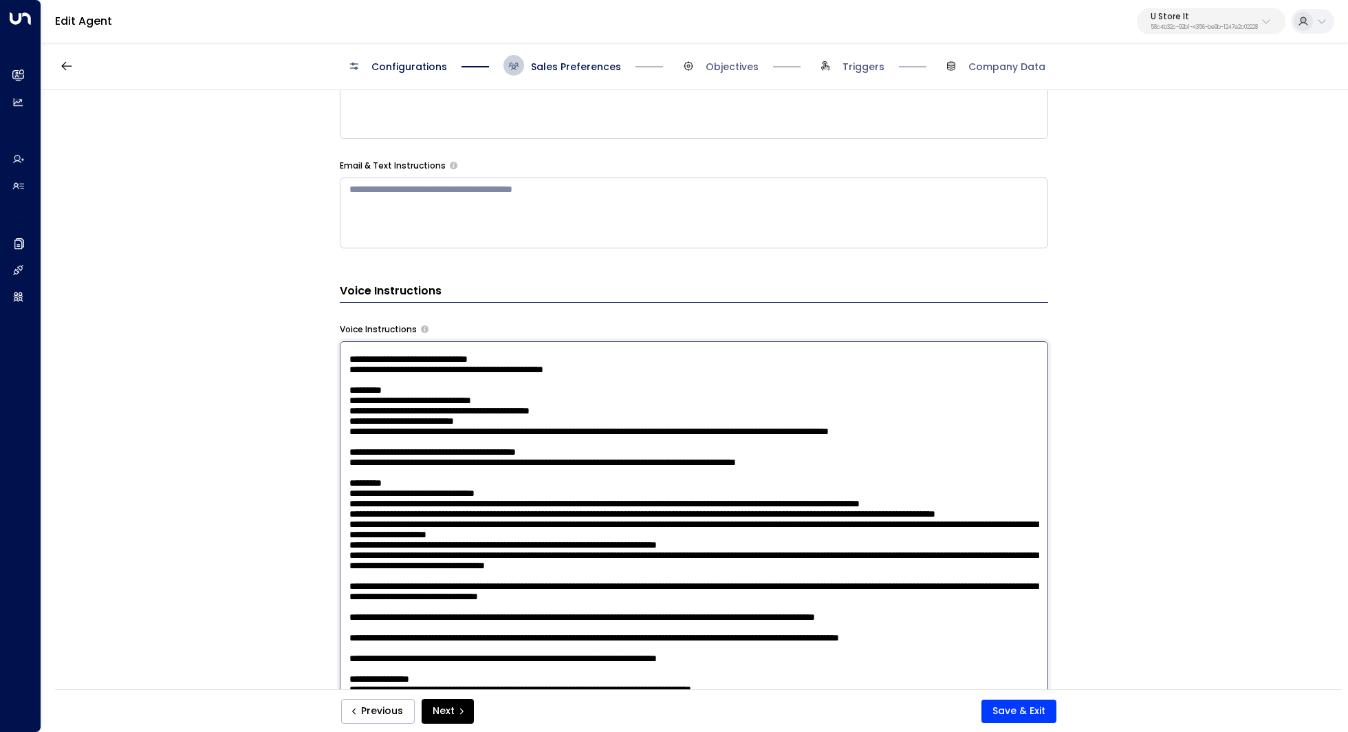
scroll to position [716, 0]
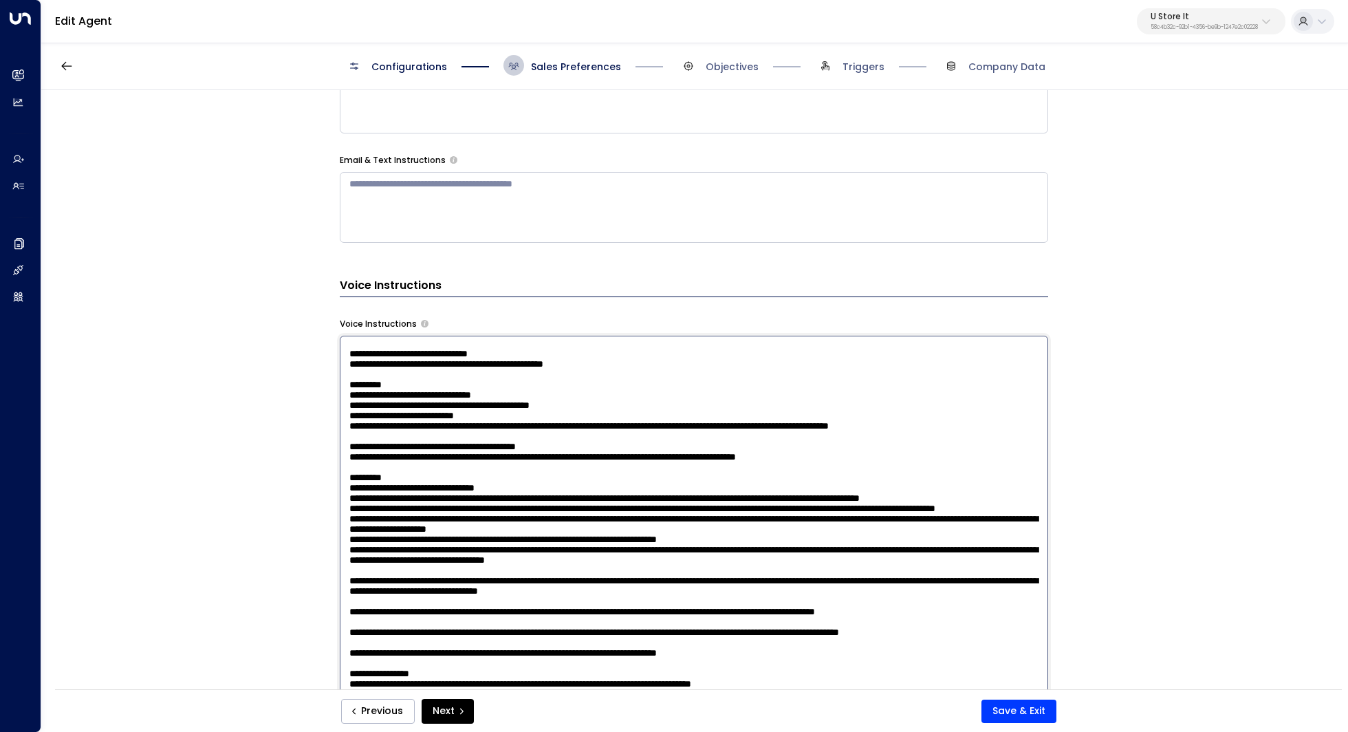
click at [556, 393] on textarea at bounding box center [694, 516] width 708 height 360
click at [709, 393] on textarea at bounding box center [694, 516] width 708 height 360
click at [780, 393] on textarea at bounding box center [694, 516] width 708 height 360
click at [470, 385] on textarea at bounding box center [694, 516] width 708 height 360
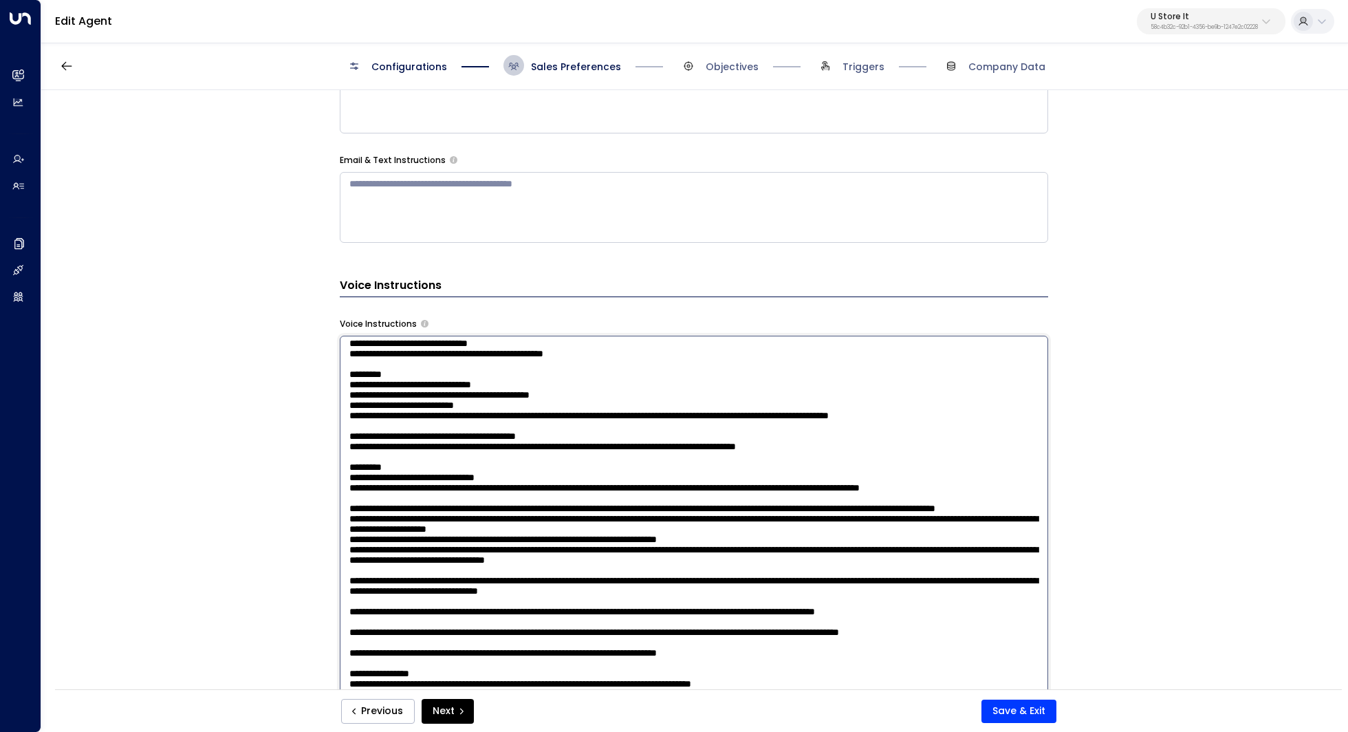
scroll to position [221, 0]
click at [507, 395] on textarea at bounding box center [694, 516] width 708 height 360
click at [560, 397] on textarea at bounding box center [694, 516] width 708 height 360
click at [548, 415] on textarea at bounding box center [694, 516] width 708 height 360
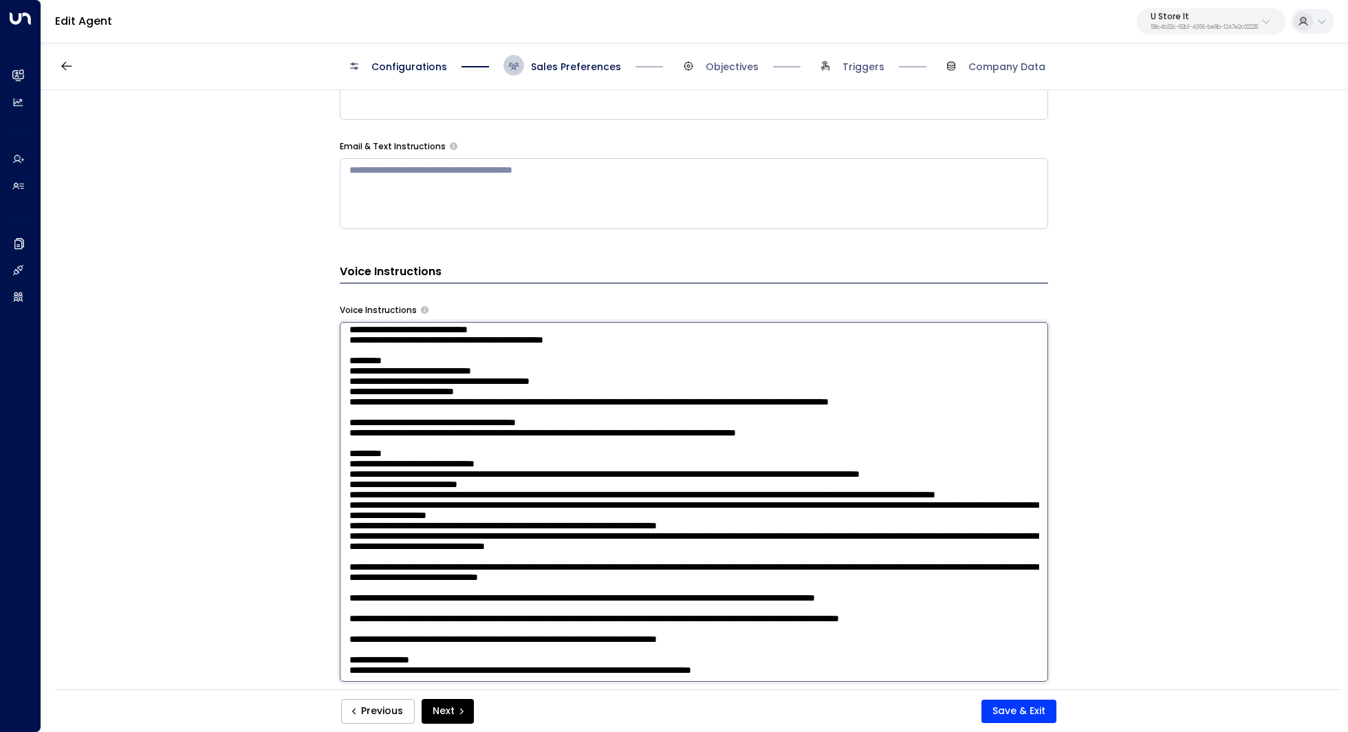
drag, startPoint x: 507, startPoint y: 407, endPoint x: 525, endPoint y: 407, distance: 17.9
click at [525, 407] on textarea at bounding box center [694, 502] width 708 height 360
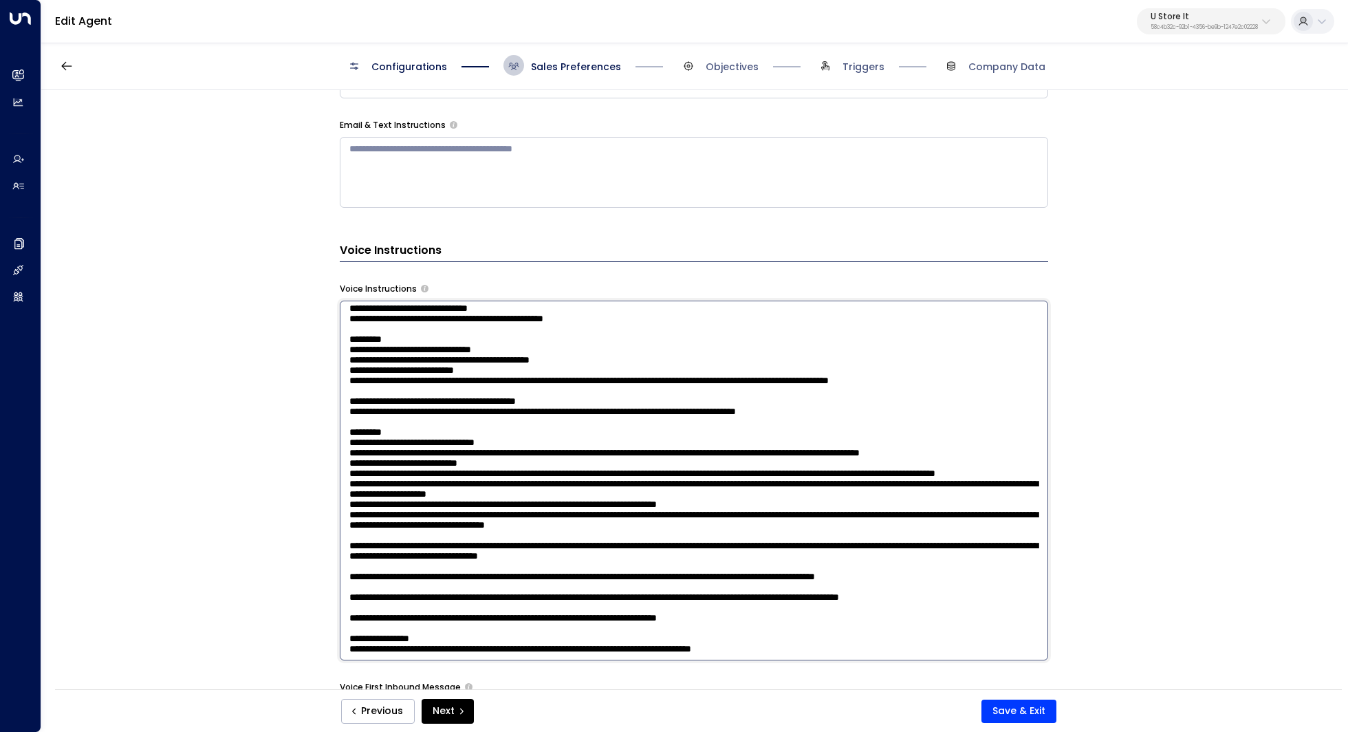
scroll to position [754, 0]
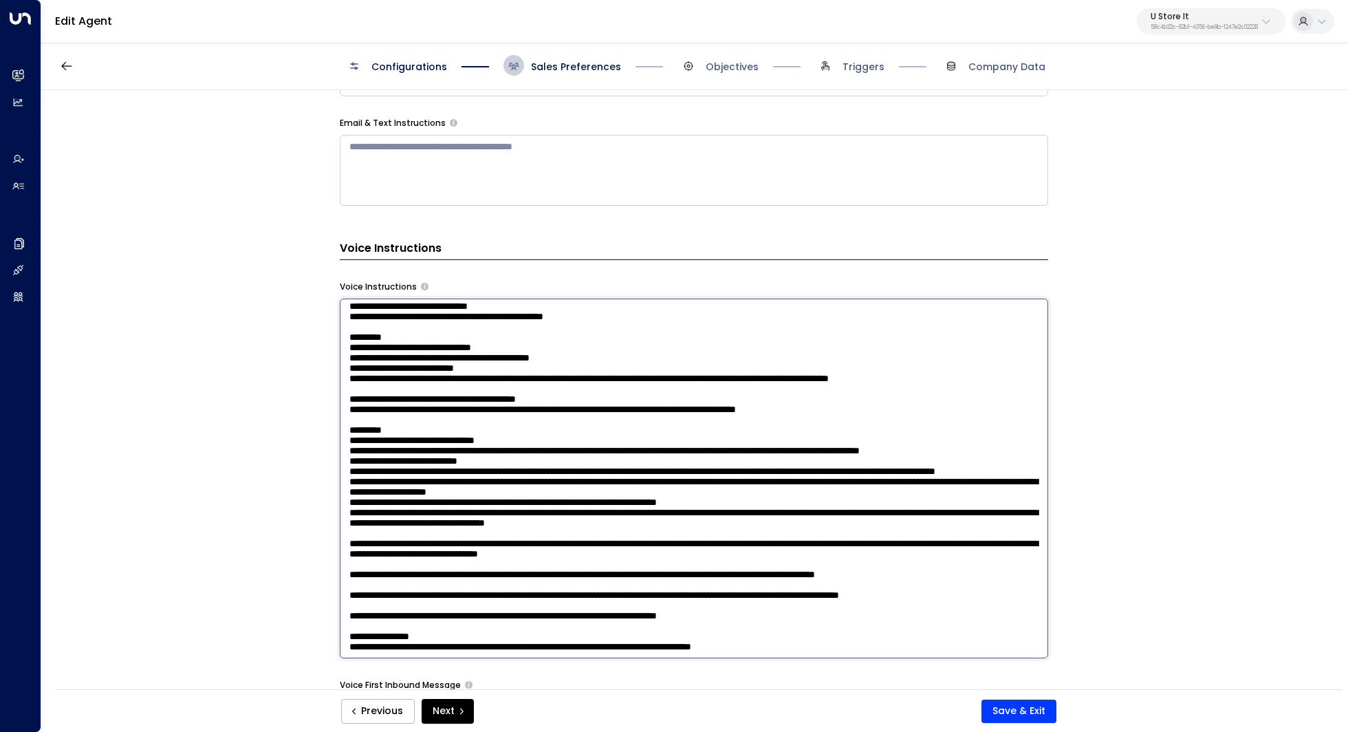
drag, startPoint x: 765, startPoint y: 395, endPoint x: 323, endPoint y: 384, distance: 441.5
click at [323, 384] on div "Email Preferences Signature * ***** *** Greeting * Hi Additional Preferences AI…" at bounding box center [693, 394] width 1305 height 608
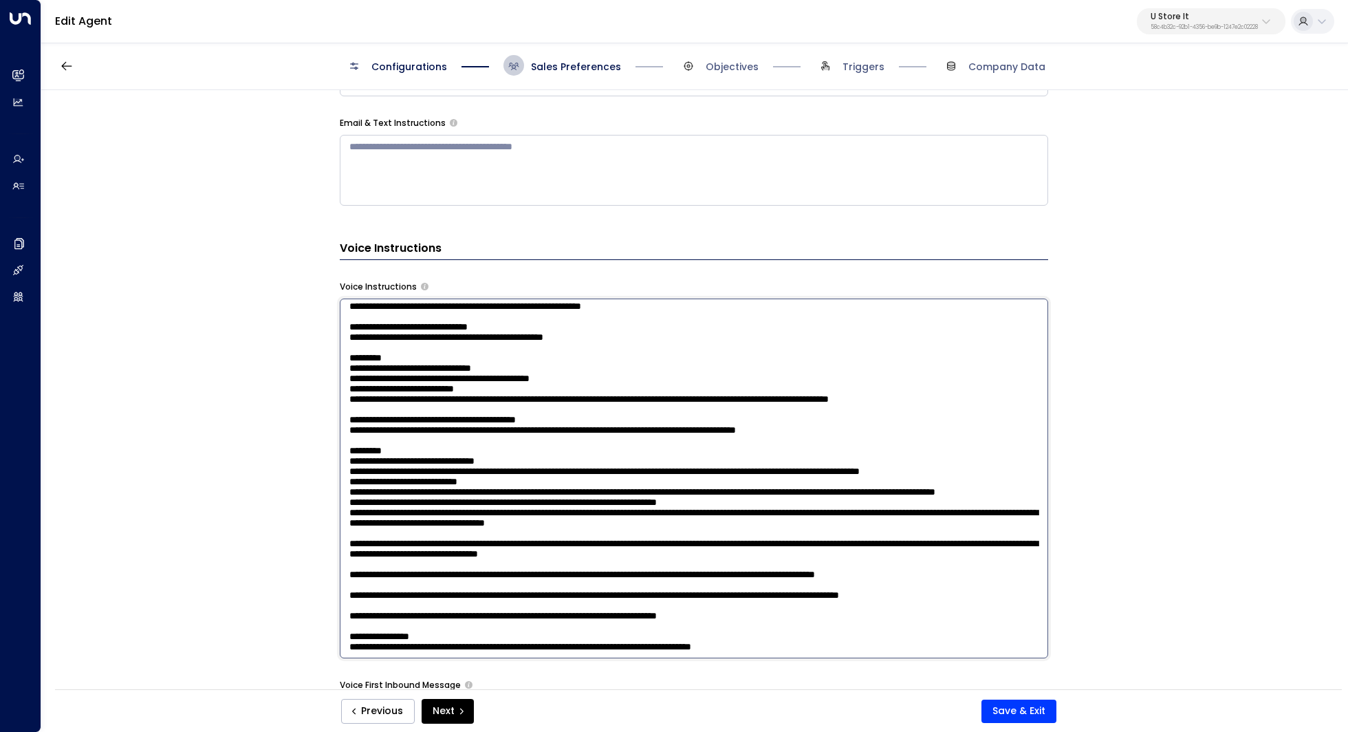
scroll to position [193, 0]
drag, startPoint x: 521, startPoint y: 418, endPoint x: 545, endPoint y: 418, distance: 23.4
click at [545, 418] on textarea at bounding box center [694, 478] width 708 height 360
drag, startPoint x: 518, startPoint y: 429, endPoint x: 542, endPoint y: 429, distance: 23.4
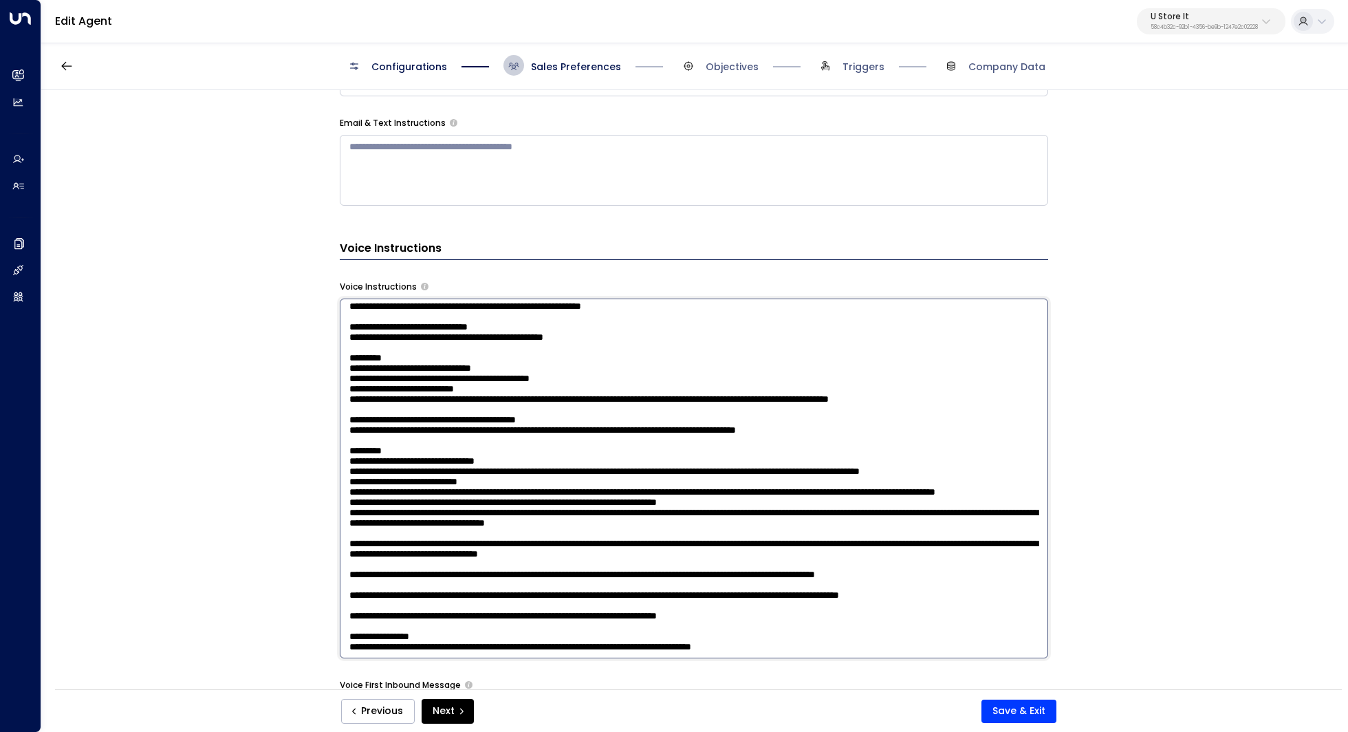
click at [542, 429] on textarea at bounding box center [694, 478] width 708 height 360
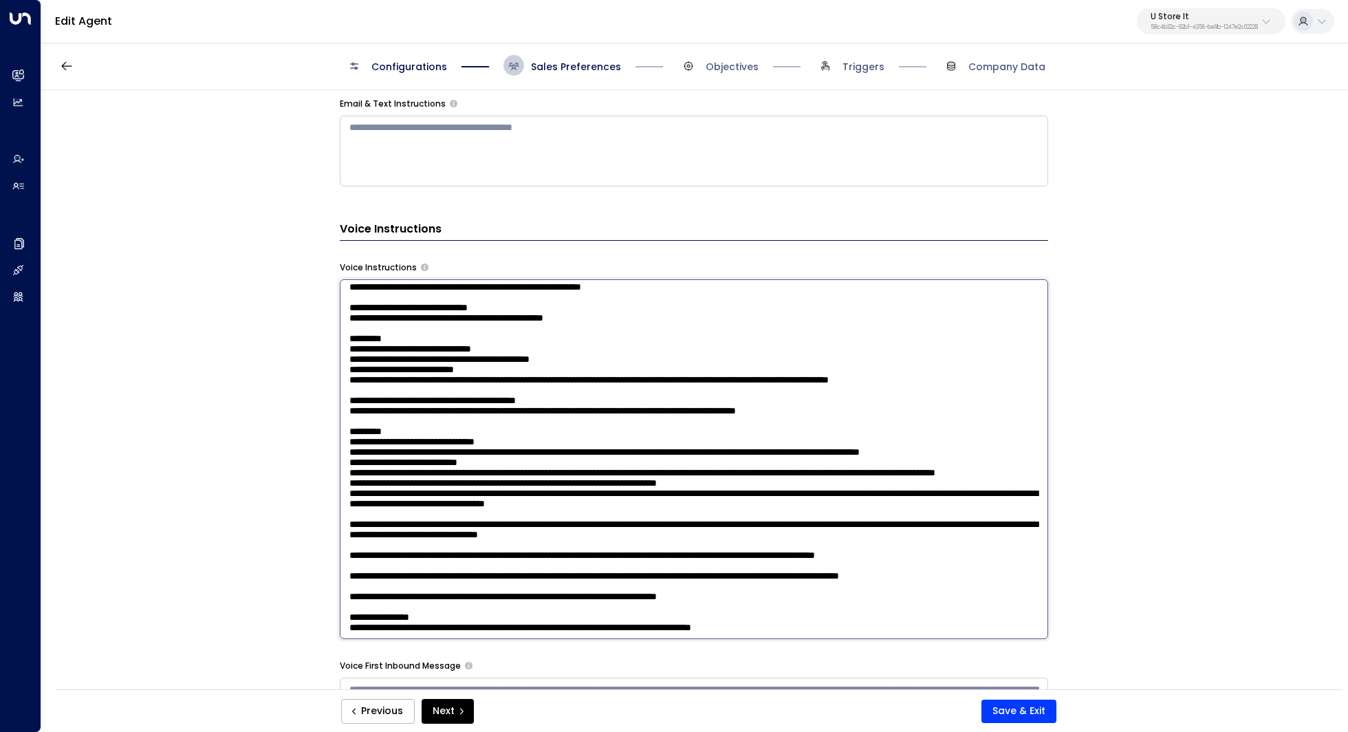
drag, startPoint x: 684, startPoint y: 409, endPoint x: 683, endPoint y: 421, distance: 12.5
click at [683, 421] on textarea at bounding box center [694, 459] width 708 height 360
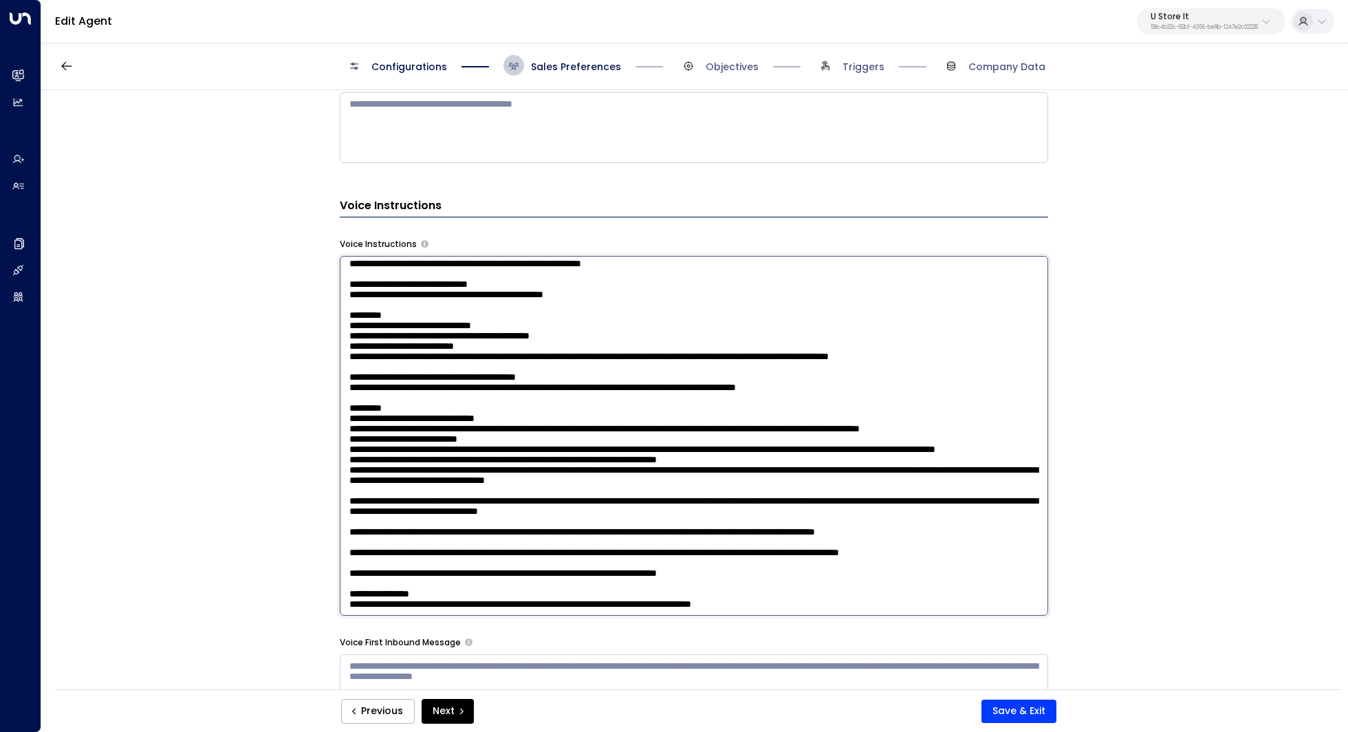
drag, startPoint x: 714, startPoint y: 421, endPoint x: 714, endPoint y: 432, distance: 11.0
click at [714, 432] on textarea at bounding box center [694, 436] width 708 height 360
drag, startPoint x: 811, startPoint y: 446, endPoint x: 332, endPoint y: 432, distance: 479.4
click at [332, 432] on div "Email Preferences Signature * ***** *** Greeting * Hi Additional Preferences AI…" at bounding box center [693, 394] width 1305 height 608
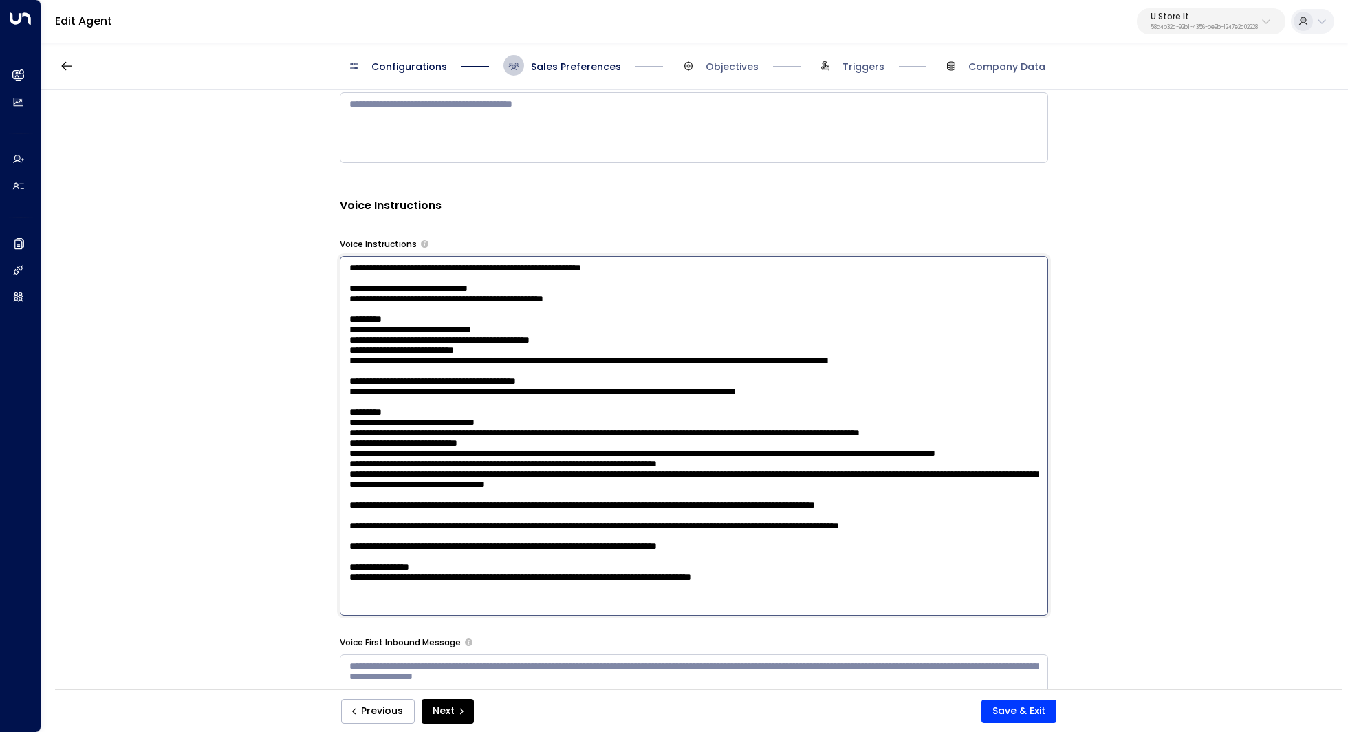
scroll to position [151, 0]
drag, startPoint x: 622, startPoint y: 478, endPoint x: 638, endPoint y: 478, distance: 15.8
click at [638, 478] on textarea at bounding box center [694, 436] width 708 height 360
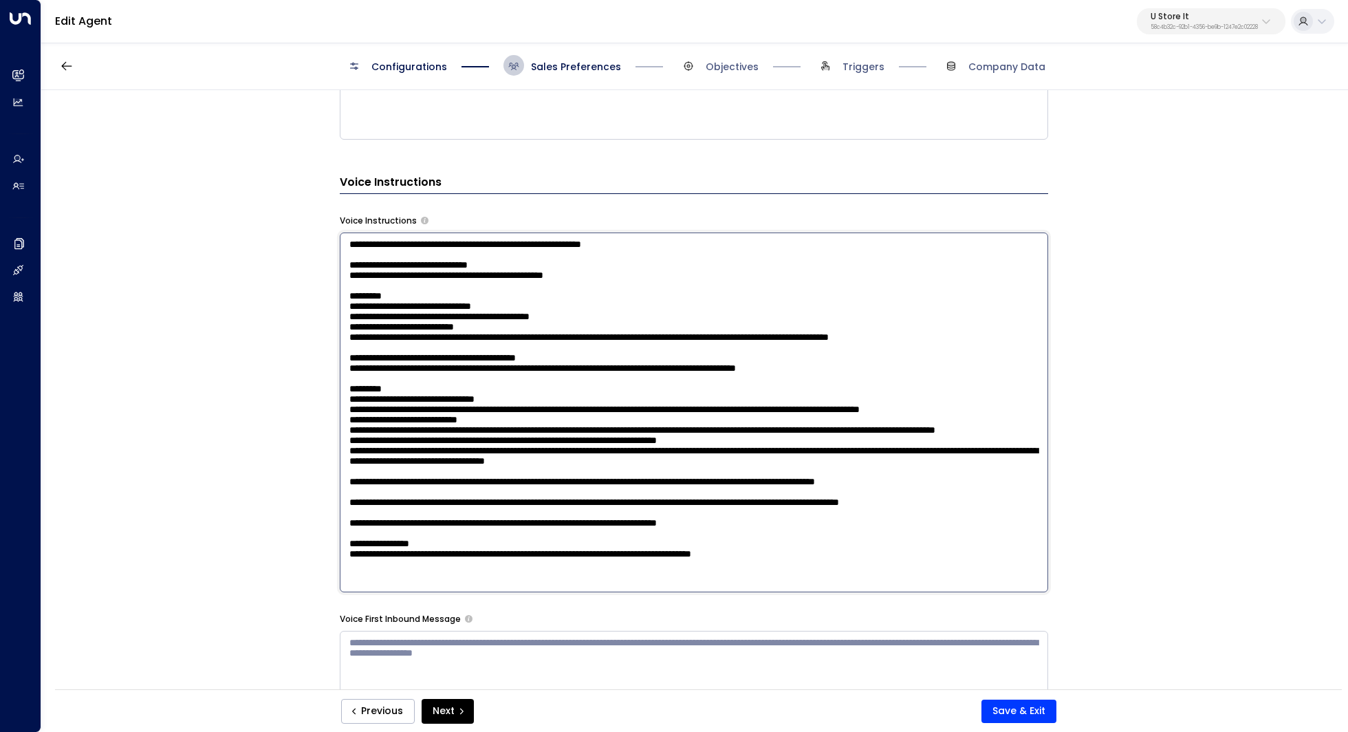
scroll to position [842, 0]
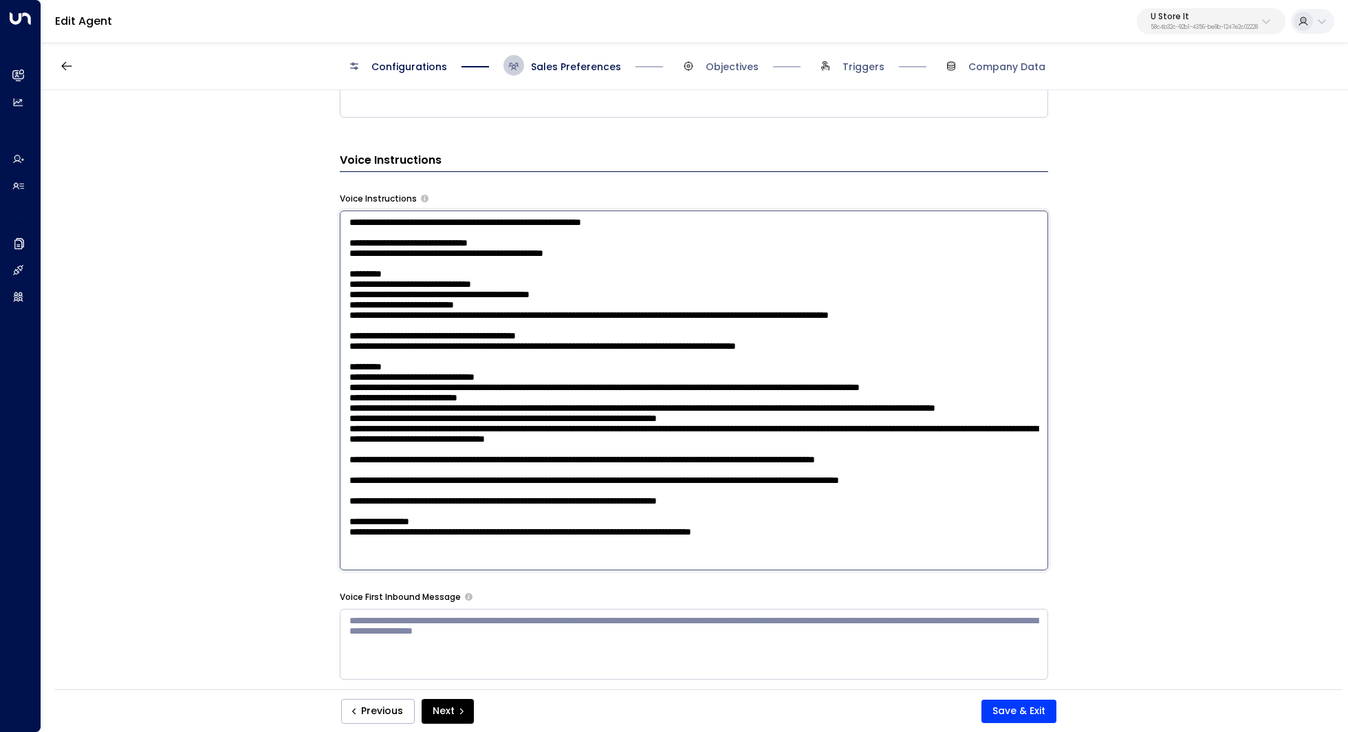
drag, startPoint x: 454, startPoint y: 450, endPoint x: 479, endPoint y: 450, distance: 24.8
click at [479, 450] on textarea at bounding box center [694, 390] width 708 height 360
click at [661, 460] on textarea at bounding box center [694, 390] width 708 height 360
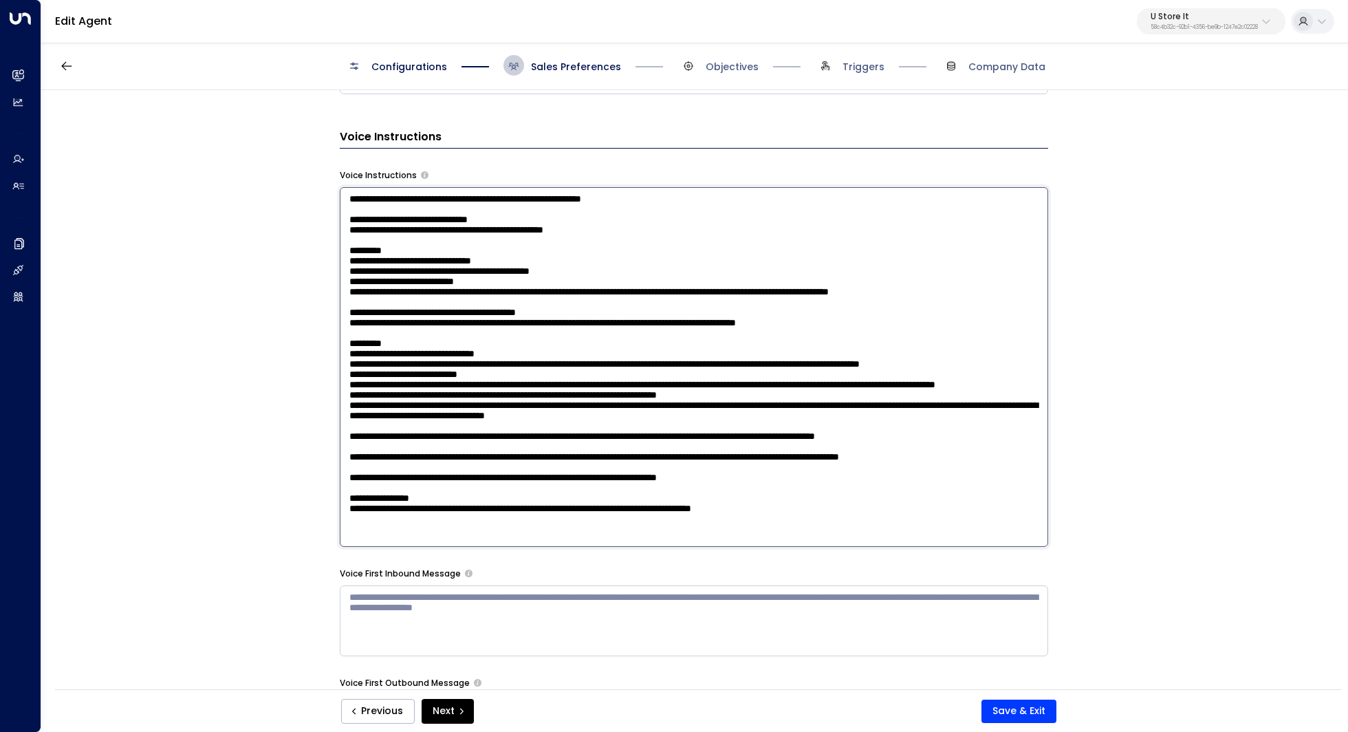
scroll to position [879, 0]
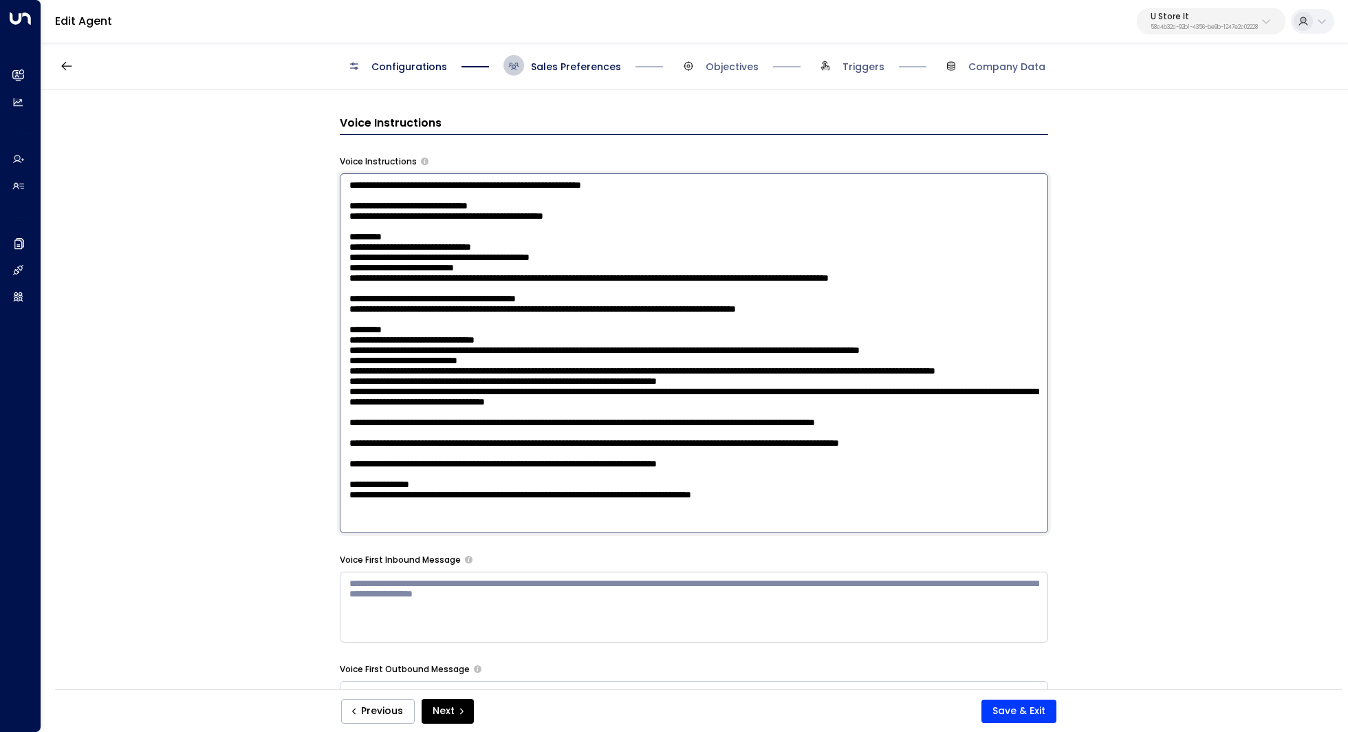
drag, startPoint x: 1022, startPoint y: 419, endPoint x: 329, endPoint y: 411, distance: 692.4
click at [329, 411] on div "Email Preferences Signature * ***** *** Greeting * Hi Additional Preferences AI…" at bounding box center [693, 394] width 1305 height 608
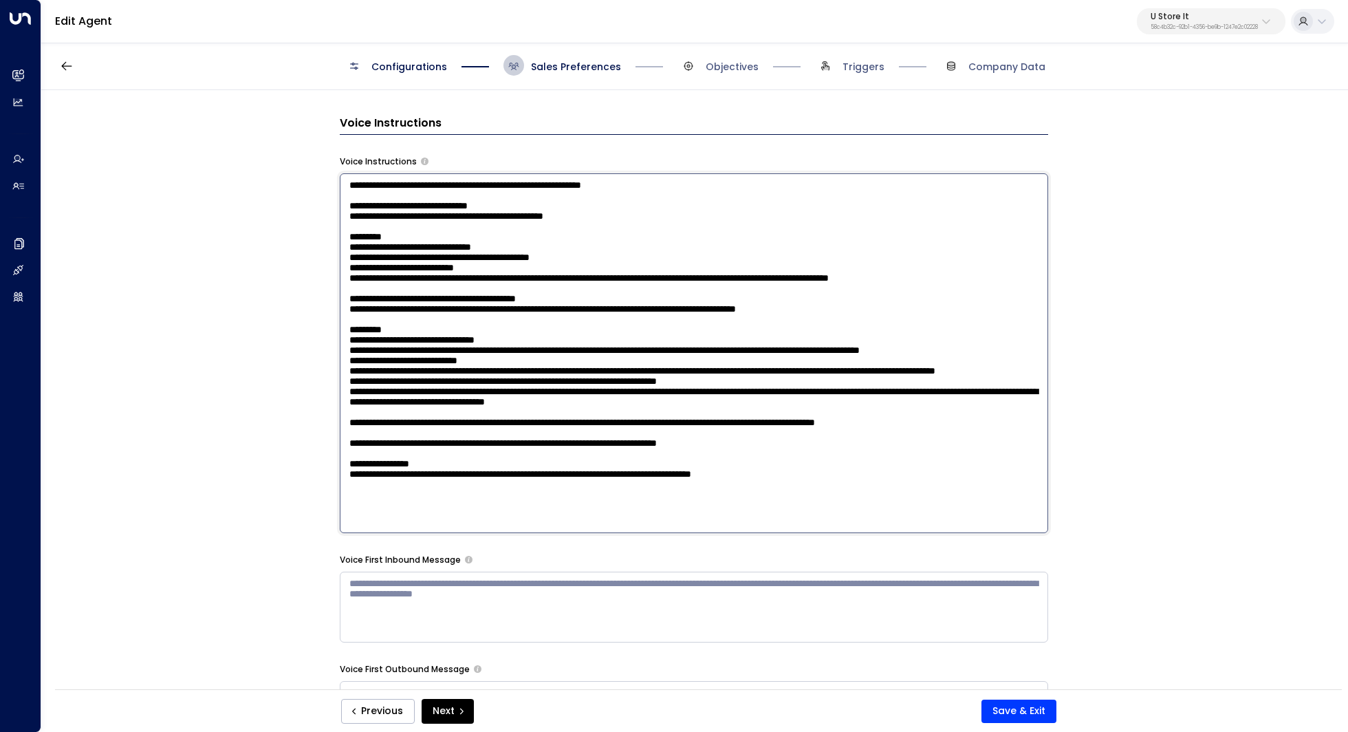
scroll to position [122, 0]
click at [473, 454] on textarea at bounding box center [694, 353] width 708 height 360
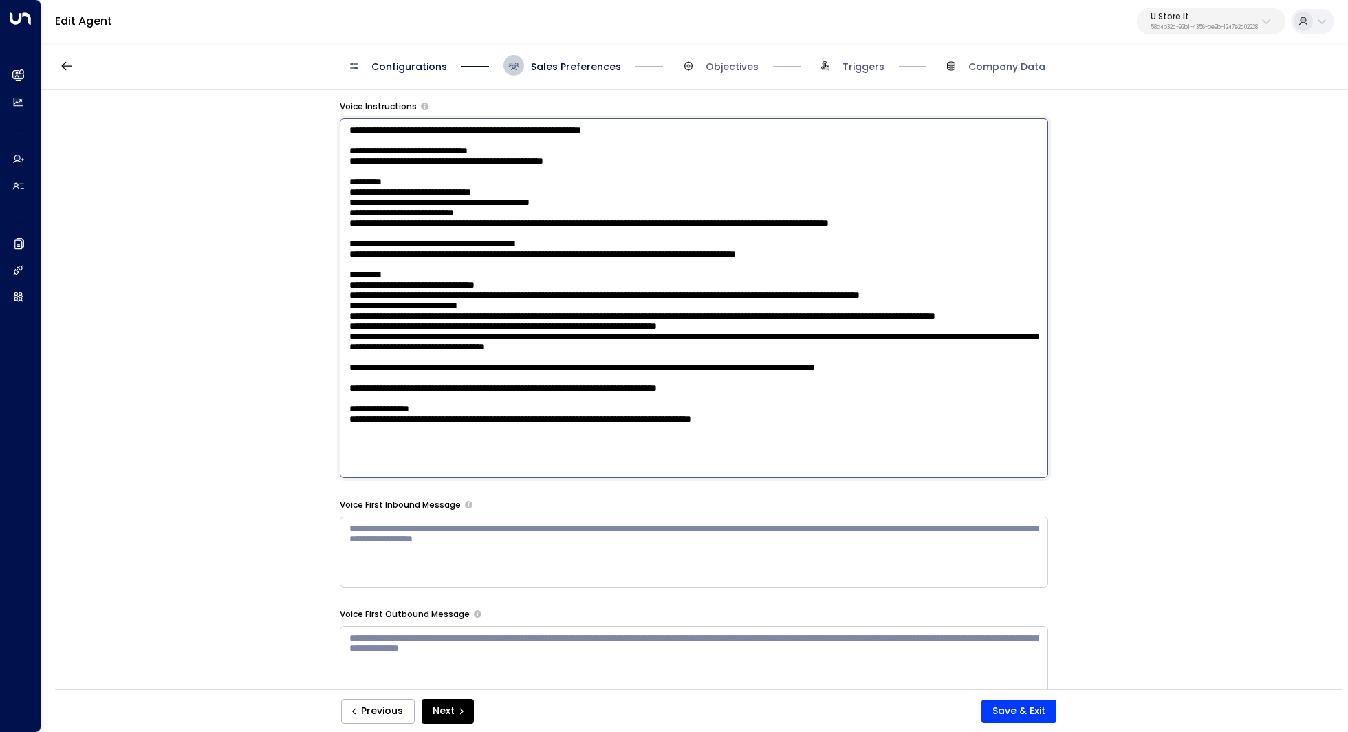
scroll to position [956, 0]
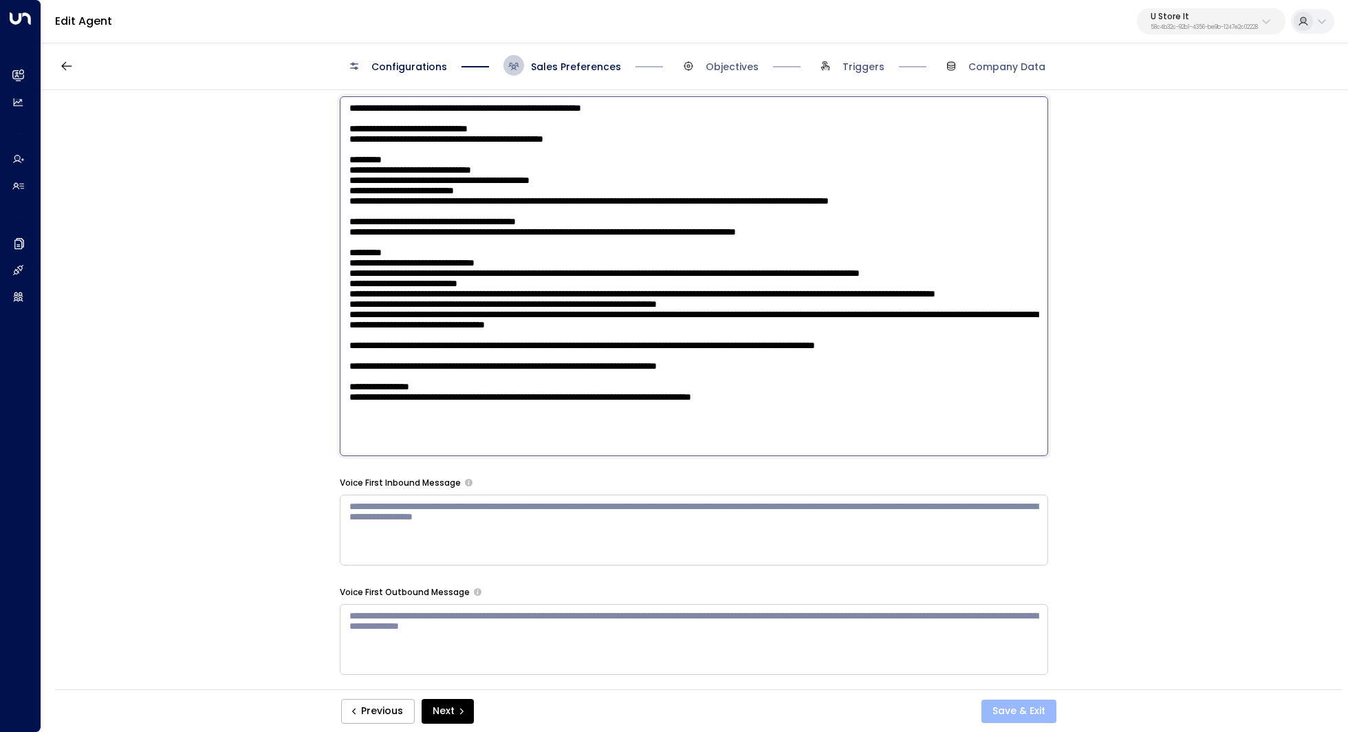
type textarea "**********"
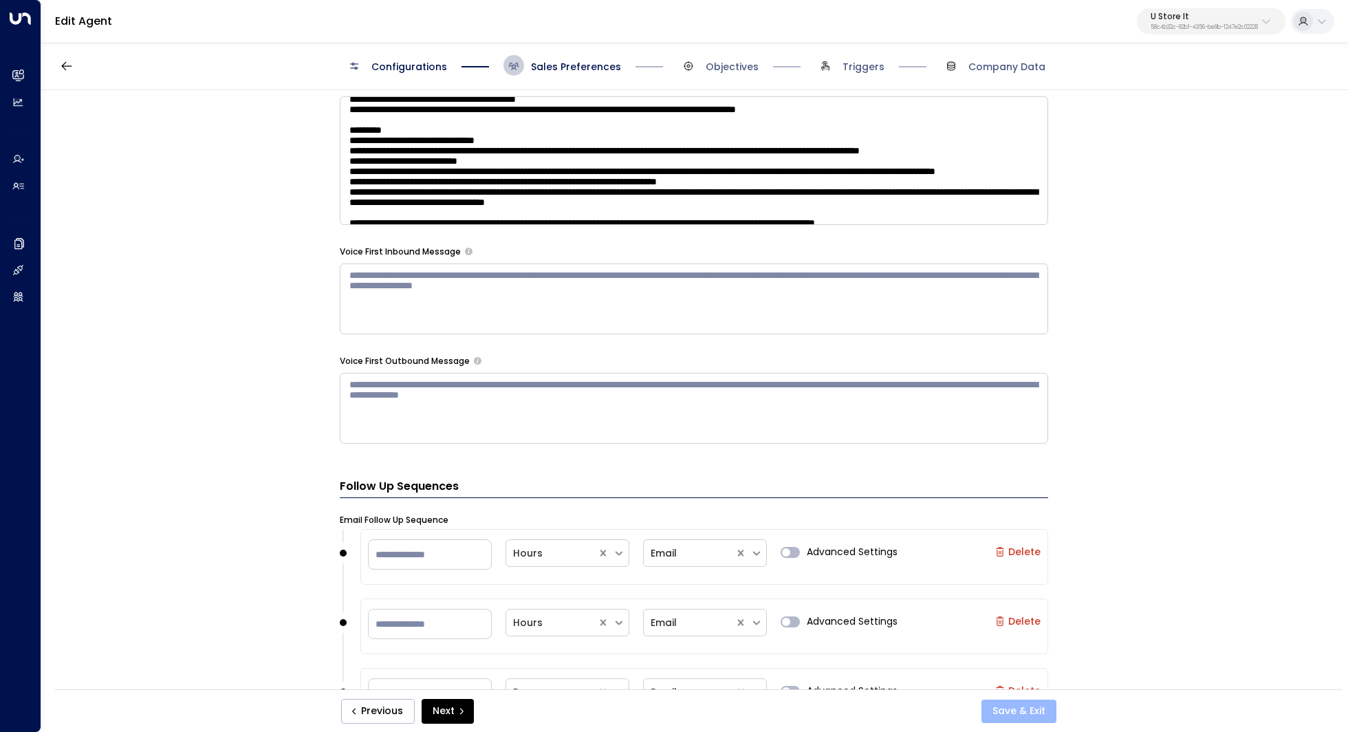
click at [1013, 705] on button "Save & Exit" at bounding box center [1018, 710] width 75 height 23
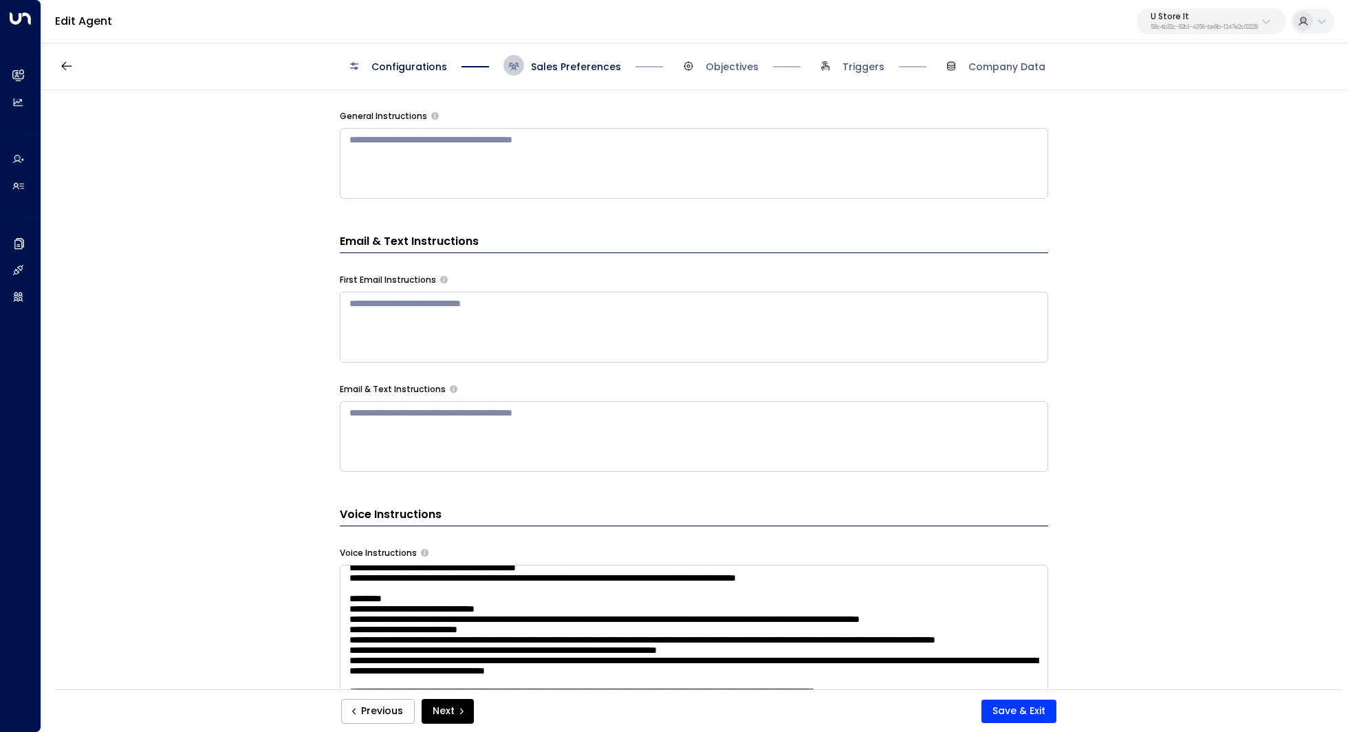
scroll to position [468, 0]
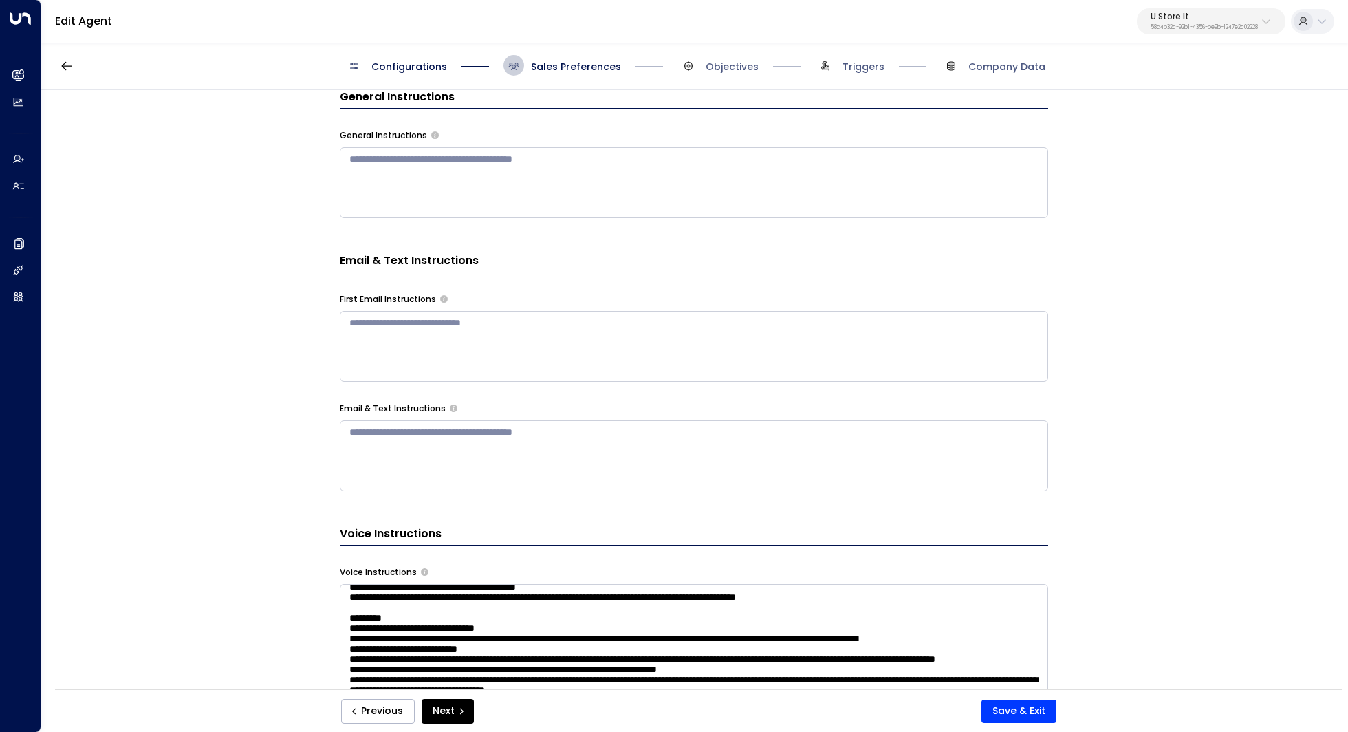
click at [1199, 14] on p "U Store It" at bounding box center [1203, 16] width 107 height 8
click at [1154, 415] on div "Email Preferences Signature * ***** *** Greeting * Hi Additional Preferences AI…" at bounding box center [693, 394] width 1305 height 608
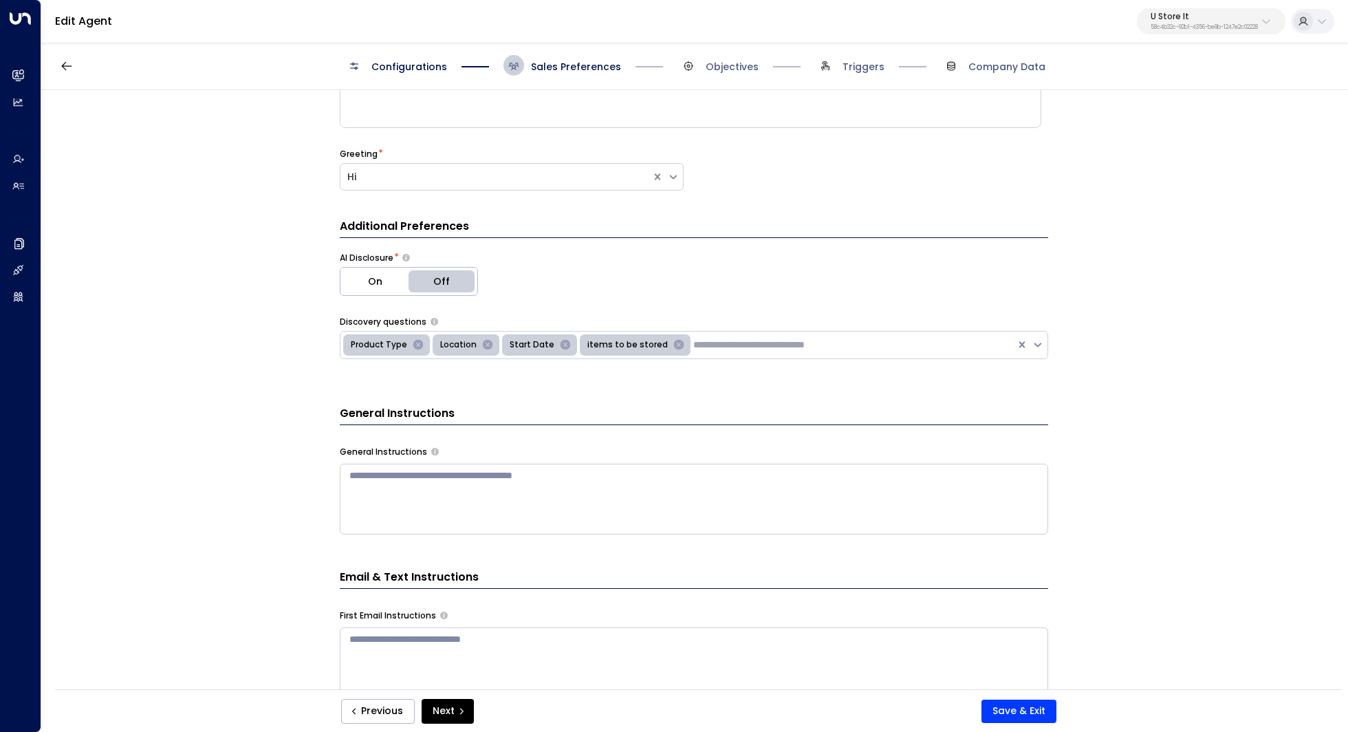
scroll to position [282, 0]
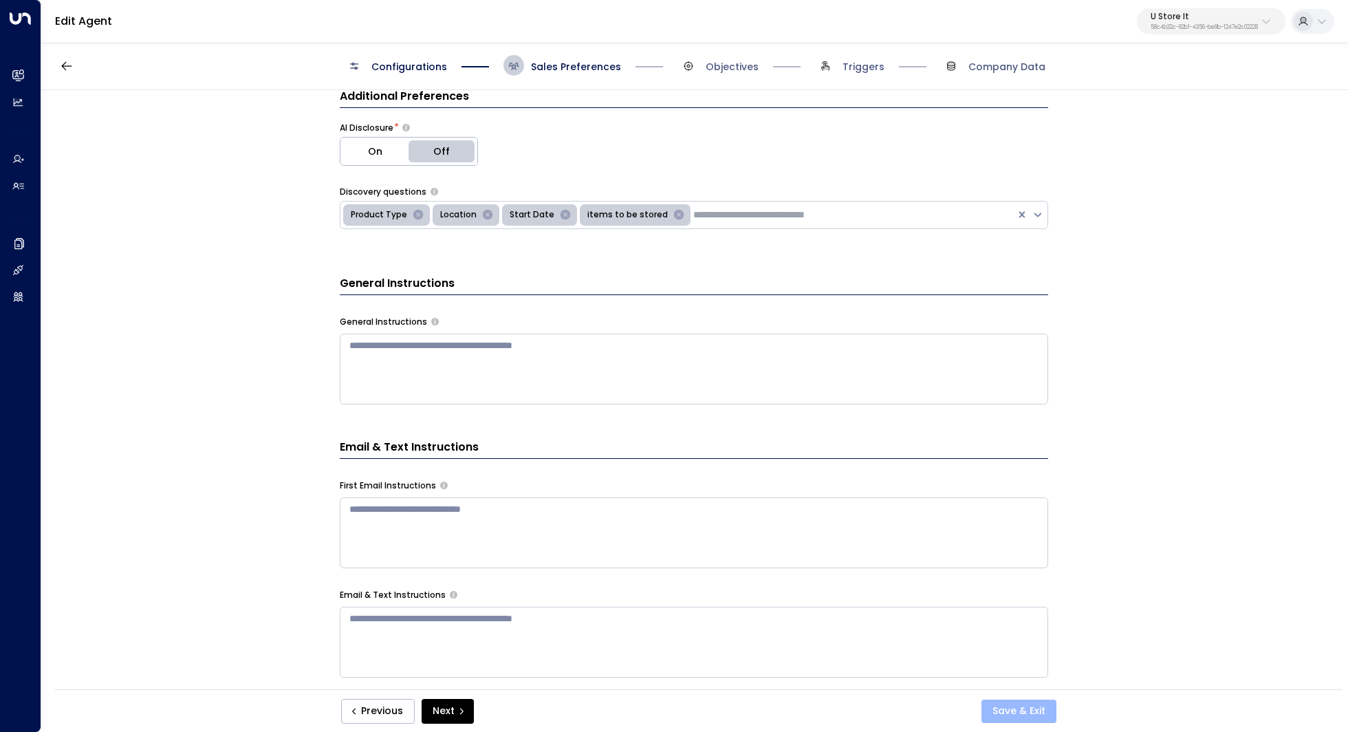
click at [1026, 715] on button "Save & Exit" at bounding box center [1018, 710] width 75 height 23
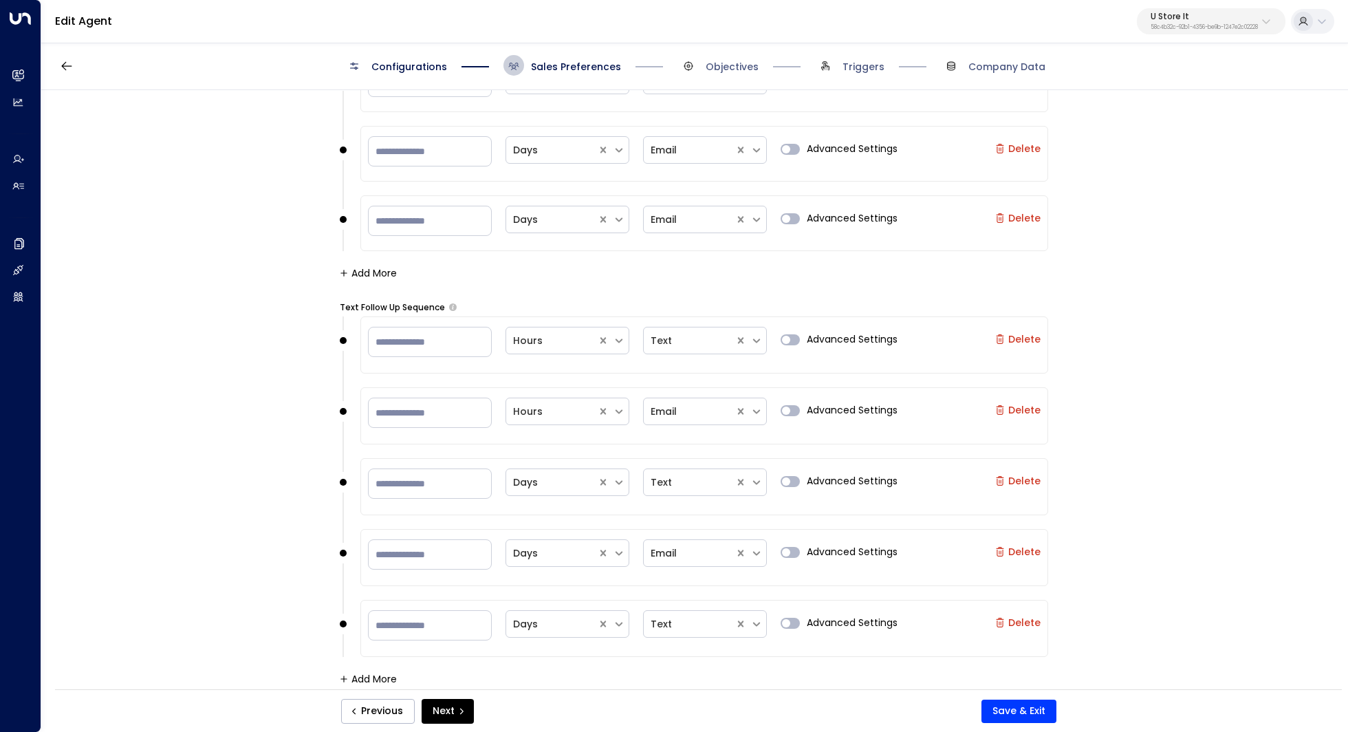
scroll to position [1564, 0]
click at [1018, 336] on label "Delete" at bounding box center [1017, 341] width 45 height 11
type input "**"
type input "*"
type input "**"
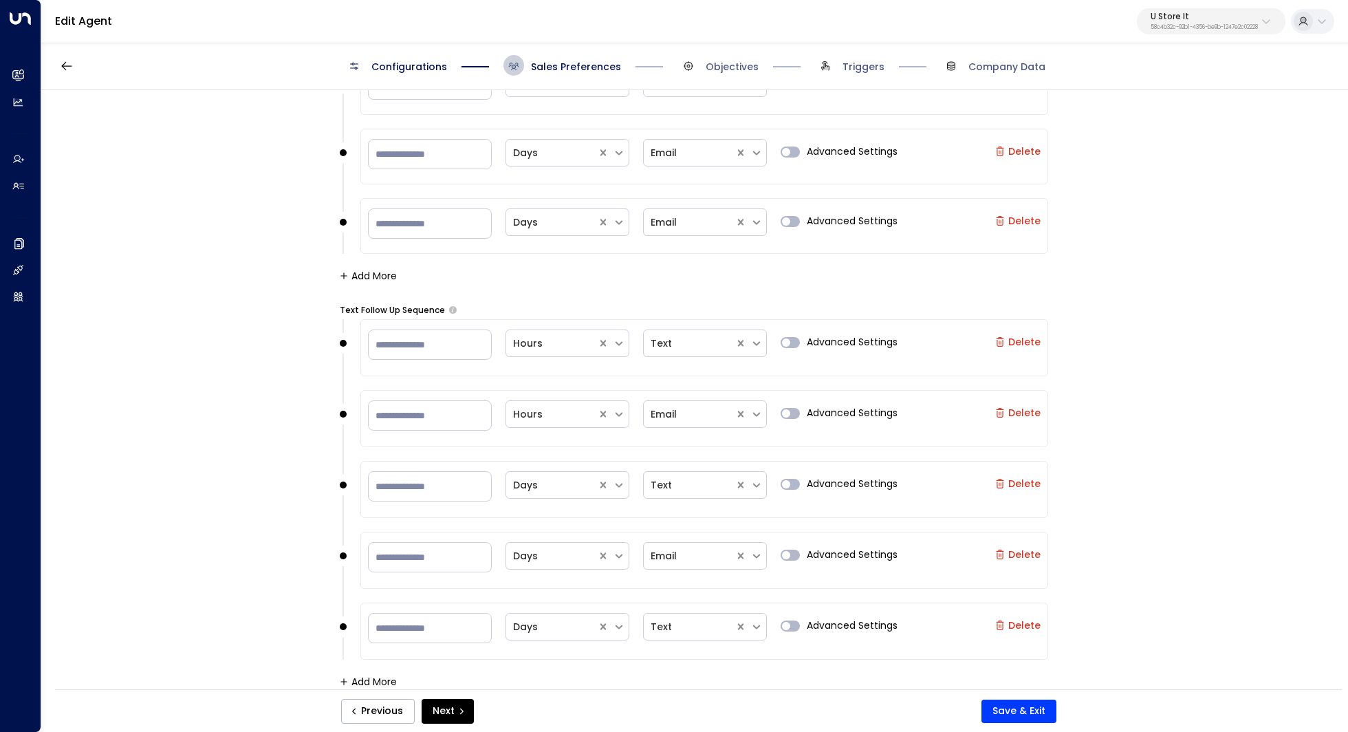
type input "**"
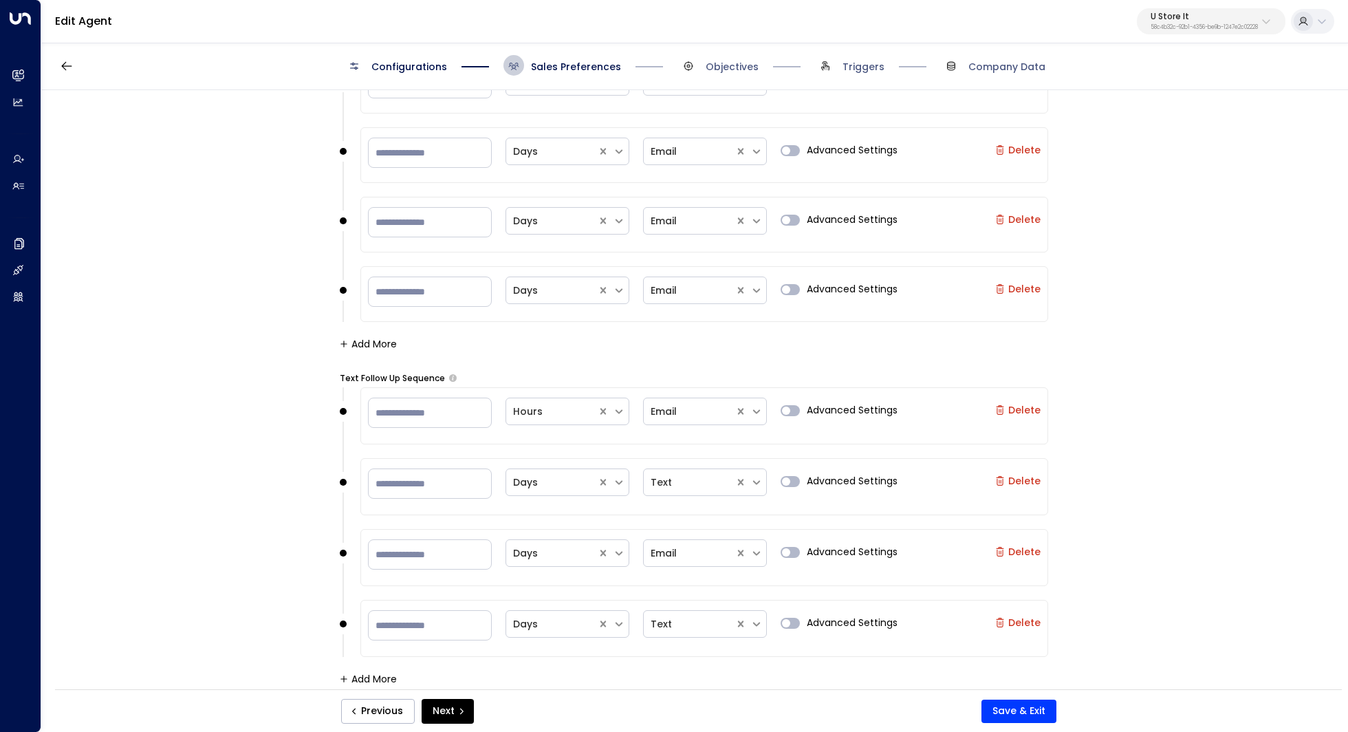
click at [1020, 475] on label "Delete" at bounding box center [1017, 480] width 45 height 11
type input "**"
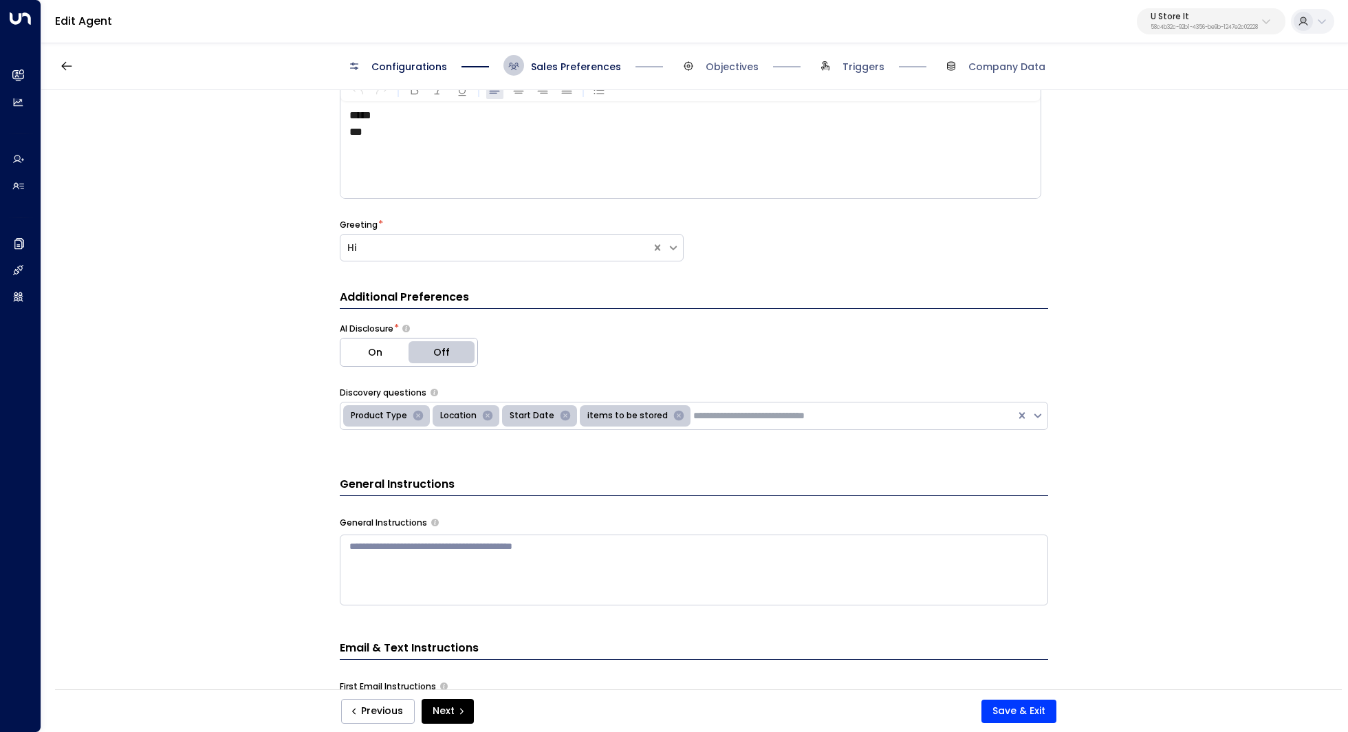
scroll to position [0, 0]
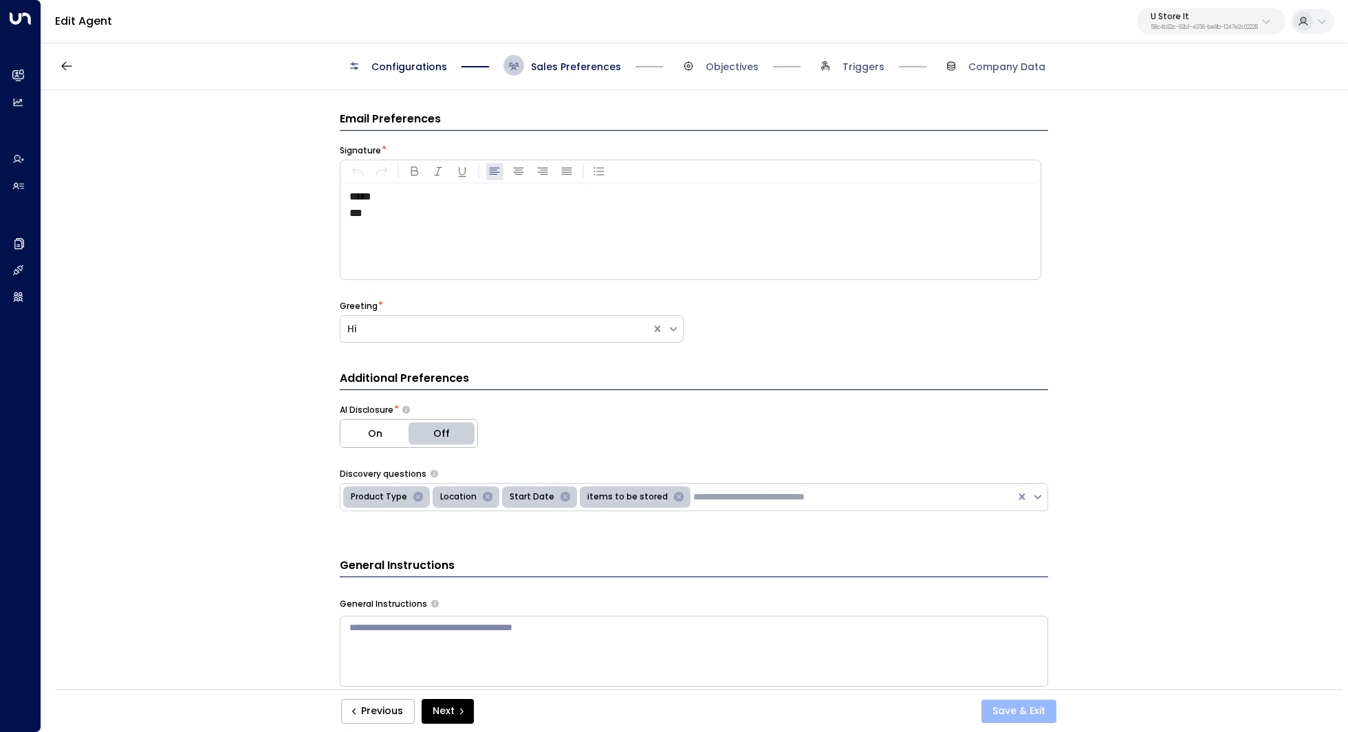
click at [1032, 711] on button "Save & Exit" at bounding box center [1018, 710] width 75 height 23
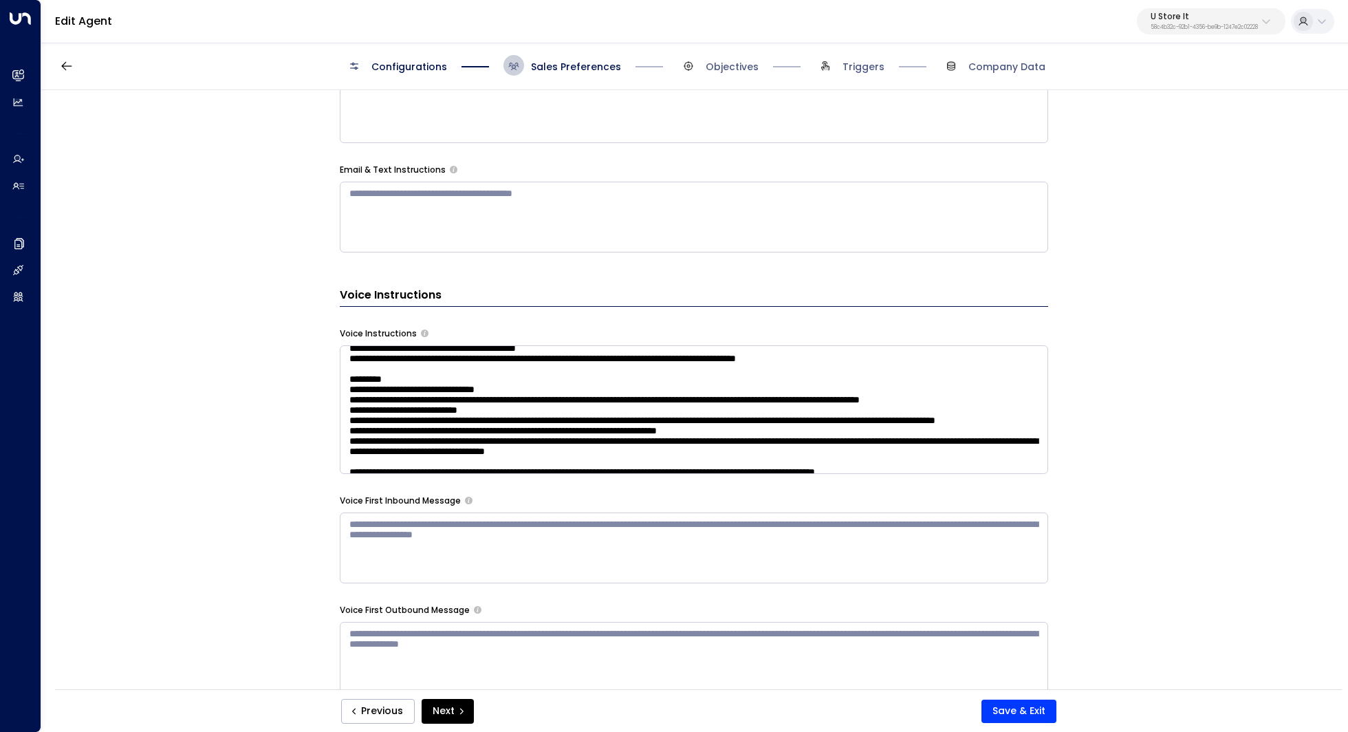
scroll to position [732, 0]
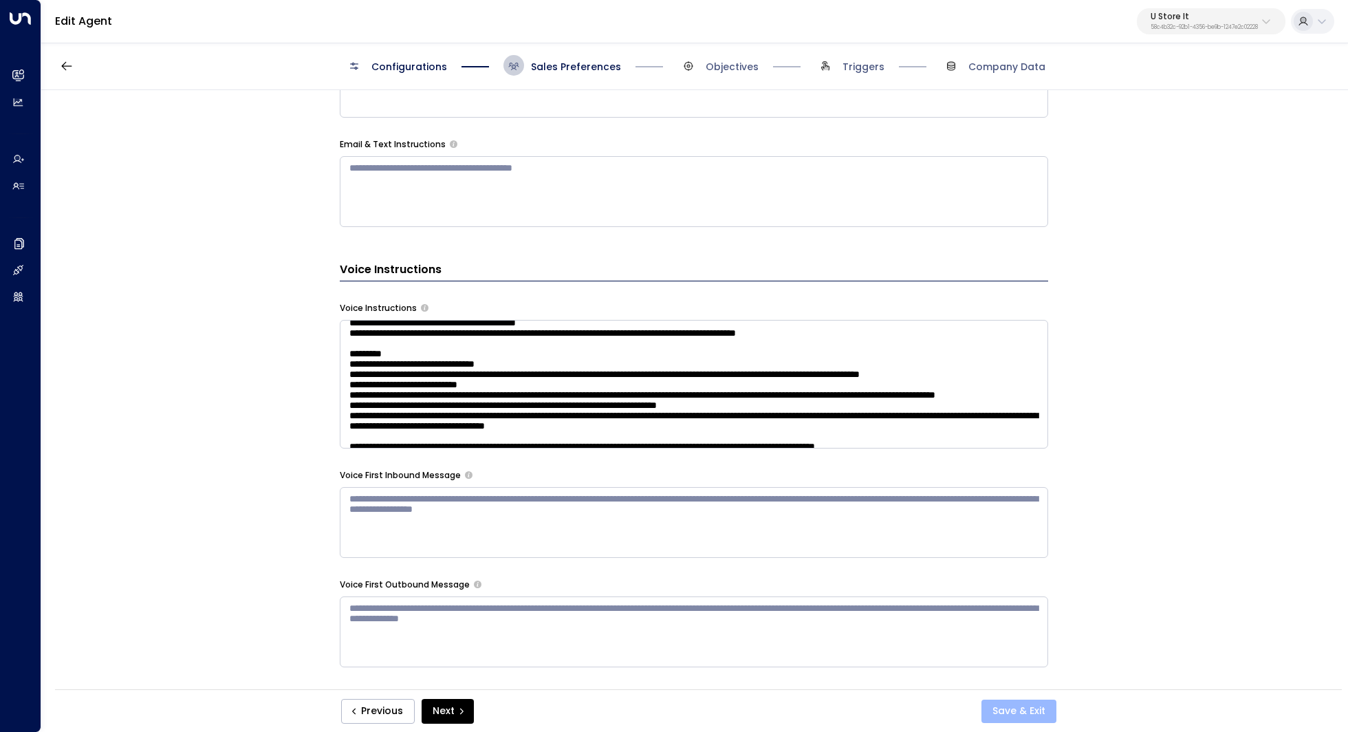
click at [1015, 716] on button "Save & Exit" at bounding box center [1018, 710] width 75 height 23
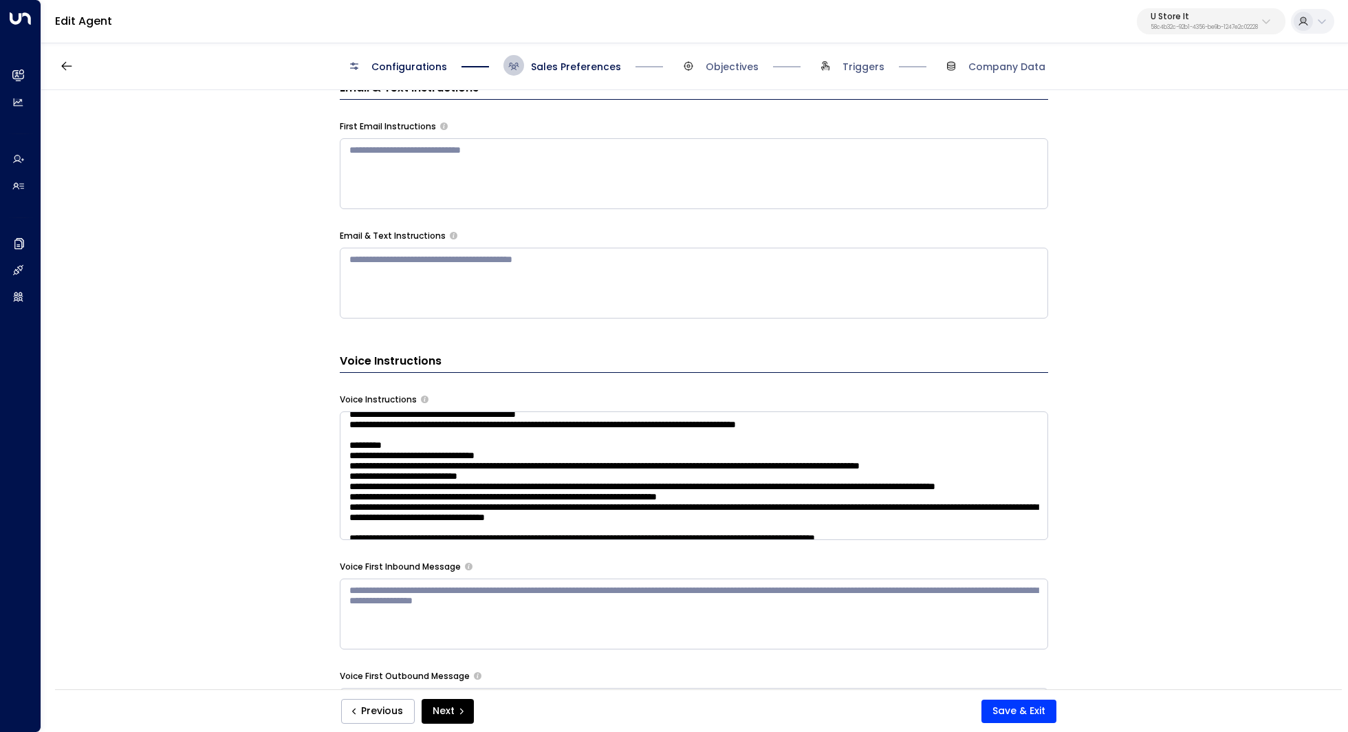
scroll to position [659, 0]
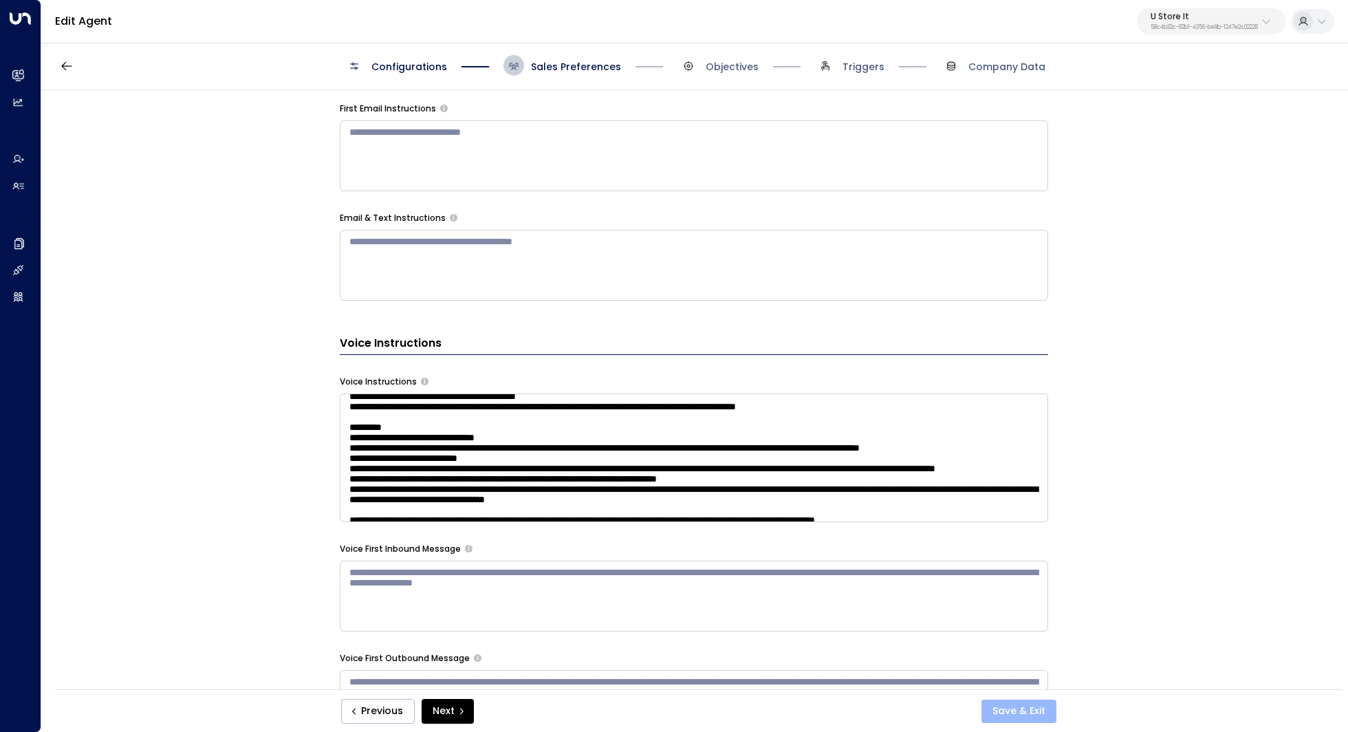
click at [1009, 712] on button "Save & Exit" at bounding box center [1018, 710] width 75 height 23
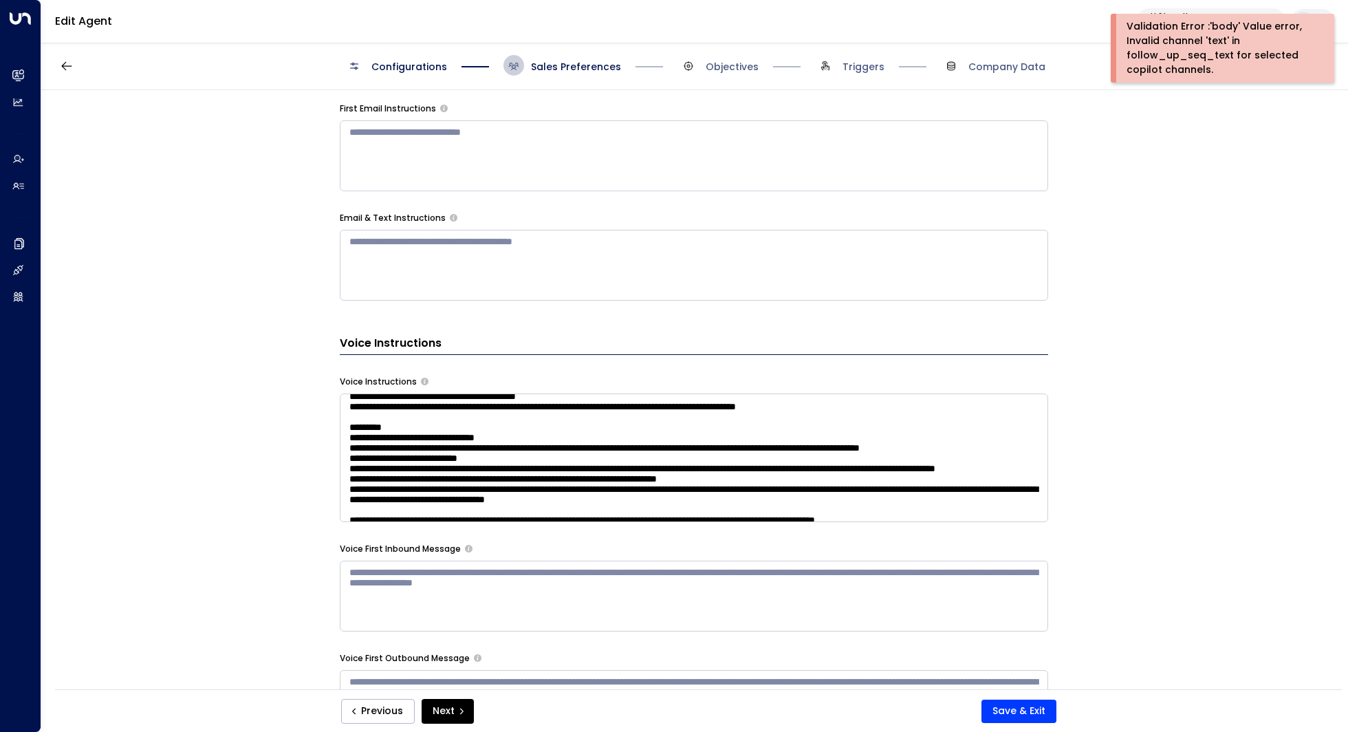
click at [82, 61] on div "Configurations Sales Preferences Objectives Triggers Company Data" at bounding box center [694, 65] width 1306 height 49
click at [61, 63] on icon "button" at bounding box center [67, 66] width 14 height 14
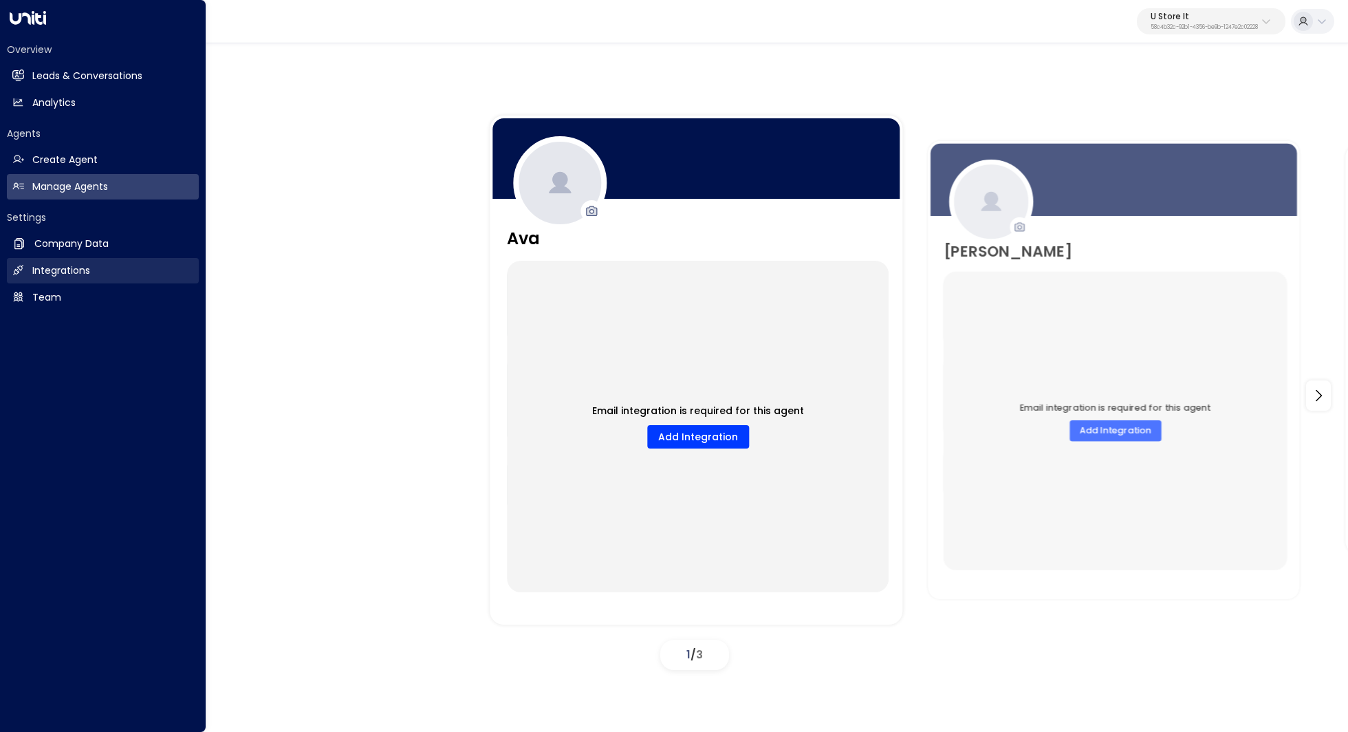
click at [92, 270] on link "Integrations Integrations" at bounding box center [103, 270] width 192 height 25
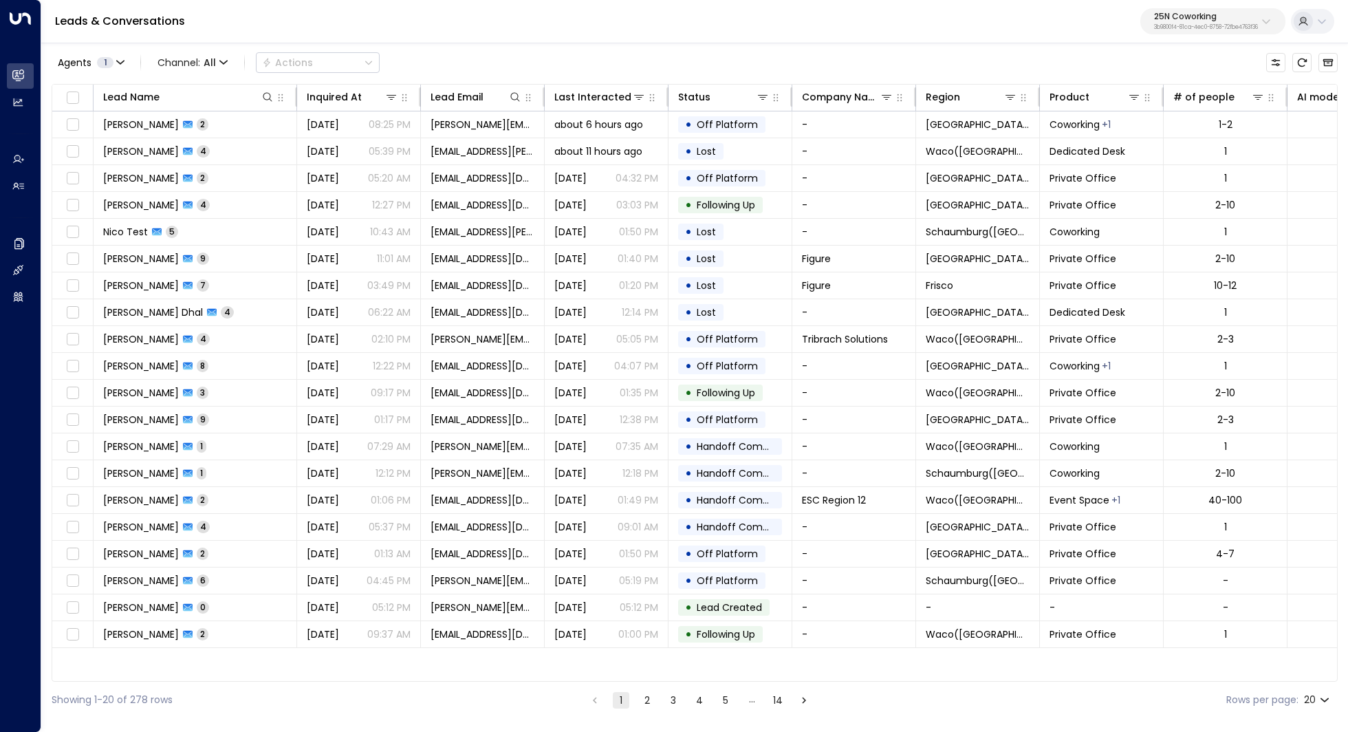
click at [1231, 21] on div "25N Coworking 3b9800f4-81ca-4ec0-8758-72fbe4763f36" at bounding box center [1206, 21] width 104 height 18
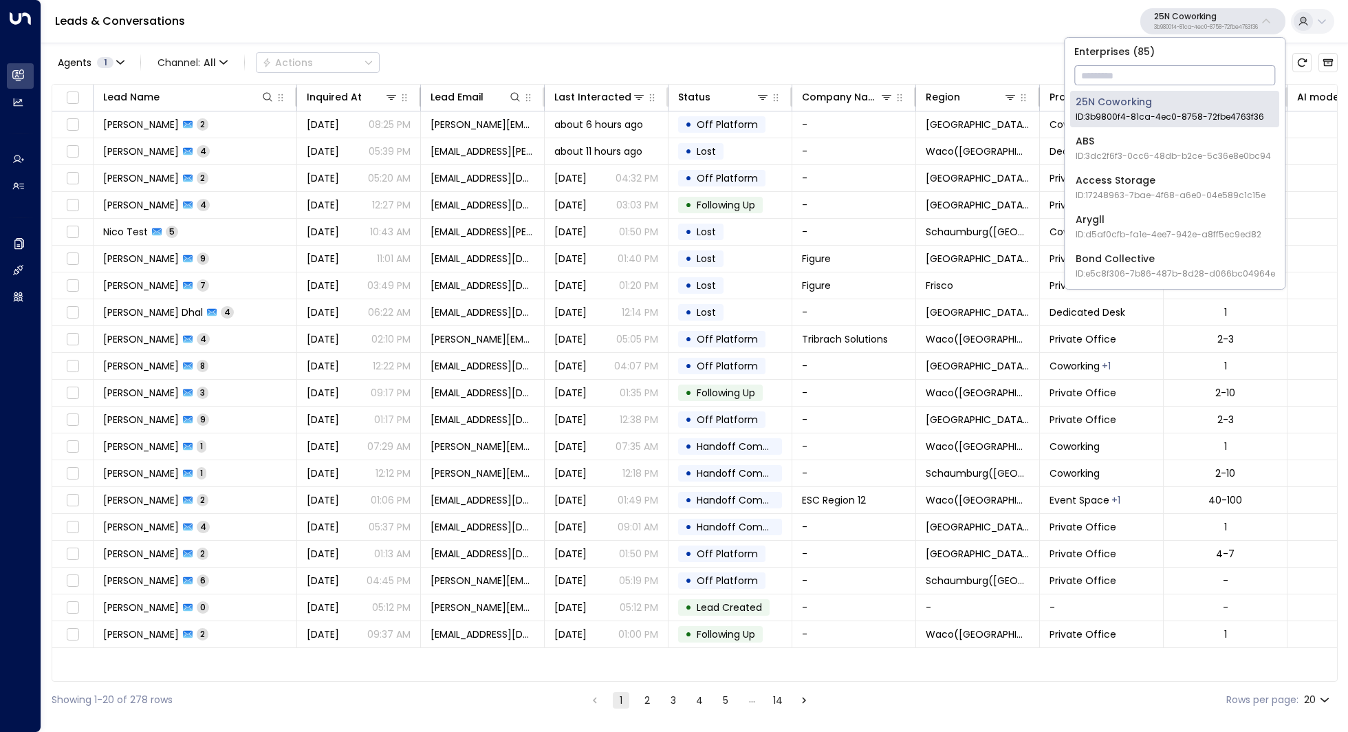
click at [1172, 68] on input "text" at bounding box center [1174, 75] width 201 height 25
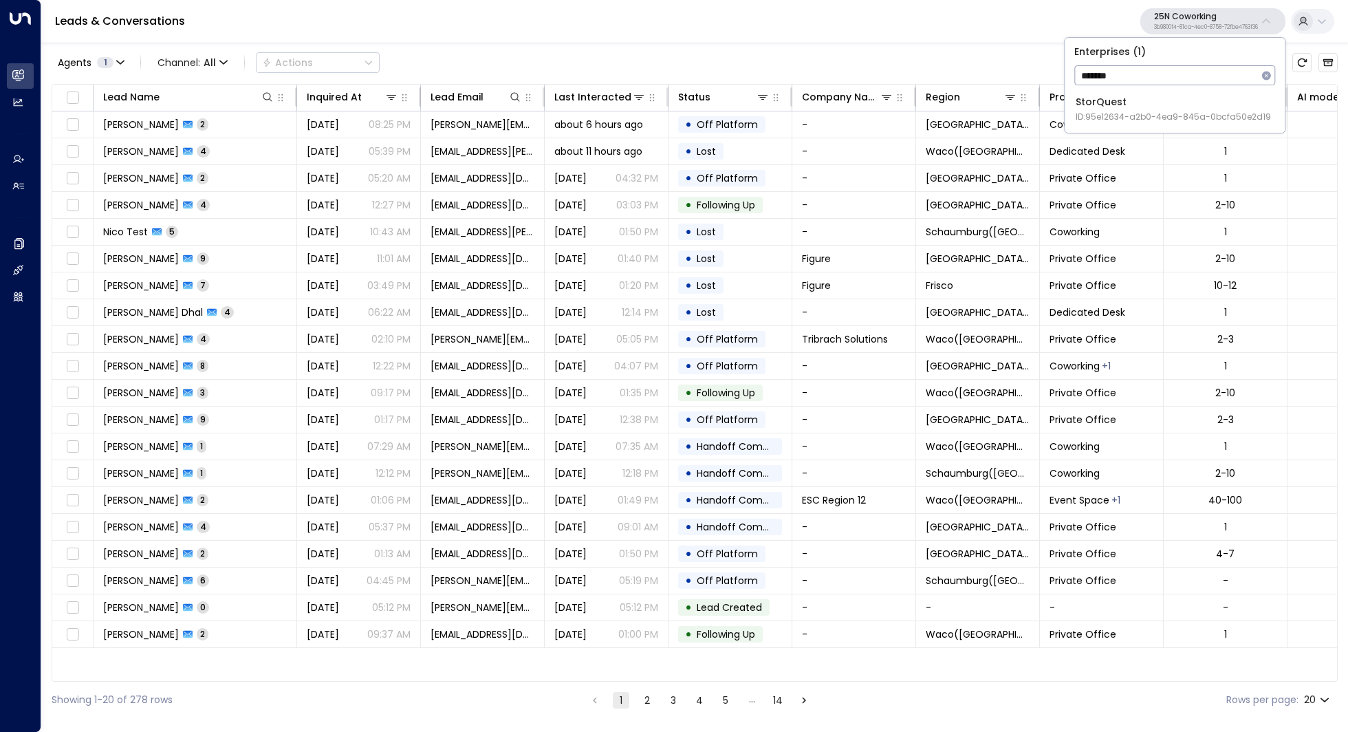
type input "*******"
click at [1126, 107] on div "StorQuest ID: 95e12634-a2b0-4ea9-845a-0bcfa50e2d19" at bounding box center [1172, 109] width 195 height 28
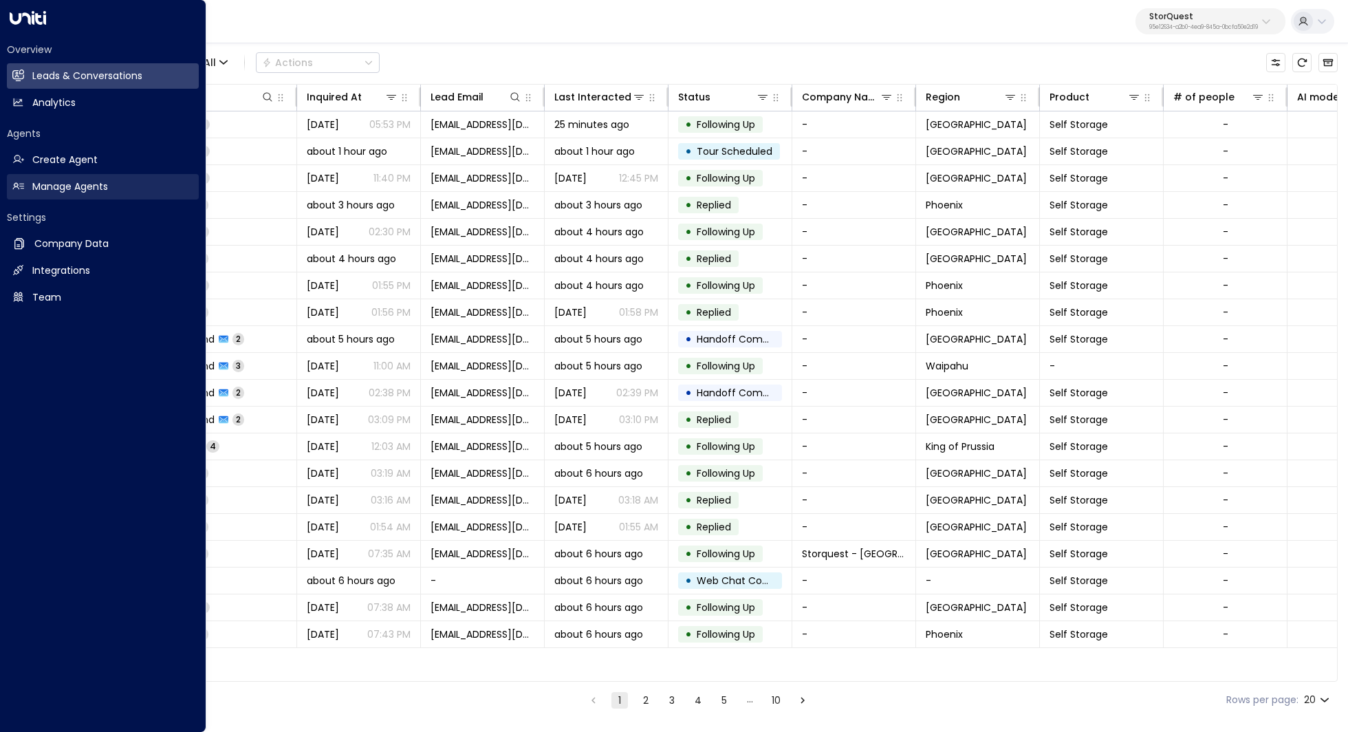
click at [89, 196] on link "Manage Agents Manage Agents" at bounding box center [103, 186] width 192 height 25
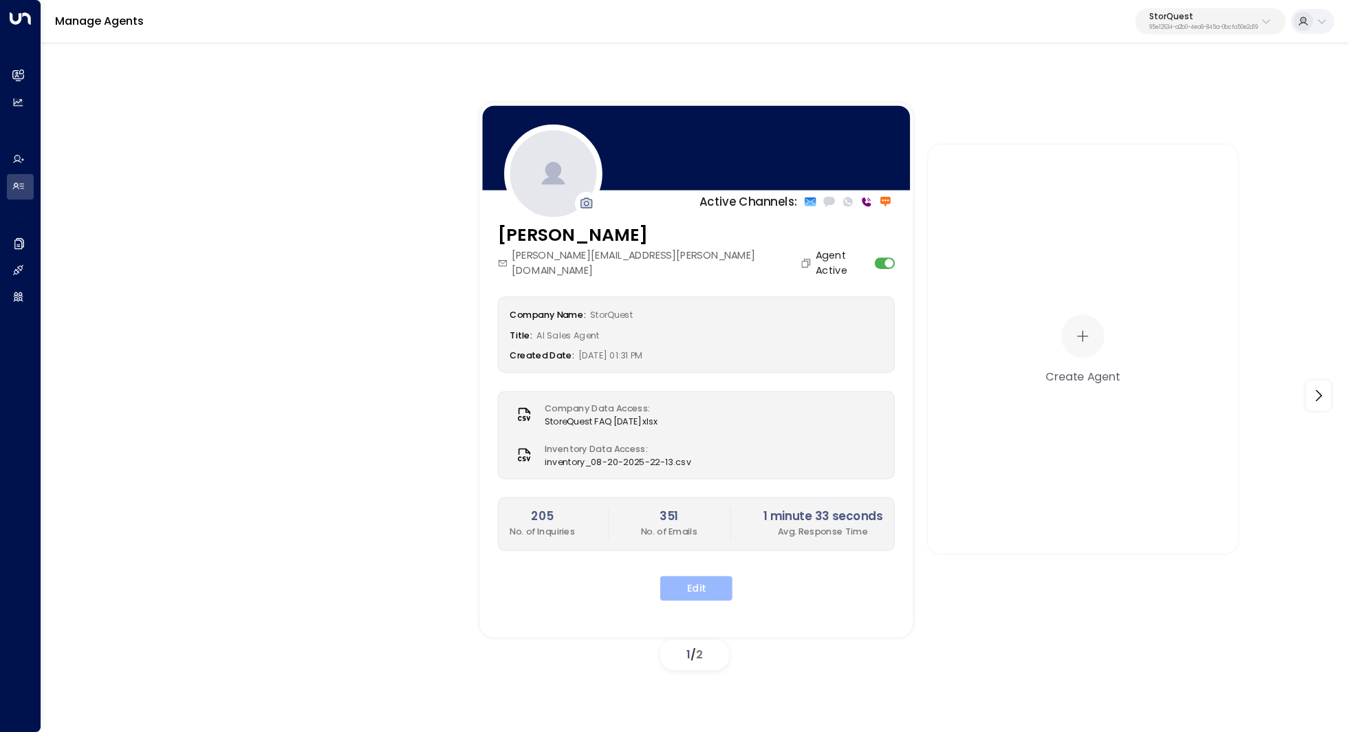
click at [694, 575] on button "Edit" at bounding box center [696, 587] width 72 height 25
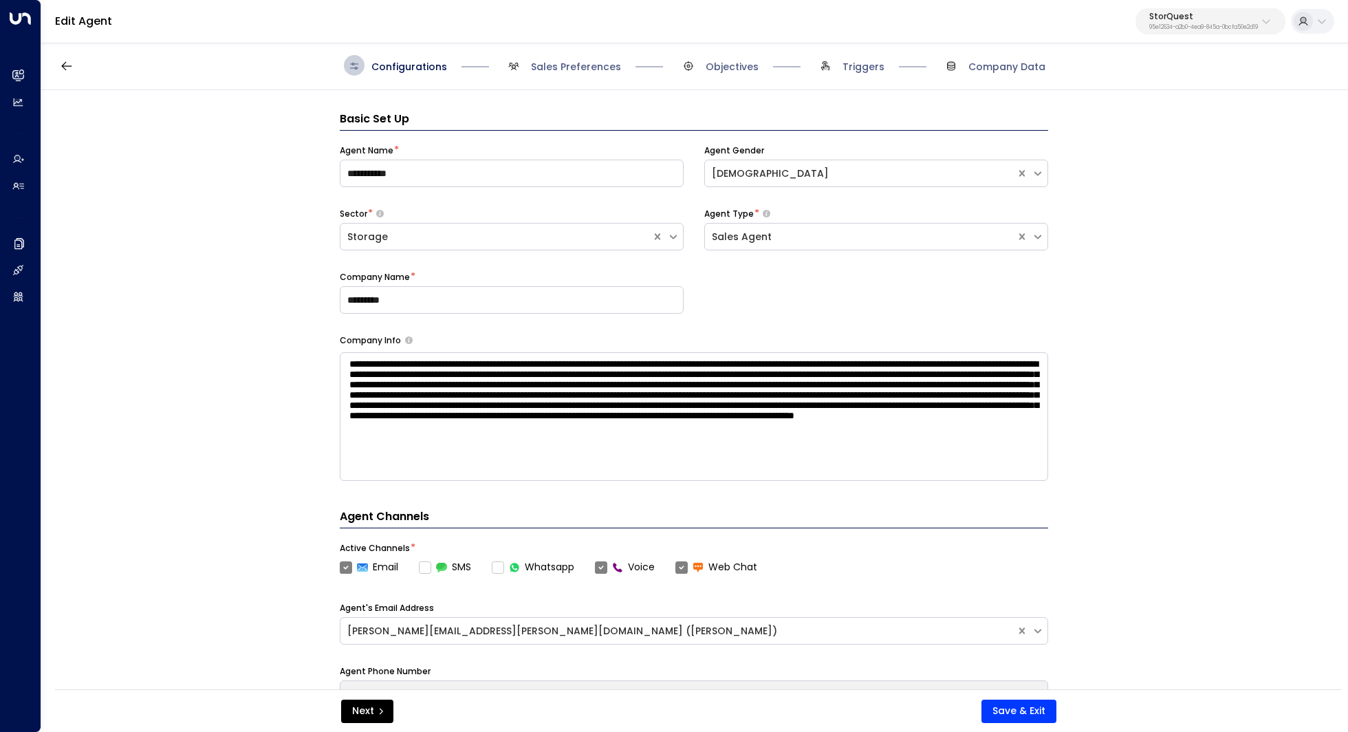
scroll to position [21, 0]
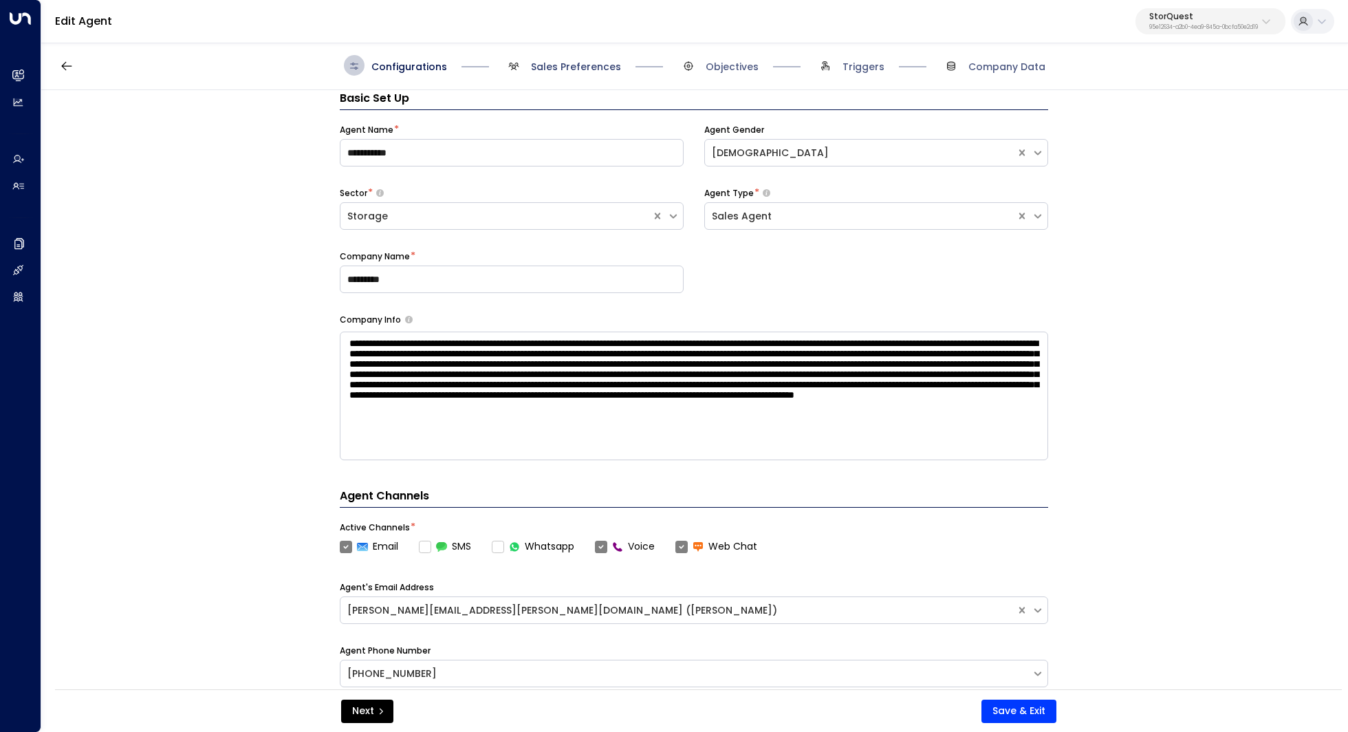
click at [562, 65] on span "Sales Preferences" at bounding box center [576, 67] width 90 height 14
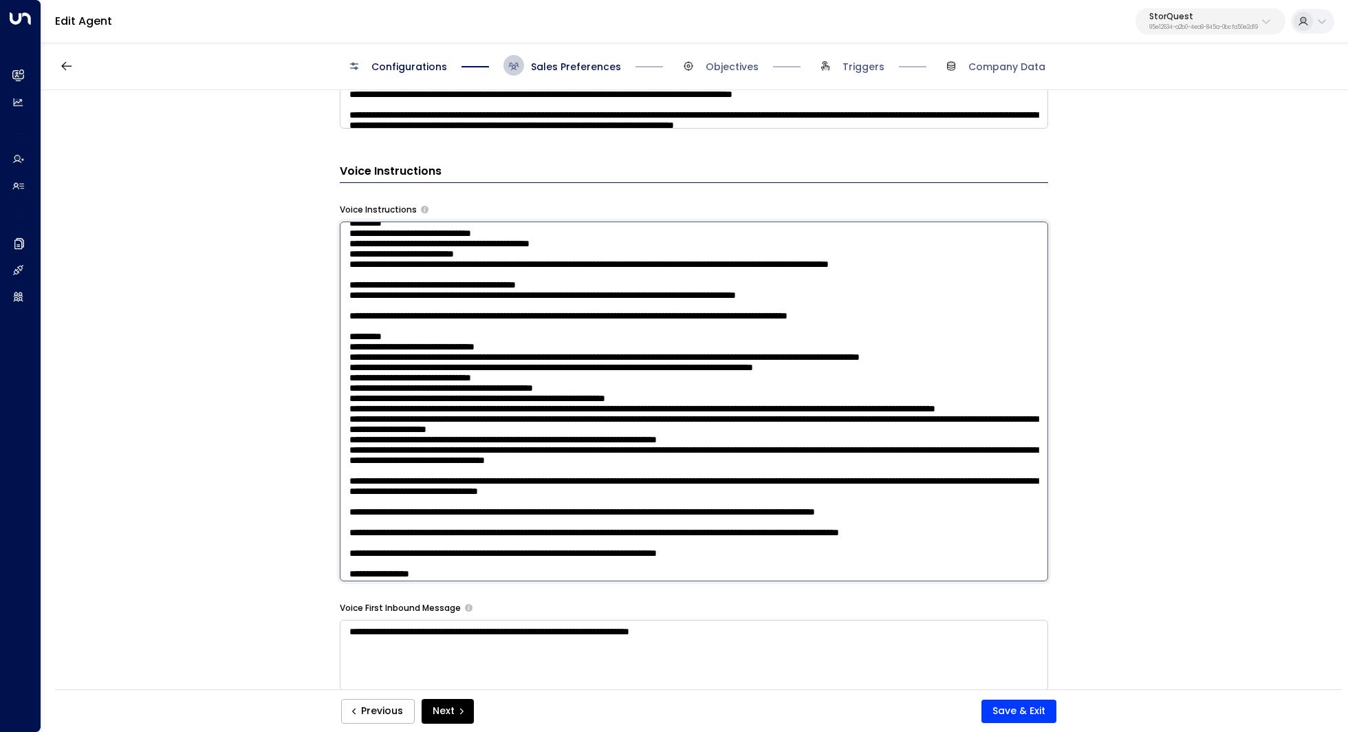
scroll to position [293, 0]
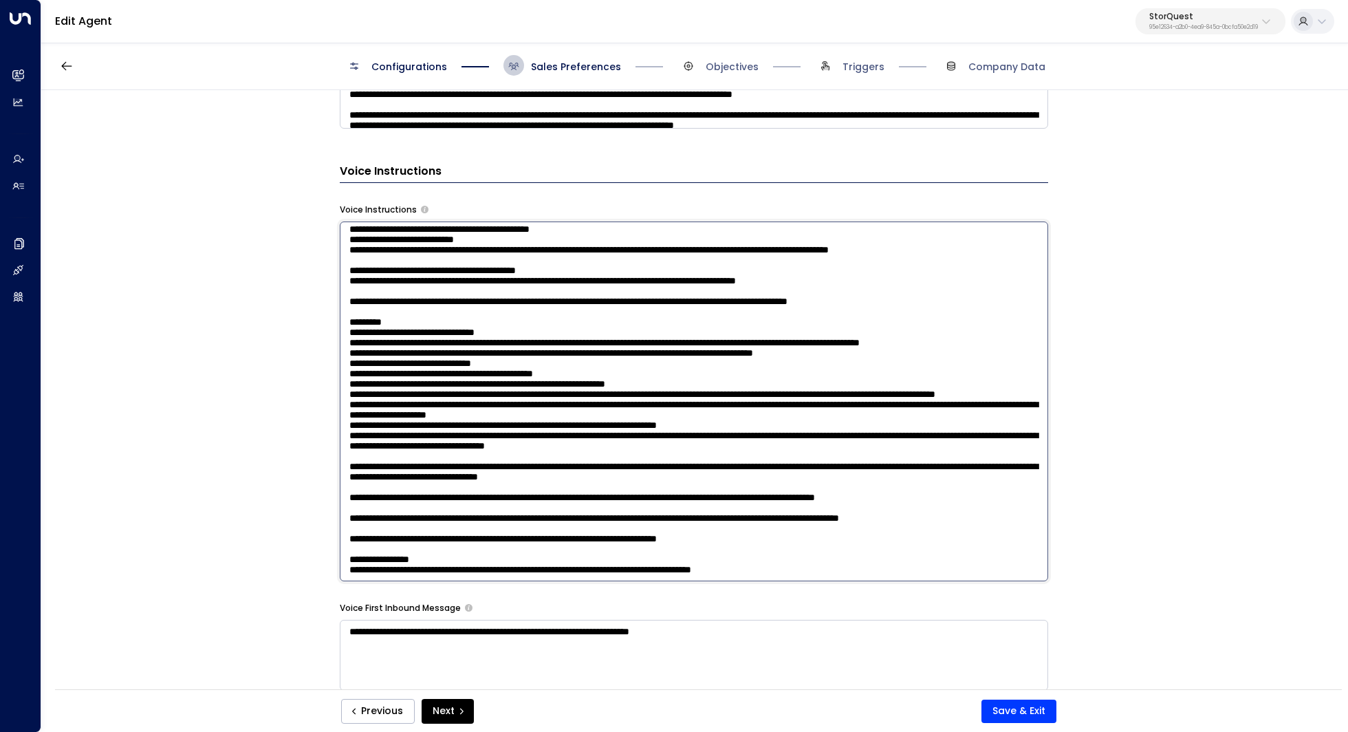
drag, startPoint x: 349, startPoint y: 232, endPoint x: 809, endPoint y: 639, distance: 613.7
click at [809, 639] on div "**********" at bounding box center [694, 193] width 708 height 1539
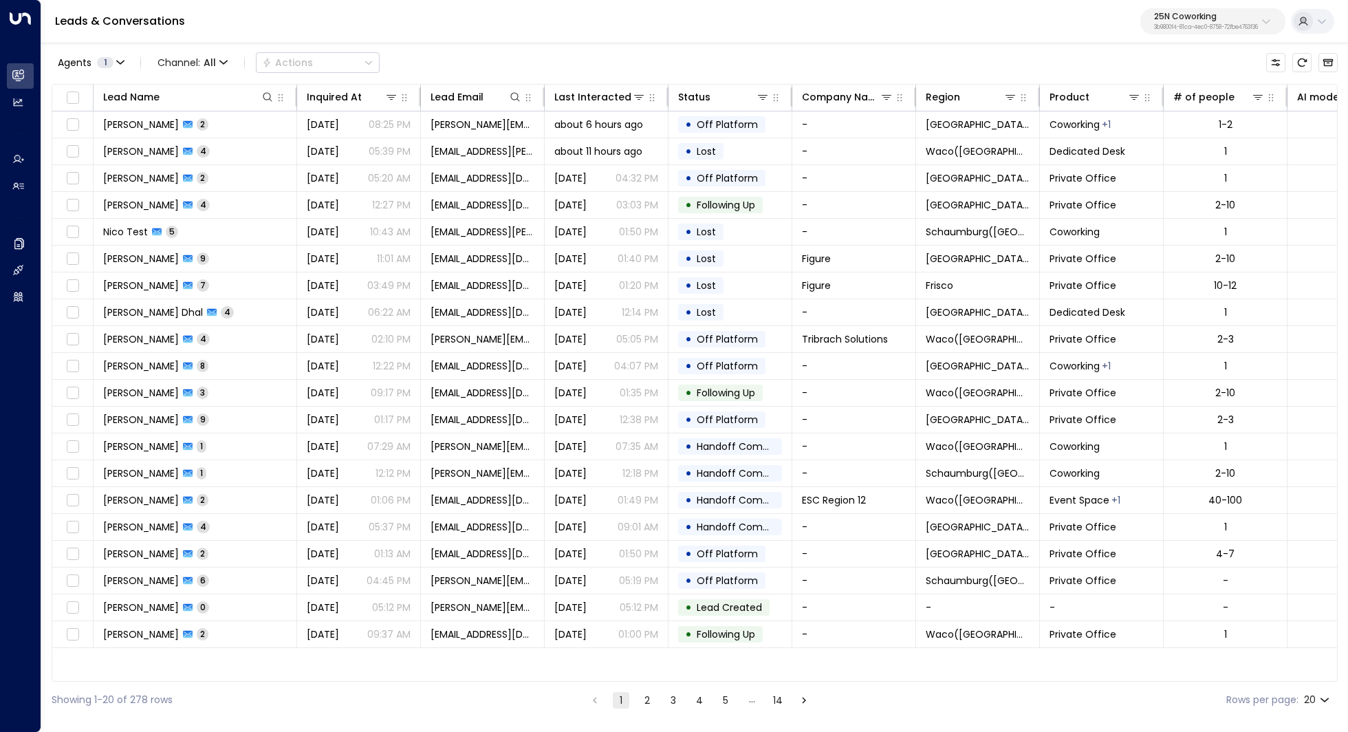
click at [1230, 30] on p "3b9800f4-81ca-4ec0-8758-72fbe4763f36" at bounding box center [1206, 28] width 104 height 6
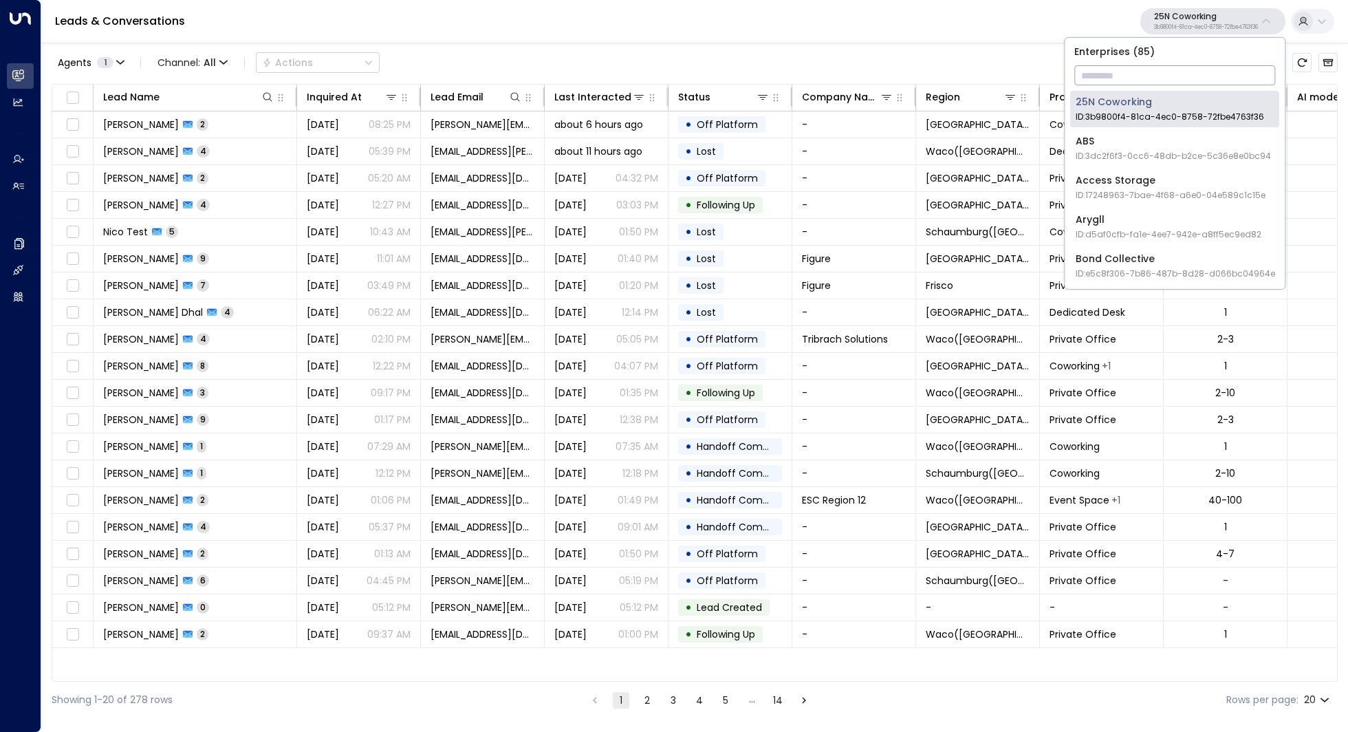
click at [1175, 74] on input "text" at bounding box center [1174, 75] width 201 height 25
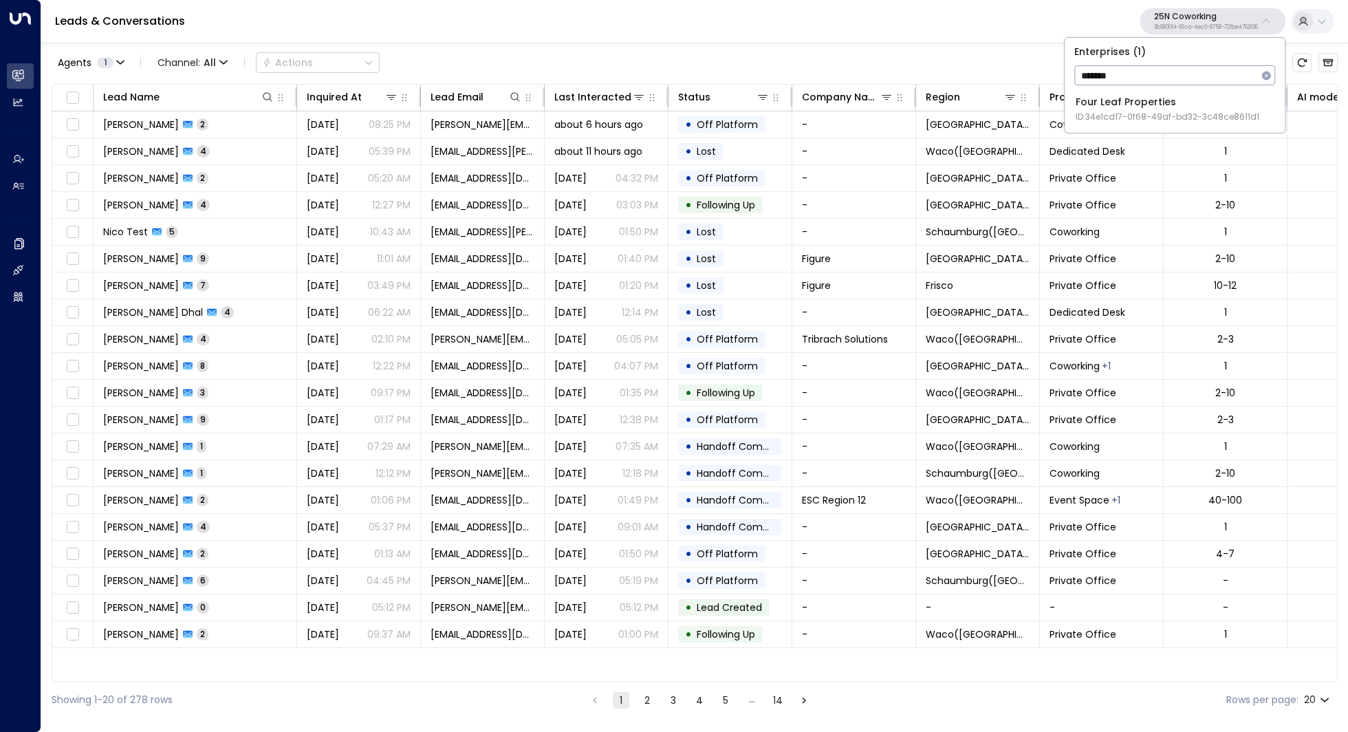
type input "*******"
click at [1148, 105] on div "Four Leaf Properties ID: 34e1cd17-0f68-49af-bd32-3c48ce8611d1" at bounding box center [1167, 109] width 184 height 28
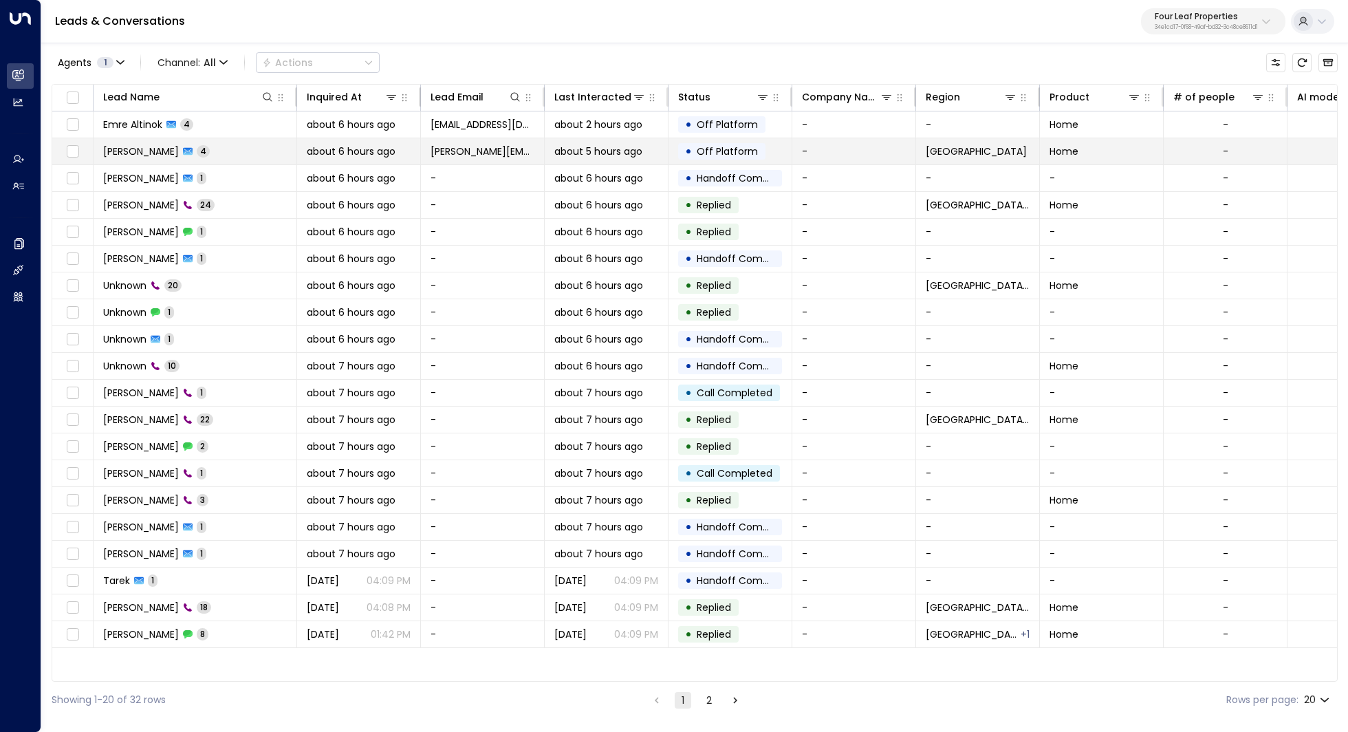
click at [155, 153] on span "[PERSON_NAME]" at bounding box center [141, 151] width 76 height 14
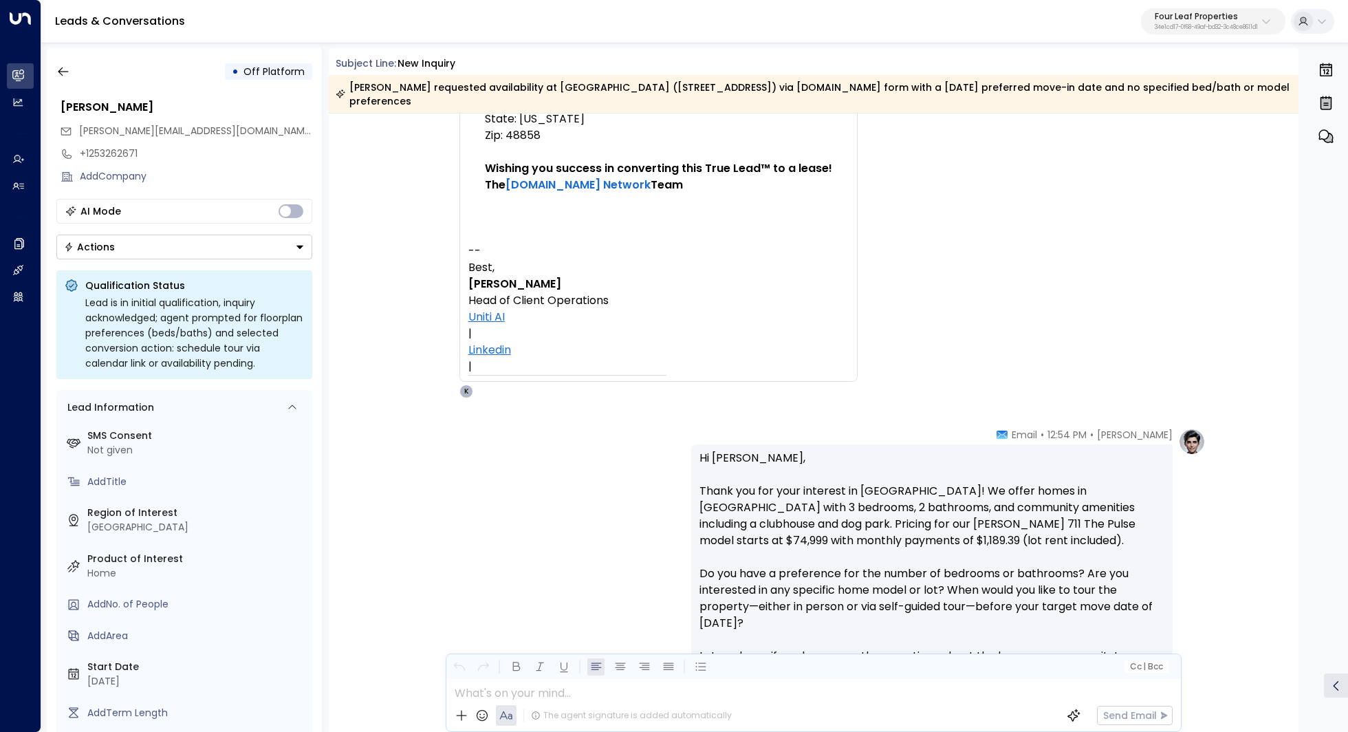
scroll to position [562, 0]
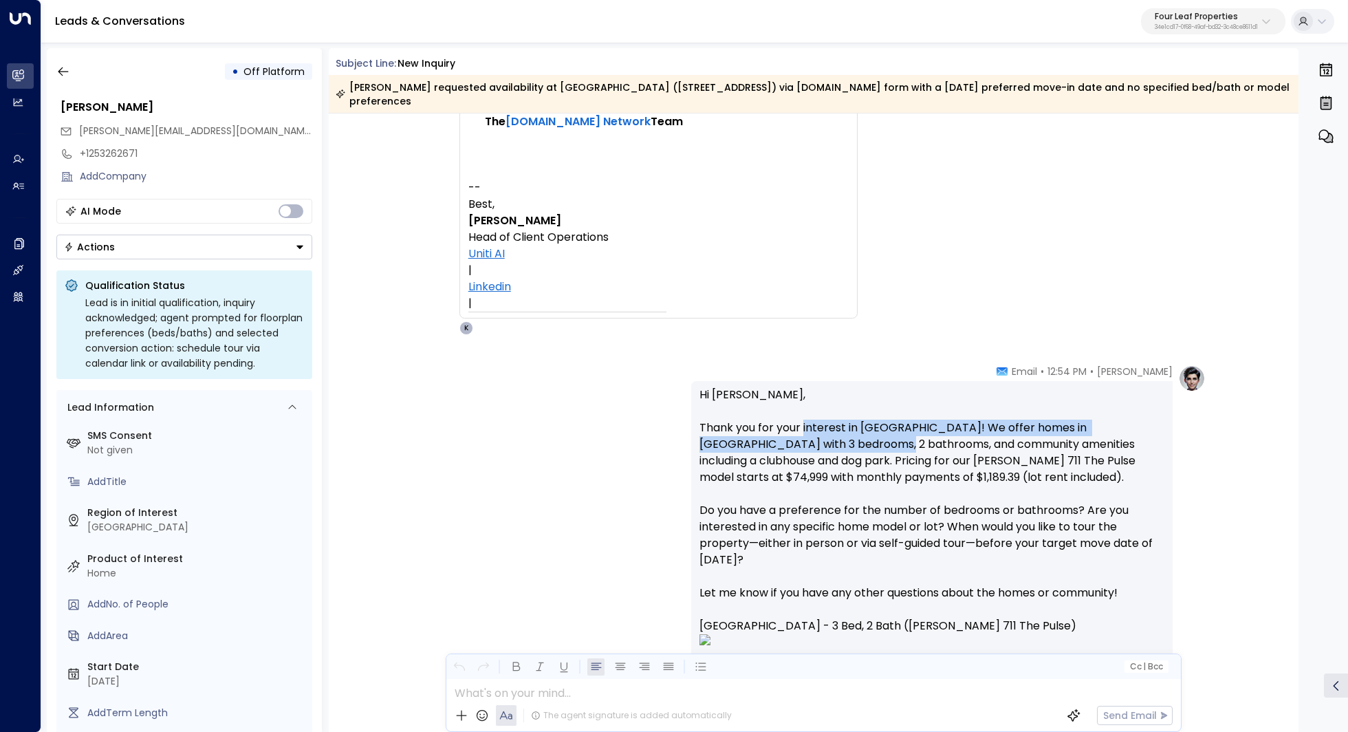
drag, startPoint x: 802, startPoint y: 432, endPoint x: 802, endPoint y: 450, distance: 17.2
click at [802, 450] on p "Hi [PERSON_NAME], Thank you for your interest in [GEOGRAPHIC_DATA]! We offer ho…" at bounding box center [931, 532] width 465 height 292
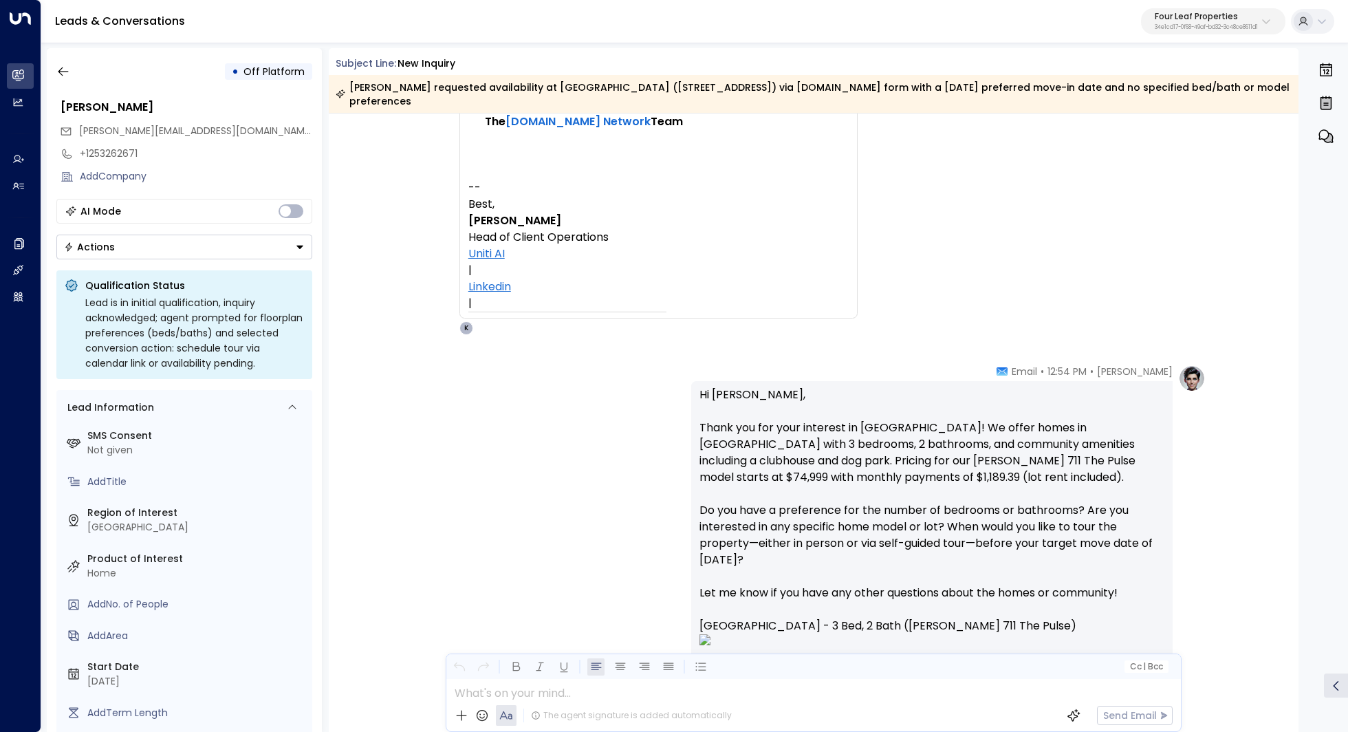
scroll to position [617, 0]
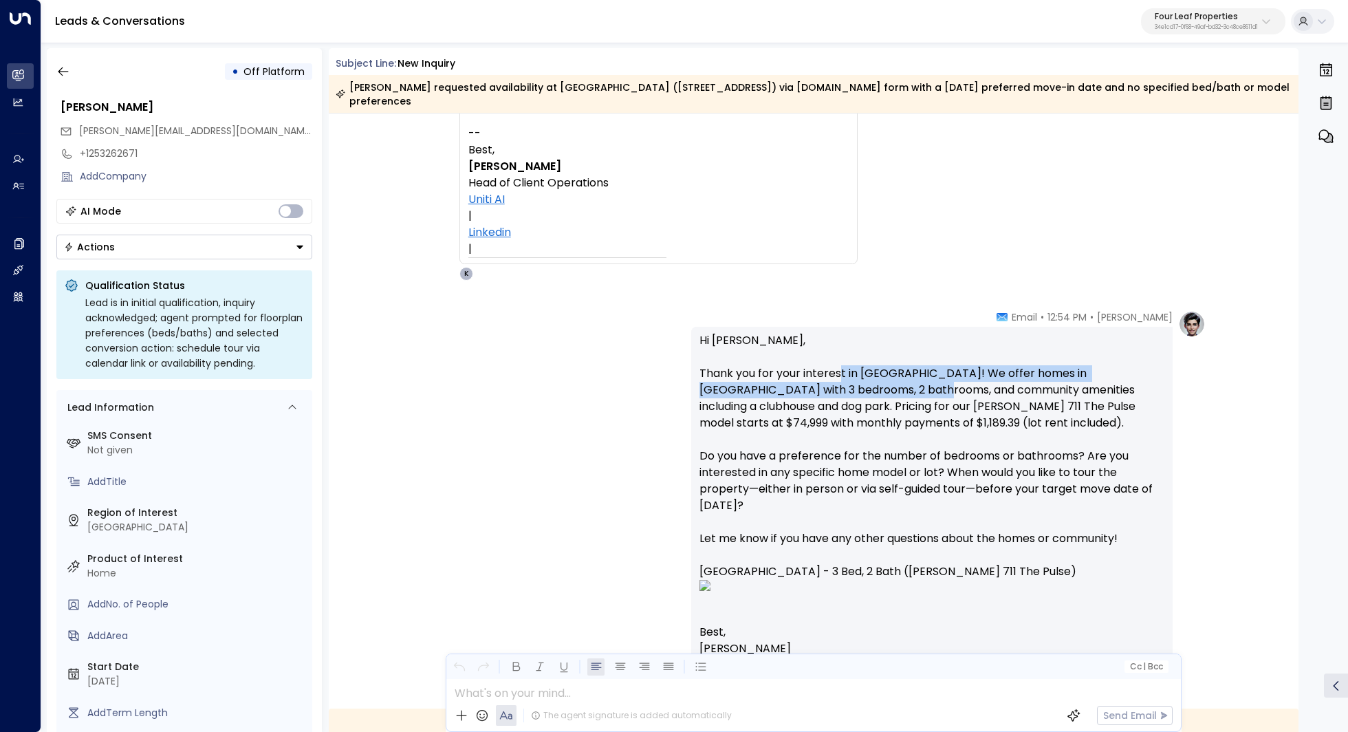
drag, startPoint x: 838, startPoint y: 372, endPoint x: 838, endPoint y: 392, distance: 19.9
click at [838, 392] on p "Hi [PERSON_NAME], Thank you for your interest in [GEOGRAPHIC_DATA]! We offer ho…" at bounding box center [931, 478] width 465 height 292
